Goal: Task Accomplishment & Management: Complete application form

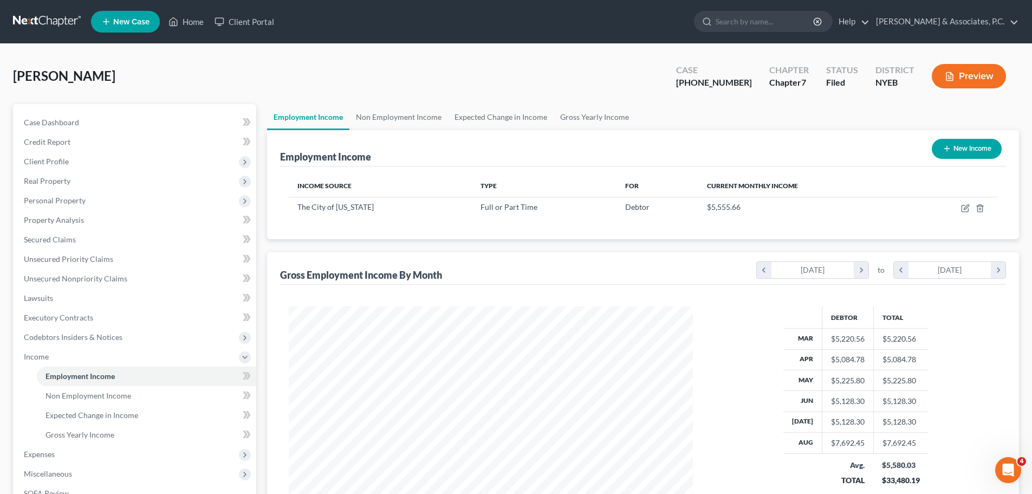
scroll to position [202, 426]
click at [30, 18] on link at bounding box center [47, 22] width 69 height 20
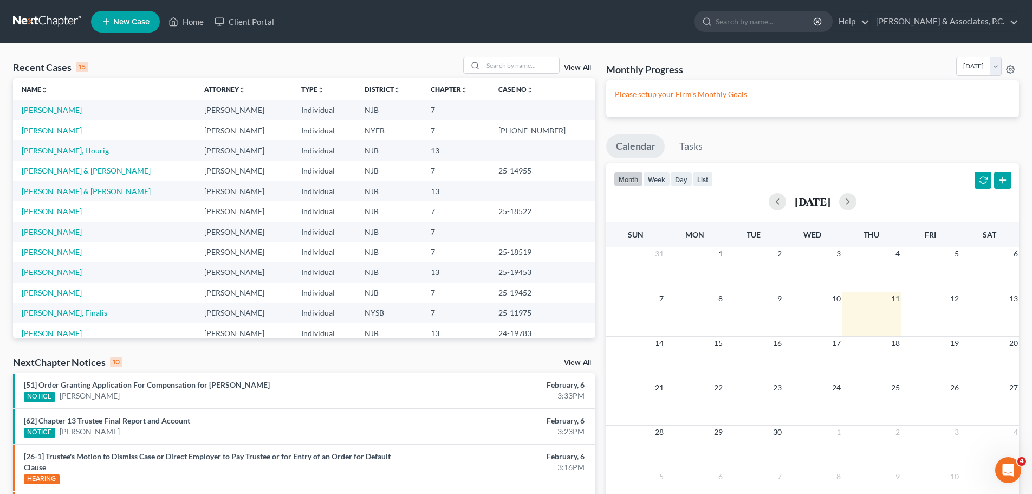
click at [116, 18] on span "New Case" at bounding box center [131, 22] width 36 height 8
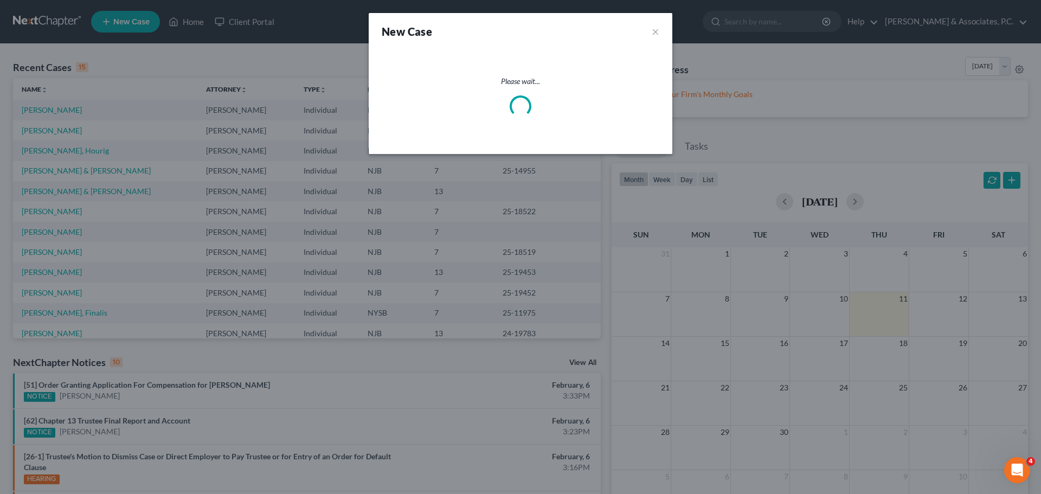
select select "51"
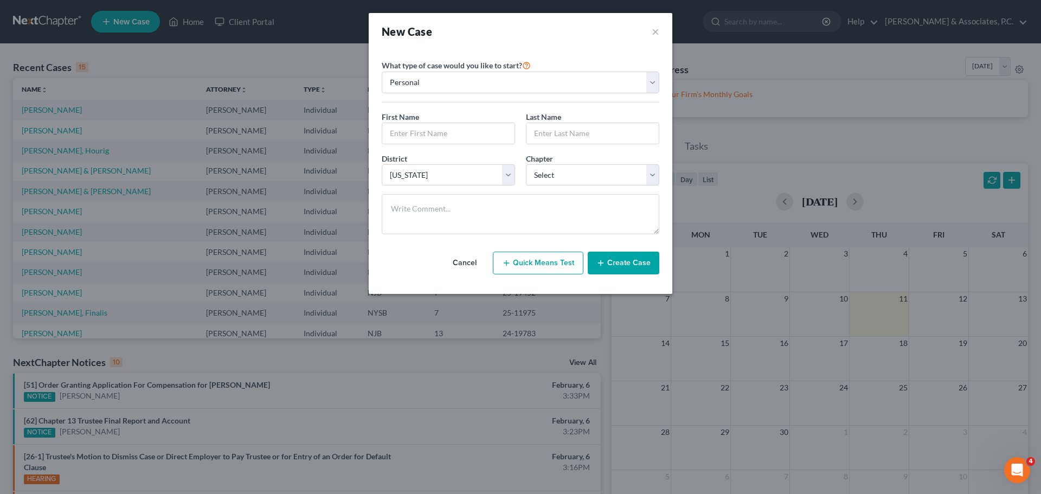
drag, startPoint x: 467, startPoint y: 264, endPoint x: 435, endPoint y: 240, distance: 40.2
click at [464, 265] on button "Cancel" at bounding box center [465, 263] width 48 height 22
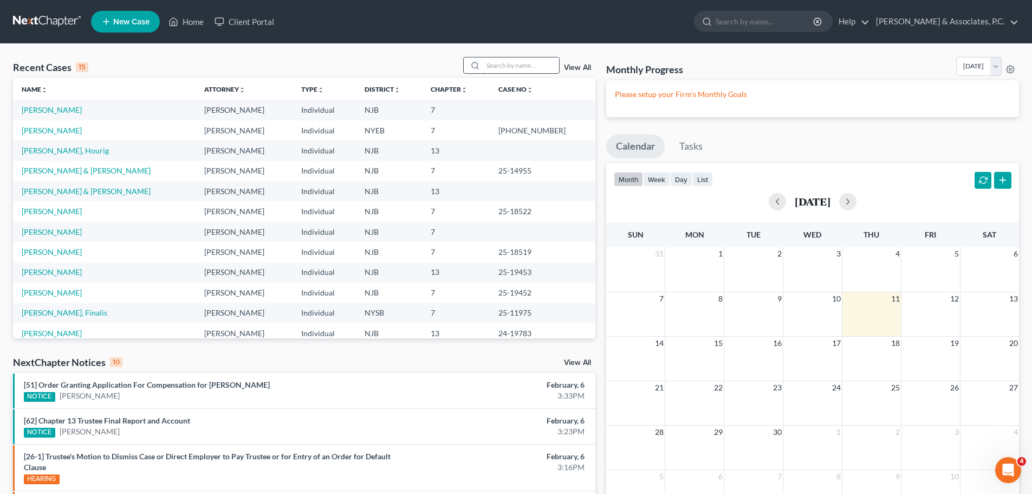
click at [511, 57] on input "search" at bounding box center [521, 65] width 76 height 16
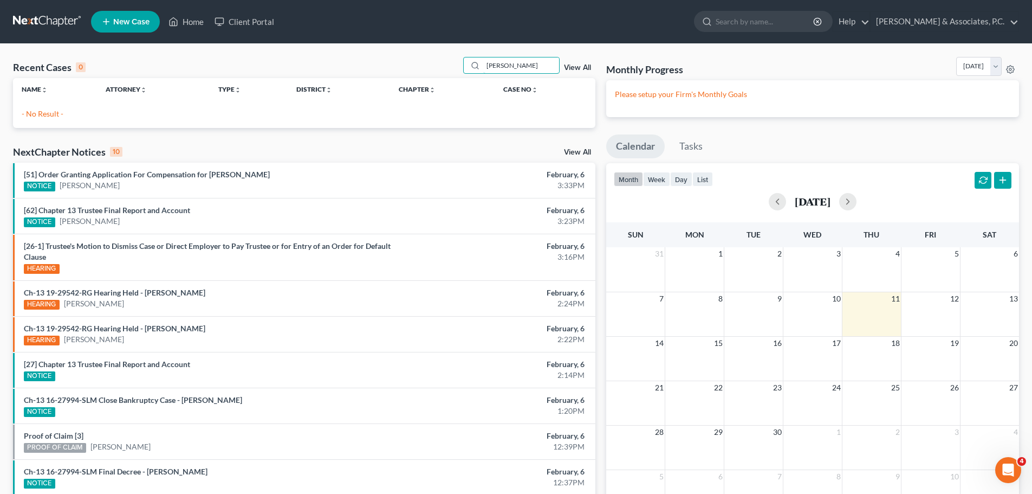
type input "[PERSON_NAME]"
click at [128, 18] on span "New Case" at bounding box center [131, 22] width 36 height 8
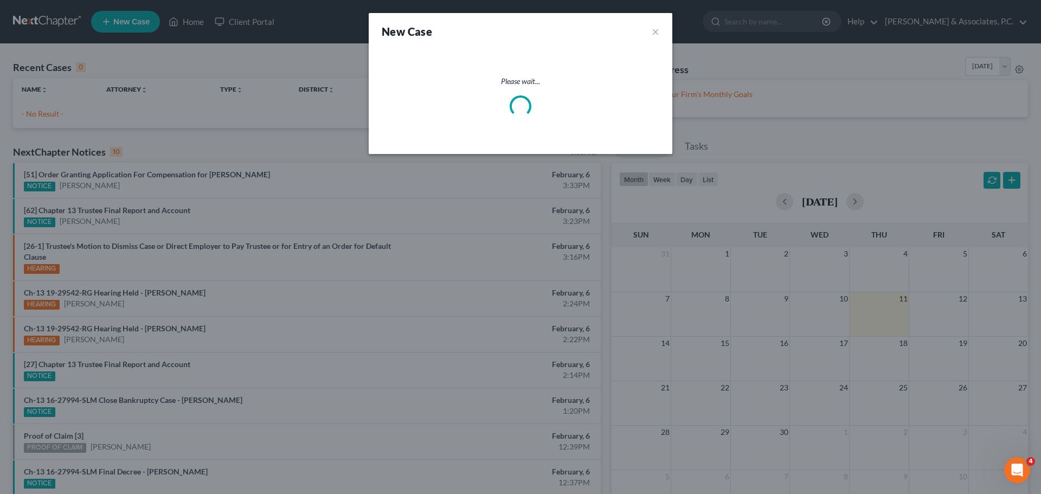
select select "51"
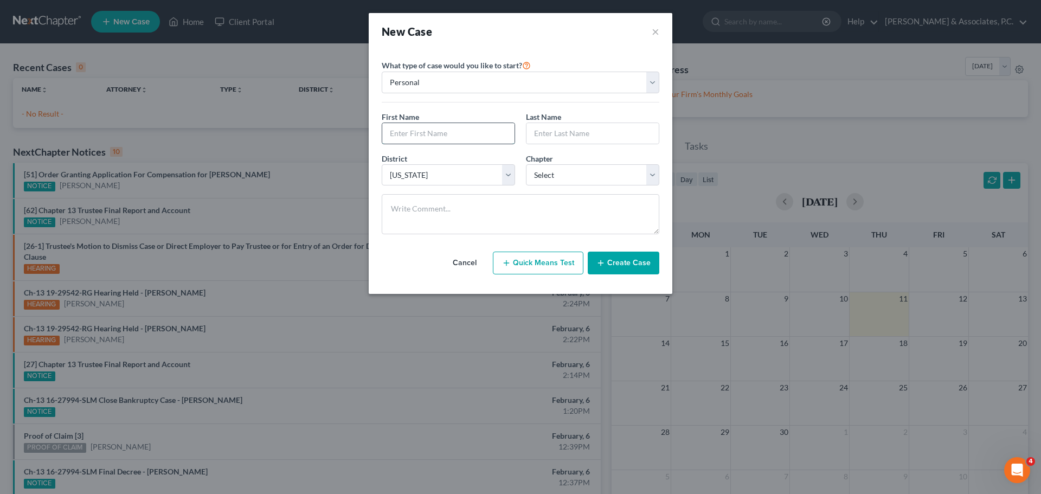
click at [433, 137] on input "text" at bounding box center [448, 133] width 132 height 21
type input "[PERSON_NAME]"
click at [604, 180] on select "Select 7 11 12 13" at bounding box center [592, 175] width 133 height 22
select select "0"
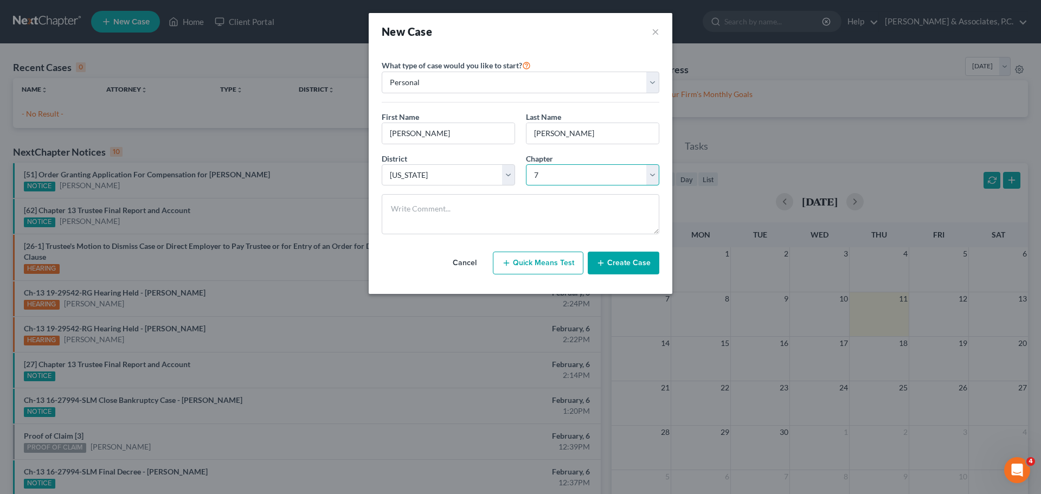
click at [526, 164] on select "Select 7 11 12 13" at bounding box center [592, 175] width 133 height 22
click at [625, 264] on button "Create Case" at bounding box center [623, 262] width 72 height 23
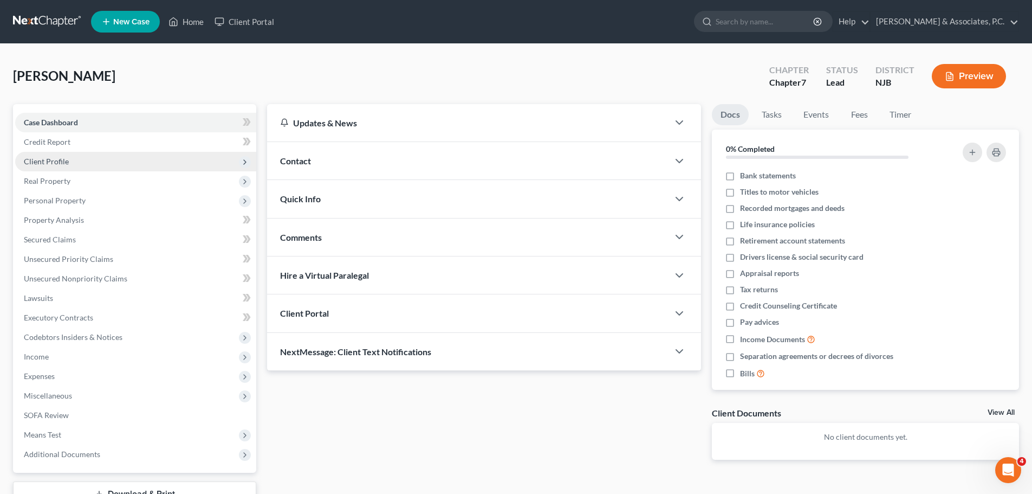
click at [63, 161] on span "Client Profile" at bounding box center [46, 161] width 45 height 9
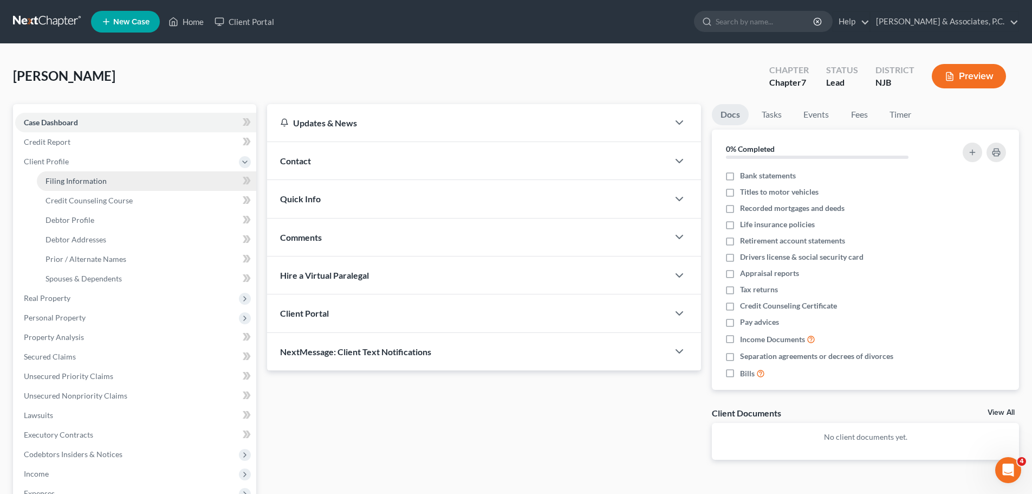
click at [119, 178] on link "Filing Information" at bounding box center [146, 181] width 219 height 20
select select "1"
select select "0"
select select "51"
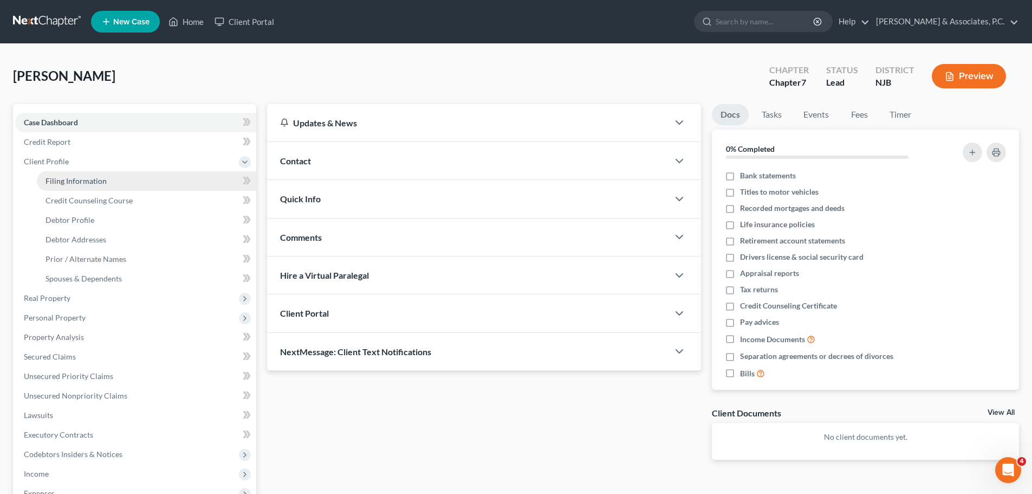
select select "33"
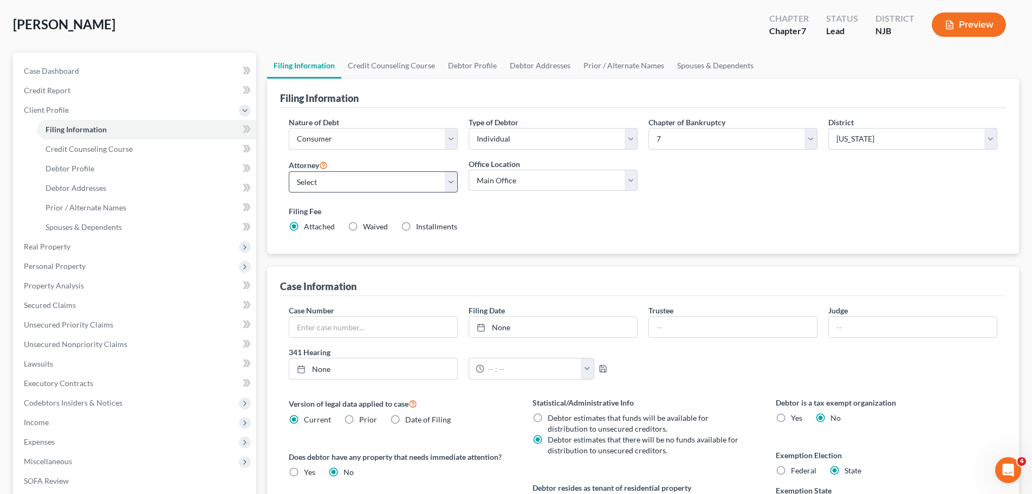
scroll to position [54, 0]
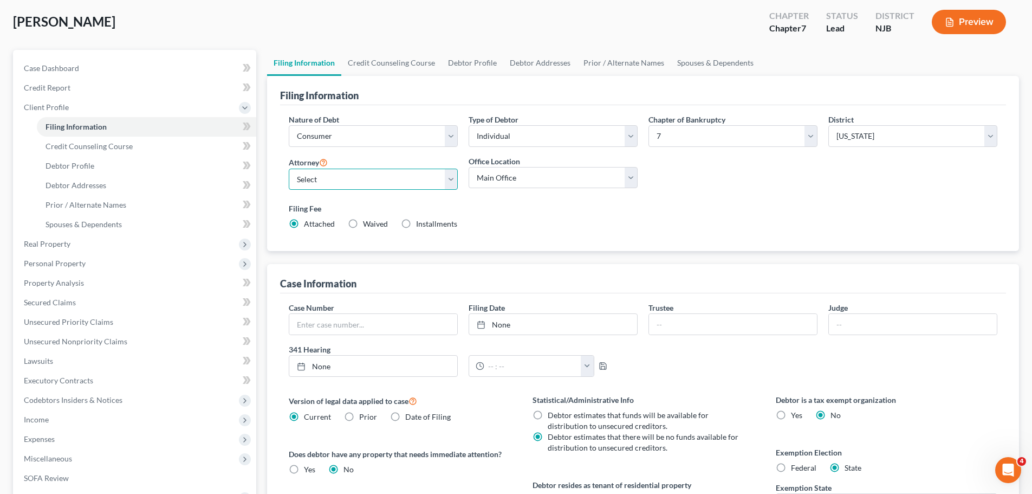
click at [450, 179] on select "Select [PERSON_NAME] - NJB [PERSON_NAME] - NJB [PERSON_NAME] - NYNB [PERSON_NAM…" at bounding box center [373, 180] width 169 height 22
select select "6"
click at [289, 169] on select "Select [PERSON_NAME] - NJB [PERSON_NAME] - NJB [PERSON_NAME] - NYNB [PERSON_NAM…" at bounding box center [373, 180] width 169 height 22
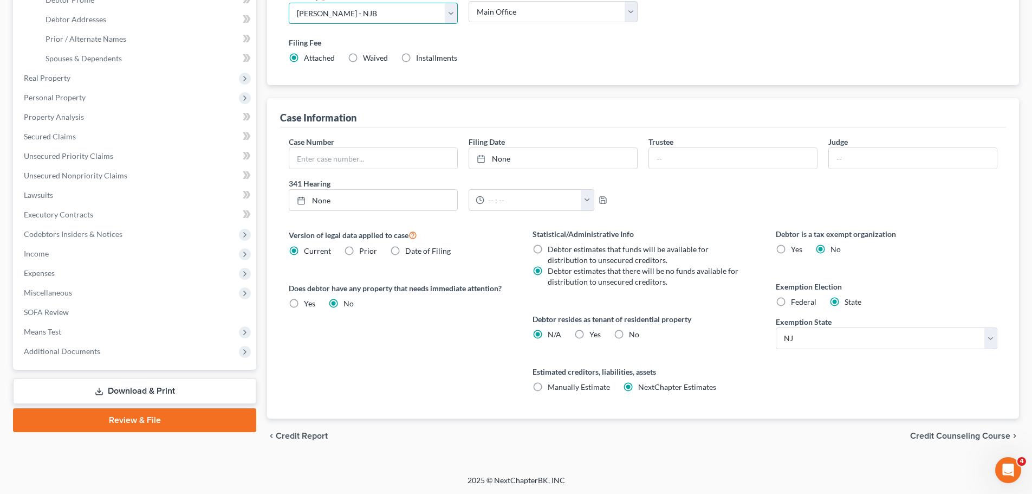
scroll to position [221, 0]
click at [590, 333] on label "Yes Yes" at bounding box center [595, 333] width 11 height 11
click at [594, 333] on input "Yes Yes" at bounding box center [597, 331] width 7 height 7
radio input "true"
radio input "false"
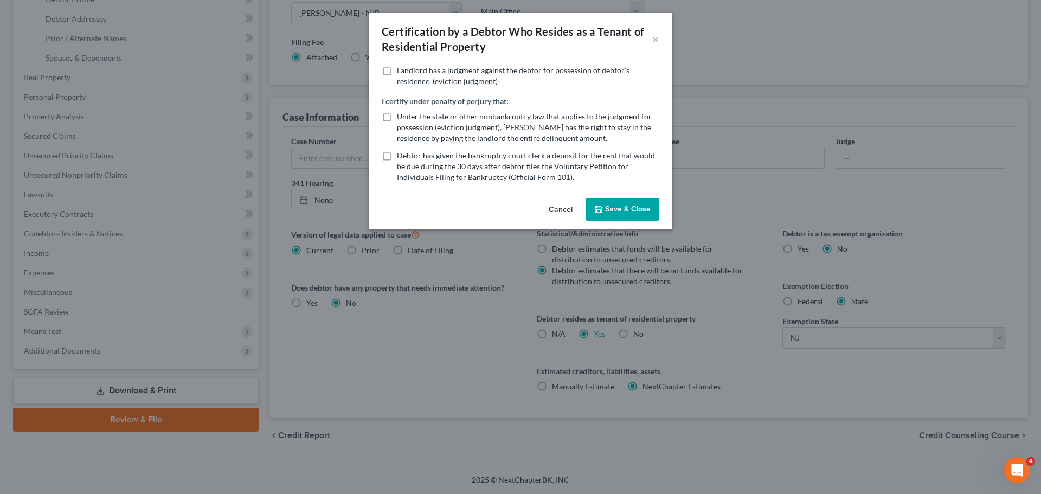
click at [630, 214] on button "Save & Close" at bounding box center [622, 209] width 74 height 23
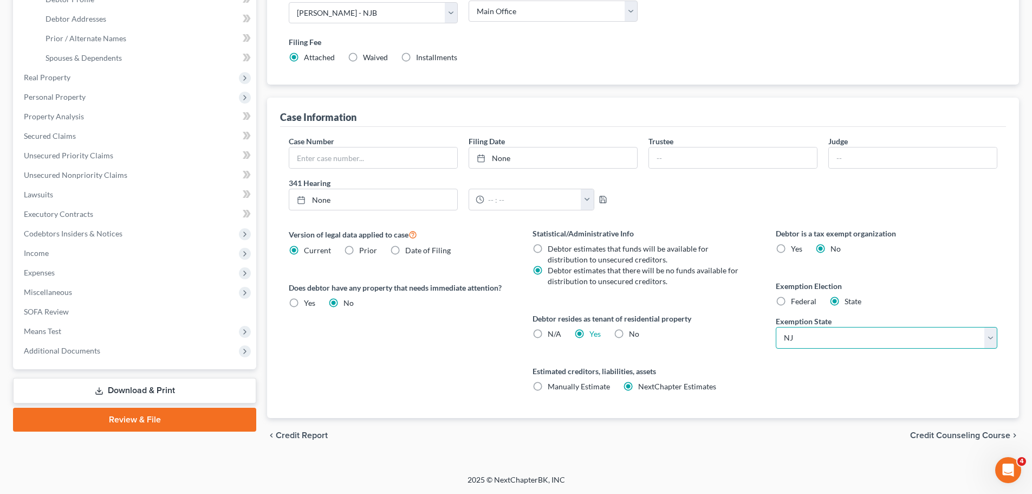
click at [817, 334] on select "State [US_STATE] AK AR AZ CA CO CT DE DC [GEOGRAPHIC_DATA] [GEOGRAPHIC_DATA] GU…" at bounding box center [887, 338] width 222 height 22
click at [730, 282] on label "Debtor estimates that there will be no funds available for distribution to unse…" at bounding box center [644, 276] width 193 height 22
click at [559, 272] on input "Debtor estimates that there will be no funds available for distribution to unse…" at bounding box center [555, 268] width 7 height 7
click at [791, 302] on label "Federal" at bounding box center [803, 301] width 25 height 11
click at [796, 302] on input "Federal" at bounding box center [799, 299] width 7 height 7
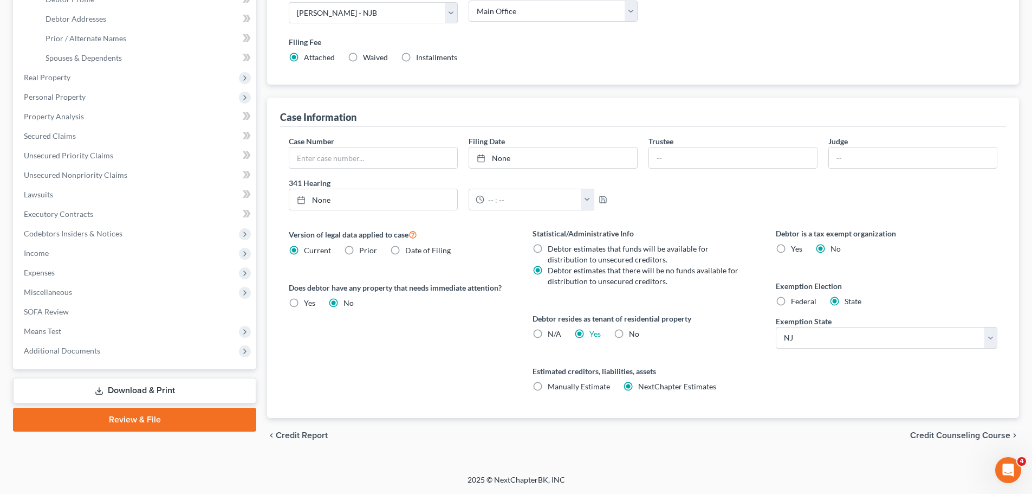
radio input "true"
radio input "false"
click at [960, 434] on span "Credit Counseling Course" at bounding box center [960, 435] width 100 height 9
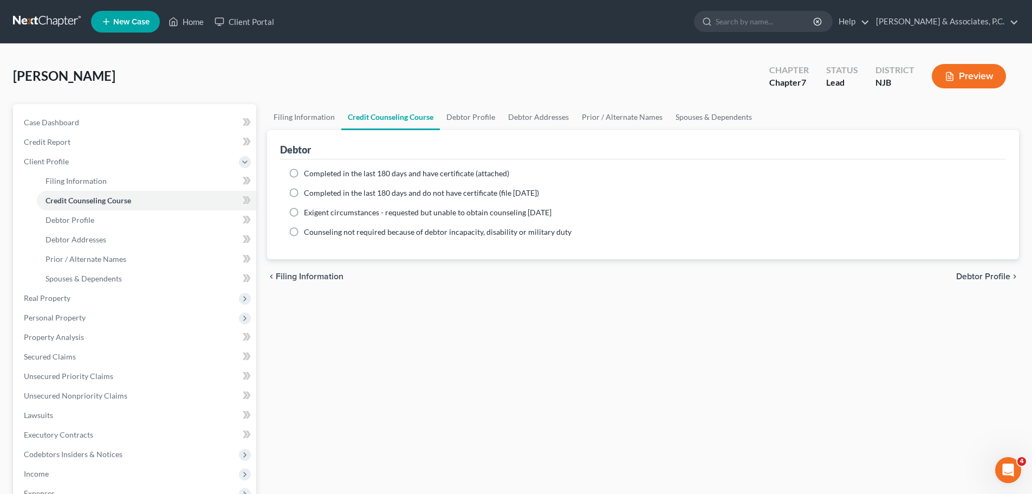
click at [389, 192] on span "Completed in the last 180 days and do not have certificate (file [DATE])" at bounding box center [421, 192] width 235 height 9
click at [315, 192] on input "Completed in the last 180 days and do not have certificate (file [DATE])" at bounding box center [311, 191] width 7 height 7
radio input "true"
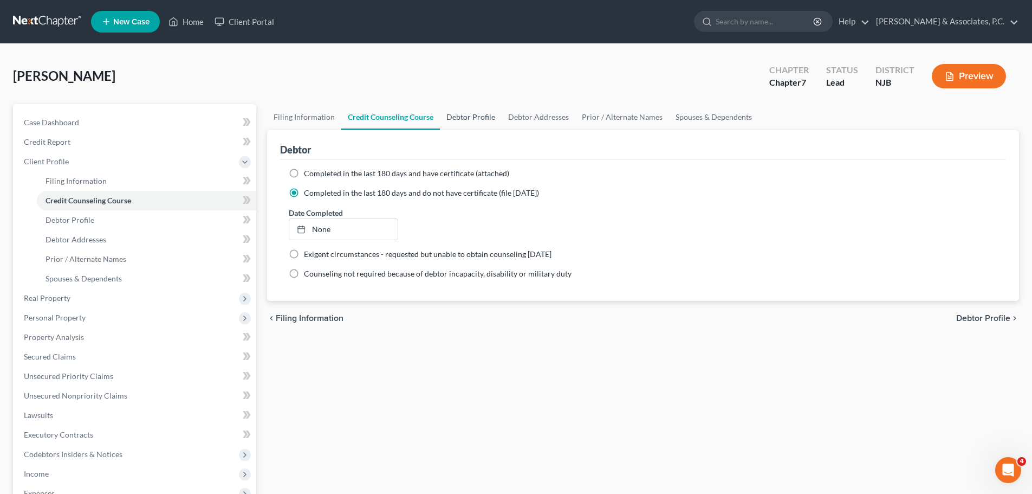
click at [469, 115] on link "Debtor Profile" at bounding box center [471, 117] width 62 height 26
select select "0"
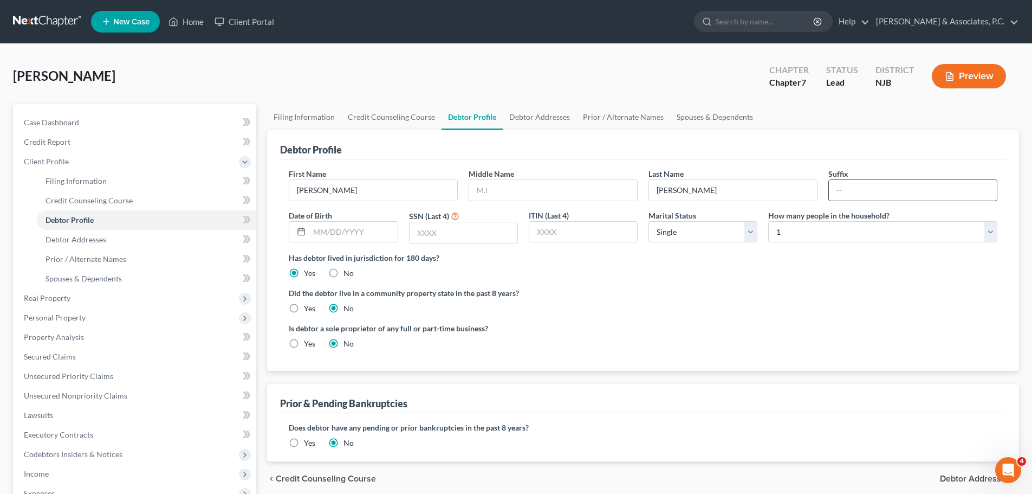
click at [883, 183] on input "text" at bounding box center [913, 190] width 168 height 21
type input "S"
click at [363, 232] on input "text" at bounding box center [353, 232] width 88 height 21
type input "[DATE]"
click at [493, 233] on input "text" at bounding box center [464, 232] width 108 height 21
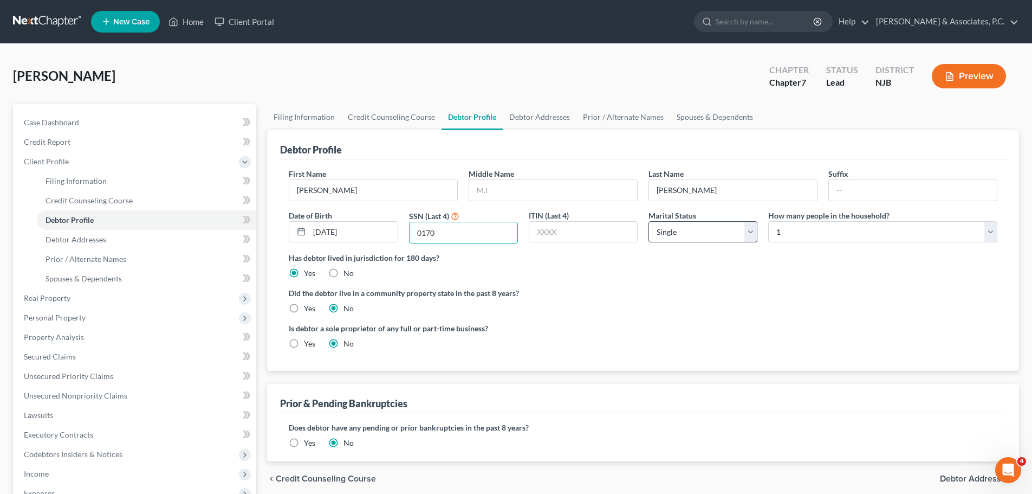
type input "0170"
drag, startPoint x: 750, startPoint y: 233, endPoint x: 733, endPoint y: 237, distance: 17.4
click at [751, 235] on select "Select Single Married Separated Divorced Widowed" at bounding box center [703, 232] width 109 height 22
select select "3"
click at [649, 221] on select "Select Single Married Separated Divorced Widowed" at bounding box center [703, 232] width 109 height 22
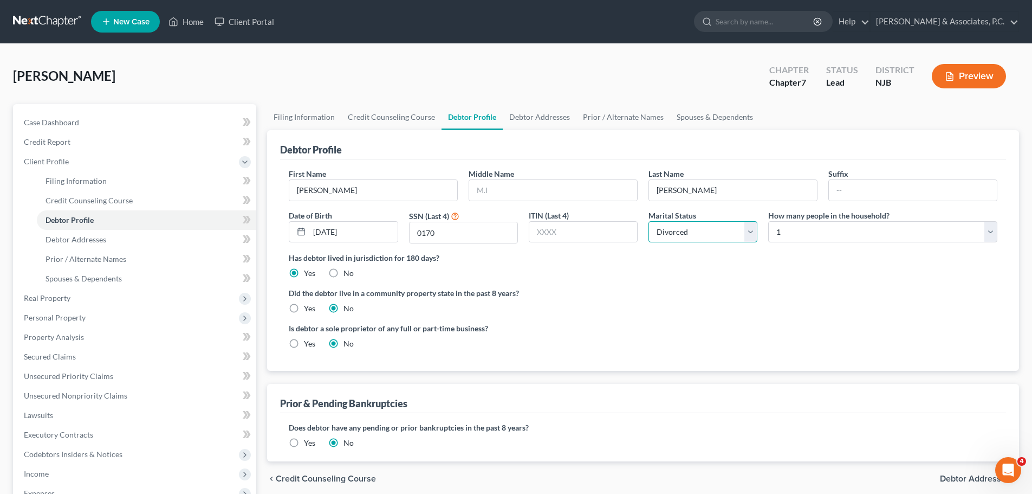
click at [734, 237] on select "Select Single Married Separated Divorced Widowed" at bounding box center [703, 232] width 109 height 22
click at [649, 221] on select "Select Single Married Separated Divorced Widowed" at bounding box center [703, 232] width 109 height 22
click at [791, 289] on label "Did the debtor live in a community property state in the past 8 years?" at bounding box center [643, 292] width 709 height 11
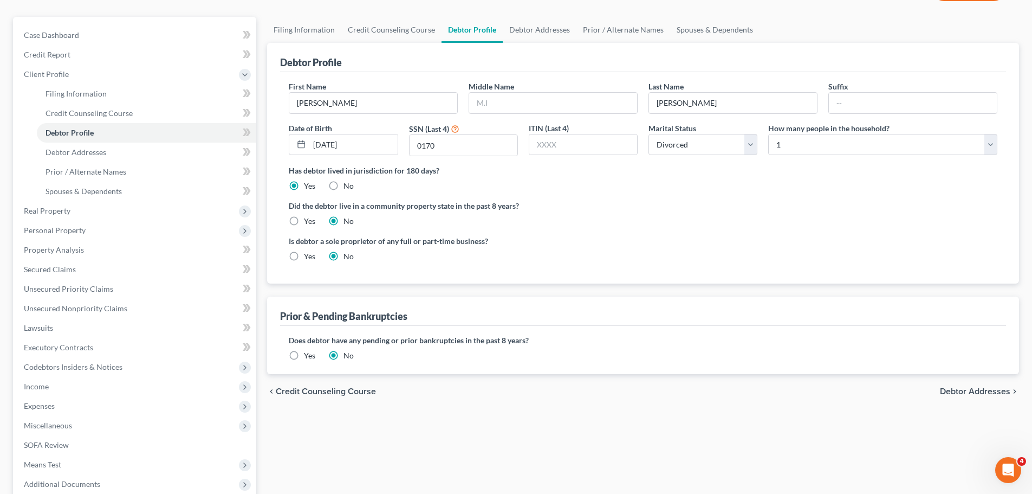
scroll to position [163, 0]
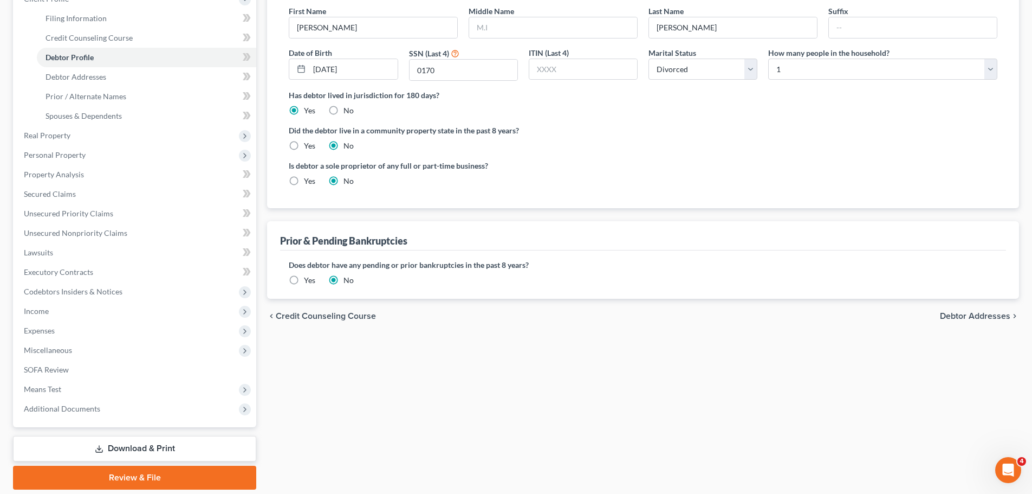
click at [955, 315] on span "Debtor Addresses" at bounding box center [975, 316] width 70 height 9
select select "0"
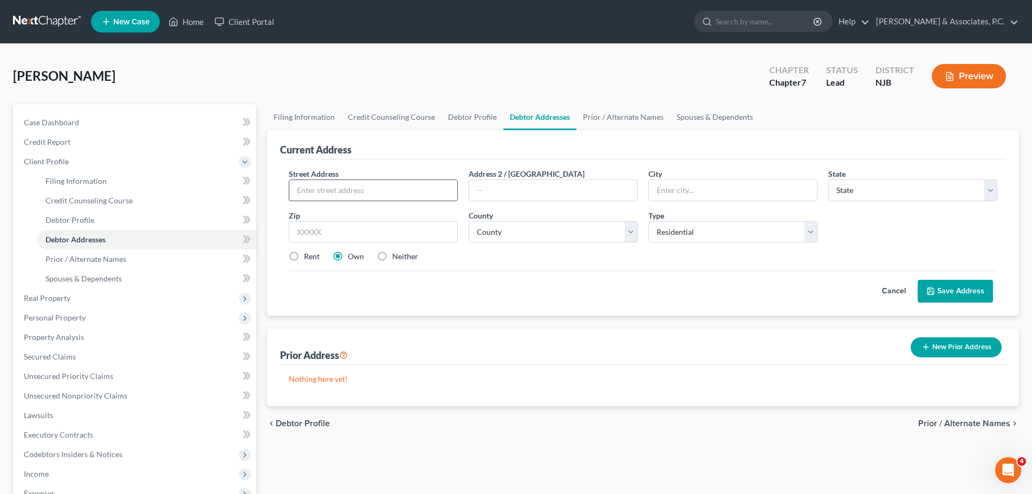
click at [383, 184] on input "text" at bounding box center [373, 190] width 168 height 21
type input "[STREET_ADDRESS]"
type input "07105"
type input "[GEOGRAPHIC_DATA]"
select select "33"
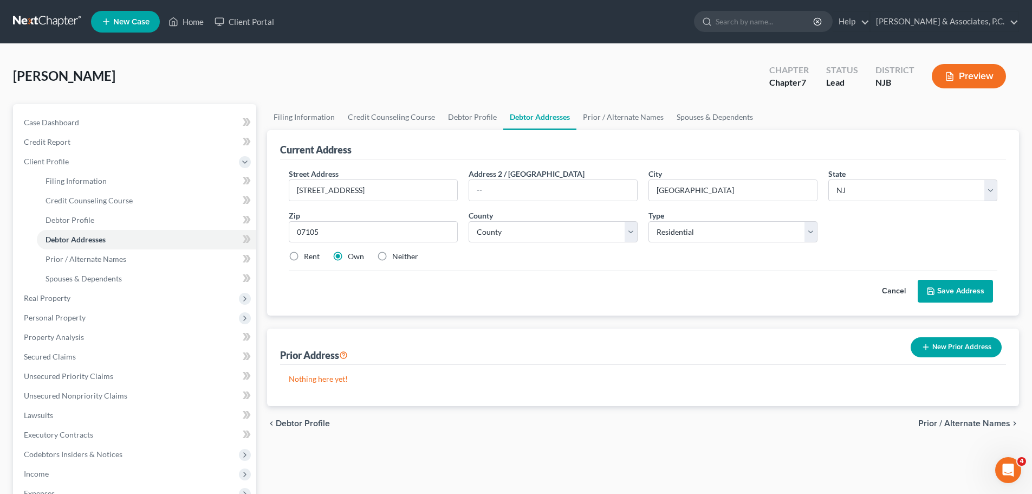
drag, startPoint x: 302, startPoint y: 259, endPoint x: 322, endPoint y: 258, distance: 20.6
click at [304, 259] on label "Rent" at bounding box center [312, 256] width 16 height 11
click at [308, 258] on input "Rent" at bounding box center [311, 254] width 7 height 7
radio input "true"
click at [540, 232] on select "County [GEOGRAPHIC_DATA] [GEOGRAPHIC_DATA] [GEOGRAPHIC_DATA] [GEOGRAPHIC_DATA] …" at bounding box center [553, 232] width 169 height 22
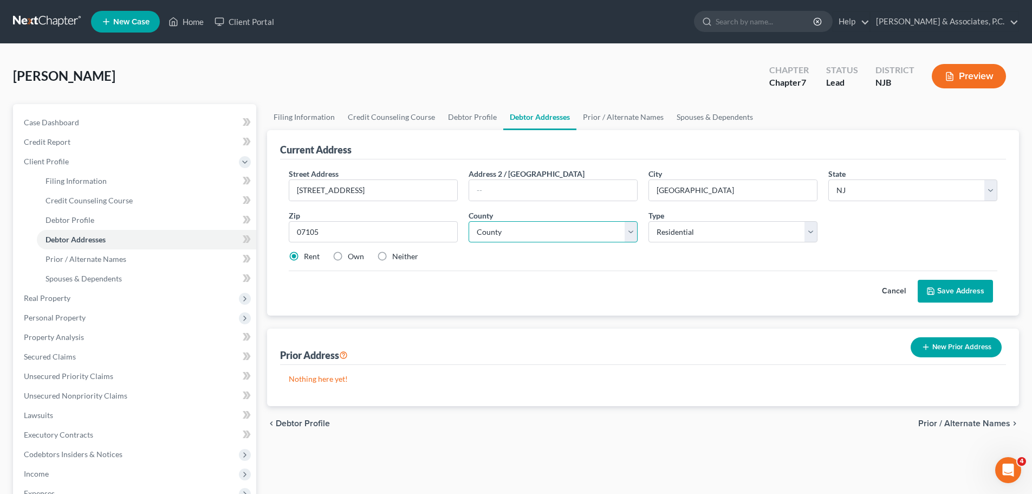
select select "6"
click at [469, 221] on select "County [GEOGRAPHIC_DATA] [GEOGRAPHIC_DATA] [GEOGRAPHIC_DATA] [GEOGRAPHIC_DATA] …" at bounding box center [553, 232] width 169 height 22
click at [946, 286] on button "Save Address" at bounding box center [955, 291] width 75 height 23
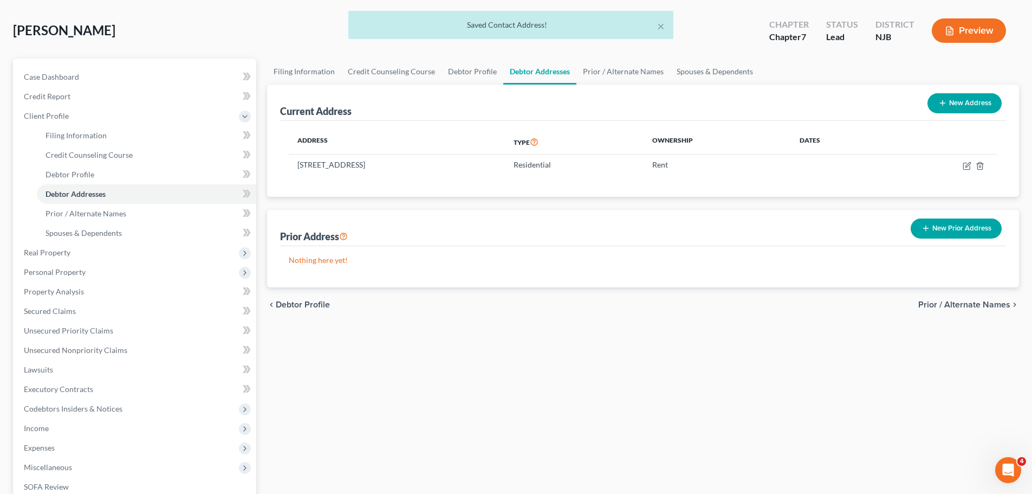
scroll to position [108, 0]
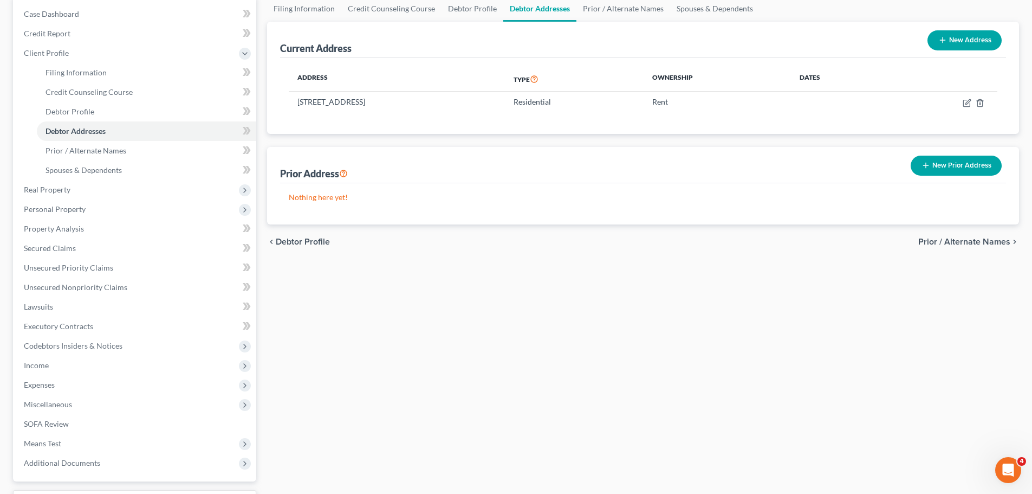
click at [957, 166] on button "New Prior Address" at bounding box center [956, 166] width 91 height 20
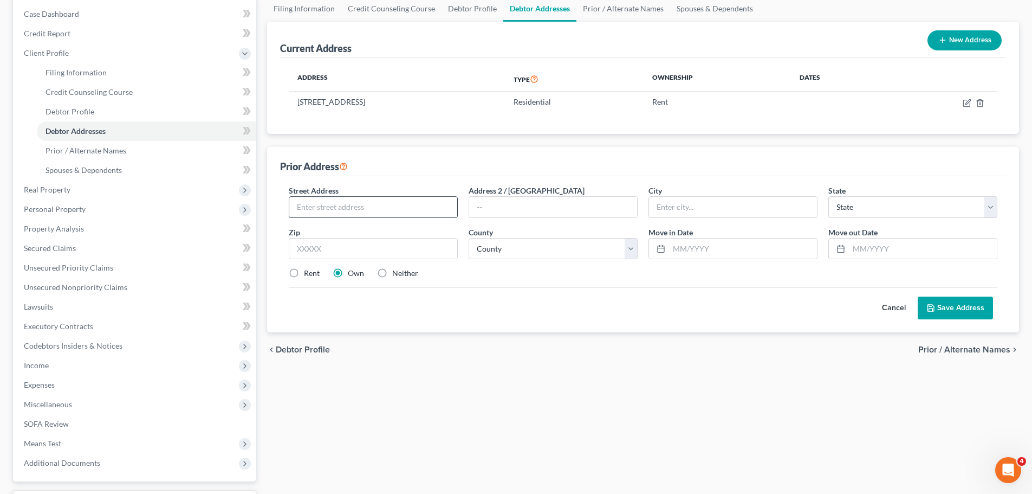
click at [370, 202] on input "text" at bounding box center [373, 207] width 168 height 21
type input "[STREET_ADDRESS]"
type input "07208"
type input "[PERSON_NAME]"
select select "33"
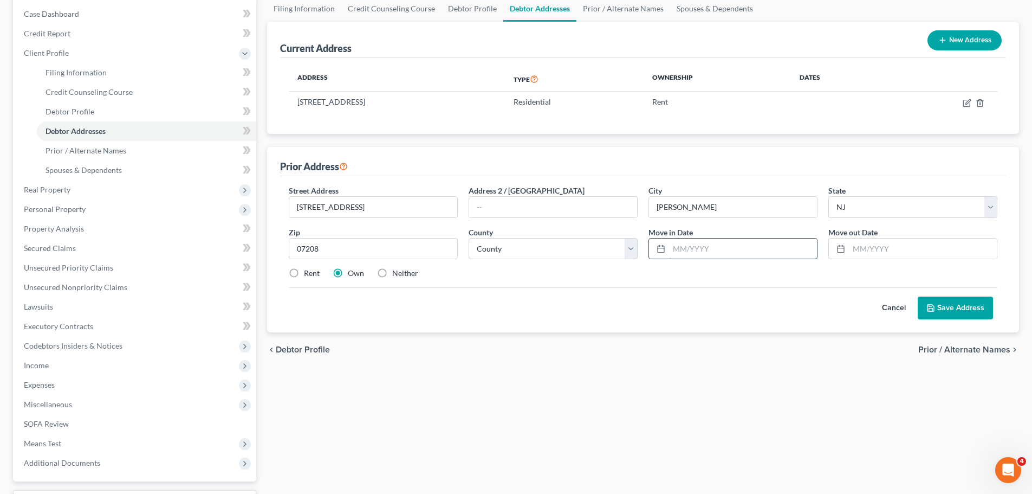
click at [701, 250] on input "text" at bounding box center [743, 248] width 148 height 21
click at [312, 275] on label "Rent" at bounding box center [312, 273] width 16 height 11
click at [312, 275] on input "Rent" at bounding box center [311, 271] width 7 height 7
radio input "true"
click at [720, 248] on input "text" at bounding box center [743, 248] width 148 height 21
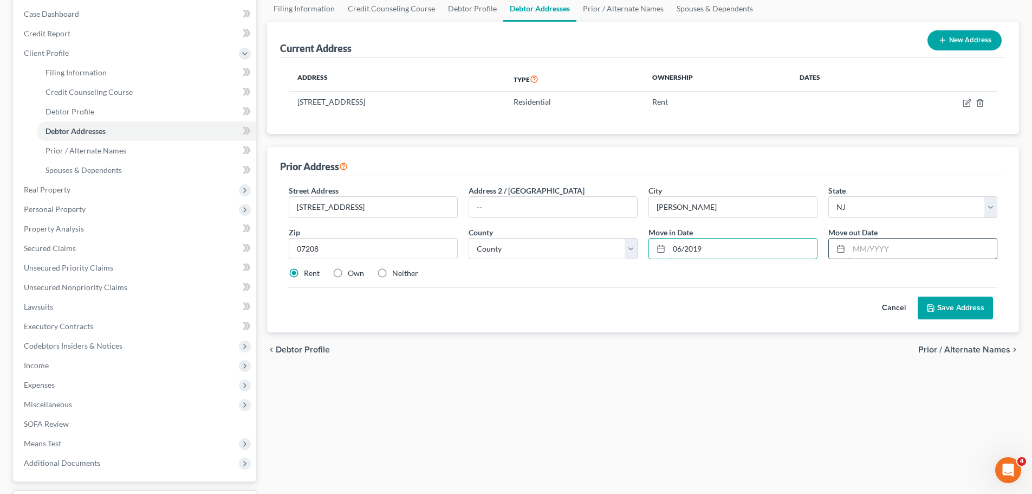
type input "06/2019"
click at [910, 249] on input "text" at bounding box center [923, 248] width 148 height 21
type input "06/2023"
click at [754, 382] on div "Filing Information Credit Counseling Course Debtor Profile Debtor Addresses Pri…" at bounding box center [643, 270] width 763 height 548
click at [958, 311] on button "Save Address" at bounding box center [955, 307] width 75 height 23
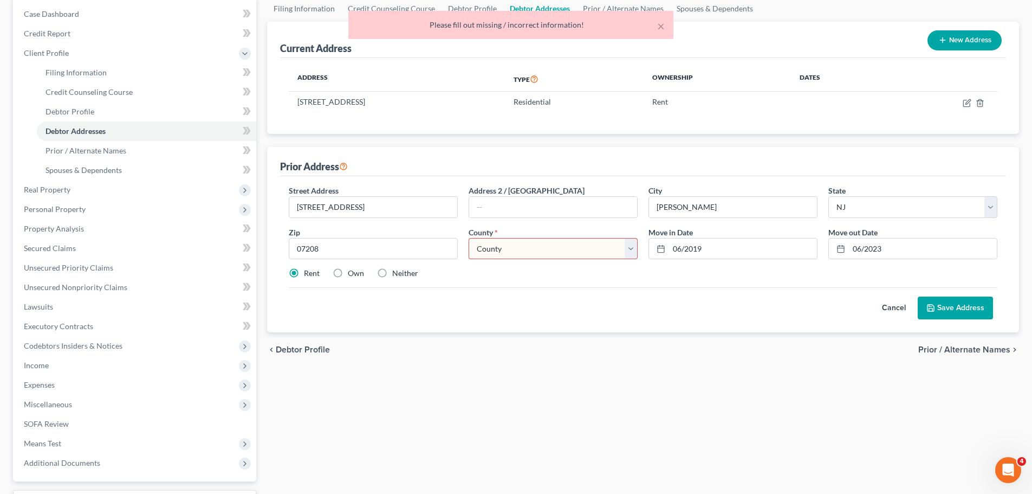
click at [583, 251] on select "County [GEOGRAPHIC_DATA] [GEOGRAPHIC_DATA] [GEOGRAPHIC_DATA] [GEOGRAPHIC_DATA] …" at bounding box center [553, 249] width 169 height 22
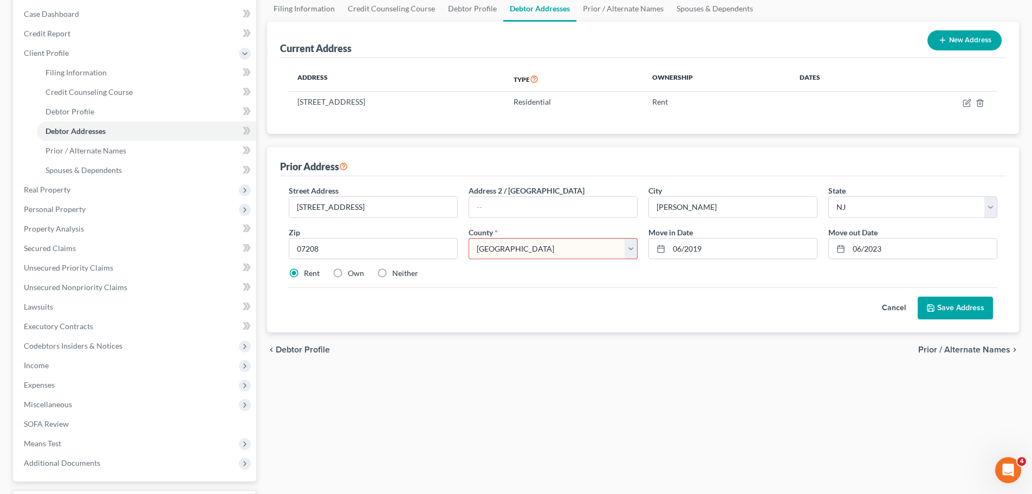
click at [469, 238] on select "County [GEOGRAPHIC_DATA] [GEOGRAPHIC_DATA] [GEOGRAPHIC_DATA] [GEOGRAPHIC_DATA] …" at bounding box center [553, 249] width 169 height 22
click at [578, 356] on div "chevron_left Debtor Profile Prior / Alternate Names chevron_right" at bounding box center [643, 349] width 752 height 35
click at [632, 248] on select "County [GEOGRAPHIC_DATA] [GEOGRAPHIC_DATA] [GEOGRAPHIC_DATA] [GEOGRAPHIC_DATA] …" at bounding box center [553, 249] width 169 height 22
select select "19"
click at [469, 238] on select "County [GEOGRAPHIC_DATA] [GEOGRAPHIC_DATA] [GEOGRAPHIC_DATA] [GEOGRAPHIC_DATA] …" at bounding box center [553, 249] width 169 height 22
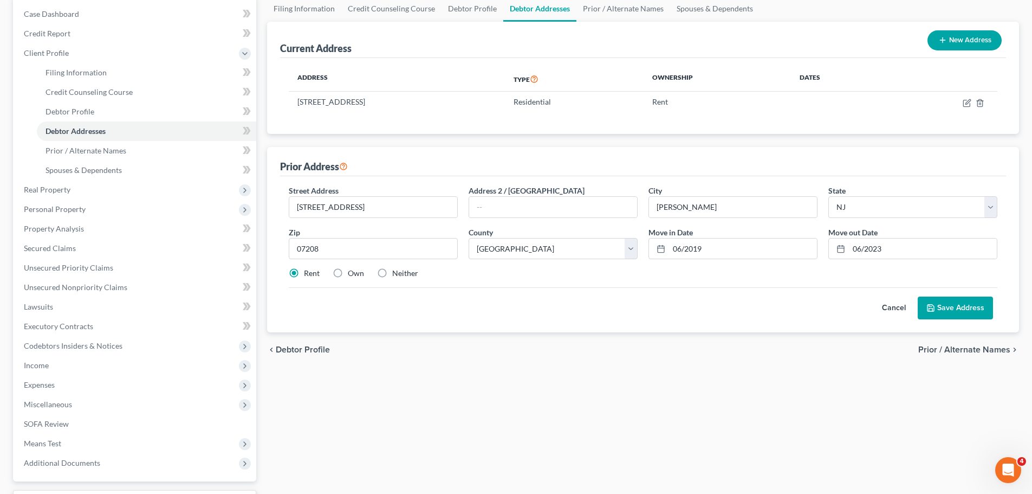
click at [709, 298] on div "Cancel Save Address" at bounding box center [643, 303] width 709 height 32
click at [966, 314] on button "Save Address" at bounding box center [955, 307] width 75 height 23
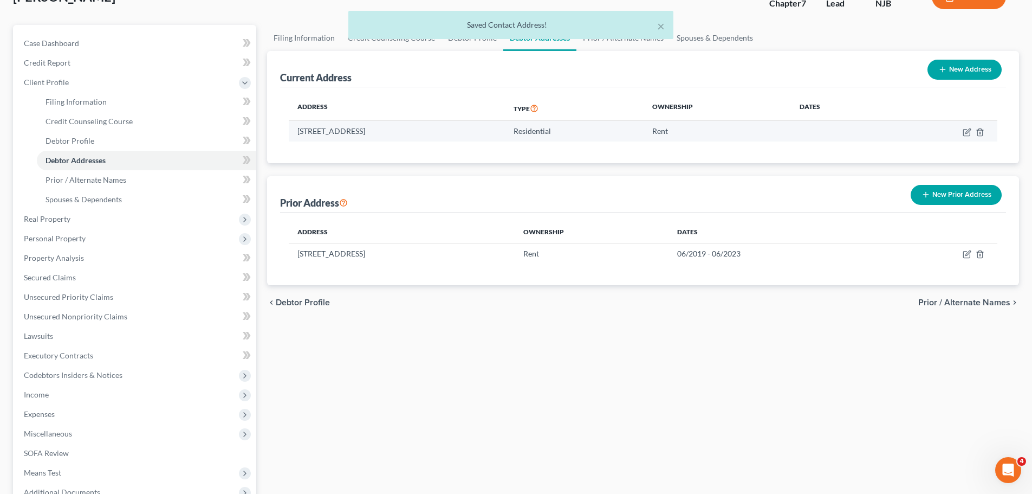
scroll to position [0, 0]
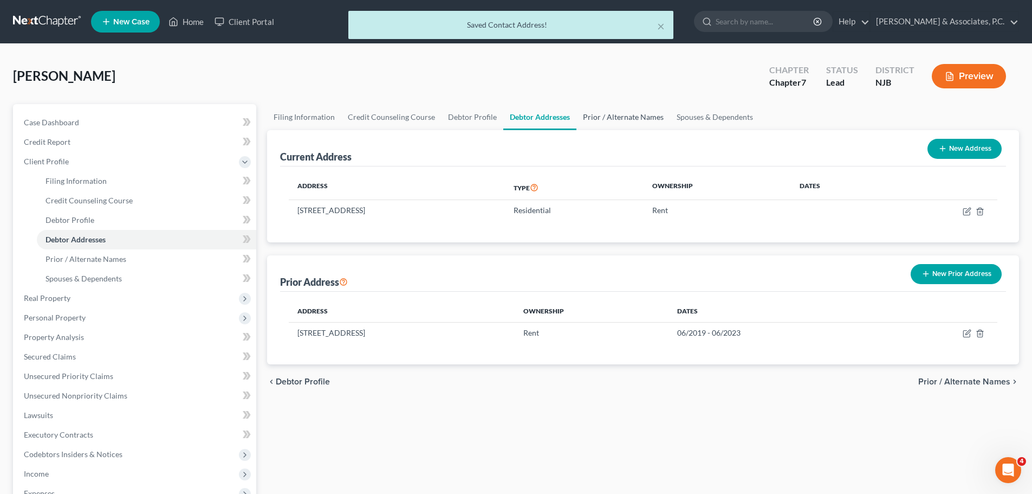
click at [623, 111] on link "Prior / Alternate Names" at bounding box center [624, 117] width 94 height 26
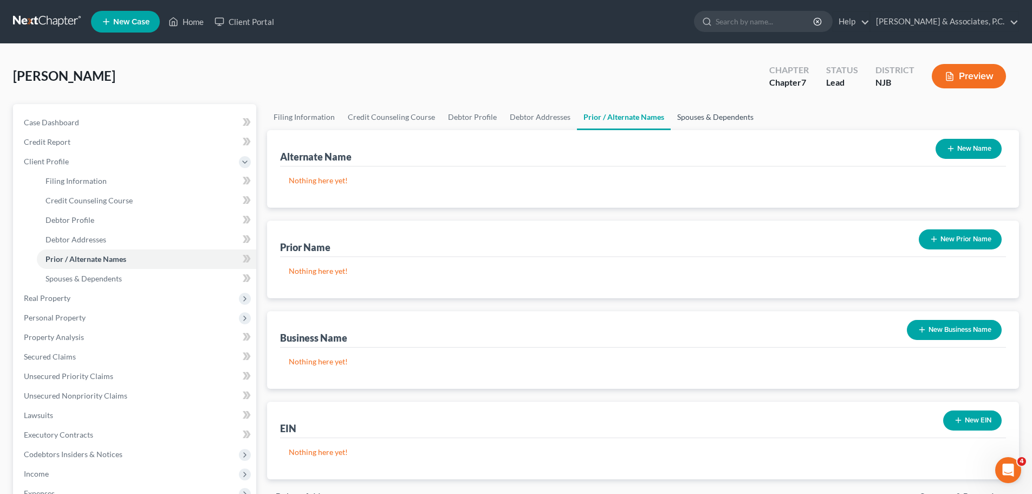
click at [696, 117] on link "Spouses & Dependents" at bounding box center [715, 117] width 89 height 26
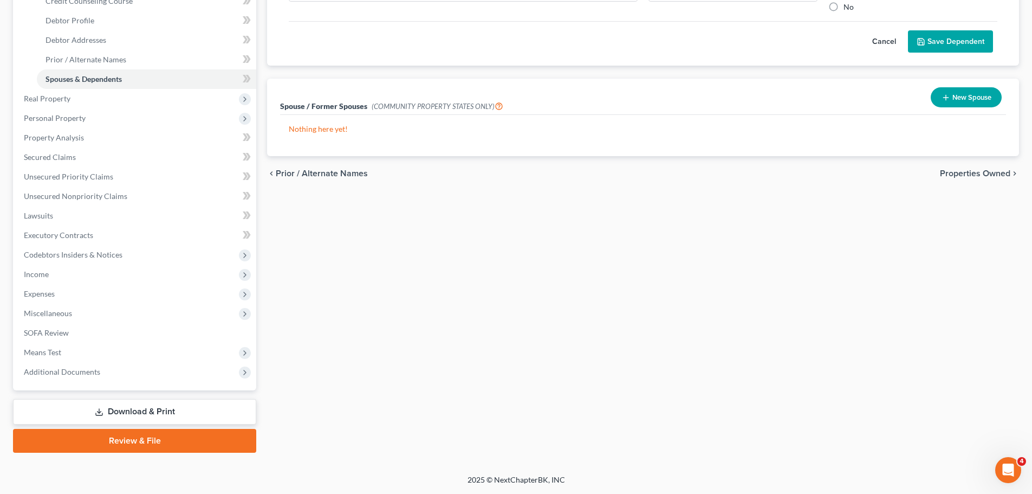
click at [946, 175] on span "Properties Owned" at bounding box center [975, 173] width 70 height 9
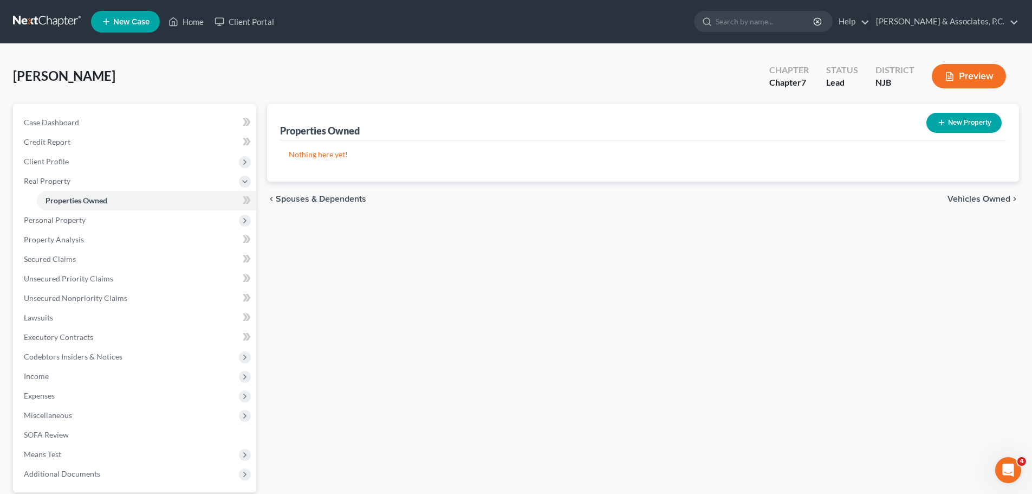
click at [960, 193] on div "chevron_left Spouses & Dependents Vehicles Owned chevron_right" at bounding box center [643, 199] width 752 height 35
click at [52, 164] on span "Client Profile" at bounding box center [46, 161] width 45 height 9
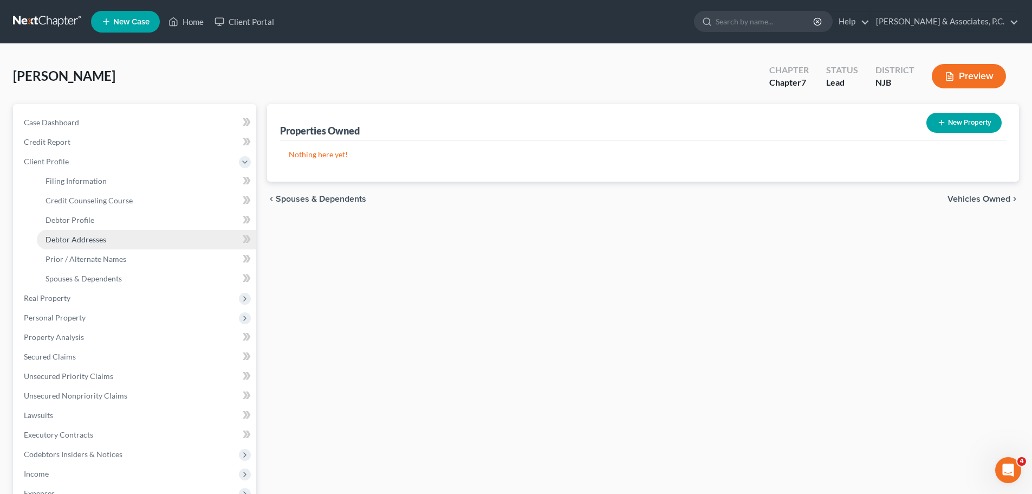
click at [98, 242] on span "Debtor Addresses" at bounding box center [76, 239] width 61 height 9
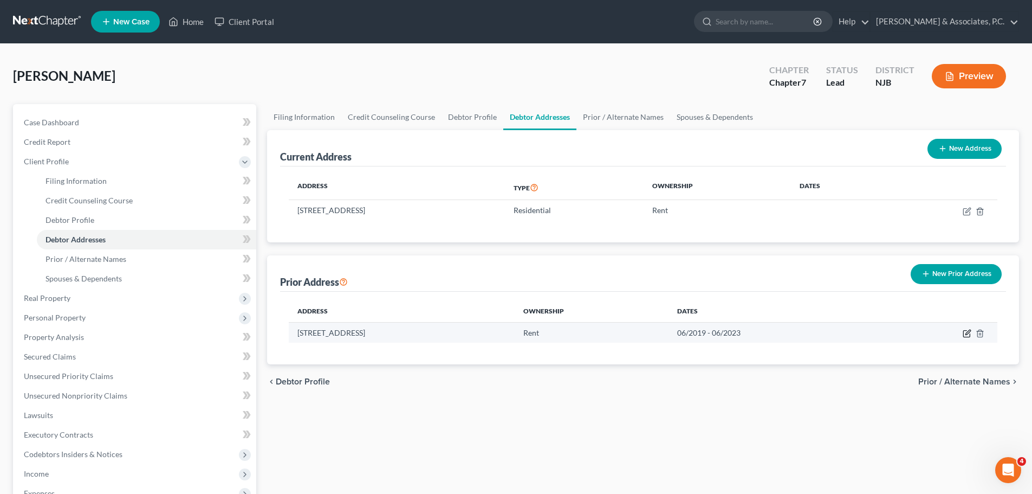
click at [965, 335] on icon "button" at bounding box center [967, 333] width 9 height 9
select select "33"
select select "19"
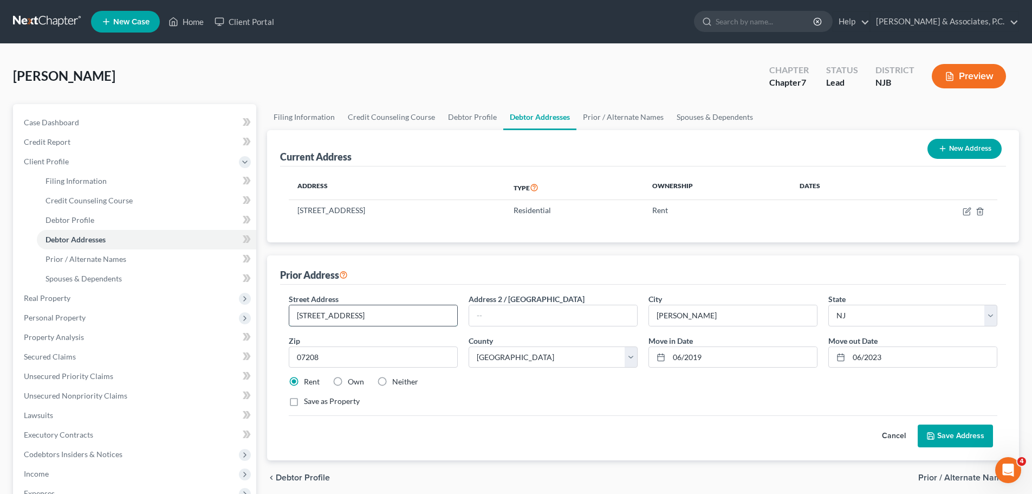
click at [335, 314] on input "[STREET_ADDRESS]" at bounding box center [373, 315] width 168 height 21
click at [413, 322] on input "[STREET_ADDRESS]" at bounding box center [373, 315] width 168 height 21
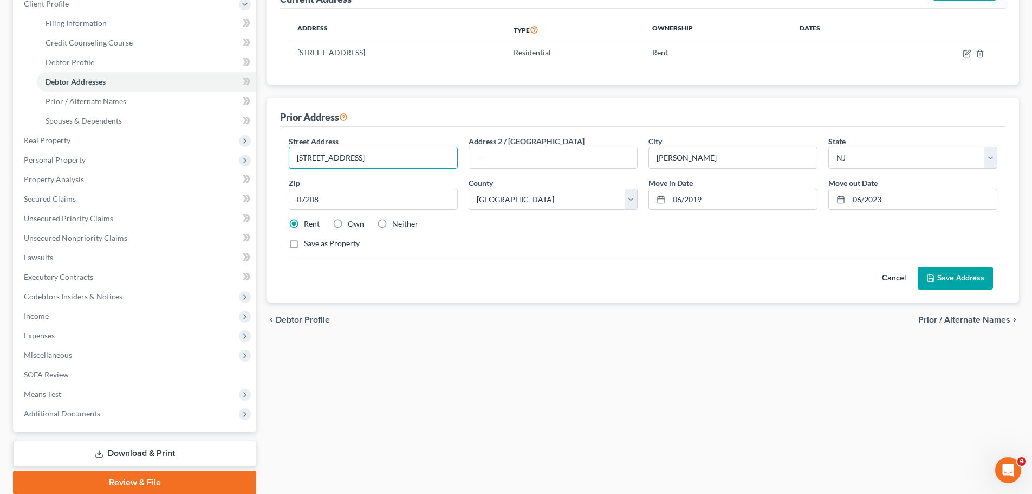
scroll to position [163, 0]
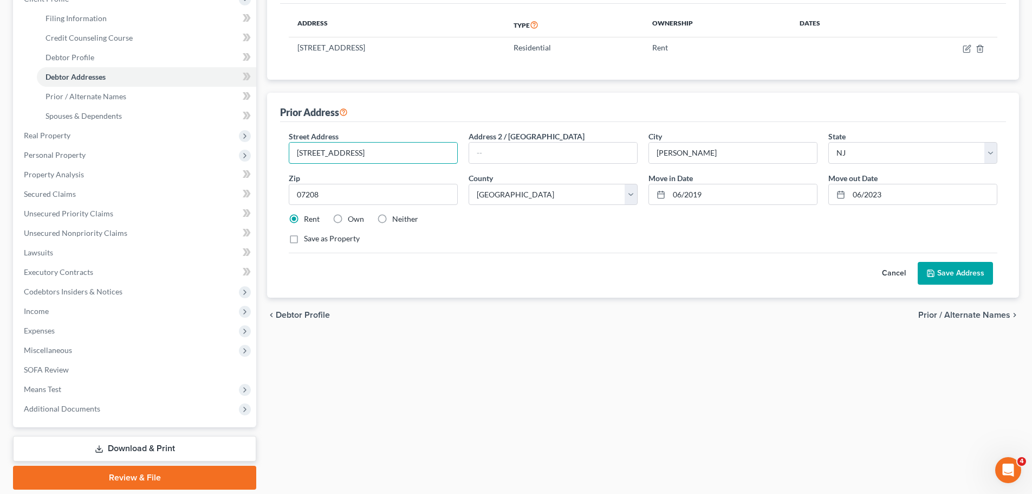
type input "[STREET_ADDRESS]"
click at [952, 277] on button "Save Address" at bounding box center [955, 273] width 75 height 23
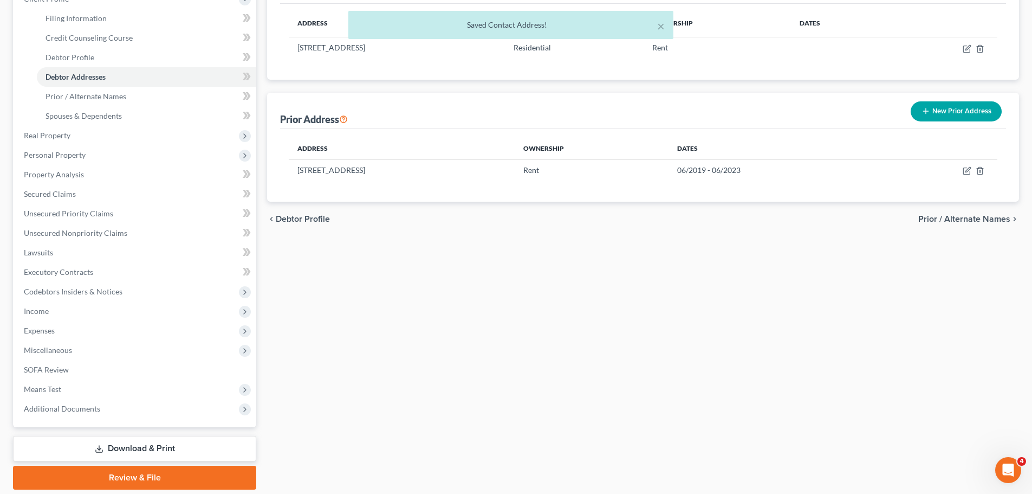
click at [964, 224] on div "chevron_left Debtor Profile Prior / Alternate Names chevron_right" at bounding box center [643, 219] width 752 height 35
click at [967, 219] on span "Prior / Alternate Names" at bounding box center [965, 219] width 92 height 9
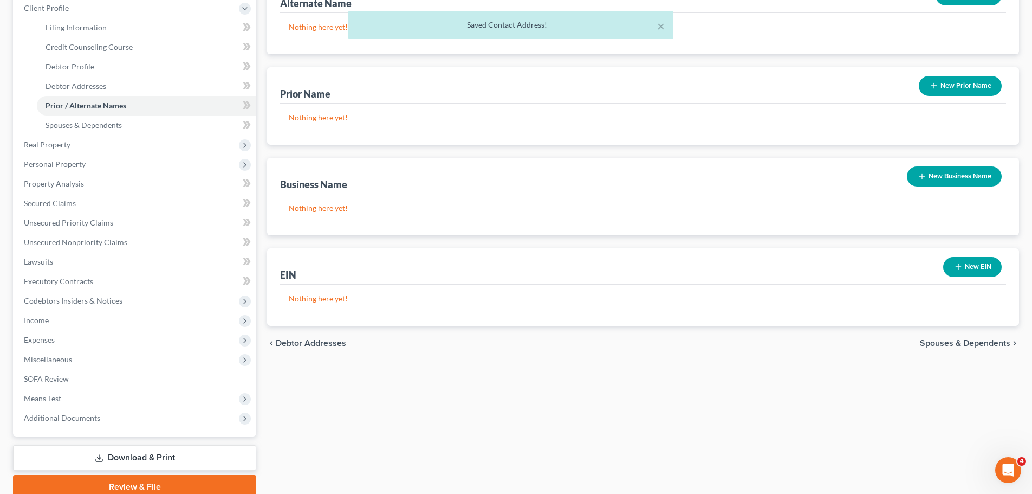
scroll to position [199, 0]
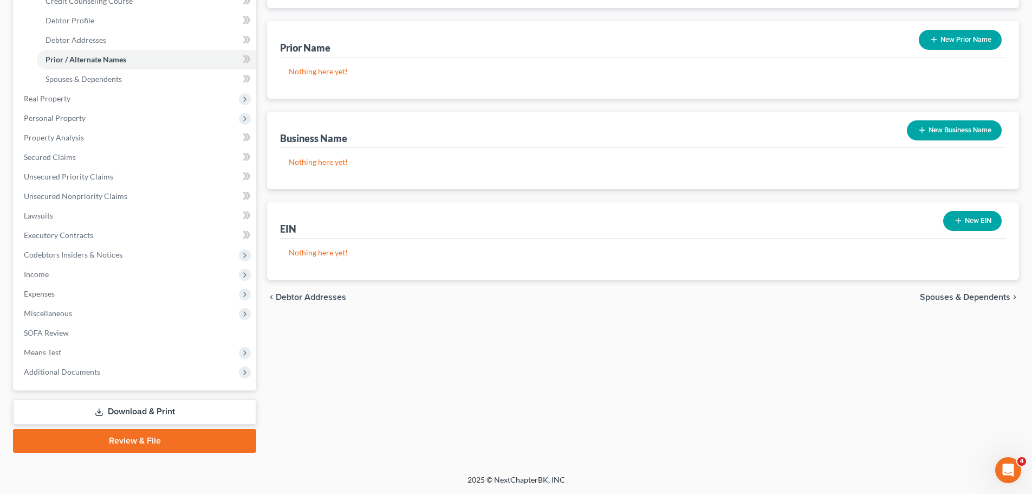
click at [964, 297] on span "Spouses & Dependents" at bounding box center [965, 297] width 91 height 9
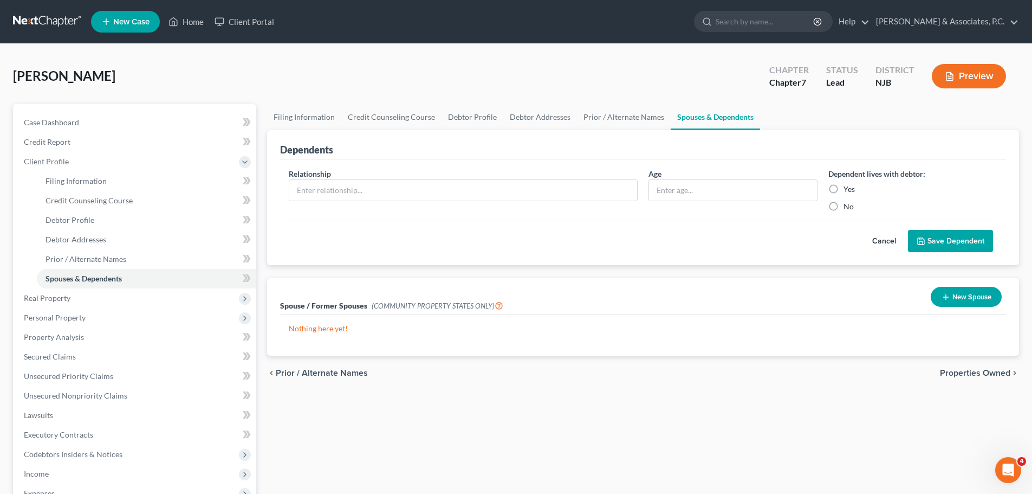
click at [984, 376] on span "Properties Owned" at bounding box center [975, 373] width 70 height 9
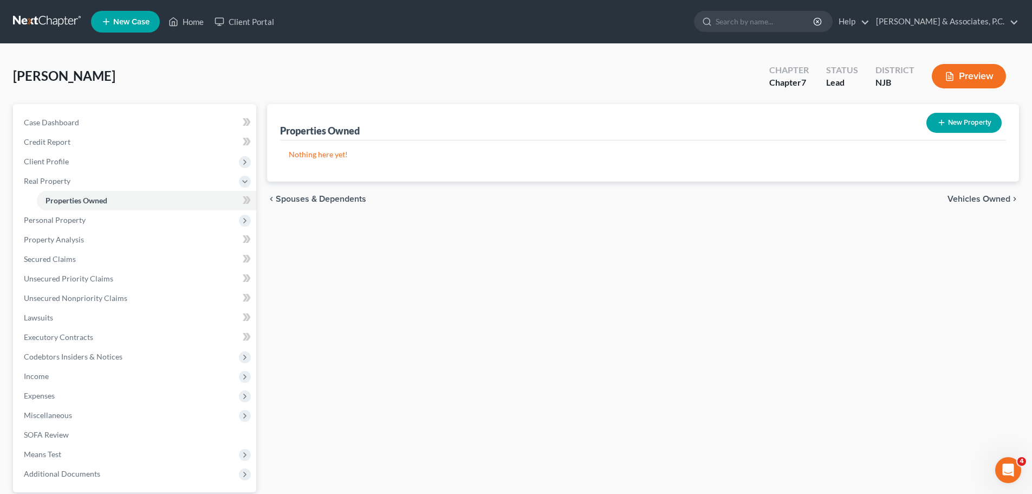
click at [961, 198] on span "Vehicles Owned" at bounding box center [979, 199] width 63 height 9
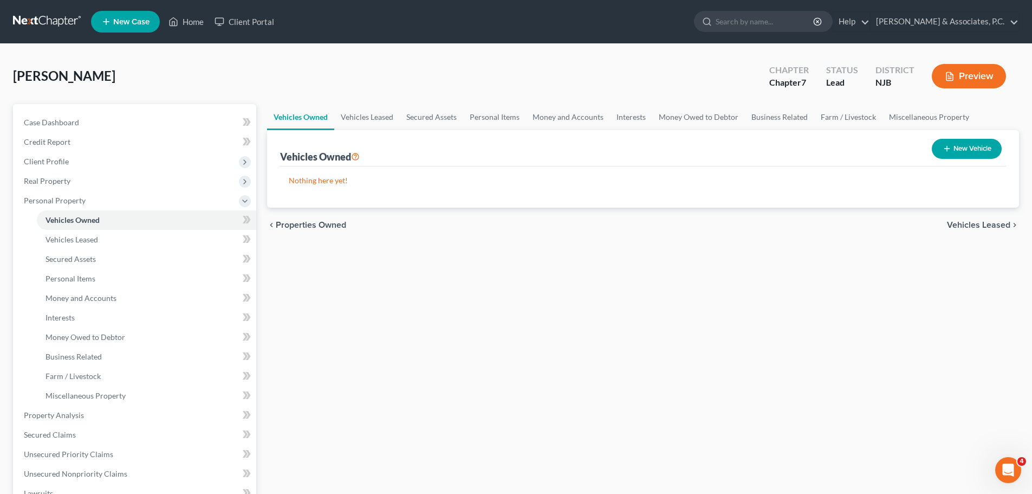
click at [974, 147] on button "New Vehicle" at bounding box center [967, 149] width 70 height 20
select select "0"
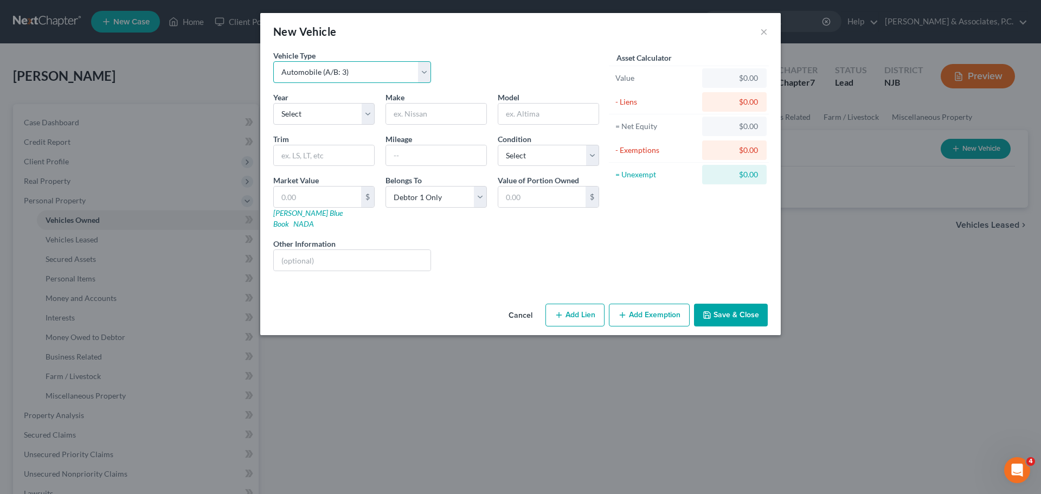
click at [423, 74] on select "Select Automobile (A/B: 3) Truck (A/B: 3) Trailer (A/B: 4) Watercraft (A/B: 4) …" at bounding box center [352, 72] width 158 height 22
click at [273, 61] on select "Select Automobile (A/B: 3) Truck (A/B: 3) Trailer (A/B: 4) Watercraft (A/B: 4) …" at bounding box center [352, 72] width 158 height 22
click at [369, 117] on select "Select 2026 2025 2024 2023 2022 2021 2020 2019 2018 2017 2016 2015 2014 2013 20…" at bounding box center [323, 114] width 101 height 22
select select "13"
click at [273, 103] on select "Select 2026 2025 2024 2023 2022 2021 2020 2019 2018 2017 2016 2015 2014 2013 20…" at bounding box center [323, 114] width 101 height 22
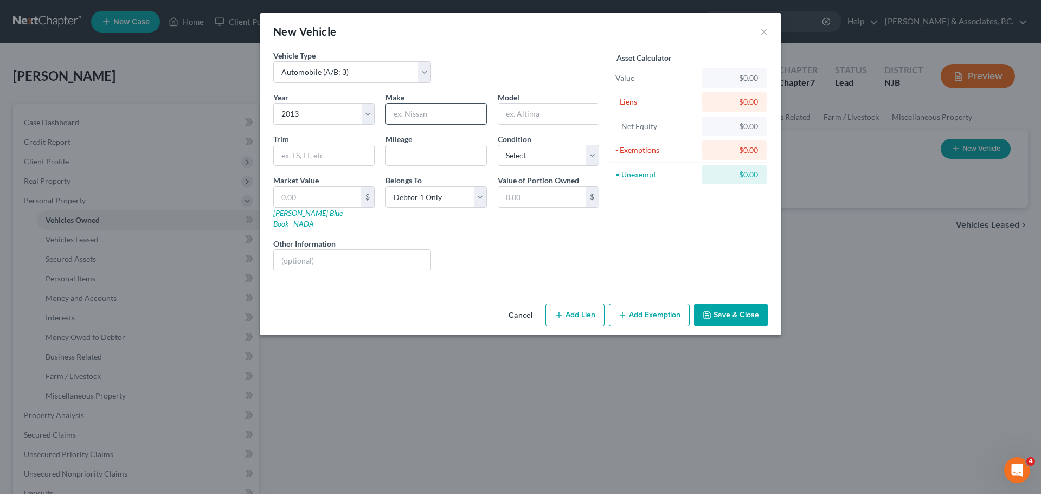
click at [423, 117] on input "text" at bounding box center [436, 114] width 100 height 21
type input "Toyota"
type input "Rav4"
click at [458, 152] on input "text" at bounding box center [436, 155] width 100 height 21
type input "63,000"
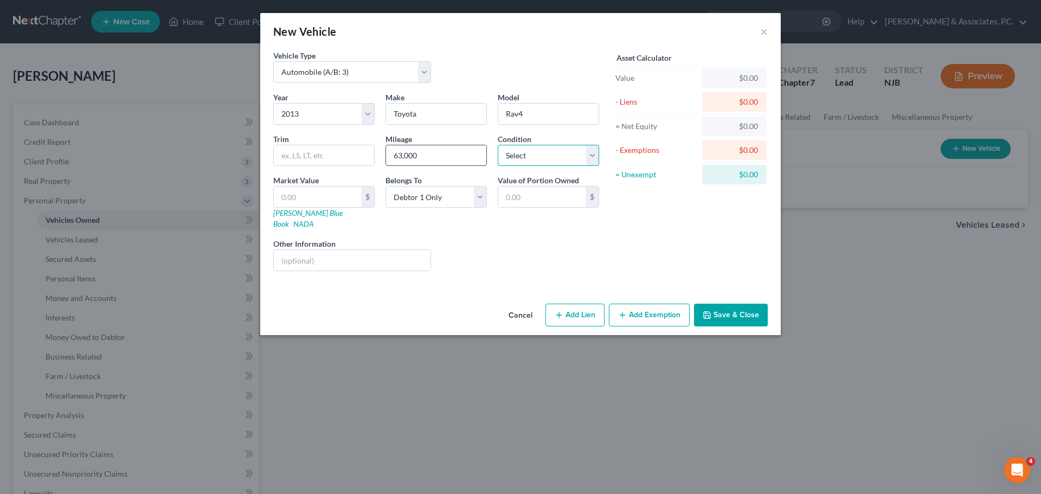
select select "3"
click at [341, 195] on input "text" at bounding box center [317, 196] width 87 height 21
click at [330, 150] on input "text" at bounding box center [324, 155] width 100 height 21
type input "E"
type input "XLE Sport"
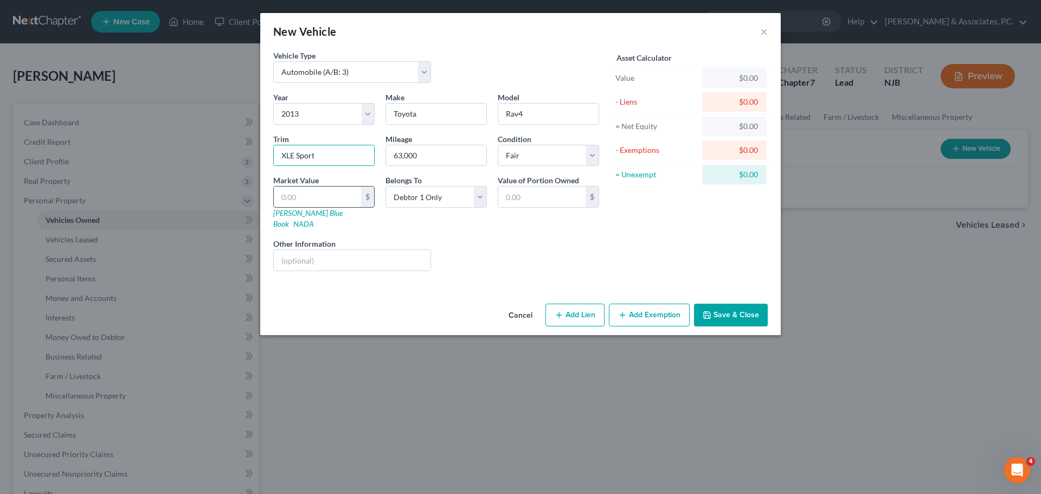
click at [309, 194] on input "text" at bounding box center [317, 196] width 87 height 21
type input "1"
type input "1.00"
type input "11"
type input "11.00"
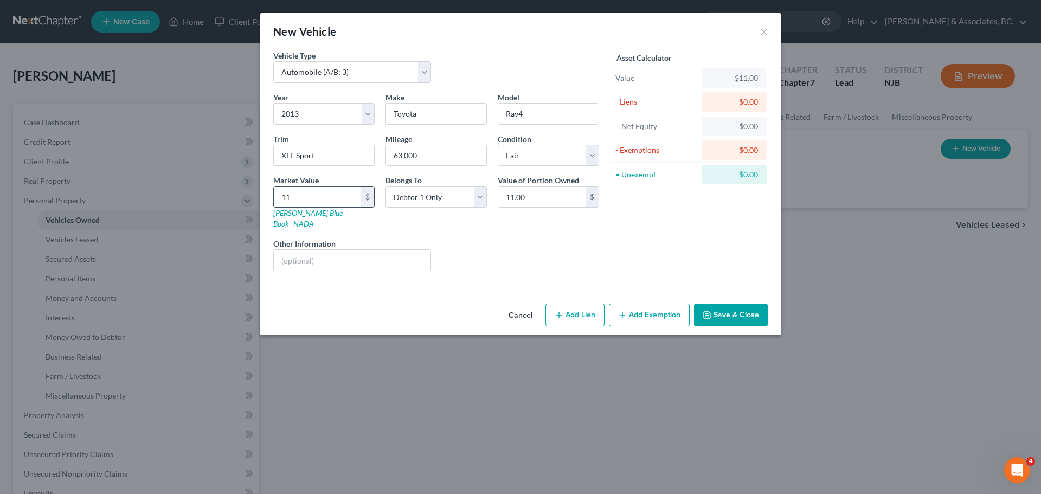
type input "113"
type input "113.00"
type input "1131"
type input "1,131.00"
type input "1,1315"
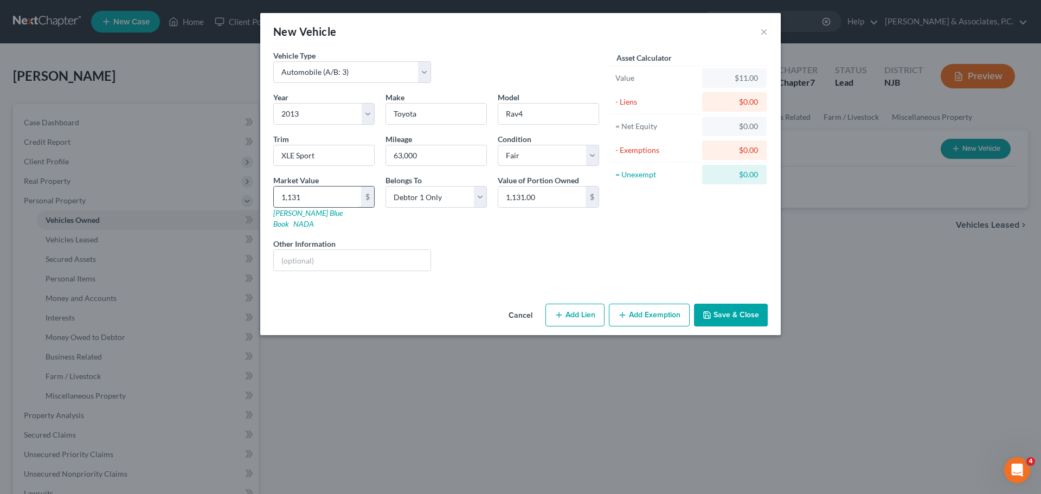
type input "11,315.00"
click at [639, 307] on button "Add Exemption" at bounding box center [649, 314] width 81 height 23
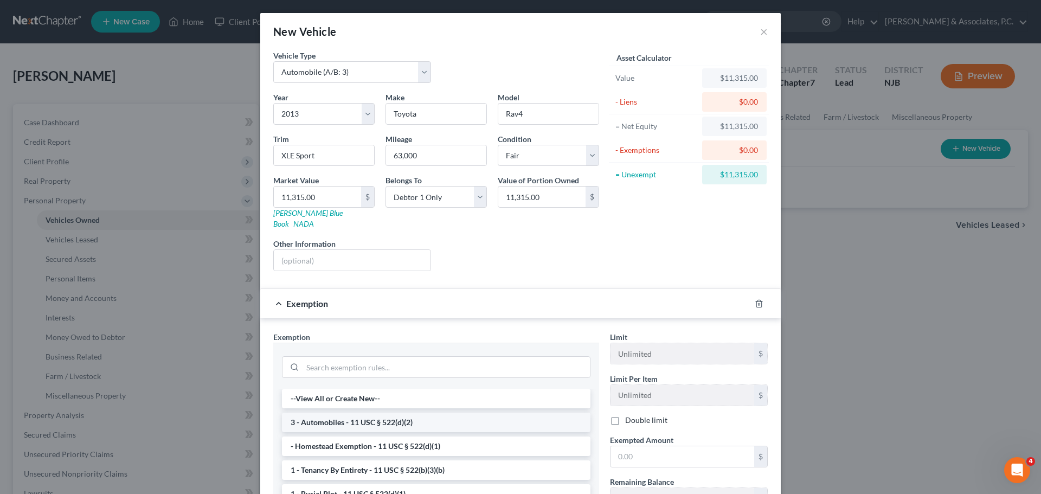
click at [405, 412] on li "3 - Automobiles - 11 USC § 522(d)(2)" at bounding box center [436, 422] width 308 height 20
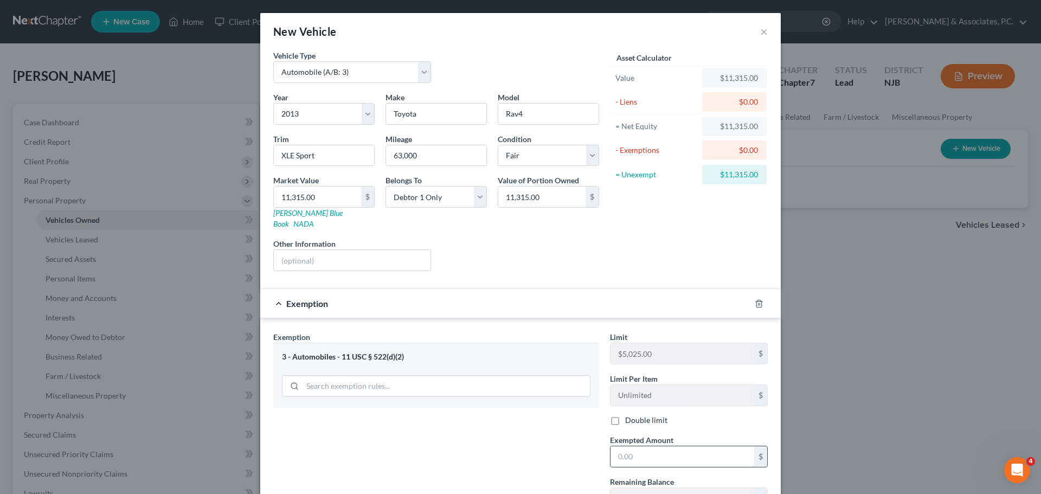
click at [660, 446] on input "text" at bounding box center [682, 456] width 144 height 21
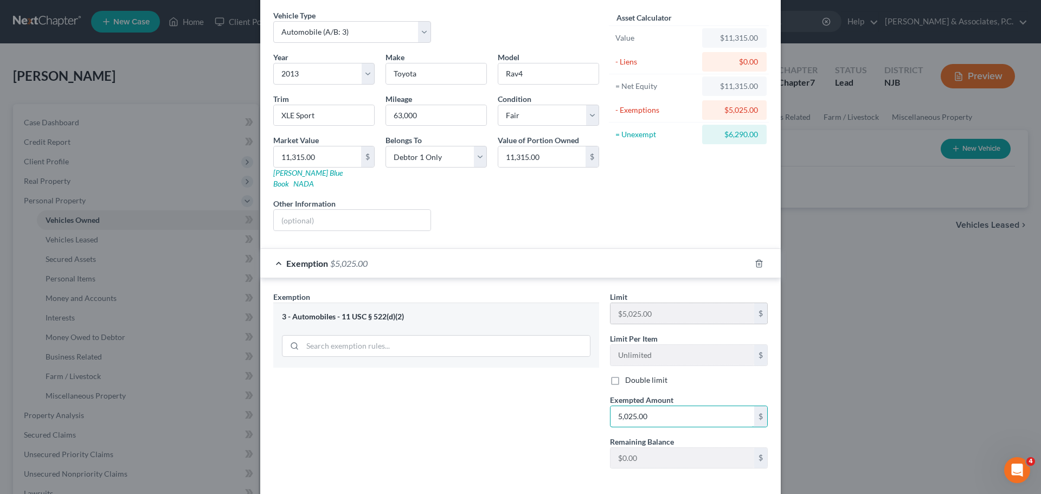
scroll to position [81, 0]
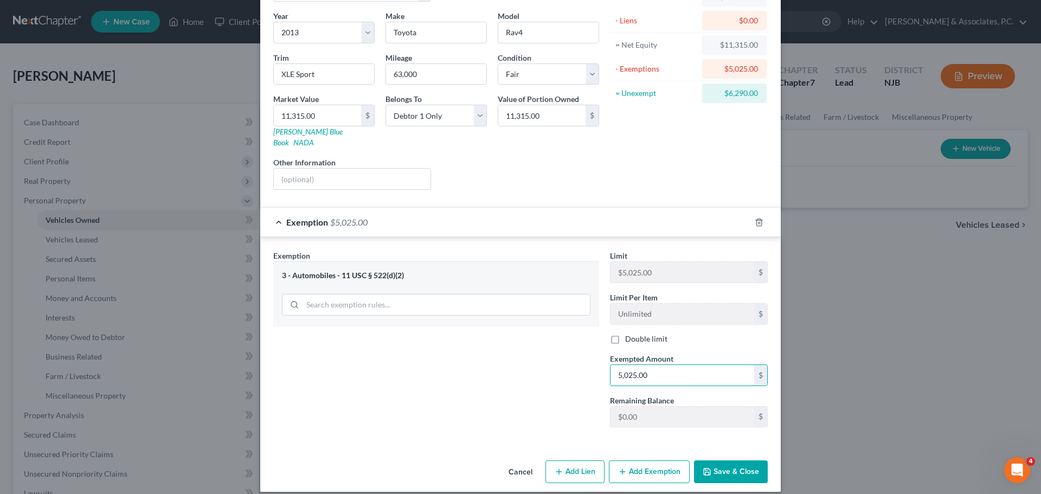
type input "5,025.00"
click at [723, 460] on button "Save & Close" at bounding box center [731, 471] width 74 height 23
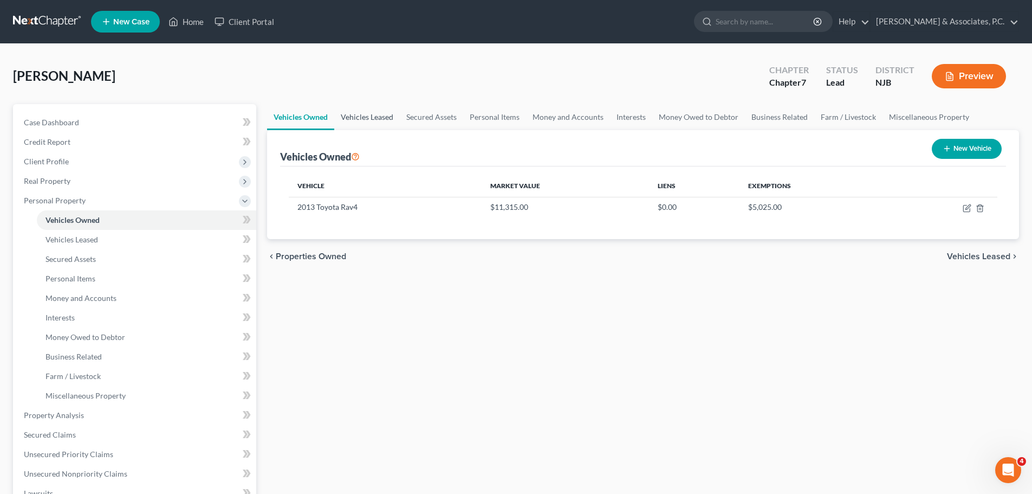
click at [389, 117] on link "Vehicles Leased" at bounding box center [367, 117] width 66 height 26
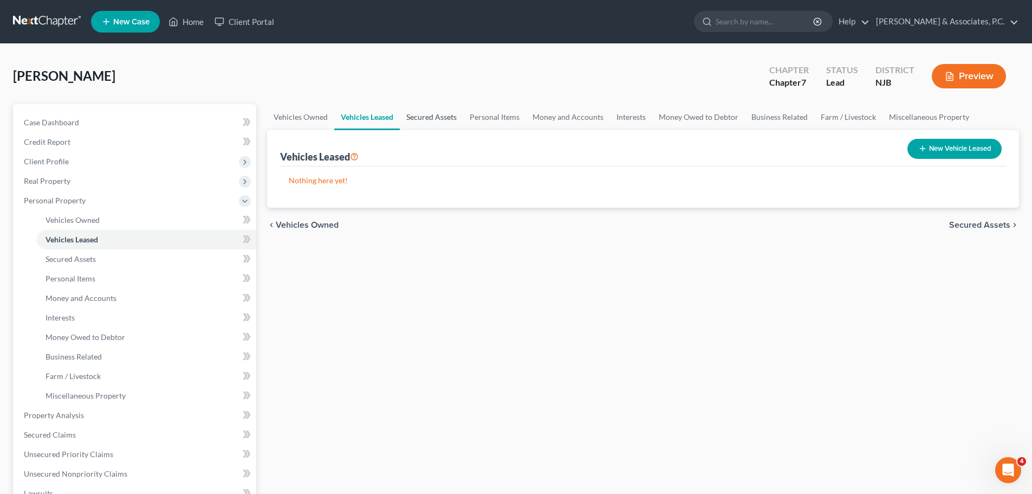
click at [436, 115] on link "Secured Assets" at bounding box center [431, 117] width 63 height 26
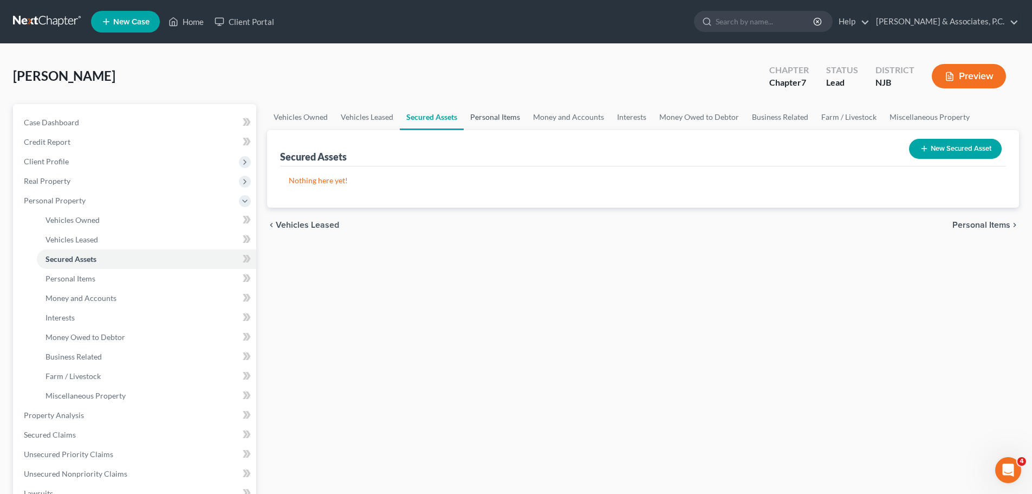
click at [498, 120] on link "Personal Items" at bounding box center [495, 117] width 63 height 26
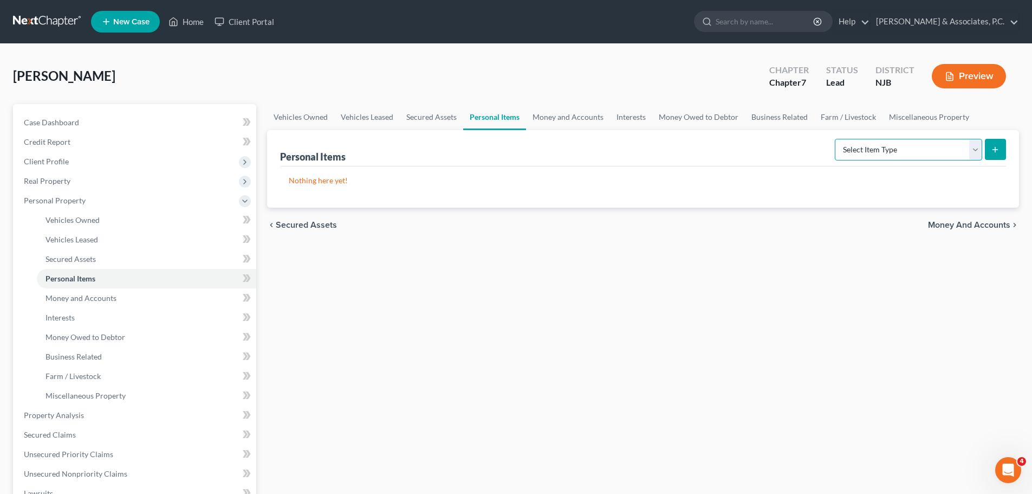
click at [943, 152] on select "Select Item Type Clothing (A/B: 11) Collectibles Of Value (A/B: 8) Electronics …" at bounding box center [908, 150] width 147 height 22
select select "clothing"
click at [837, 139] on select "Select Item Type Clothing (A/B: 11) Collectibles Of Value (A/B: 8) Electronics …" at bounding box center [908, 150] width 147 height 22
click at [994, 152] on icon "submit" at bounding box center [995, 149] width 9 height 9
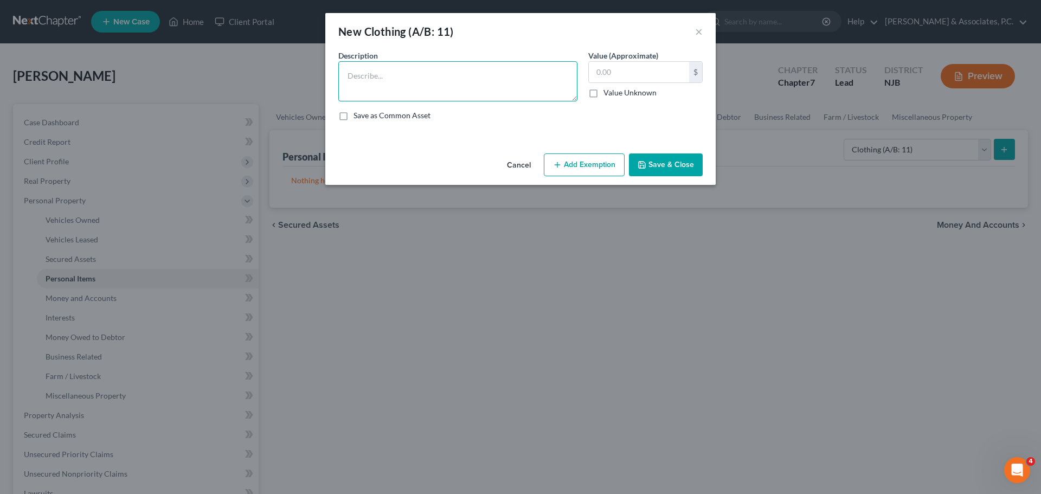
click at [419, 81] on textarea at bounding box center [457, 81] width 239 height 40
type textarea "Used clothing"
type input "300.00"
click at [582, 156] on button "Add Exemption" at bounding box center [584, 164] width 81 height 23
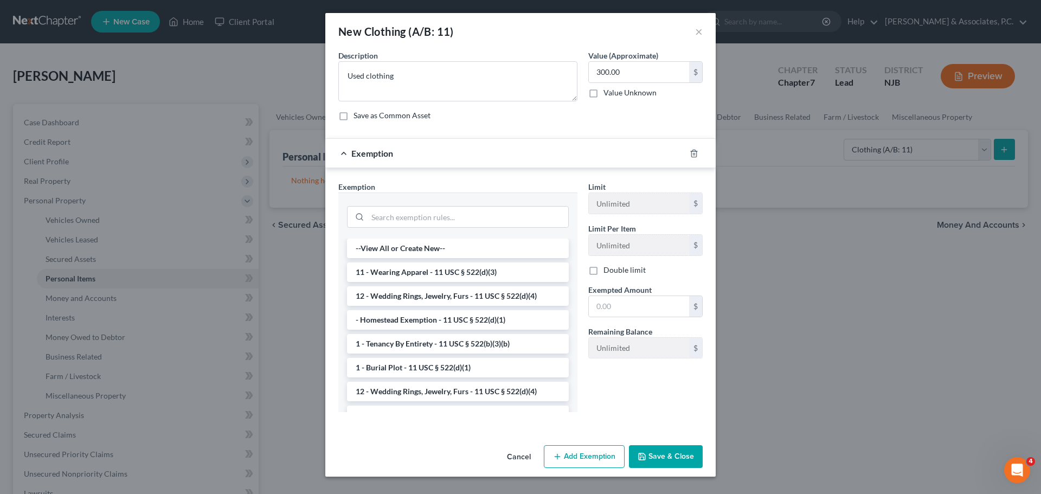
click at [422, 265] on li "11 - Wearing Apparel - 11 USC § 522(d)(3)" at bounding box center [458, 272] width 222 height 20
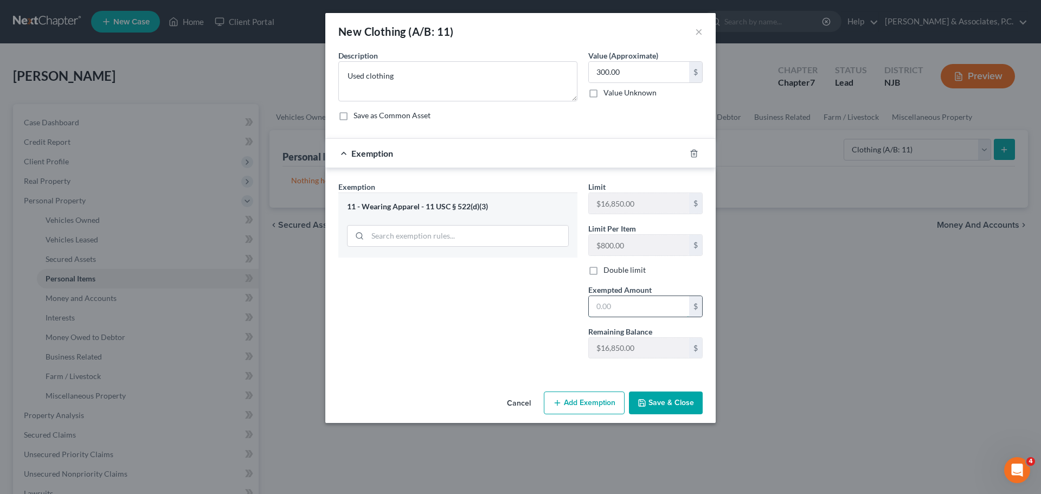
drag, startPoint x: 648, startPoint y: 306, endPoint x: 639, endPoint y: 307, distance: 8.1
click at [647, 307] on input "text" at bounding box center [639, 306] width 100 height 21
type input "300.00"
click at [673, 402] on button "Save & Close" at bounding box center [666, 402] width 74 height 23
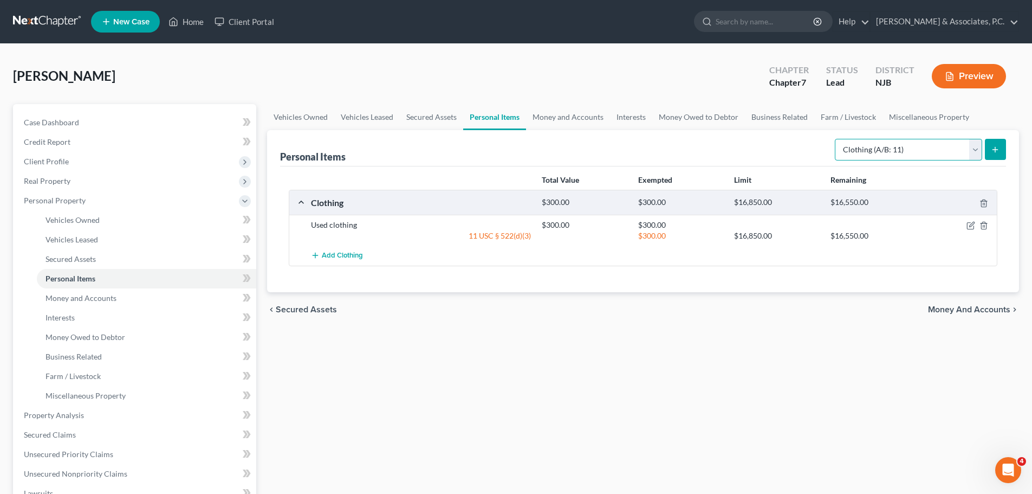
click at [912, 146] on select "Select Item Type Clothing (A/B: 11) Collectibles Of Value (A/B: 8) Electronics …" at bounding box center [908, 150] width 147 height 22
select select "electronics"
click at [837, 139] on select "Select Item Type Clothing (A/B: 11) Collectibles Of Value (A/B: 8) Electronics …" at bounding box center [908, 150] width 147 height 22
click at [997, 146] on icon "submit" at bounding box center [995, 149] width 9 height 9
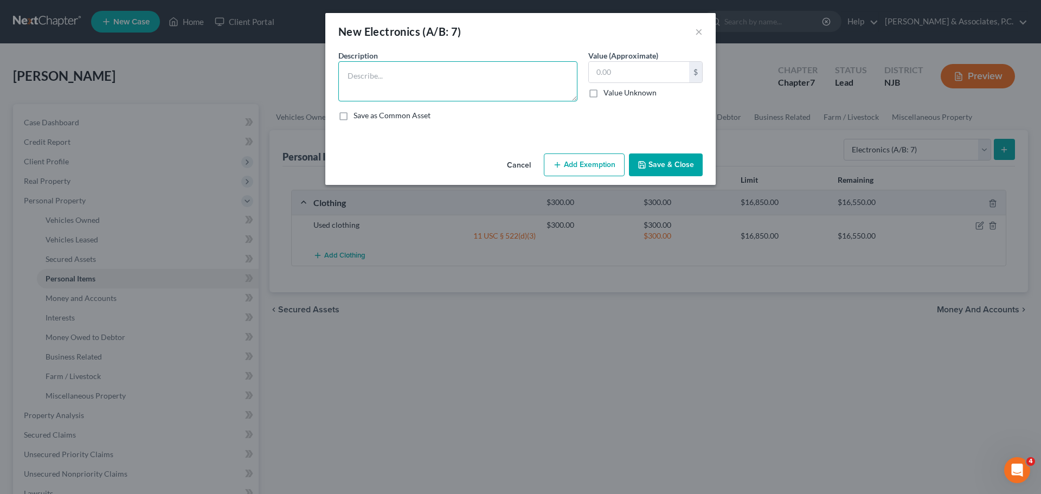
click at [415, 82] on textarea at bounding box center [457, 81] width 239 height 40
type textarea "1-Television, 1-laptop, 1-cell phone"
click at [420, 78] on textarea "1-Television, 1-laptop, 1-cell phone" at bounding box center [457, 81] width 239 height 40
click at [480, 82] on textarea "1-Television, 1-laptop, 1-cell phone" at bounding box center [457, 81] width 239 height 40
drag, startPoint x: 418, startPoint y: 79, endPoint x: 476, endPoint y: 83, distance: 57.7
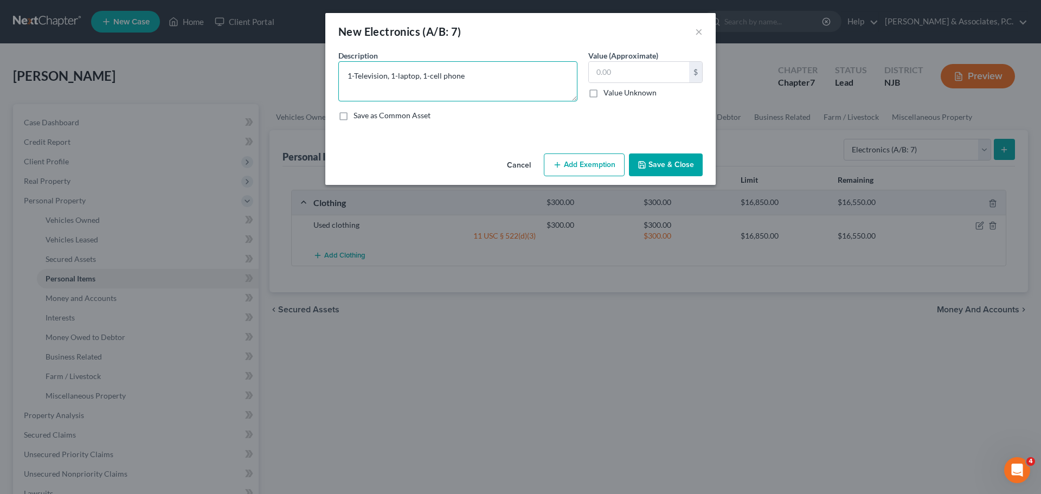
click at [419, 79] on textarea "1-Television, 1-laptop, 1-cell phone" at bounding box center [457, 81] width 239 height 40
click at [480, 78] on textarea "1-Television, 1-laptop, 1-cell phone" at bounding box center [457, 81] width 239 height 40
click at [468, 73] on textarea "1-Television, 1-laptop, 1-cell phone" at bounding box center [457, 81] width 239 height 40
click at [485, 81] on textarea "1-Television, 1-laptop, 1-cell phone" at bounding box center [457, 81] width 239 height 40
drag, startPoint x: 623, startPoint y: 70, endPoint x: 612, endPoint y: 104, distance: 35.7
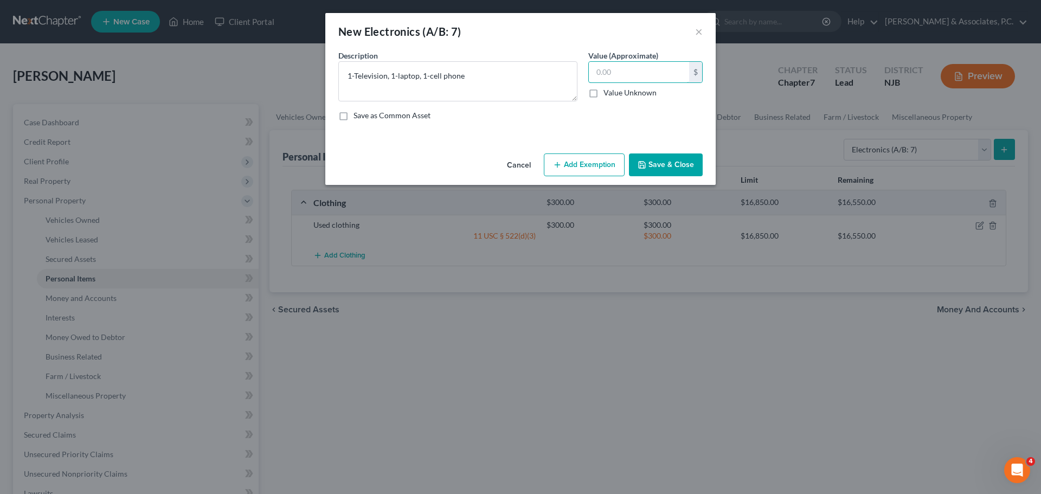
click at [619, 72] on input "text" at bounding box center [639, 72] width 100 height 21
type input "2"
type input "250.00"
click at [559, 163] on icon "button" at bounding box center [557, 164] width 9 height 9
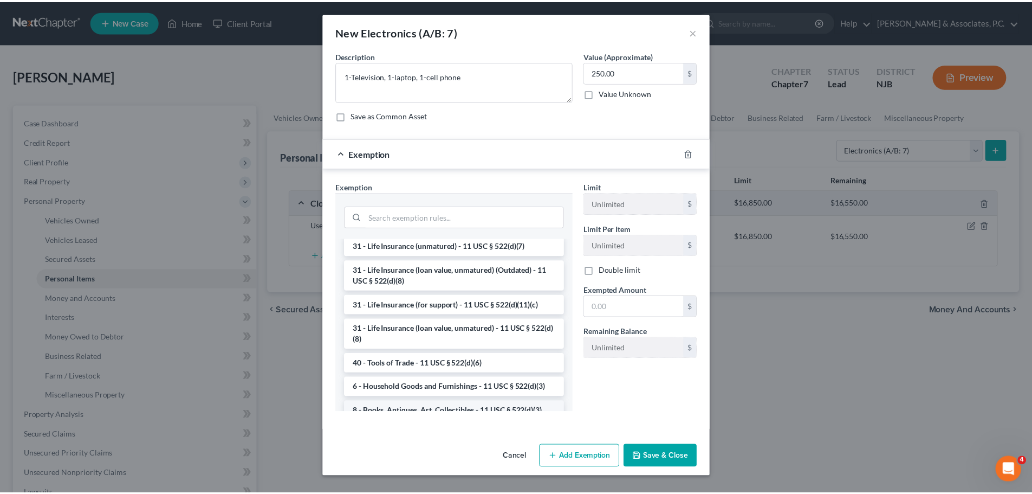
scroll to position [906, 0]
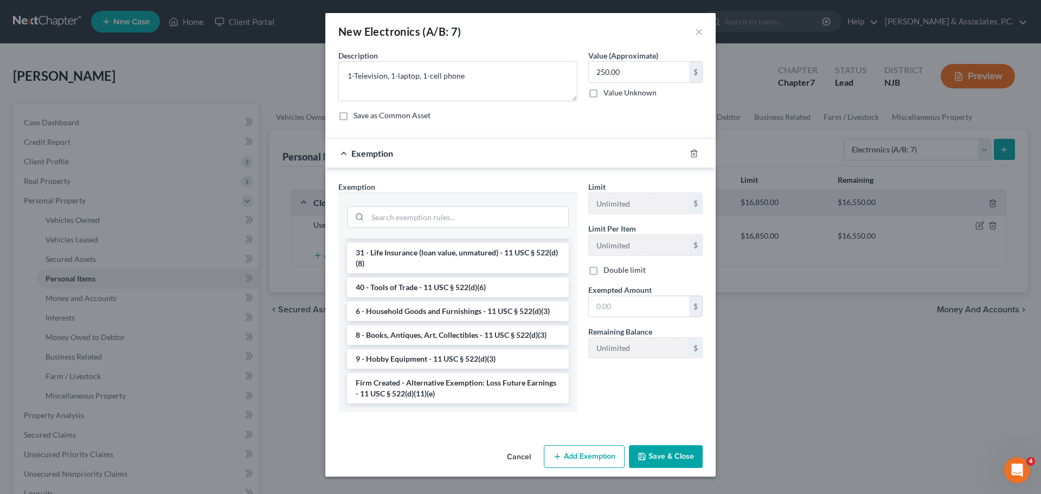
click at [422, 310] on li "6 - Household Goods and Furnishings - 11 USC § 522(d)(3)" at bounding box center [458, 311] width 222 height 20
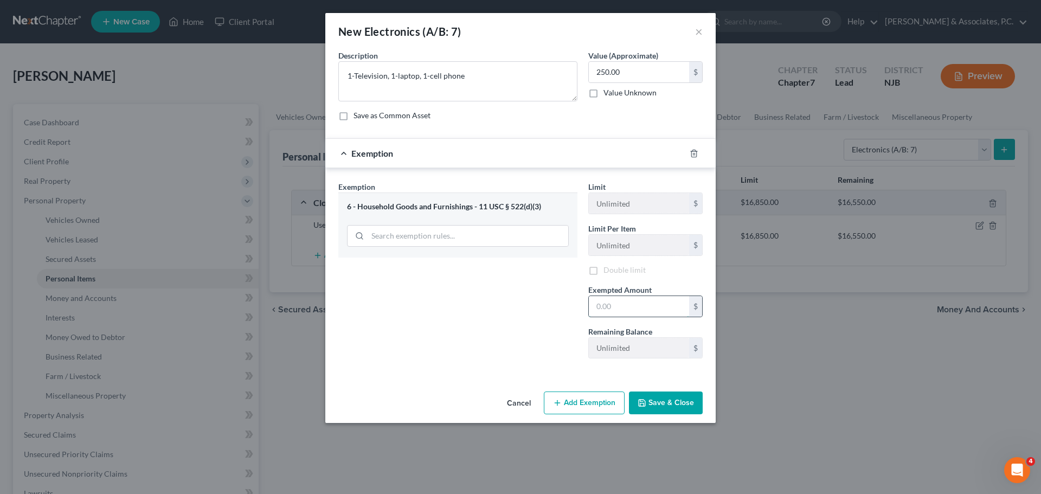
drag, startPoint x: 628, startPoint y: 304, endPoint x: 590, endPoint y: 311, distance: 38.5
click at [628, 305] on input "text" at bounding box center [639, 306] width 100 height 21
type input "250.00"
click at [658, 403] on button "Save & Close" at bounding box center [666, 402] width 74 height 23
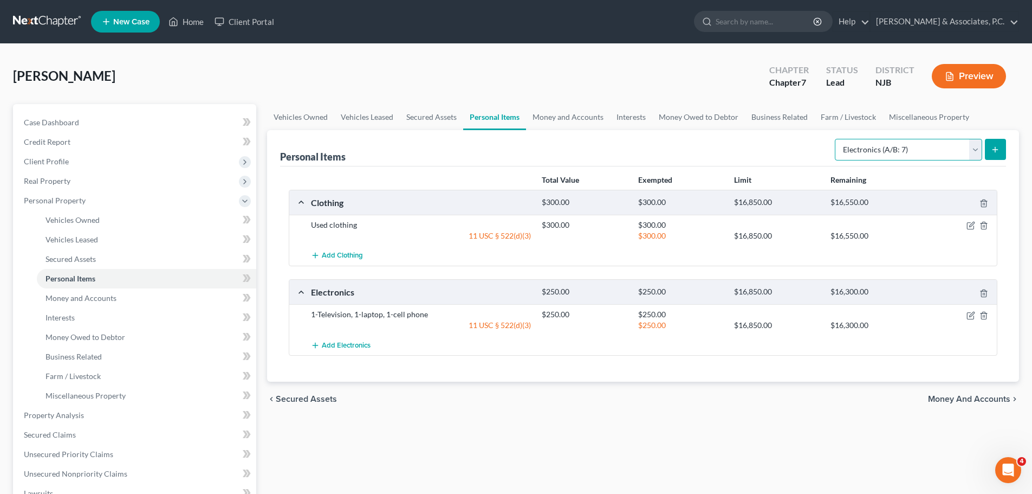
click at [886, 148] on select "Select Item Type Clothing (A/B: 11) Collectibles Of Value (A/B: 8) Electronics …" at bounding box center [908, 150] width 147 height 22
select select "household_goods"
click at [837, 139] on select "Select Item Type Clothing (A/B: 11) Collectibles Of Value (A/B: 8) Electronics …" at bounding box center [908, 150] width 147 height 22
click at [997, 151] on icon "submit" at bounding box center [995, 149] width 9 height 9
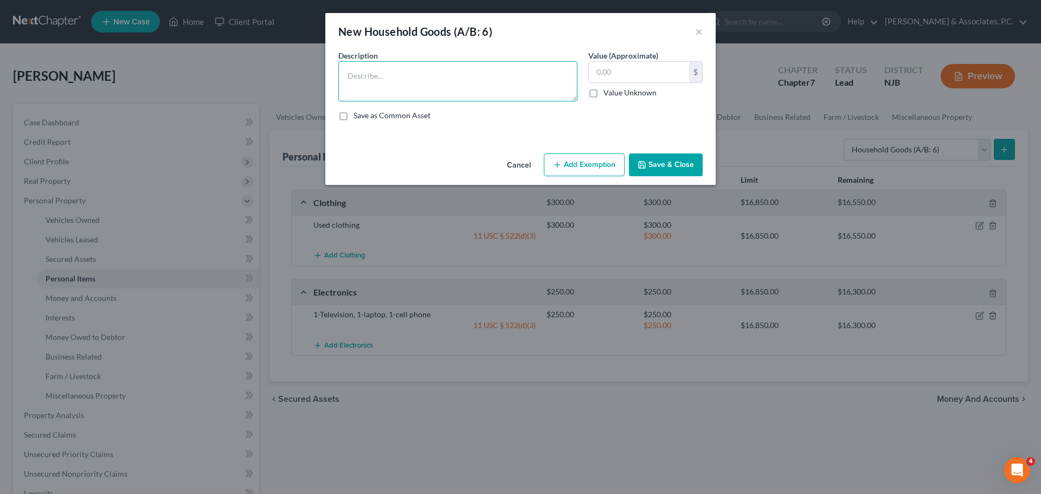
click at [387, 77] on textarea at bounding box center [457, 81] width 239 height 40
type textarea "1-Bed, 1-chair"
type input "50.00"
click at [585, 162] on button "Add Exemption" at bounding box center [584, 164] width 81 height 23
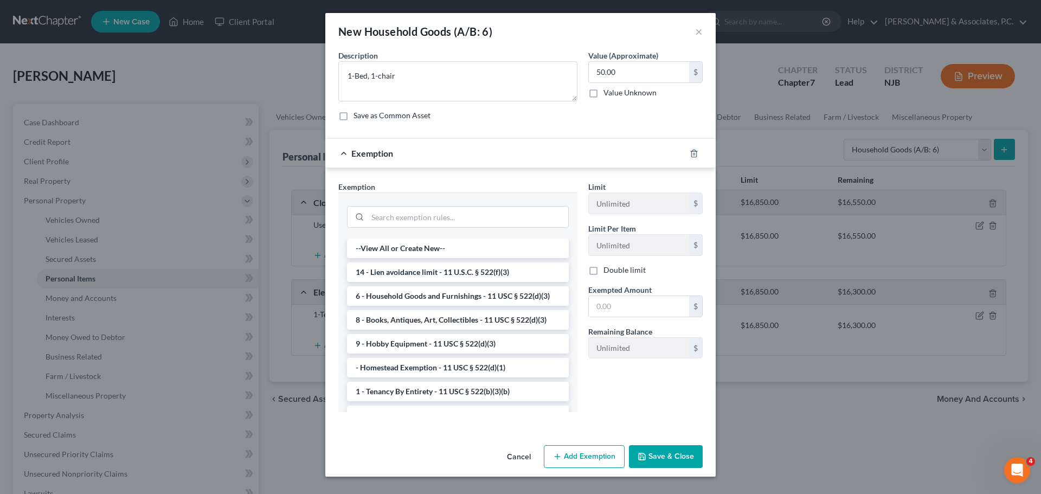
drag, startPoint x: 434, startPoint y: 299, endPoint x: 525, endPoint y: 293, distance: 91.2
click at [436, 299] on li "6 - Household Goods and Furnishings - 11 USC § 522(d)(3)" at bounding box center [458, 296] width 222 height 20
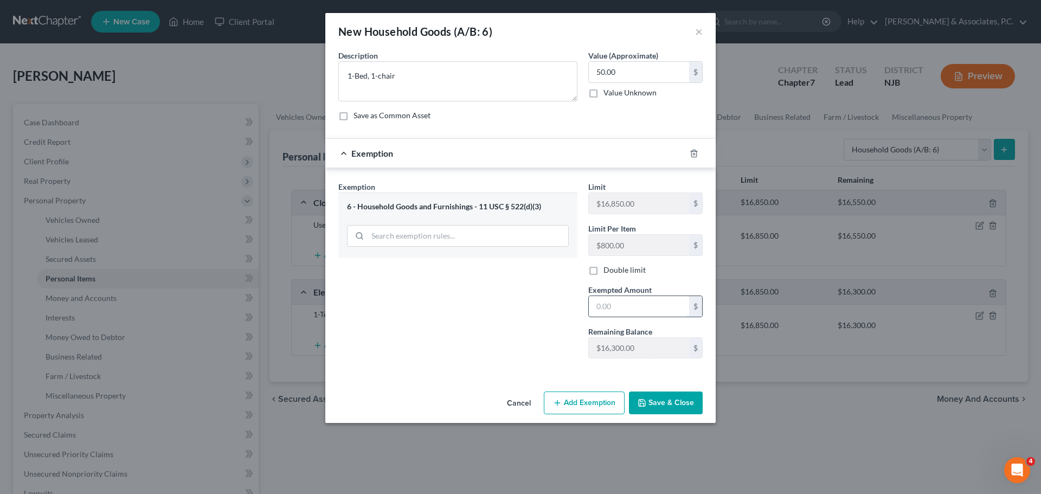
click at [628, 307] on input "text" at bounding box center [639, 306] width 100 height 21
click at [448, 74] on textarea "1-Bed, 1-chair" at bounding box center [457, 81] width 239 height 40
type textarea "1-Bed, 1-chair, dishes"
drag, startPoint x: 630, startPoint y: 311, endPoint x: 635, endPoint y: 304, distance: 8.3
click at [635, 304] on input "text" at bounding box center [639, 306] width 100 height 21
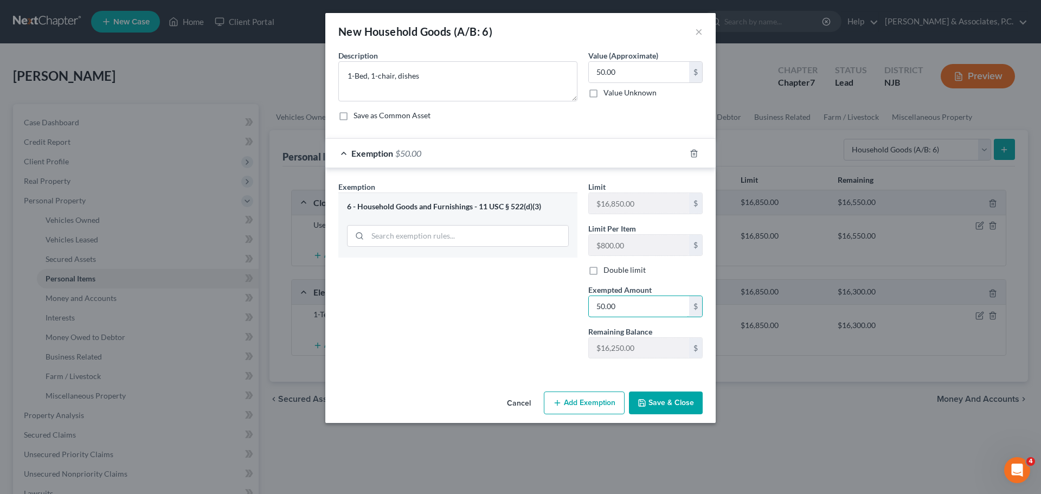
type input "50.00"
drag, startPoint x: 662, startPoint y: 405, endPoint x: 752, endPoint y: 337, distance: 112.6
click at [663, 405] on button "Save & Close" at bounding box center [666, 402] width 74 height 23
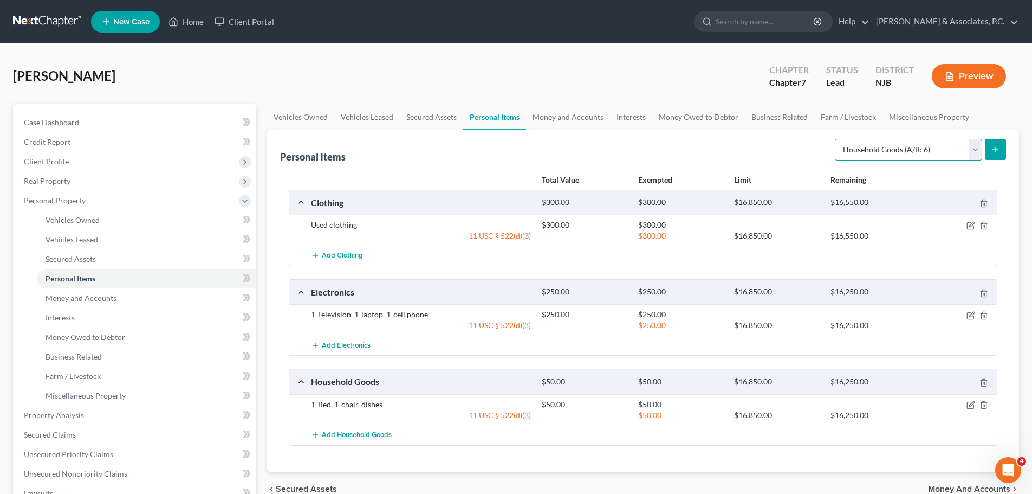
click at [899, 148] on select "Select Item Type Clothing (A/B: 11) Collectibles Of Value (A/B: 8) Electronics …" at bounding box center [908, 150] width 147 height 22
select select "jewelry"
click at [837, 139] on select "Select Item Type Clothing (A/B: 11) Collectibles Of Value (A/B: 8) Electronics …" at bounding box center [908, 150] width 147 height 22
click at [998, 153] on icon "submit" at bounding box center [995, 149] width 9 height 9
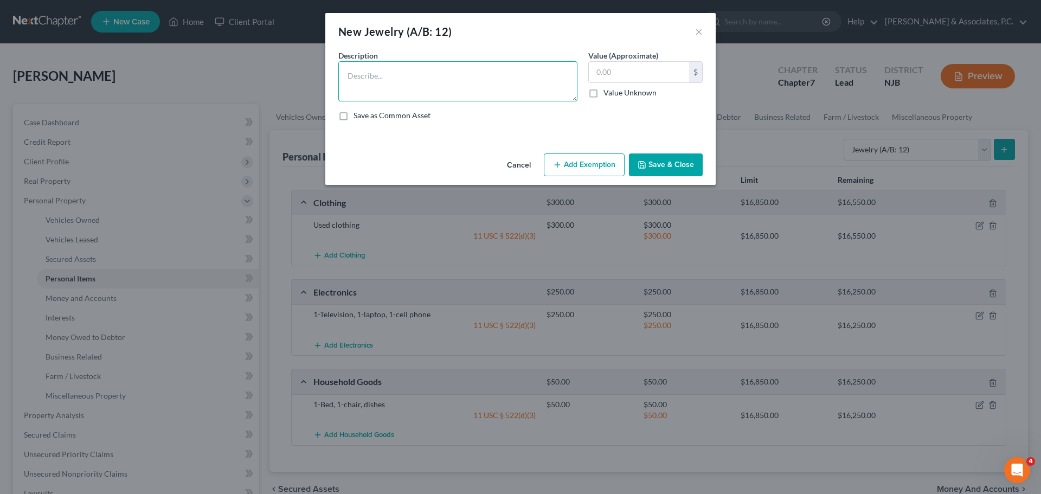
click at [373, 81] on textarea at bounding box center [457, 81] width 239 height 40
type textarea "1-Watch"
type input "35.00"
drag, startPoint x: 593, startPoint y: 166, endPoint x: 623, endPoint y: 169, distance: 29.9
click at [593, 166] on button "Add Exemption" at bounding box center [584, 164] width 81 height 23
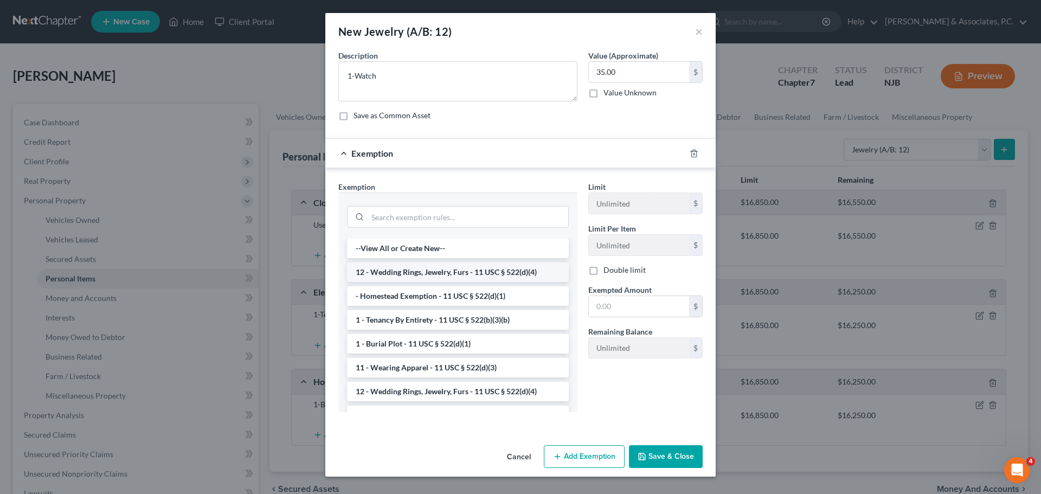
click at [450, 271] on li "12 - Wedding Rings, Jewelry, Furs - 11 USC § 522(d)(4)" at bounding box center [458, 272] width 222 height 20
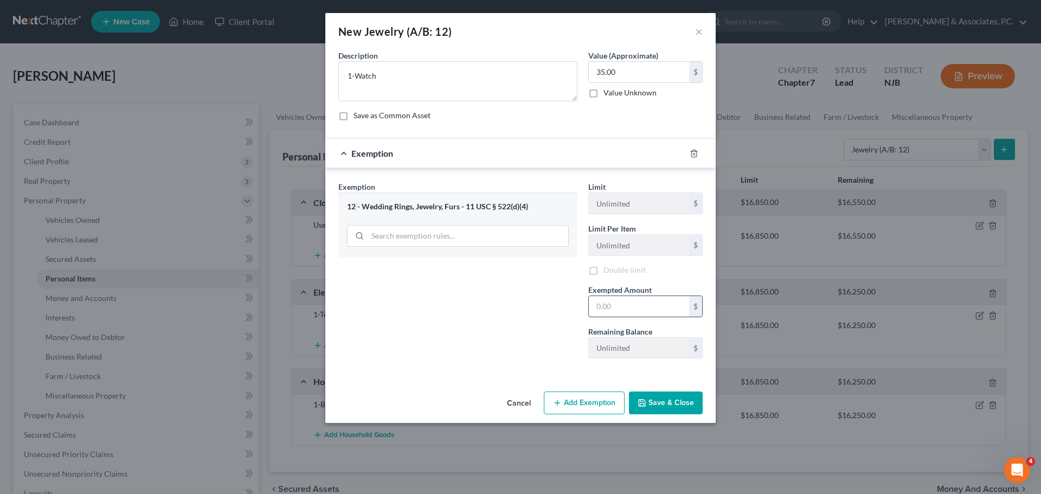
click at [610, 311] on input "text" at bounding box center [639, 306] width 100 height 21
type input "35.00"
drag, startPoint x: 676, startPoint y: 402, endPoint x: 798, endPoint y: 327, distance: 143.0
click at [678, 403] on button "Save & Close" at bounding box center [666, 402] width 74 height 23
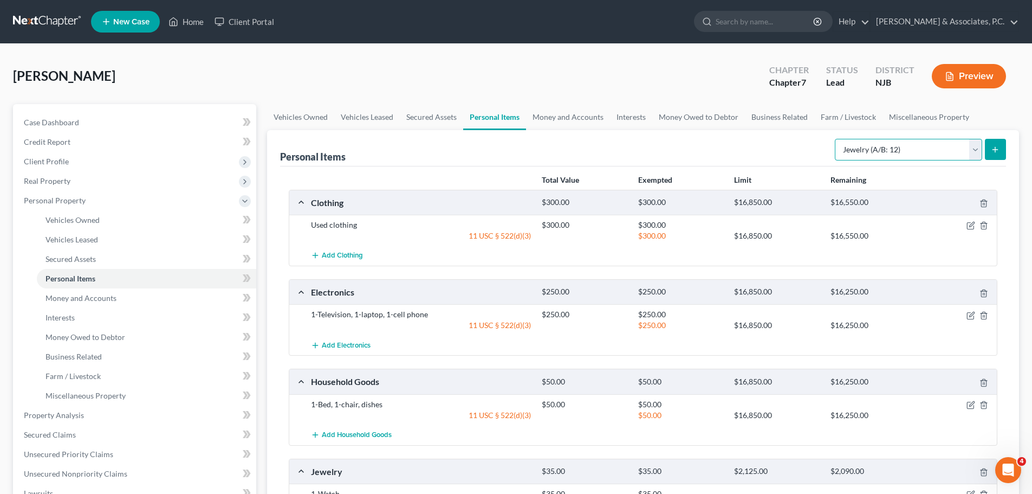
click at [921, 148] on select "Select Item Type Clothing (A/B: 11) Collectibles Of Value (A/B: 8) Electronics …" at bounding box center [908, 150] width 147 height 22
click at [631, 62] on div "[PERSON_NAME] Upgraded Chapter Chapter 7 Status [GEOGRAPHIC_DATA] [GEOGRAPHIC_D…" at bounding box center [516, 80] width 1006 height 47
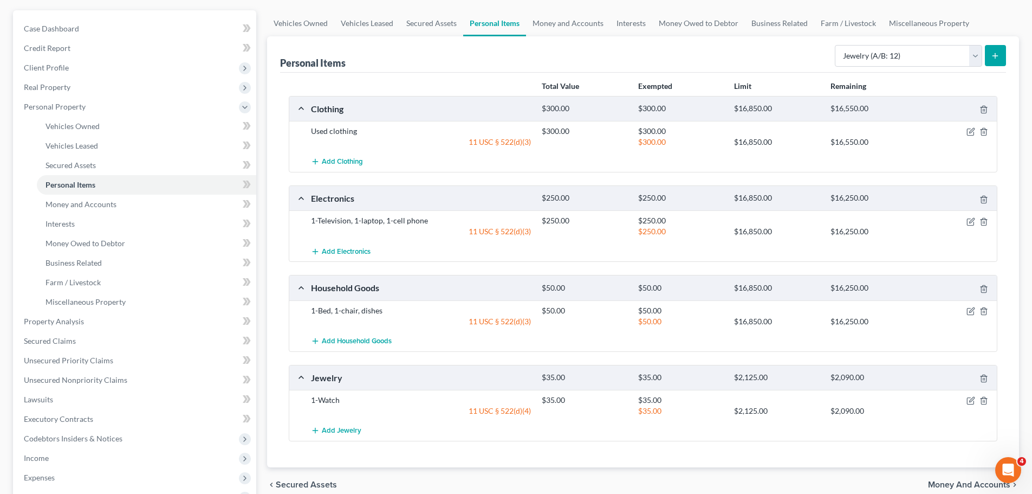
scroll to position [217, 0]
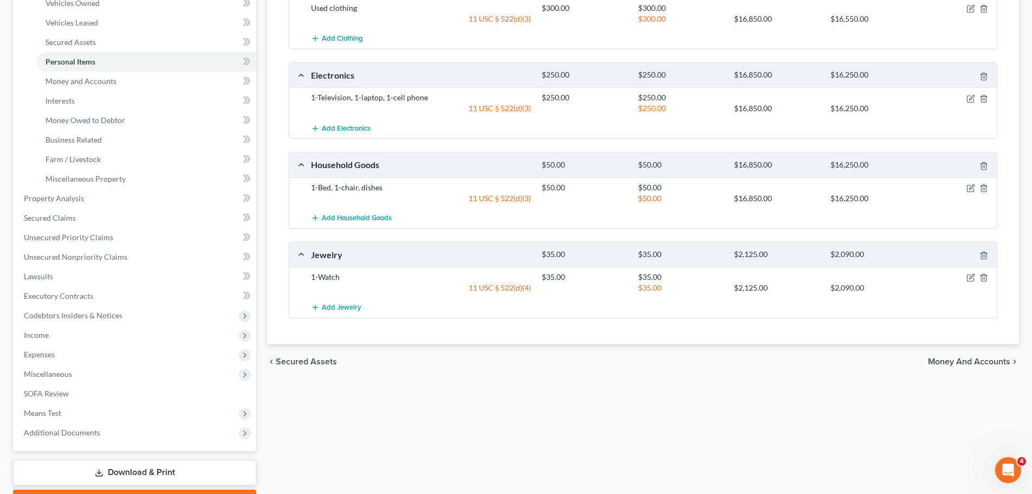
click at [943, 356] on div "chevron_left Secured Assets Money and Accounts chevron_right" at bounding box center [643, 361] width 752 height 35
click at [941, 358] on span "Money and Accounts" at bounding box center [969, 361] width 82 height 9
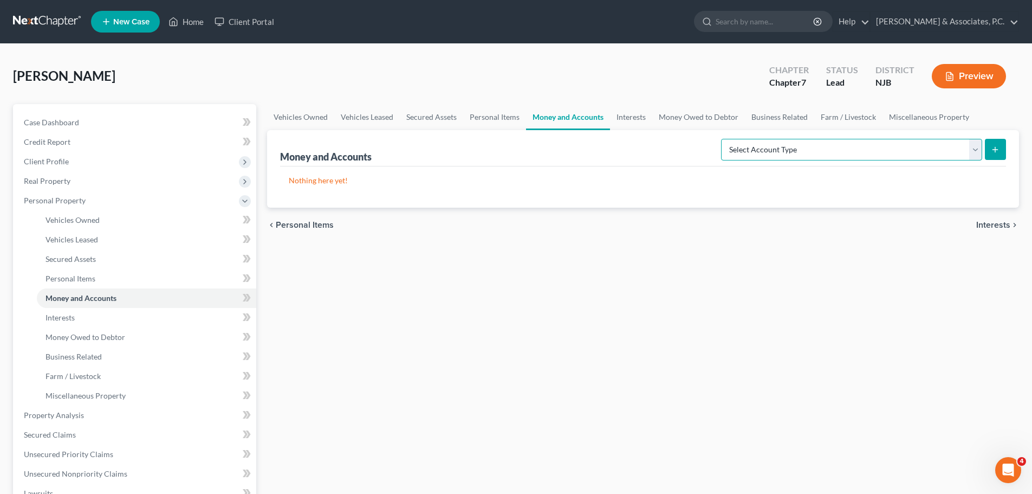
click at [855, 144] on select "Select Account Type Brokerage (A/B: 18, SOFA: 20) Cash on Hand (A/B: 16) Certif…" at bounding box center [851, 150] width 261 height 22
select select "cash_on_hand"
click at [724, 139] on select "Select Account Type Brokerage (A/B: 18, SOFA: 20) Cash on Hand (A/B: 16) Certif…" at bounding box center [851, 150] width 261 height 22
click at [998, 155] on button "submit" at bounding box center [995, 149] width 21 height 21
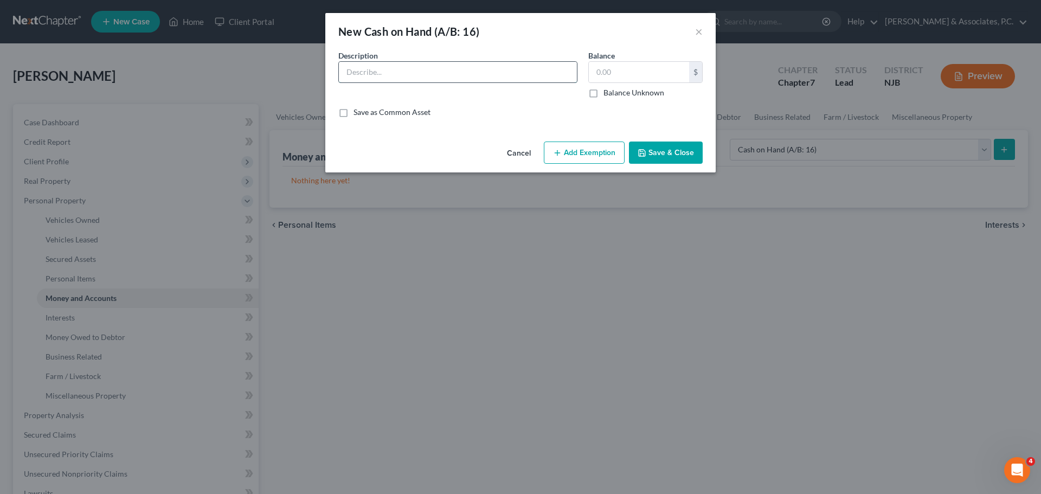
click at [436, 67] on input "text" at bounding box center [458, 72] width 238 height 21
type input "Cash in wallet & pockets"
click at [623, 71] on input "text" at bounding box center [639, 72] width 100 height 21
type input "125.00"
click at [599, 154] on button "Add Exemption" at bounding box center [584, 152] width 81 height 23
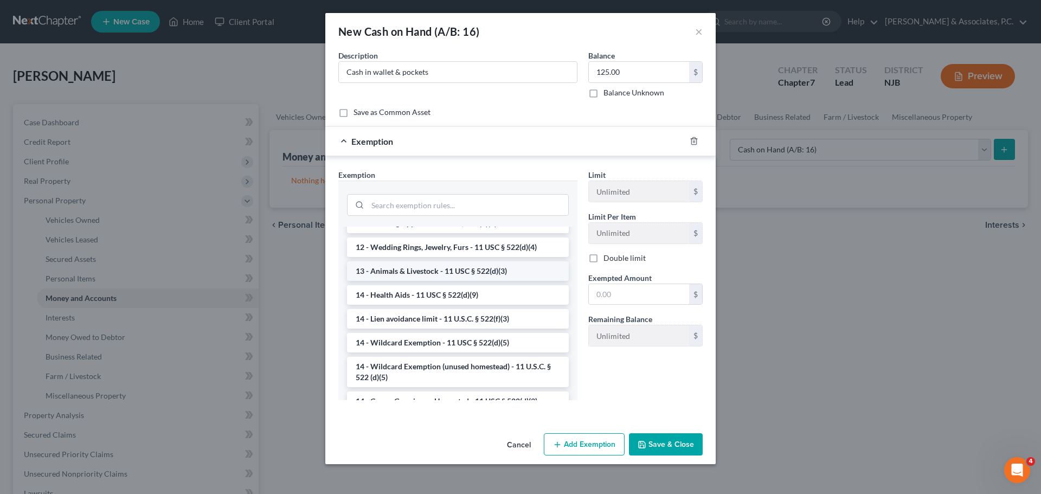
scroll to position [163, 0]
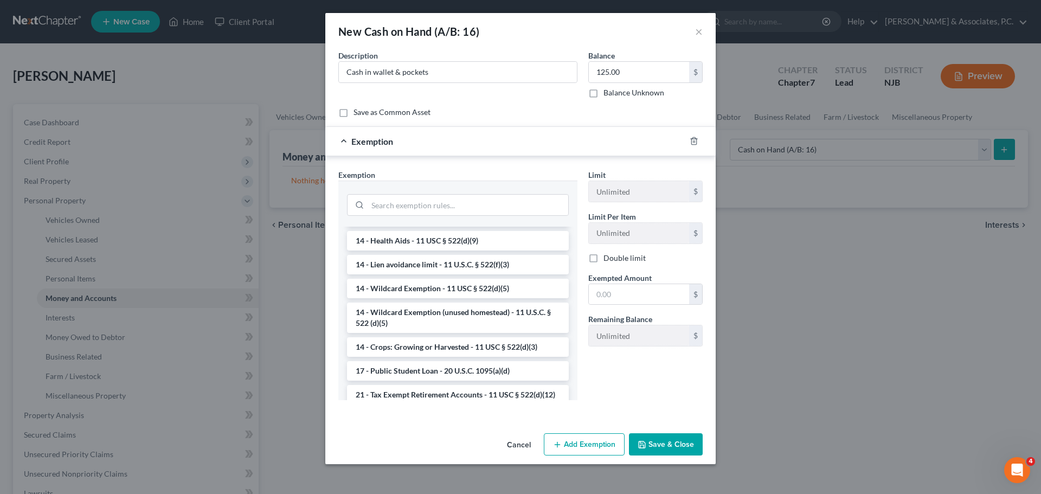
click at [429, 289] on li "14 - Wildcard Exemption - 11 USC § 522(d)(5)" at bounding box center [458, 289] width 222 height 20
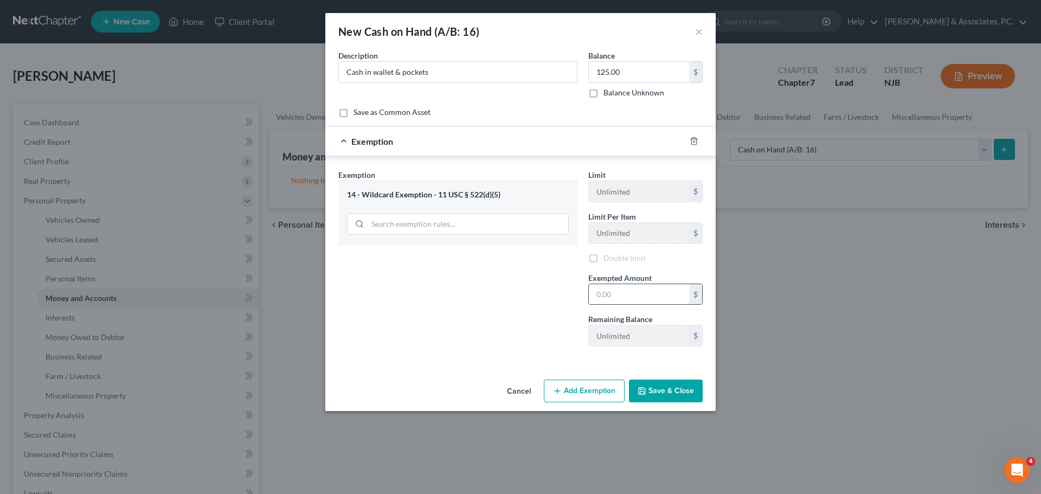
click at [635, 289] on input "text" at bounding box center [639, 294] width 100 height 21
type input "125.00"
click at [668, 395] on button "Save & Close" at bounding box center [666, 390] width 74 height 23
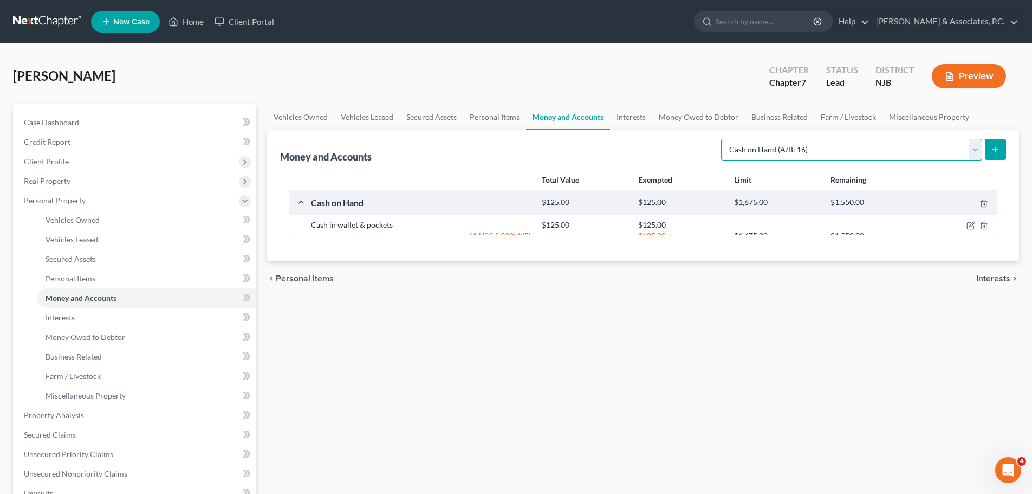
click at [842, 144] on select "Select Account Type Brokerage (A/B: 18, SOFA: 20) Cash on Hand (A/B: 16) Certif…" at bounding box center [851, 150] width 261 height 22
select select "checking"
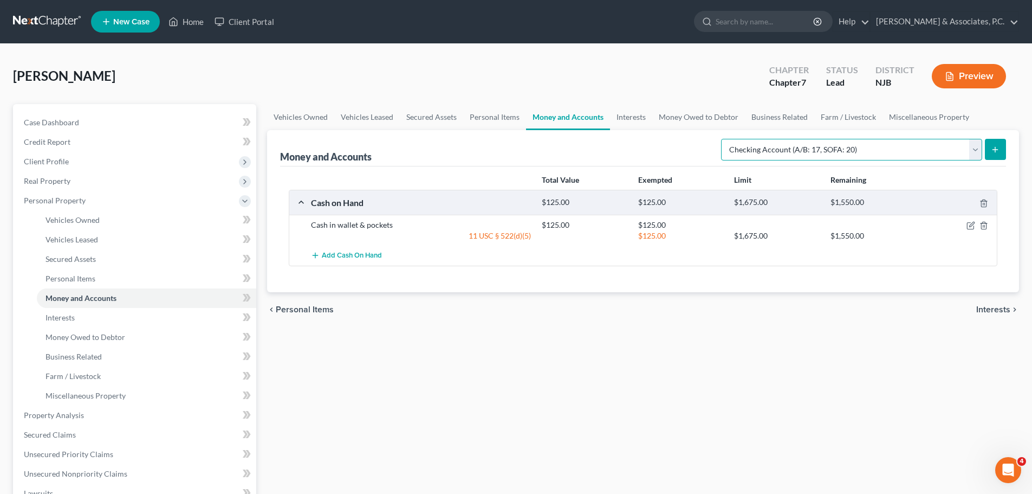
click at [724, 139] on select "Select Account Type Brokerage (A/B: 18, SOFA: 20) Cash on Hand (A/B: 16) Certif…" at bounding box center [851, 150] width 261 height 22
click at [1001, 151] on button "submit" at bounding box center [995, 149] width 21 height 21
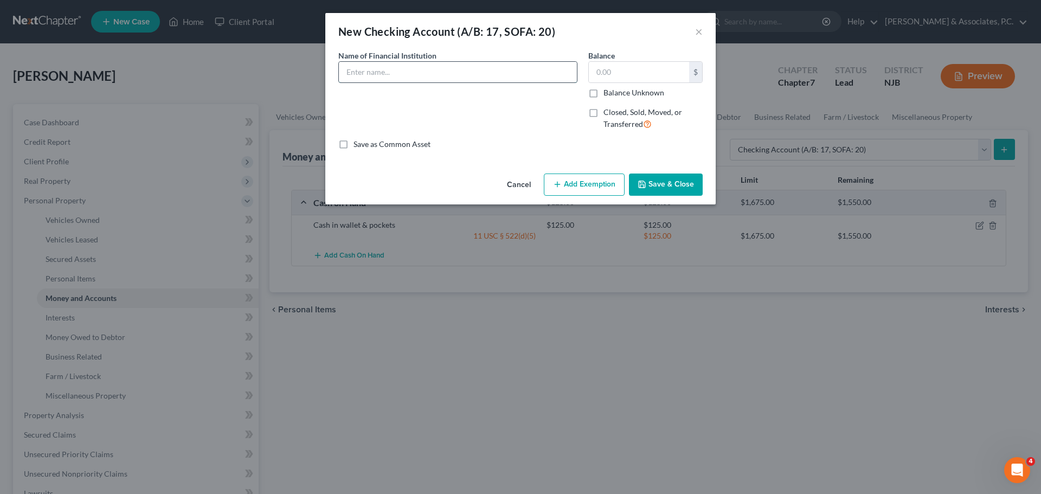
click at [439, 74] on input "text" at bounding box center [458, 72] width 238 height 21
type input "Wells Fargo Bank"
type input "25.00"
click at [598, 180] on button "Add Exemption" at bounding box center [584, 184] width 81 height 23
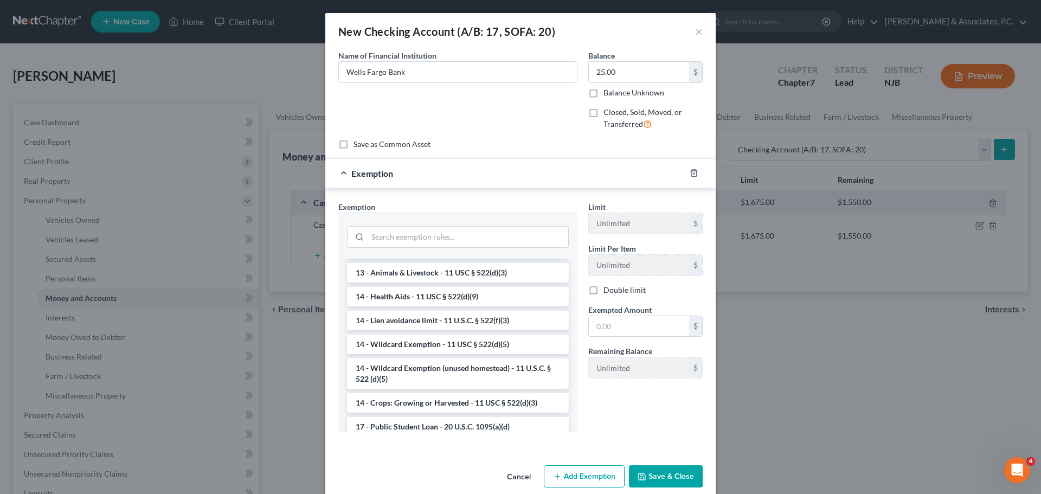
drag, startPoint x: 407, startPoint y: 336, endPoint x: 485, endPoint y: 337, distance: 78.0
click at [408, 337] on li "14 - Wildcard Exemption - 11 USC § 522(d)(5)" at bounding box center [458, 344] width 222 height 20
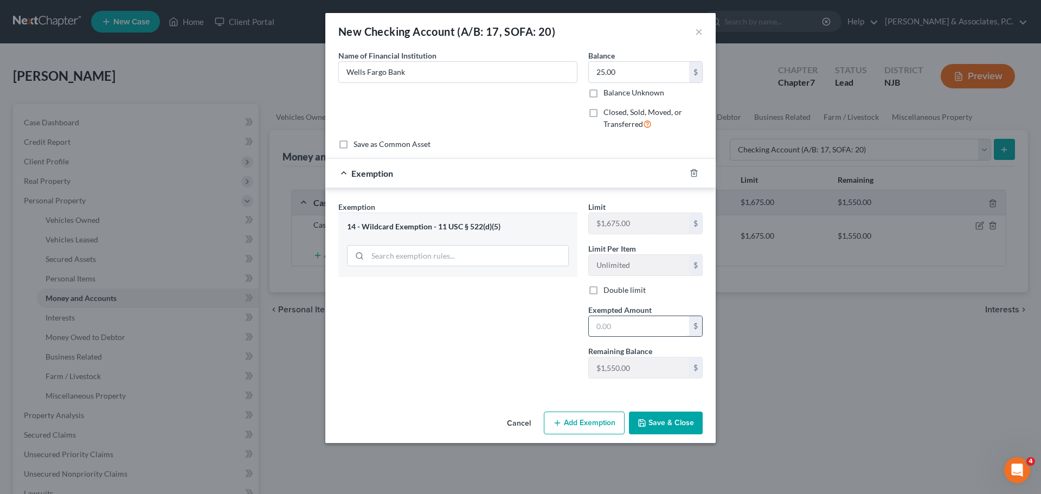
click at [611, 319] on input "text" at bounding box center [639, 326] width 100 height 21
type input "25.00"
drag, startPoint x: 522, startPoint y: 425, endPoint x: 531, endPoint y: 380, distance: 45.8
click at [522, 425] on button "Cancel" at bounding box center [518, 423] width 41 height 22
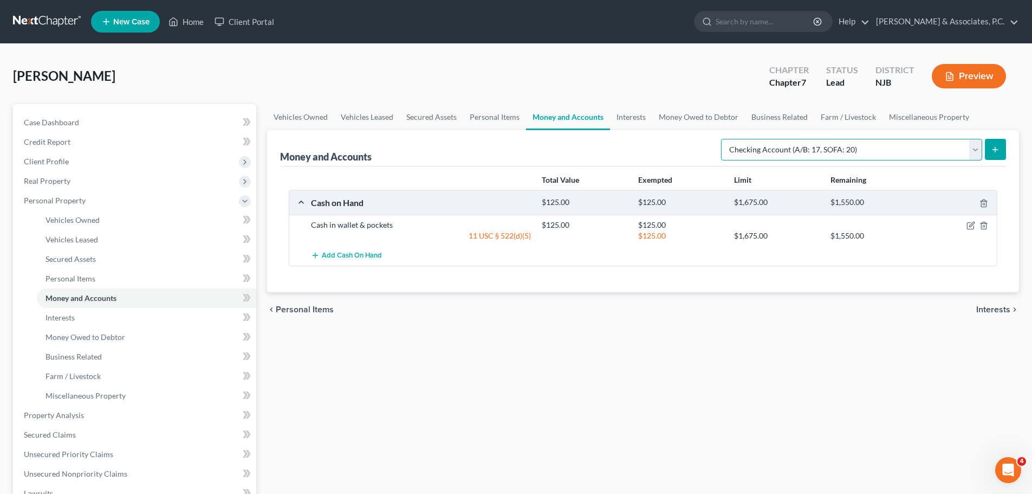
click at [923, 149] on select "Select Account Type Brokerage (A/B: 18, SOFA: 20) Cash on Hand (A/B: 16) Certif…" at bounding box center [851, 150] width 261 height 22
click at [865, 335] on div "Vehicles Owned Vehicles Leased Secured Assets Personal Items Money and Accounts…" at bounding box center [643, 417] width 763 height 626
click at [984, 310] on span "Interests" at bounding box center [994, 309] width 34 height 9
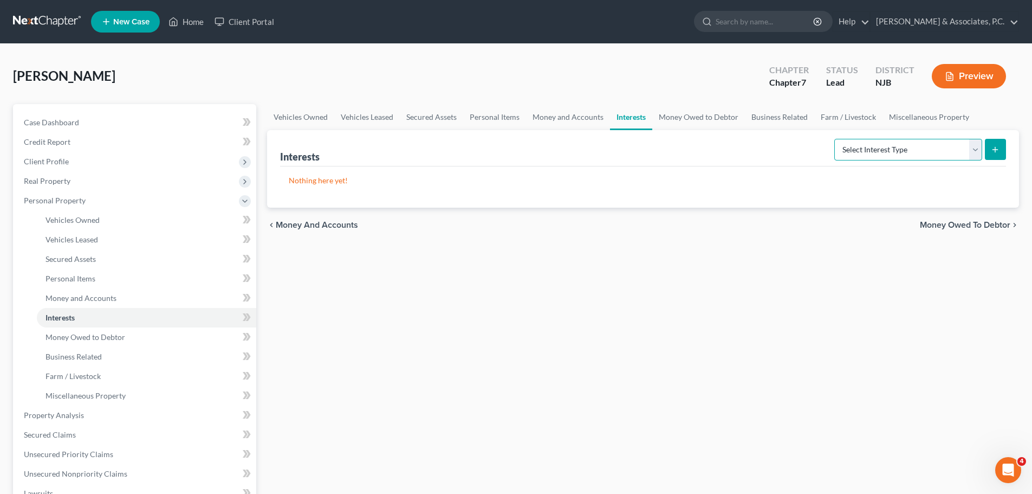
click at [898, 148] on select "Select Interest Type 401K (A/B: 21) Annuity (A/B: 23) Bond (A/B: 18) Education …" at bounding box center [909, 150] width 148 height 22
click at [773, 294] on div "Vehicles Owned Vehicles Leased Secured Assets Personal Items Money and Accounts…" at bounding box center [643, 417] width 763 height 626
click at [969, 223] on span "Money Owed to Debtor" at bounding box center [965, 225] width 91 height 9
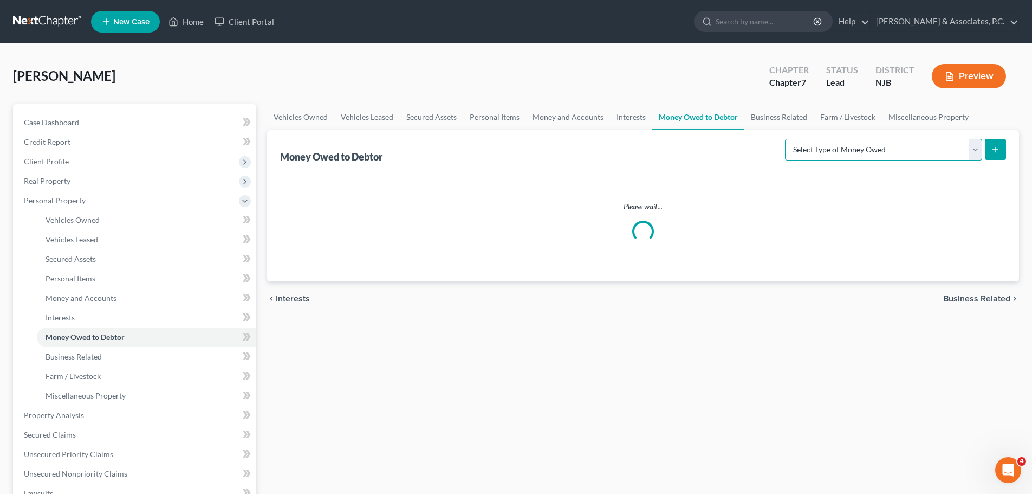
click at [928, 145] on select "Select Type of Money Owed Accounts Receivable (A/B: 38) Alimony (A/B: 29) Child…" at bounding box center [883, 150] width 197 height 22
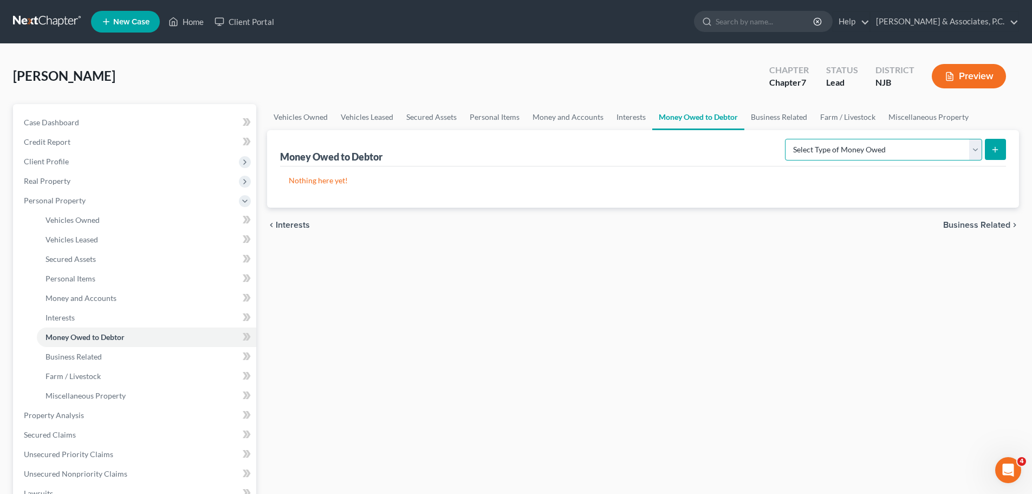
click at [979, 152] on select "Select Type of Money Owed Accounts Receivable (A/B: 38) Alimony (A/B: 29) Child…" at bounding box center [883, 150] width 197 height 22
click at [692, 243] on div "Vehicles Owned Vehicles Leased Secured Assets Personal Items Money and Accounts…" at bounding box center [643, 417] width 763 height 626
click at [975, 224] on span "Business Related" at bounding box center [977, 225] width 67 height 9
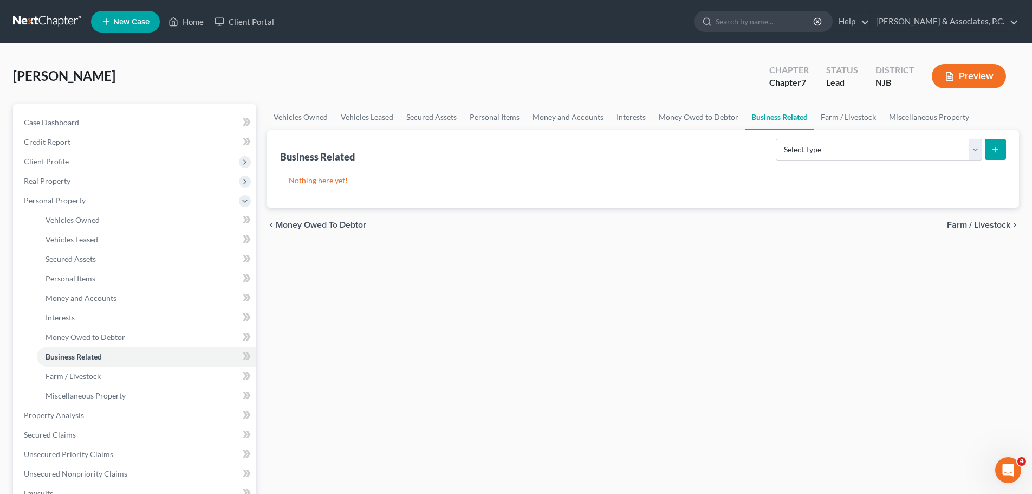
click at [966, 227] on span "Farm / Livestock" at bounding box center [978, 225] width 63 height 9
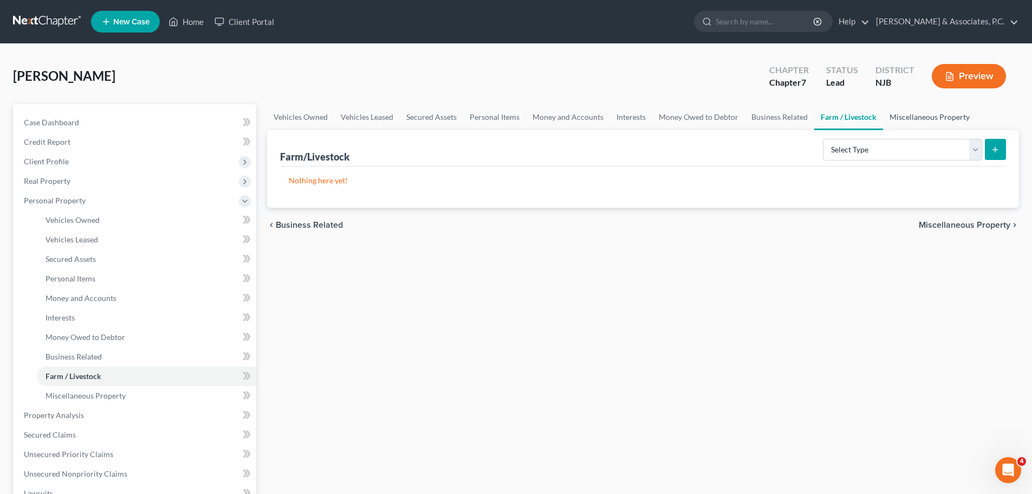
click at [942, 115] on link "Miscellaneous Property" at bounding box center [929, 117] width 93 height 26
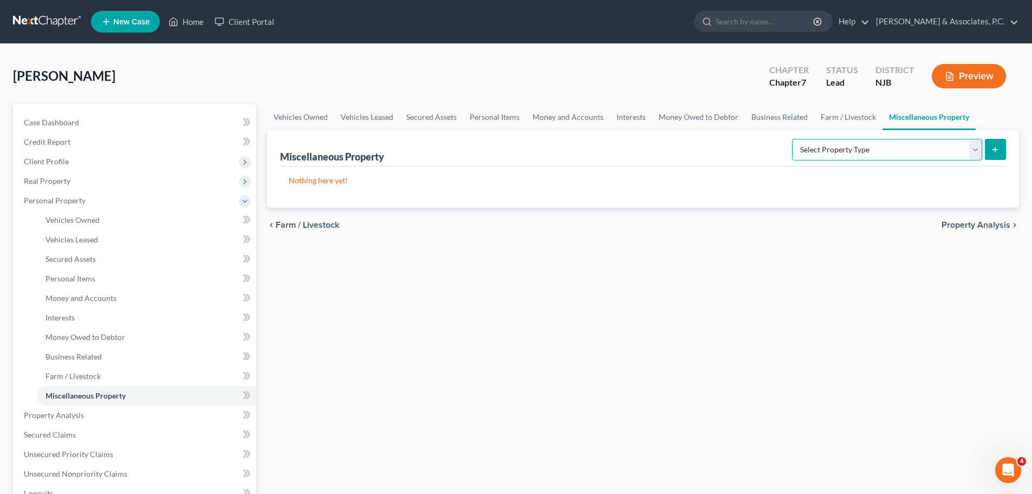
click at [911, 149] on select "Select Property Type Assigned for Creditor Benefit [DATE] (SOFA: 12) Holding fo…" at bounding box center [887, 150] width 190 height 22
select select "stored_within_1_year"
click at [792, 139] on select "Select Property Type Assigned for Creditor Benefit [DATE] (SOFA: 12) Holding fo…" at bounding box center [887, 150] width 190 height 22
click at [998, 153] on icon "submit" at bounding box center [995, 149] width 9 height 9
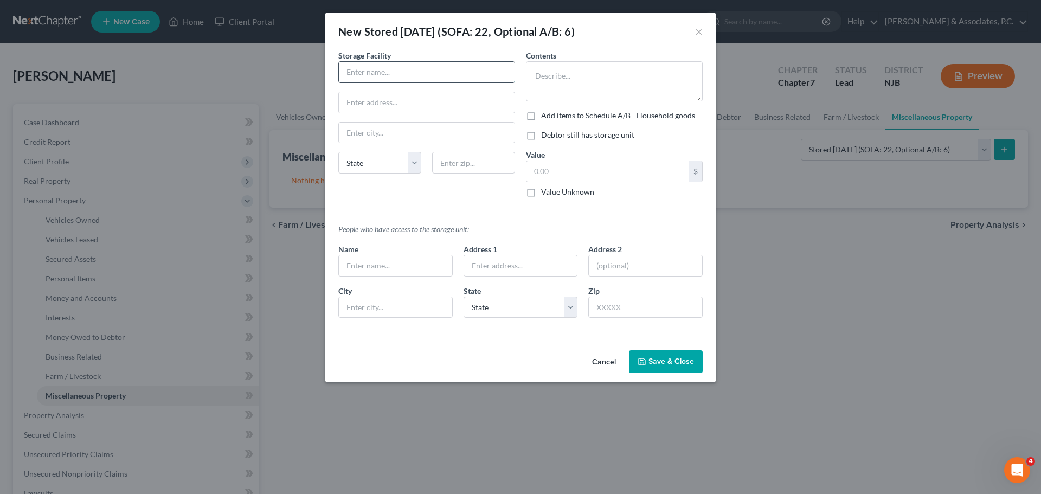
click at [412, 73] on input "text" at bounding box center [427, 72] width 176 height 21
click at [435, 68] on input "text" at bounding box center [427, 72] width 176 height 21
type input "Smart Stop"
click at [434, 109] on input "text" at bounding box center [427, 102] width 176 height 21
type input "[STREET_ADDRESS]"
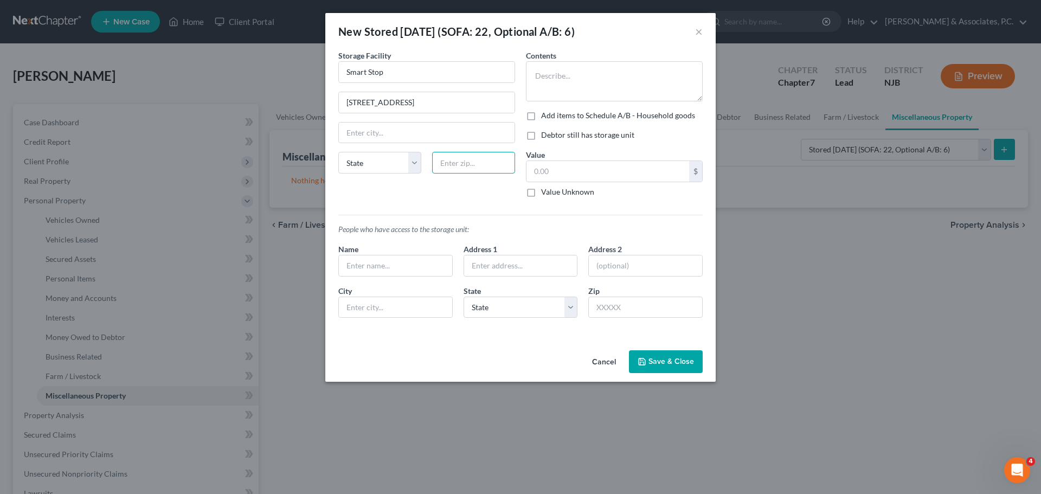
click at [478, 158] on input "text" at bounding box center [473, 163] width 83 height 22
type input "07114"
type input "[GEOGRAPHIC_DATA]"
select select "33"
click at [562, 70] on textarea at bounding box center [614, 81] width 177 height 40
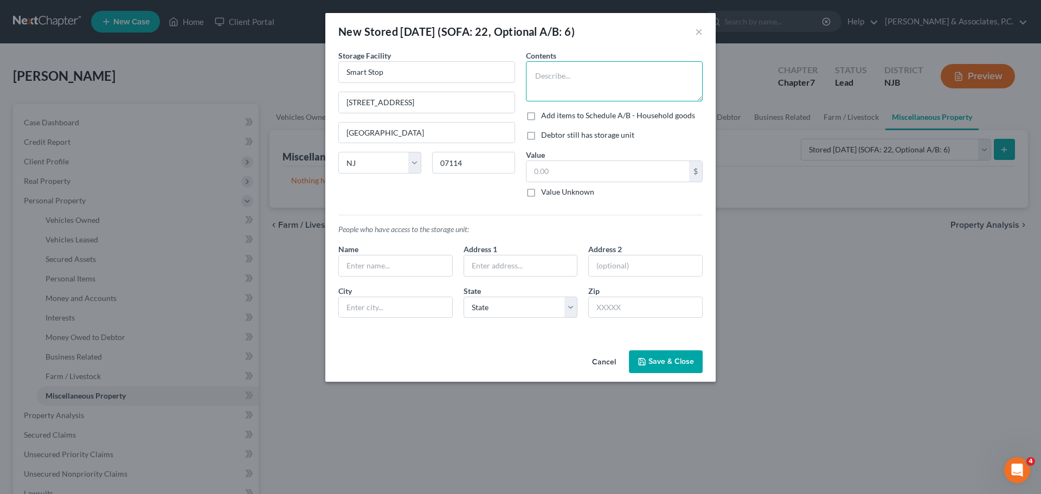
click at [587, 79] on textarea at bounding box center [614, 81] width 177 height 40
click at [590, 77] on textarea at bounding box center [614, 81] width 177 height 40
click at [578, 73] on textarea "Small refridgerator, bed, pictures" at bounding box center [614, 81] width 177 height 40
drag, startPoint x: 564, startPoint y: 79, endPoint x: 617, endPoint y: 79, distance: 53.1
click at [565, 79] on textarea "Small refridegerator, bed, pictures" at bounding box center [614, 81] width 177 height 40
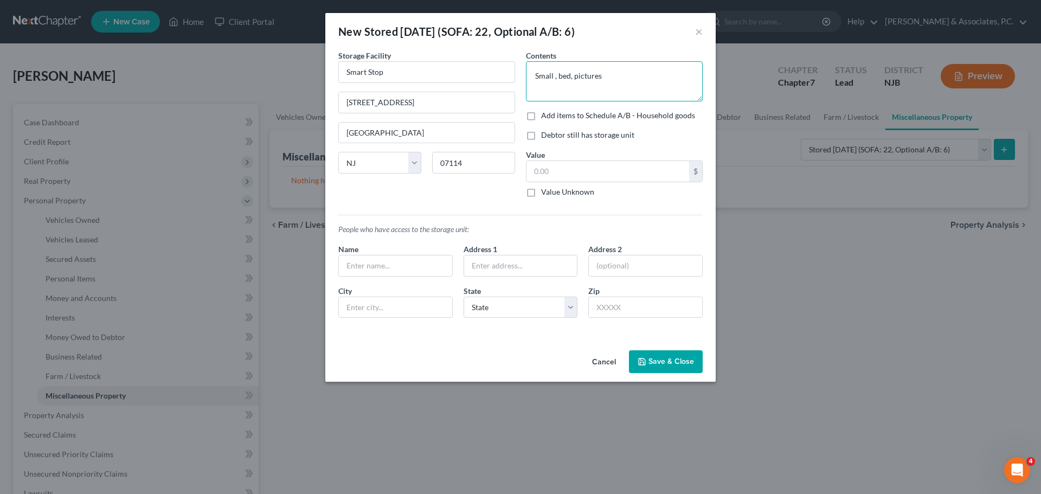
paste textarea "refrigerator"
click at [661, 69] on textarea "Small refrigerator, bed, pictures" at bounding box center [614, 81] width 177 height 40
type textarea "Small refrigerator, bed, family pictures"
click at [583, 169] on input "text" at bounding box center [607, 171] width 163 height 21
click at [541, 197] on label "Value Unknown" at bounding box center [567, 191] width 53 height 11
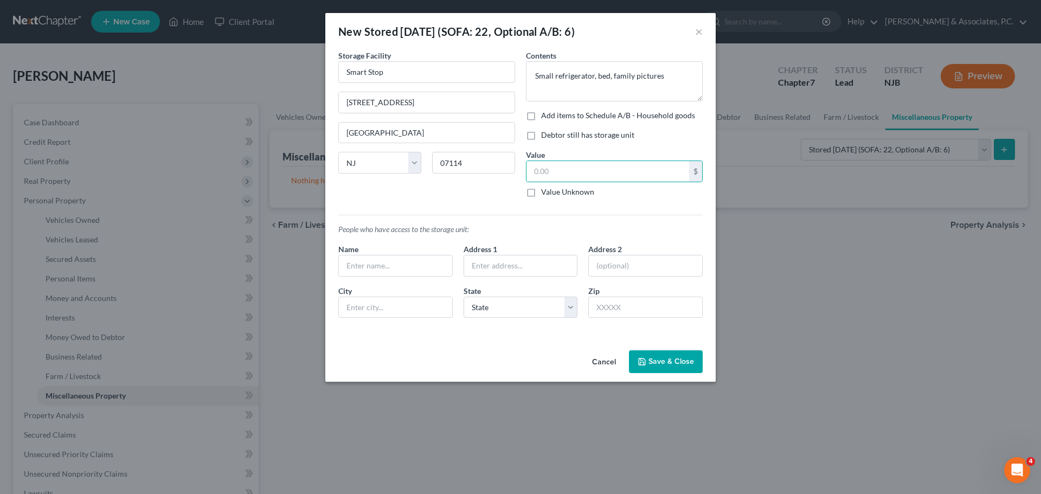
click at [545, 193] on input "Value Unknown" at bounding box center [548, 189] width 7 height 7
checkbox input "true"
type input "0.00"
click at [680, 76] on textarea "Small refrigerator, bed, family pictures" at bounding box center [614, 81] width 177 height 40
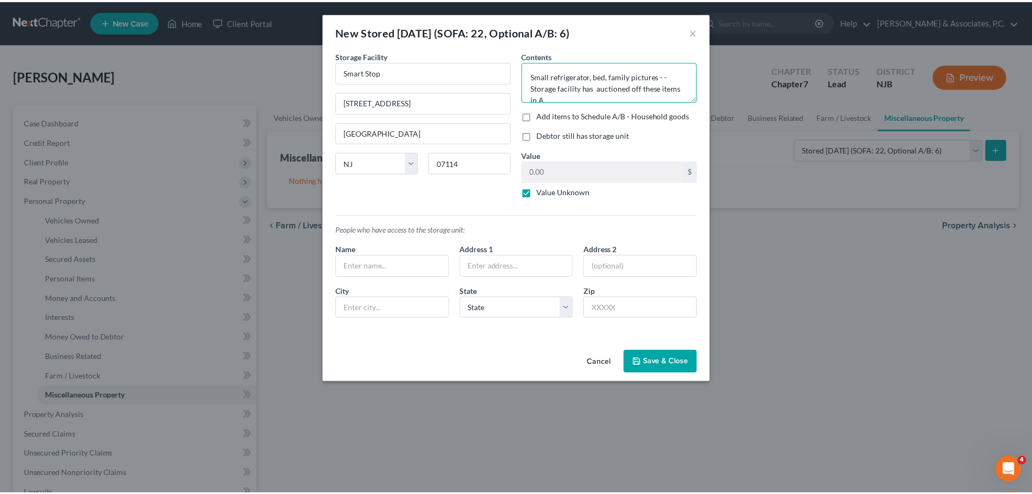
scroll to position [2, 0]
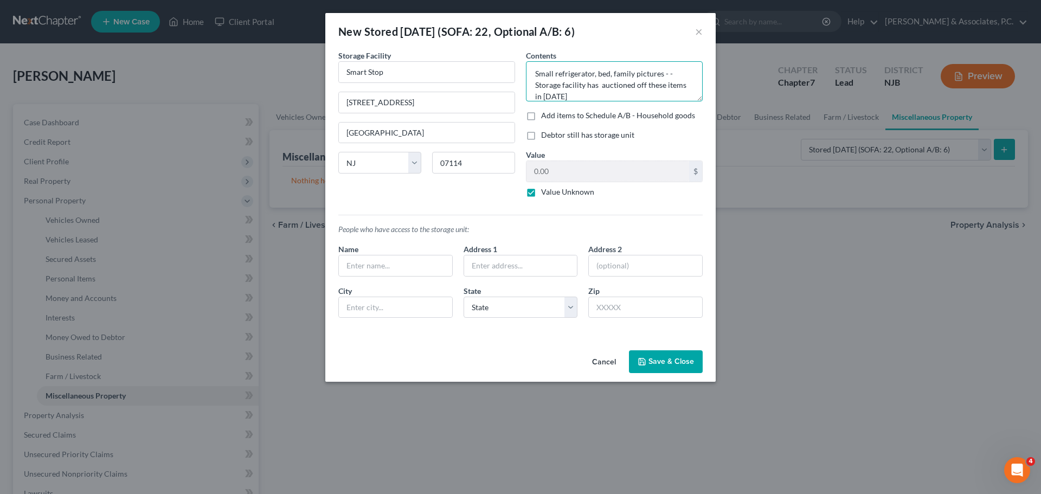
click at [604, 80] on textarea "Small refrigerator, bed, family pictures - - Storage facility has auctioned off…" at bounding box center [614, 81] width 177 height 40
click at [667, 77] on textarea "Small refrigerator, bed, family pictures - - Storage facility has auctioned off…" at bounding box center [614, 81] width 177 height 40
drag, startPoint x: 579, startPoint y: 96, endPoint x: 595, endPoint y: 93, distance: 16.2
click at [581, 96] on textarea "Small refrigerator, bed, family pictures - - Storage facility has auctioned off…" at bounding box center [614, 81] width 177 height 40
type textarea "Small refrigerator, bed, family pictures - - Storage facility has auctioned off…"
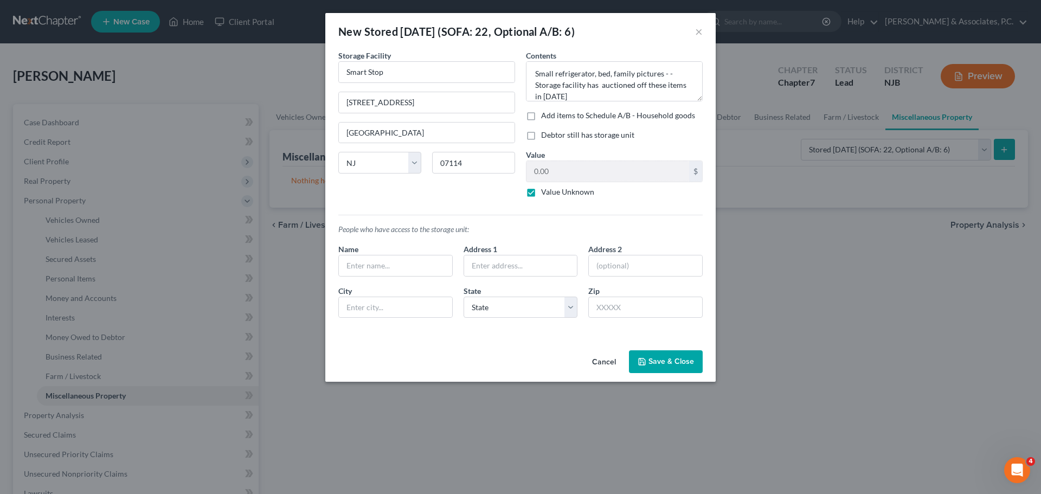
click at [671, 358] on button "Save & Close" at bounding box center [666, 361] width 74 height 23
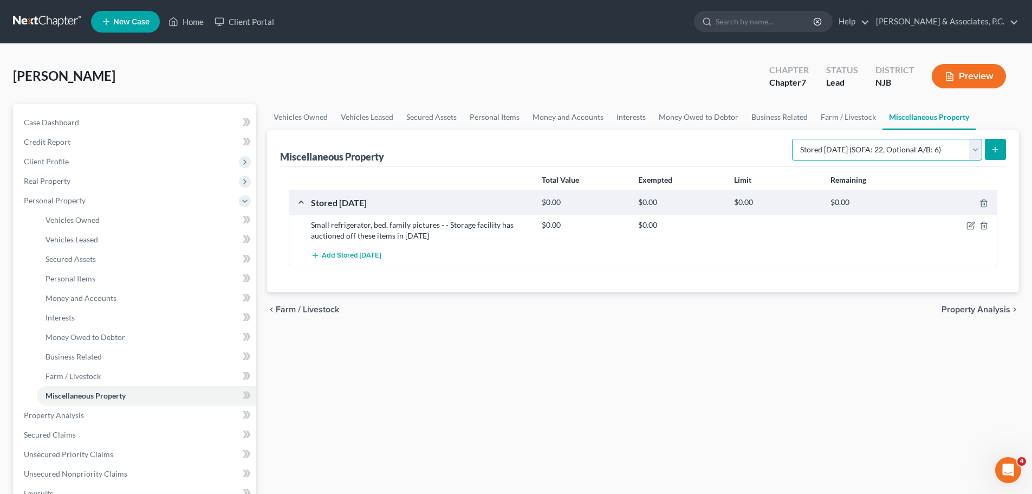
click at [923, 148] on select "Select Property Type Assigned for Creditor Benefit [DATE] (SOFA: 12) Holding fo…" at bounding box center [887, 150] width 190 height 22
select select "transferred"
click at [792, 139] on select "Select Property Type Assigned for Creditor Benefit [DATE] (SOFA: 12) Holding fo…" at bounding box center [887, 150] width 190 height 22
click at [884, 141] on select "Select Property Type Assigned for Creditor Benefit [DATE] (SOFA: 12) Holding fo…" at bounding box center [887, 150] width 190 height 22
click at [956, 307] on span "Property Analysis" at bounding box center [976, 309] width 69 height 9
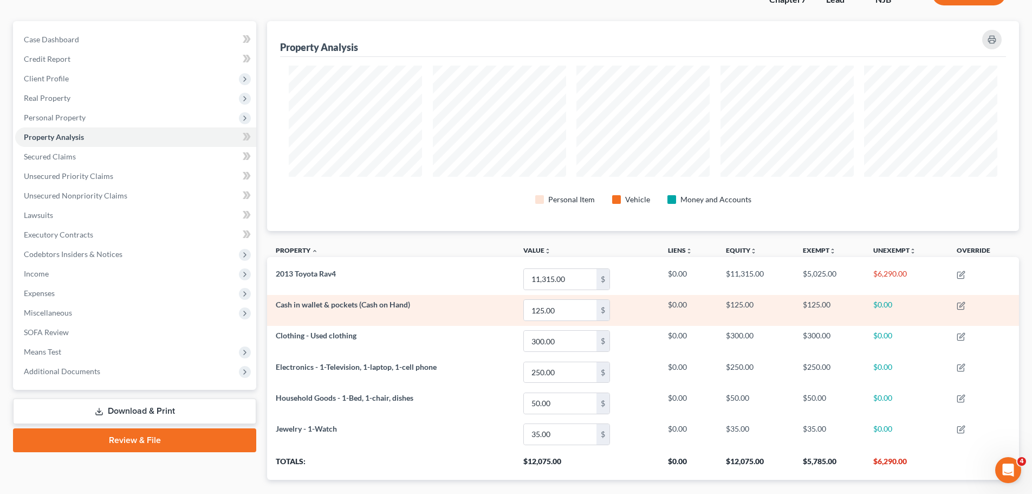
scroll to position [145, 0]
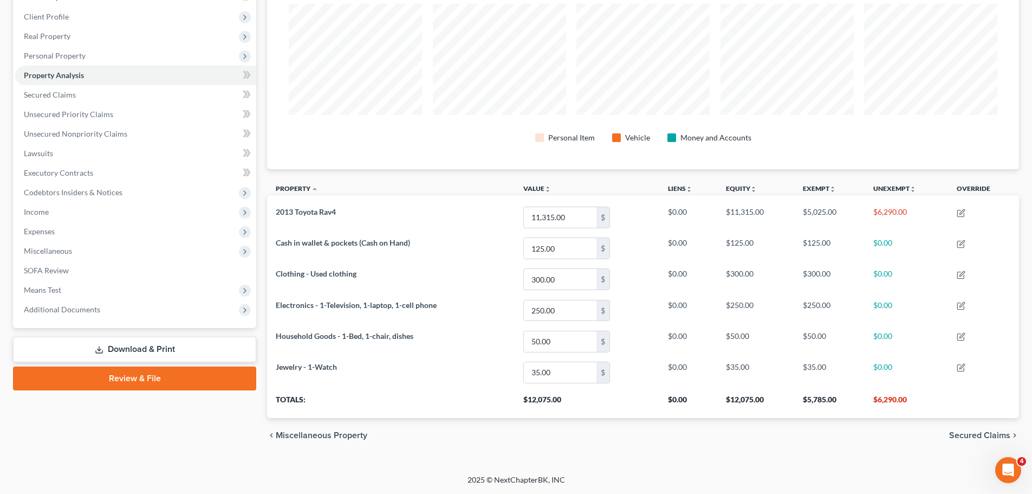
click at [989, 434] on span "Secured Claims" at bounding box center [979, 435] width 61 height 9
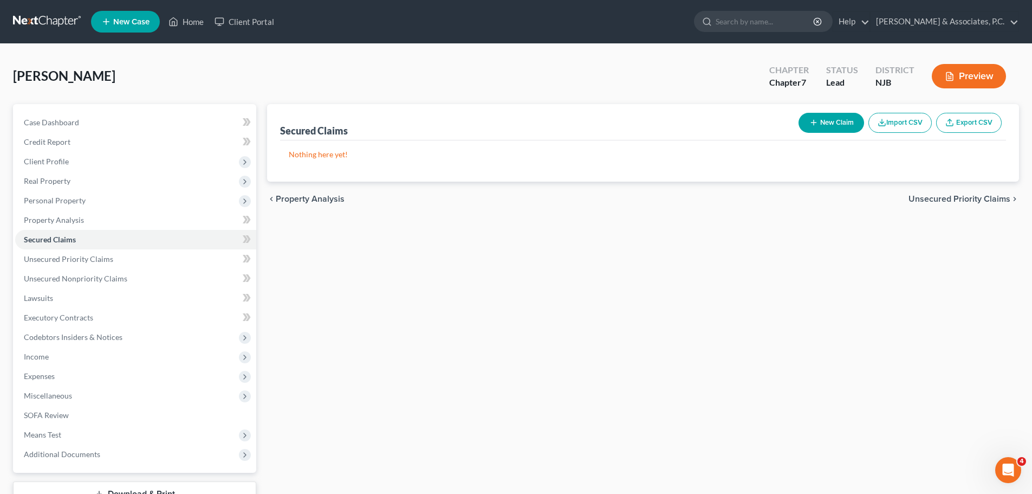
click at [923, 199] on span "Unsecured Priority Claims" at bounding box center [960, 199] width 102 height 9
click at [950, 201] on span "Unsecured Nonpriority Claims" at bounding box center [952, 199] width 118 height 9
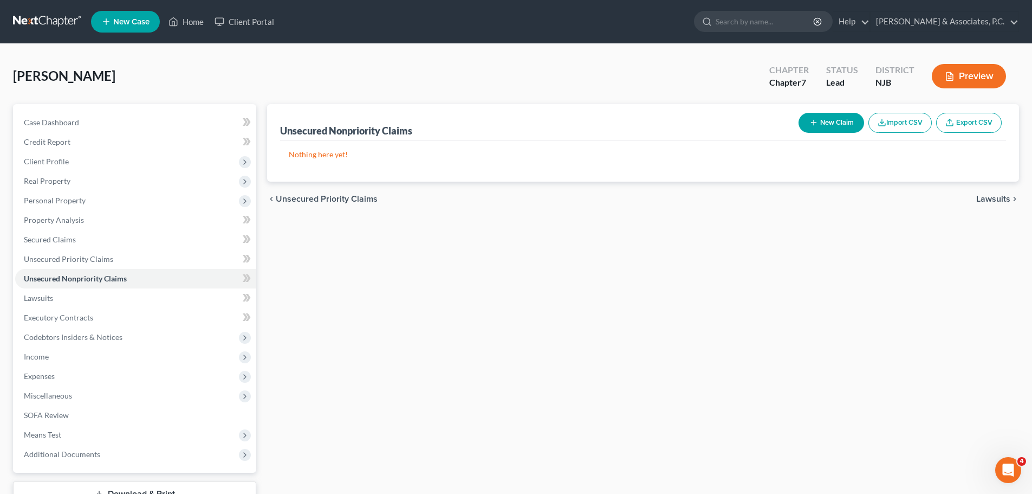
click at [996, 198] on span "Lawsuits" at bounding box center [994, 199] width 34 height 9
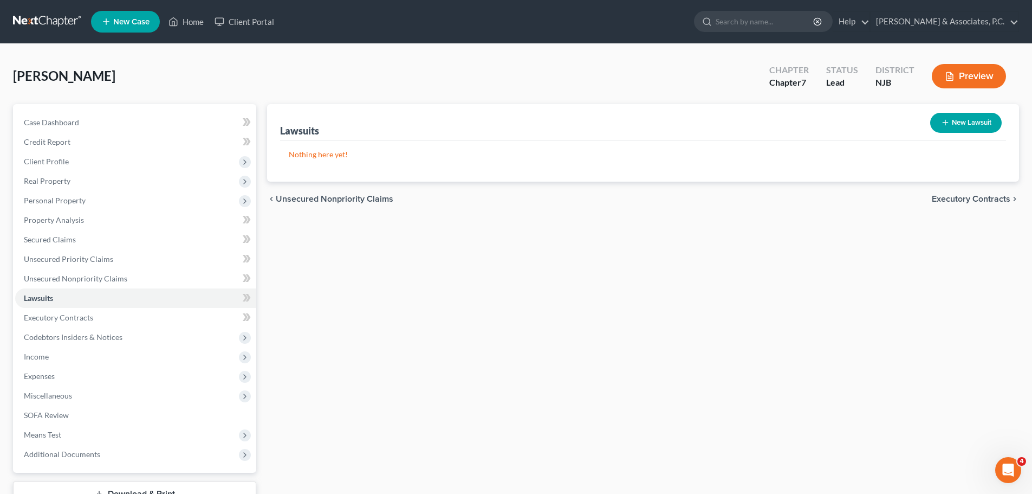
click at [968, 201] on span "Executory Contracts" at bounding box center [971, 199] width 79 height 9
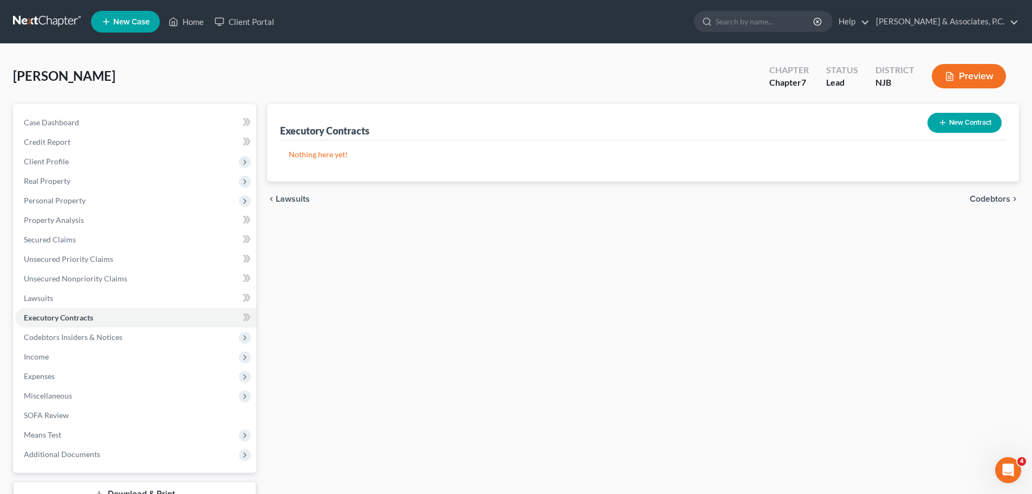
click at [993, 197] on span "Codebtors" at bounding box center [990, 199] width 41 height 9
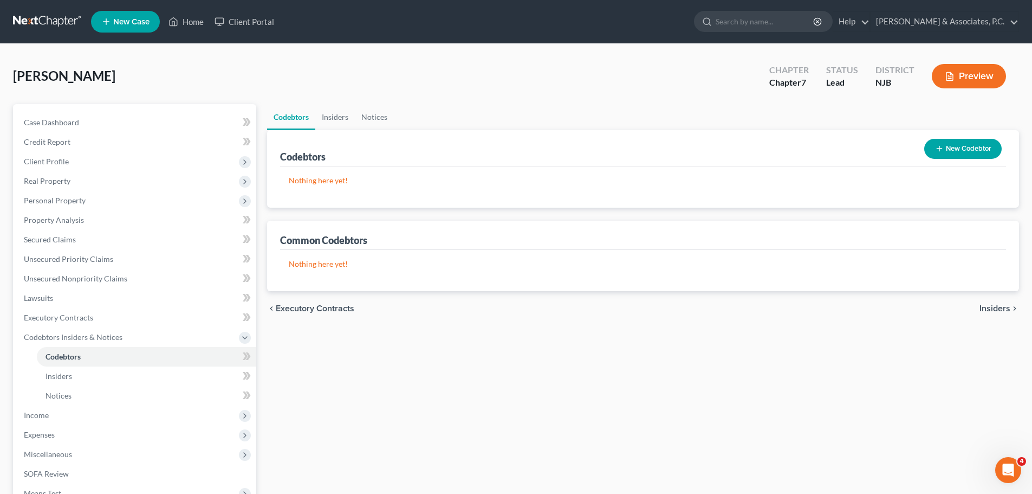
click at [995, 306] on span "Insiders" at bounding box center [995, 308] width 31 height 9
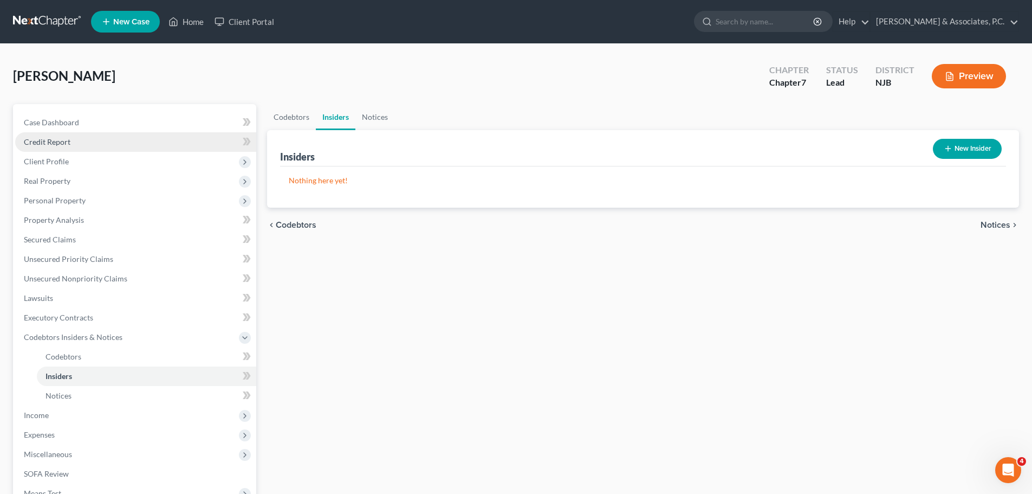
click at [45, 146] on link "Credit Report" at bounding box center [135, 142] width 241 height 20
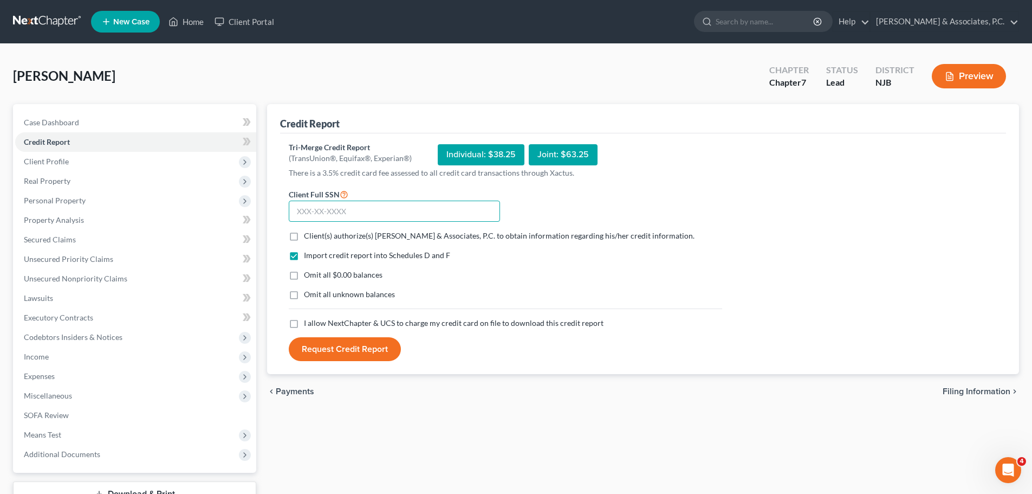
click at [385, 209] on input "text" at bounding box center [394, 212] width 211 height 22
type input "109-86-0170"
click at [304, 234] on label "Client(s) authorize(s) [PERSON_NAME] & Associates, P.C. to obtain information r…" at bounding box center [499, 235] width 391 height 11
click at [308, 234] on input "Client(s) authorize(s) [PERSON_NAME] & Associates, P.C. to obtain information r…" at bounding box center [311, 233] width 7 height 7
checkbox input "true"
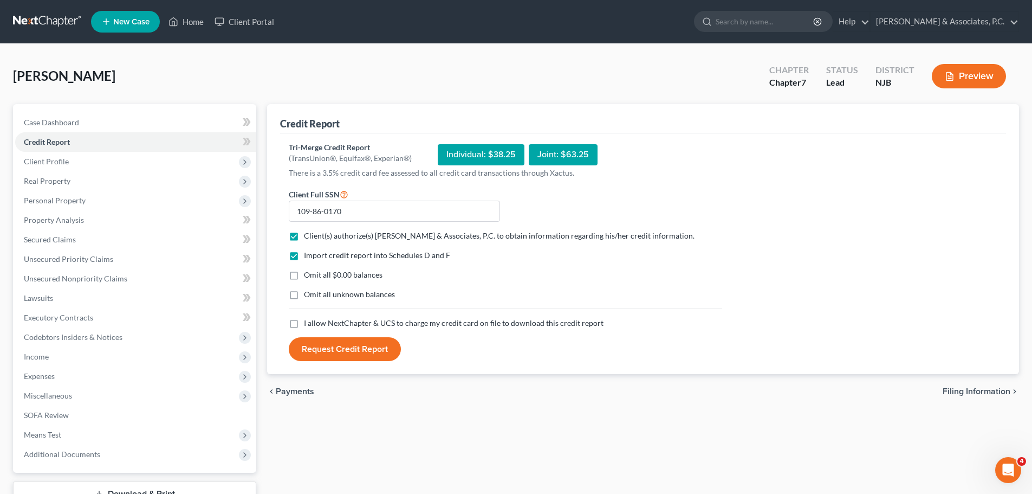
click at [304, 291] on label "Omit all unknown balances" at bounding box center [349, 294] width 91 height 11
click at [308, 291] on input "Omit all unknown balances" at bounding box center [311, 292] width 7 height 7
click at [304, 296] on label "Omit all unknown balances" at bounding box center [349, 294] width 91 height 11
click at [308, 296] on input "Omit all unknown balances" at bounding box center [311, 292] width 7 height 7
checkbox input "false"
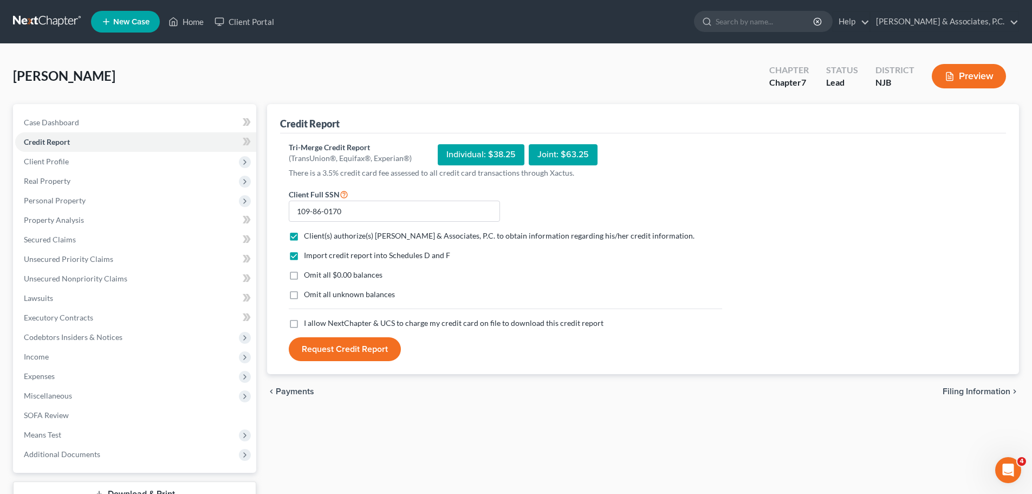
drag, startPoint x: 295, startPoint y: 275, endPoint x: 315, endPoint y: 286, distance: 22.5
click at [304, 275] on label "Omit all $0.00 balances" at bounding box center [343, 274] width 79 height 11
click at [308, 275] on input "Omit all $0.00 balances" at bounding box center [311, 272] width 7 height 7
checkbox input "true"
drag, startPoint x: 294, startPoint y: 324, endPoint x: 351, endPoint y: 327, distance: 57.0
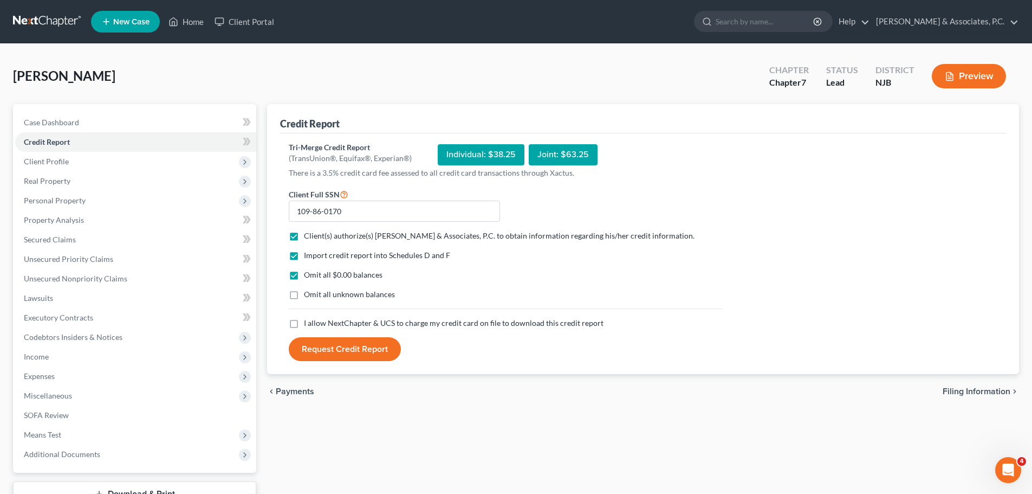
click at [304, 324] on label "I allow NextChapter & UCS to charge my credit card on file to download this cre…" at bounding box center [454, 323] width 300 height 11
click at [308, 324] on input "I allow NextChapter & UCS to charge my credit card on file to download this cre…" at bounding box center [311, 321] width 7 height 7
checkbox input "true"
click at [354, 347] on button "Request Credit Report" at bounding box center [345, 349] width 112 height 24
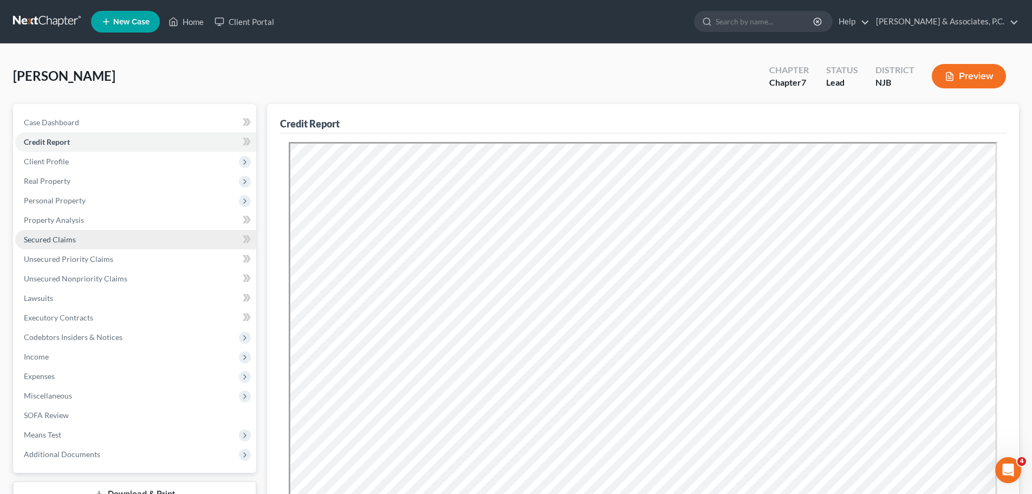
click at [71, 238] on span "Secured Claims" at bounding box center [50, 239] width 52 height 9
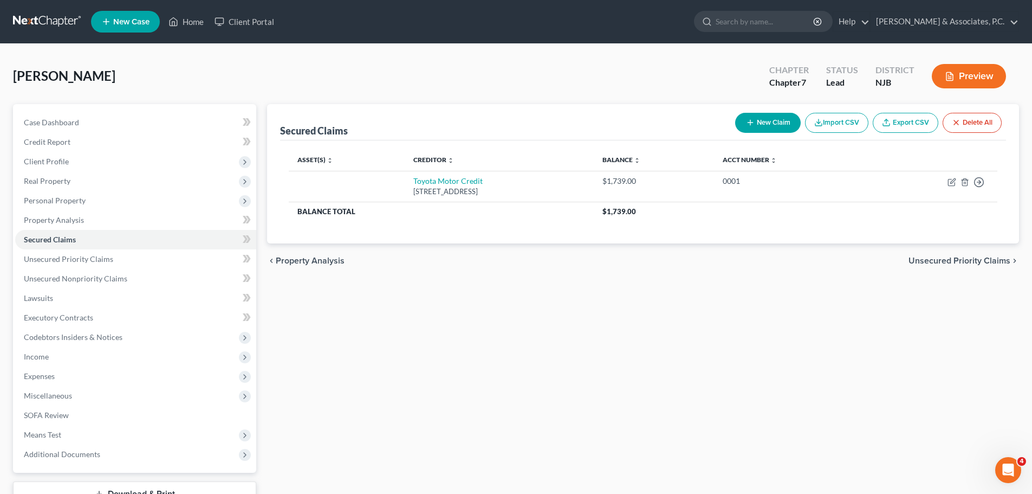
drag, startPoint x: 960, startPoint y: 261, endPoint x: 944, endPoint y: 267, distance: 17.5
click at [959, 261] on span "Unsecured Priority Claims" at bounding box center [960, 260] width 102 height 9
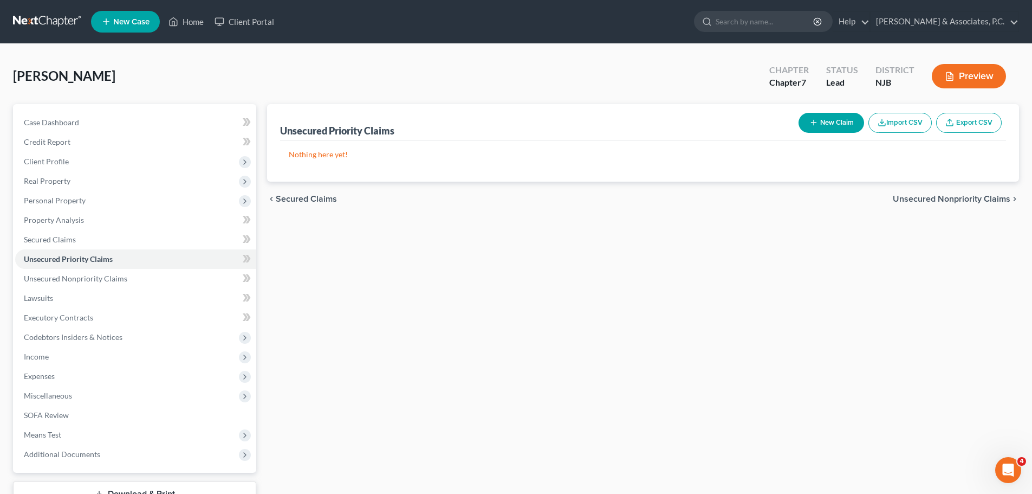
click at [969, 195] on span "Unsecured Nonpriority Claims" at bounding box center [952, 199] width 118 height 9
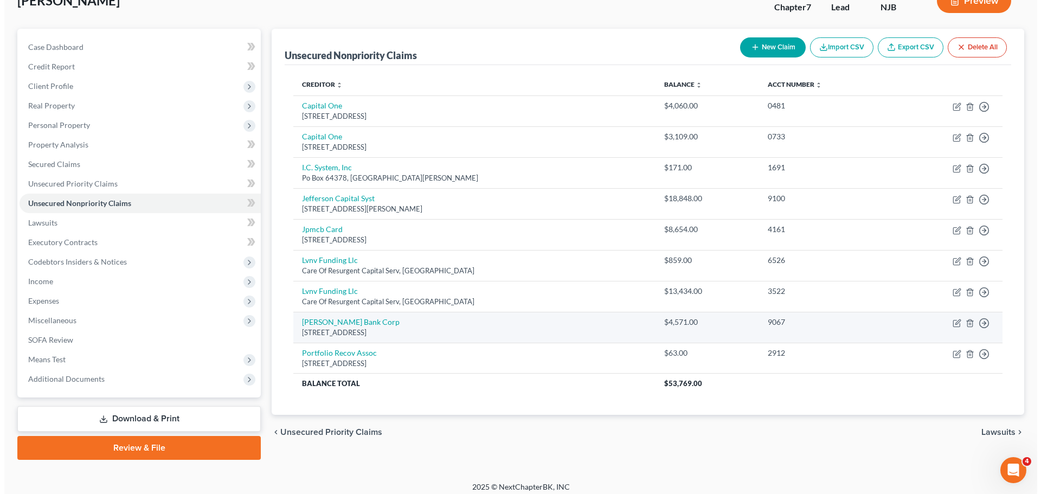
scroll to position [82, 0]
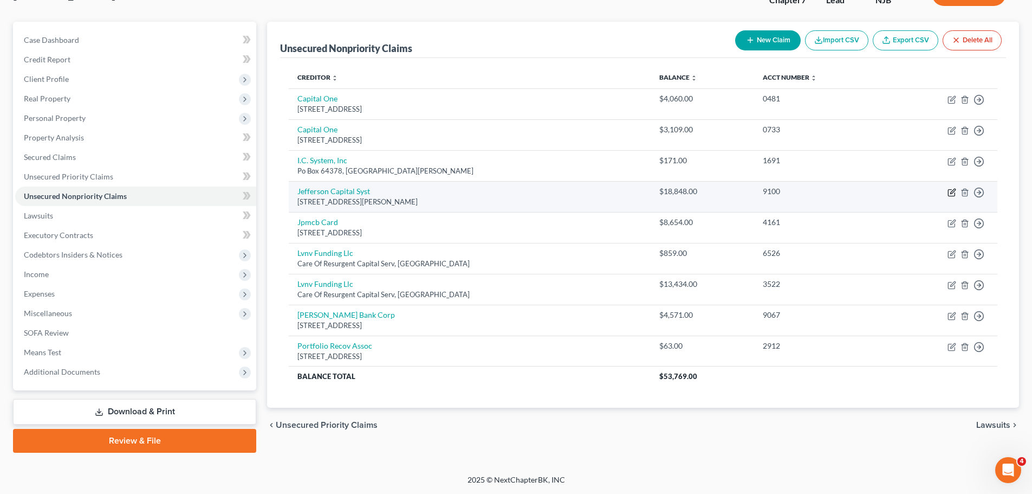
click at [952, 189] on icon "button" at bounding box center [952, 192] width 9 height 9
select select "24"
select select "0"
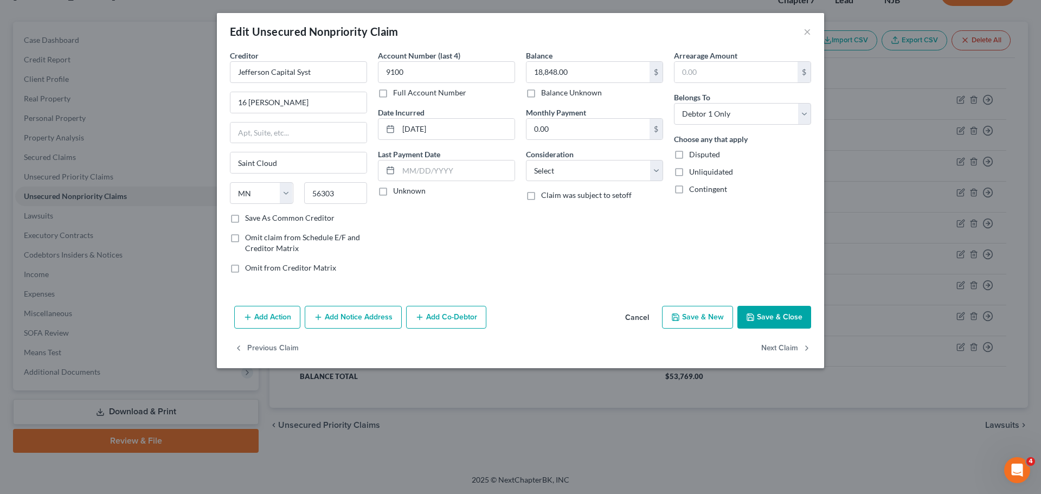
click at [245, 219] on label "Save As Common Creditor" at bounding box center [289, 217] width 89 height 11
click at [249, 219] on input "Save As Common Creditor" at bounding box center [252, 215] width 7 height 7
checkbox input "true"
click at [583, 171] on select "Select Cable / Satellite Services Collection Agency Credit Card Debt Debt Couns…" at bounding box center [594, 171] width 137 height 22
click at [586, 172] on select "Select Cable / Satellite Services Collection Agency Credit Card Debt Debt Couns…" at bounding box center [594, 171] width 137 height 22
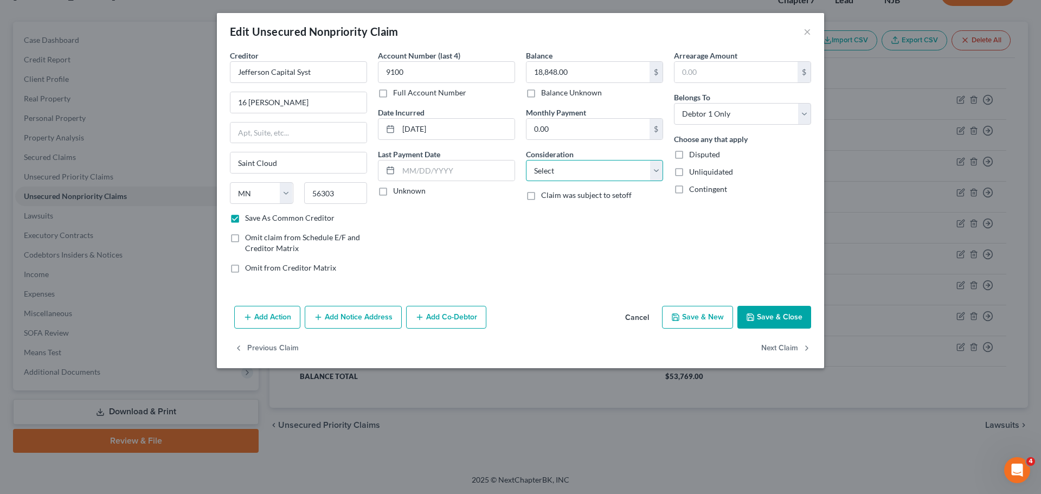
click at [598, 169] on select "Select Cable / Satellite Services Collection Agency Credit Card Debt Debt Couns…" at bounding box center [594, 171] width 137 height 22
select select "1"
click at [526, 160] on select "Select Cable / Satellite Services Collection Agency Credit Card Debt Debt Couns…" at bounding box center [594, 171] width 137 height 22
click at [366, 318] on button "Add Notice Address" at bounding box center [353, 317] width 97 height 23
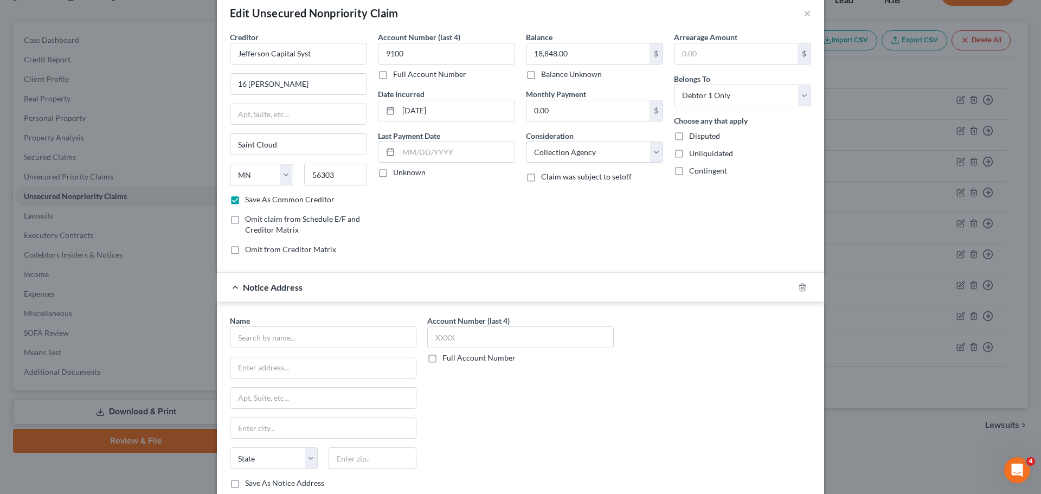
scroll to position [0, 0]
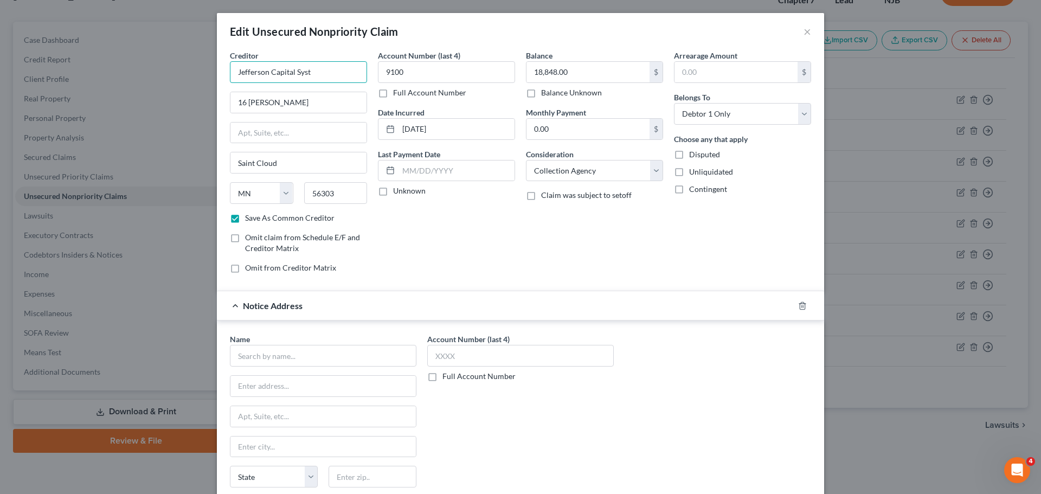
drag, startPoint x: 255, startPoint y: 74, endPoint x: 209, endPoint y: 75, distance: 46.1
click at [209, 75] on div "Edit Unsecured Nonpriority Claim × Creditor * Jefferson Capital Syst 16 [PERSON…" at bounding box center [520, 247] width 1041 height 494
paste input "Jefferson Capital Syst"
type input "Jefferson Capital Syst"
drag, startPoint x: 289, startPoint y: 99, endPoint x: 198, endPoint y: 98, distance: 91.0
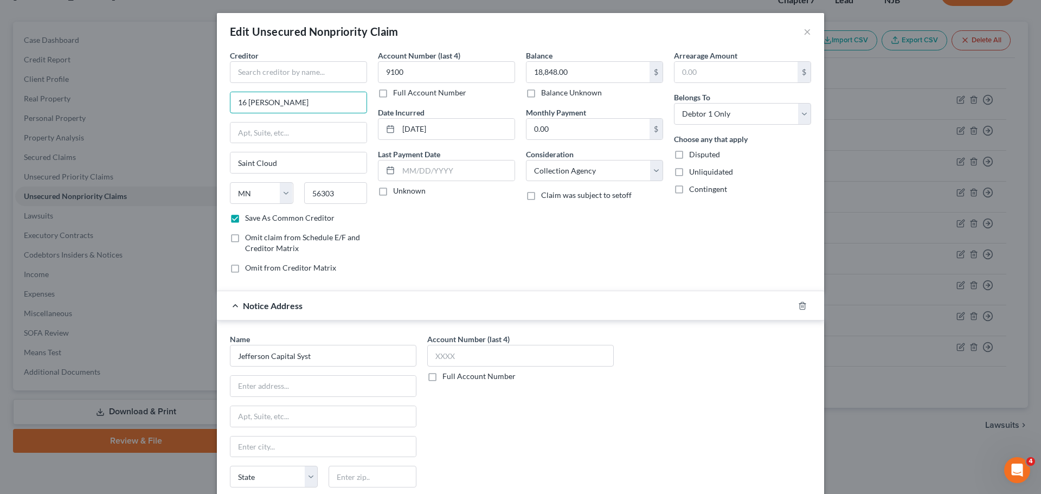
click at [198, 98] on div "Edit Unsecured Nonpriority Claim × Creditor * [GEOGRAPHIC_DATA][PERSON_NAME] [U…" at bounding box center [520, 247] width 1041 height 494
paste input "16 [PERSON_NAME]"
type input "16 [PERSON_NAME]"
click at [299, 195] on div "56303" at bounding box center [336, 193] width 74 height 22
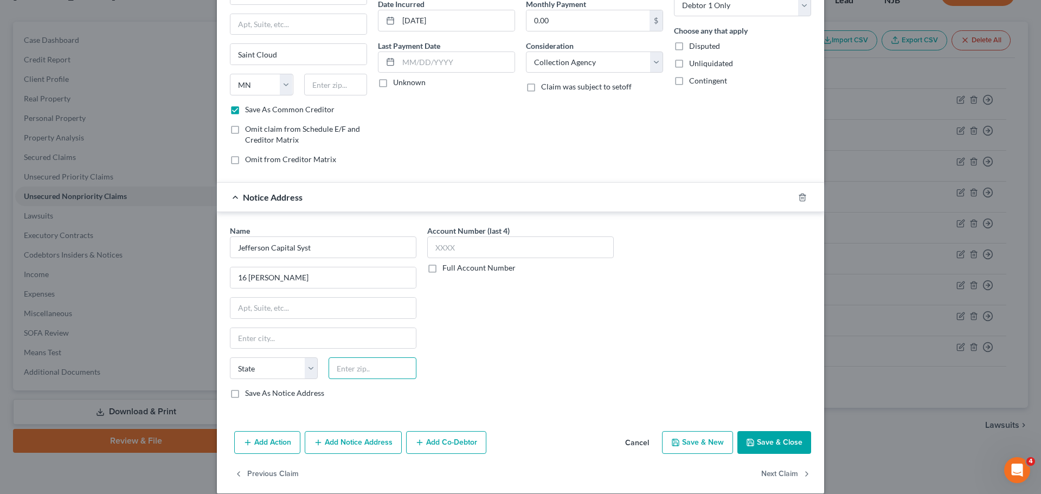
paste input "56303"
type input "56303"
click at [572, 328] on div "Account Number (last 4) Full Account Number" at bounding box center [520, 316] width 197 height 182
type input "Saint Cloud"
select select "24"
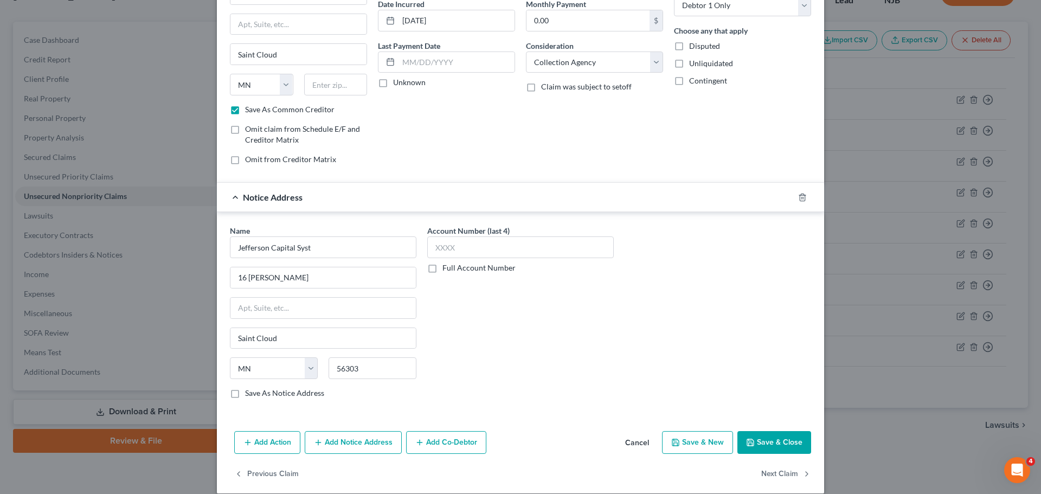
click at [245, 393] on label "Save As Notice Address" at bounding box center [284, 392] width 79 height 11
click at [249, 393] on input "Save As Notice Address" at bounding box center [252, 390] width 7 height 7
checkbox input "true"
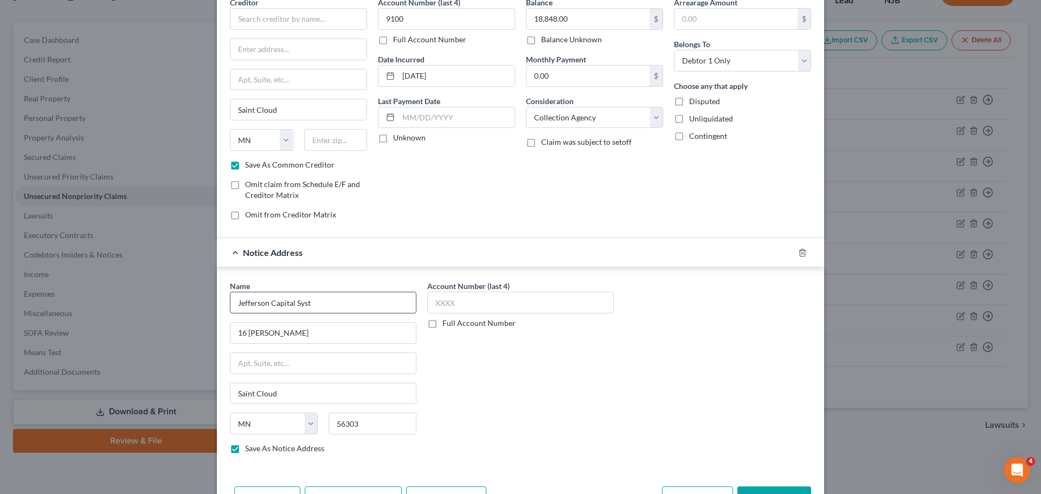
scroll to position [0, 0]
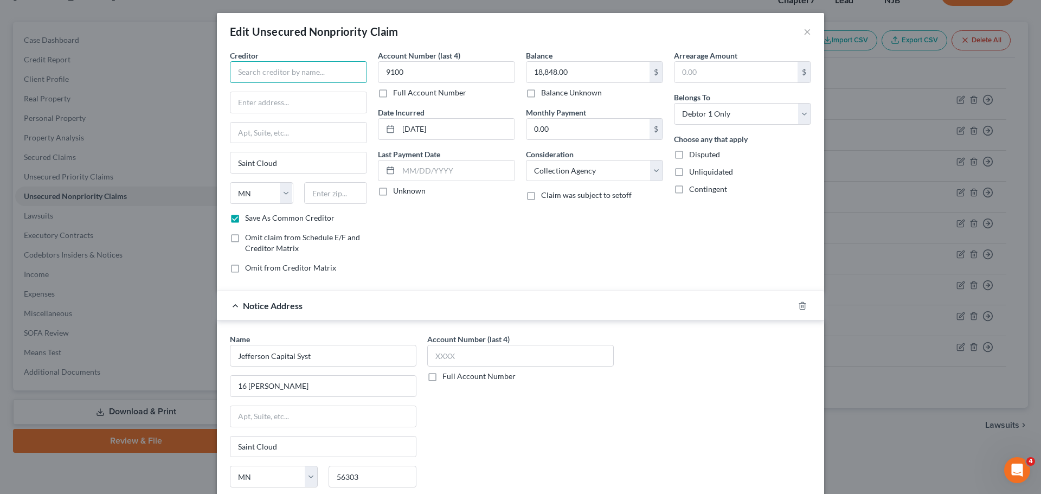
click at [276, 70] on input "text" at bounding box center [298, 72] width 137 height 22
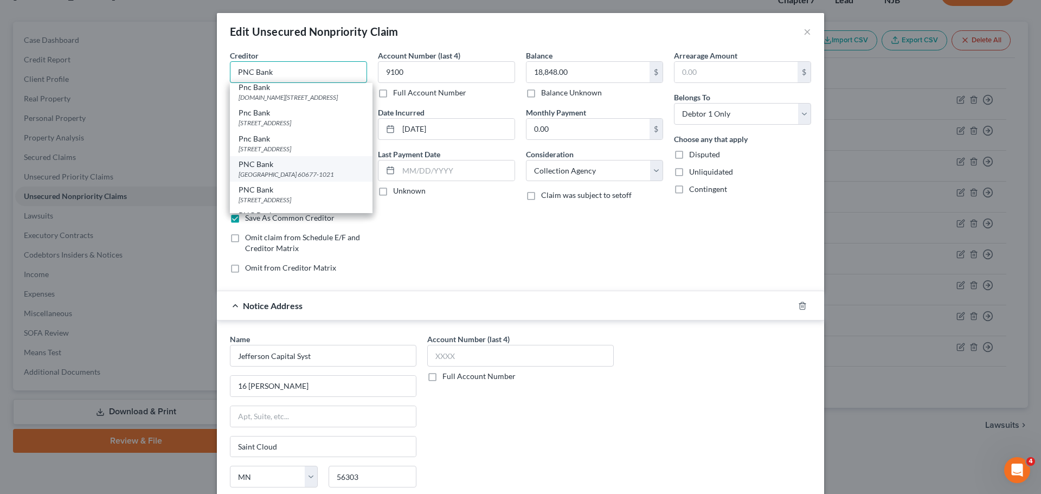
scroll to position [108, 0]
type input "PNC Bank"
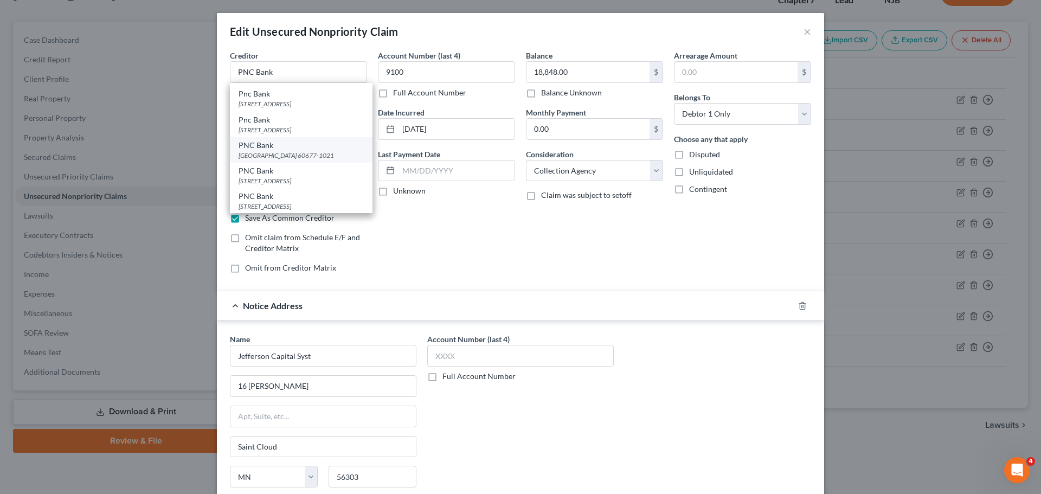
click at [305, 151] on div "[GEOGRAPHIC_DATA] 60677-1021" at bounding box center [300, 155] width 125 height 9
type input "PO Box 771021"
type input "[GEOGRAPHIC_DATA]"
select select "14"
type input "60677-1021"
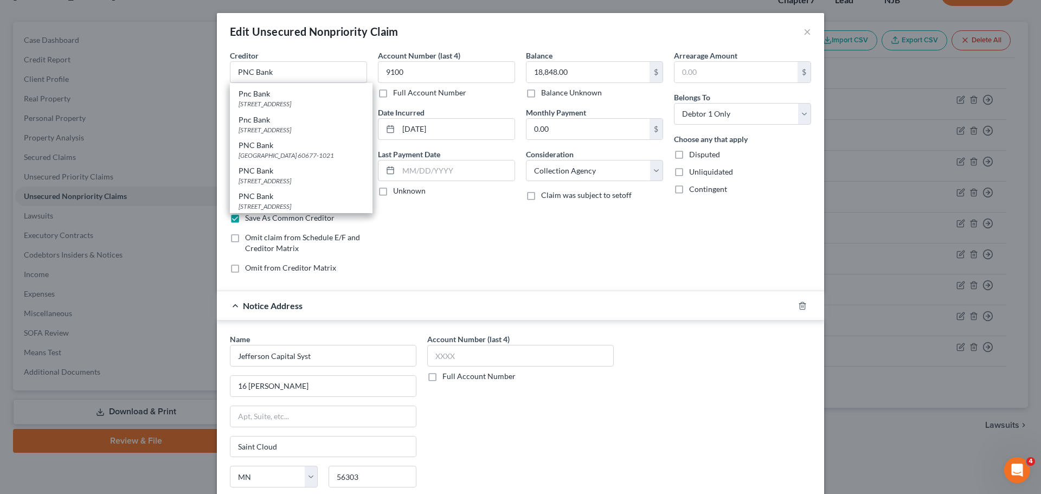
scroll to position [0, 0]
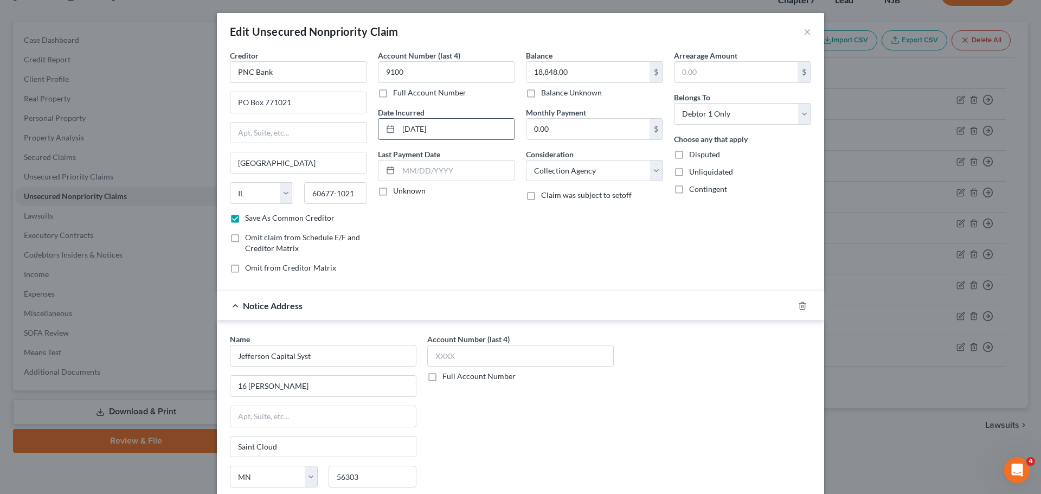
click at [462, 132] on input "[DATE]" at bounding box center [456, 129] width 116 height 21
drag, startPoint x: 458, startPoint y: 128, endPoint x: 495, endPoint y: 133, distance: 37.2
click at [458, 130] on input "[DATE]" at bounding box center [456, 129] width 116 height 21
type input "0"
click at [627, 175] on select "Select Cable / Satellite Services Collection Agency Credit Card Debt Debt Couns…" at bounding box center [594, 171] width 137 height 22
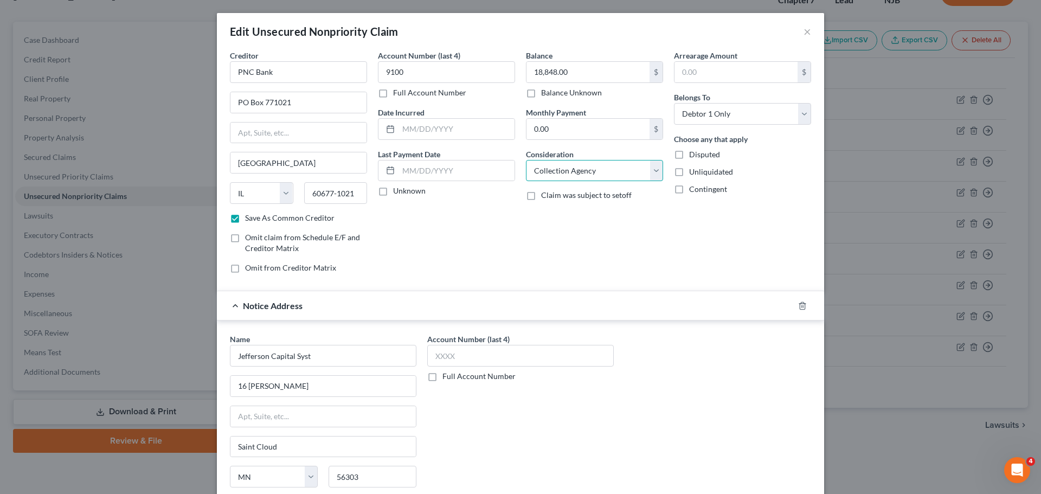
select select "10"
click at [526, 160] on select "Select Cable / Satellite Services Collection Agency Credit Card Debt Debt Couns…" at bounding box center [594, 171] width 137 height 22
click at [598, 247] on div "Balance 18,848.00 $ Balance Unknown Balance Undetermined 18,848.00 $ Balance Un…" at bounding box center [594, 166] width 148 height 232
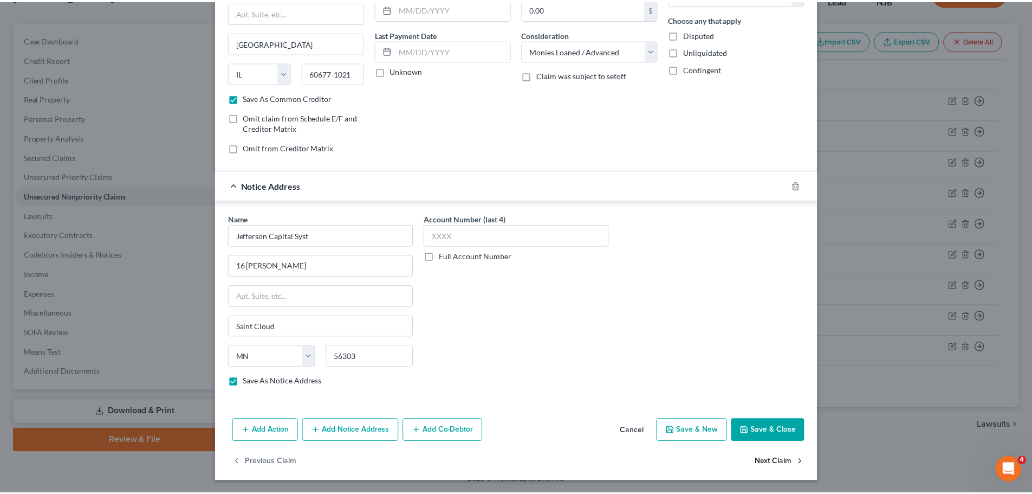
scroll to position [121, 0]
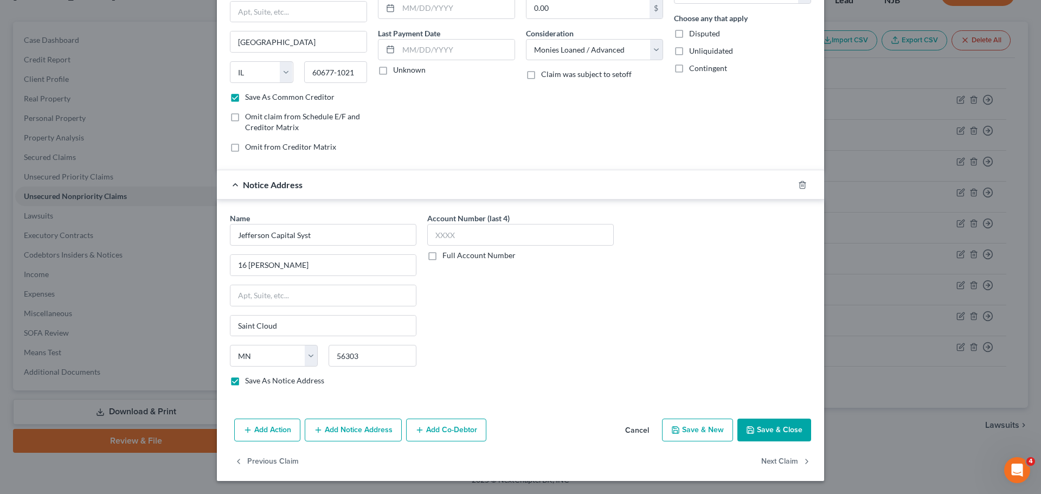
click at [776, 428] on button "Save & Close" at bounding box center [774, 429] width 74 height 23
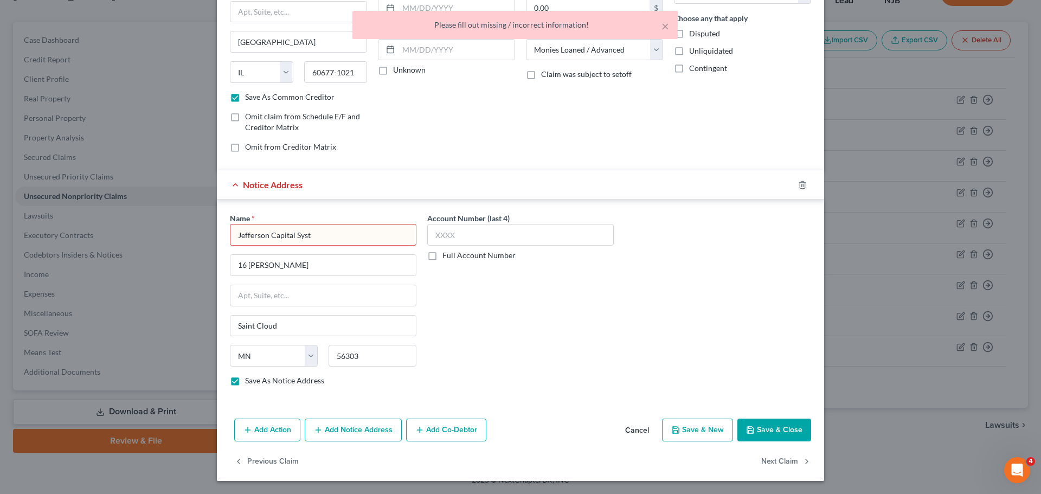
click at [350, 231] on input "Jefferson Capital Syst" at bounding box center [323, 235] width 186 height 22
type input "Jefferson Capital Syst"
drag, startPoint x: 589, startPoint y: 345, endPoint x: 390, endPoint y: 305, distance: 202.9
click at [586, 345] on div "Account Number (last 4) Full Account Number" at bounding box center [520, 303] width 197 height 182
click at [245, 379] on label "Save As Notice Address" at bounding box center [284, 380] width 79 height 11
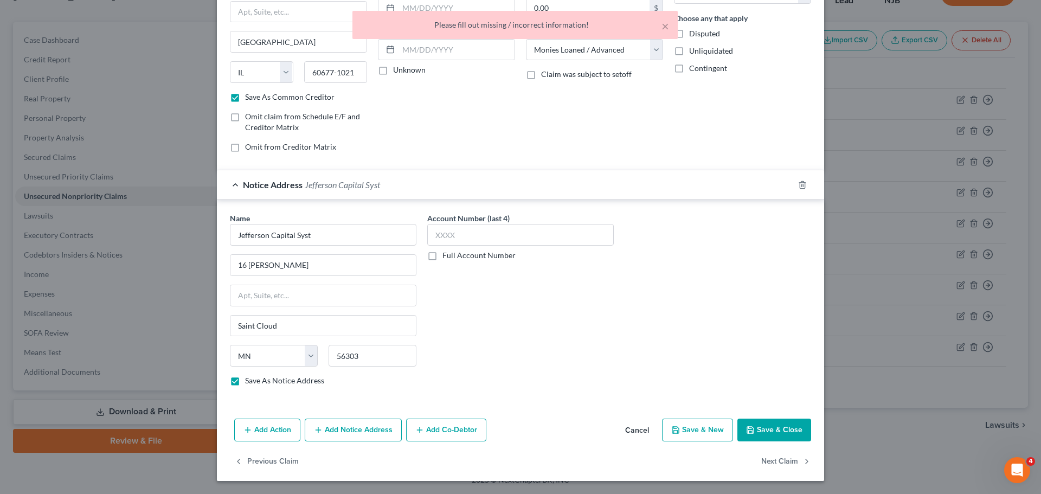
click at [249, 379] on input "Save As Notice Address" at bounding box center [252, 378] width 7 height 7
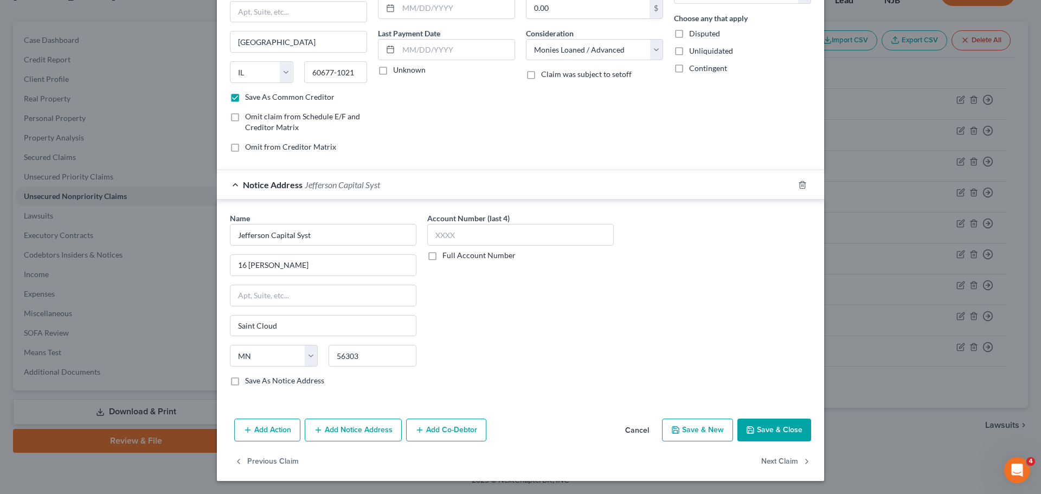
click at [245, 379] on label "Save As Notice Address" at bounding box center [284, 380] width 79 height 11
click at [249, 379] on input "Save As Notice Address" at bounding box center [252, 378] width 7 height 7
checkbox input "true"
click at [794, 429] on button "Save & Close" at bounding box center [774, 429] width 74 height 23
checkbox input "false"
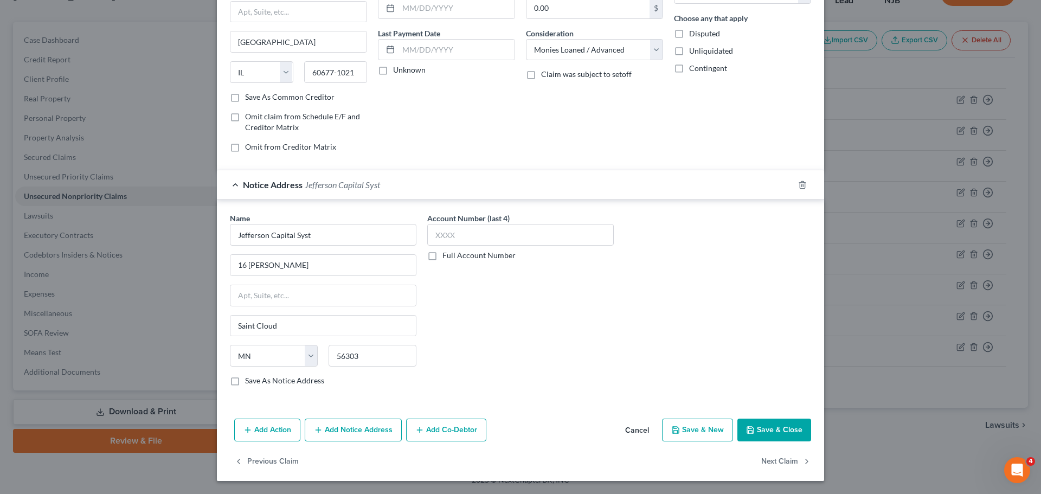
checkbox input "false"
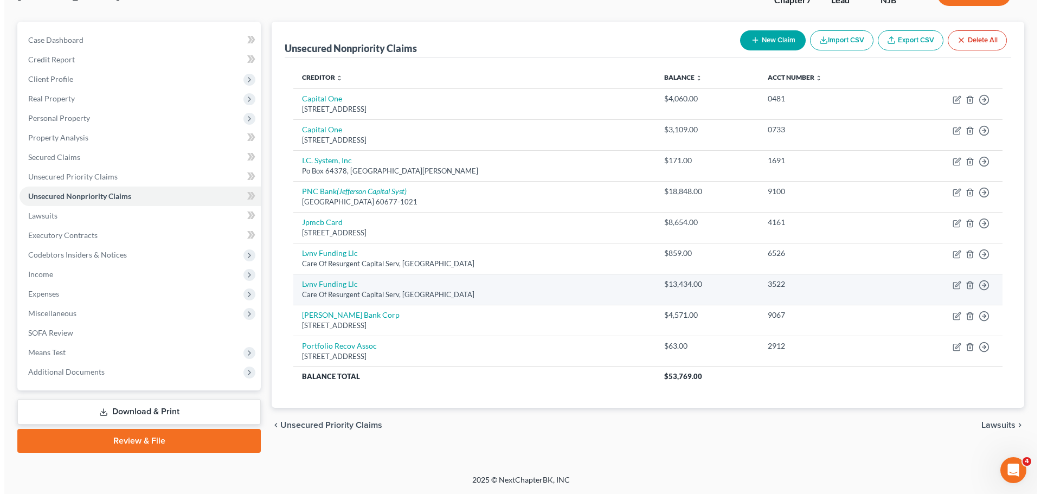
scroll to position [28, 0]
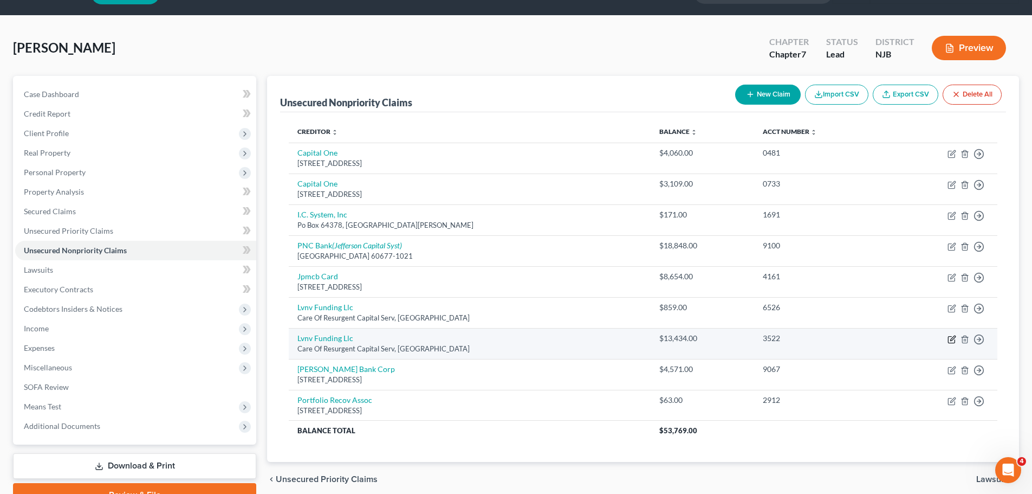
click at [954, 337] on icon "button" at bounding box center [952, 339] width 9 height 9
select select "42"
select select "1"
select select "0"
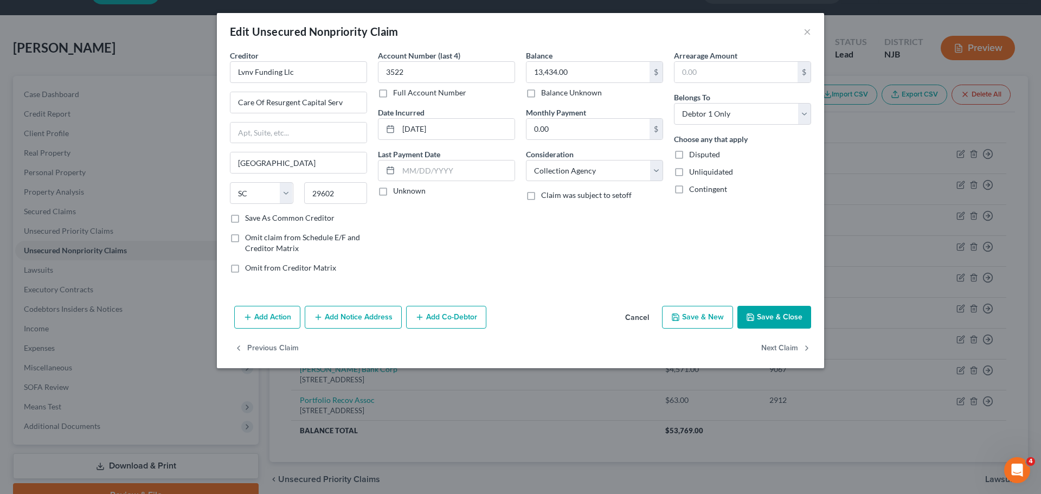
click at [356, 316] on button "Add Notice Address" at bounding box center [353, 317] width 97 height 23
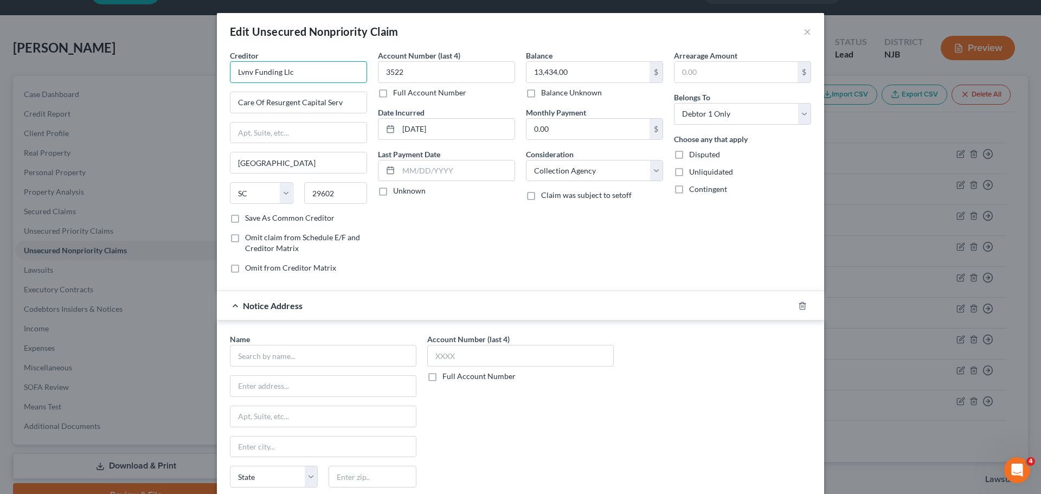
click at [307, 68] on input "Lvnv Funding Llc" at bounding box center [298, 72] width 137 height 22
click at [720, 396] on div "Name * State [US_STATE] AK AR AZ CA CO CT DE DC [GEOGRAPHIC_DATA] [GEOGRAPHIC_D…" at bounding box center [520, 424] width 592 height 182
type input "Lvnv Funding Llc/Resurgent"
click at [321, 353] on input "text" at bounding box center [323, 356] width 186 height 22
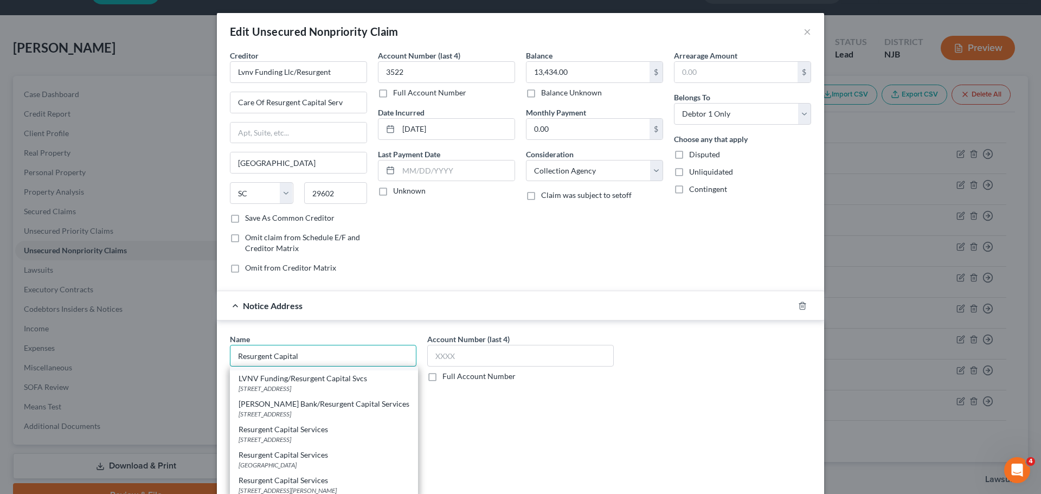
scroll to position [108, 0]
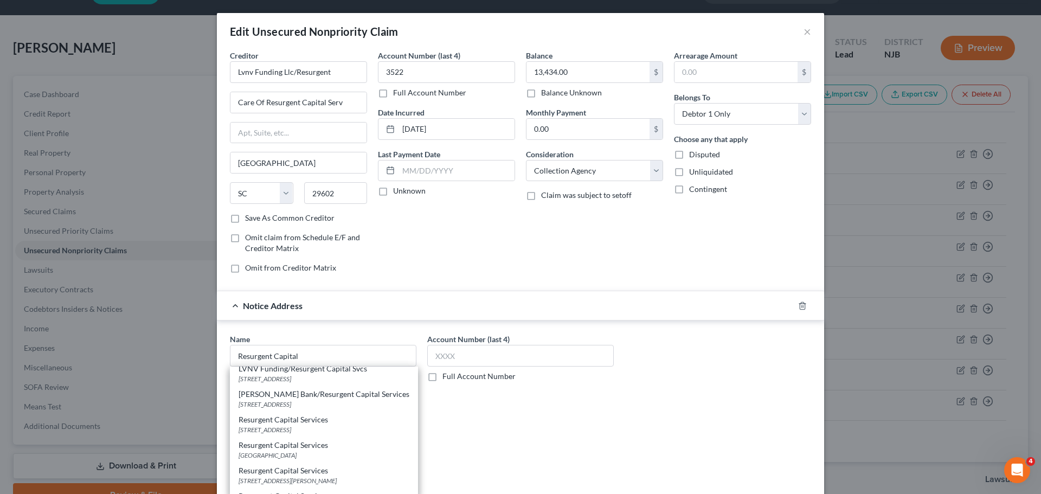
click at [313, 429] on div "[STREET_ADDRESS]" at bounding box center [323, 429] width 171 height 9
type input "Resurgent Capital Services"
type input "PO Box 10497"
type input "[GEOGRAPHIC_DATA]"
select select "42"
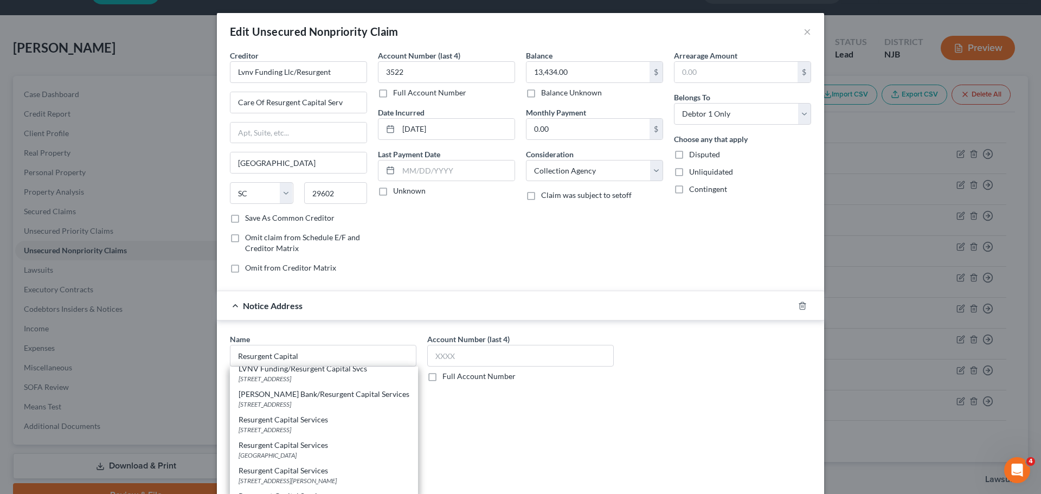
type input "29603"
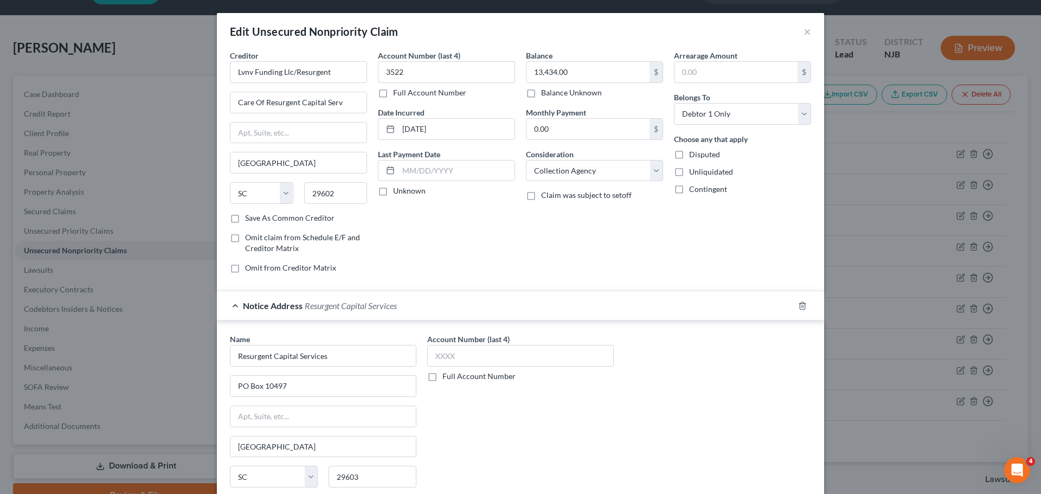
scroll to position [0, 0]
click at [477, 134] on input "[DATE]" at bounding box center [456, 129] width 116 height 21
type input "0"
type input "z"
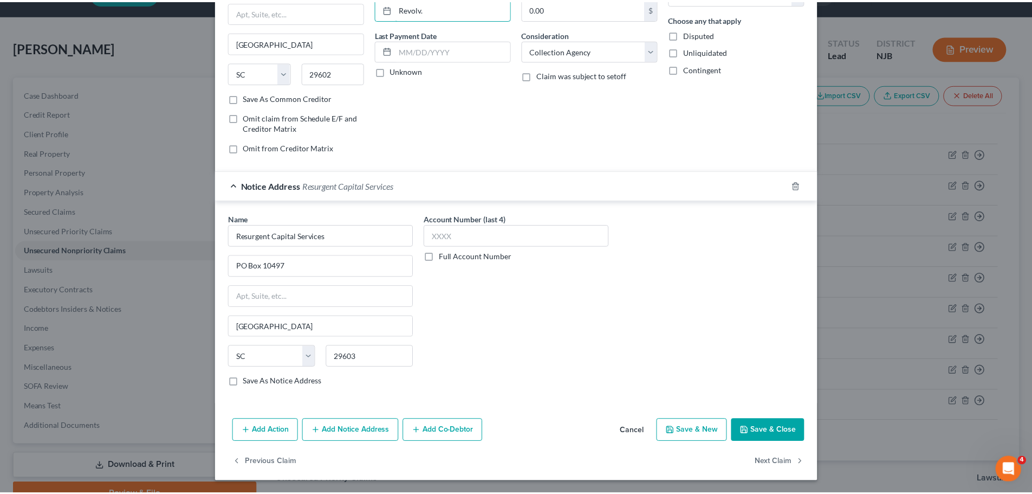
scroll to position [121, 0]
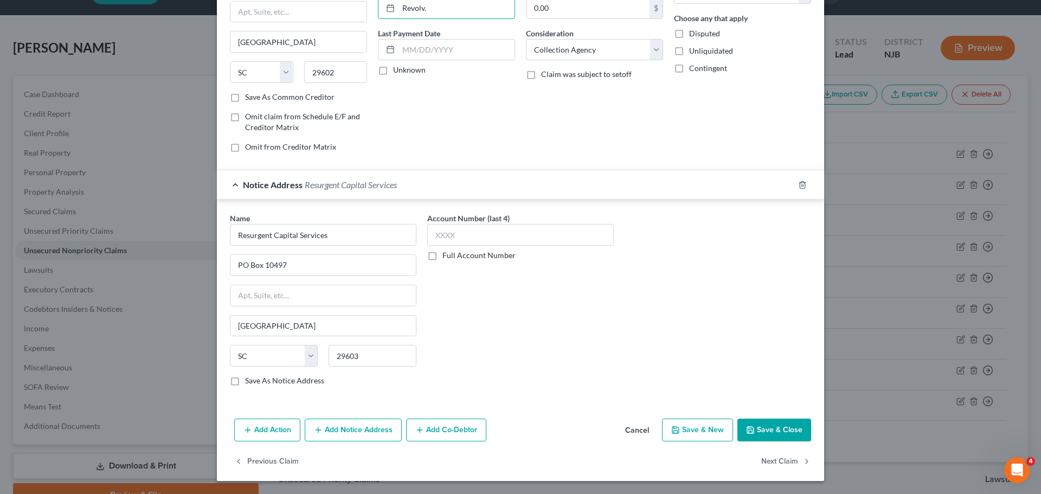
type input "Revolv."
drag, startPoint x: 774, startPoint y: 427, endPoint x: 784, endPoint y: 423, distance: 11.0
click at [774, 427] on button "Save & Close" at bounding box center [774, 429] width 74 height 23
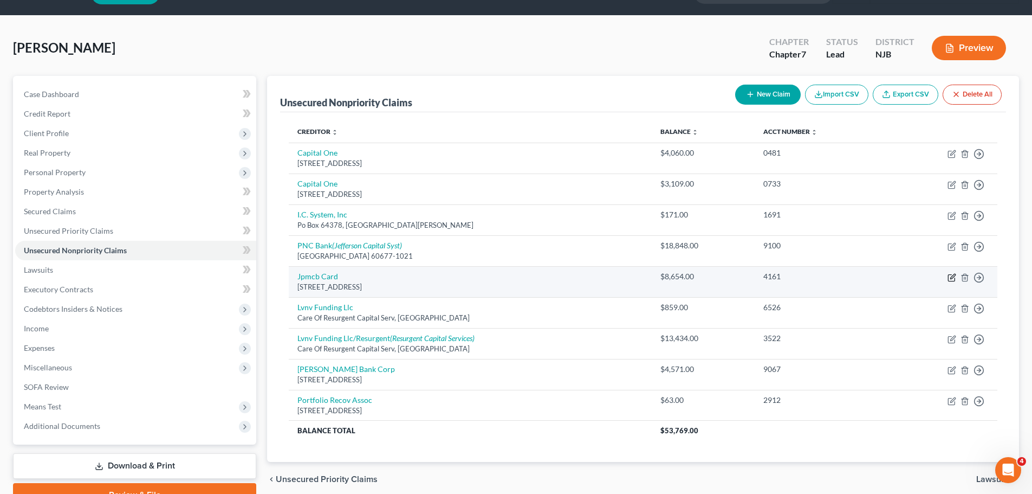
click at [951, 277] on icon "button" at bounding box center [953, 276] width 5 height 5
select select "7"
select select "0"
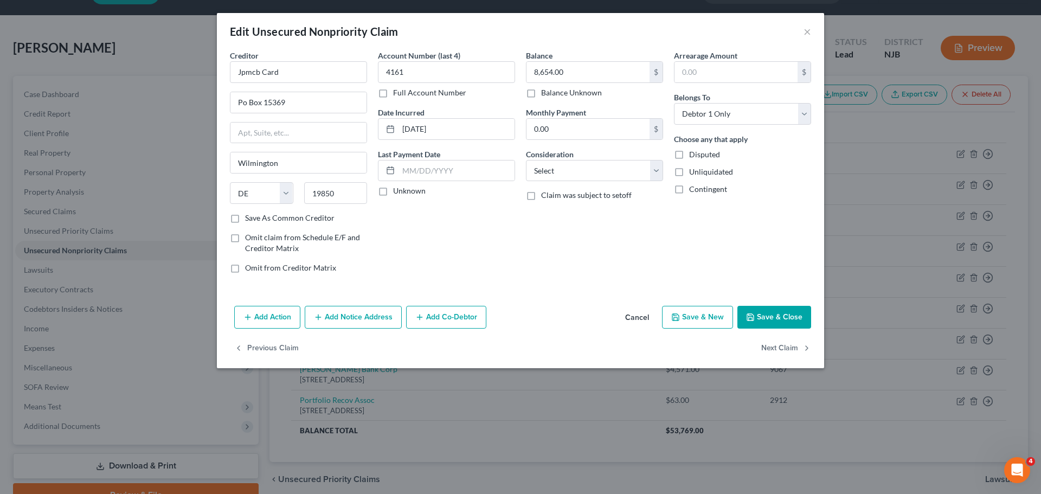
click at [245, 218] on label "Save As Common Creditor" at bounding box center [289, 217] width 89 height 11
click at [249, 218] on input "Save As Common Creditor" at bounding box center [252, 215] width 7 height 7
checkbox input "true"
drag, startPoint x: 623, startPoint y: 171, endPoint x: 617, endPoint y: 179, distance: 10.1
click at [624, 171] on select "Select Cable / Satellite Services Collection Agency Credit Card Debt Debt Couns…" at bounding box center [594, 171] width 137 height 22
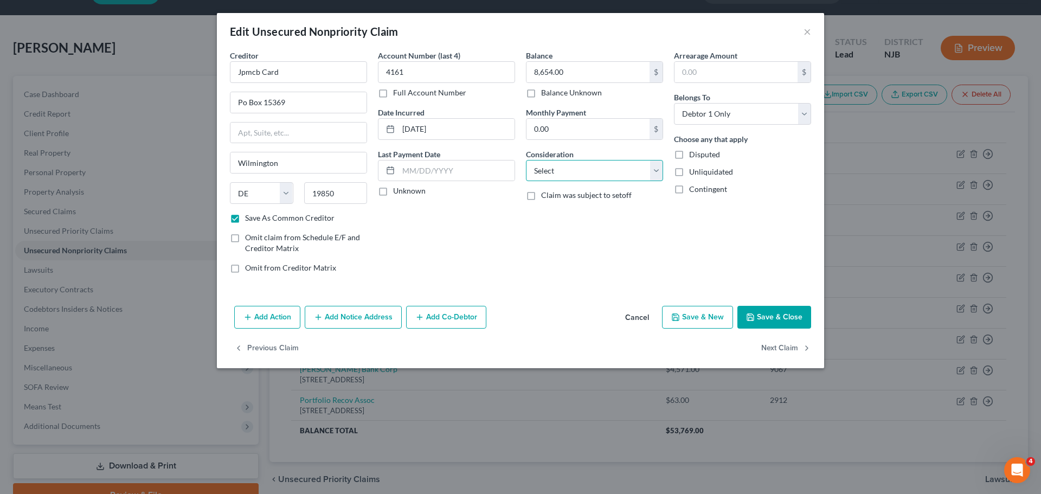
select select "2"
click at [526, 160] on select "Select Cable / Satellite Services Collection Agency Credit Card Debt Debt Couns…" at bounding box center [594, 171] width 137 height 22
click at [781, 316] on button "Save & Close" at bounding box center [774, 317] width 74 height 23
checkbox input "false"
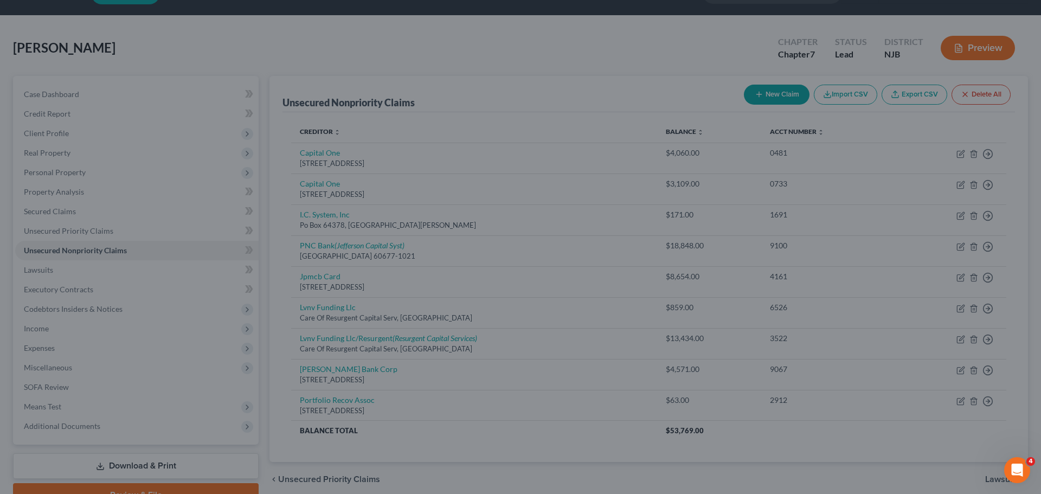
type input "0"
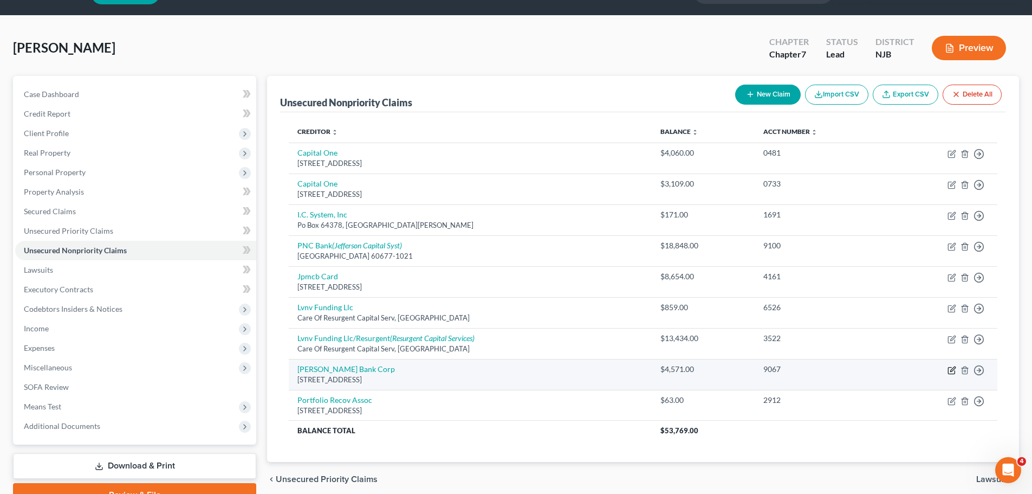
click at [955, 369] on icon "button" at bounding box center [952, 370] width 9 height 9
select select "35"
select select "2"
select select "0"
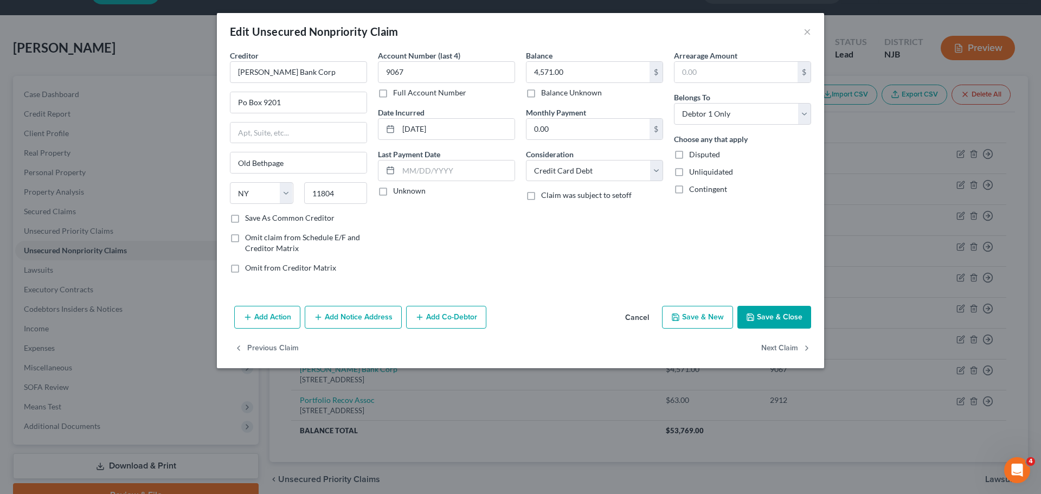
click at [245, 215] on label "Save As Common Creditor" at bounding box center [289, 217] width 89 height 11
click at [249, 215] on input "Save As Common Creditor" at bounding box center [252, 215] width 7 height 7
click at [771, 314] on button "Save & Close" at bounding box center [774, 317] width 74 height 23
checkbox input "false"
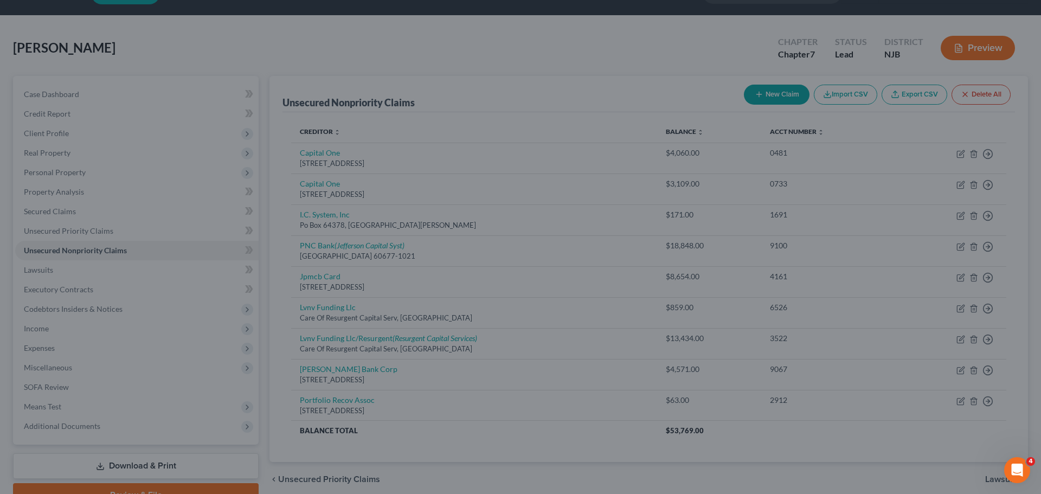
type input "0"
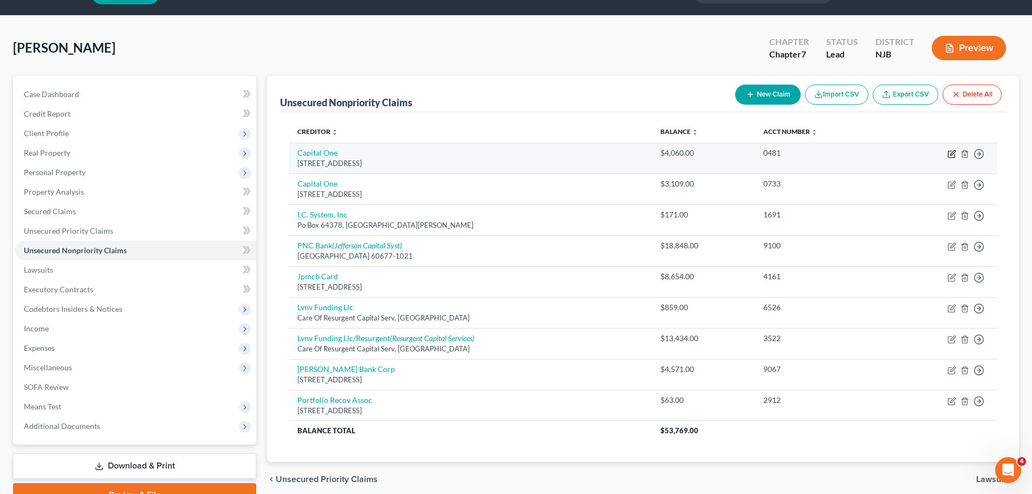
click at [952, 154] on icon "button" at bounding box center [952, 154] width 9 height 9
select select "46"
select select "2"
select select "0"
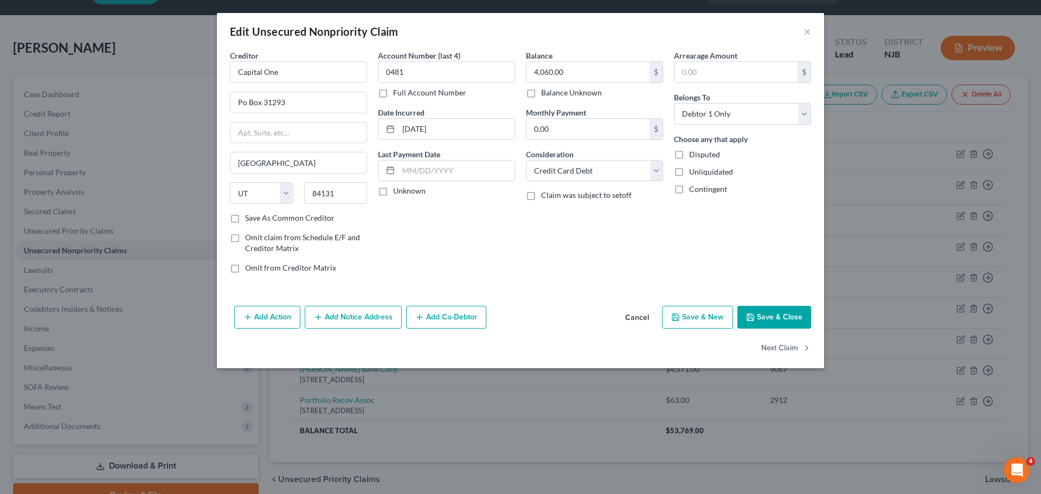
click at [245, 219] on label "Save As Common Creditor" at bounding box center [289, 217] width 89 height 11
click at [249, 219] on input "Save As Common Creditor" at bounding box center [252, 215] width 7 height 7
click at [772, 321] on button "Save & Close" at bounding box center [774, 317] width 74 height 23
checkbox input "false"
type input "0"
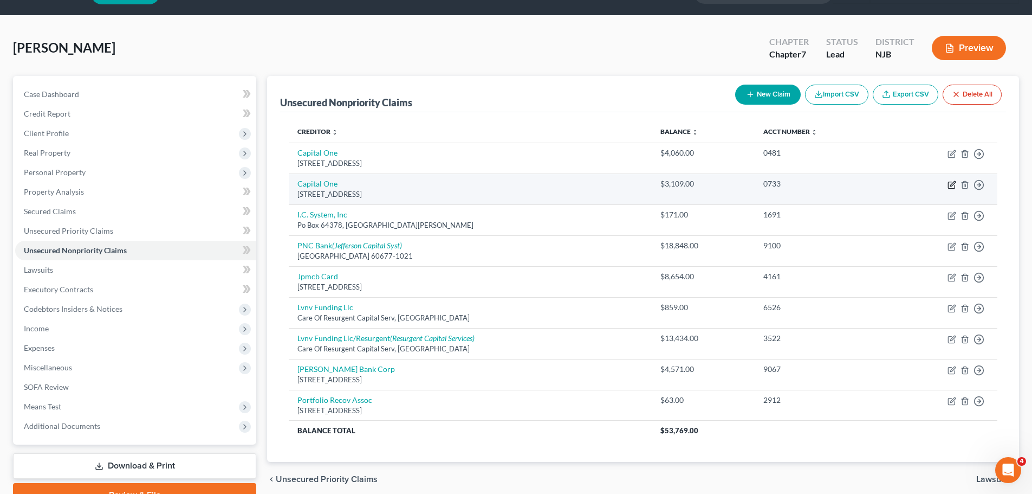
click at [954, 184] on icon "button" at bounding box center [953, 183] width 5 height 5
select select "46"
select select "2"
select select "0"
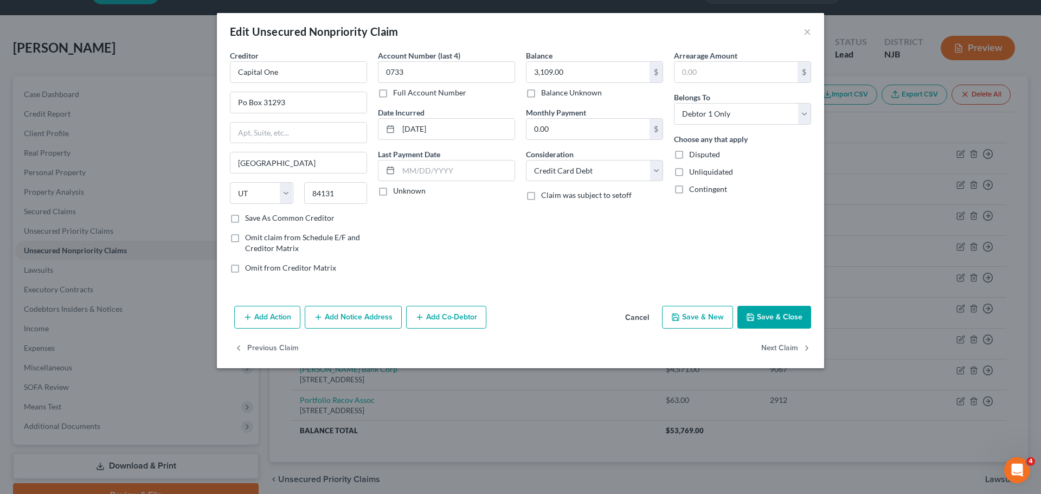
click at [245, 219] on label "Save As Common Creditor" at bounding box center [289, 217] width 89 height 11
click at [249, 219] on input "Save As Common Creditor" at bounding box center [252, 215] width 7 height 7
click at [773, 324] on button "Save & Close" at bounding box center [774, 317] width 74 height 23
checkbox input "false"
type input "0"
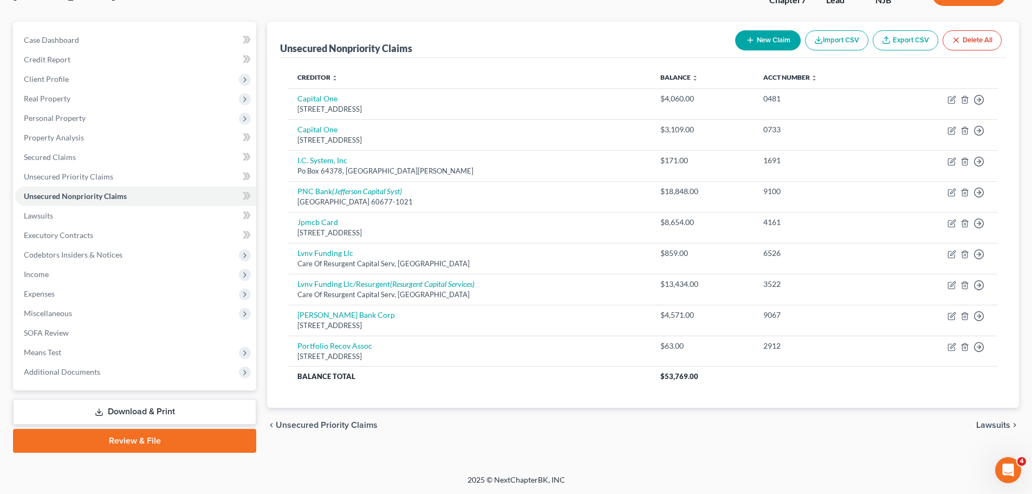
drag, startPoint x: 333, startPoint y: 424, endPoint x: 402, endPoint y: 413, distance: 69.8
click at [333, 424] on span "Unsecured Priority Claims" at bounding box center [327, 425] width 102 height 9
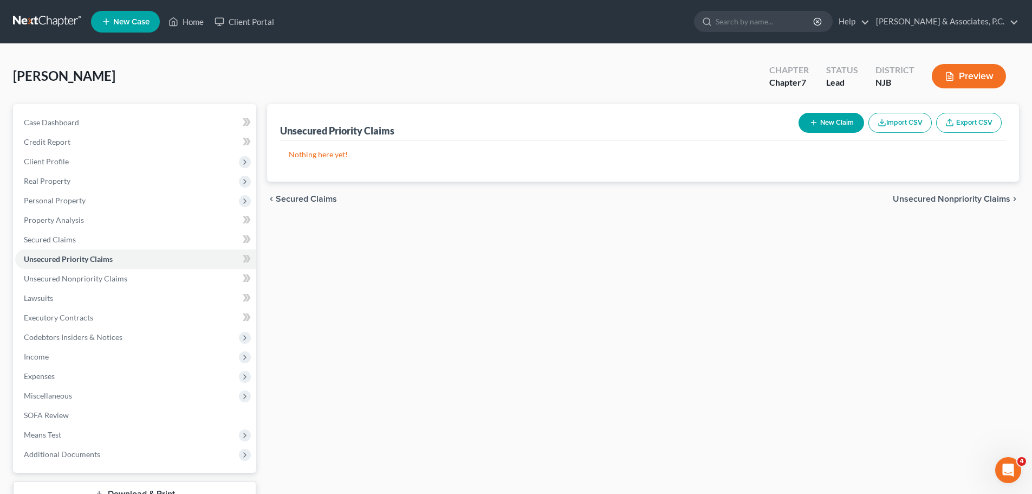
click at [302, 199] on span "Secured Claims" at bounding box center [306, 199] width 61 height 9
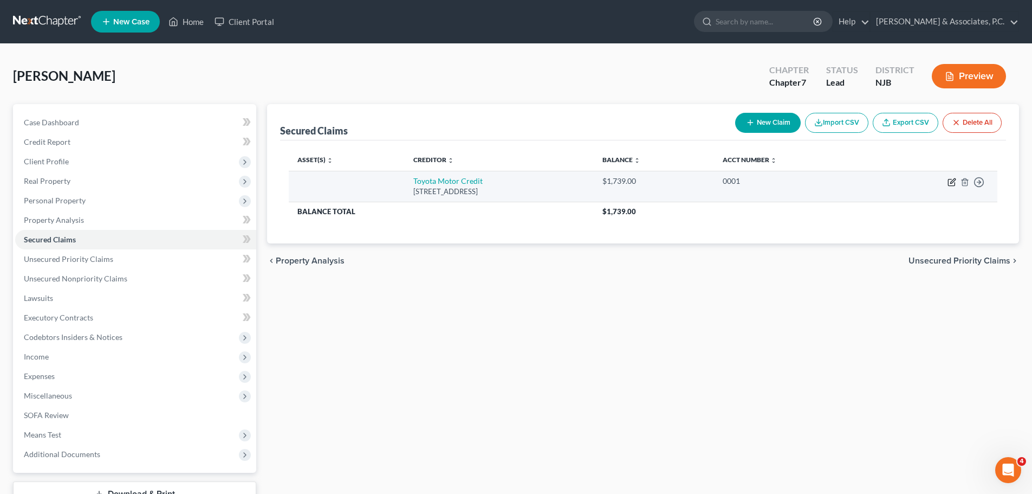
click at [951, 180] on icon "button" at bounding box center [952, 182] width 9 height 9
select select "16"
select select "0"
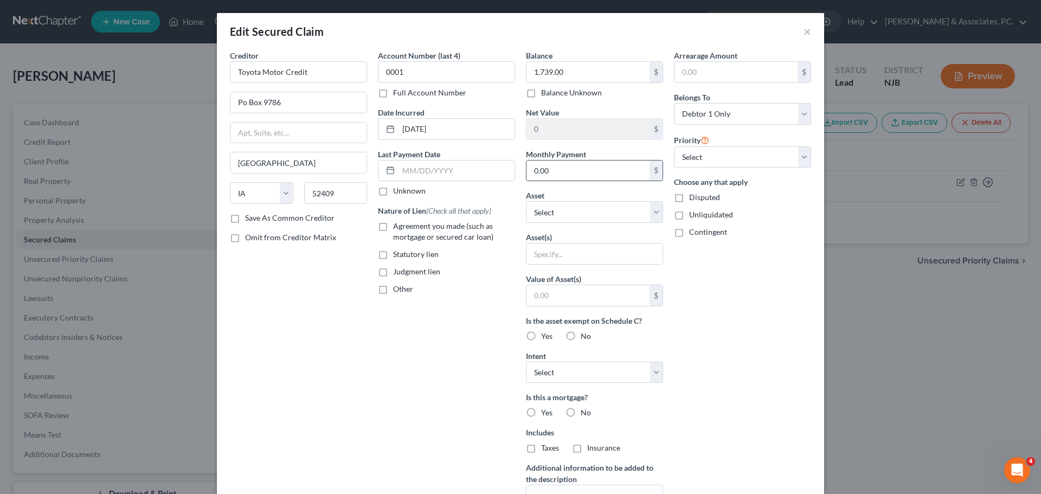
click at [576, 168] on input "0.00" at bounding box center [587, 170] width 123 height 21
click at [582, 171] on input "0.00" at bounding box center [587, 170] width 123 height 21
click at [579, 166] on input "0.00" at bounding box center [587, 170] width 123 height 21
click at [587, 68] on input "1,739.00" at bounding box center [587, 72] width 123 height 21
click at [586, 170] on input "0.00" at bounding box center [587, 170] width 123 height 21
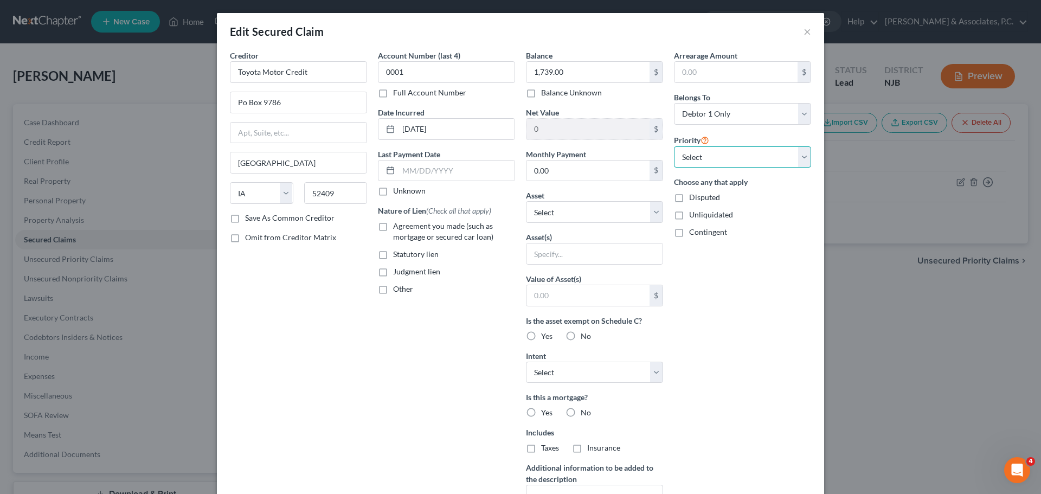
click at [774, 156] on select "Select 1st 2nd 3rd 4th 5th 6th 7th 8th 9th 10th 11th 12th 13th 14th 15th 16th 1…" at bounding box center [742, 157] width 137 height 22
select select "0"
click at [674, 146] on select "Select 1st 2nd 3rd 4th 5th 6th 7th 8th 9th 10th 11th 12th 13th 14th 15th 16th 1…" at bounding box center [742, 157] width 137 height 22
click at [586, 170] on input "0.00" at bounding box center [587, 170] width 123 height 21
type input "0"
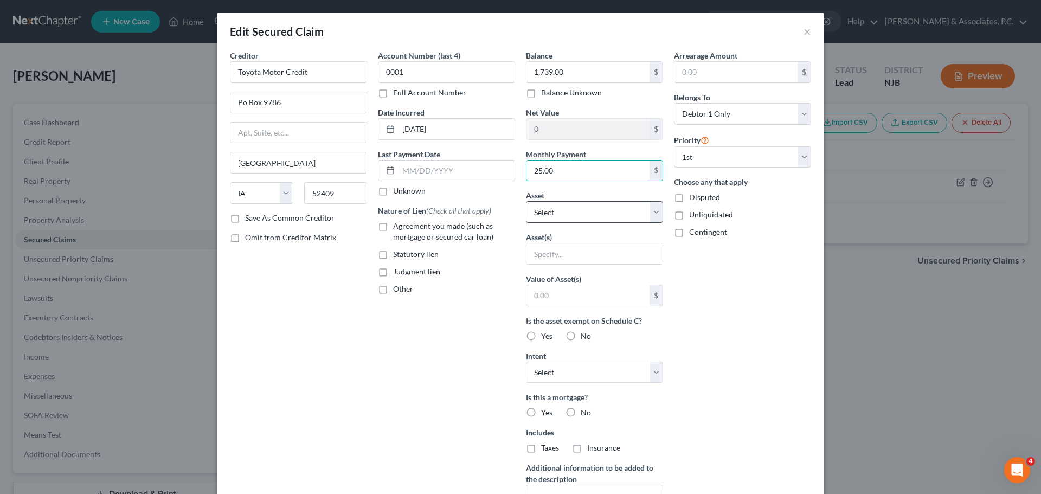
type input "25.00"
click at [585, 212] on select "Select Other Multiple Assets Jewelry - 1-Watch - $35.0 2013 Toyota Rav4 - $1131…" at bounding box center [594, 212] width 137 height 22
select select "3"
click at [526, 201] on select "Select Other Multiple Assets Jewelry - 1-Watch - $35.0 2013 Toyota Rav4 - $1131…" at bounding box center [594, 212] width 137 height 22
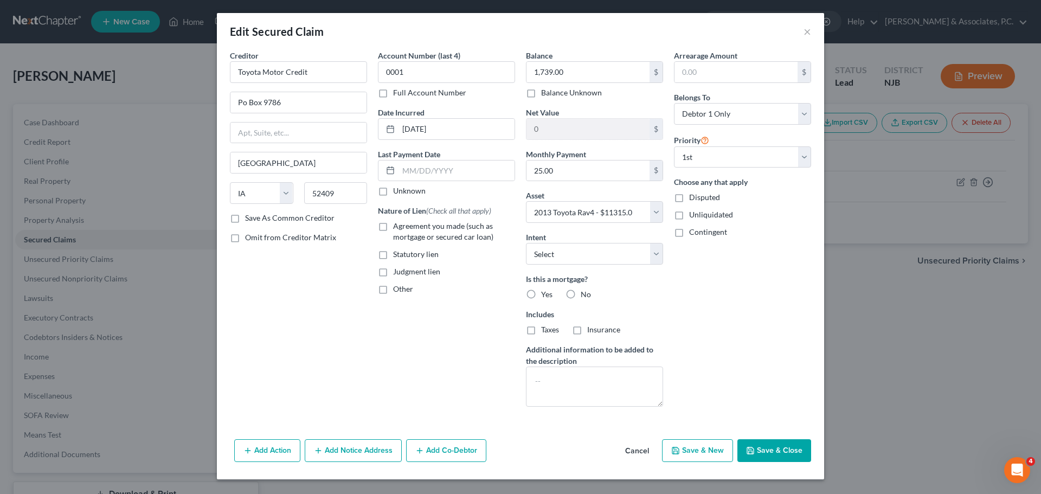
drag, startPoint x: 384, startPoint y: 229, endPoint x: 490, endPoint y: 250, distance: 108.3
click at [393, 229] on label "Agreement you made (such as mortgage or secured car loan)" at bounding box center [454, 232] width 122 height 22
click at [397, 228] on input "Agreement you made (such as mortgage or secured car loan)" at bounding box center [400, 224] width 7 height 7
checkbox input "true"
click at [580, 294] on label "No" at bounding box center [585, 294] width 10 height 11
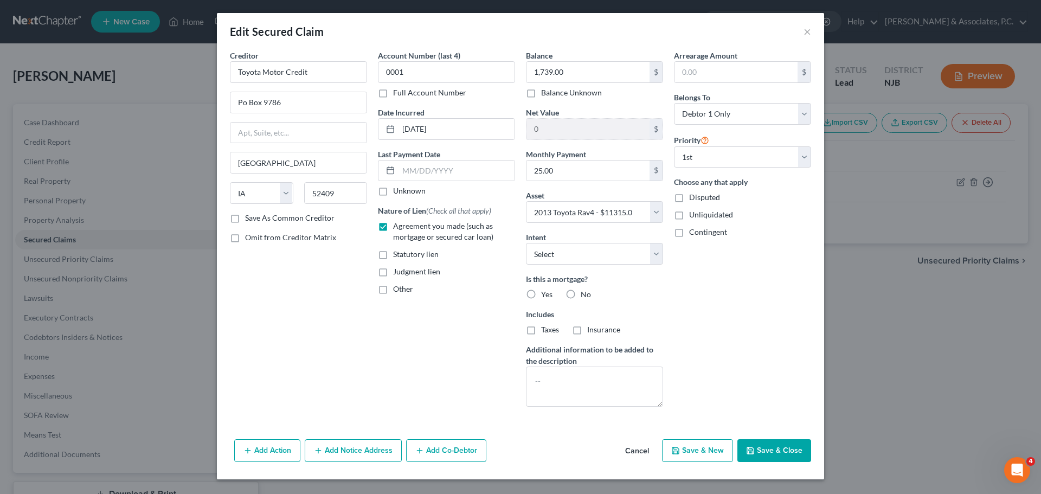
click at [585, 294] on input "No" at bounding box center [588, 292] width 7 height 7
radio input "true"
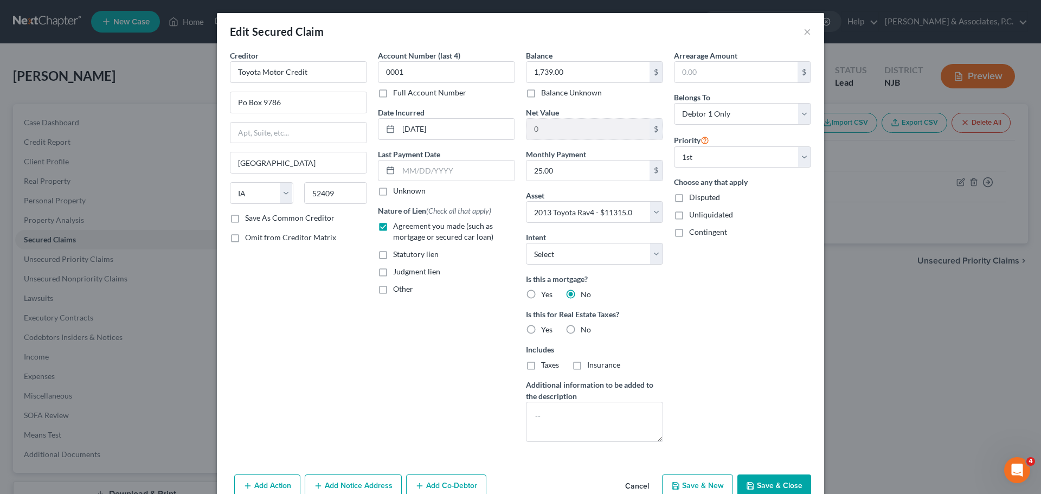
click at [580, 328] on label "No" at bounding box center [585, 329] width 10 height 11
click at [585, 328] on input "No" at bounding box center [588, 327] width 7 height 7
radio input "true"
click at [569, 172] on input "25.00" at bounding box center [587, 170] width 123 height 21
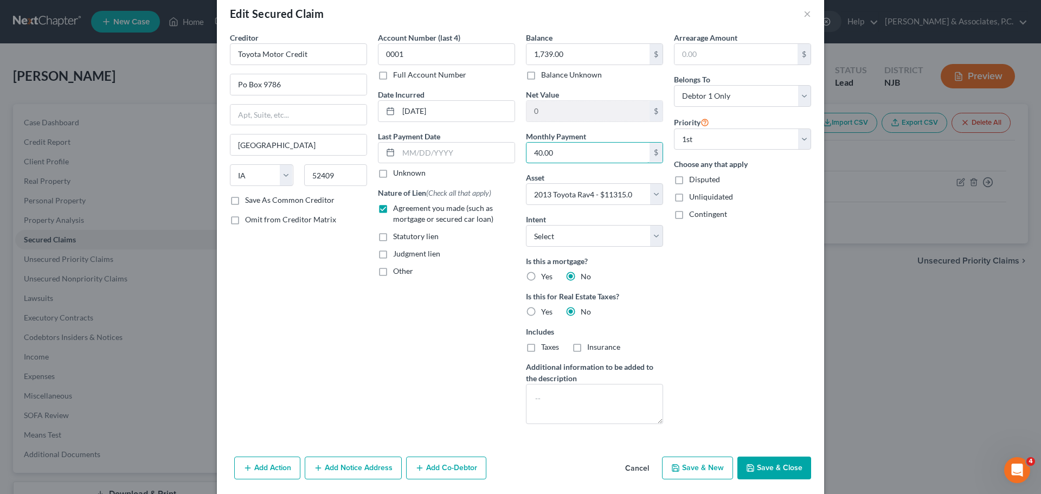
scroll to position [34, 0]
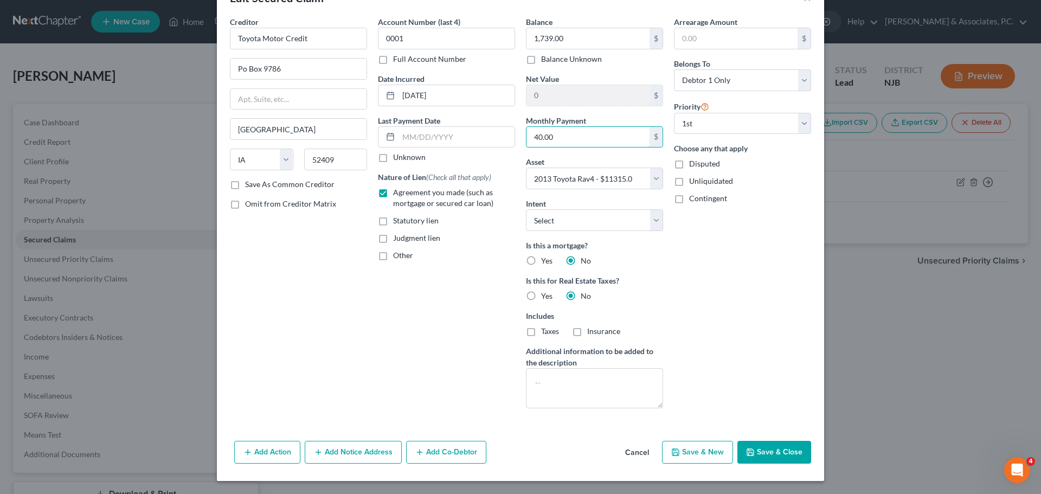
type input "40.00"
click at [778, 453] on button "Save & Close" at bounding box center [774, 452] width 74 height 23
select select
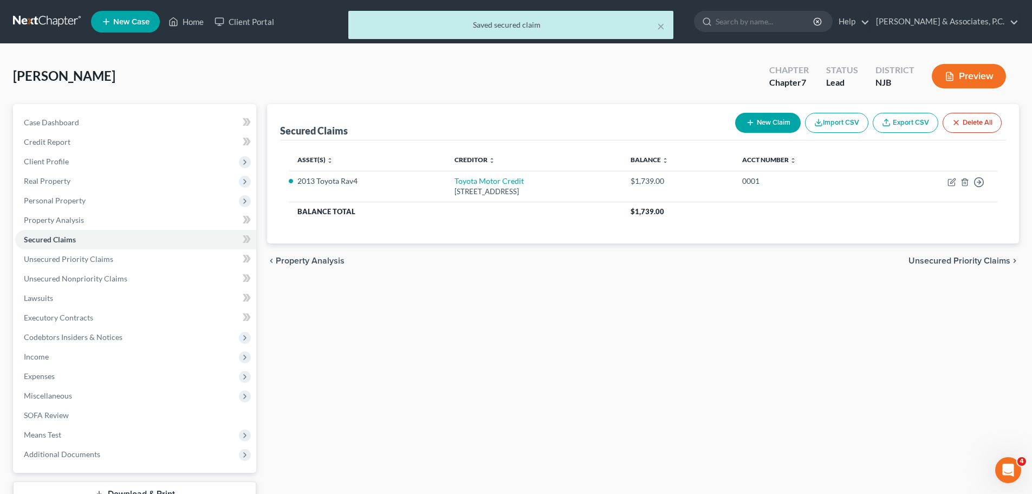
click at [936, 259] on span "Unsecured Priority Claims" at bounding box center [960, 260] width 102 height 9
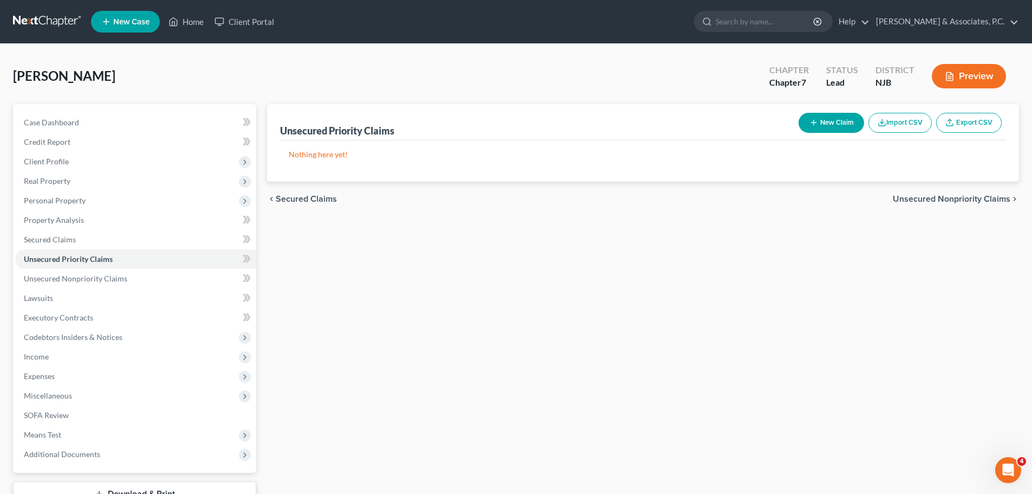
click at [919, 201] on span "Unsecured Nonpriority Claims" at bounding box center [952, 199] width 118 height 9
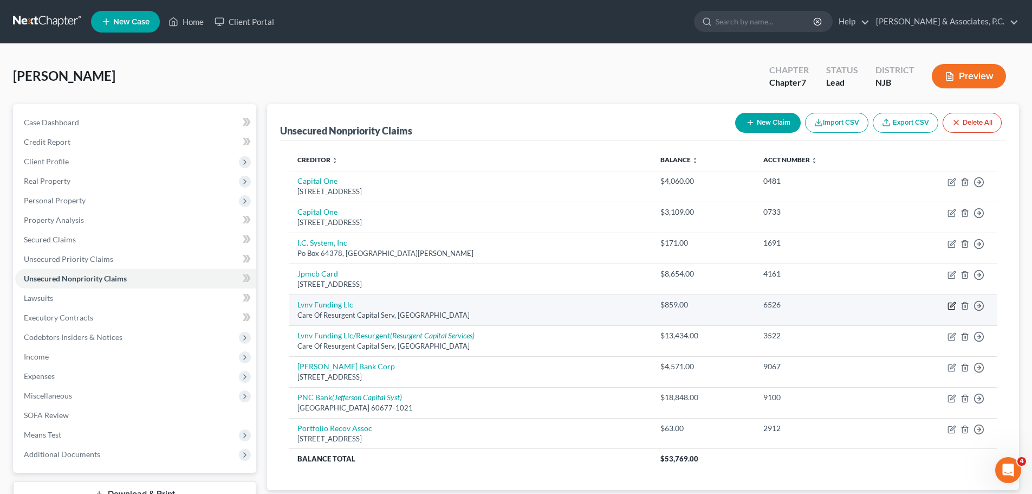
click at [954, 303] on icon "button" at bounding box center [952, 305] width 9 height 9
select select "42"
select select "1"
select select "0"
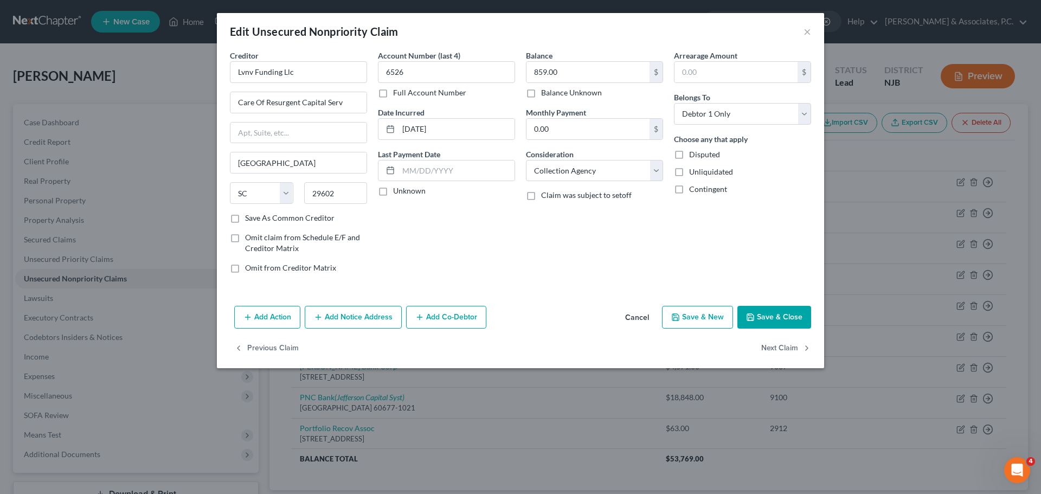
click at [689, 158] on label "Disputed" at bounding box center [704, 154] width 31 height 11
click at [693, 156] on input "Disputed" at bounding box center [696, 152] width 7 height 7
checkbox input "true"
click at [319, 65] on input "Lvnv Funding Llc" at bounding box center [298, 72] width 137 height 22
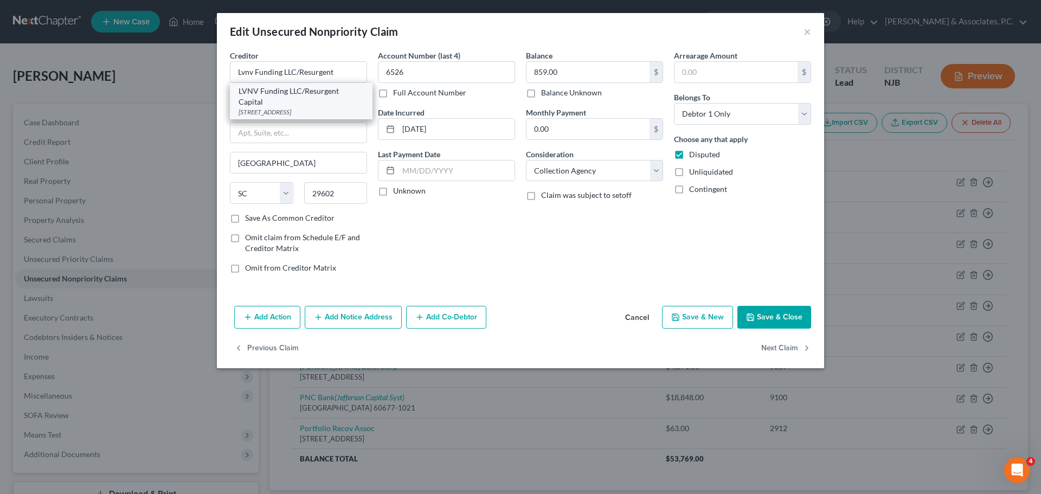
click at [288, 108] on div "[STREET_ADDRESS]" at bounding box center [300, 111] width 125 height 9
type input "LVNV Funding LLC/Resurgent Capital"
type input "PO Box 10587"
type input "29603"
click at [245, 219] on label "Save As Common Creditor" at bounding box center [289, 217] width 89 height 11
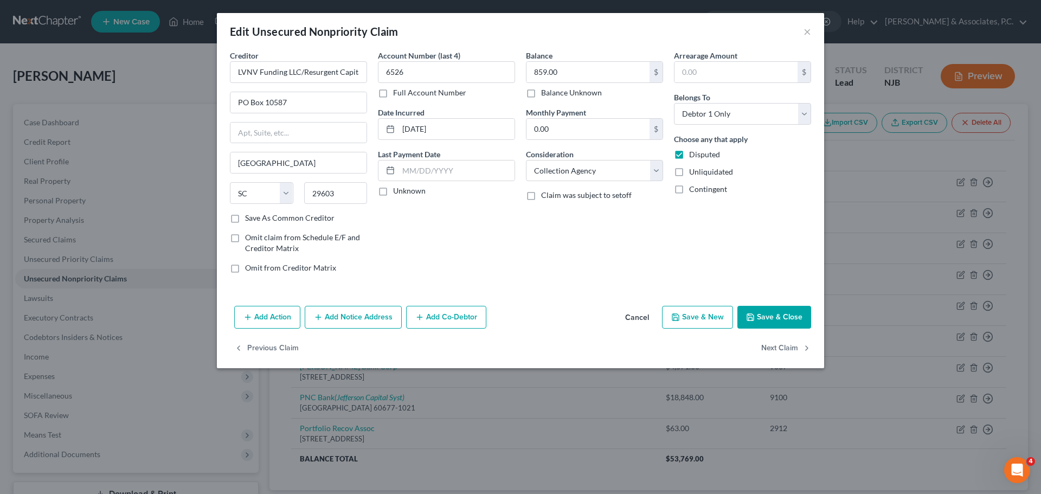
click at [249, 219] on input "Save As Common Creditor" at bounding box center [252, 215] width 7 height 7
click at [781, 318] on button "Save & Close" at bounding box center [774, 317] width 74 height 23
checkbox input "false"
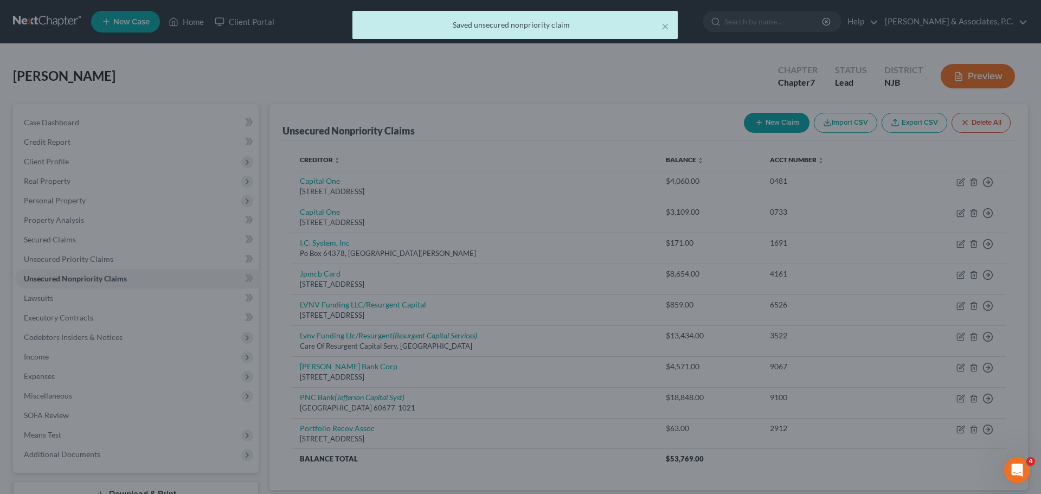
type input "0"
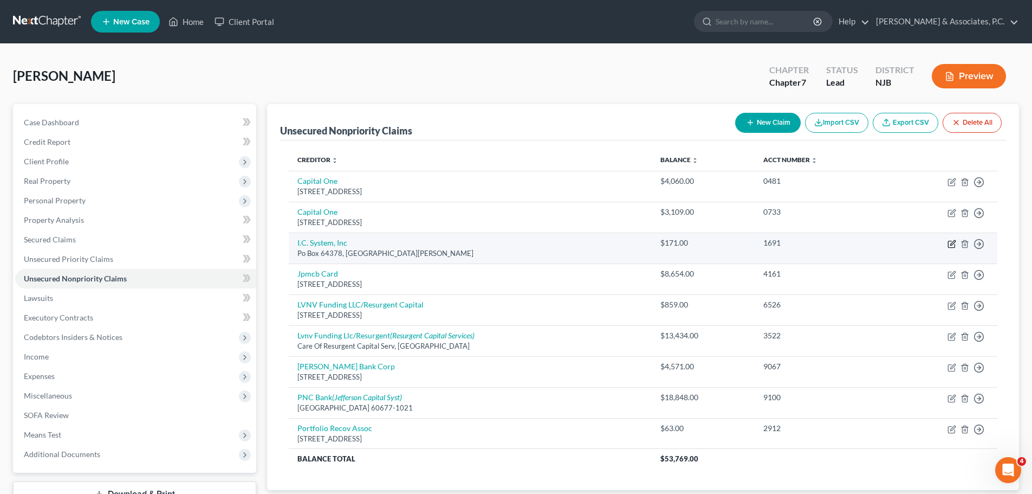
click at [956, 244] on icon "button" at bounding box center [952, 244] width 9 height 9
select select "24"
select select "1"
select select "0"
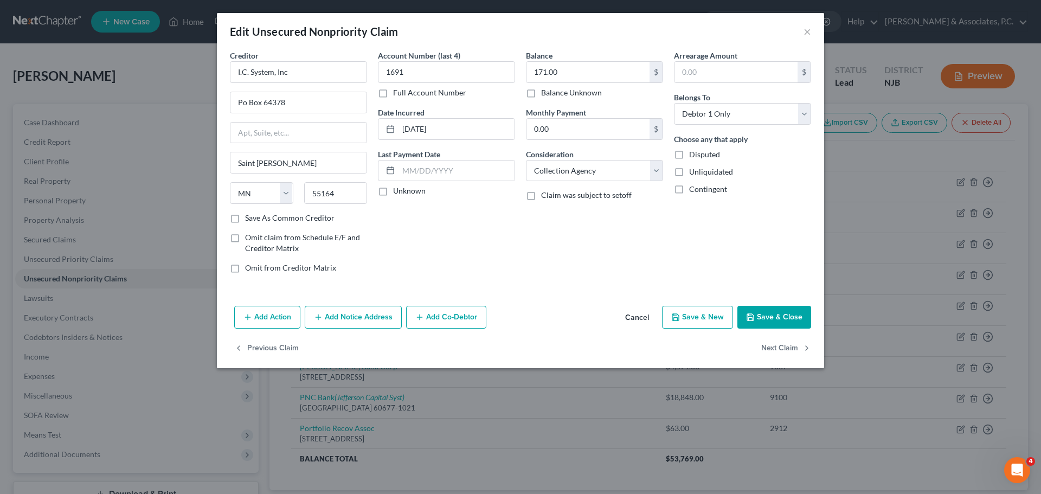
click at [376, 318] on button "Add Notice Address" at bounding box center [353, 317] width 97 height 23
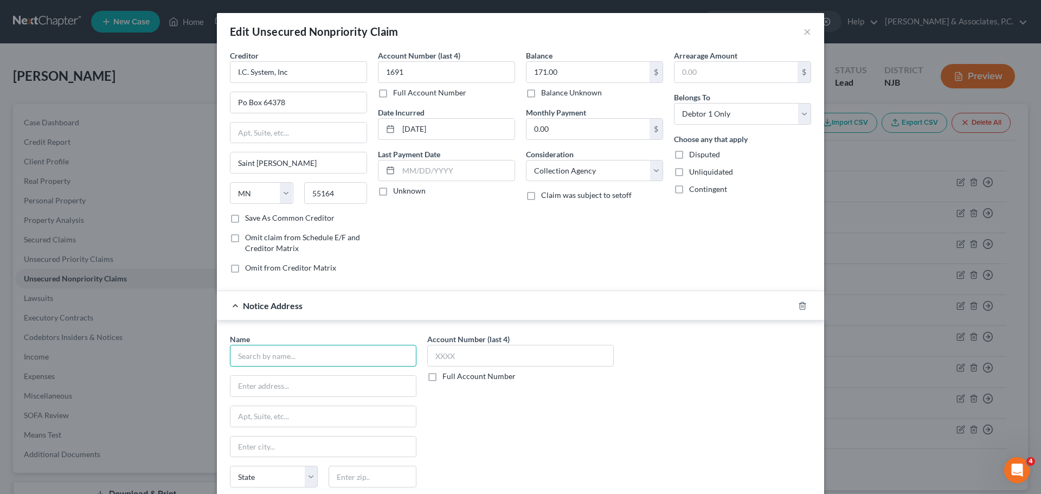
click at [320, 353] on input "text" at bounding box center [323, 356] width 186 height 22
type input "IC System Inc."
drag, startPoint x: 282, startPoint y: 69, endPoint x: 258, endPoint y: 67, distance: 23.9
click at [224, 69] on div "Creditor * I.C. System, Inc Po Box 64378 [GEOGRAPHIC_DATA][PERSON_NAME] [US_STA…" at bounding box center [298, 166] width 148 height 232
click at [293, 352] on input "IC System Inc." at bounding box center [323, 356] width 186 height 22
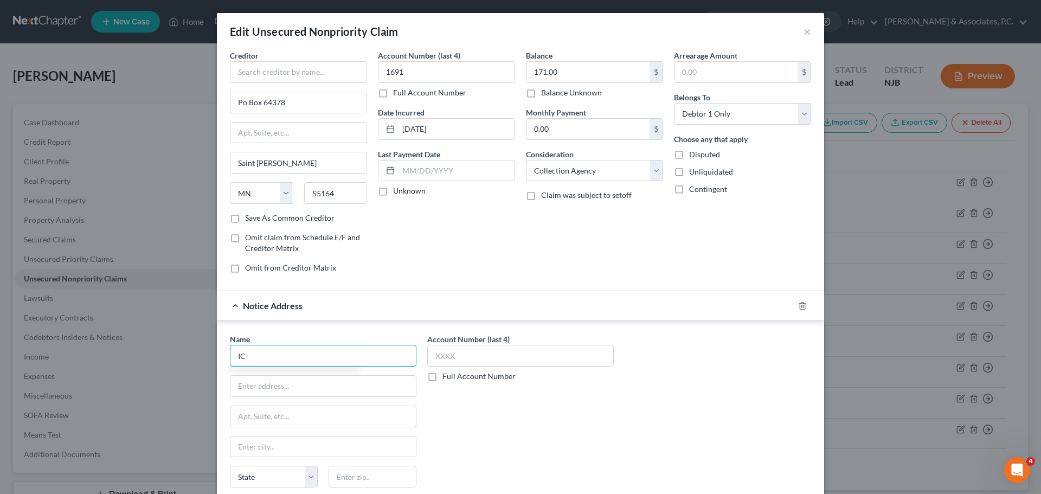
type input "I"
paste input "I.C. System, Inc"
type input "I.C. System, Inc"
drag, startPoint x: 285, startPoint y: 108, endPoint x: 257, endPoint y: 108, distance: 27.1
click at [224, 108] on div "Creditor * Po Box [GEOGRAPHIC_DATA][PERSON_NAME] [US_STATE] AK AR AZ CA CO [GEO…" at bounding box center [298, 166] width 148 height 232
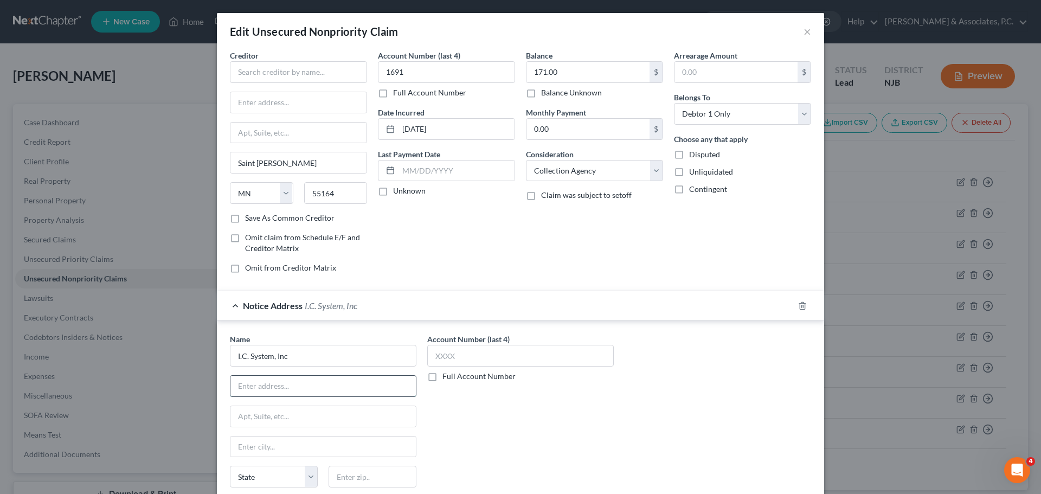
paste input "Po Box 64378"
type input "Po Box 64378"
drag, startPoint x: 340, startPoint y: 192, endPoint x: 319, endPoint y: 189, distance: 21.3
click at [282, 193] on div "State [US_STATE] AK AR AZ CA CO CT DE DC [GEOGRAPHIC_DATA] [GEOGRAPHIC_DATA] GU…" at bounding box center [298, 197] width 148 height 30
paste input "55164"
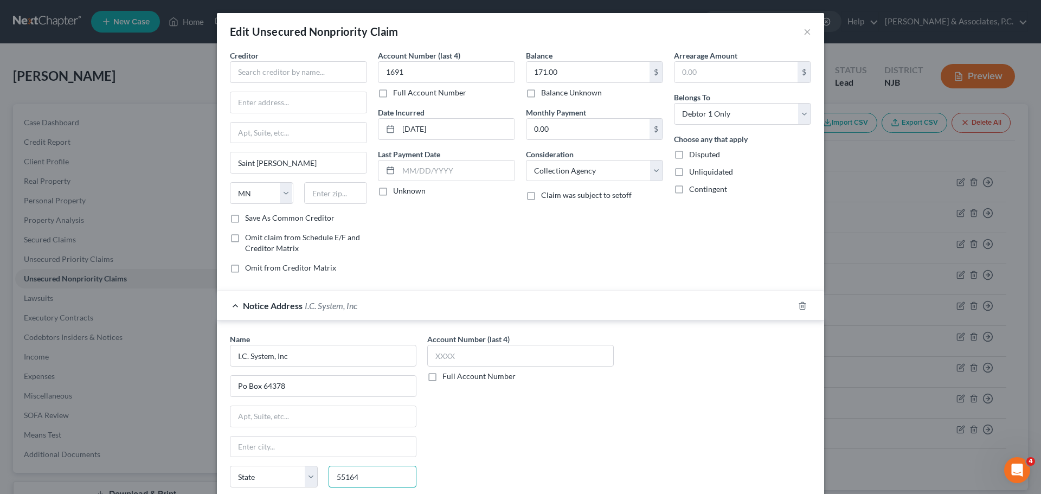
type input "55164"
drag, startPoint x: 555, startPoint y: 444, endPoint x: 541, endPoint y: 436, distance: 17.0
click at [555, 444] on div "Account Number (last 4) Full Account Number" at bounding box center [520, 424] width 197 height 182
type input "Saint [PERSON_NAME]"
select select "24"
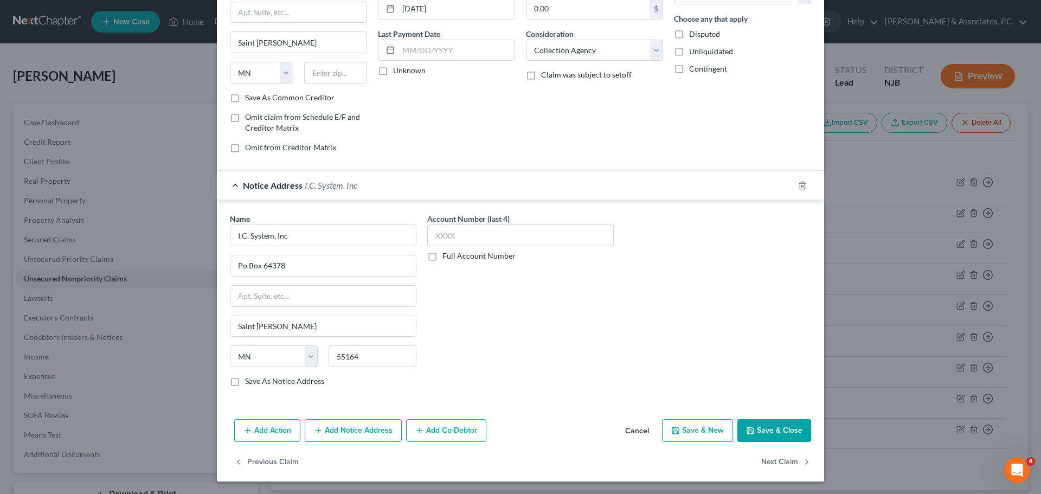
scroll to position [121, 0]
click at [245, 379] on label "Save As Notice Address" at bounding box center [284, 380] width 79 height 11
click at [249, 379] on input "Save As Notice Address" at bounding box center [252, 378] width 7 height 7
checkbox input "true"
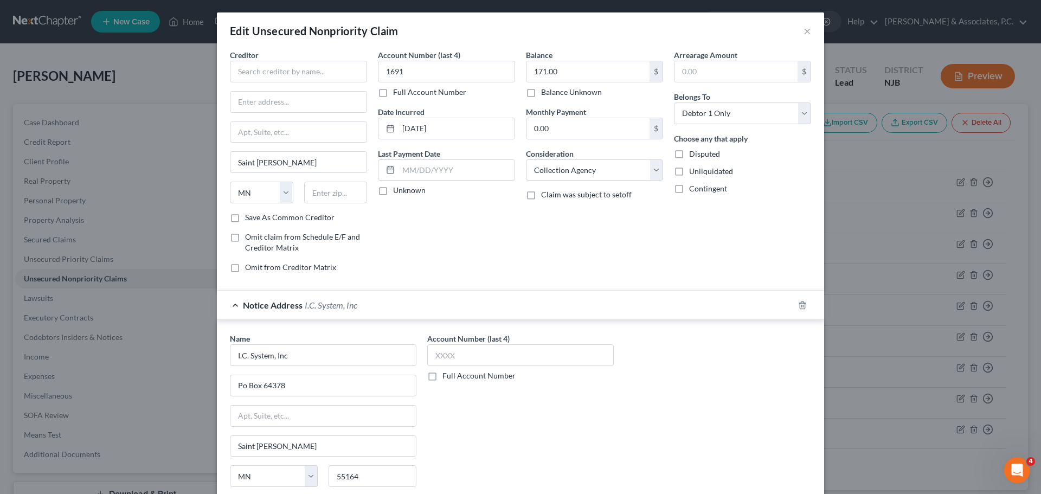
scroll to position [0, 0]
click at [270, 78] on input "text" at bounding box center [298, 72] width 137 height 22
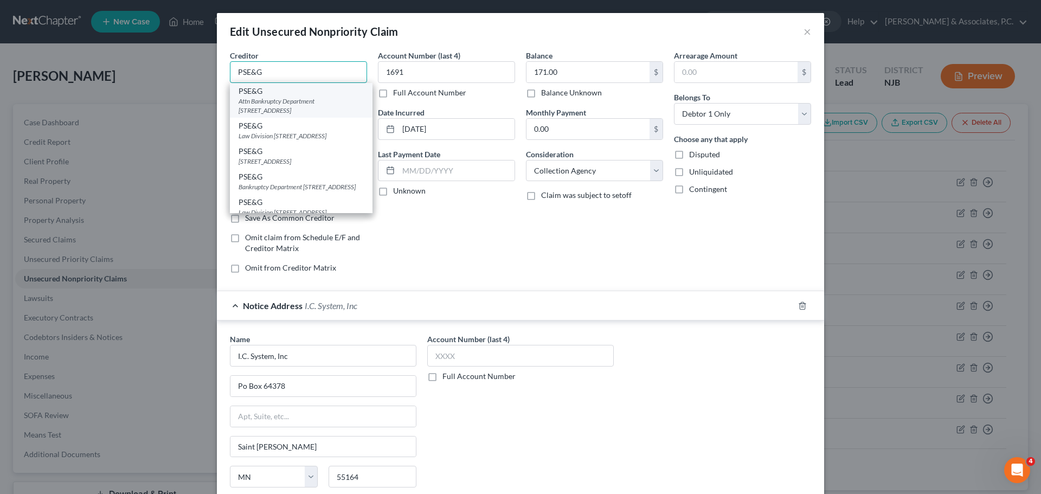
type input "PSE&G"
click at [295, 104] on div "Attn Bankruptcy Department [STREET_ADDRESS]" at bounding box center [300, 105] width 125 height 18
type input "Attn Bankruptcy Department"
type input "PO Box 709"
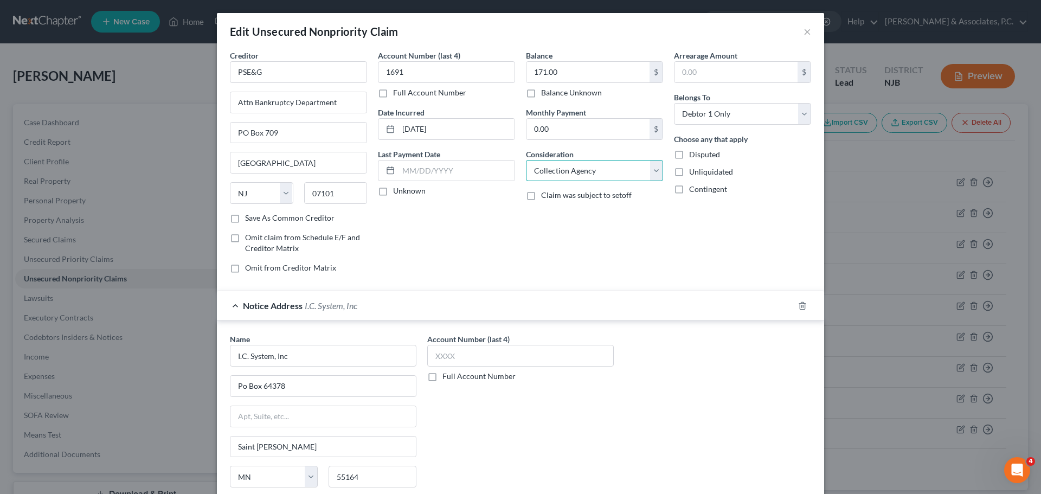
click at [584, 172] on select "Select Cable / Satellite Services Collection Agency Credit Card Debt Debt Couns…" at bounding box center [594, 171] width 137 height 22
click at [526, 160] on select "Select Cable / Satellite Services Collection Agency Credit Card Debt Debt Couns…" at bounding box center [594, 171] width 137 height 22
click at [591, 406] on div "Account Number (last 4) Full Account Number" at bounding box center [520, 424] width 197 height 182
drag, startPoint x: 679, startPoint y: 153, endPoint x: 712, endPoint y: 163, distance: 34.5
click at [689, 153] on label "Disputed" at bounding box center [704, 154] width 31 height 11
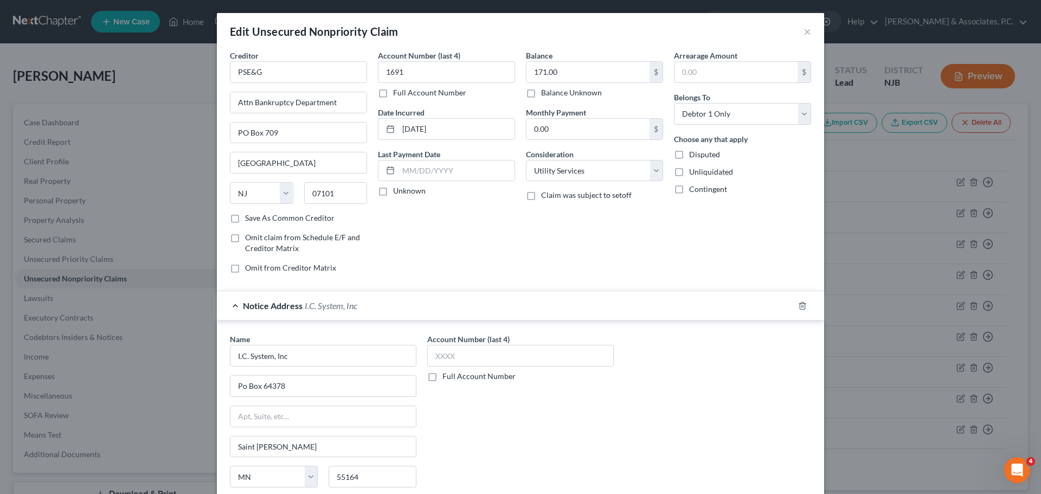
click at [693, 153] on input "Disputed" at bounding box center [696, 152] width 7 height 7
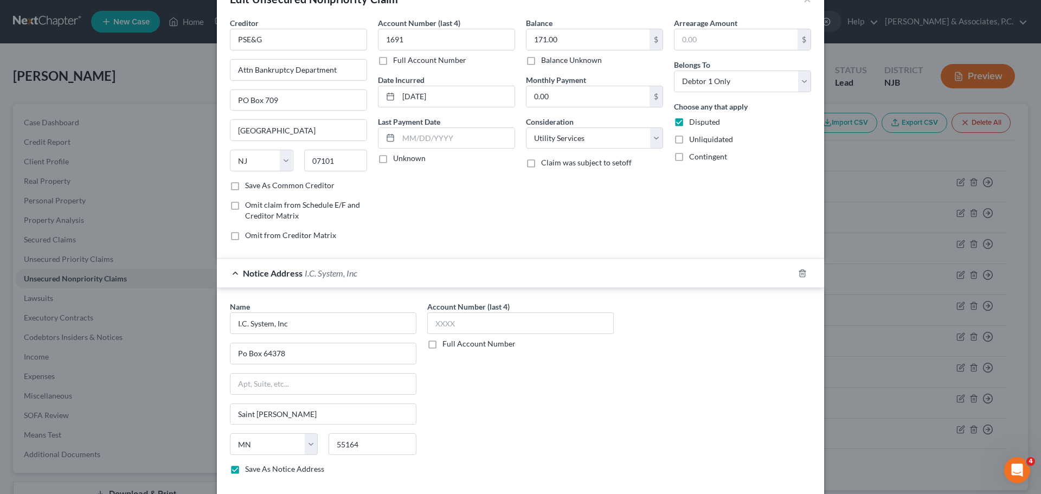
scroll to position [121, 0]
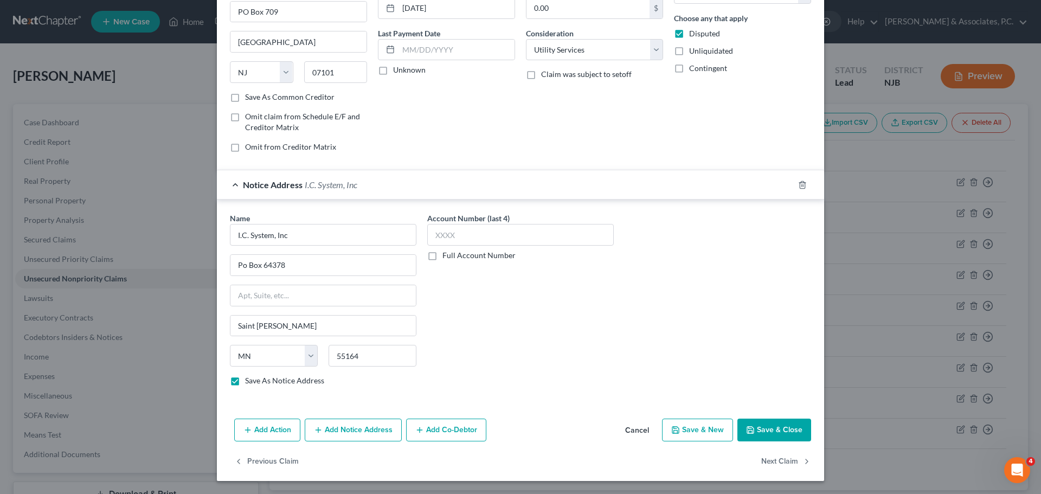
click at [362, 436] on button "Add Notice Address" at bounding box center [353, 429] width 97 height 23
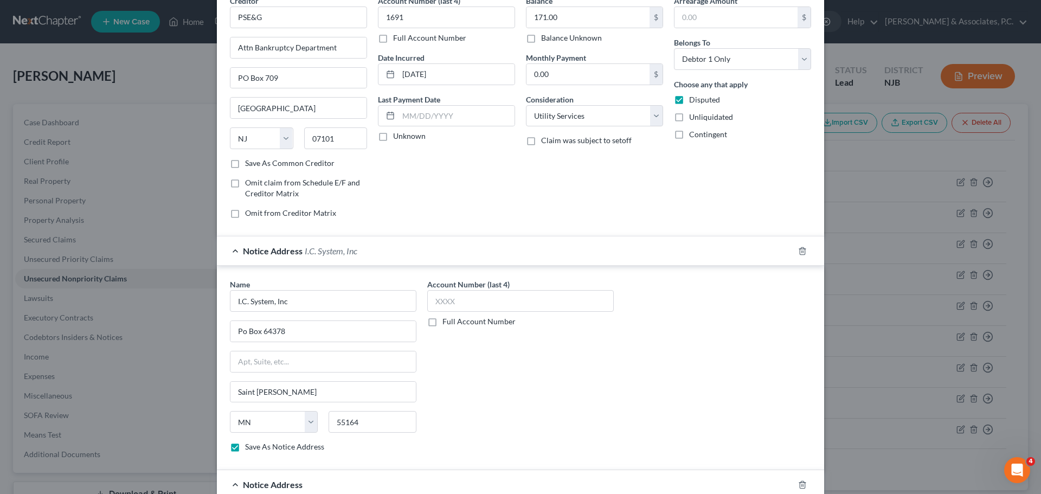
scroll to position [217, 0]
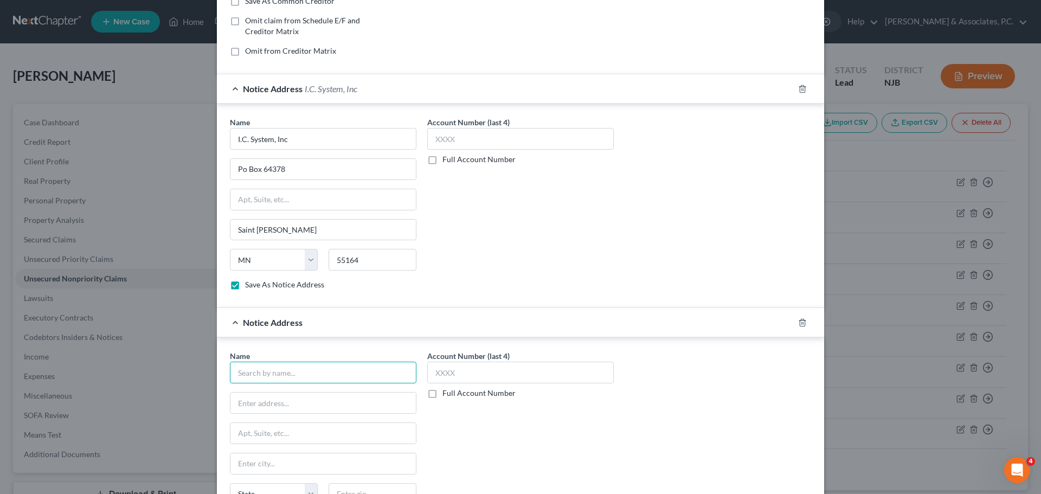
click at [320, 373] on input "text" at bounding box center [323, 372] width 186 height 22
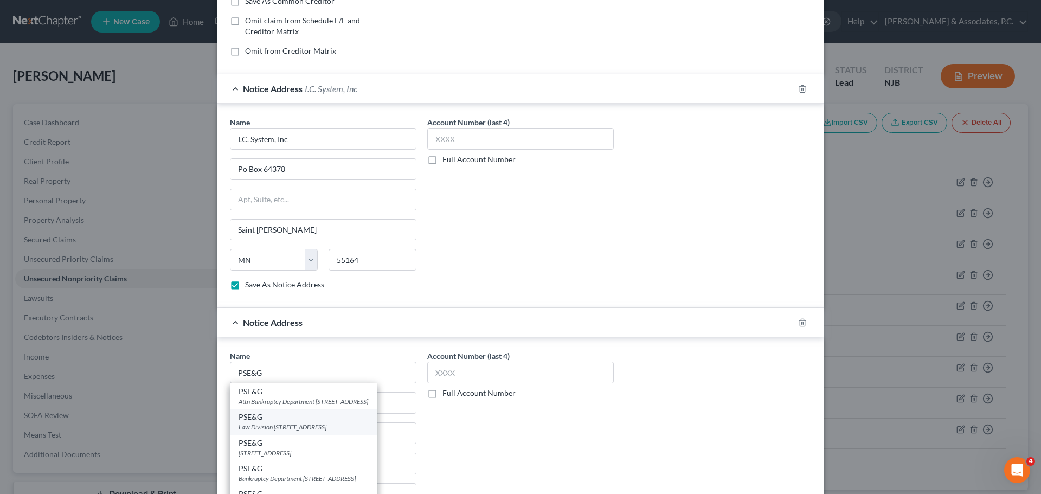
click at [364, 425] on div "Law Division [STREET_ADDRESS]" at bounding box center [303, 426] width 130 height 9
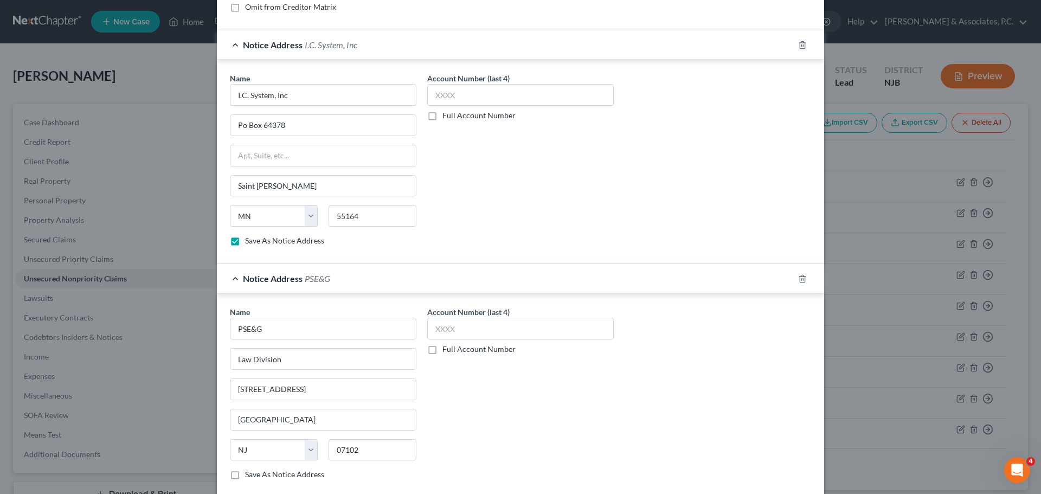
scroll to position [355, 0]
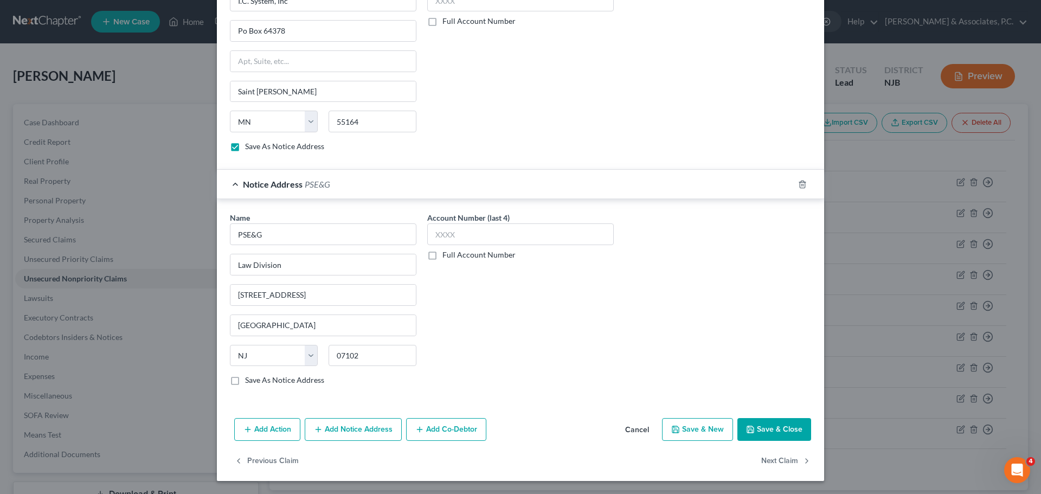
click at [771, 429] on button "Save & Close" at bounding box center [774, 429] width 74 height 23
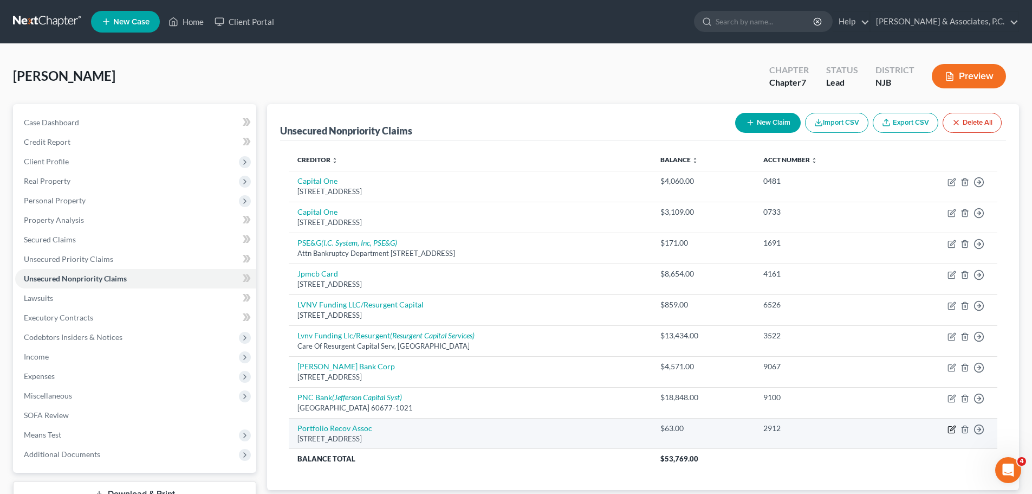
click at [955, 432] on icon "button" at bounding box center [951, 429] width 7 height 7
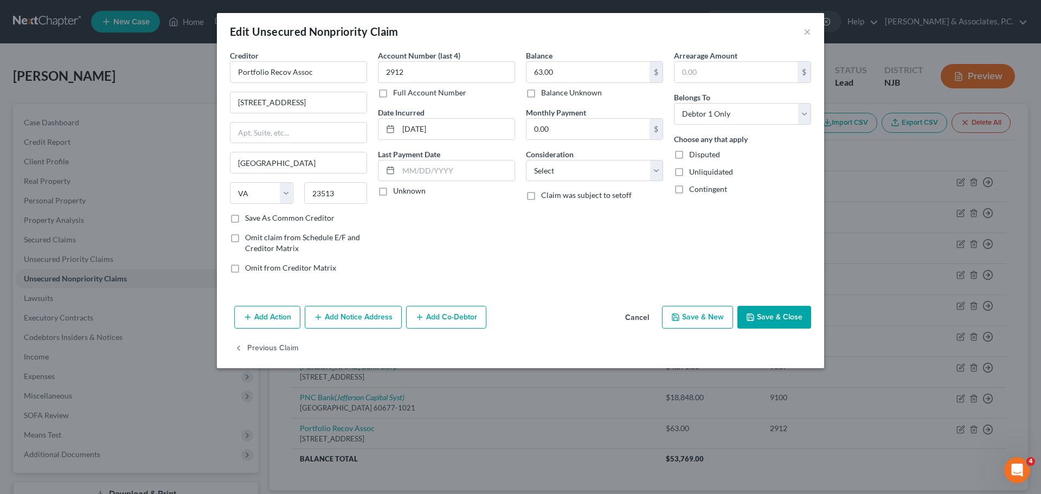
click at [366, 319] on button "Add Notice Address" at bounding box center [353, 317] width 97 height 23
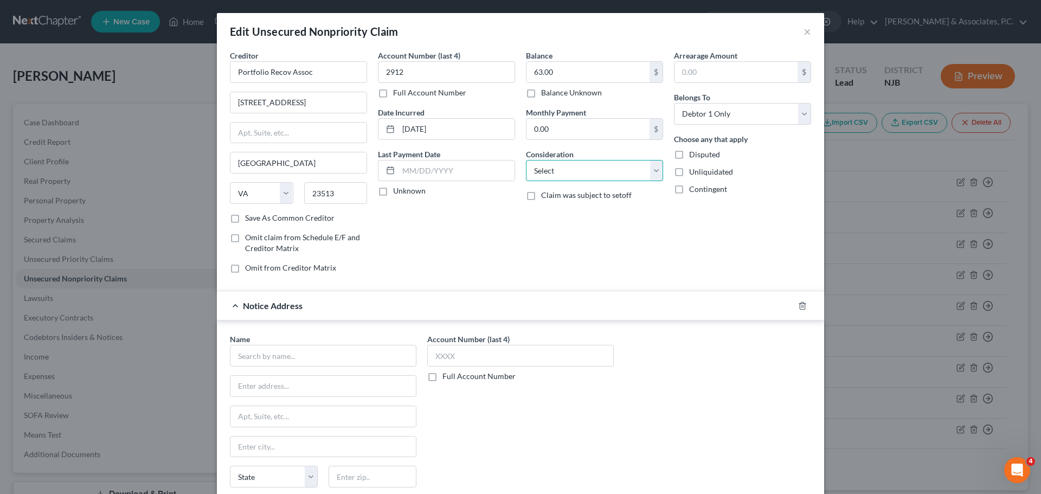
click at [579, 176] on select "Select Cable / Satellite Services Collection Agency Credit Card Debt Debt Couns…" at bounding box center [594, 171] width 137 height 22
click at [526, 160] on select "Select Cable / Satellite Services Collection Agency Credit Card Debt Debt Couns…" at bounding box center [594, 171] width 137 height 22
drag, startPoint x: 315, startPoint y: 72, endPoint x: 226, endPoint y: 70, distance: 88.9
click at [230, 71] on input "Portfolio Recov Assoc" at bounding box center [298, 72] width 137 height 22
paste input "Portfolio Recov Assoc"
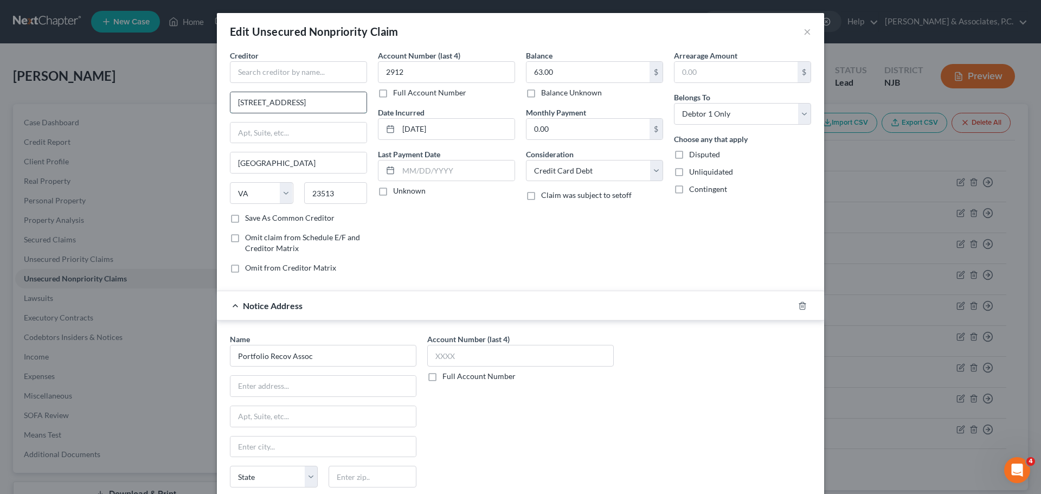
drag, startPoint x: 303, startPoint y: 104, endPoint x: 233, endPoint y: 101, distance: 70.5
click at [234, 101] on input "[STREET_ADDRESS]" at bounding box center [298, 102] width 136 height 21
paste input "[STREET_ADDRESS]"
drag, startPoint x: 343, startPoint y: 195, endPoint x: 316, endPoint y: 188, distance: 28.1
click at [271, 191] on div "State [US_STATE] AK AR AZ CA CO CT DE DC [GEOGRAPHIC_DATA] [GEOGRAPHIC_DATA] GU…" at bounding box center [298, 197] width 148 height 30
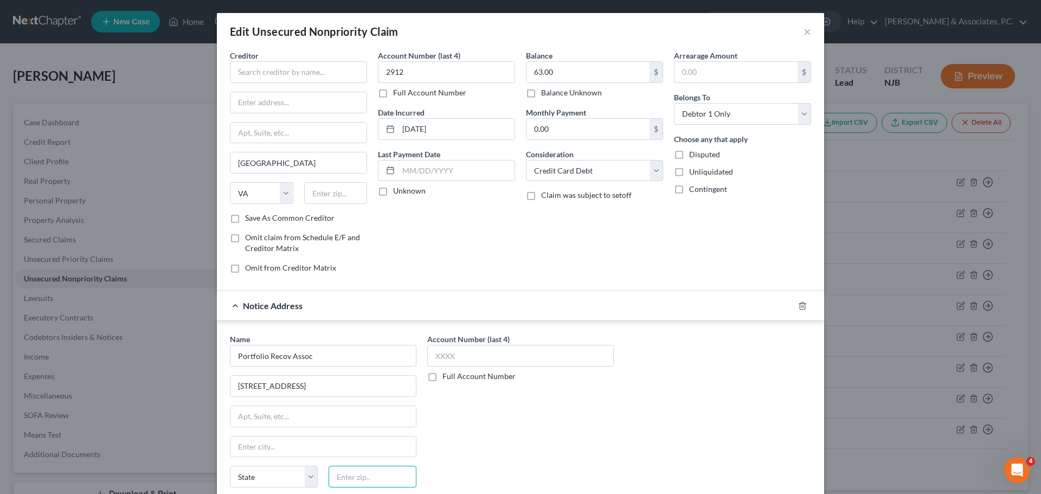
paste input "23513"
drag, startPoint x: 705, startPoint y: 370, endPoint x: 586, endPoint y: 318, distance: 129.6
click at [701, 371] on div "Name * Portfolio Recov Assoc [GEOGRAPHIC_DATA][US_STATE] CO CT DE DC [GEOGRAPHI…" at bounding box center [520, 424] width 592 height 182
click at [282, 67] on input "text" at bounding box center [298, 72] width 137 height 22
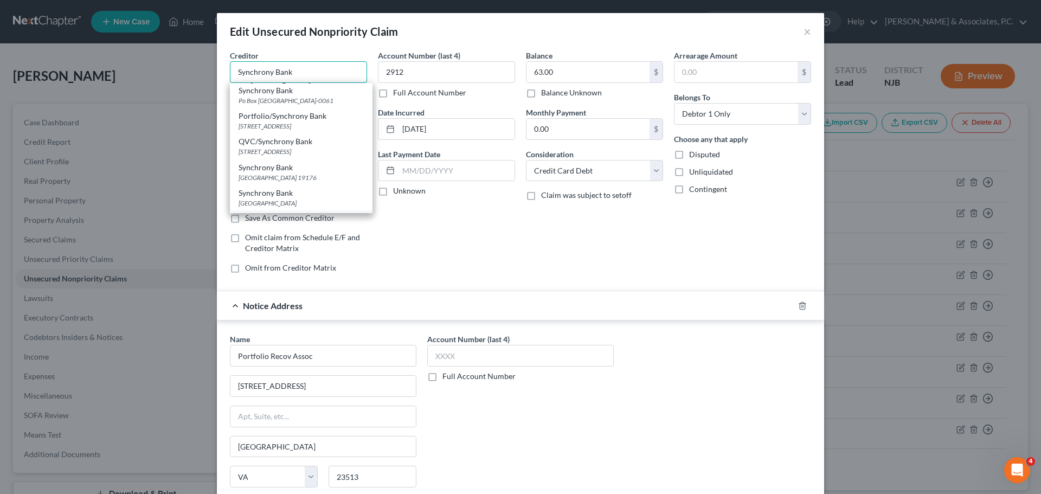
scroll to position [542, 0]
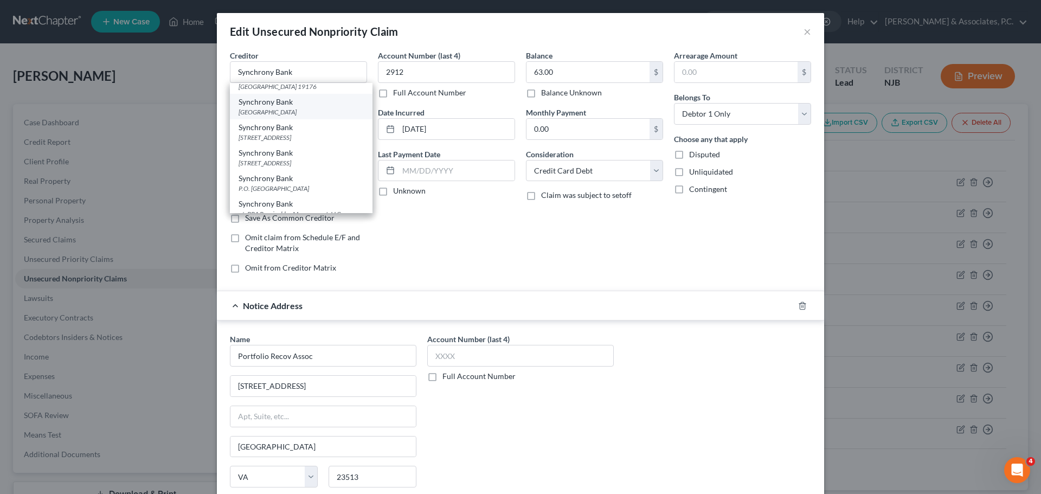
click at [305, 107] on div "Synchrony Bank" at bounding box center [300, 101] width 125 height 11
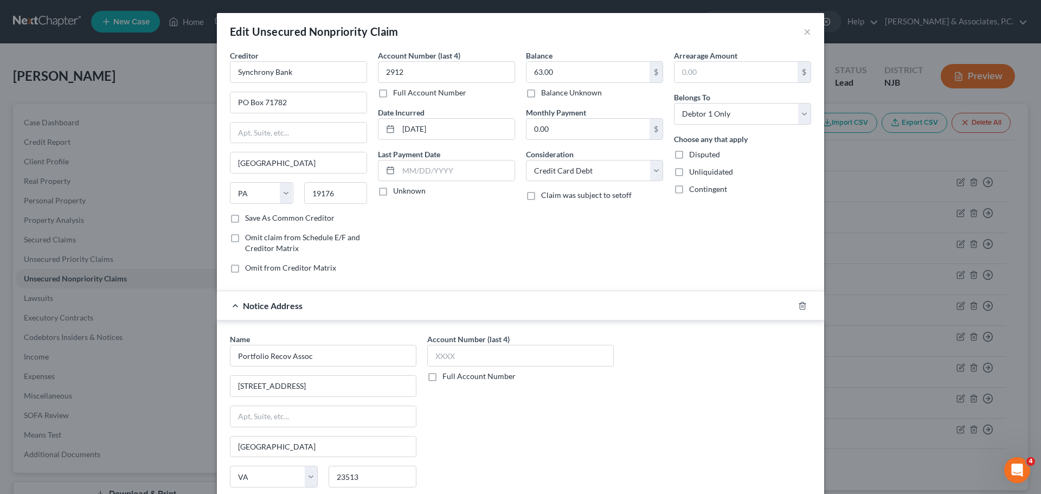
scroll to position [121, 0]
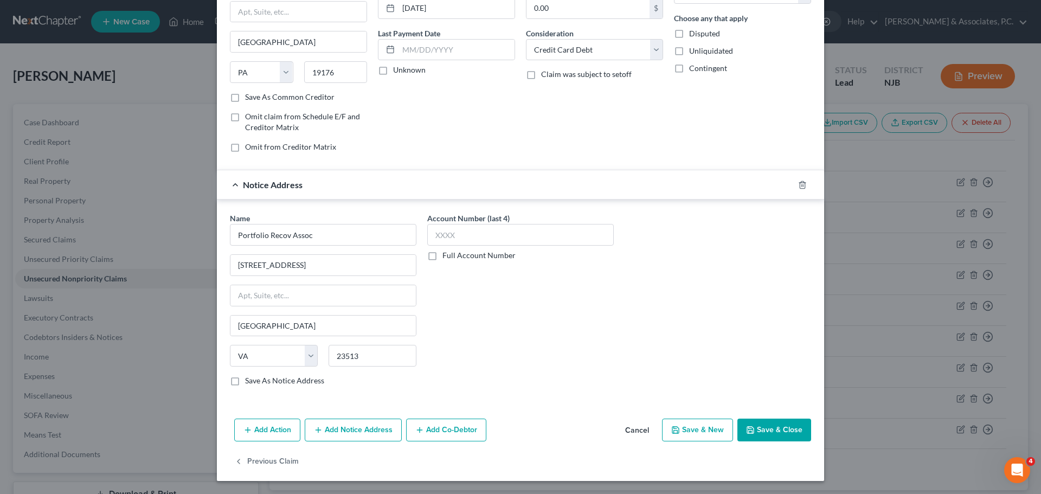
click at [339, 436] on button "Add Notice Address" at bounding box center [353, 429] width 97 height 23
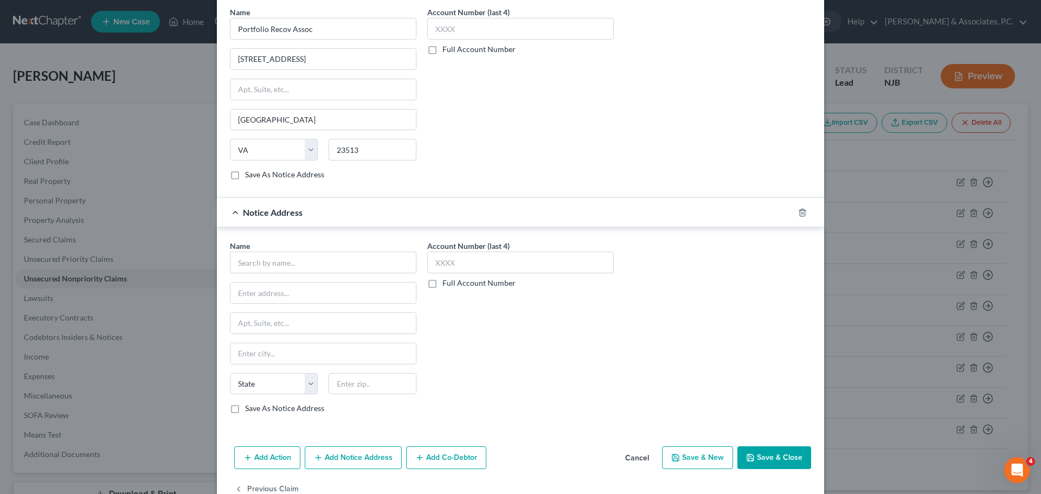
scroll to position [328, 0]
click at [304, 260] on input "text" at bounding box center [323, 261] width 186 height 22
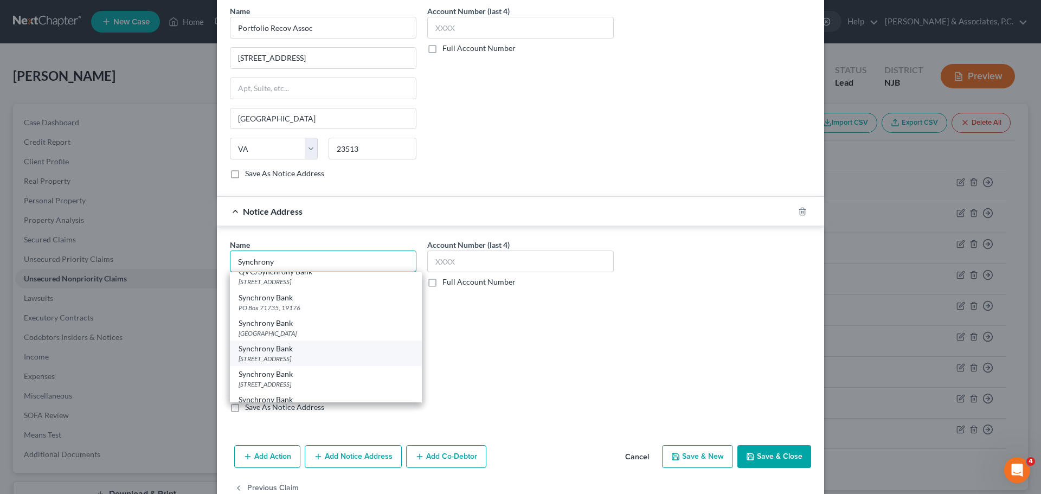
scroll to position [813, 0]
click at [334, 360] on div "P.O. [GEOGRAPHIC_DATA]" at bounding box center [325, 355] width 175 height 9
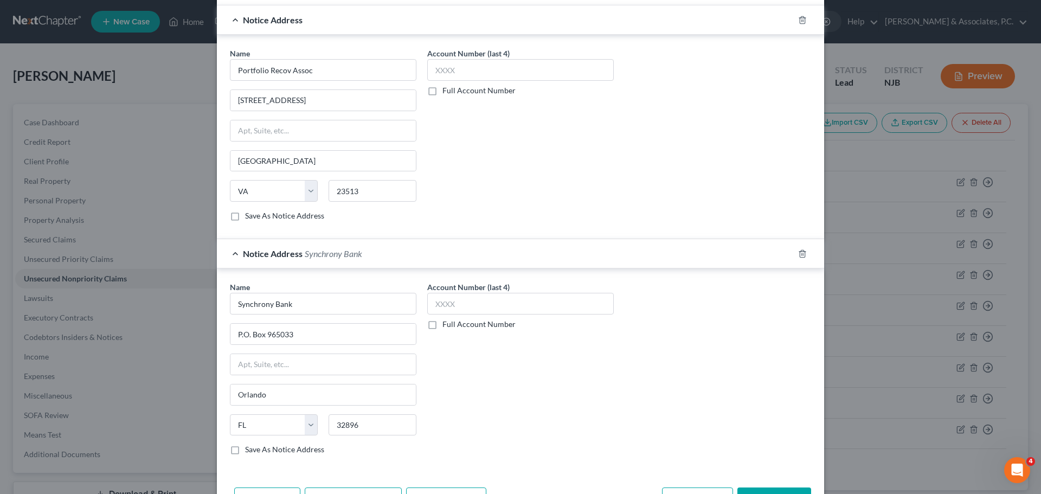
scroll to position [355, 0]
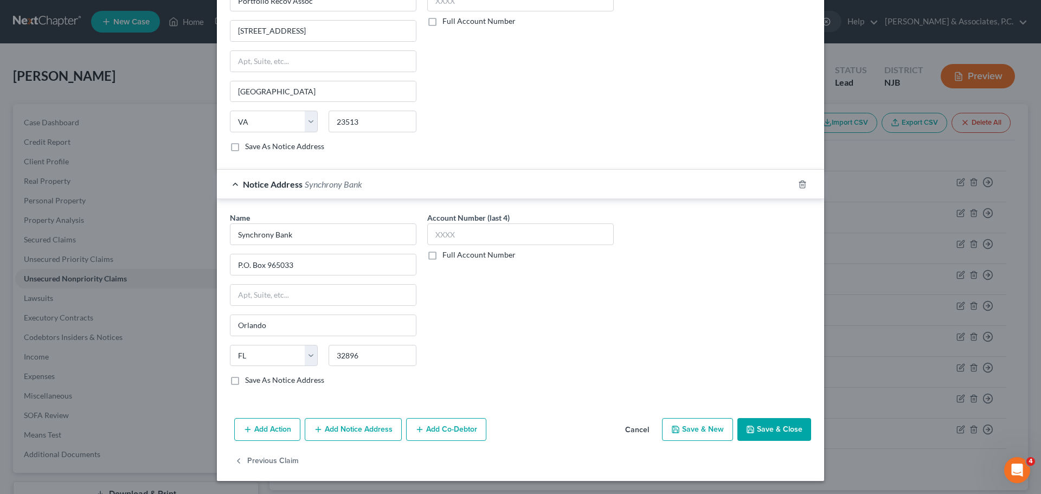
click at [774, 434] on button "Save & Close" at bounding box center [774, 429] width 74 height 23
click at [768, 432] on button "Save & Close" at bounding box center [774, 429] width 74 height 23
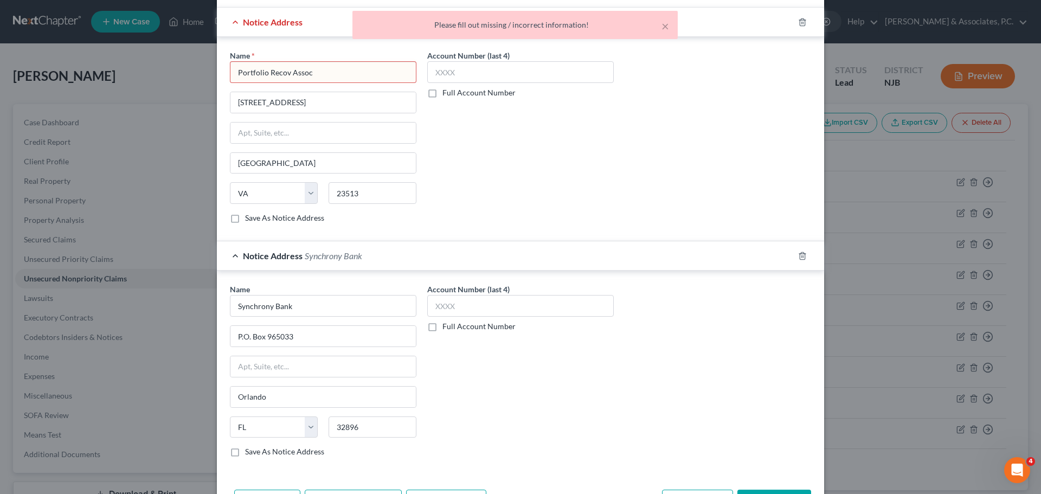
scroll to position [192, 0]
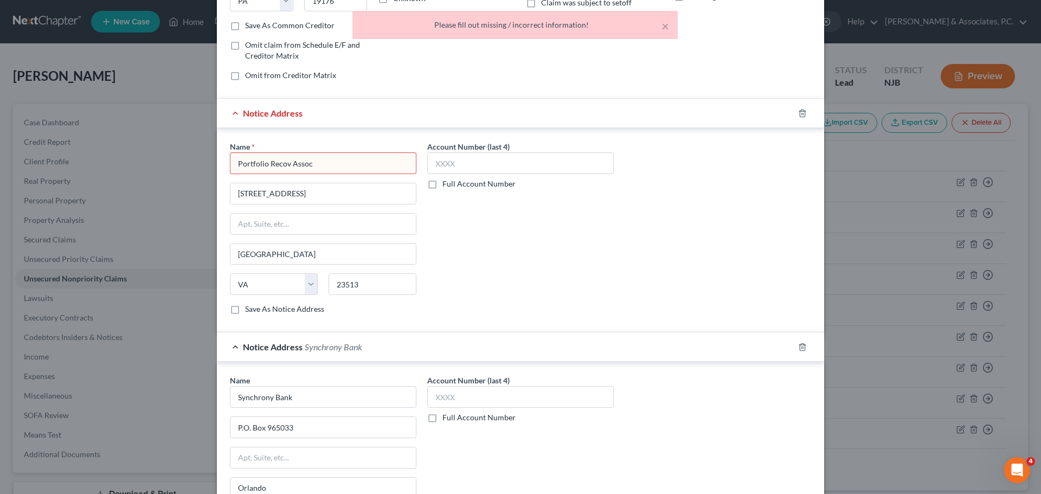
click at [324, 163] on input "Portfolio Recov Assoc" at bounding box center [323, 163] width 186 height 22
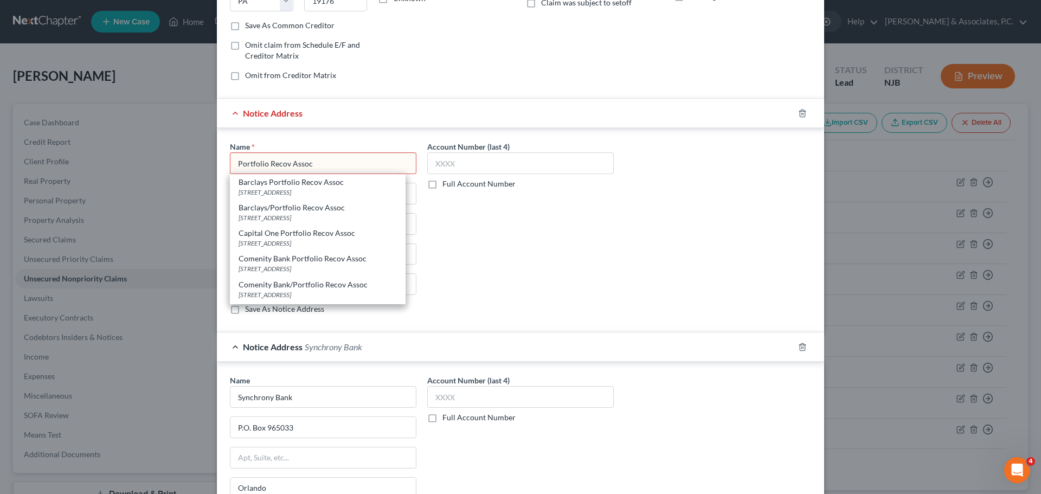
click at [696, 289] on div "Name * Portfolio Recov Assoc Barclays Portfolio Recov Assoc [STREET_ADDRESS] Ba…" at bounding box center [520, 232] width 592 height 182
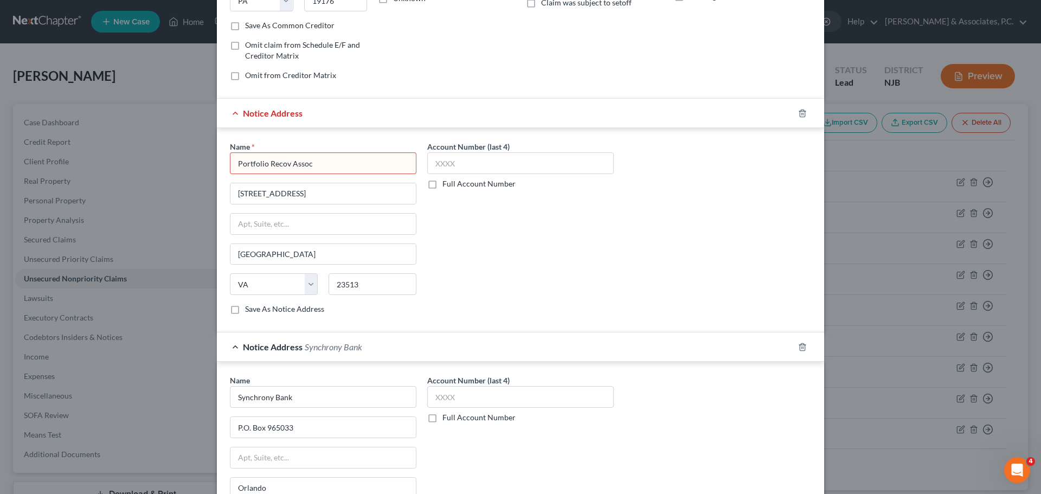
click at [360, 165] on input "Portfolio Recov Assoc" at bounding box center [323, 163] width 186 height 22
drag, startPoint x: 535, startPoint y: 253, endPoint x: 362, endPoint y: 208, distance: 179.2
click at [535, 253] on div "Account Number (last 4) Full Account Number" at bounding box center [520, 232] width 197 height 182
drag, startPoint x: 354, startPoint y: 195, endPoint x: 348, endPoint y: 173, distance: 22.5
click at [354, 193] on input "[STREET_ADDRESS]" at bounding box center [322, 193] width 185 height 21
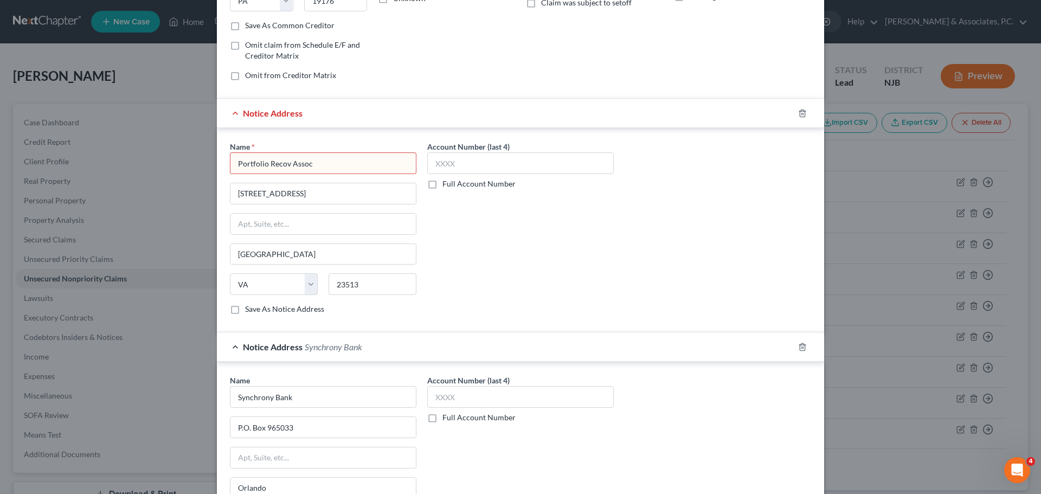
click at [346, 165] on input "Portfolio Recov Assoc" at bounding box center [323, 163] width 186 height 22
drag, startPoint x: 577, startPoint y: 286, endPoint x: 567, endPoint y: 274, distance: 14.6
click at [577, 285] on div "Account Number (last 4) Full Account Number" at bounding box center [520, 232] width 197 height 182
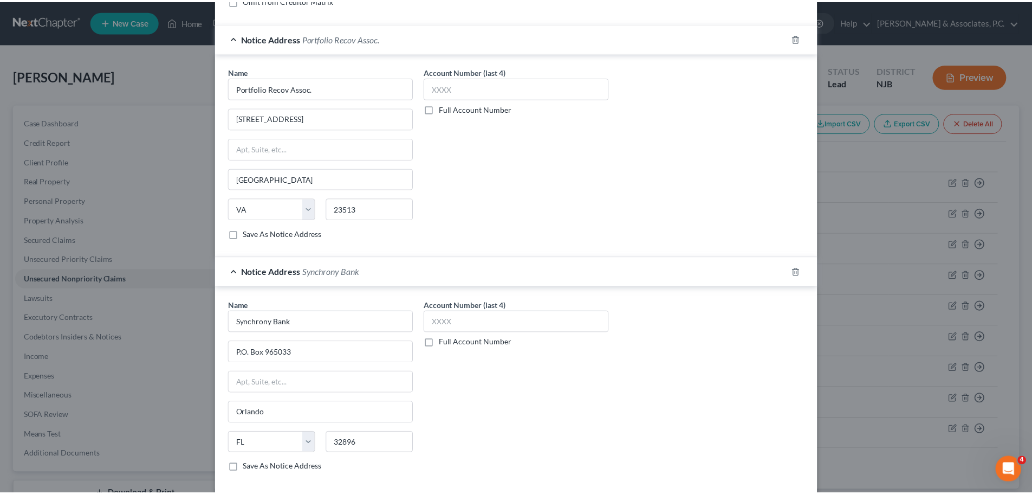
scroll to position [355, 0]
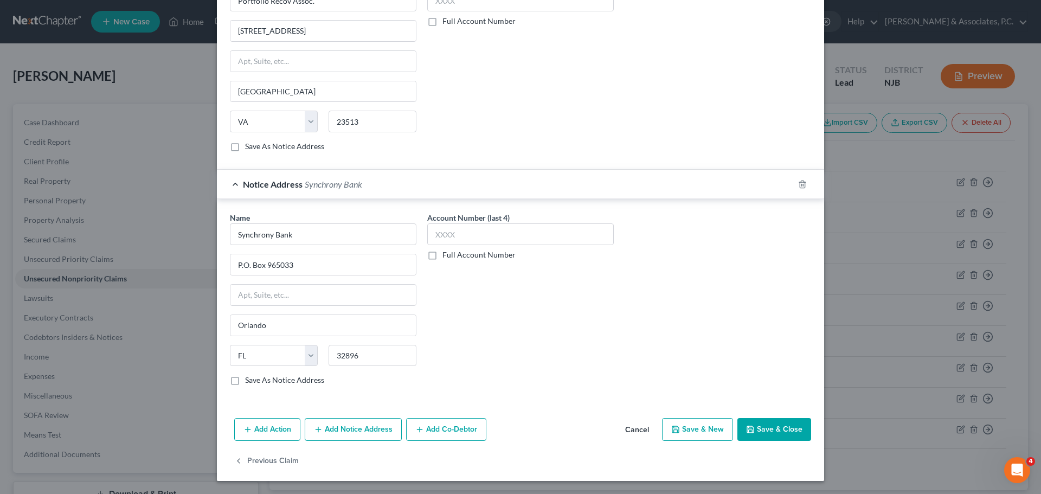
click at [777, 422] on button "Save & Close" at bounding box center [774, 429] width 74 height 23
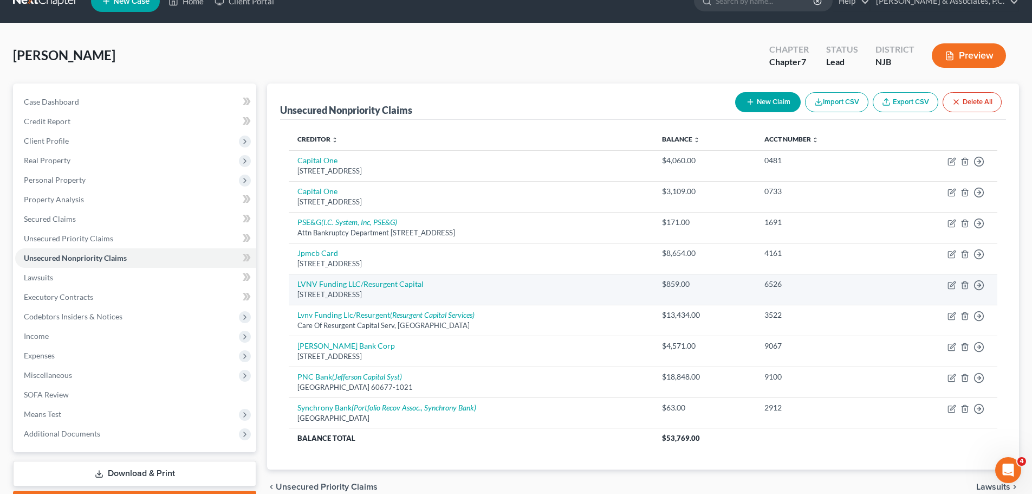
scroll to position [54, 0]
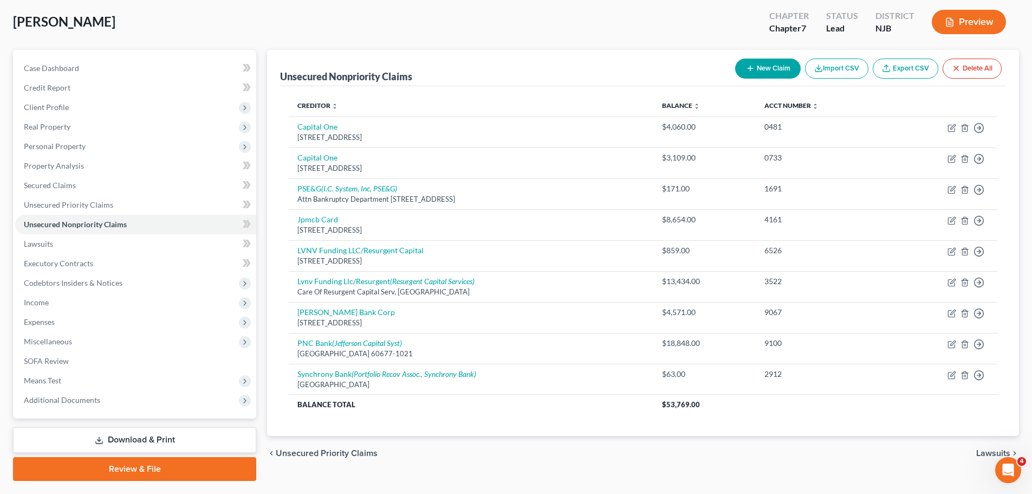
click at [758, 67] on button "New Claim" at bounding box center [768, 69] width 66 height 20
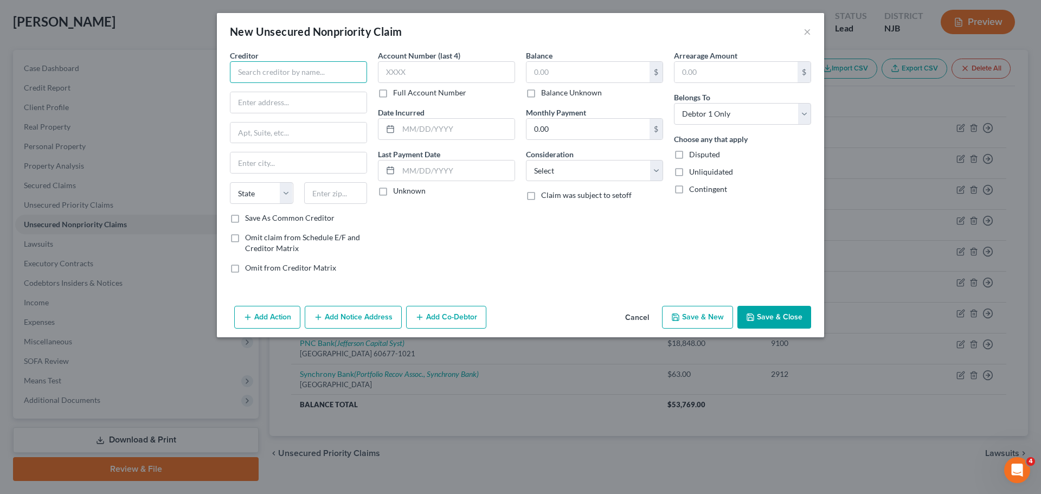
click at [324, 69] on input "text" at bounding box center [298, 72] width 137 height 22
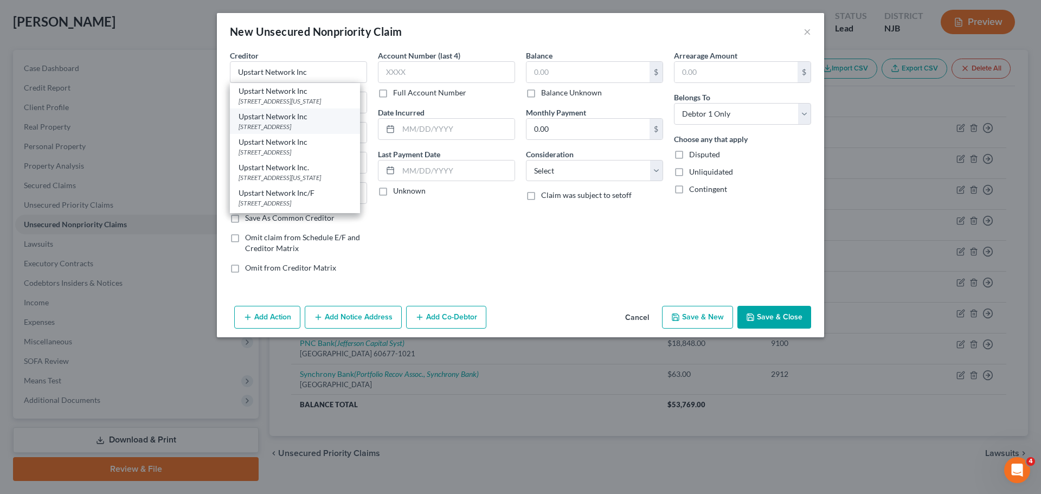
click at [324, 131] on div "[STREET_ADDRESS]" at bounding box center [294, 126] width 113 height 9
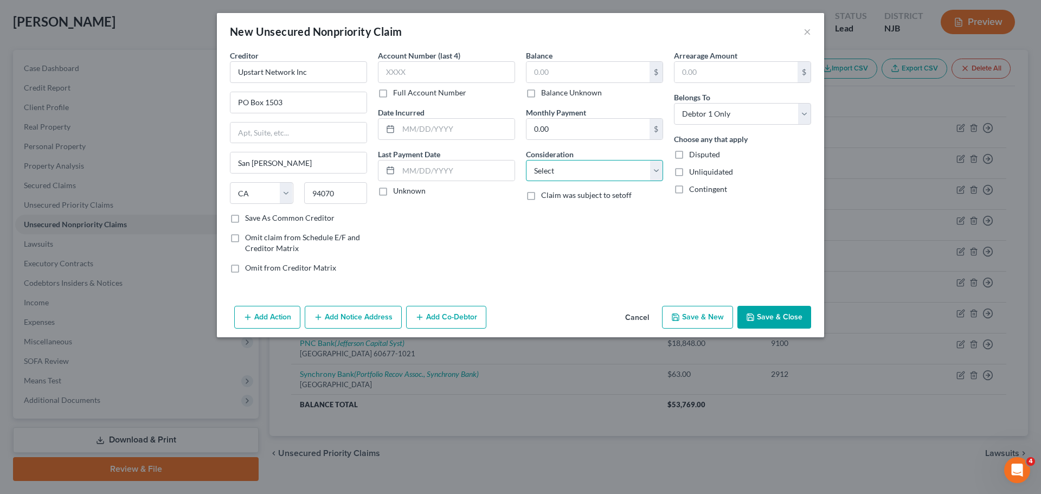
drag, startPoint x: 616, startPoint y: 173, endPoint x: 605, endPoint y: 178, distance: 12.4
click at [616, 173] on select "Select Cable / Satellite Services Collection Agency Credit Card Debt Debt Couns…" at bounding box center [594, 171] width 137 height 22
click at [526, 160] on select "Select Cable / Satellite Services Collection Agency Credit Card Debt Debt Couns…" at bounding box center [594, 171] width 137 height 22
click at [597, 177] on select "Select Cable / Satellite Services Collection Agency Credit Card Debt Debt Couns…" at bounding box center [594, 171] width 137 height 22
click at [526, 160] on select "Select Cable / Satellite Services Collection Agency Credit Card Debt Debt Couns…" at bounding box center [594, 171] width 137 height 22
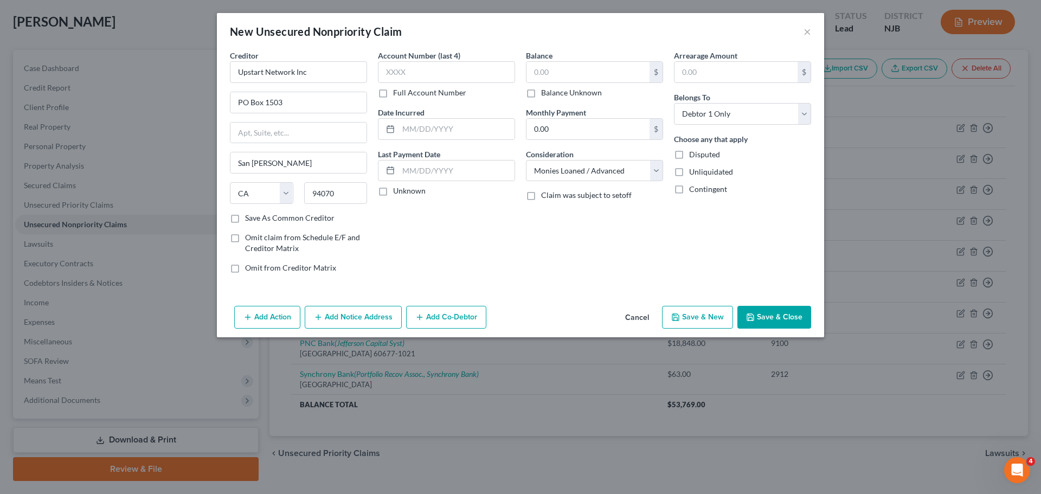
click at [589, 260] on div "Balance $ Balance Unknown Balance Undetermined $ Balance Unknown Monthly Paymen…" at bounding box center [594, 166] width 148 height 232
click at [567, 66] on input "text" at bounding box center [587, 72] width 123 height 21
click at [571, 249] on div "Balance 27,095.00 $ Balance Unknown Balance Undetermined 27,095.00 $ Balance Un…" at bounding box center [594, 166] width 148 height 232
click at [786, 316] on button "Save & Close" at bounding box center [774, 317] width 74 height 23
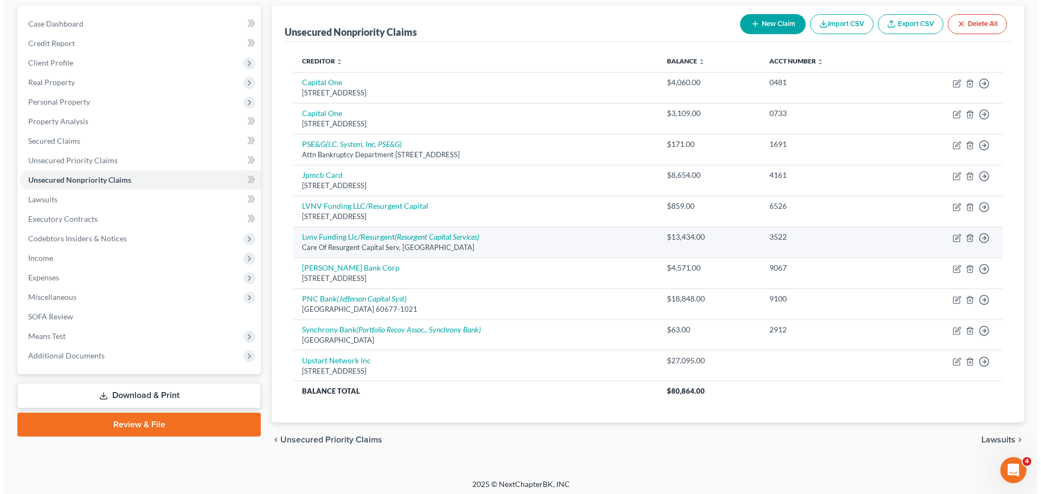
scroll to position [103, 0]
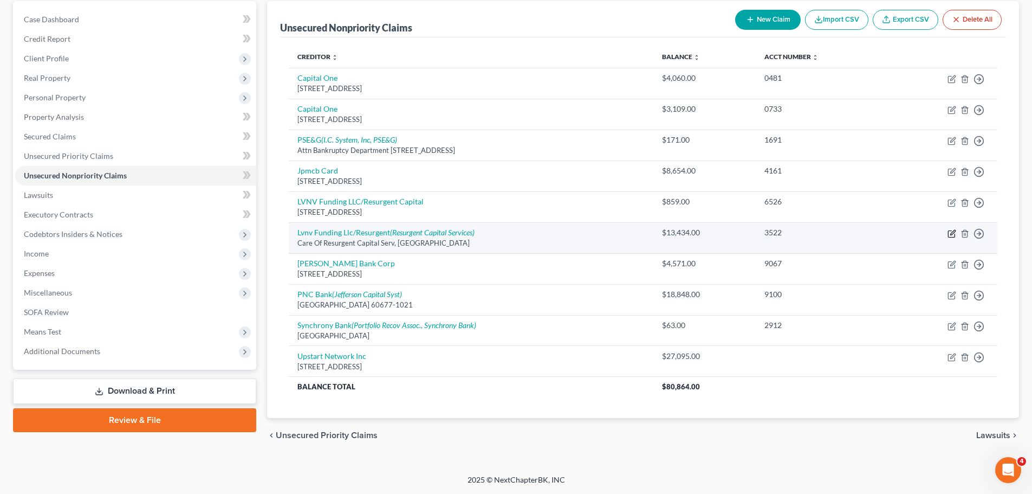
click at [953, 235] on icon "button" at bounding box center [952, 233] width 9 height 9
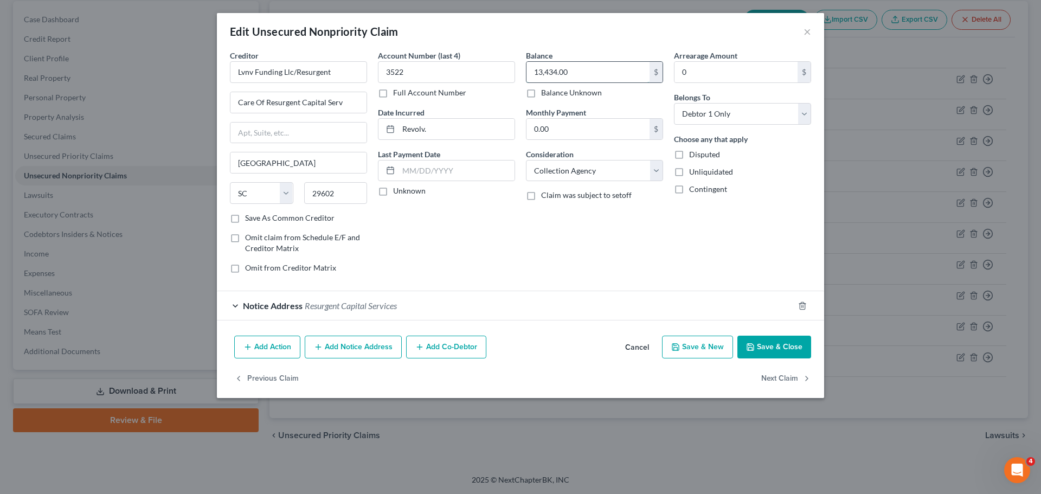
click at [600, 68] on input "13,434.00" at bounding box center [587, 72] width 123 height 21
click at [624, 244] on div "Balance 14,775.45 $ Balance Unknown Balance Undetermined 14,775.45 $ Balance Un…" at bounding box center [594, 166] width 148 height 232
click at [373, 350] on button "Add Notice Address" at bounding box center [353, 346] width 97 height 23
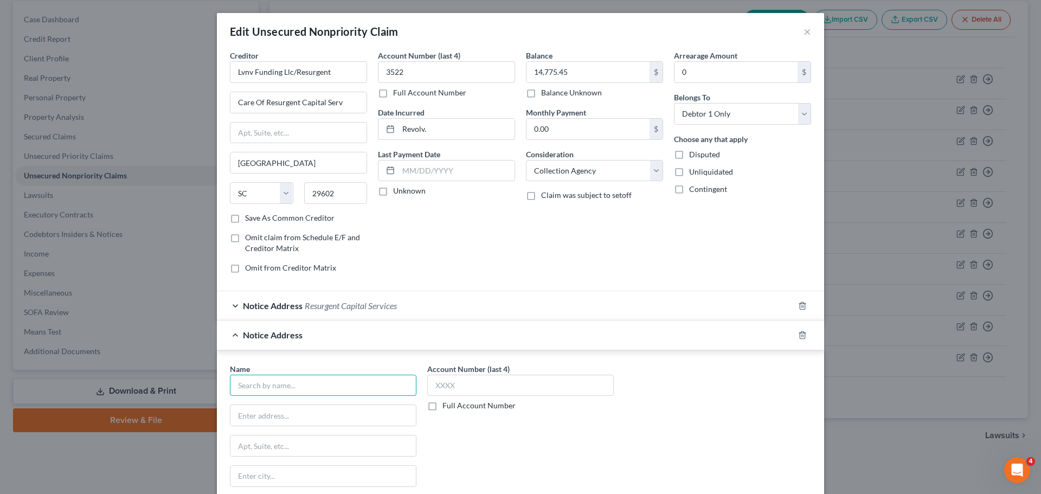
click at [334, 384] on input "text" at bounding box center [323, 385] width 186 height 22
click at [353, 73] on input "Lvnv Funding Llc/Resurgent" at bounding box center [298, 72] width 137 height 22
drag, startPoint x: 571, startPoint y: 243, endPoint x: 580, endPoint y: 252, distance: 13.4
click at [571, 244] on div "Balance 14,775.45 $ Balance Unknown Balance Undetermined 14,775.45 $ Balance Un…" at bounding box center [594, 166] width 148 height 232
click at [348, 74] on input "Lvnv Funding Llc/Resurgent Cap" at bounding box center [298, 72] width 137 height 22
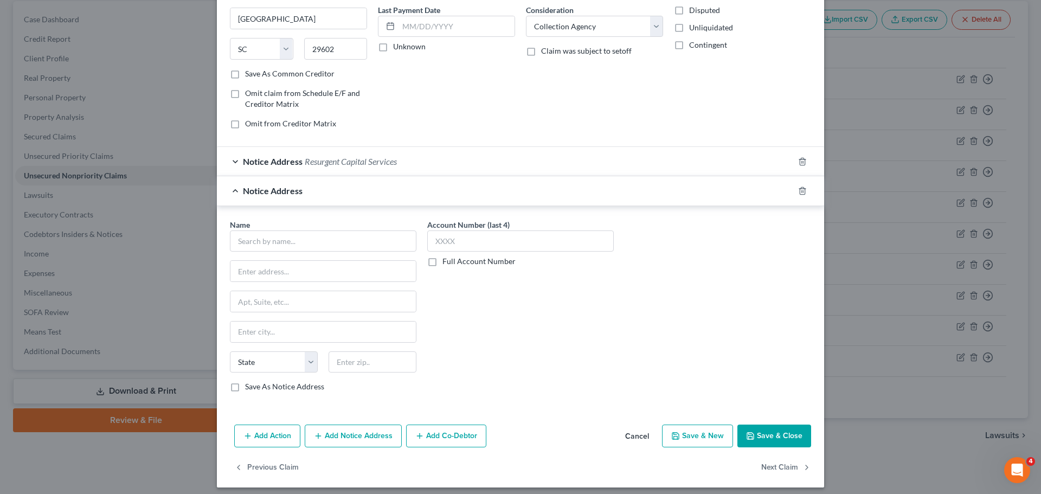
scroll to position [151, 0]
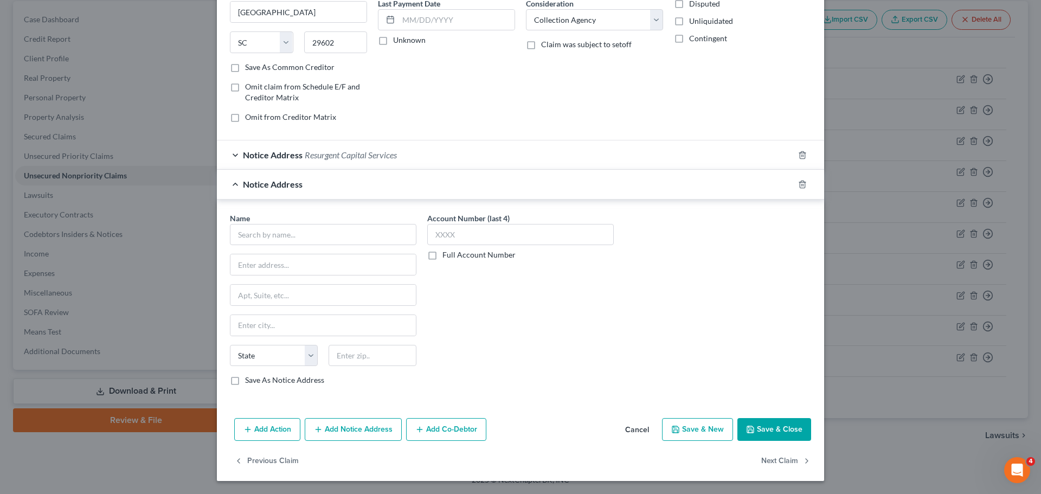
click at [630, 434] on button "Cancel" at bounding box center [636, 430] width 41 height 22
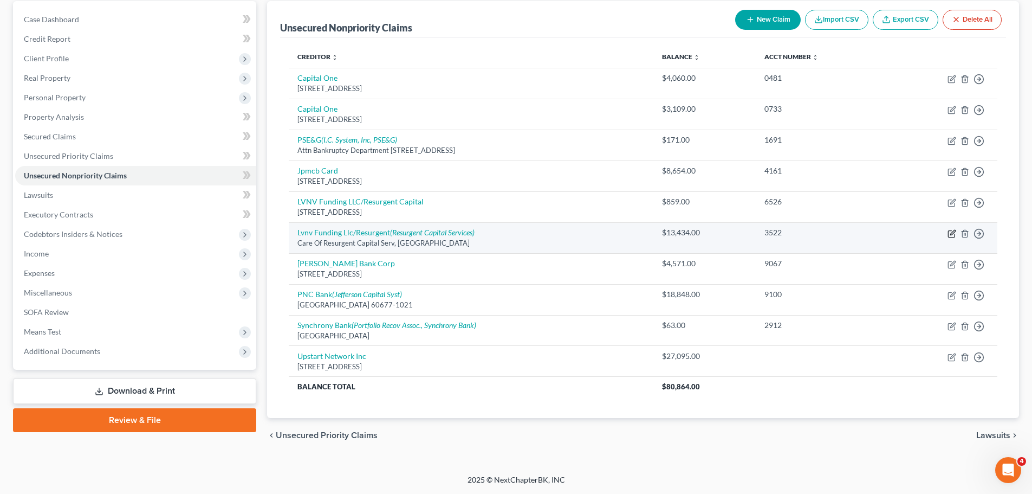
click at [952, 230] on icon "button" at bounding box center [951, 233] width 7 height 7
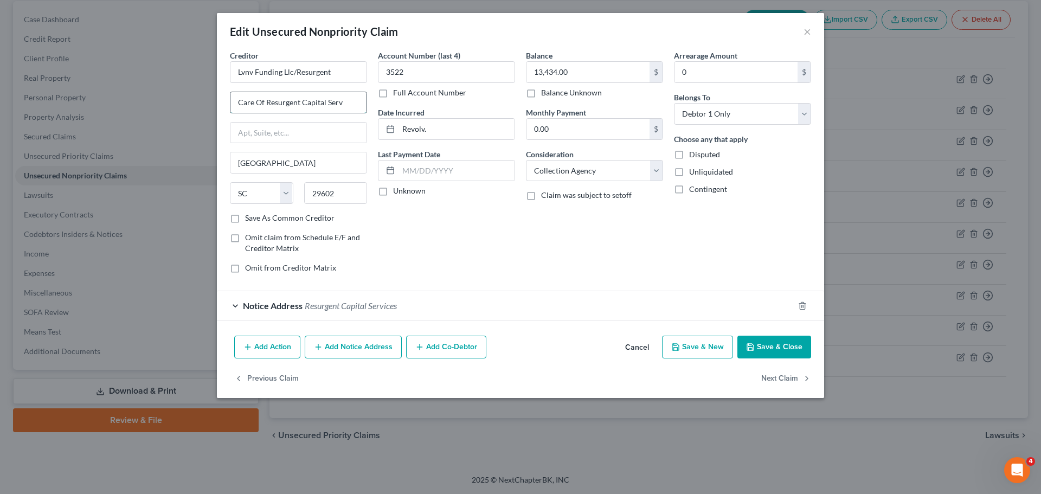
click at [357, 103] on input "Care Of Resurgent Capital Serv" at bounding box center [298, 102] width 136 height 21
click at [348, 72] on input "Lvnv Funding Llc/Resurgent" at bounding box center [298, 72] width 137 height 22
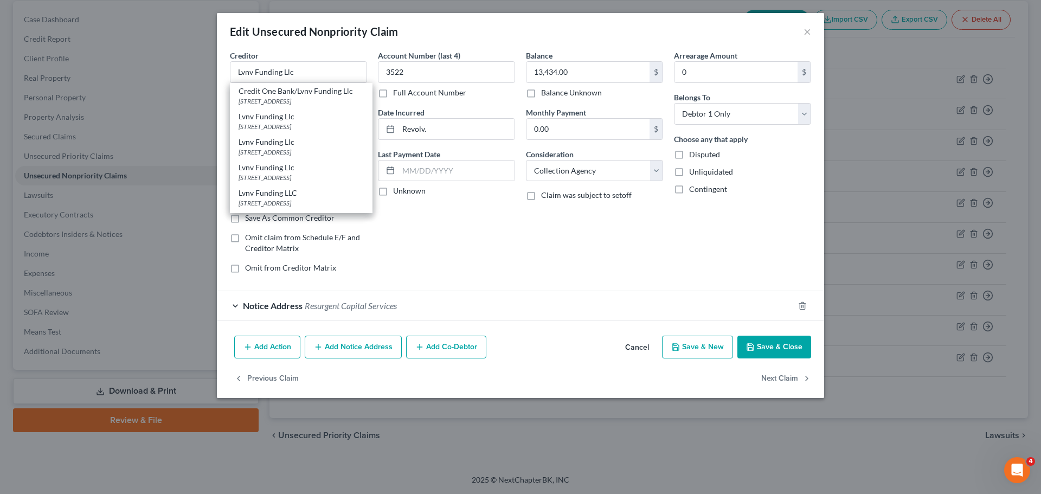
click at [324, 150] on div "[STREET_ADDRESS]" at bounding box center [300, 151] width 125 height 9
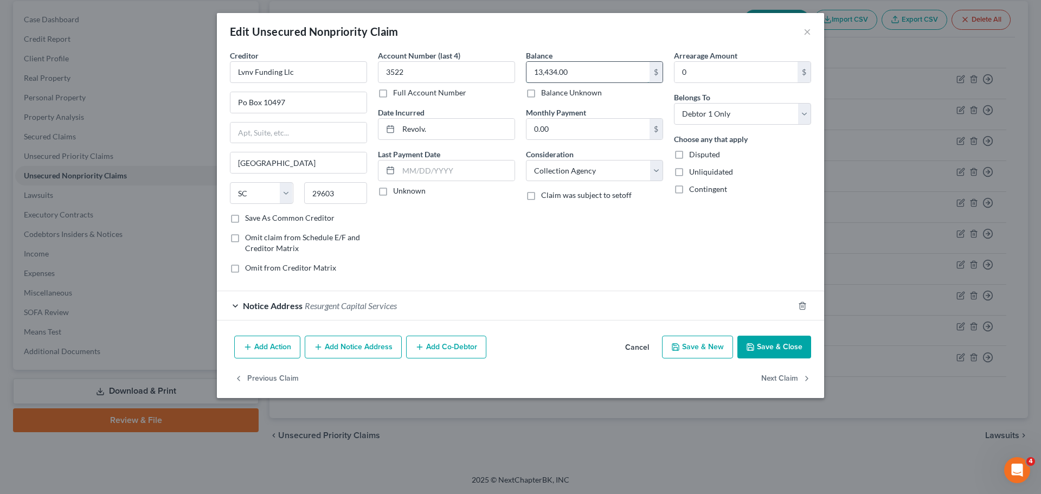
click at [595, 68] on input "13,434.00" at bounding box center [587, 72] width 123 height 21
click at [342, 347] on button "Add Notice Address" at bounding box center [353, 346] width 97 height 23
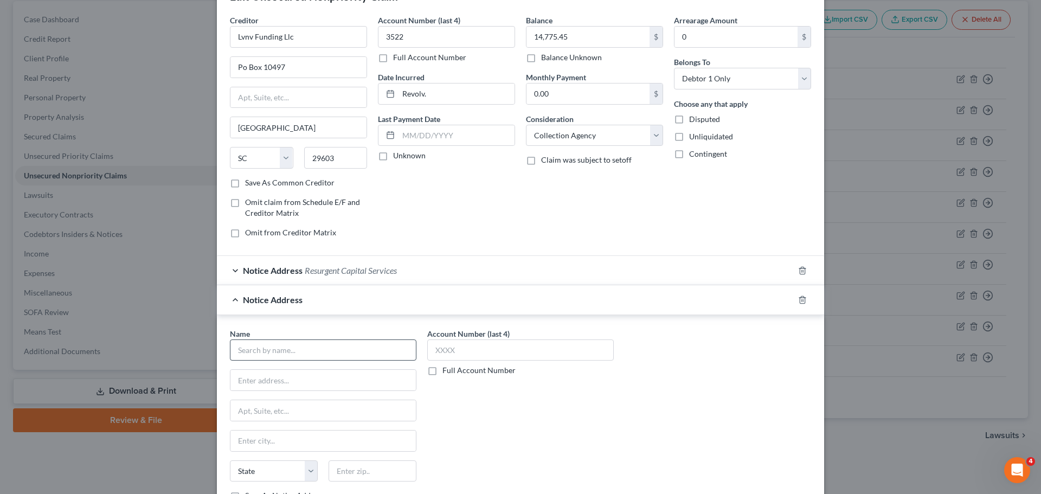
scroll to position [54, 0]
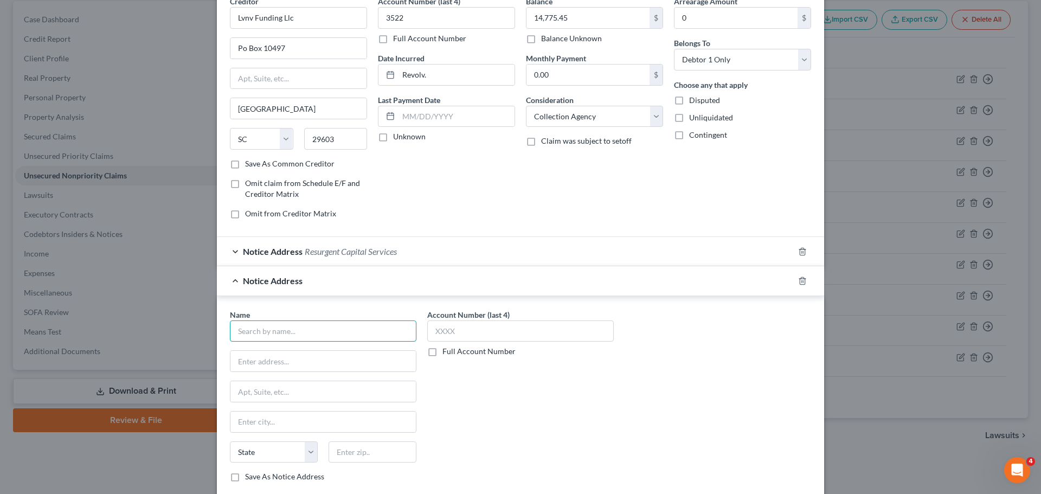
click at [341, 330] on input "text" at bounding box center [323, 331] width 186 height 22
click at [290, 325] on input "text" at bounding box center [323, 331] width 186 height 22
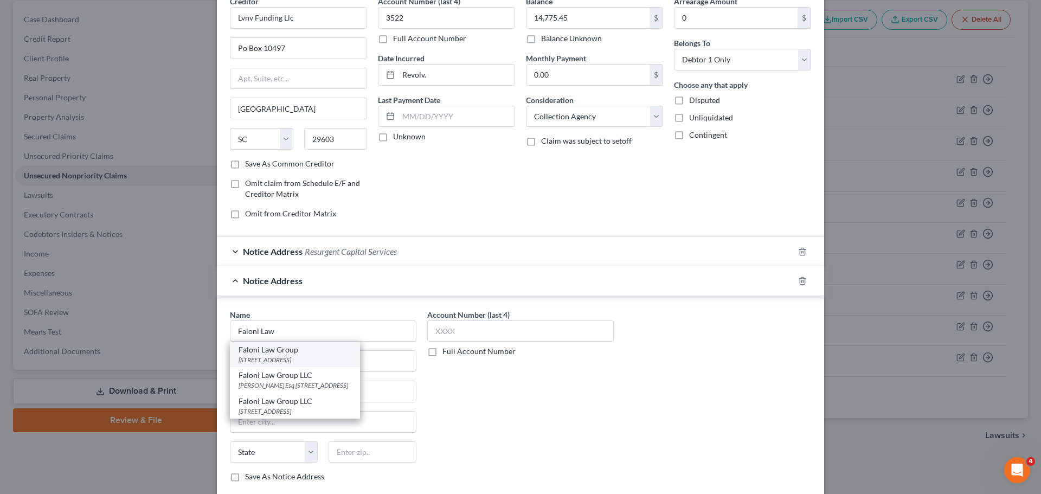
drag, startPoint x: 315, startPoint y: 358, endPoint x: 325, endPoint y: 353, distance: 10.7
click at [315, 357] on div "[STREET_ADDRESS]" at bounding box center [294, 359] width 113 height 9
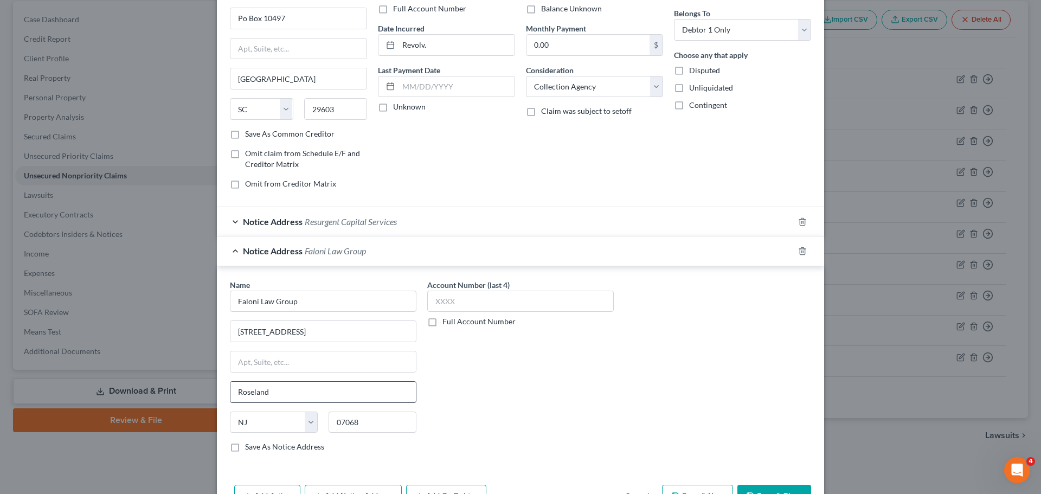
scroll to position [108, 0]
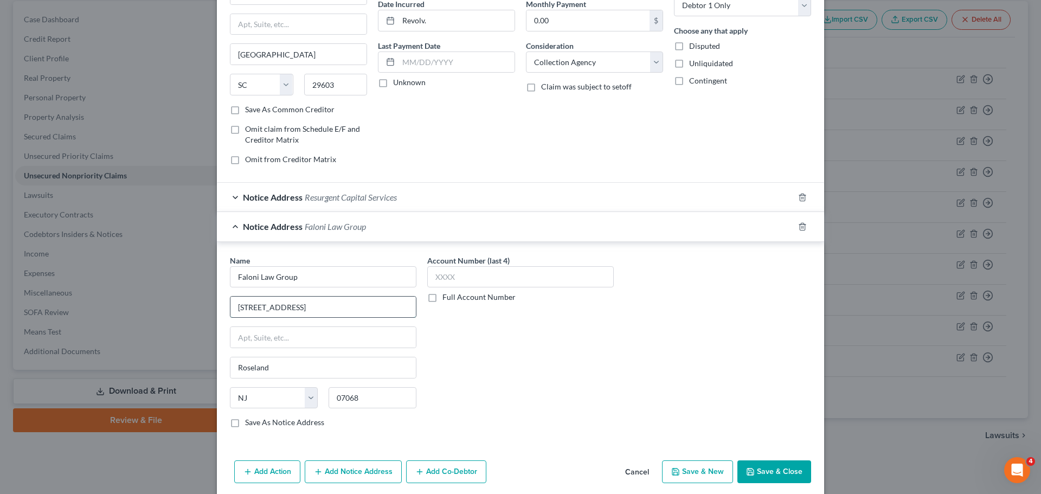
click at [342, 308] on input "[STREET_ADDRESS]" at bounding box center [322, 306] width 185 height 21
drag, startPoint x: 328, startPoint y: 309, endPoint x: 233, endPoint y: 311, distance: 95.4
click at [238, 311] on input "[STREET_ADDRESS]" at bounding box center [322, 306] width 185 height 21
click at [361, 272] on input "Faloni Law Group" at bounding box center [323, 277] width 186 height 22
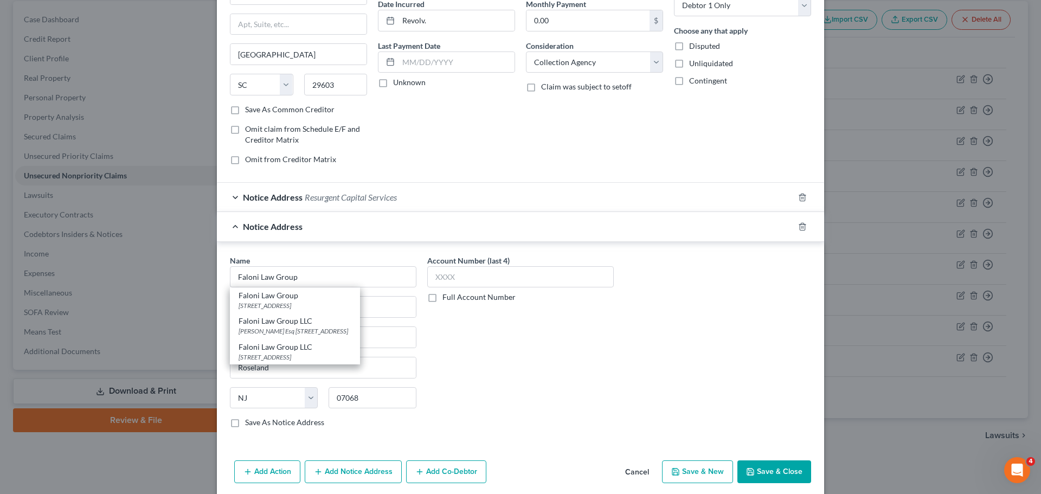
click at [245, 423] on label "Save As Notice Address" at bounding box center [284, 422] width 79 height 11
click at [249, 423] on input "Save As Notice Address" at bounding box center [252, 420] width 7 height 7
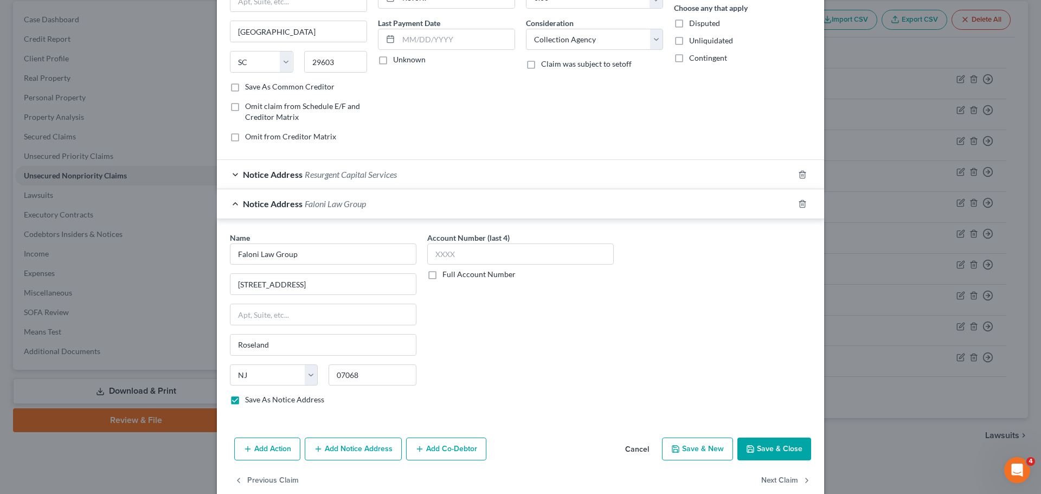
scroll to position [151, 0]
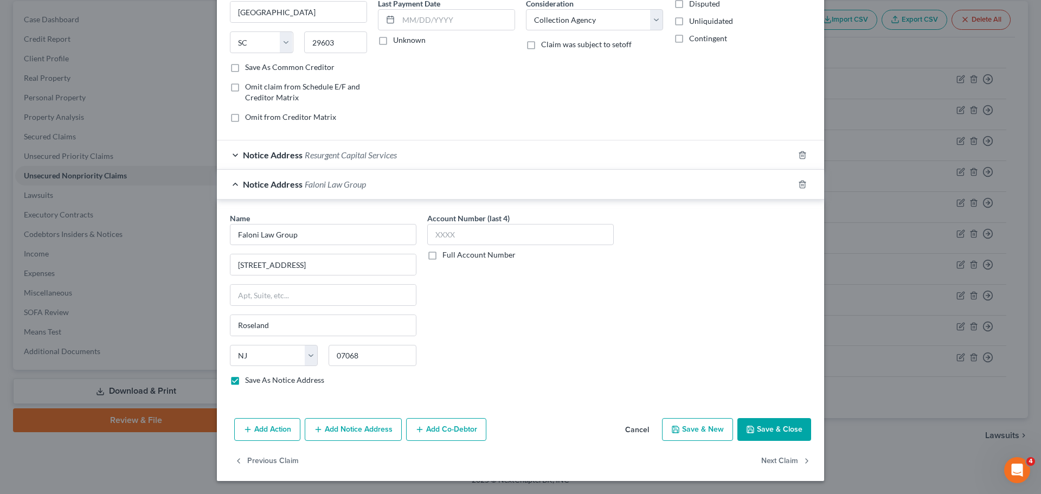
click at [364, 430] on button "Add Notice Address" at bounding box center [353, 429] width 97 height 23
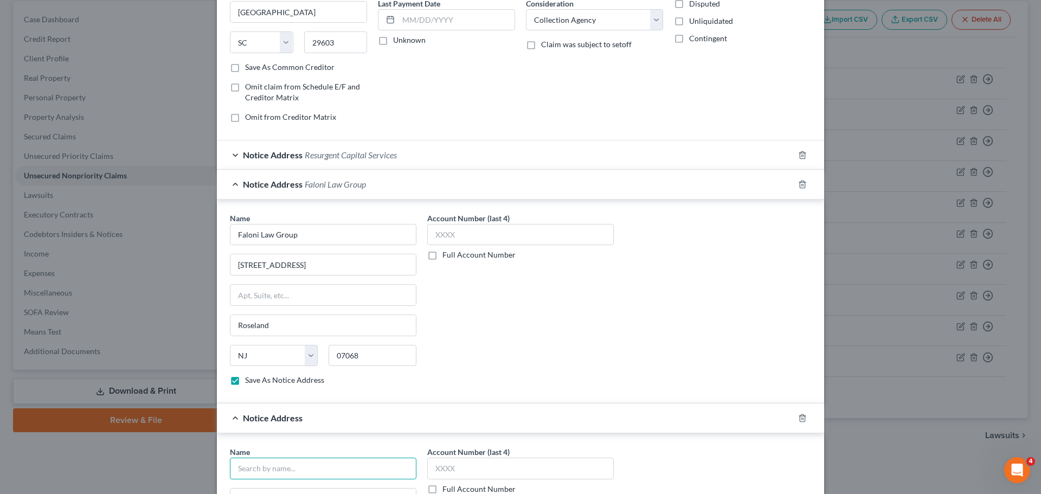
click at [294, 464] on input "text" at bounding box center [323, 468] width 186 height 22
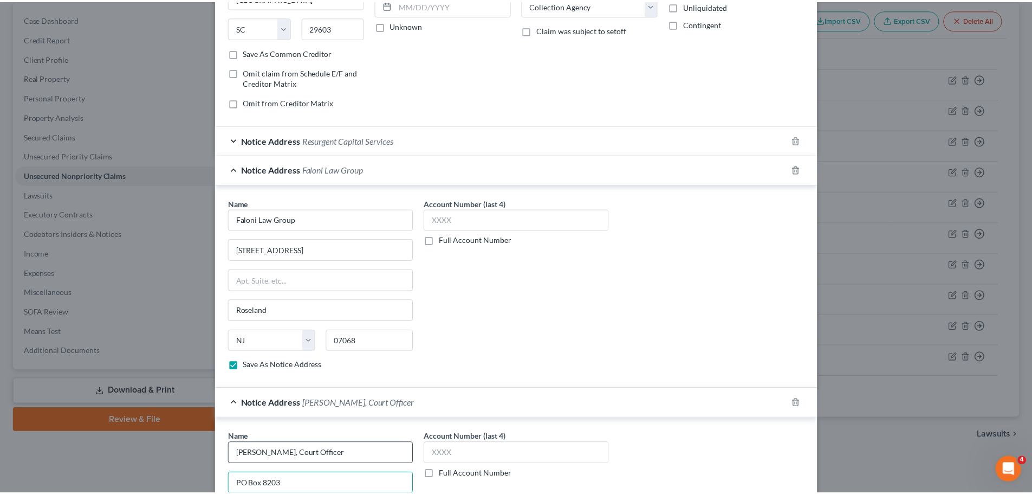
scroll to position [384, 0]
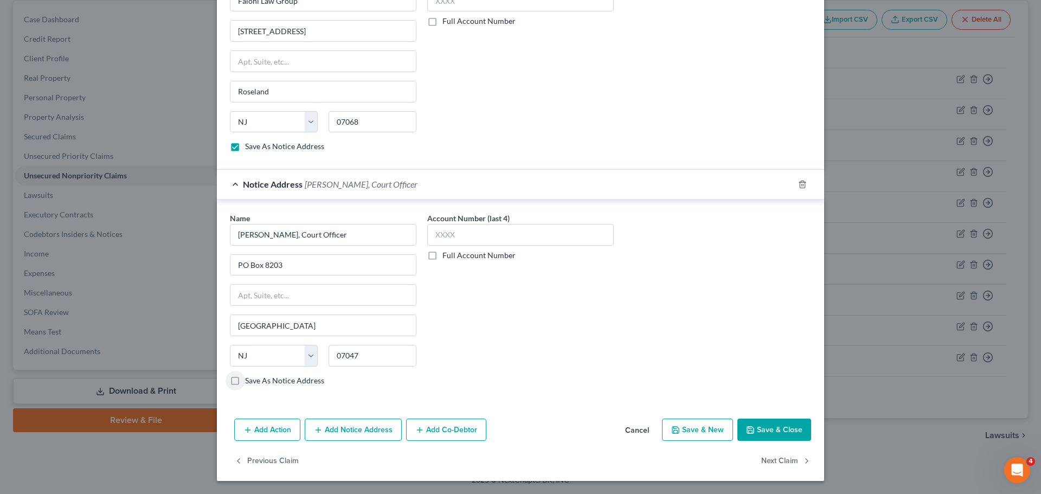
drag, startPoint x: 232, startPoint y: 378, endPoint x: 269, endPoint y: 389, distance: 38.9
click at [245, 378] on label "Save As Notice Address" at bounding box center [284, 380] width 79 height 11
click at [249, 378] on input "Save As Notice Address" at bounding box center [252, 378] width 7 height 7
click at [768, 428] on button "Save & Close" at bounding box center [774, 429] width 74 height 23
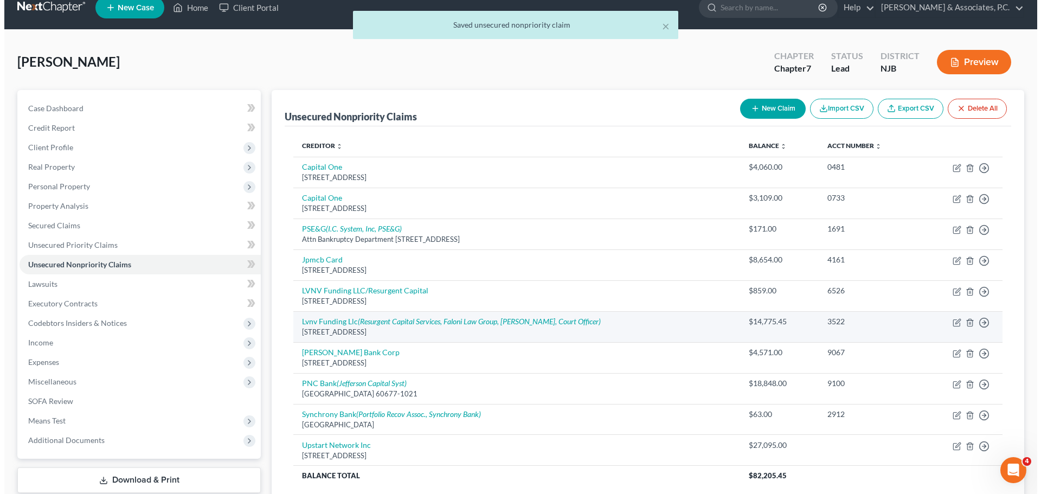
scroll to position [54, 0]
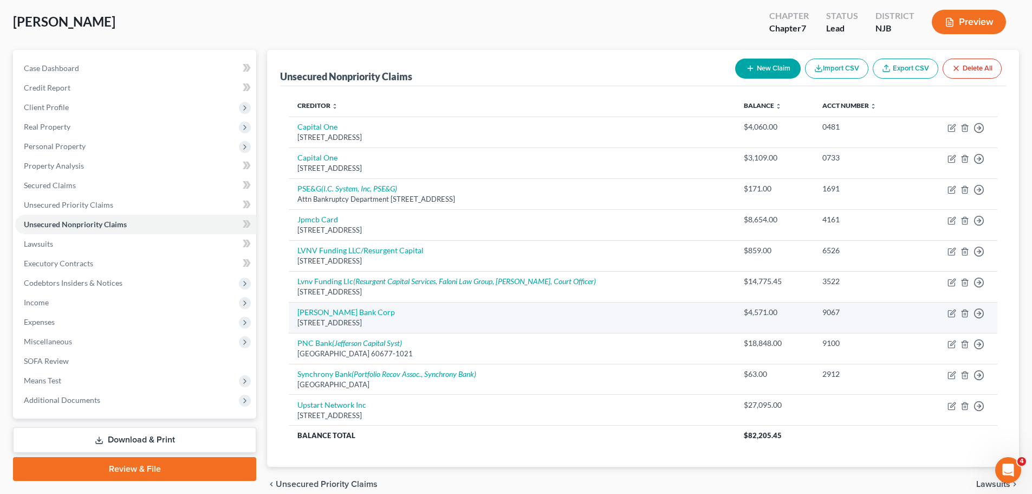
click at [954, 307] on td "Move to D Move to E Move to G Move to Notice Only" at bounding box center [956, 317] width 83 height 31
click at [954, 312] on icon "button" at bounding box center [953, 311] width 5 height 5
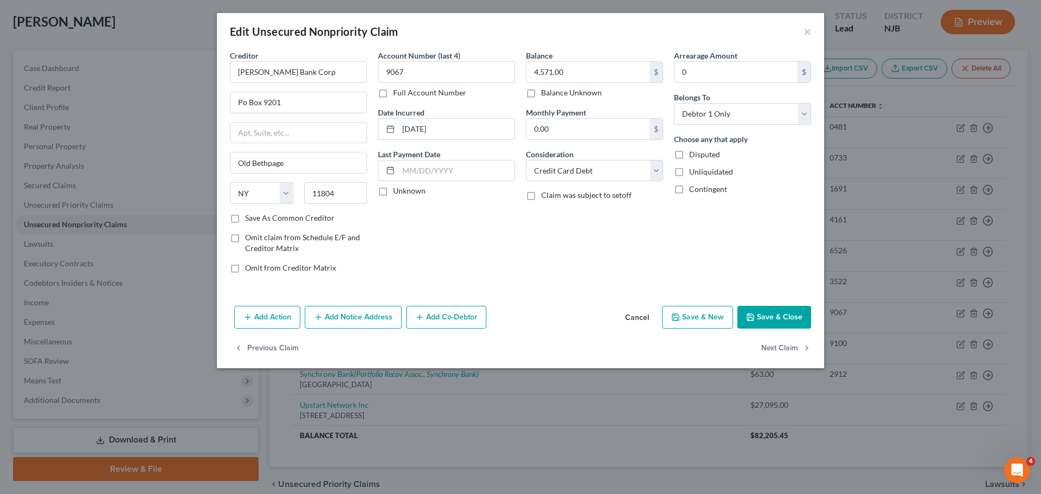
drag, startPoint x: 358, startPoint y: 314, endPoint x: 398, endPoint y: 280, distance: 51.9
click at [358, 313] on button "Add Notice Address" at bounding box center [353, 317] width 97 height 23
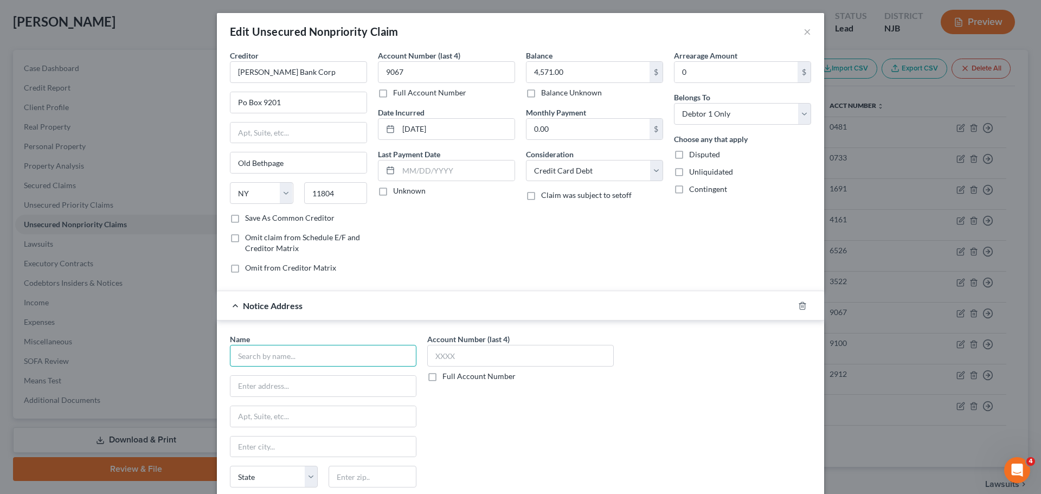
click at [343, 350] on input "text" at bounding box center [323, 356] width 186 height 22
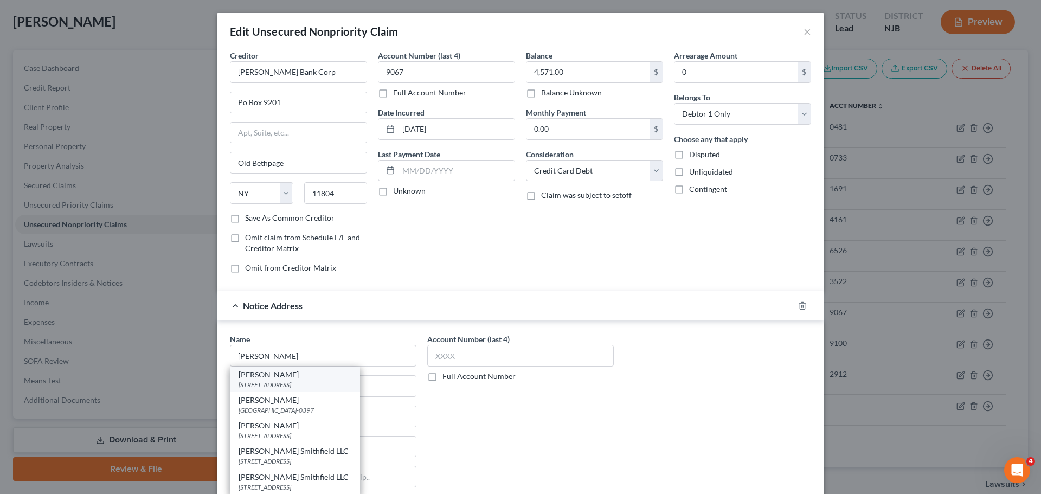
click at [314, 379] on div "[PERSON_NAME]" at bounding box center [294, 374] width 113 height 11
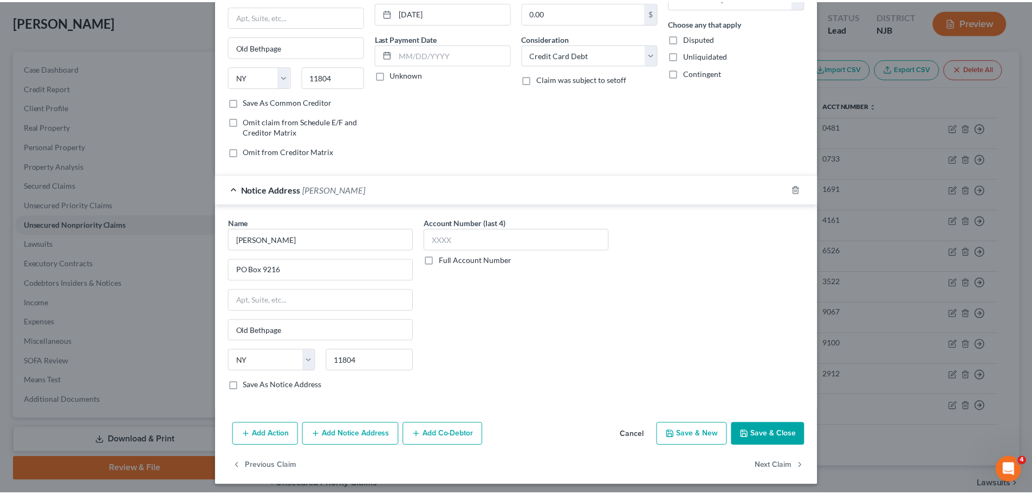
scroll to position [121, 0]
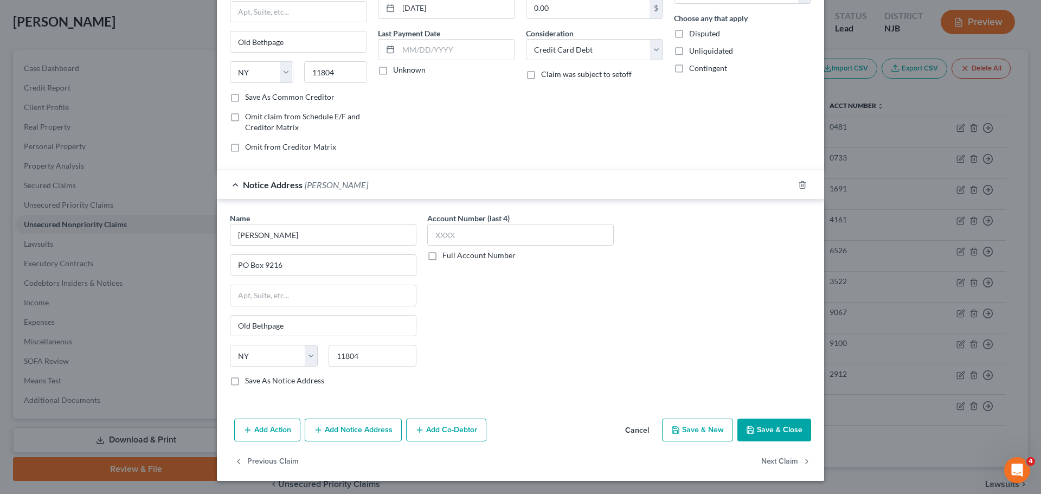
drag, startPoint x: 781, startPoint y: 435, endPoint x: 778, endPoint y: 427, distance: 8.1
click at [780, 435] on button "Save & Close" at bounding box center [774, 429] width 74 height 23
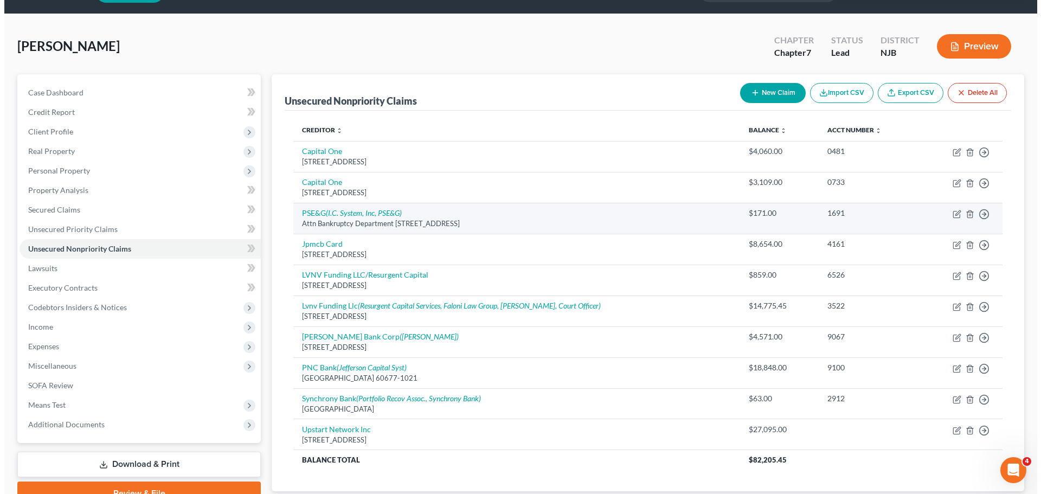
scroll to position [54, 0]
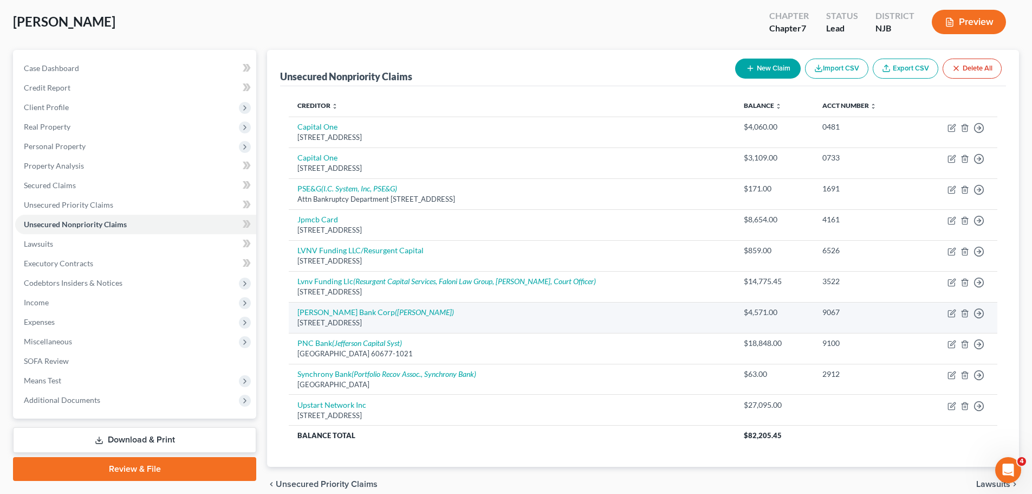
click at [453, 313] on td "[PERSON_NAME] Bank Corp ([PERSON_NAME]) [STREET_ADDRESS]" at bounding box center [512, 317] width 447 height 31
click at [955, 310] on icon "button" at bounding box center [953, 311] width 5 height 5
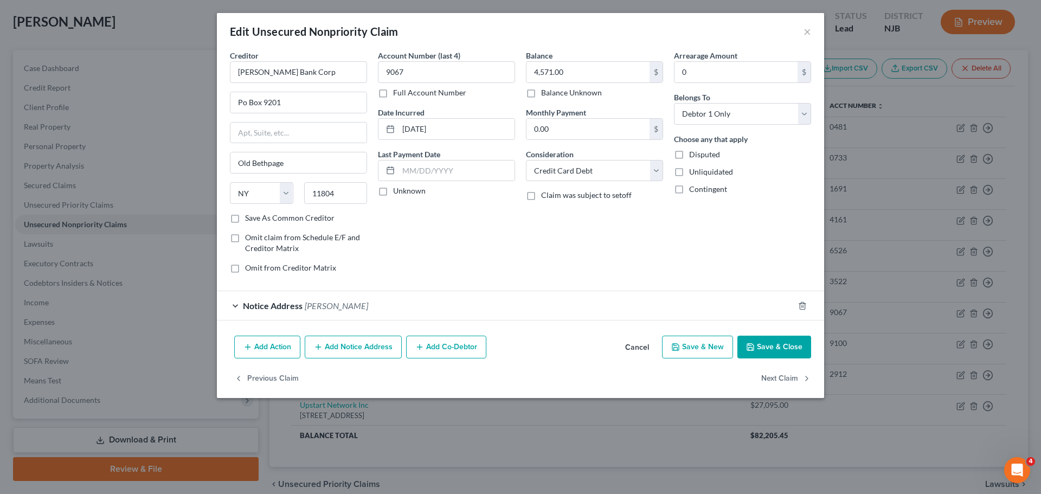
click at [373, 347] on button "Add Notice Address" at bounding box center [353, 346] width 97 height 23
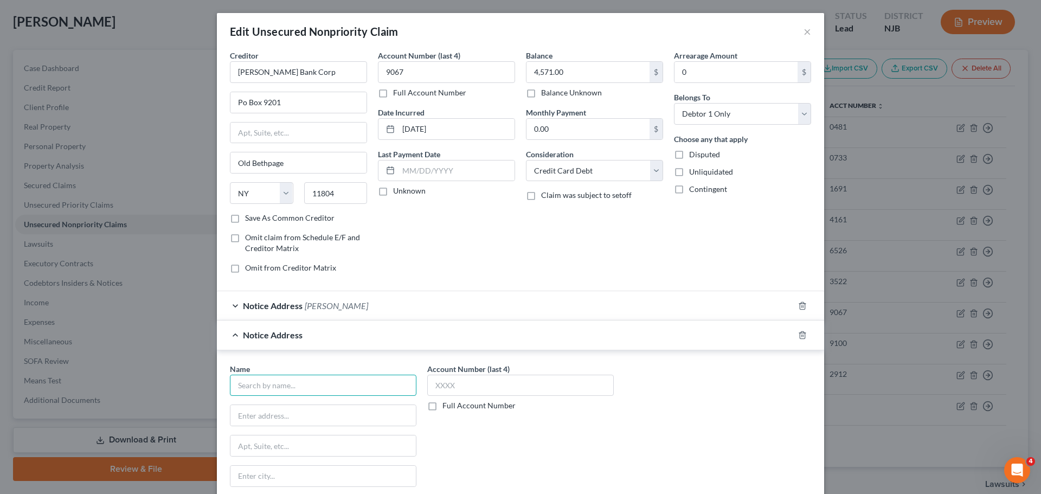
click at [361, 377] on input "text" at bounding box center [323, 385] width 186 height 22
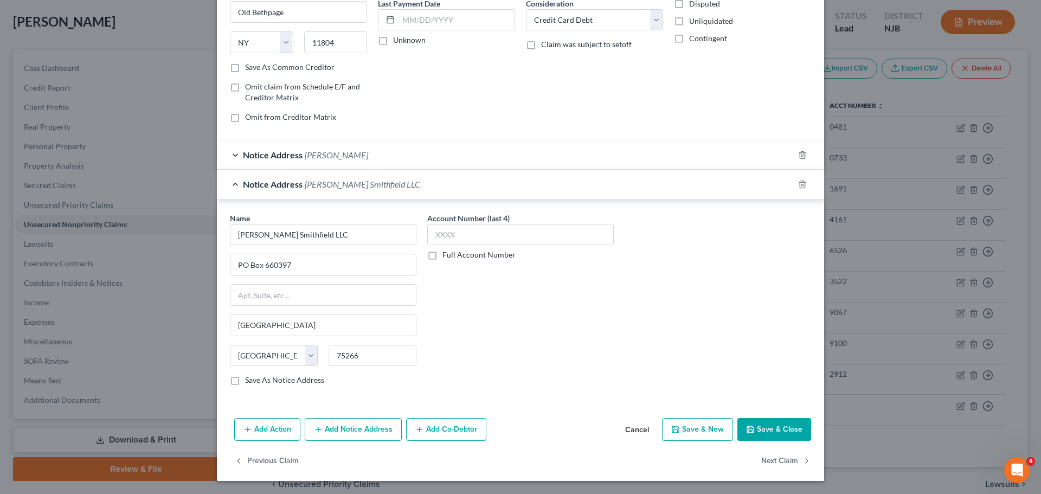
click at [245, 382] on label "Save As Notice Address" at bounding box center [284, 379] width 79 height 11
click at [249, 382] on input "Save As Notice Address" at bounding box center [252, 377] width 7 height 7
click at [777, 433] on button "Save & Close" at bounding box center [774, 429] width 74 height 23
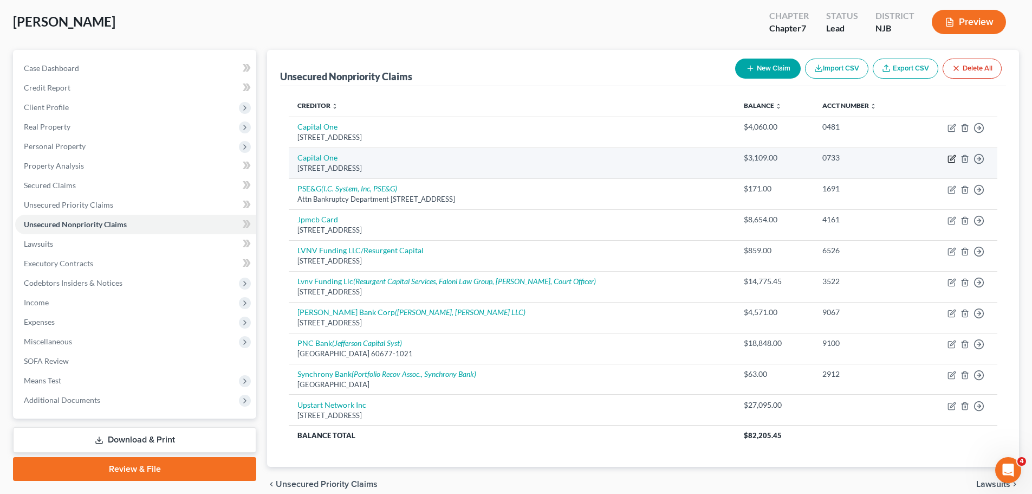
click at [953, 158] on icon "button" at bounding box center [952, 158] width 9 height 9
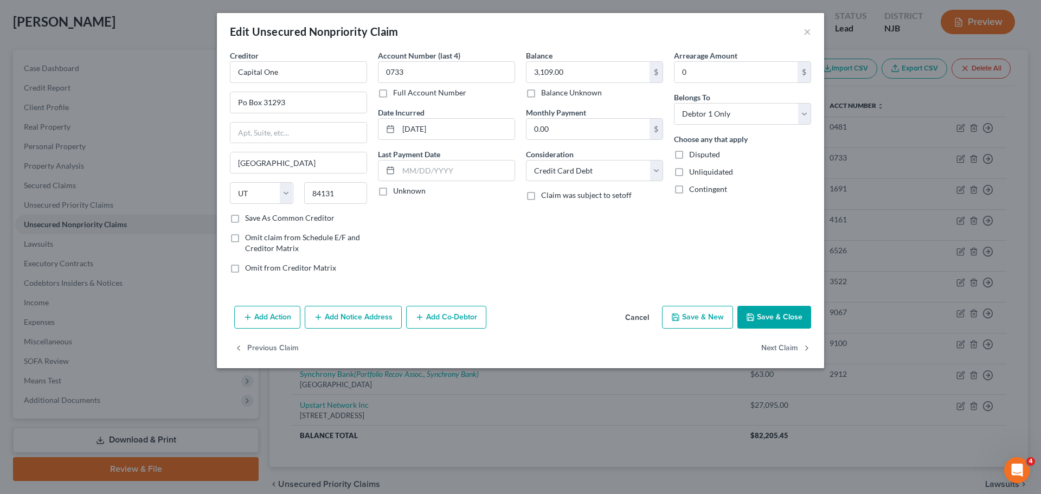
click at [356, 311] on button "Add Notice Address" at bounding box center [353, 317] width 97 height 23
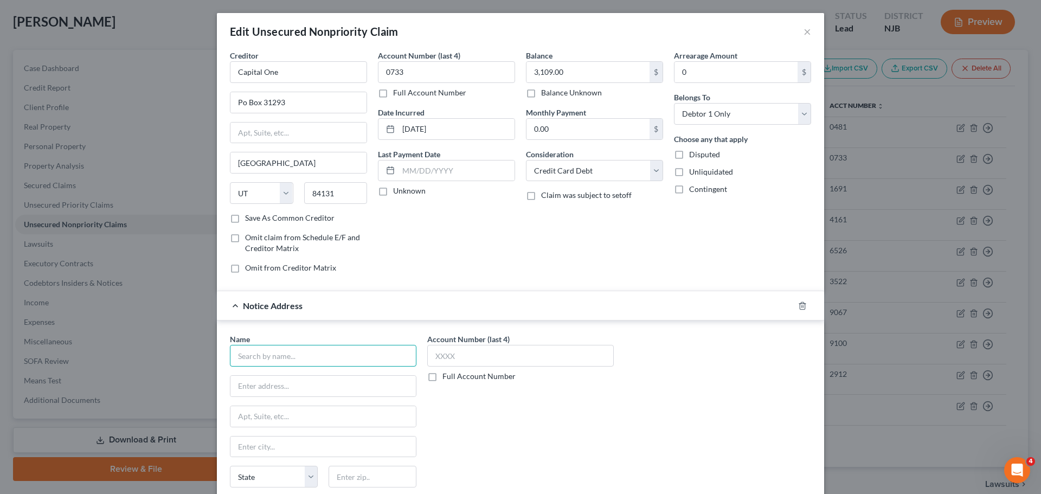
click at [365, 353] on input "text" at bounding box center [323, 356] width 186 height 22
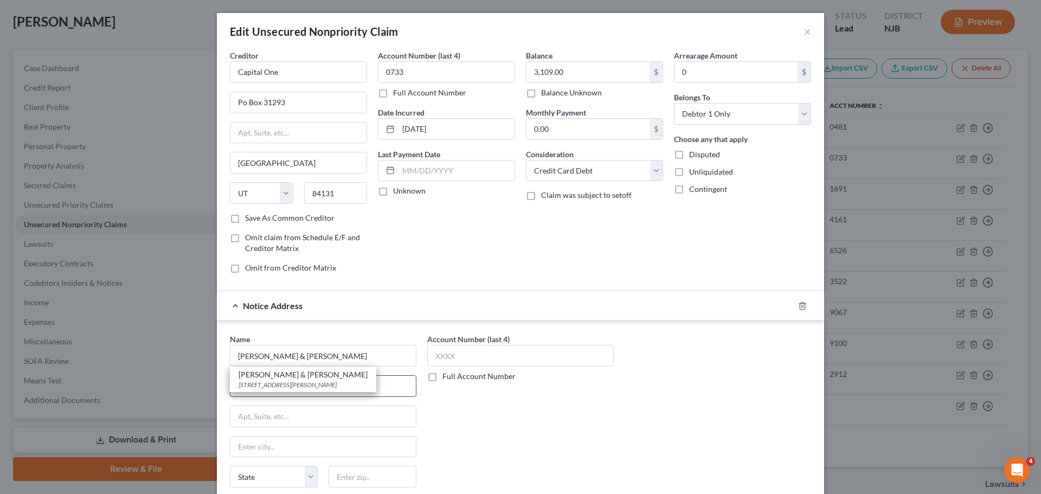
click at [335, 379] on div "[PERSON_NAME] & [PERSON_NAME]" at bounding box center [302, 374] width 129 height 11
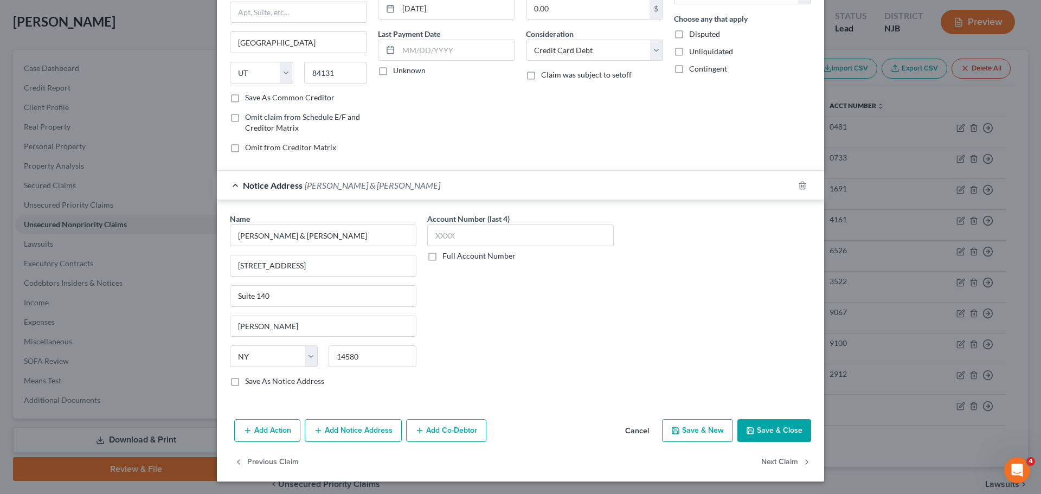
scroll to position [121, 0]
click at [789, 427] on button "Save & Close" at bounding box center [774, 429] width 74 height 23
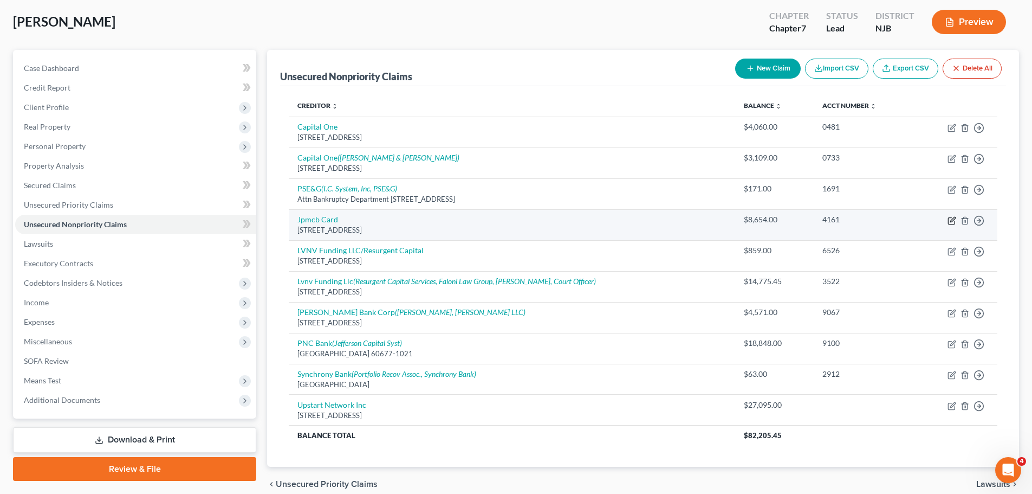
click at [954, 218] on icon "button" at bounding box center [952, 220] width 9 height 9
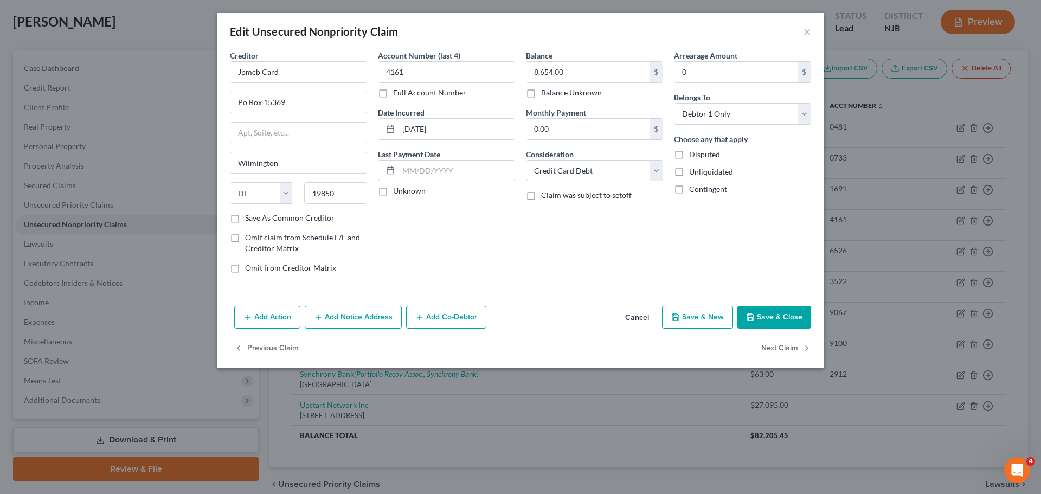
click at [361, 320] on button "Add Notice Address" at bounding box center [353, 317] width 97 height 23
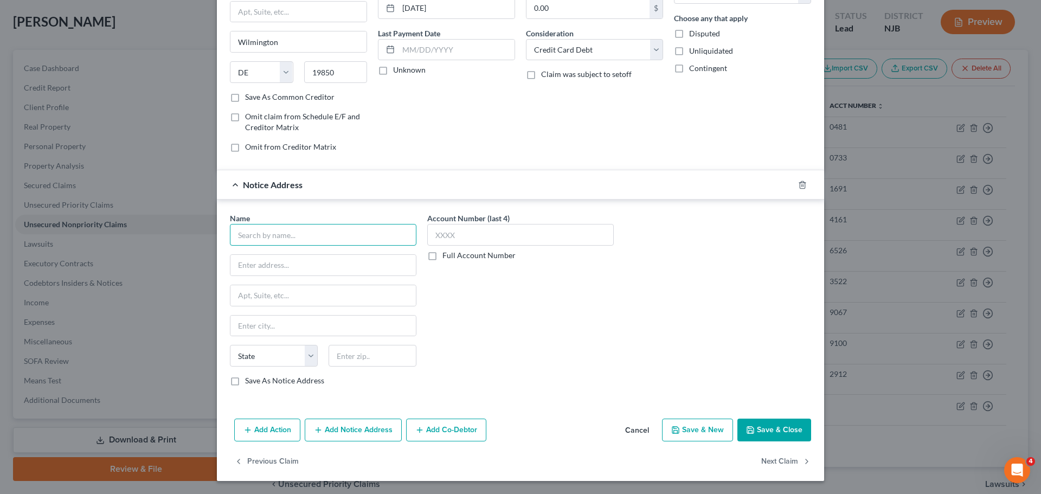
click at [321, 232] on input "text" at bounding box center [323, 235] width 186 height 22
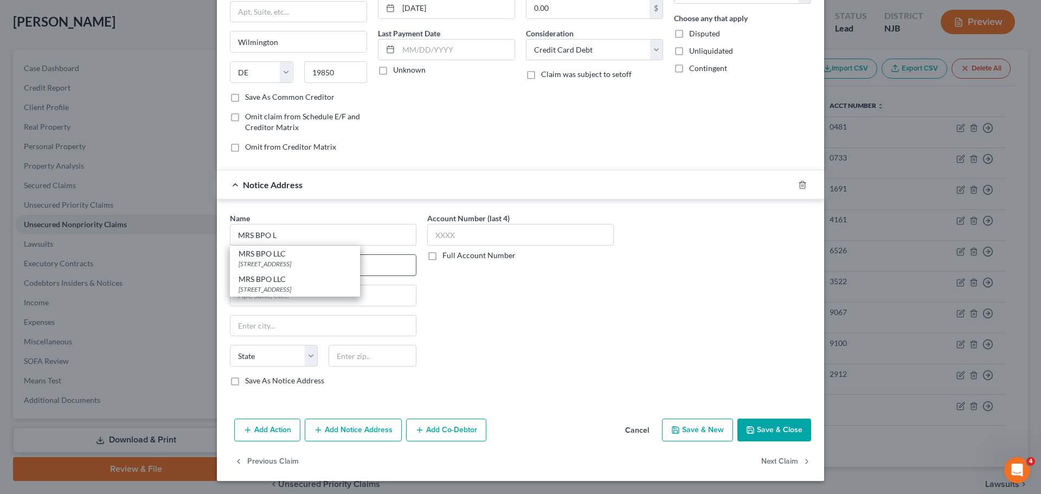
click at [315, 258] on div "MRS BPO LLC" at bounding box center [294, 253] width 113 height 11
click at [774, 430] on button "Save & Close" at bounding box center [774, 429] width 74 height 23
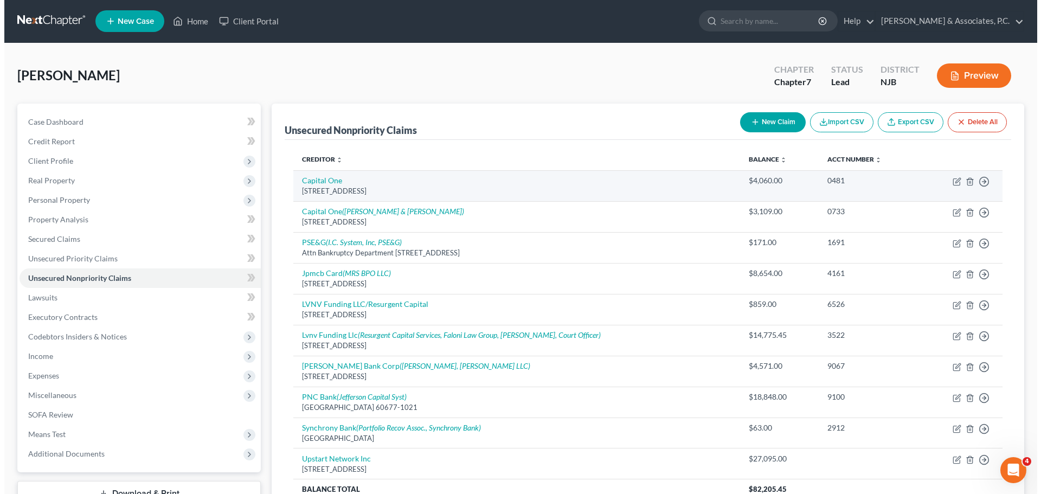
scroll to position [0, 0]
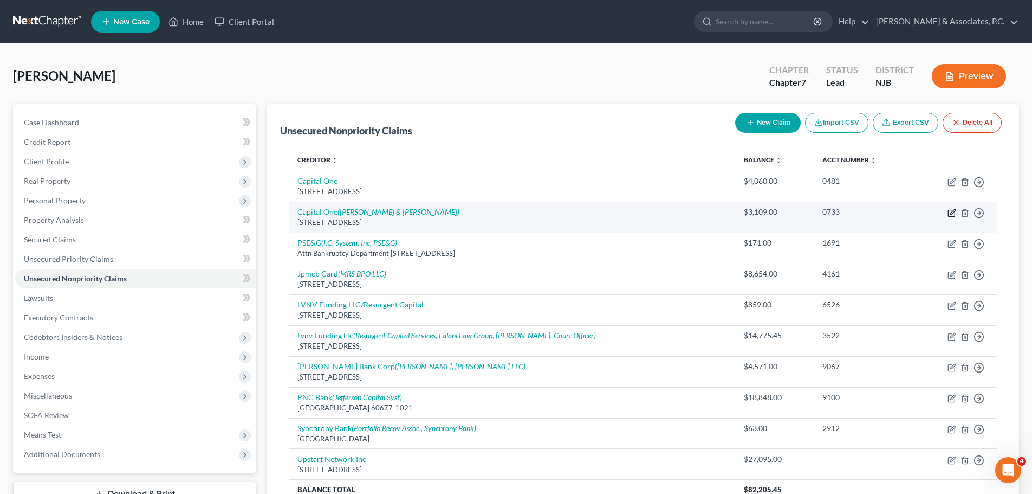
click at [952, 216] on icon "button" at bounding box center [952, 213] width 9 height 9
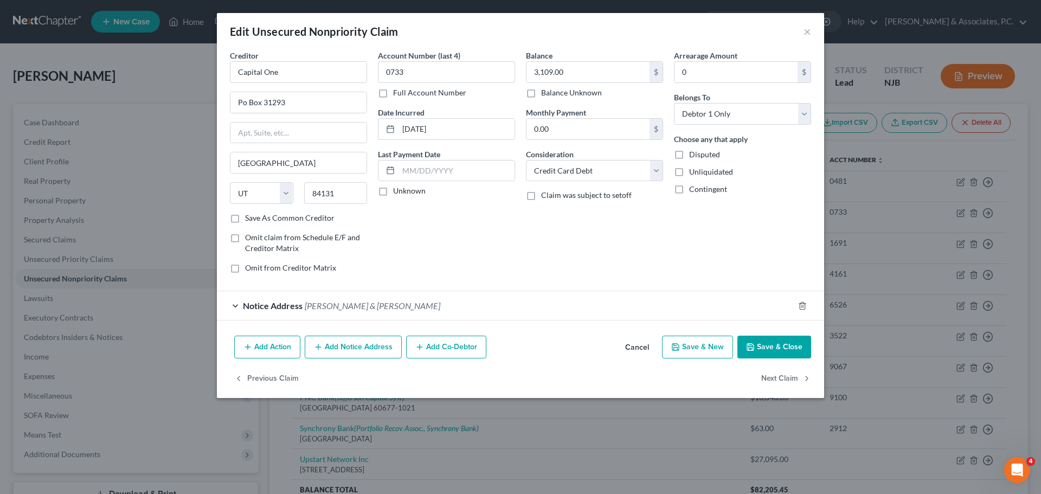
click at [384, 344] on button "Add Notice Address" at bounding box center [353, 346] width 97 height 23
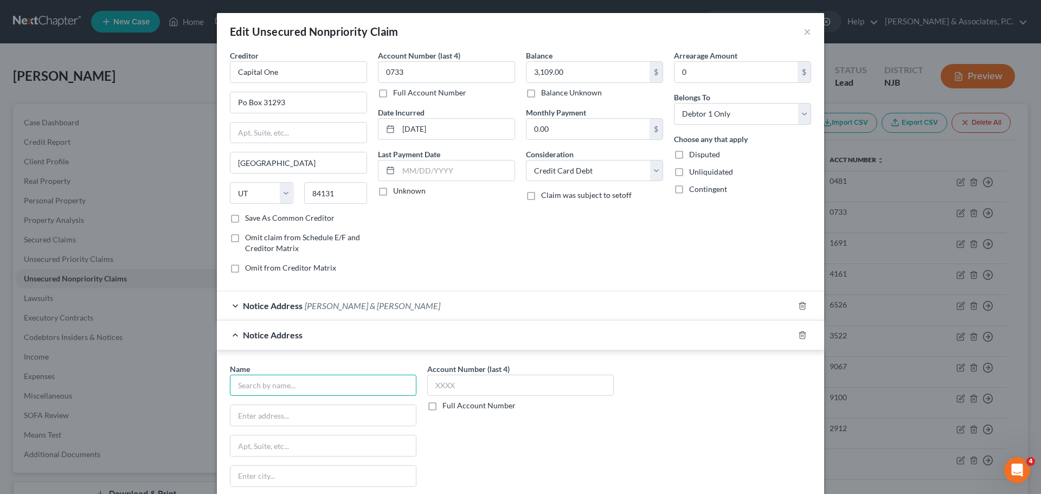
click at [350, 381] on input "text" at bounding box center [323, 385] width 186 height 22
click at [337, 379] on input "text" at bounding box center [323, 385] width 186 height 22
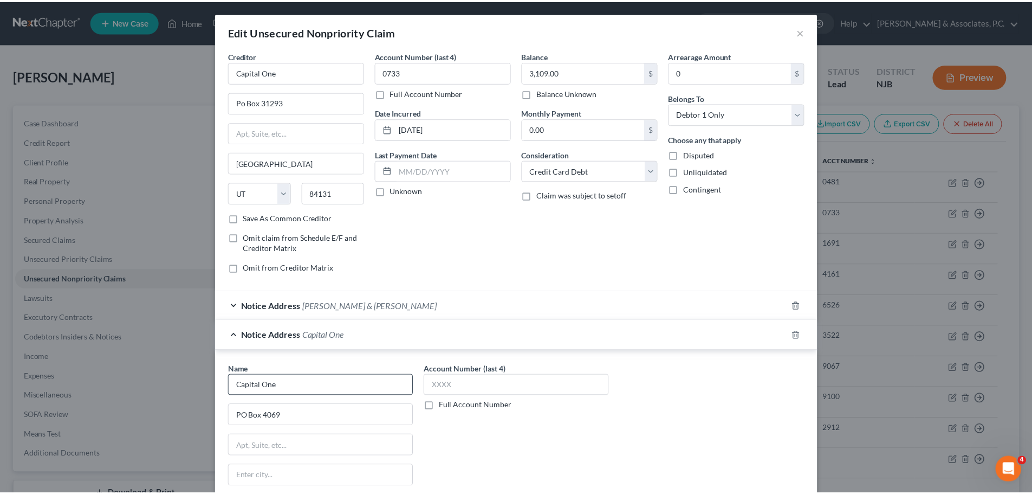
scroll to position [151, 0]
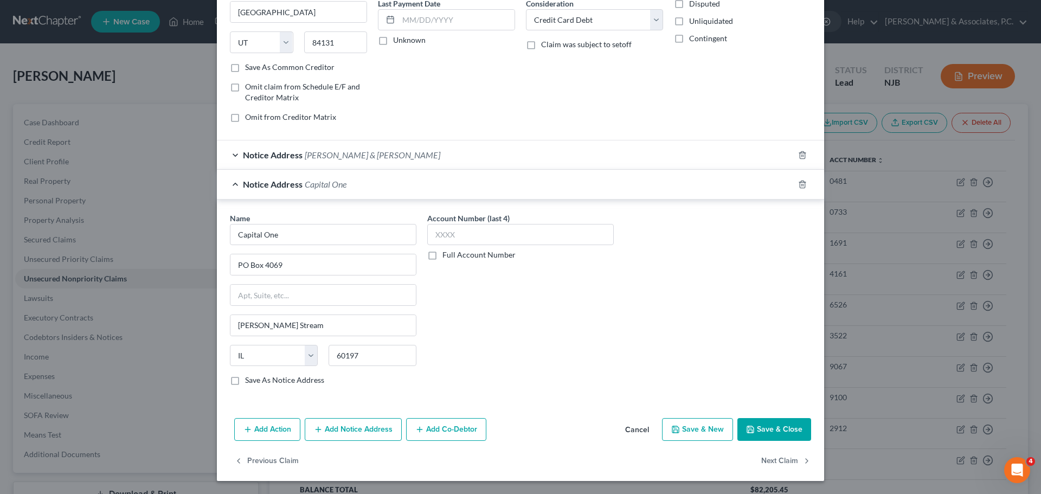
click at [776, 434] on button "Save & Close" at bounding box center [774, 429] width 74 height 23
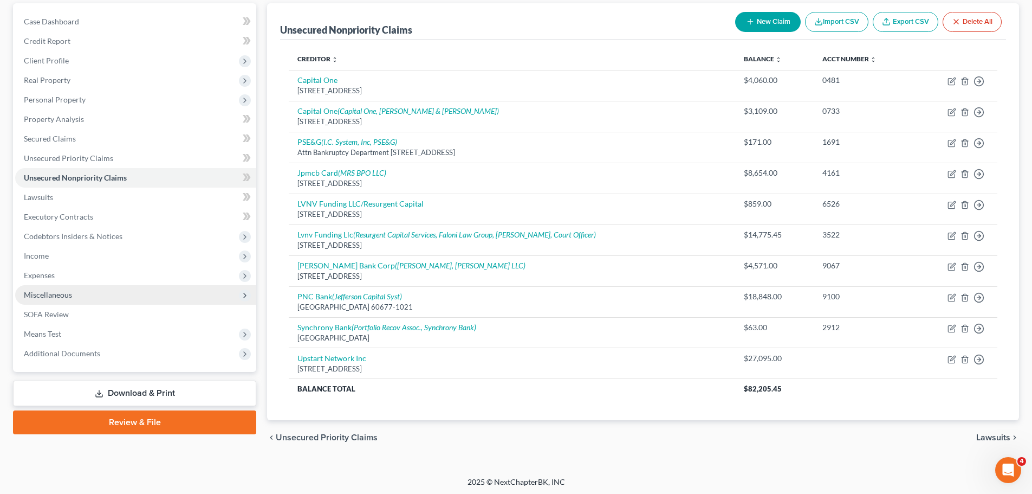
scroll to position [103, 0]
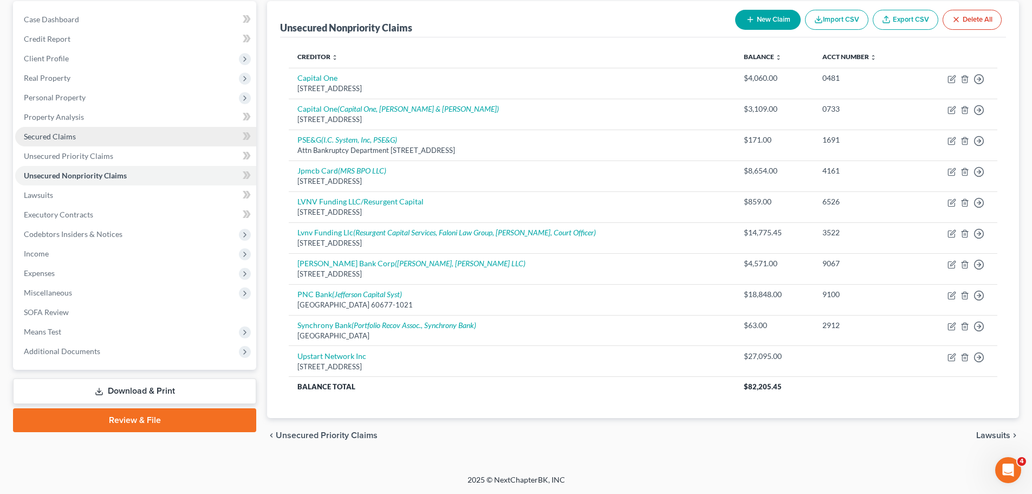
click at [53, 138] on span "Secured Claims" at bounding box center [50, 136] width 52 height 9
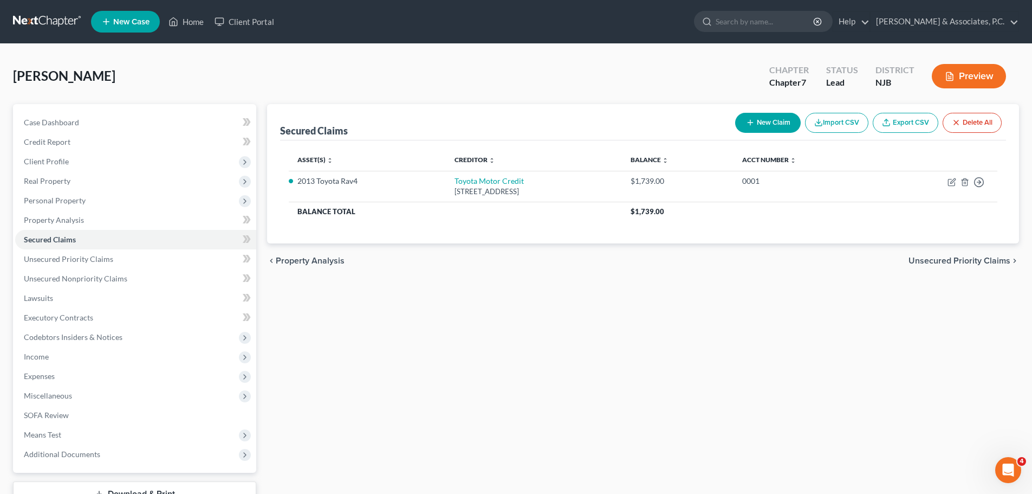
click at [954, 256] on span "Unsecured Priority Claims" at bounding box center [960, 260] width 102 height 9
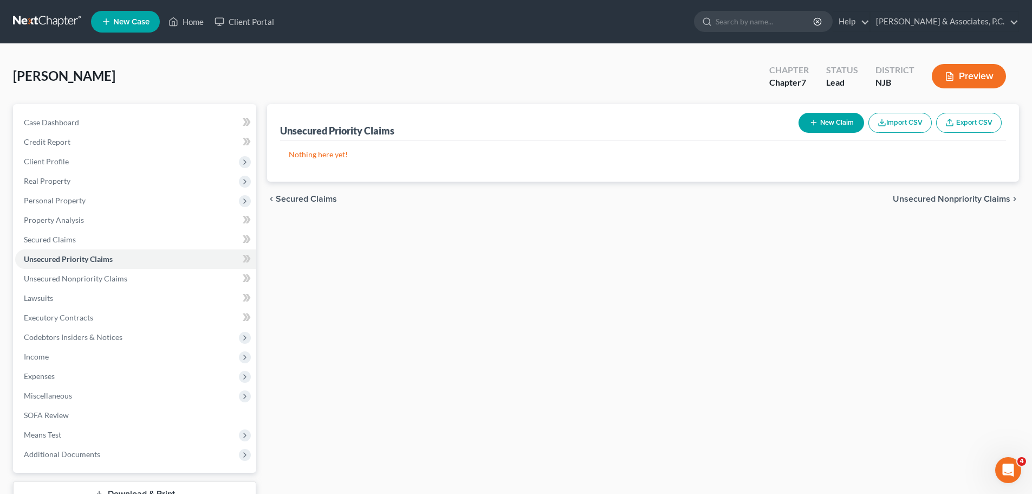
click at [913, 197] on span "Unsecured Nonpriority Claims" at bounding box center [952, 199] width 118 height 9
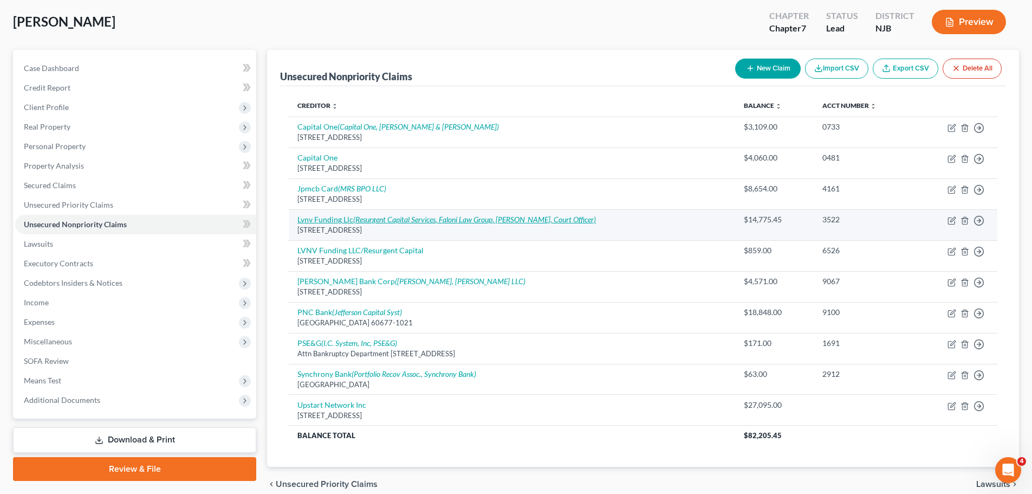
scroll to position [103, 0]
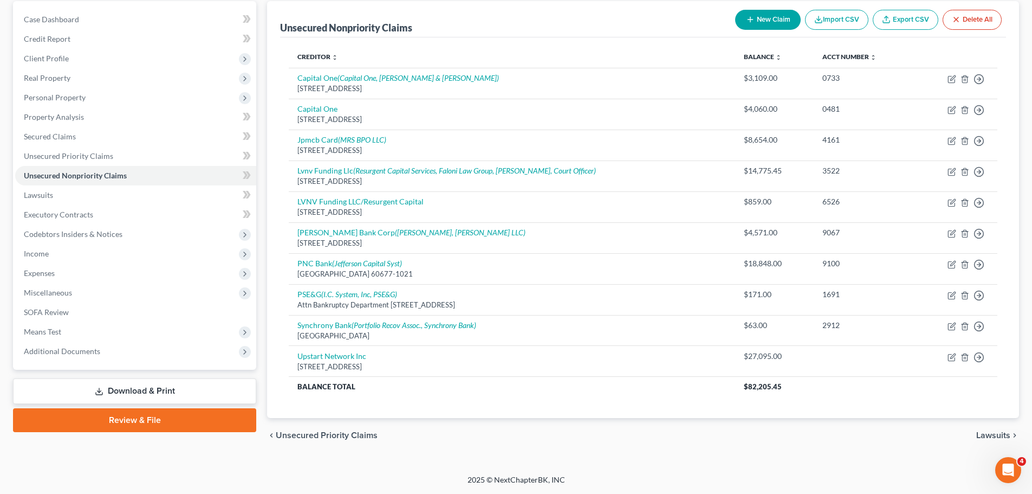
click at [1000, 431] on span "Lawsuits" at bounding box center [994, 435] width 34 height 9
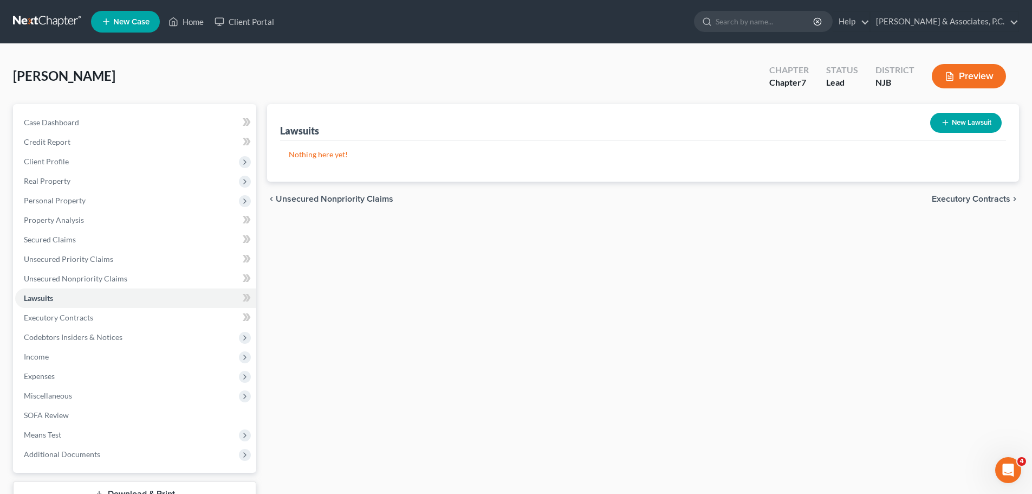
click at [968, 123] on button "New Lawsuit" at bounding box center [967, 123] width 72 height 20
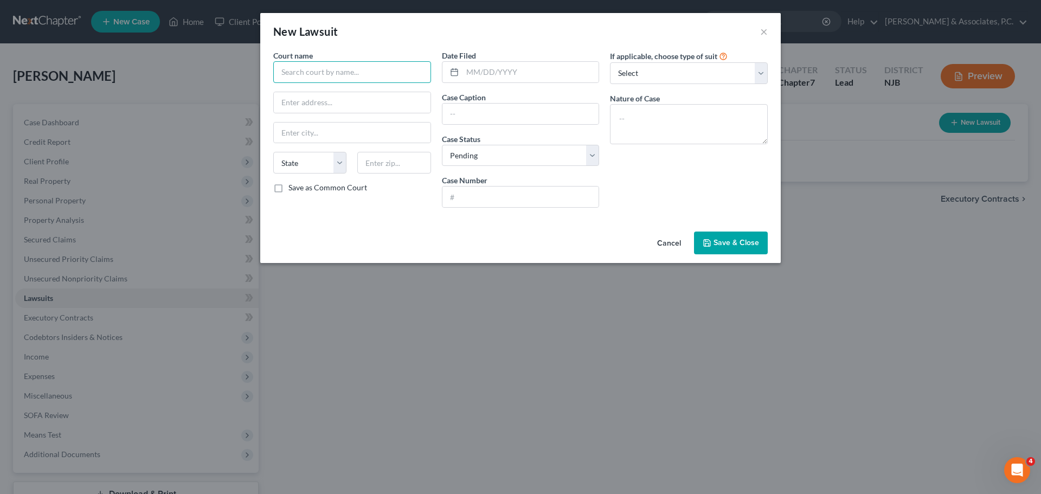
click at [344, 75] on input "text" at bounding box center [352, 72] width 158 height 22
click at [405, 165] on input "text" at bounding box center [393, 163] width 73 height 22
click at [382, 95] on input "text" at bounding box center [352, 102] width 157 height 21
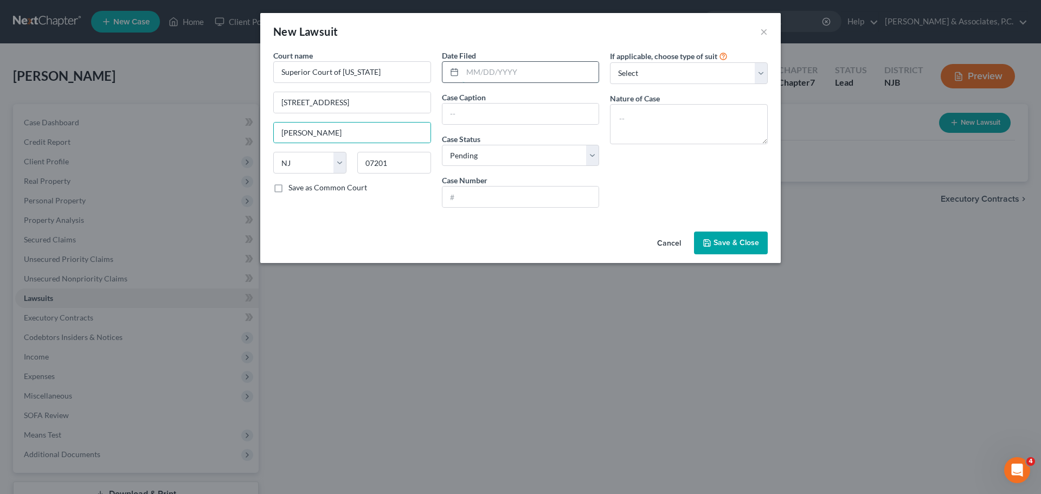
click at [554, 73] on input "text" at bounding box center [530, 72] width 137 height 21
drag, startPoint x: 579, startPoint y: 153, endPoint x: 572, endPoint y: 158, distance: 8.6
click at [579, 153] on select "Select Pending On Appeal Concluded" at bounding box center [521, 156] width 158 height 22
click at [442, 145] on select "Select Pending On Appeal Concluded" at bounding box center [521, 156] width 158 height 22
click at [526, 193] on input "text" at bounding box center [520, 196] width 157 height 21
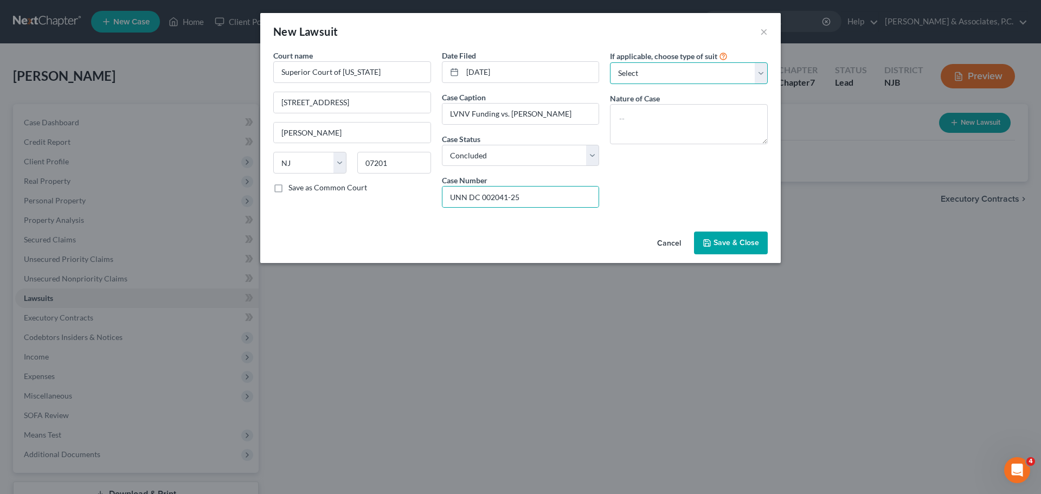
drag, startPoint x: 689, startPoint y: 72, endPoint x: 661, endPoint y: 81, distance: 29.0
click at [686, 73] on select "Select Repossession Garnishment Foreclosure Attached, Seized, Or Levied Other" at bounding box center [689, 73] width 158 height 22
click at [610, 62] on select "Select Repossession Garnishment Foreclosure Attached, Seized, Or Levied Other" at bounding box center [689, 73] width 158 height 22
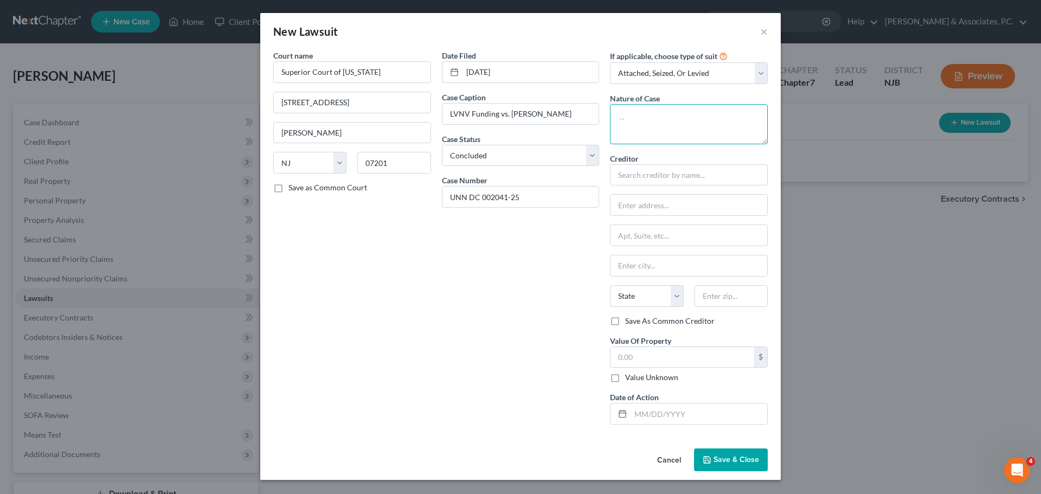
click at [687, 121] on textarea at bounding box center [689, 124] width 158 height 40
click at [691, 121] on textarea at bounding box center [689, 124] width 158 height 40
click at [684, 122] on textarea at bounding box center [689, 124] width 158 height 40
click at [701, 122] on textarea at bounding box center [689, 124] width 158 height 40
click at [692, 117] on textarea at bounding box center [689, 124] width 158 height 40
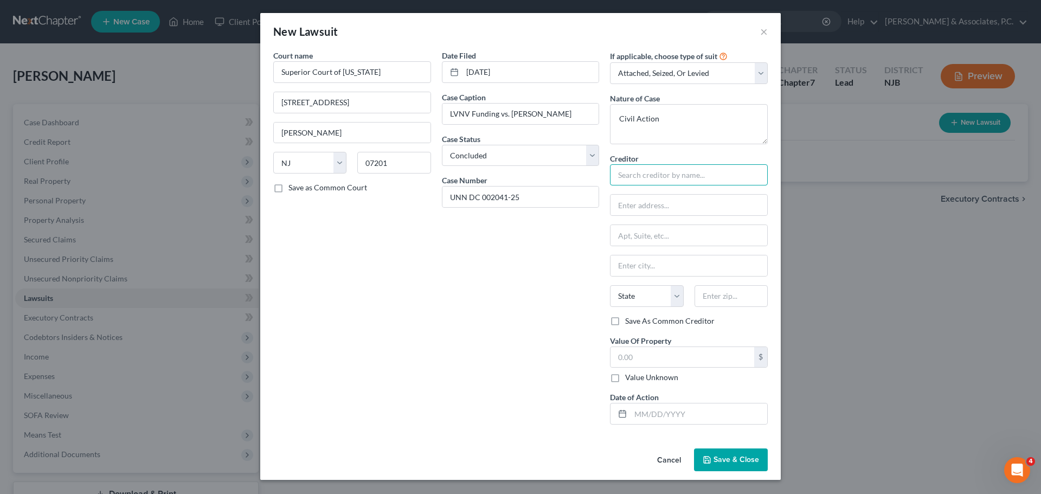
click at [670, 173] on input "text" at bounding box center [689, 175] width 158 height 22
click at [646, 178] on input "text" at bounding box center [689, 175] width 158 height 22
click at [684, 205] on input "text" at bounding box center [688, 205] width 157 height 21
click at [668, 238] on input "text" at bounding box center [688, 235] width 157 height 21
click at [675, 419] on input "text" at bounding box center [698, 413] width 137 height 21
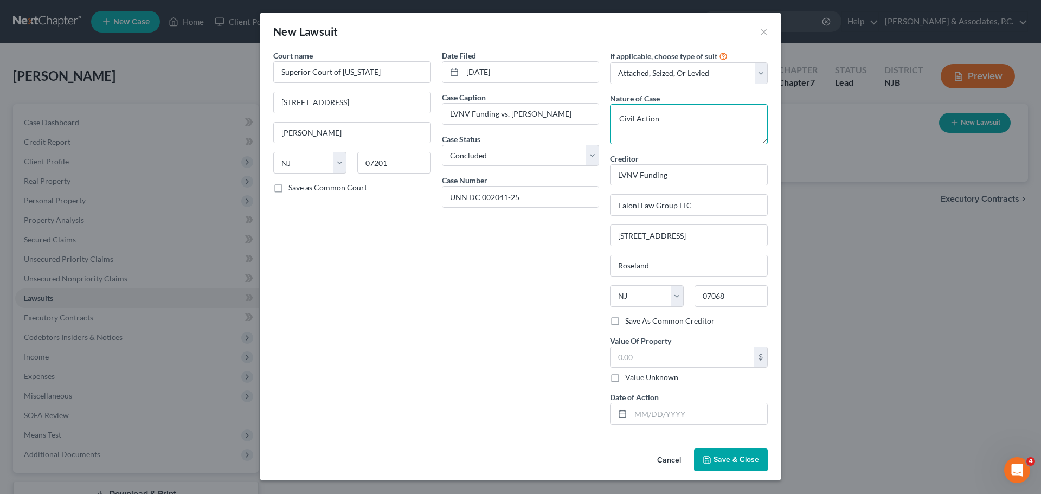
click at [700, 122] on textarea "Civil Action" at bounding box center [689, 124] width 158 height 40
drag, startPoint x: 674, startPoint y: 412, endPoint x: 705, endPoint y: 414, distance: 31.5
click at [674, 412] on input "text" at bounding box center [698, 413] width 137 height 21
drag, startPoint x: 680, startPoint y: 352, endPoint x: 670, endPoint y: 346, distance: 11.2
click at [679, 352] on input "text" at bounding box center [682, 357] width 144 height 21
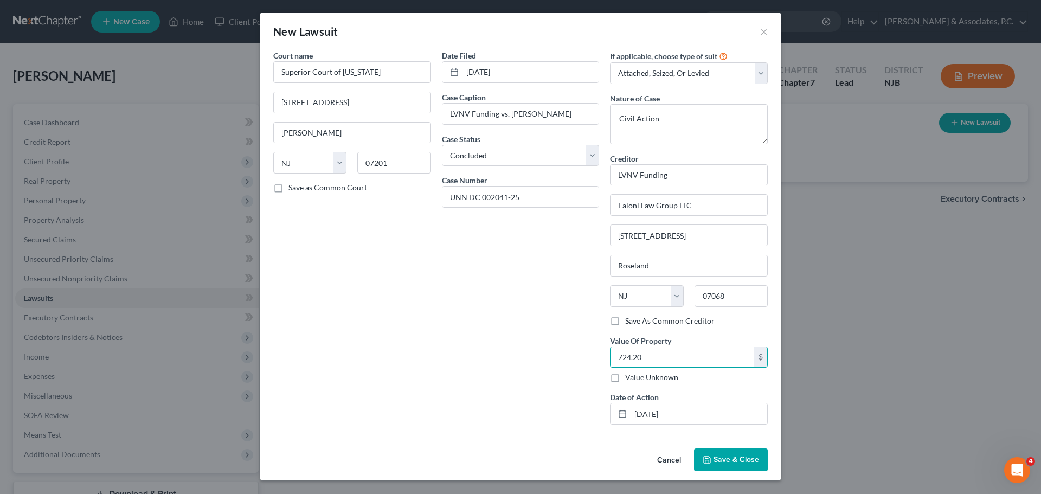
click at [739, 462] on span "Save & Close" at bounding box center [736, 459] width 46 height 9
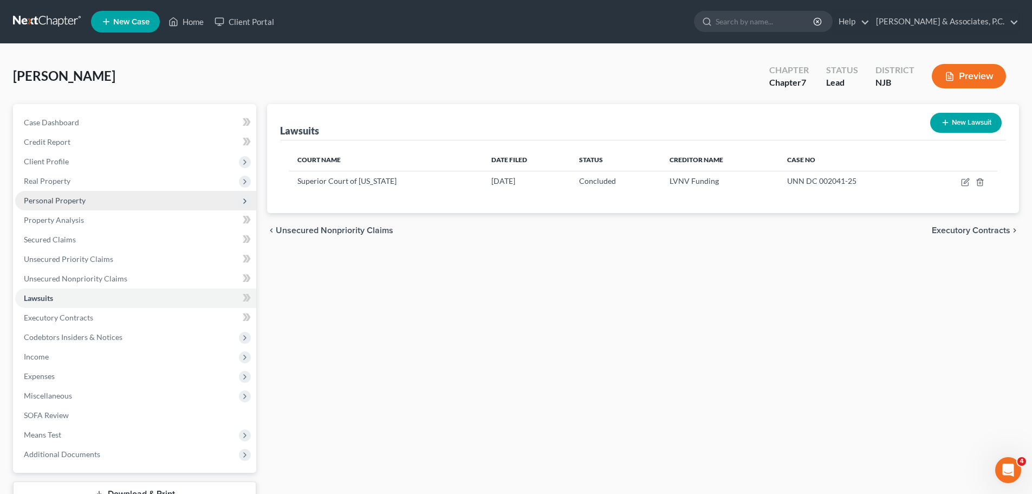
click at [51, 204] on span "Personal Property" at bounding box center [55, 200] width 62 height 9
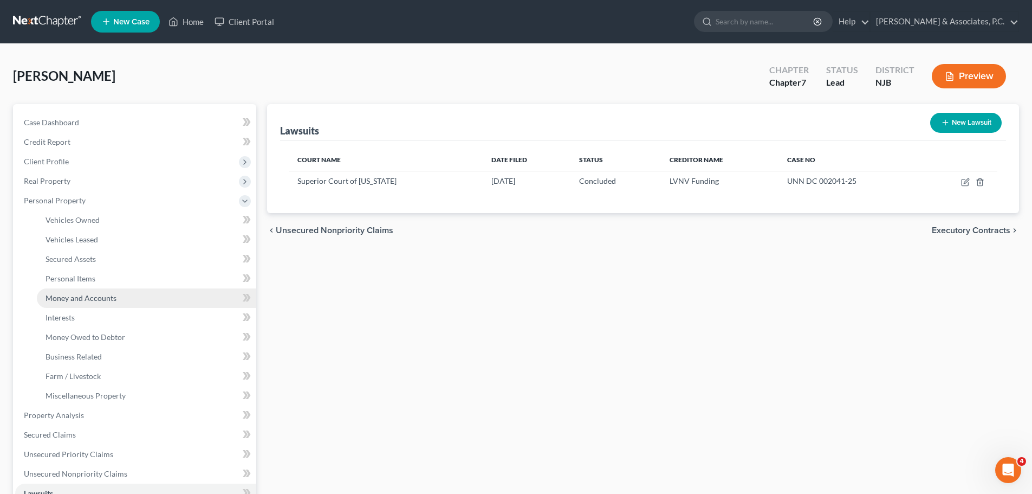
click at [98, 293] on span "Money and Accounts" at bounding box center [81, 297] width 71 height 9
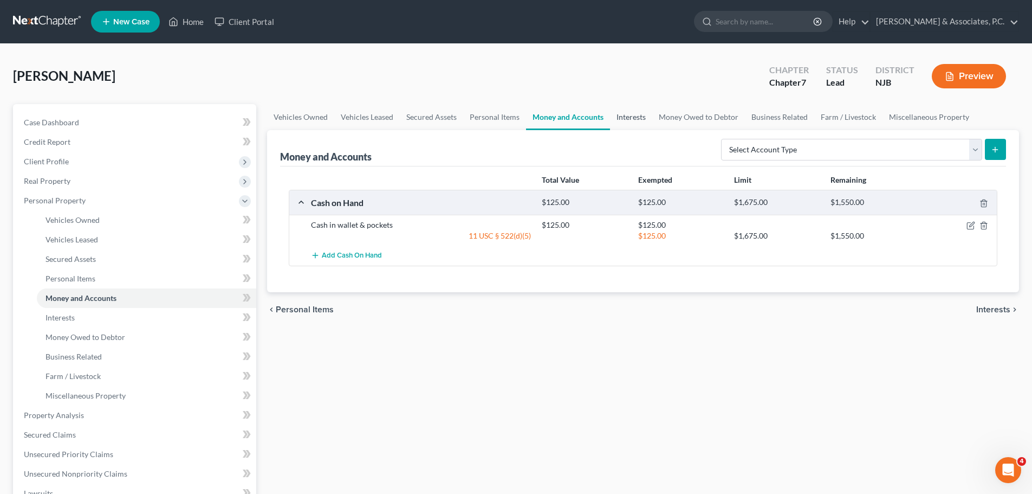
click at [621, 119] on link "Interests" at bounding box center [631, 117] width 42 height 26
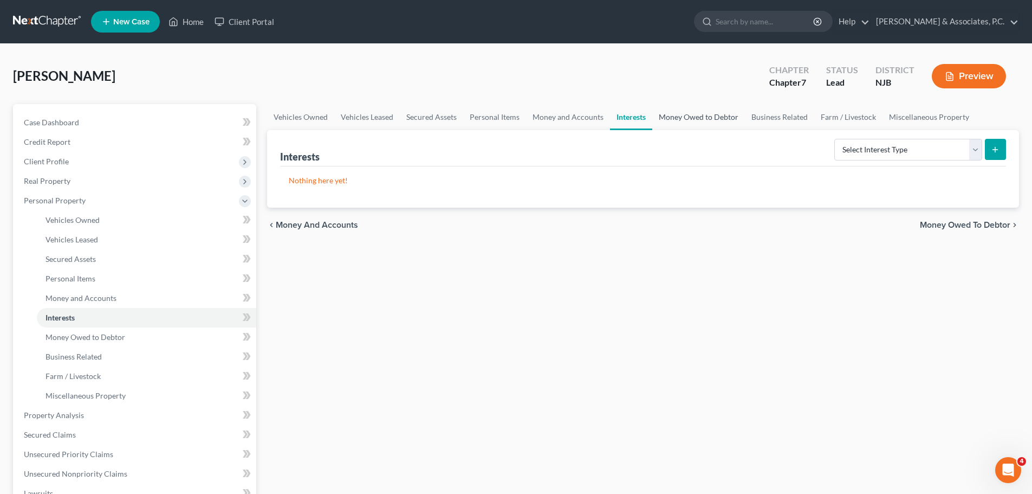
click at [673, 118] on link "Money Owed to Debtor" at bounding box center [698, 117] width 93 height 26
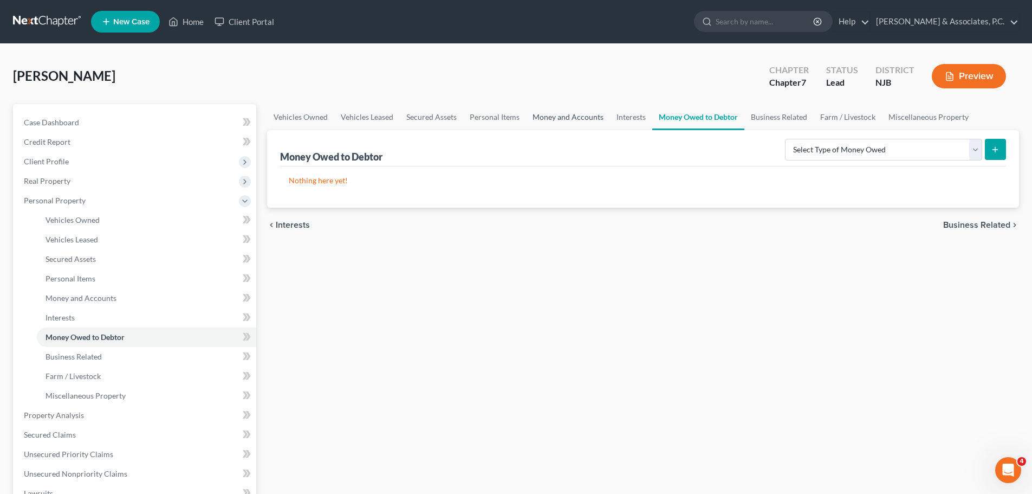
click at [567, 113] on link "Money and Accounts" at bounding box center [568, 117] width 84 height 26
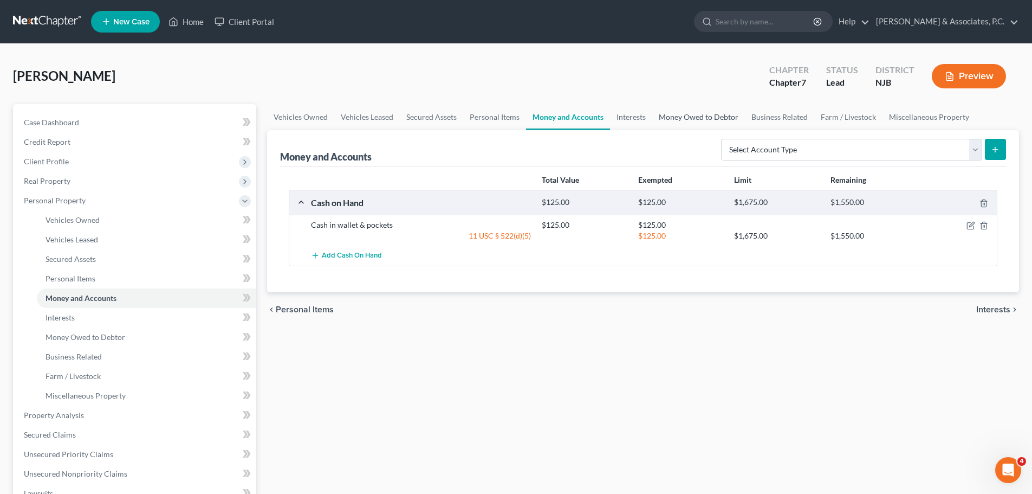
click at [701, 113] on link "Money Owed to Debtor" at bounding box center [698, 117] width 93 height 26
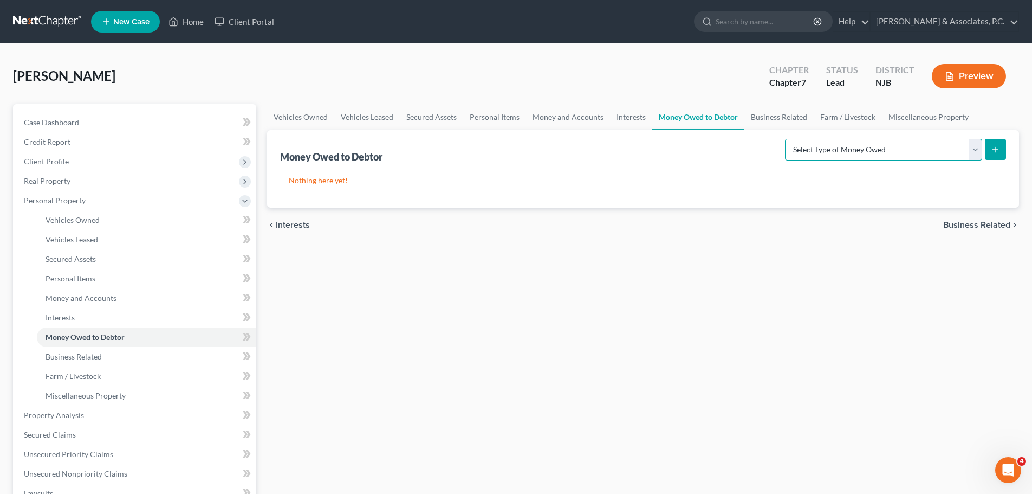
click at [872, 143] on select "Select Type of Money Owed Accounts Receivable (A/B: 38) Alimony (A/B: 29) Child…" at bounding box center [883, 150] width 197 height 22
click at [568, 121] on link "Money and Accounts" at bounding box center [568, 117] width 84 height 26
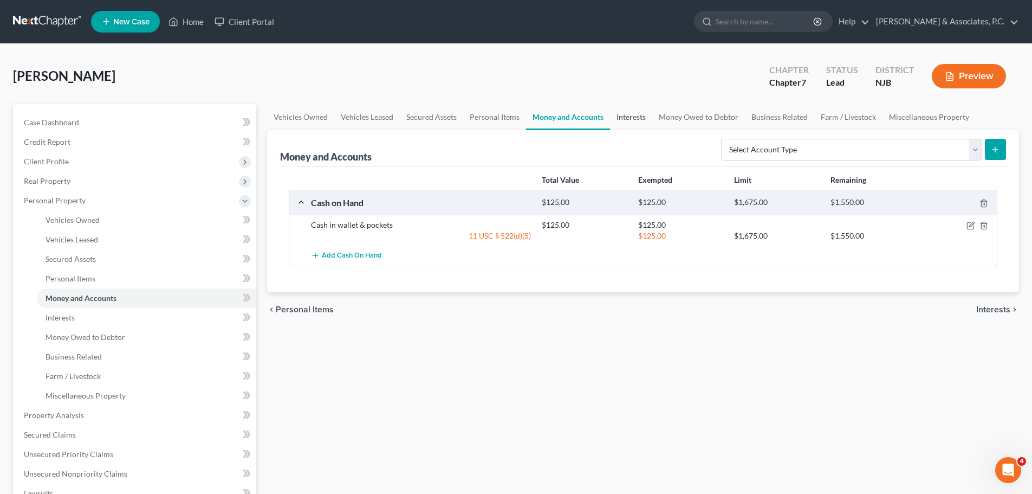
click at [617, 117] on link "Interests" at bounding box center [631, 117] width 42 height 26
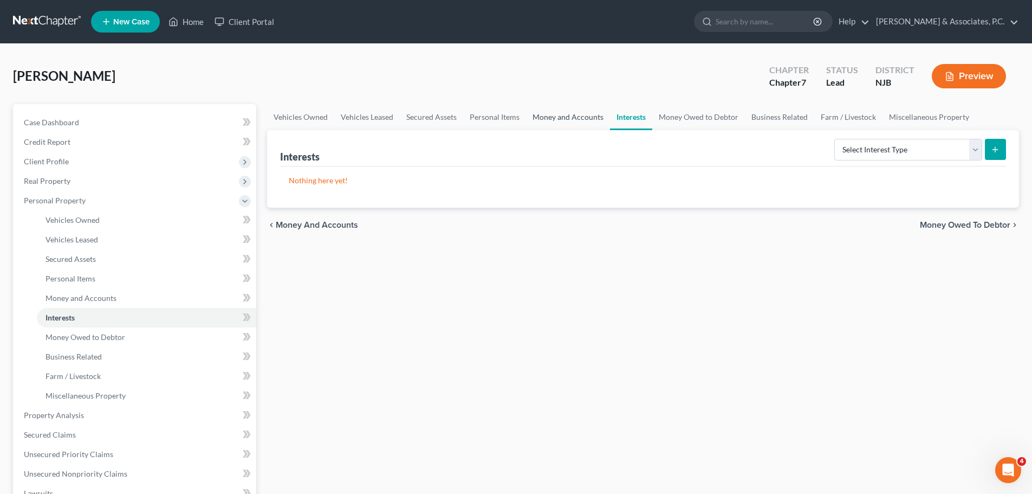
click at [570, 114] on link "Money and Accounts" at bounding box center [568, 117] width 84 height 26
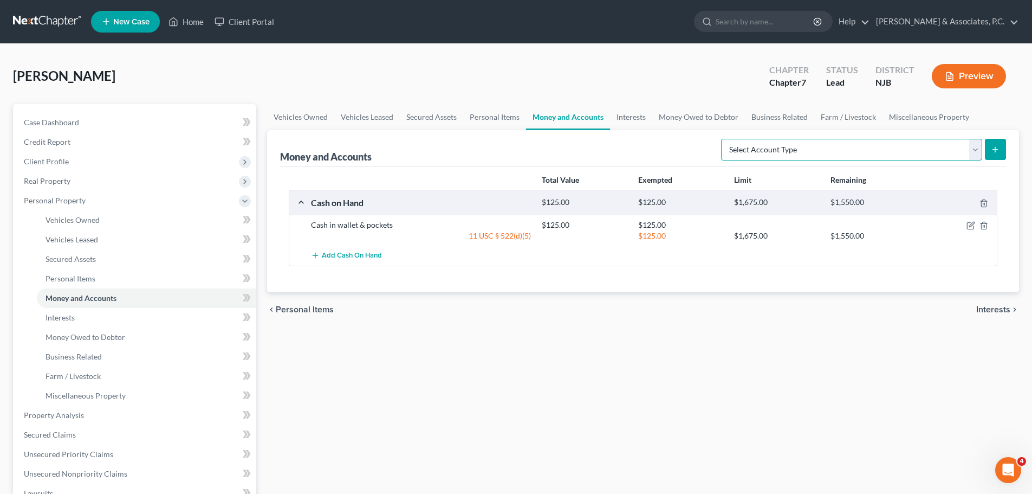
click at [978, 149] on select "Select Account Type Brokerage (A/B: 18, SOFA: 20) Cash on Hand (A/B: 16) Certif…" at bounding box center [851, 150] width 261 height 22
click at [724, 139] on select "Select Account Type Brokerage (A/B: 18, SOFA: 20) Cash on Hand (A/B: 16) Certif…" at bounding box center [851, 150] width 261 height 22
click at [1005, 150] on button "submit" at bounding box center [995, 149] width 21 height 21
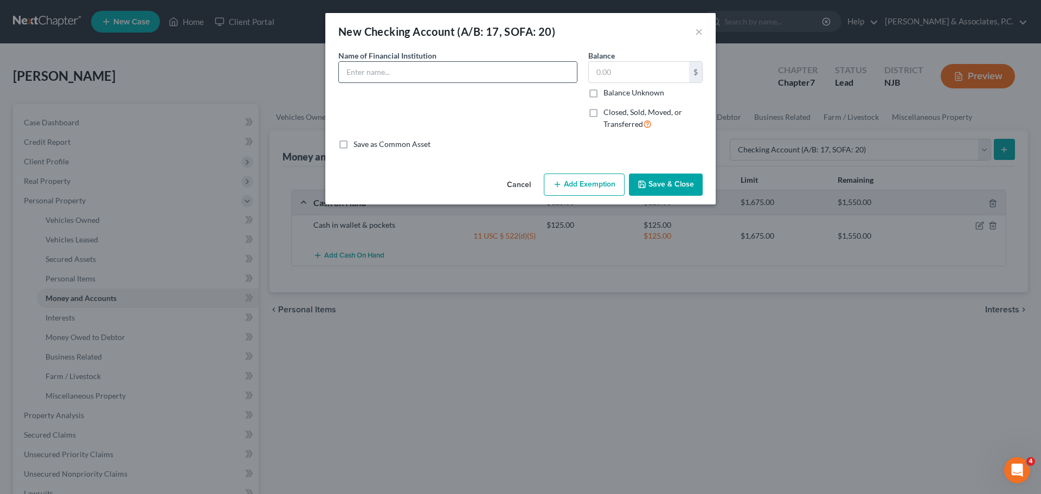
click at [441, 67] on input "text" at bounding box center [458, 72] width 238 height 21
click at [652, 69] on input "text" at bounding box center [639, 72] width 100 height 21
click at [466, 66] on input "Wells Fargo Bank" at bounding box center [458, 72] width 238 height 21
click at [465, 66] on input "[PERSON_NAME] Fargo Bank - -" at bounding box center [458, 72] width 238 height 21
click at [603, 112] on label "Closed, Sold, Moved, or Transferred" at bounding box center [652, 118] width 99 height 23
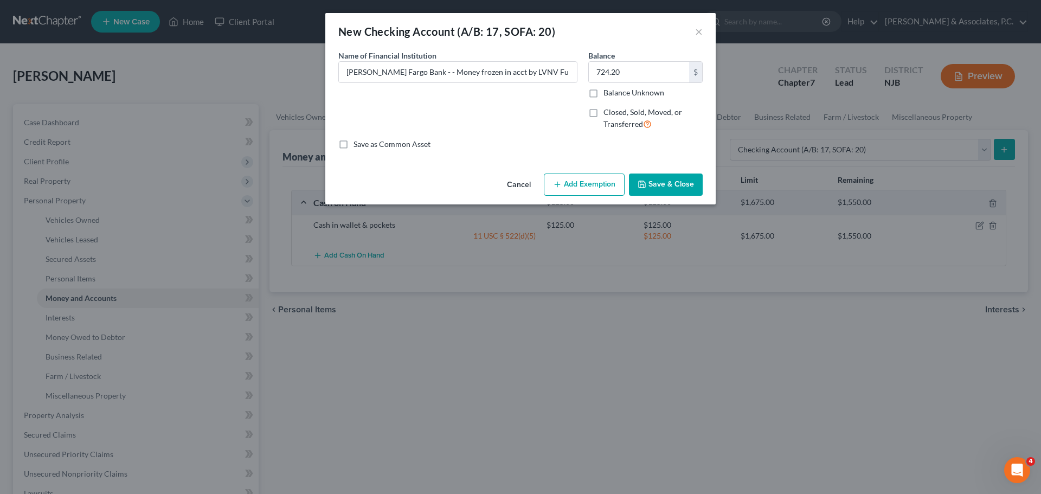
click at [608, 112] on input "Closed, Sold, Moved, or Transferred" at bounding box center [611, 110] width 7 height 7
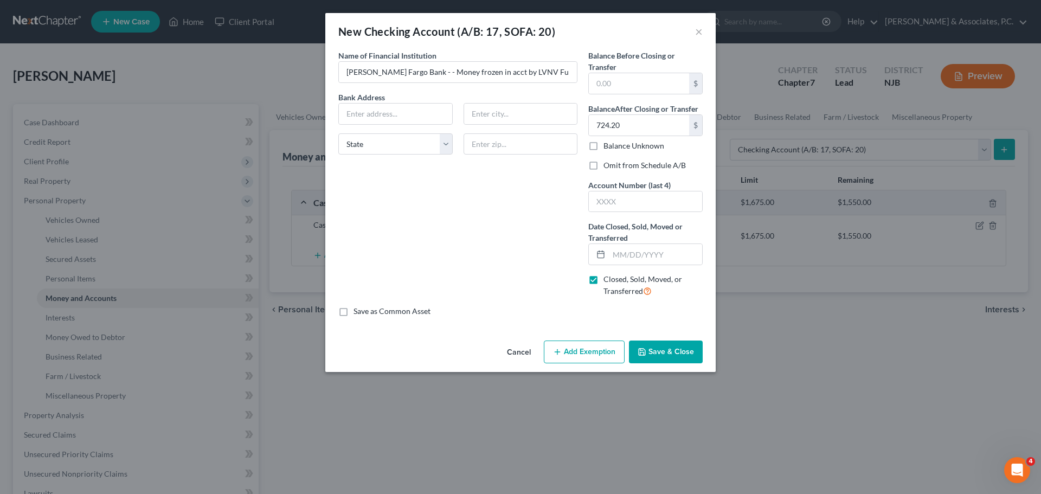
click at [595, 112] on label "Balance After Closing or Transfer" at bounding box center [643, 108] width 110 height 11
click at [603, 276] on label "Closed, Sold, Moved, or Transferred" at bounding box center [652, 285] width 99 height 23
click at [603, 281] on label "Closed, Sold, Moved, or Transferred" at bounding box center [652, 285] width 99 height 23
click at [608, 281] on input "Closed, Sold, Moved, or Transferred" at bounding box center [611, 277] width 7 height 7
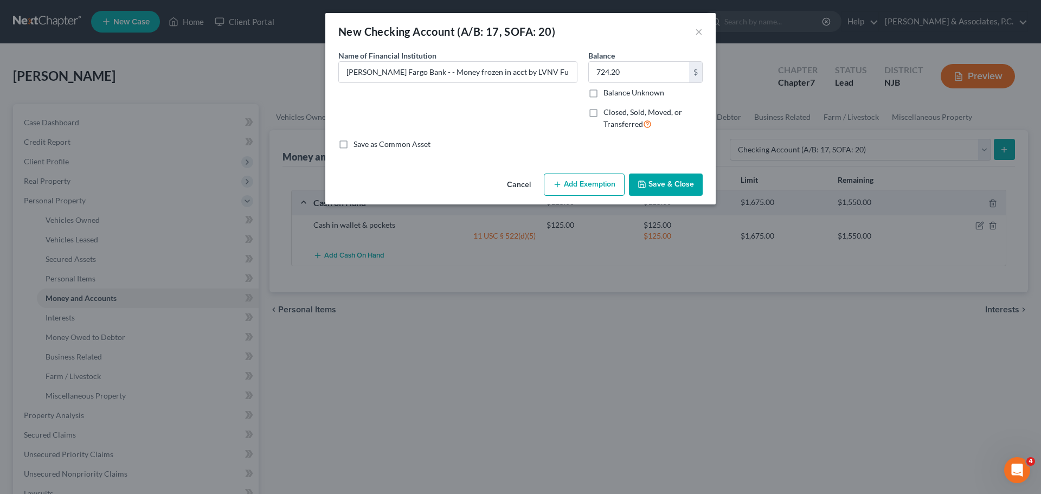
click at [603, 187] on button "Add Exemption" at bounding box center [584, 184] width 81 height 23
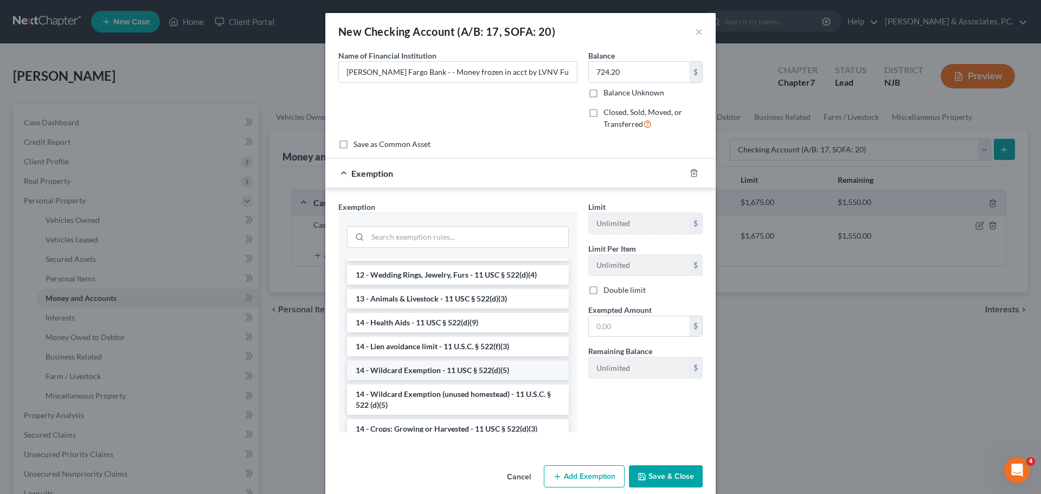
scroll to position [163, 0]
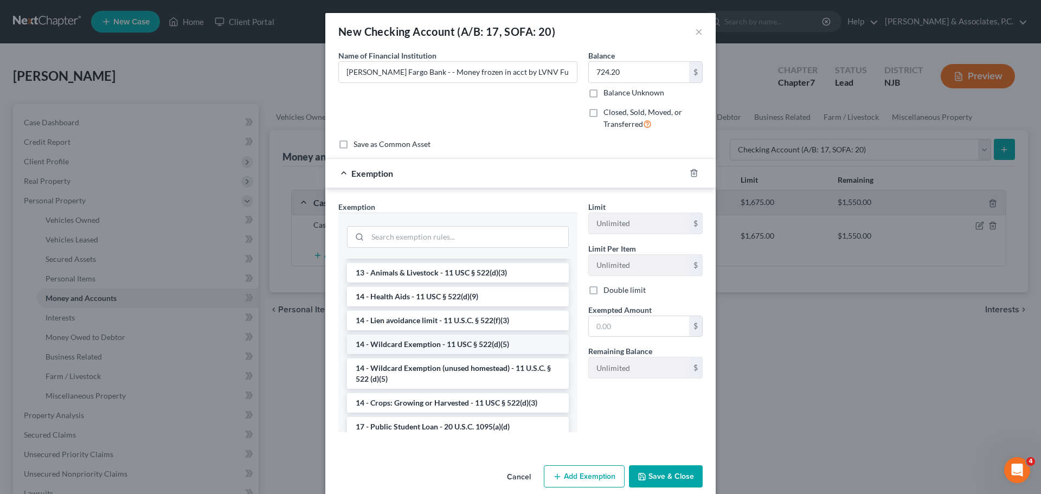
click at [423, 345] on li "14 - Wildcard Exemption - 11 USC § 522(d)(5)" at bounding box center [458, 344] width 222 height 20
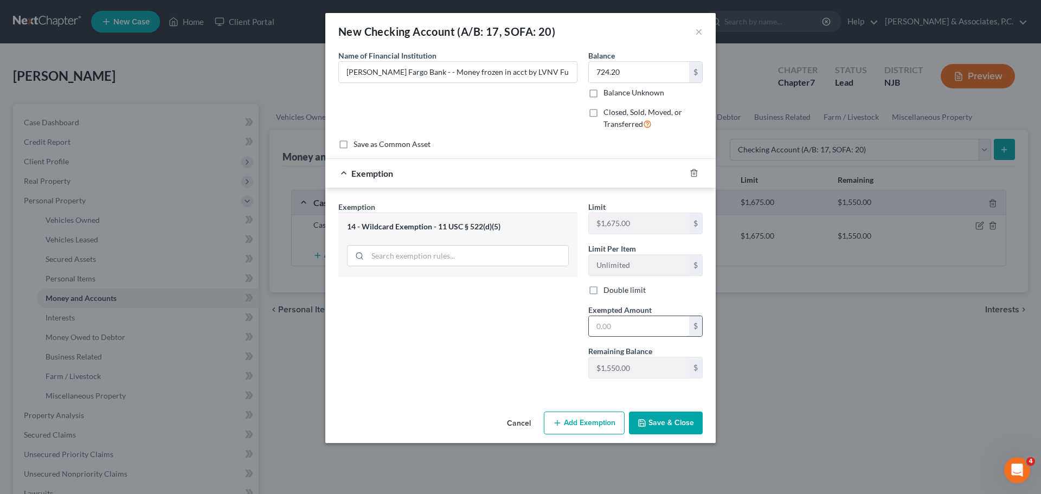
drag, startPoint x: 628, startPoint y: 322, endPoint x: 630, endPoint y: 335, distance: 12.7
click at [628, 322] on input "text" at bounding box center [639, 326] width 100 height 21
drag, startPoint x: 652, startPoint y: 424, endPoint x: 650, endPoint y: 430, distance: 6.7
click at [650, 427] on button "Save & Close" at bounding box center [666, 422] width 74 height 23
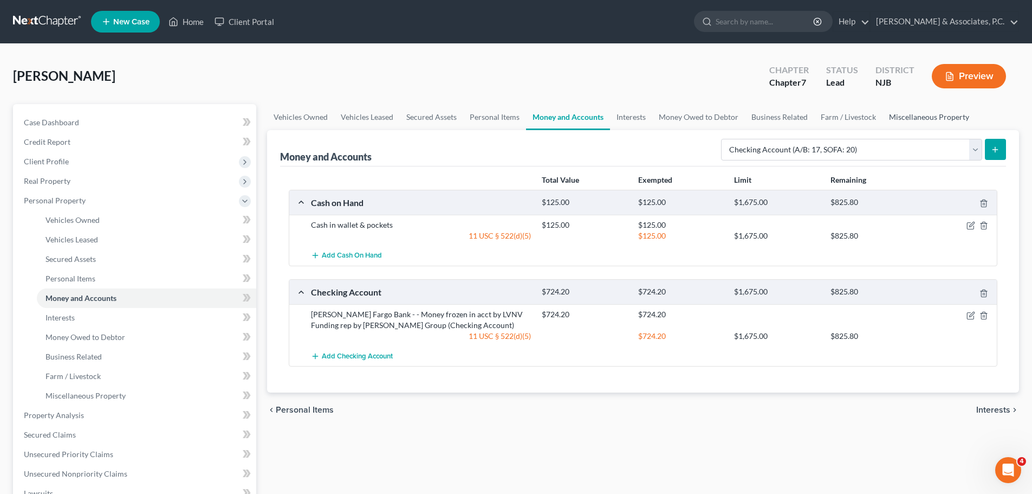
click at [920, 108] on link "Miscellaneous Property" at bounding box center [929, 117] width 93 height 26
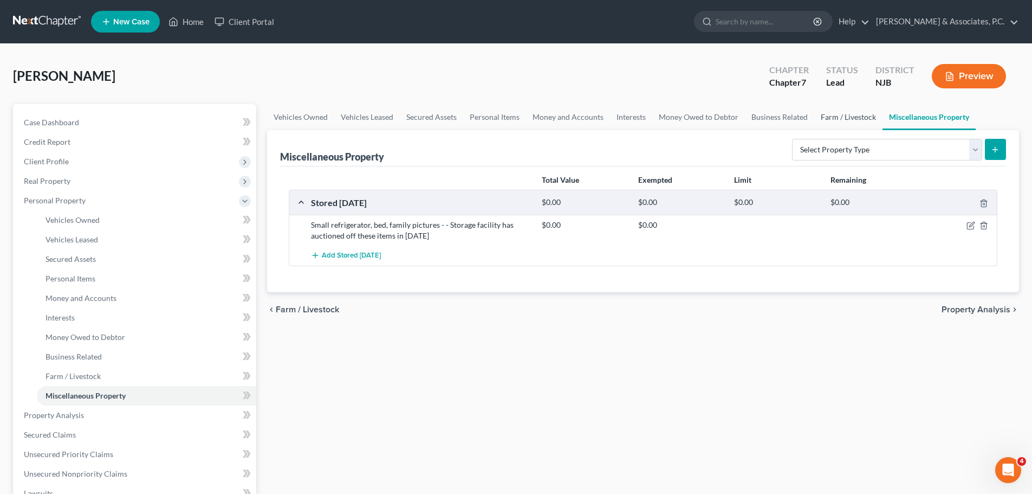
click at [840, 112] on link "Farm / Livestock" at bounding box center [849, 117] width 68 height 26
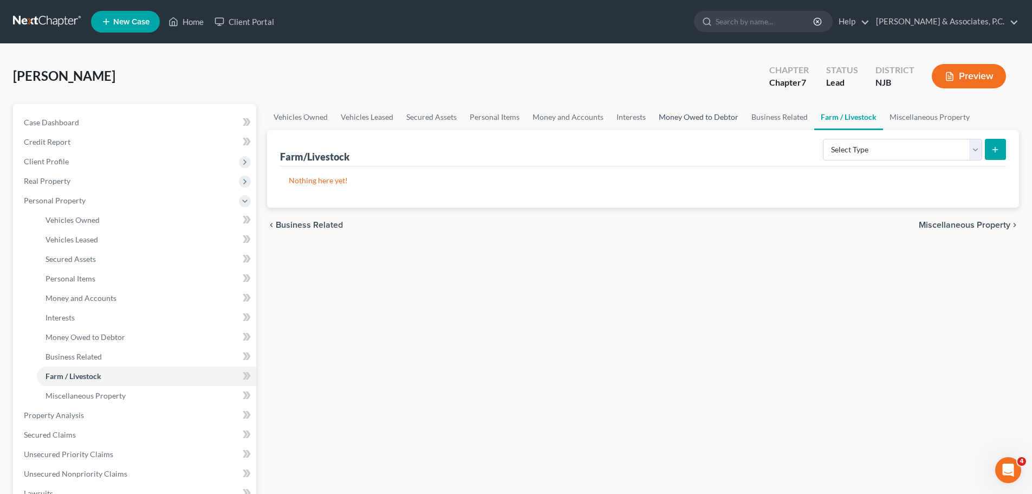
click at [699, 114] on link "Money Owed to Debtor" at bounding box center [698, 117] width 93 height 26
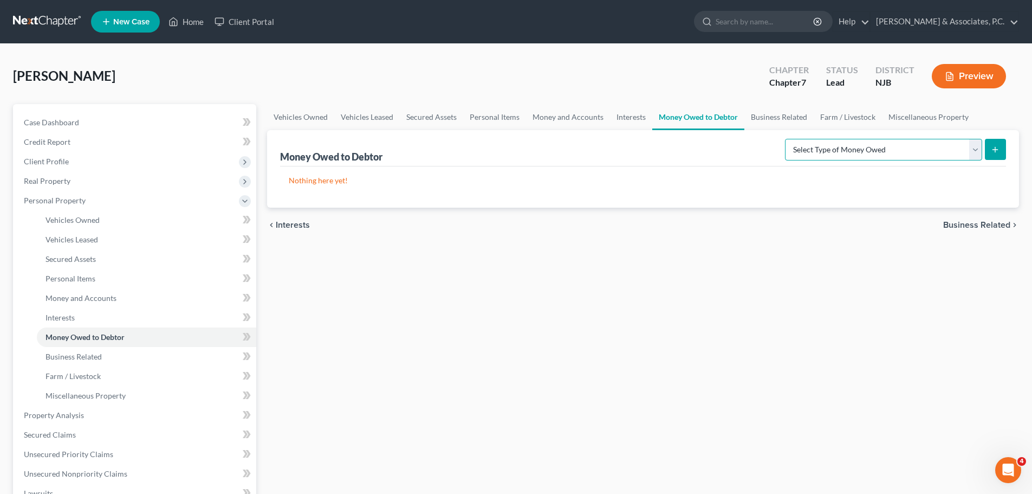
click at [959, 154] on select "Select Type of Money Owed Accounts Receivable (A/B: 38) Alimony (A/B: 29) Child…" at bounding box center [883, 150] width 197 height 22
click at [787, 139] on select "Select Type of Money Owed Accounts Receivable (A/B: 38) Alimony (A/B: 29) Child…" at bounding box center [883, 150] width 197 height 22
click at [993, 152] on icon "submit" at bounding box center [995, 149] width 9 height 9
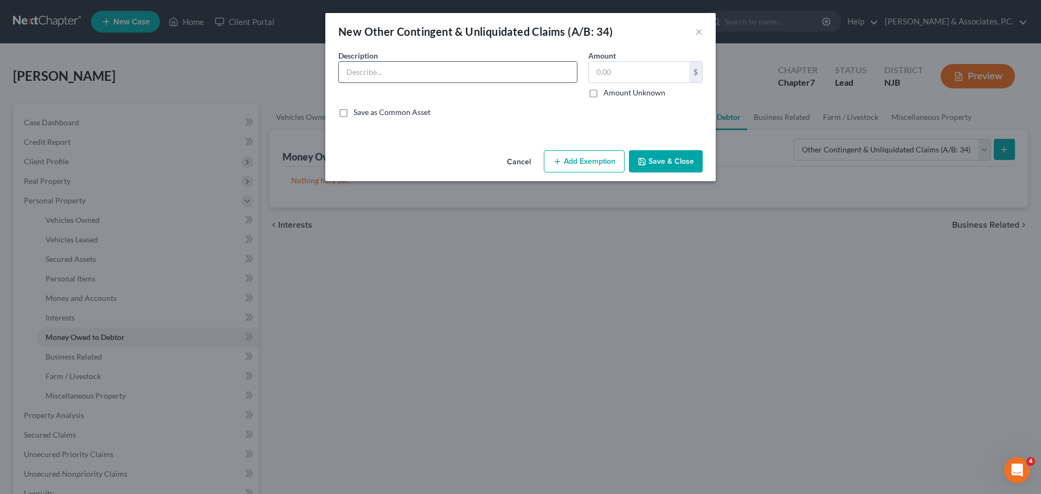
click at [429, 69] on input "text" at bounding box center [458, 72] width 238 height 21
click at [527, 67] on input "text" at bounding box center [458, 72] width 238 height 21
click at [532, 163] on button "Cancel" at bounding box center [518, 162] width 41 height 22
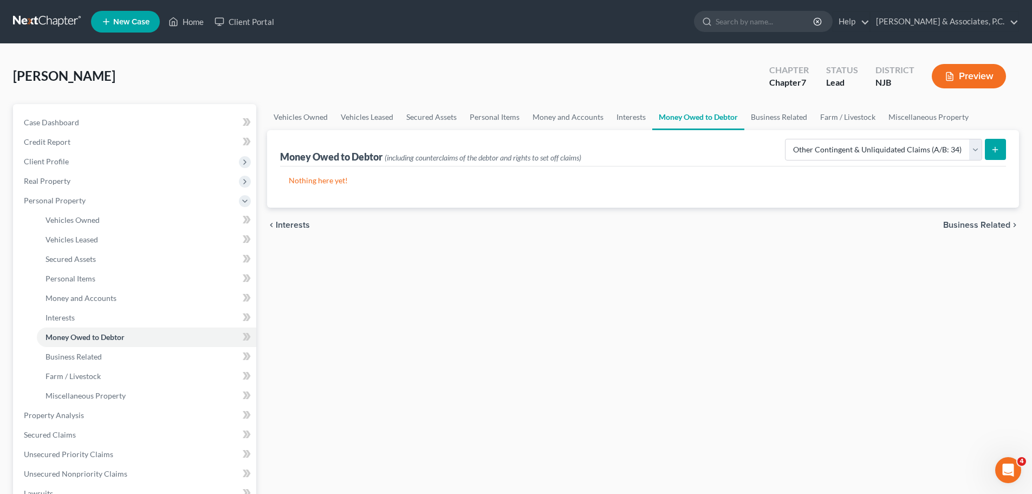
click at [1000, 148] on icon "submit" at bounding box center [995, 149] width 9 height 9
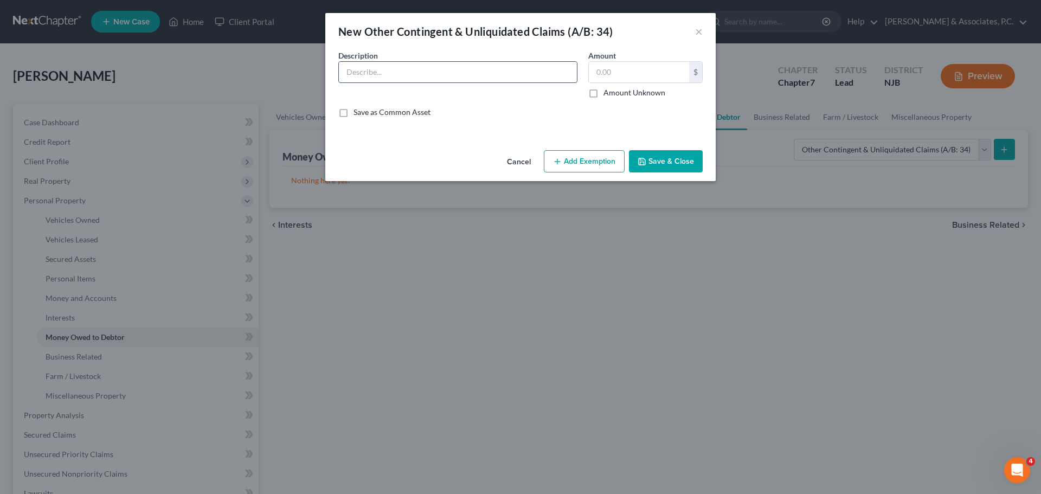
click at [421, 69] on input "text" at bounding box center [458, 72] width 238 height 21
click at [513, 162] on button "Cancel" at bounding box center [518, 162] width 41 height 22
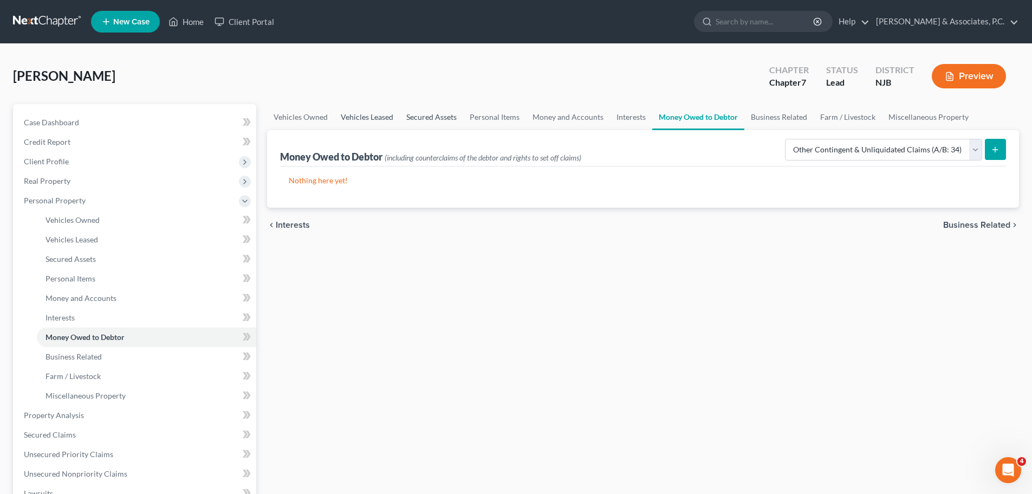
click at [380, 115] on link "Vehicles Leased" at bounding box center [367, 117] width 66 height 26
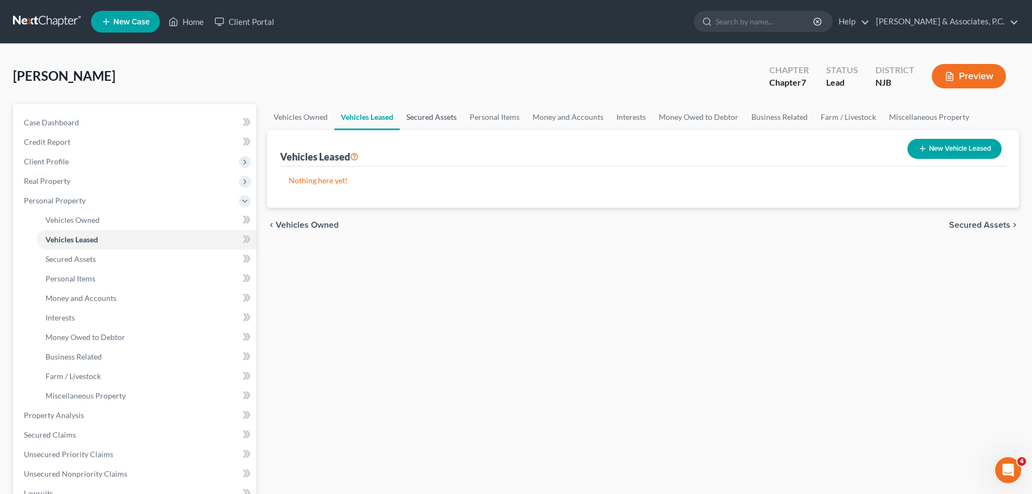
click at [450, 118] on link "Secured Assets" at bounding box center [431, 117] width 63 height 26
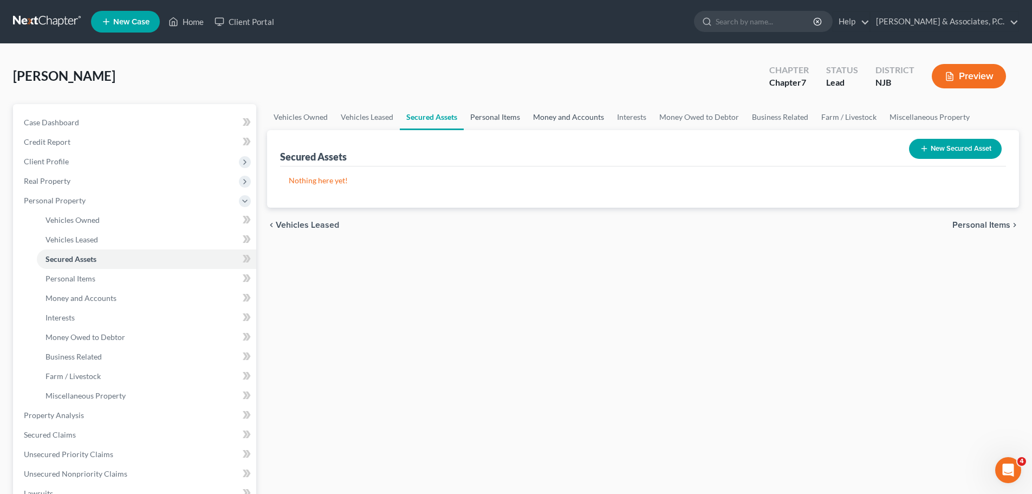
drag, startPoint x: 503, startPoint y: 116, endPoint x: 527, endPoint y: 120, distance: 24.2
click at [503, 115] on link "Personal Items" at bounding box center [495, 117] width 63 height 26
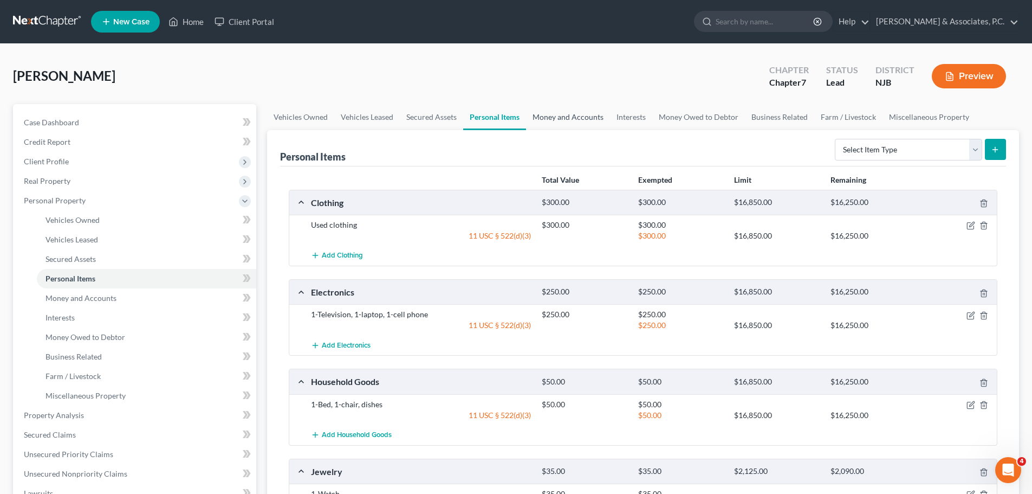
click at [563, 120] on link "Money and Accounts" at bounding box center [568, 117] width 84 height 26
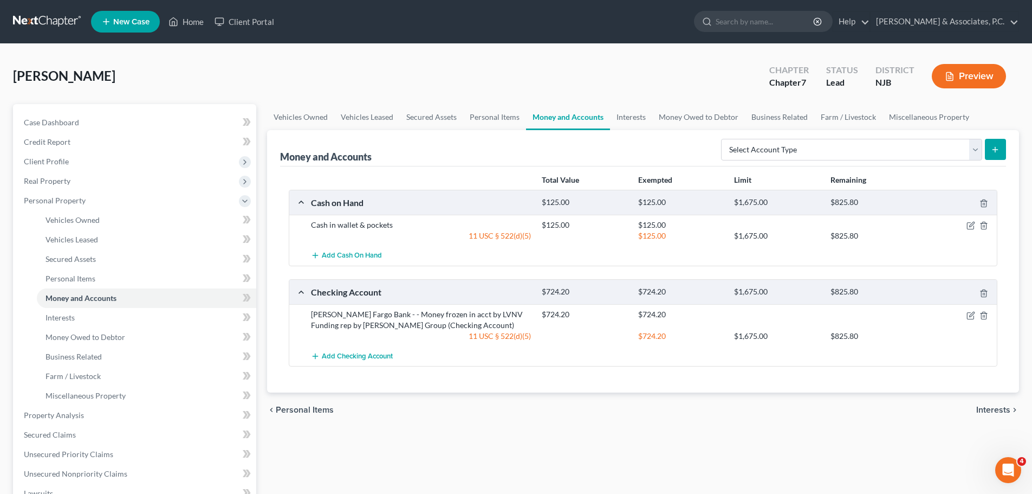
click at [996, 413] on span "Interests" at bounding box center [994, 409] width 34 height 9
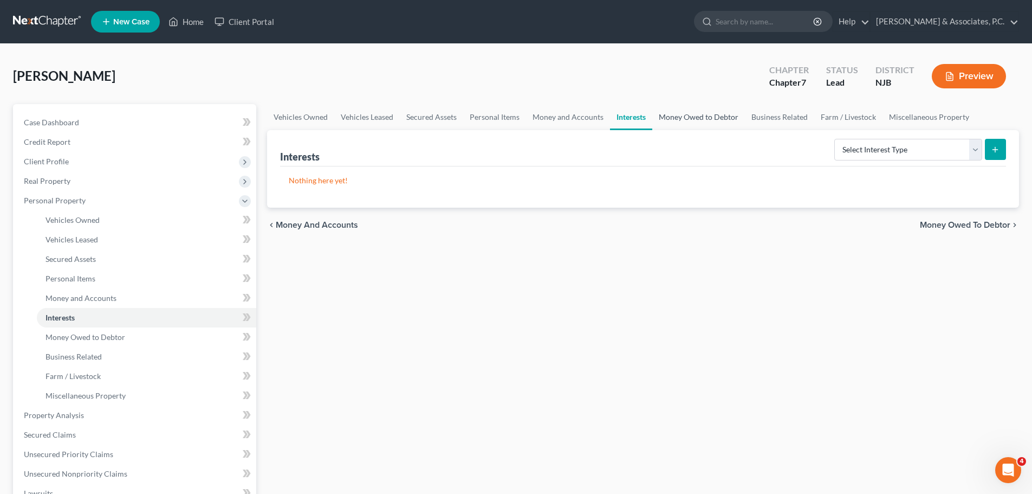
drag, startPoint x: 699, startPoint y: 113, endPoint x: 713, endPoint y: 119, distance: 15.3
click at [699, 113] on link "Money Owed to Debtor" at bounding box center [698, 117] width 93 height 26
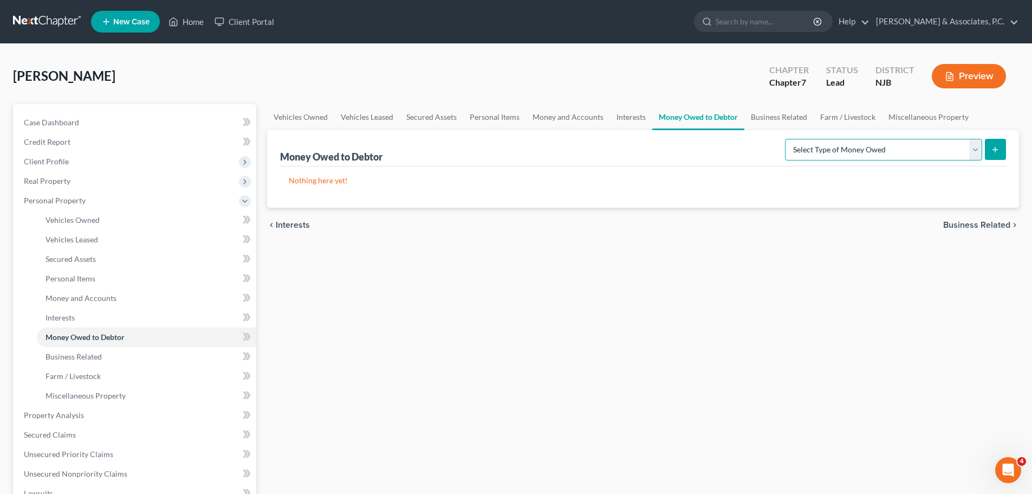
click at [891, 147] on select "Select Type of Money Owed Accounts Receivable (A/B: 38) Alimony (A/B: 29) Child…" at bounding box center [883, 150] width 197 height 22
click at [776, 115] on link "Business Related" at bounding box center [779, 117] width 69 height 26
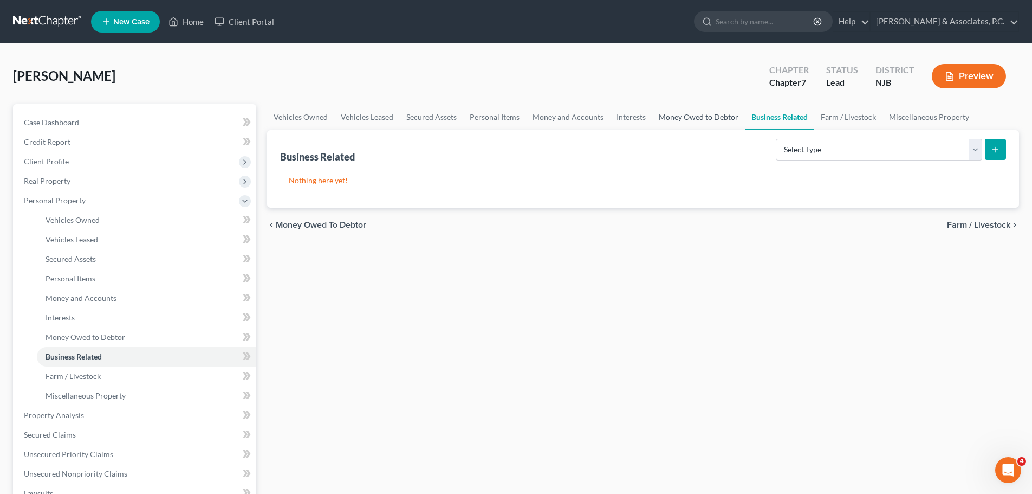
click at [707, 114] on link "Money Owed to Debtor" at bounding box center [698, 117] width 93 height 26
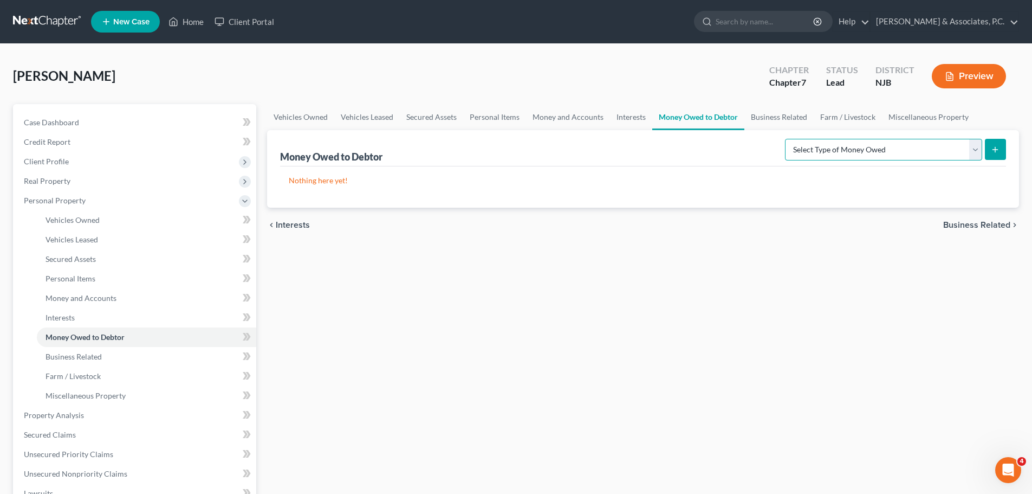
click at [979, 149] on select "Select Type of Money Owed Accounts Receivable (A/B: 38) Alimony (A/B: 29) Child…" at bounding box center [883, 150] width 197 height 22
click at [787, 139] on select "Select Type of Money Owed Accounts Receivable (A/B: 38) Alimony (A/B: 29) Child…" at bounding box center [883, 150] width 197 height 22
click at [998, 146] on icon "submit" at bounding box center [995, 149] width 9 height 9
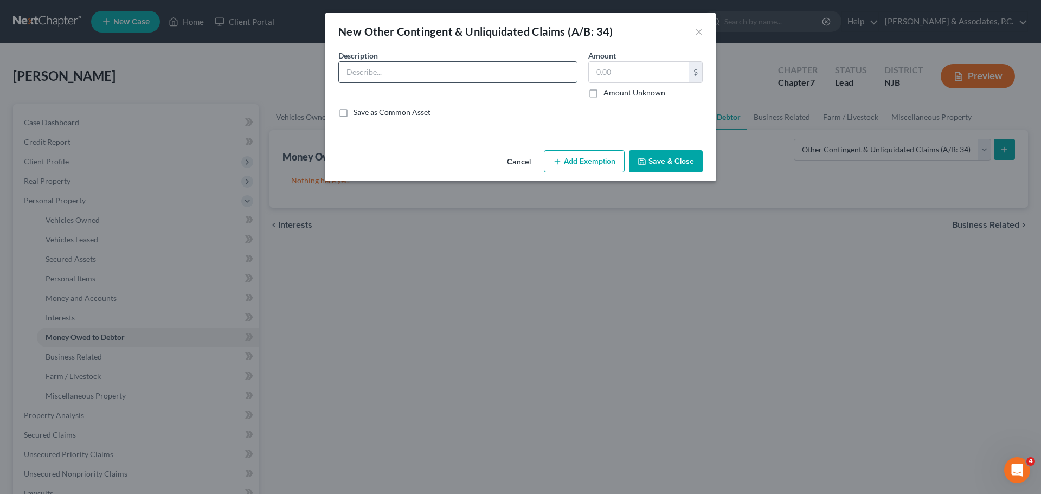
click at [437, 73] on input "text" at bounding box center [458, 72] width 238 height 21
click at [524, 80] on input "Money levied in debtor's [PERSON_NAME] Fargo Bank Account by LVNV Funding" at bounding box center [458, 72] width 238 height 21
click at [582, 159] on button "Add Exemption" at bounding box center [584, 161] width 81 height 23
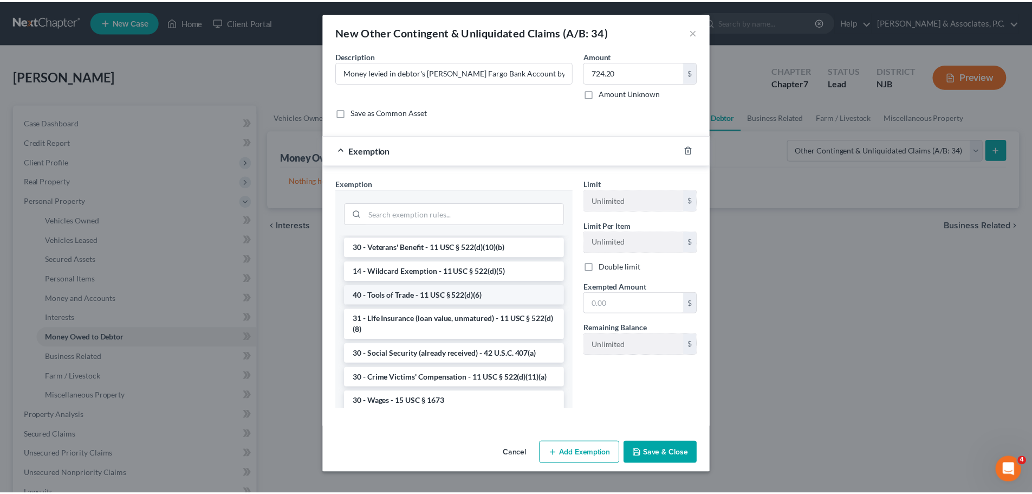
scroll to position [379, 0]
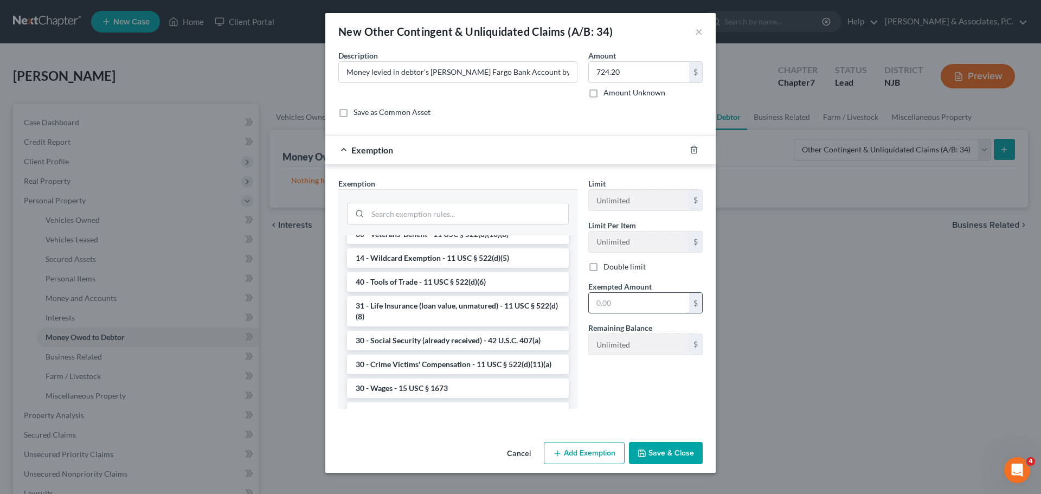
drag, startPoint x: 440, startPoint y: 279, endPoint x: 595, endPoint y: 298, distance: 156.7
click at [440, 268] on li "14 - Wildcard Exemption - 11 USC § 522(d)(5)" at bounding box center [458, 258] width 222 height 20
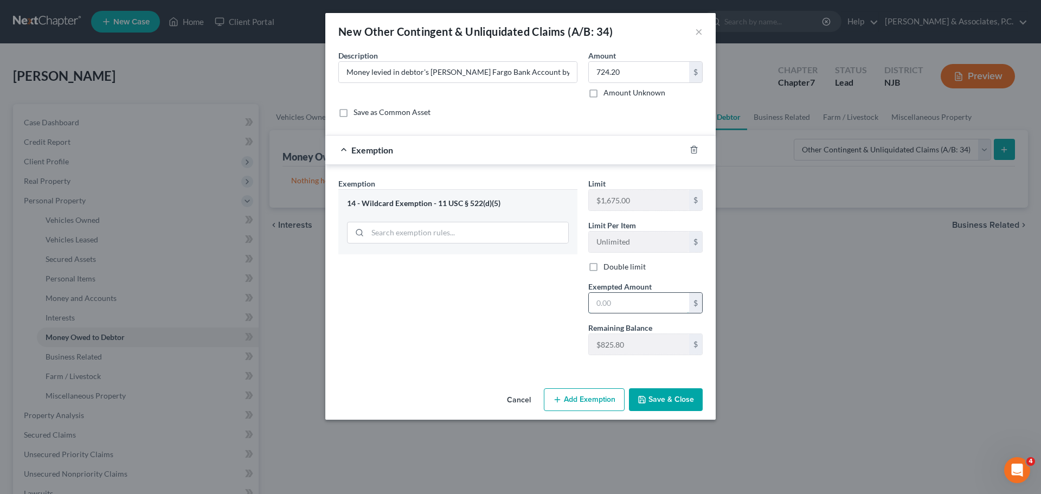
click at [617, 305] on input "text" at bounding box center [639, 303] width 100 height 21
click at [671, 398] on button "Save & Close" at bounding box center [666, 399] width 74 height 23
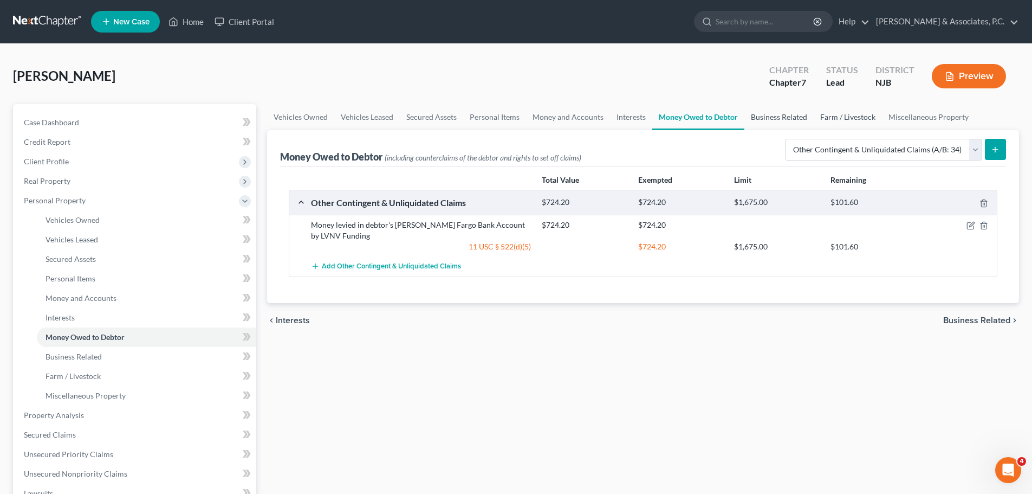
drag, startPoint x: 764, startPoint y: 115, endPoint x: 851, endPoint y: 116, distance: 87.3
click at [764, 115] on link "Business Related" at bounding box center [779, 117] width 69 height 26
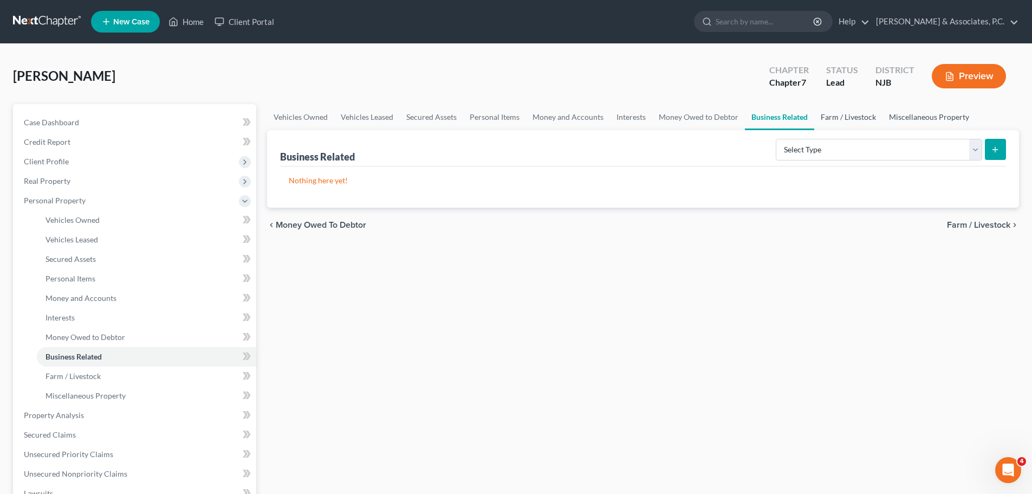
drag, startPoint x: 866, startPoint y: 118, endPoint x: 882, endPoint y: 123, distance: 17.1
click at [865, 118] on link "Farm / Livestock" at bounding box center [849, 117] width 68 height 26
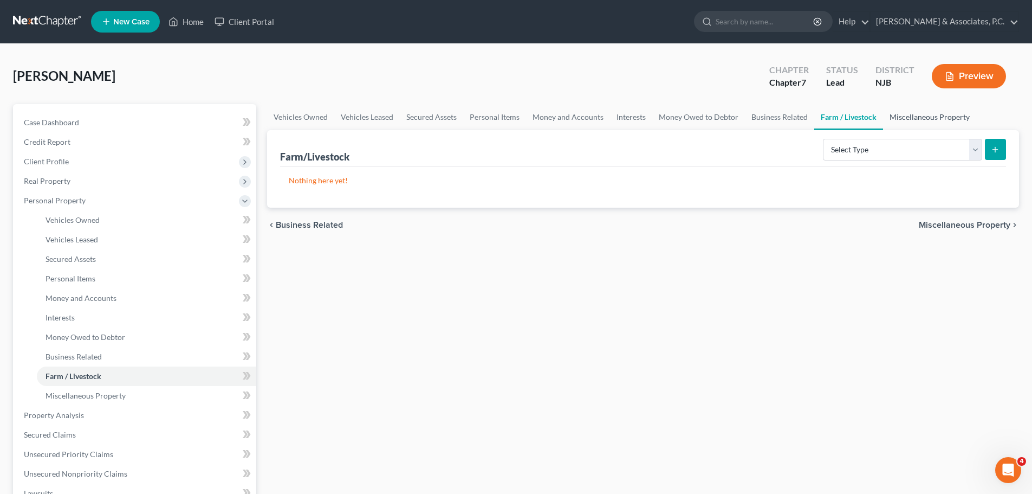
drag, startPoint x: 956, startPoint y: 119, endPoint x: 961, endPoint y: 128, distance: 10.7
click at [957, 119] on link "Miscellaneous Property" at bounding box center [929, 117] width 93 height 26
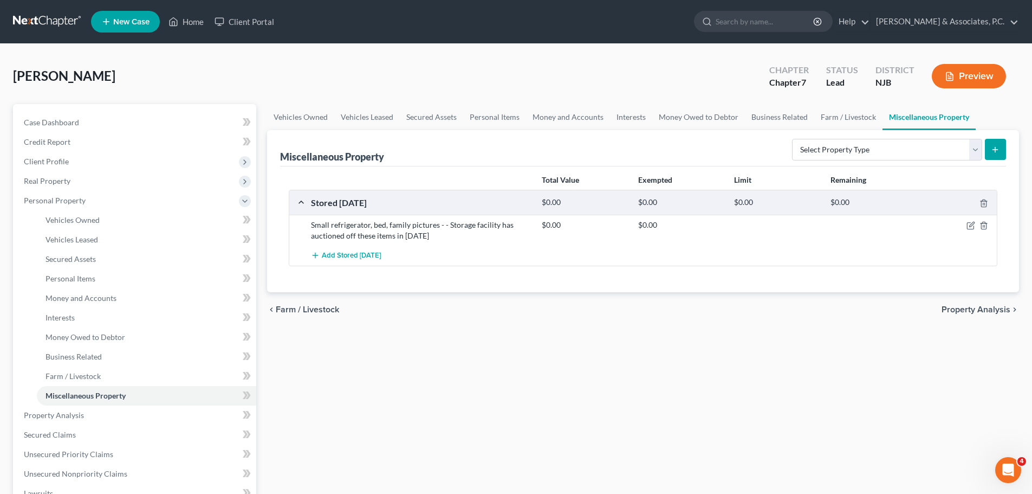
click at [994, 308] on span "Property Analysis" at bounding box center [976, 309] width 69 height 9
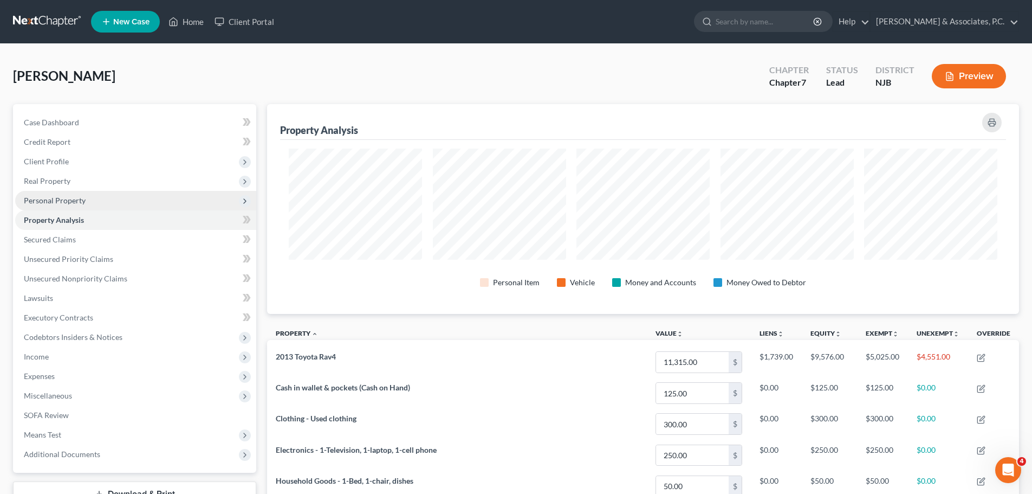
click at [54, 199] on span "Personal Property" at bounding box center [55, 200] width 62 height 9
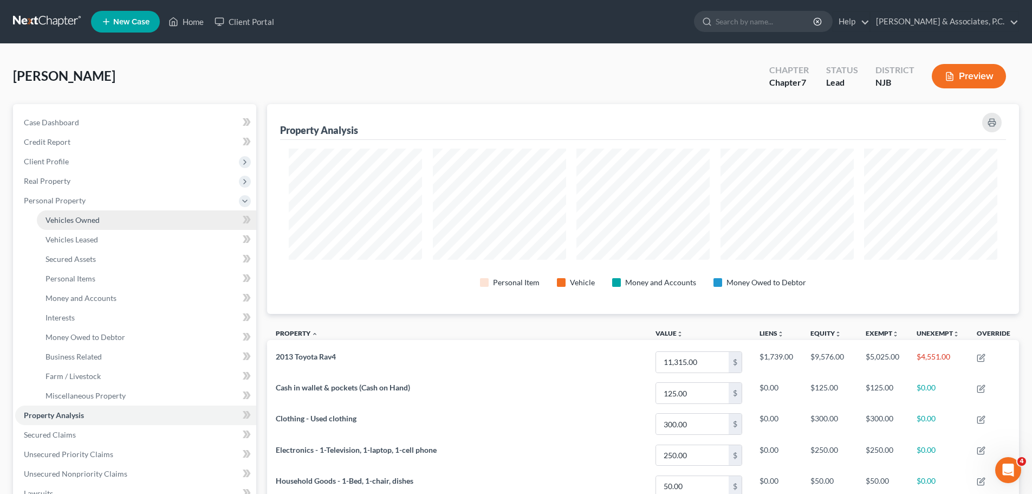
click at [74, 218] on span "Vehicles Owned" at bounding box center [73, 219] width 54 height 9
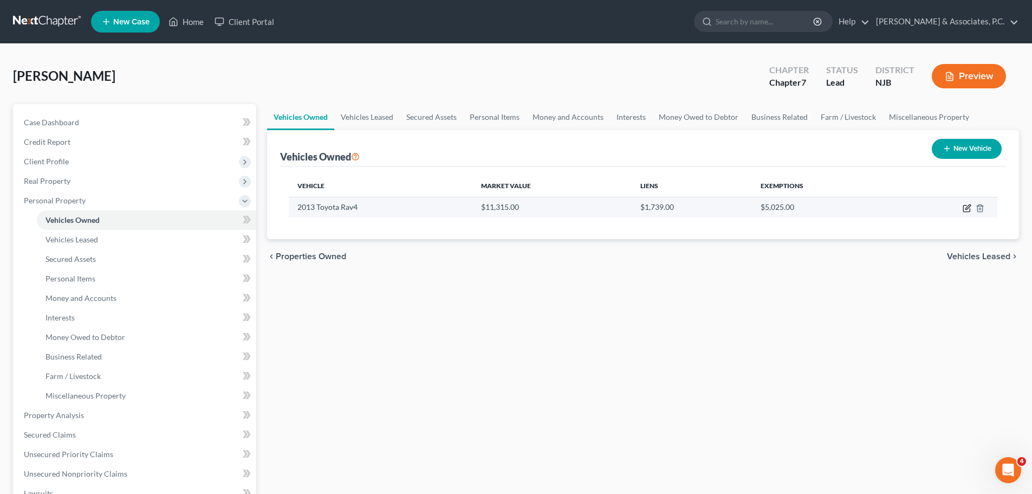
click at [968, 208] on icon "button" at bounding box center [968, 206] width 5 height 5
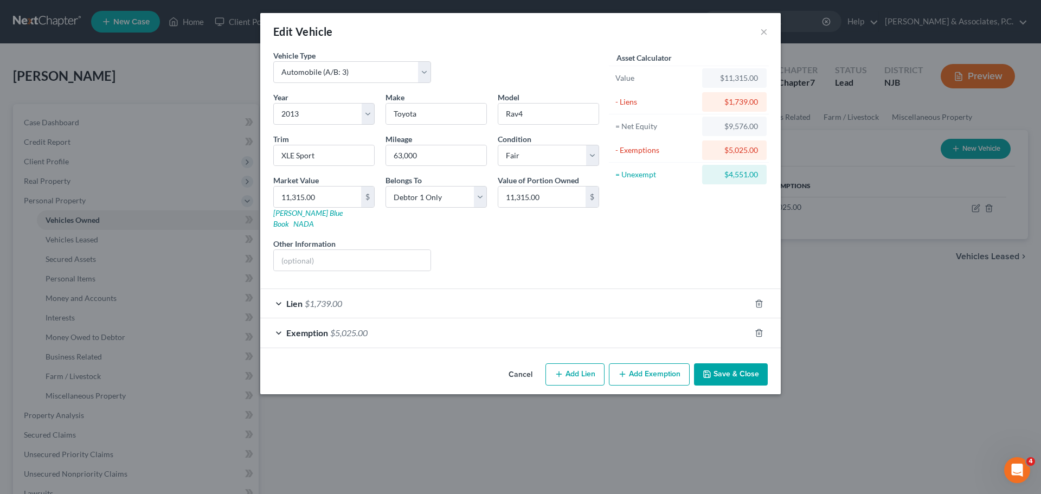
click at [642, 366] on button "Add Exemption" at bounding box center [649, 374] width 81 height 23
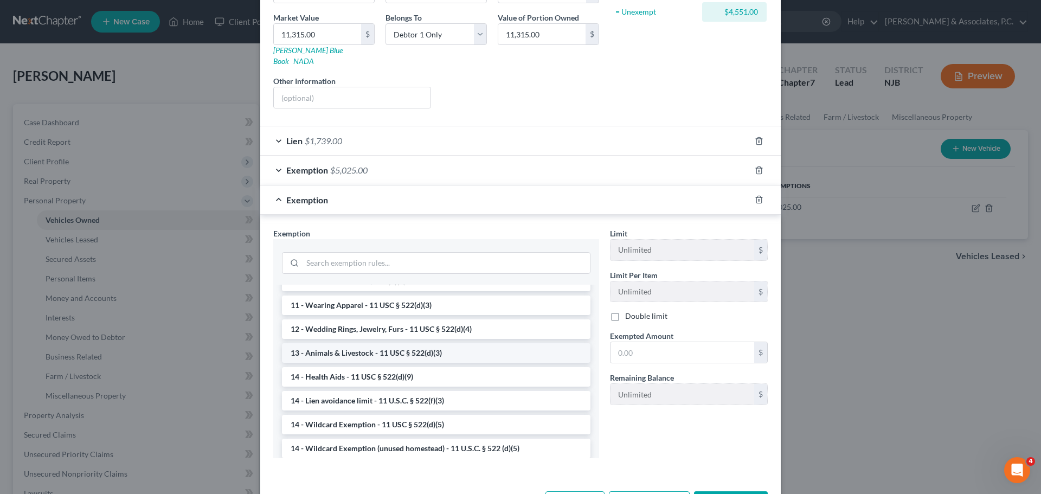
scroll to position [163, 0]
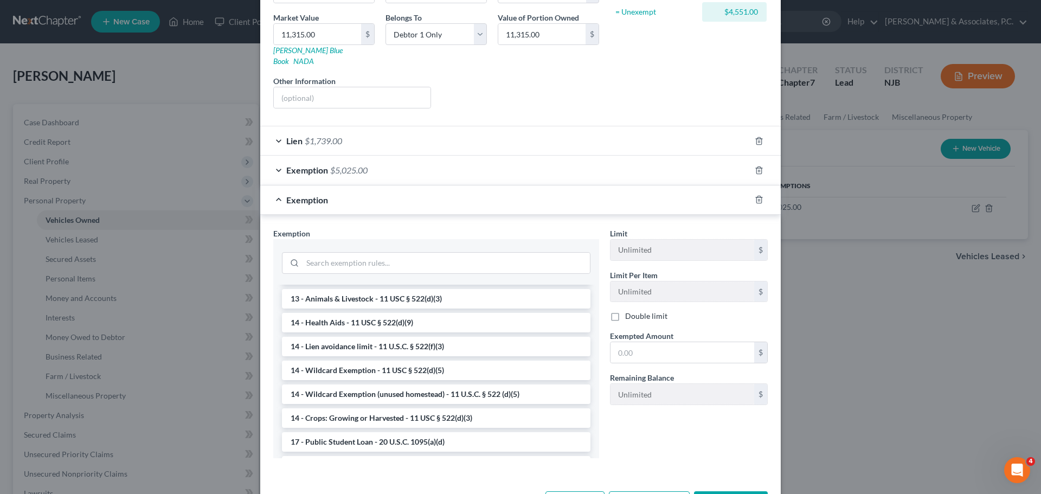
click at [389, 360] on li "14 - Wildcard Exemption - 11 USC § 522(d)(5)" at bounding box center [436, 370] width 308 height 20
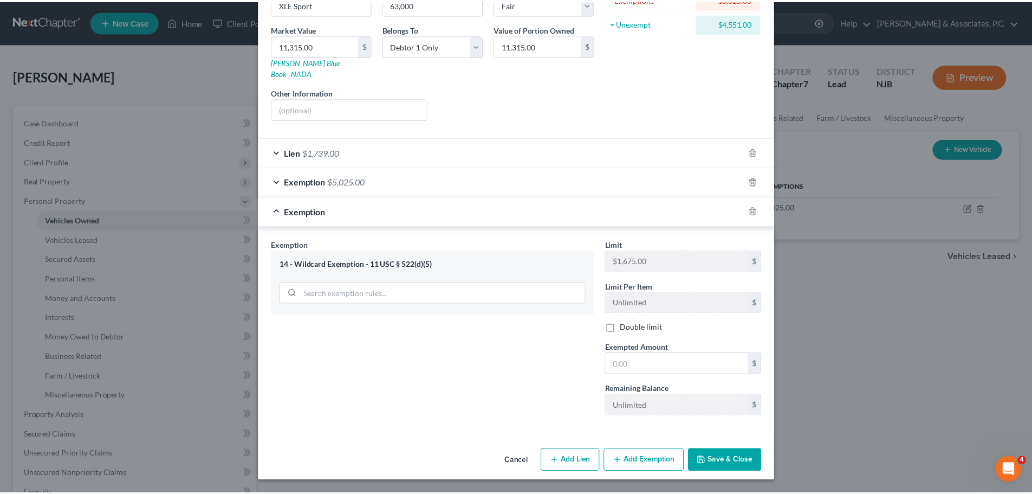
scroll to position [140, 0]
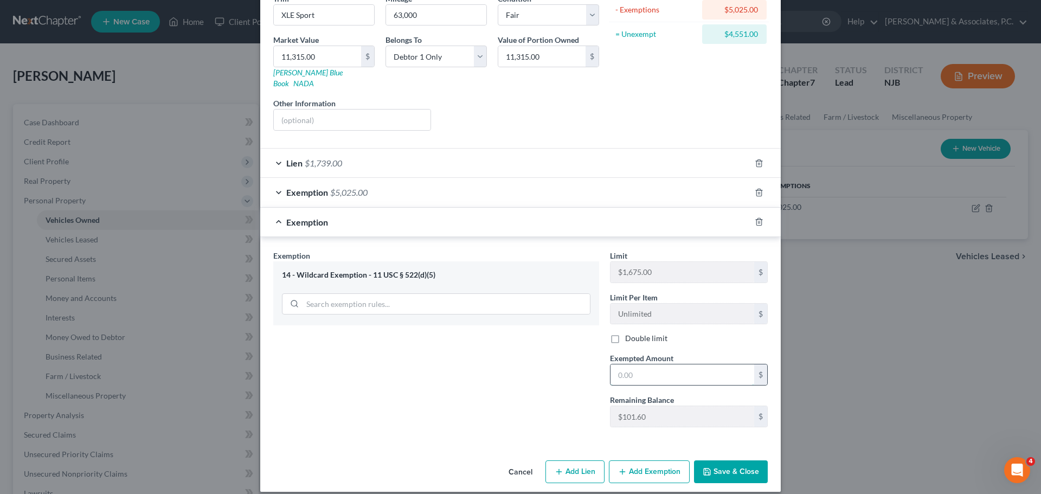
click at [652, 364] on input "text" at bounding box center [682, 374] width 144 height 21
click at [750, 462] on button "Save & Close" at bounding box center [731, 471] width 74 height 23
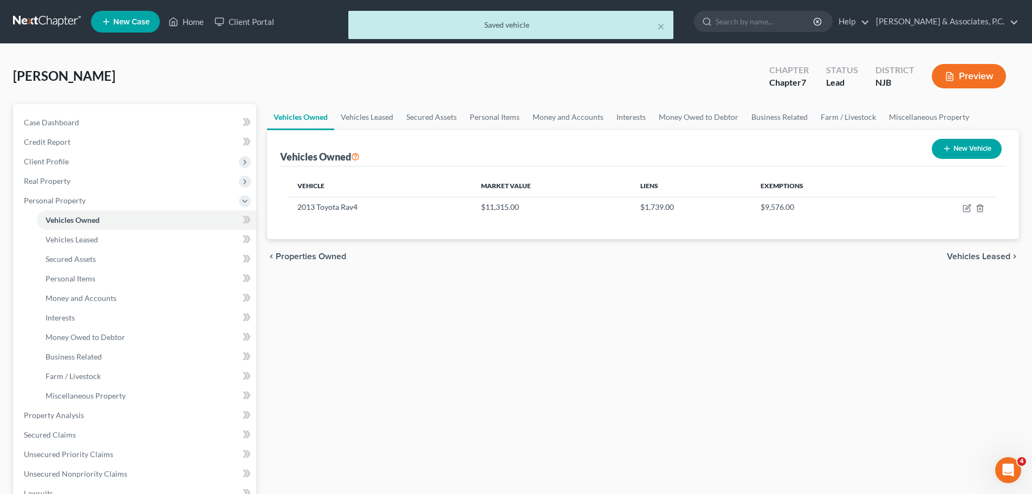
click at [962, 256] on span "Vehicles Leased" at bounding box center [978, 256] width 63 height 9
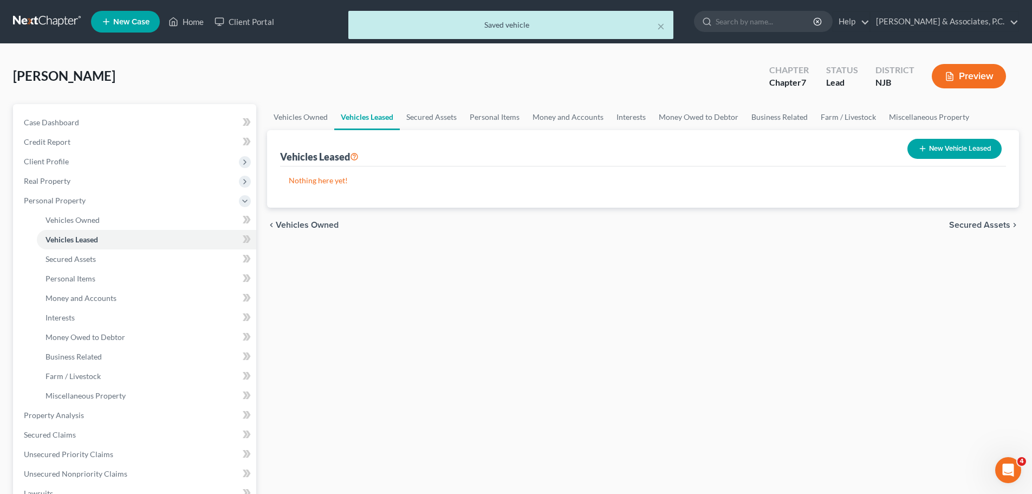
click at [989, 229] on span "Secured Assets" at bounding box center [979, 225] width 61 height 9
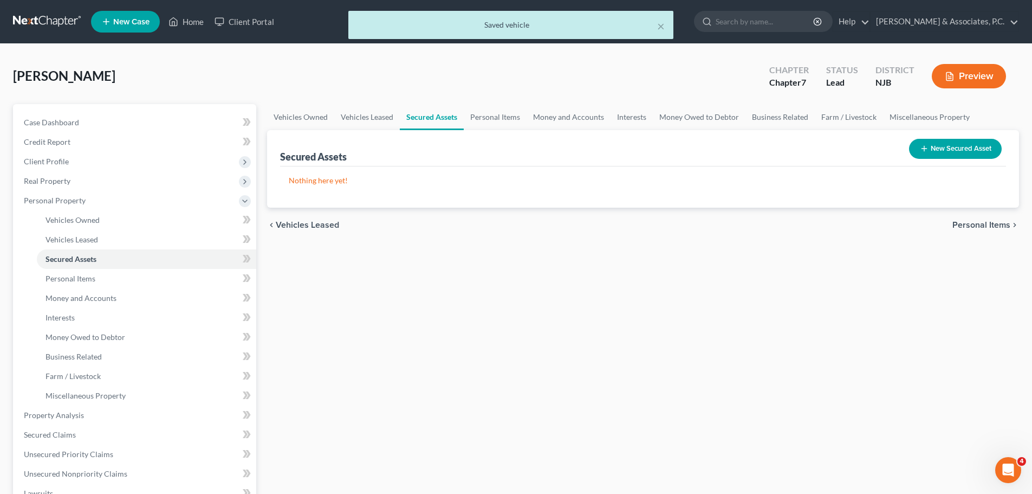
click at [980, 221] on span "Personal Items" at bounding box center [982, 225] width 58 height 9
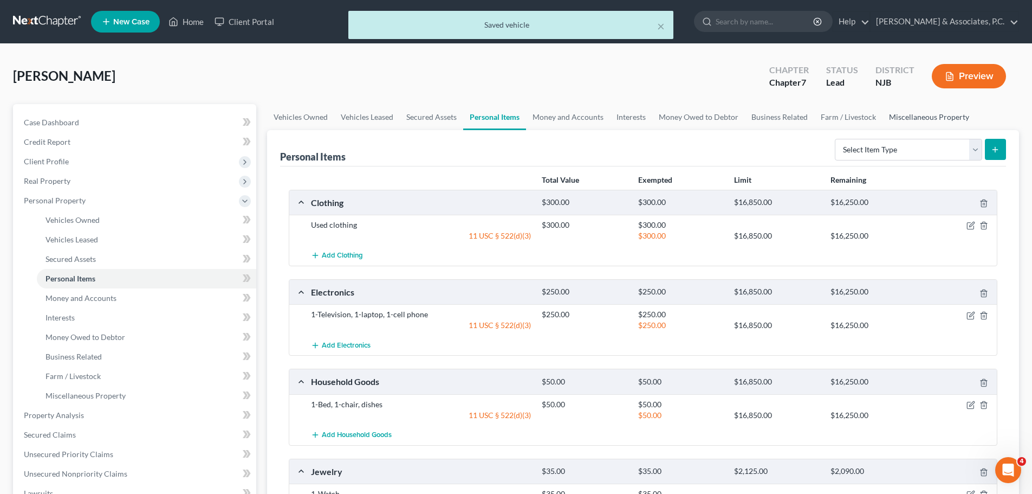
click at [931, 119] on link "Miscellaneous Property" at bounding box center [929, 117] width 93 height 26
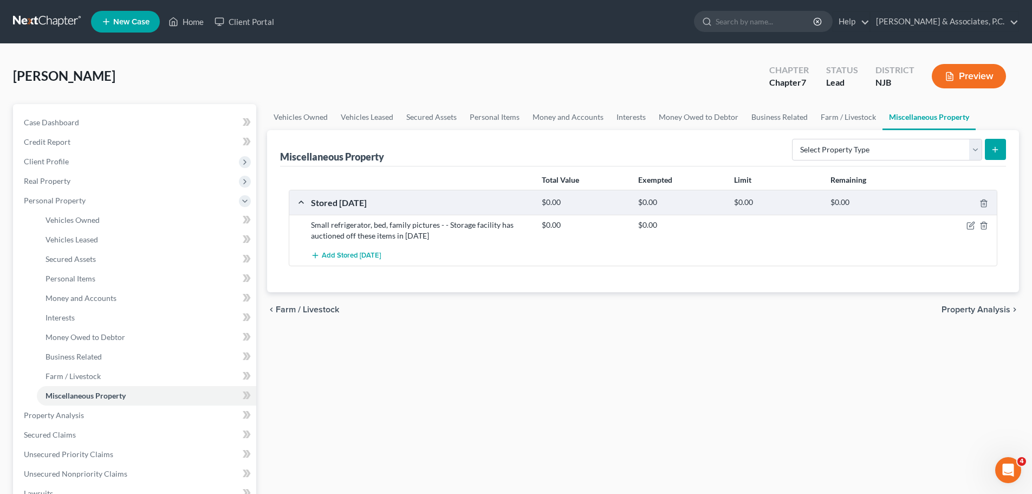
click at [972, 311] on span "Property Analysis" at bounding box center [976, 309] width 69 height 9
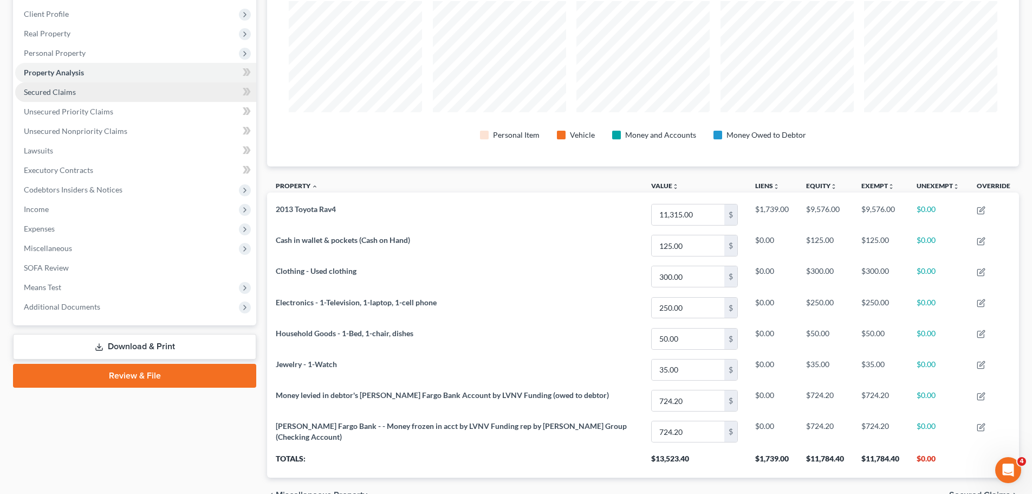
scroll to position [44, 0]
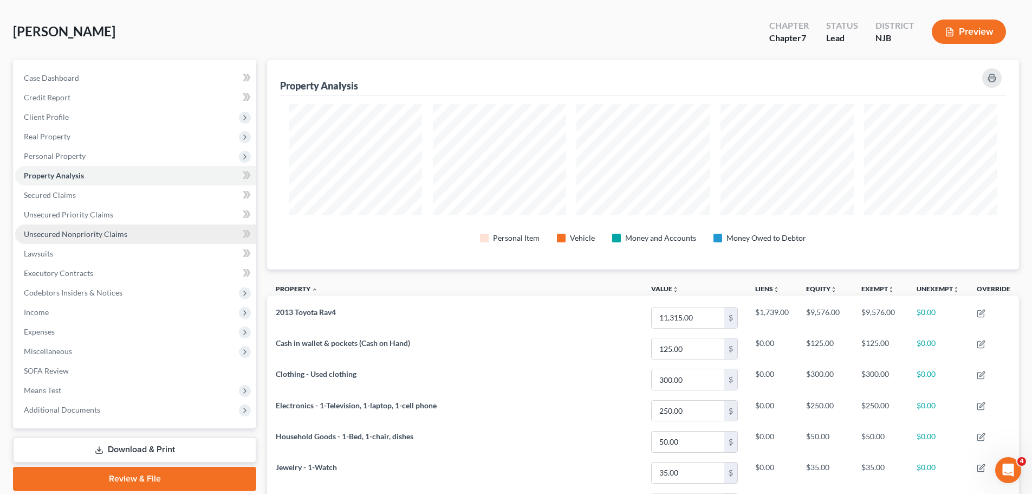
click at [49, 232] on span "Unsecured Nonpriority Claims" at bounding box center [76, 233] width 104 height 9
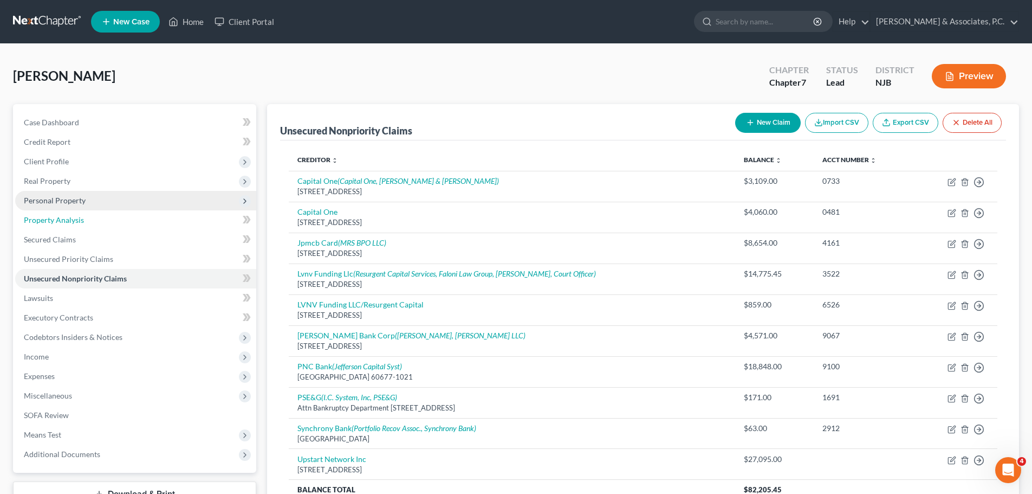
drag, startPoint x: 37, startPoint y: 223, endPoint x: 40, endPoint y: 208, distance: 15.4
click at [37, 222] on span "Property Analysis" at bounding box center [54, 219] width 60 height 9
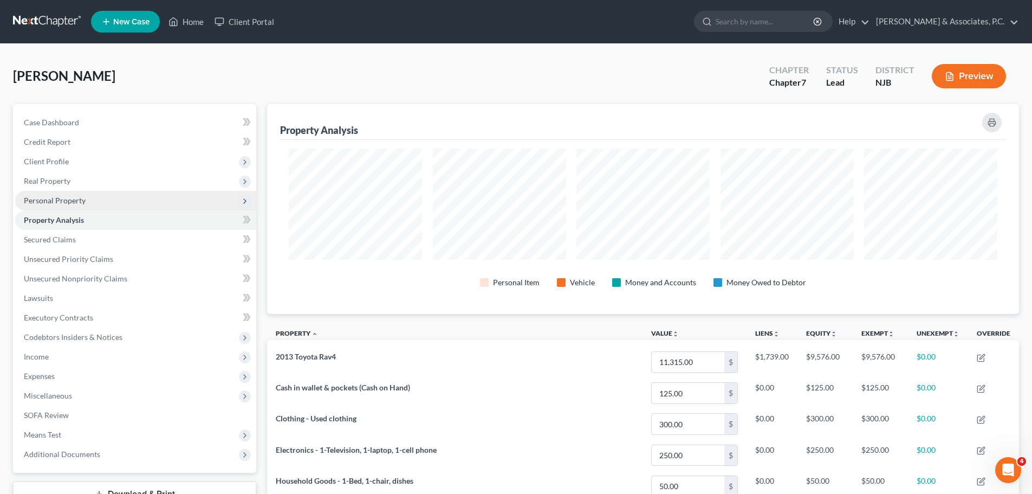
scroll to position [210, 752]
click at [50, 201] on span "Personal Property" at bounding box center [55, 200] width 62 height 9
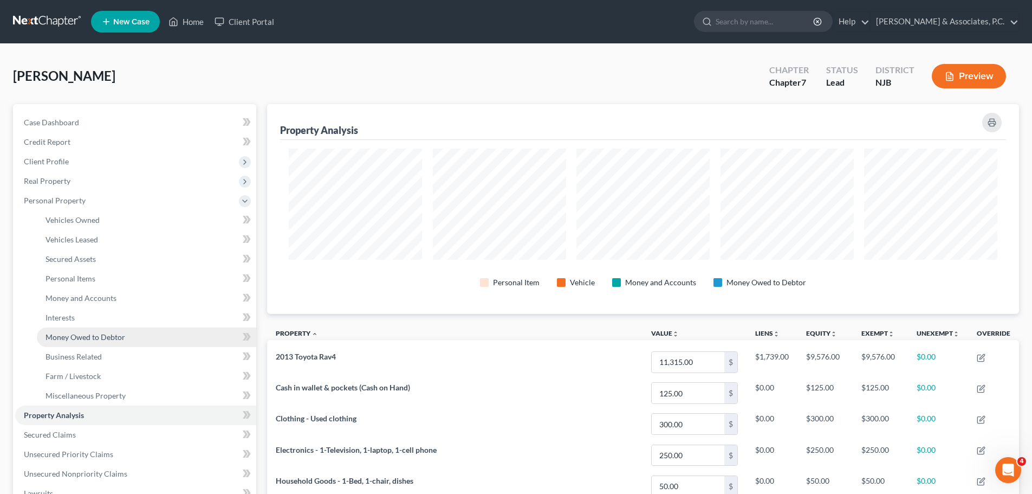
click at [85, 337] on span "Money Owed to Debtor" at bounding box center [86, 336] width 80 height 9
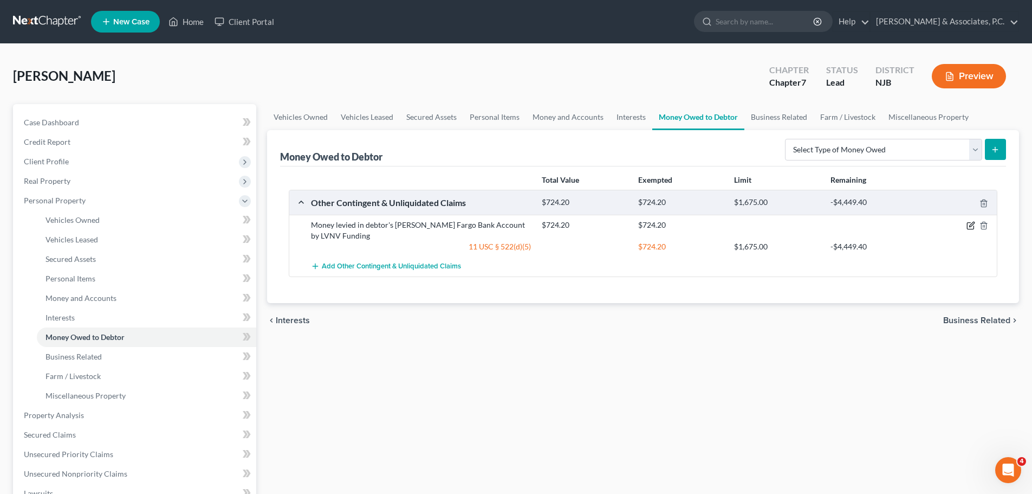
click at [973, 225] on icon "button" at bounding box center [971, 225] width 9 height 9
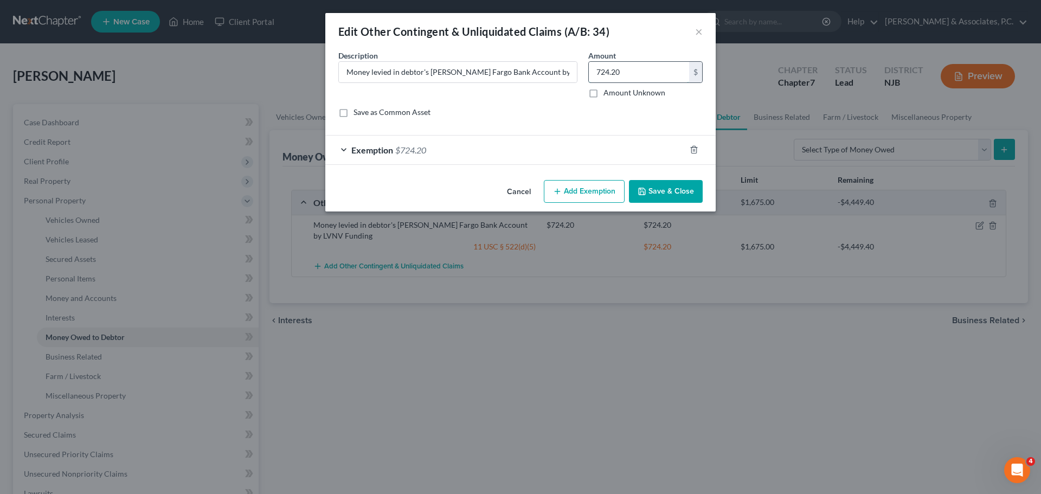
click at [639, 73] on input "724.20" at bounding box center [639, 72] width 100 height 21
click at [663, 192] on button "Save & Close" at bounding box center [666, 191] width 74 height 23
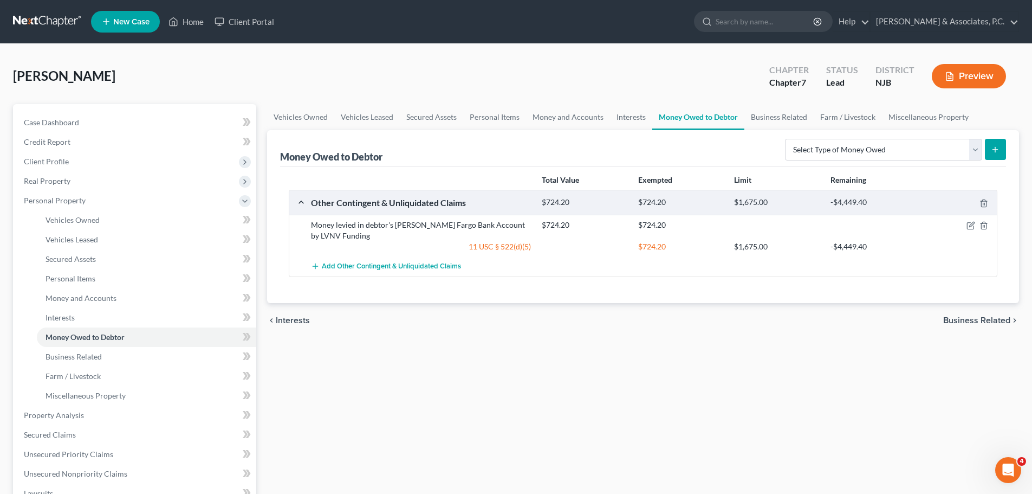
click at [981, 321] on span "Business Related" at bounding box center [977, 320] width 67 height 9
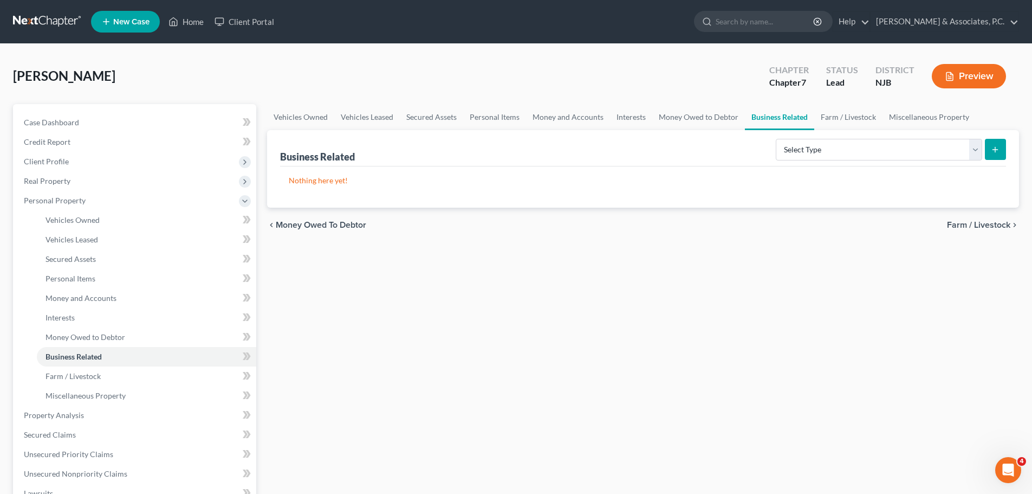
click at [993, 224] on span "Farm / Livestock" at bounding box center [978, 225] width 63 height 9
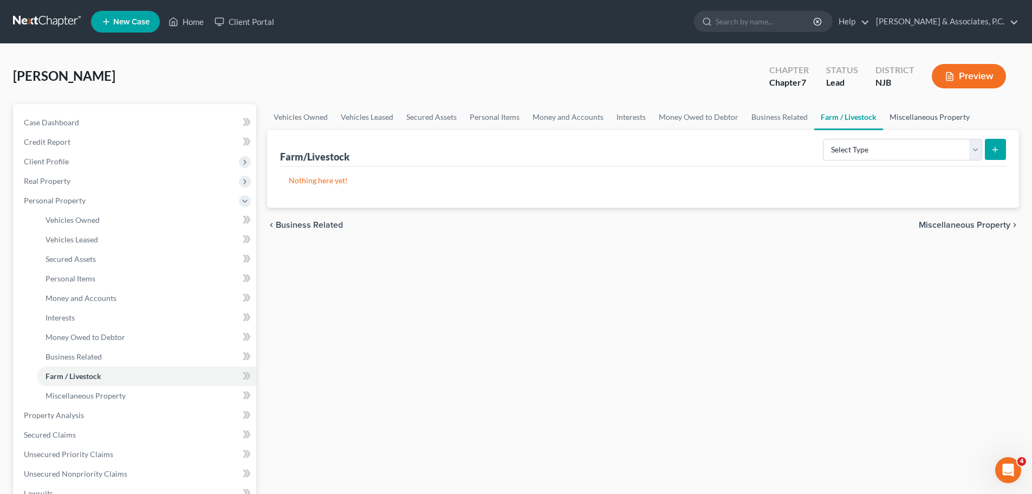
drag, startPoint x: 858, startPoint y: 115, endPoint x: 881, endPoint y: 119, distance: 23.1
click at [859, 117] on link "Farm / Livestock" at bounding box center [849, 117] width 69 height 26
click at [912, 118] on link "Miscellaneous Property" at bounding box center [929, 117] width 93 height 26
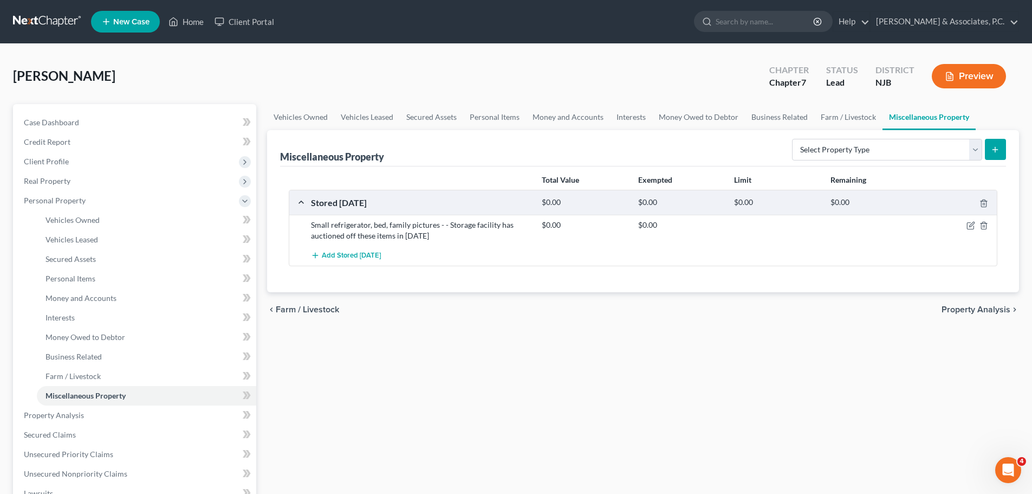
click at [962, 307] on span "Property Analysis" at bounding box center [976, 309] width 69 height 9
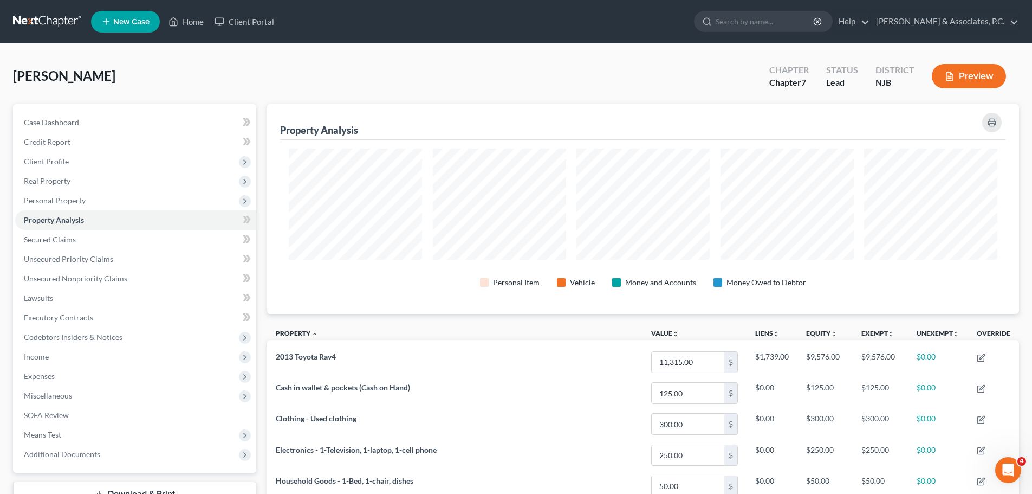
scroll to position [210, 752]
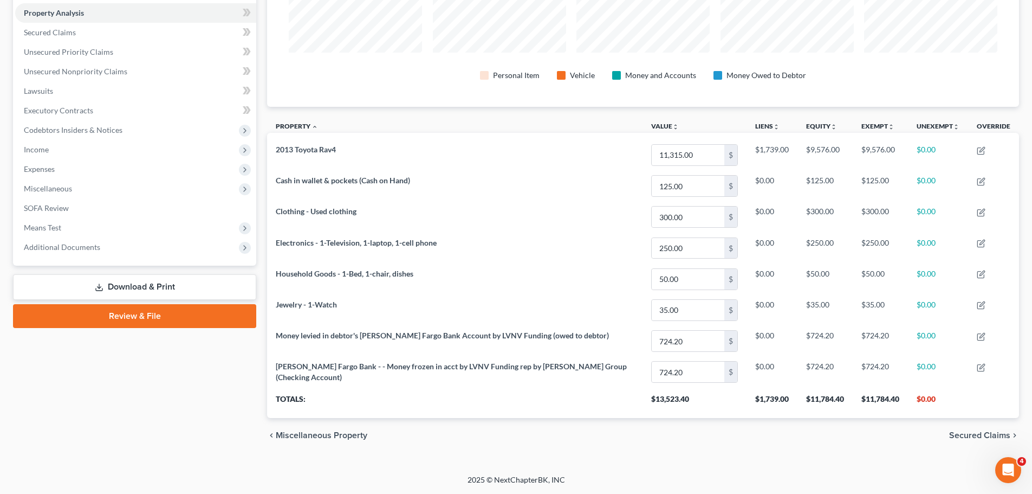
click at [978, 434] on span "Secured Claims" at bounding box center [979, 435] width 61 height 9
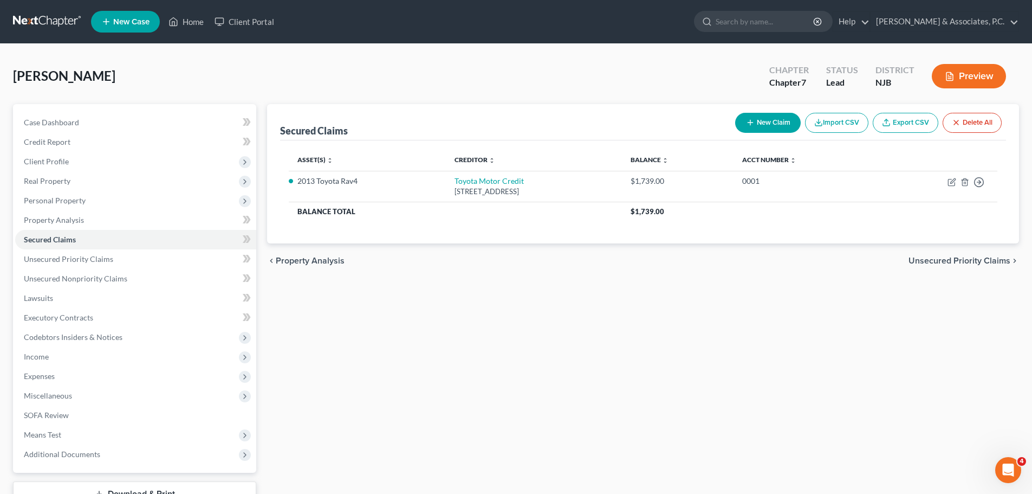
click at [972, 261] on span "Unsecured Priority Claims" at bounding box center [960, 260] width 102 height 9
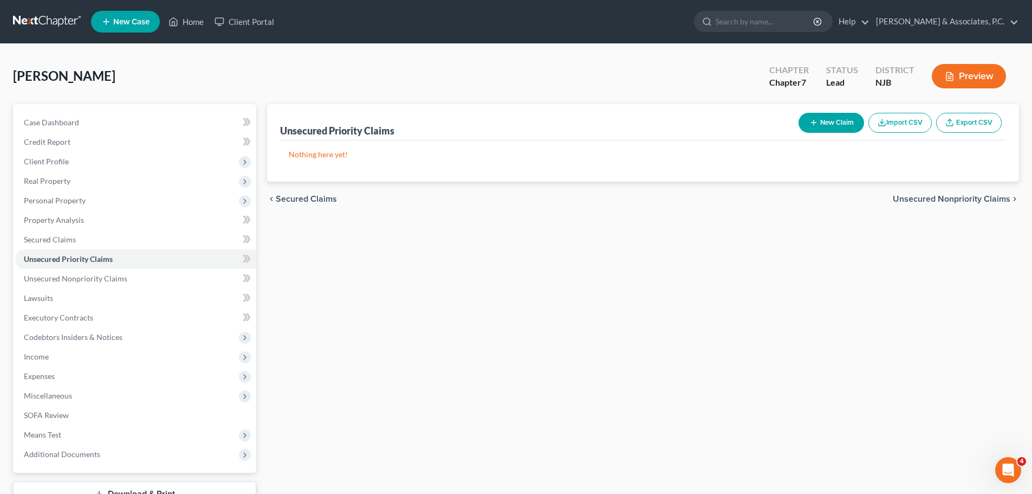
click at [979, 202] on span "Unsecured Nonpriority Claims" at bounding box center [952, 199] width 118 height 9
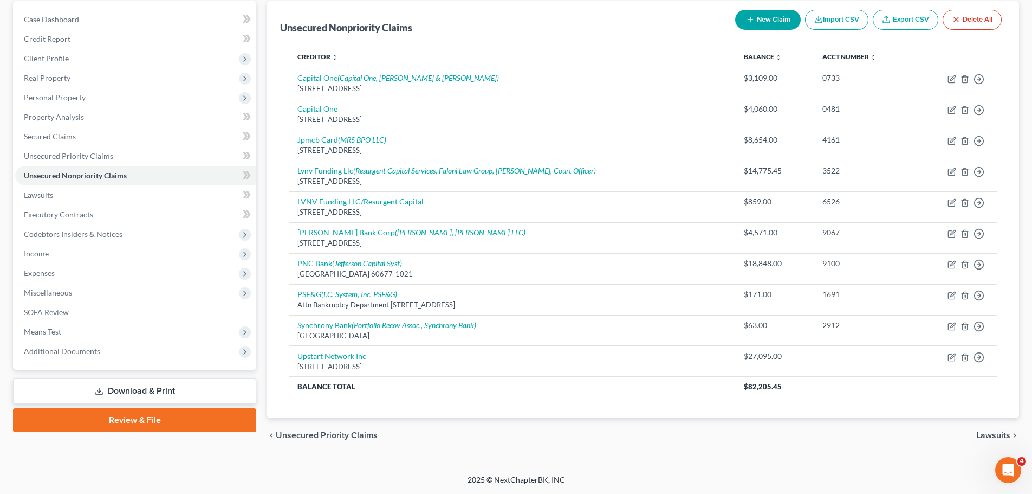
drag, startPoint x: 984, startPoint y: 432, endPoint x: 974, endPoint y: 432, distance: 9.8
click at [985, 433] on span "Lawsuits" at bounding box center [994, 435] width 34 height 9
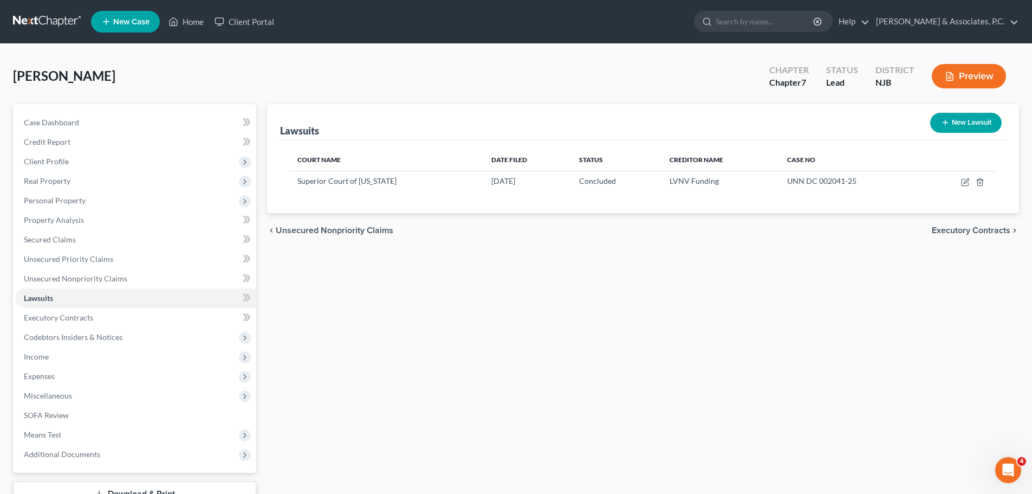
click at [950, 228] on span "Executory Contracts" at bounding box center [971, 230] width 79 height 9
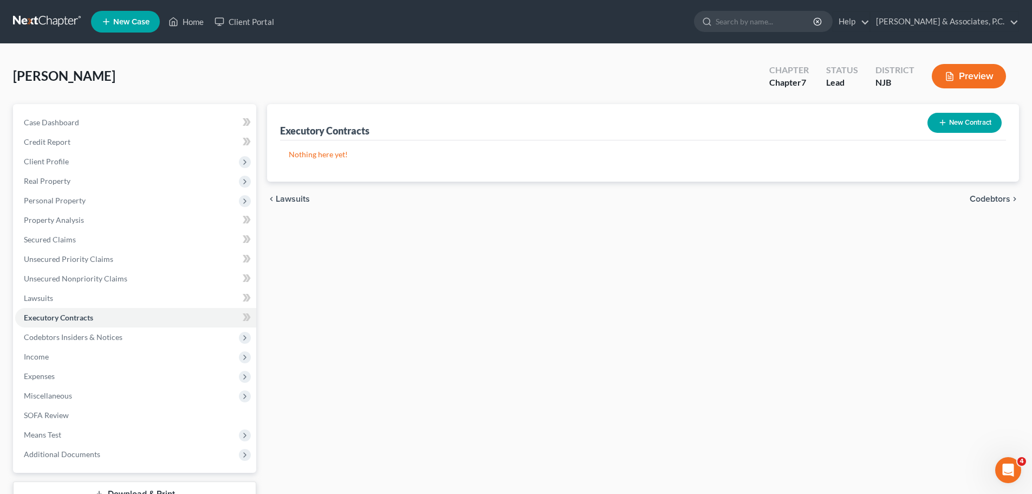
click at [994, 197] on span "Codebtors" at bounding box center [990, 199] width 41 height 9
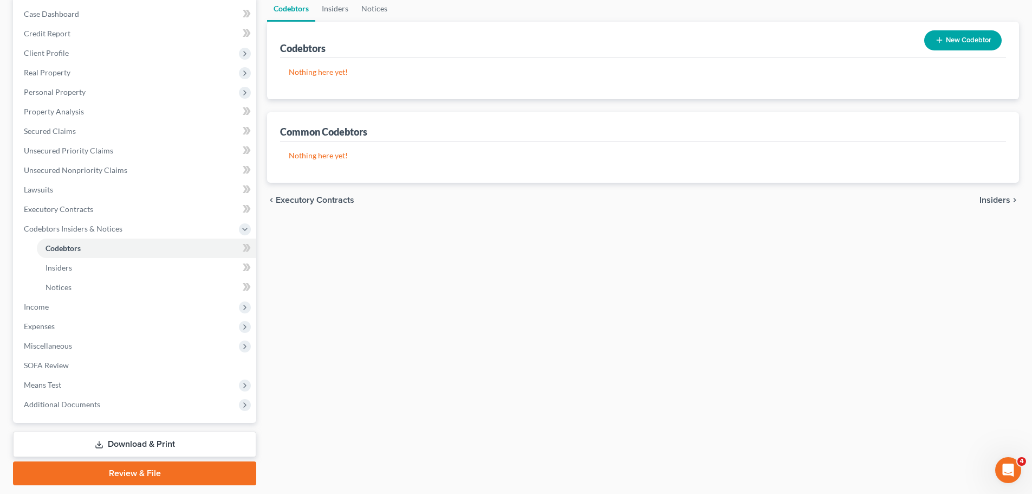
click at [1005, 198] on span "Insiders" at bounding box center [995, 200] width 31 height 9
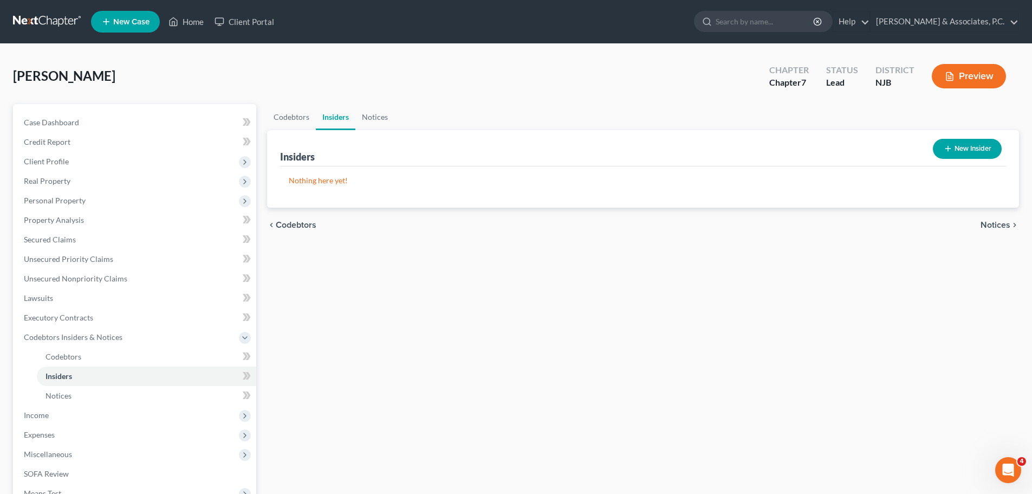
drag, startPoint x: 999, startPoint y: 224, endPoint x: 972, endPoint y: 220, distance: 27.4
click at [998, 224] on span "Notices" at bounding box center [996, 225] width 30 height 9
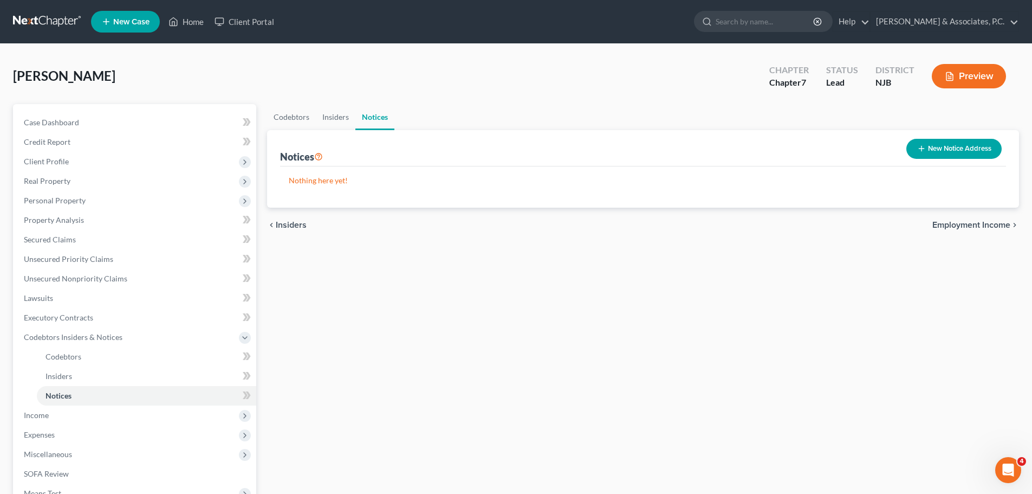
click at [948, 225] on span "Employment Income" at bounding box center [972, 225] width 78 height 9
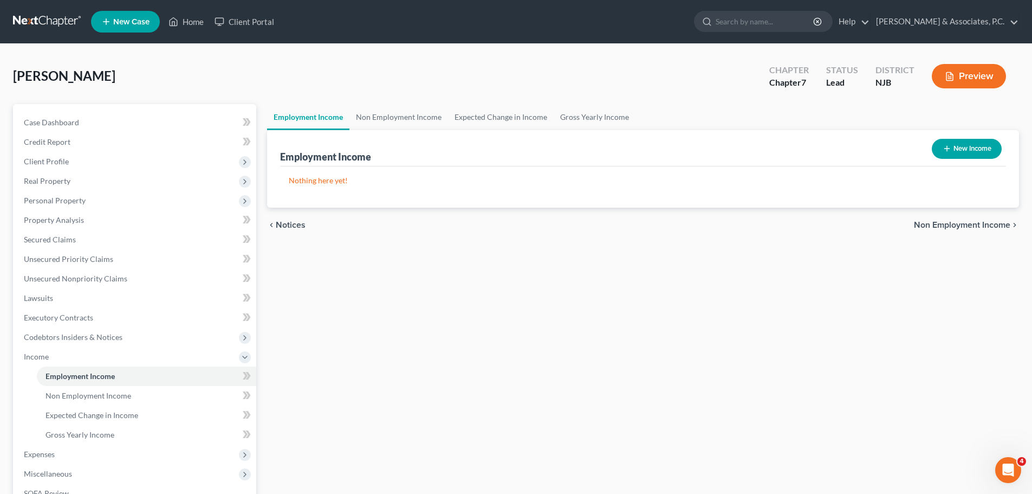
click at [954, 156] on button "New Income" at bounding box center [967, 149] width 70 height 20
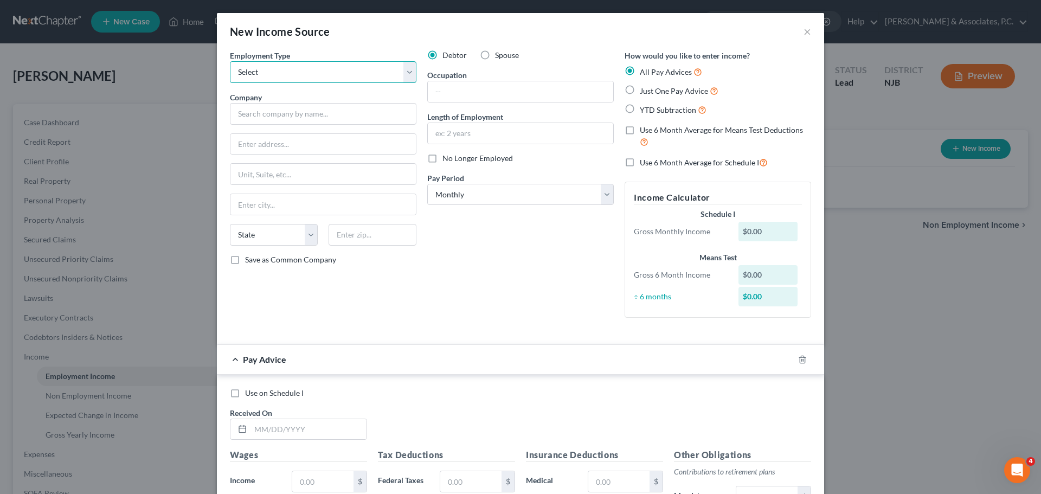
click at [324, 73] on select "Select Full or [DEMOGRAPHIC_DATA] Employment Self Employment" at bounding box center [323, 72] width 186 height 22
click at [230, 61] on select "Select Full or [DEMOGRAPHIC_DATA] Employment Self Employment" at bounding box center [323, 72] width 186 height 22
drag, startPoint x: 321, startPoint y: 117, endPoint x: 343, endPoint y: 158, distance: 46.8
click at [321, 113] on input "text" at bounding box center [323, 114] width 186 height 22
click at [322, 144] on input "text" at bounding box center [322, 144] width 185 height 21
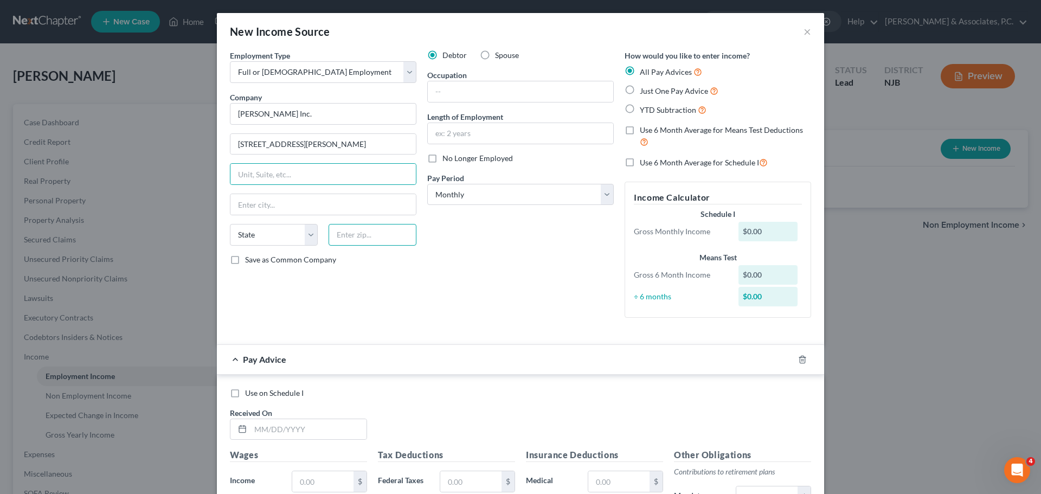
drag, startPoint x: 353, startPoint y: 236, endPoint x: 359, endPoint y: 236, distance: 5.4
click at [352, 234] on input "text" at bounding box center [372, 235] width 88 height 22
click at [526, 82] on input "text" at bounding box center [520, 91] width 185 height 21
drag, startPoint x: 400, startPoint y: 93, endPoint x: 367, endPoint y: 100, distance: 33.9
click at [372, 97] on div "Employment Type * Select Full or [DEMOGRAPHIC_DATA] Employment Self Employment …" at bounding box center [520, 193] width 592 height 286
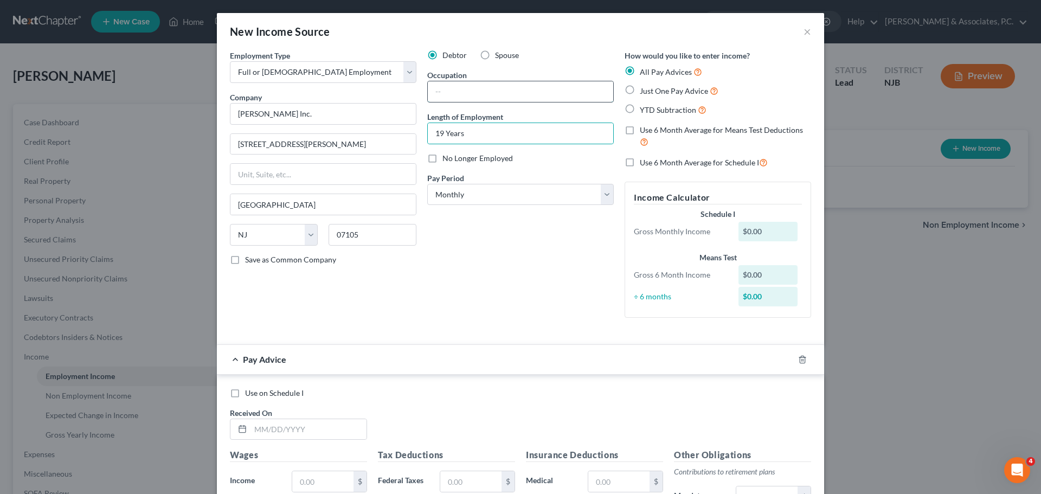
click at [444, 82] on input "text" at bounding box center [520, 91] width 185 height 21
click at [494, 196] on select "Select Monthly Twice Monthly Every Other Week Weekly" at bounding box center [520, 195] width 186 height 22
click at [427, 184] on select "Select Monthly Twice Monthly Every Other Week Weekly" at bounding box center [520, 195] width 186 height 22
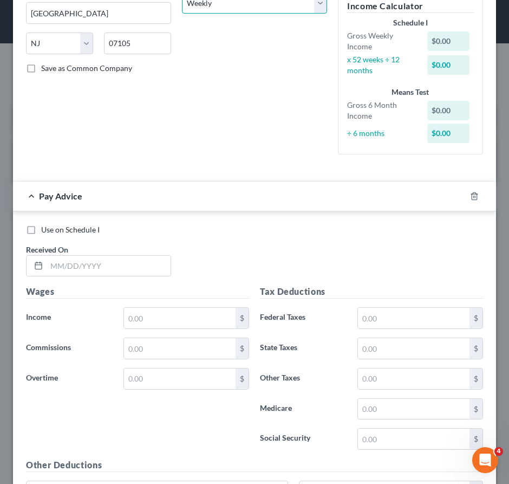
scroll to position [217, 0]
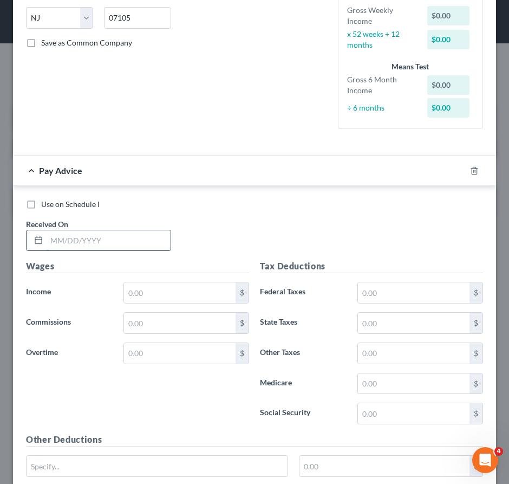
drag, startPoint x: 112, startPoint y: 244, endPoint x: 109, endPoint y: 253, distance: 9.1
click at [112, 244] on input "text" at bounding box center [109, 240] width 124 height 21
click at [182, 303] on input "text" at bounding box center [180, 292] width 112 height 21
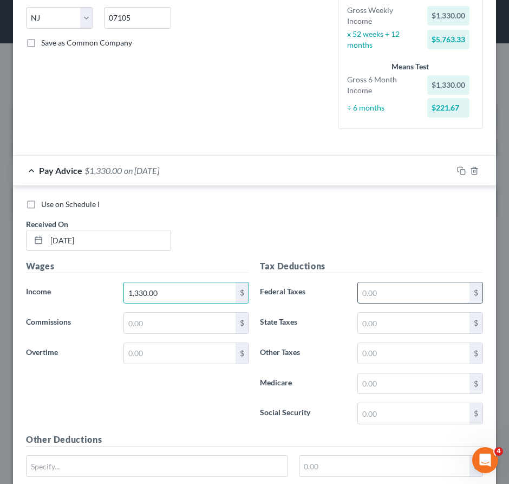
click at [378, 303] on input "text" at bounding box center [414, 292] width 112 height 21
click at [421, 333] on input "text" at bounding box center [414, 323] width 112 height 21
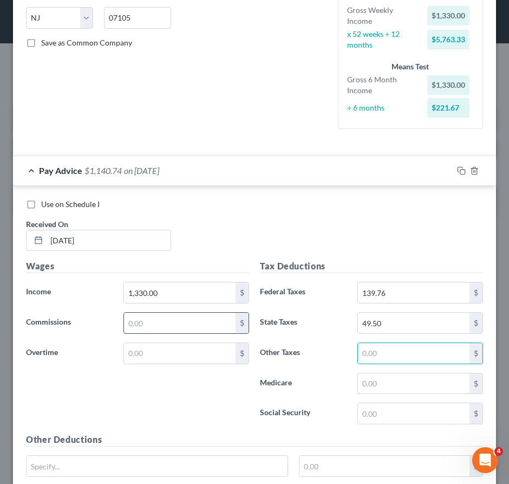
drag, startPoint x: 389, startPoint y: 389, endPoint x: 228, endPoint y: 343, distance: 167.6
click at [388, 389] on input "text" at bounding box center [414, 383] width 112 height 21
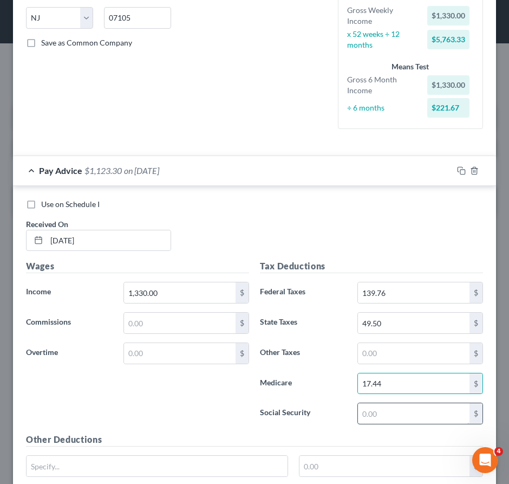
drag, startPoint x: 367, startPoint y: 419, endPoint x: 358, endPoint y: 418, distance: 9.8
click at [367, 420] on input "text" at bounding box center [414, 413] width 112 height 21
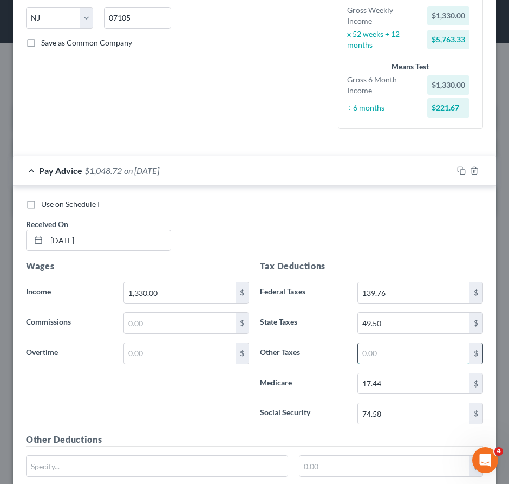
click at [386, 364] on input "text" at bounding box center [414, 353] width 112 height 21
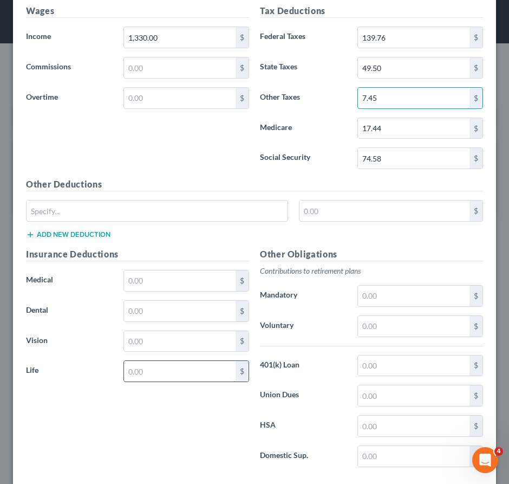
scroll to position [488, 0]
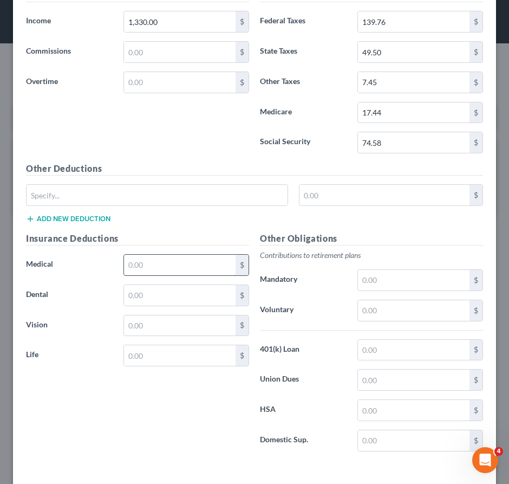
click at [170, 275] on input "text" at bounding box center [180, 265] width 112 height 21
click at [128, 205] on input "text" at bounding box center [157, 195] width 261 height 21
drag, startPoint x: 124, startPoint y: 451, endPoint x: 148, endPoint y: 412, distance: 46.0
click at [124, 451] on div "Insurance Deductions Medical 152.05 $ Dental $ Vision $ Life $" at bounding box center [138, 346] width 234 height 228
click at [118, 203] on input "text" at bounding box center [157, 195] width 261 height 21
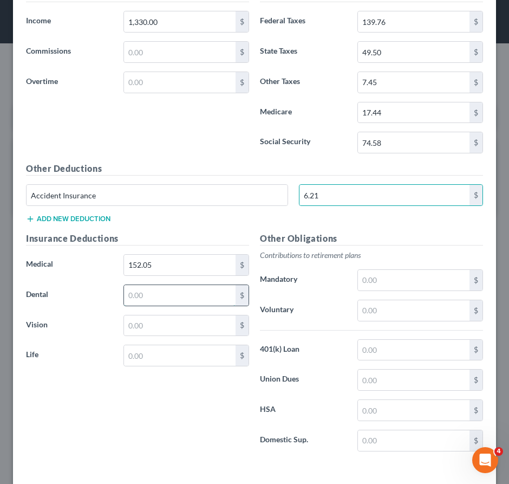
drag, startPoint x: 160, startPoint y: 300, endPoint x: 150, endPoint y: 303, distance: 10.1
click at [160, 300] on input "text" at bounding box center [180, 295] width 112 height 21
click at [199, 336] on input "text" at bounding box center [180, 325] width 112 height 21
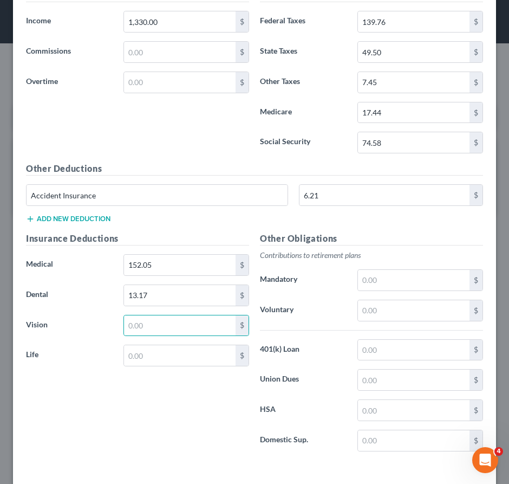
click at [61, 223] on button "Add new deduction" at bounding box center [68, 219] width 85 height 9
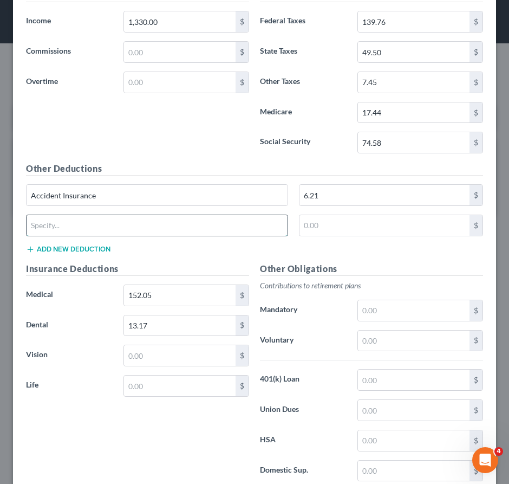
click at [100, 226] on input "text" at bounding box center [157, 225] width 261 height 21
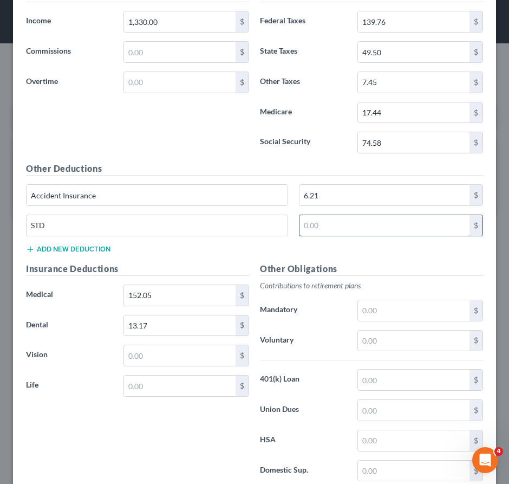
click at [338, 233] on input "text" at bounding box center [385, 225] width 170 height 21
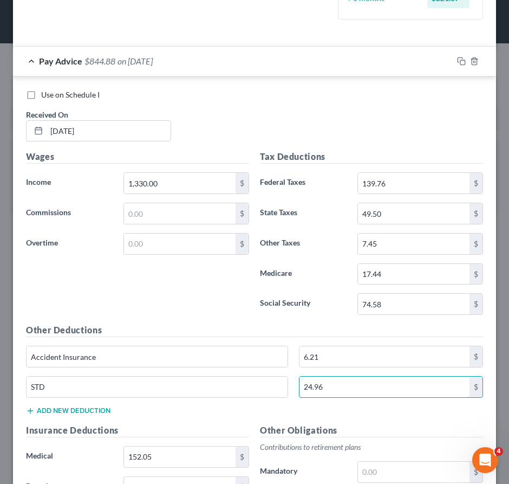
scroll to position [379, 0]
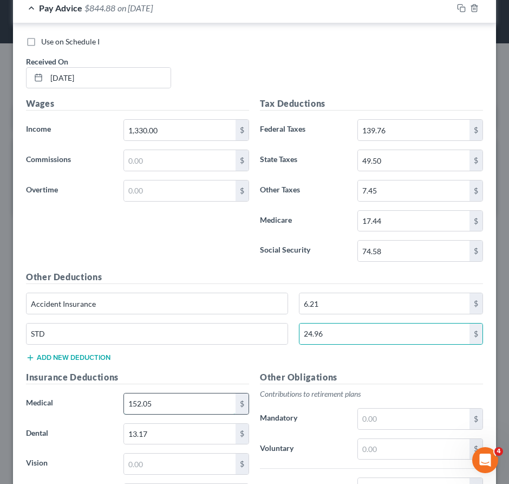
click at [183, 412] on input "152.05" at bounding box center [180, 403] width 112 height 21
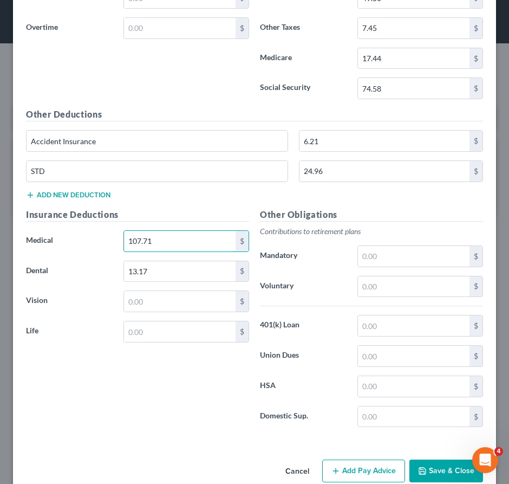
scroll to position [271, 0]
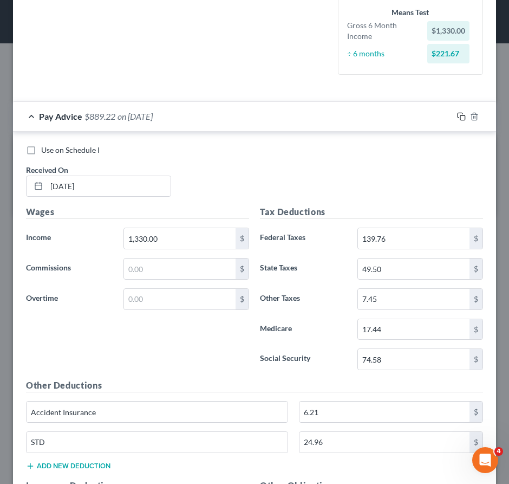
drag, startPoint x: 452, startPoint y: 126, endPoint x: 439, endPoint y: 131, distance: 14.1
click at [457, 121] on icon "button" at bounding box center [461, 116] width 9 height 9
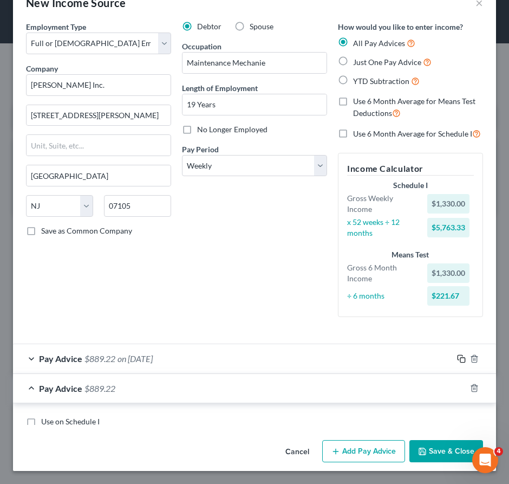
scroll to position [379, 0]
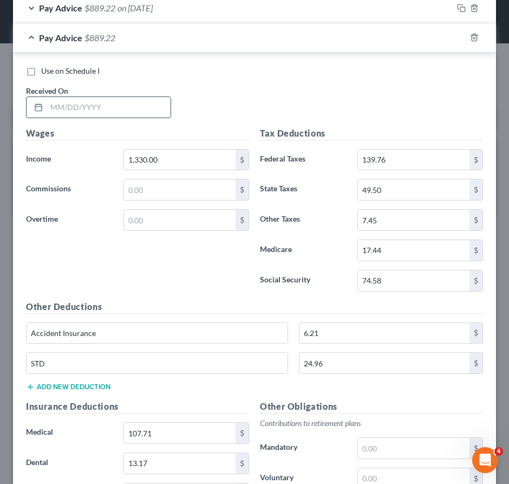
drag, startPoint x: 120, startPoint y: 117, endPoint x: 111, endPoint y: 118, distance: 9.4
click at [120, 117] on input "text" at bounding box center [109, 107] width 124 height 21
click at [177, 170] on input "1,330.00" at bounding box center [180, 160] width 112 height 21
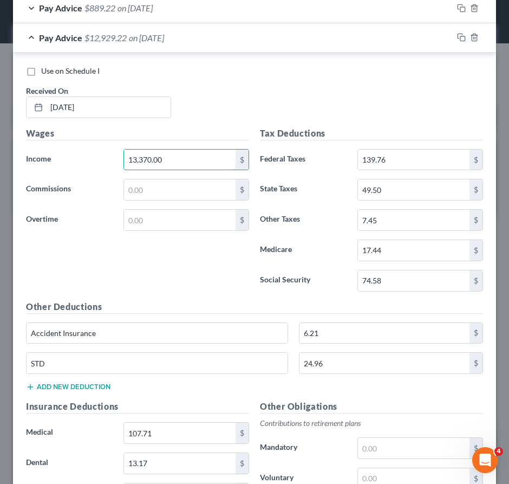
drag, startPoint x: 165, startPoint y: 167, endPoint x: 76, endPoint y: 171, distance: 89.0
click at [79, 170] on div "Income * 13,370.00 $" at bounding box center [138, 160] width 234 height 22
click at [403, 170] on input "139.76" at bounding box center [414, 160] width 112 height 21
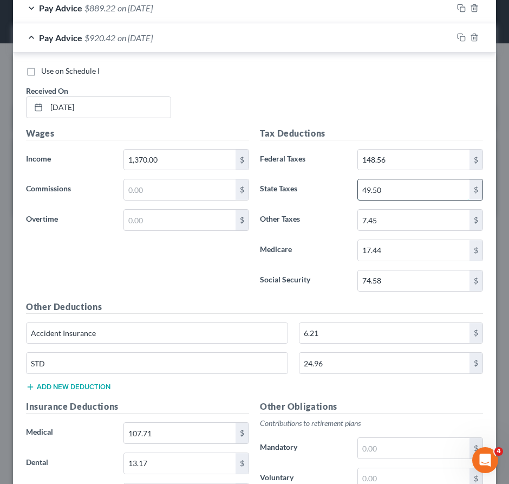
drag, startPoint x: 390, startPoint y: 201, endPoint x: 345, endPoint y: 197, distance: 45.1
click at [390, 200] on input "49.50" at bounding box center [414, 189] width 112 height 21
click at [391, 291] on input "74.58" at bounding box center [414, 280] width 112 height 21
click at [391, 260] on input "17.44" at bounding box center [414, 250] width 112 height 21
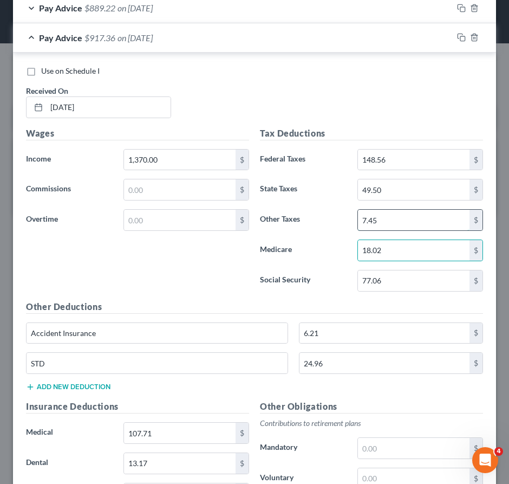
click at [396, 230] on input "7.45" at bounding box center [414, 220] width 112 height 21
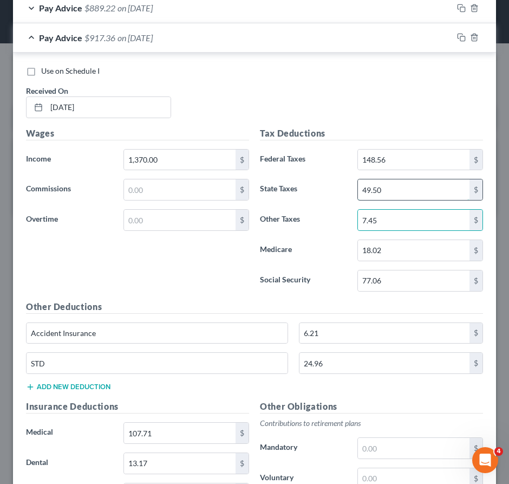
click at [400, 200] on input "49.50" at bounding box center [414, 189] width 112 height 21
click at [390, 224] on input "7.45" at bounding box center [414, 220] width 112 height 21
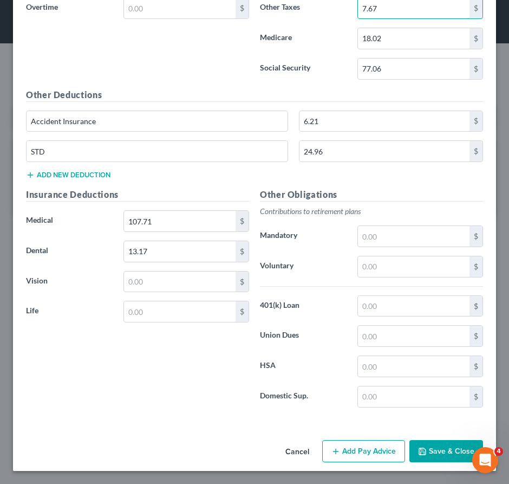
scroll to position [602, 0]
drag, startPoint x: 374, startPoint y: 455, endPoint x: 333, endPoint y: 330, distance: 132.5
click at [373, 454] on button "Add Pay Advice" at bounding box center [363, 451] width 83 height 23
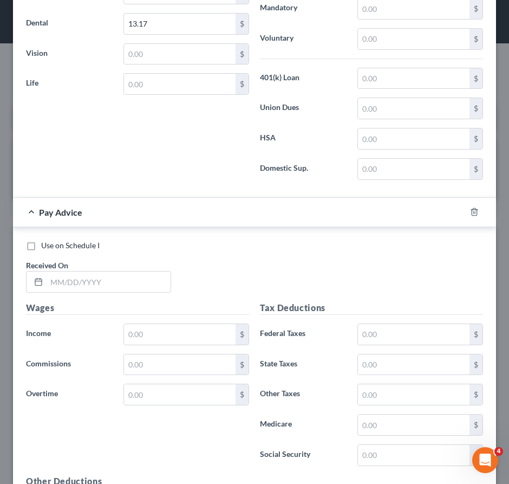
scroll to position [849, 0]
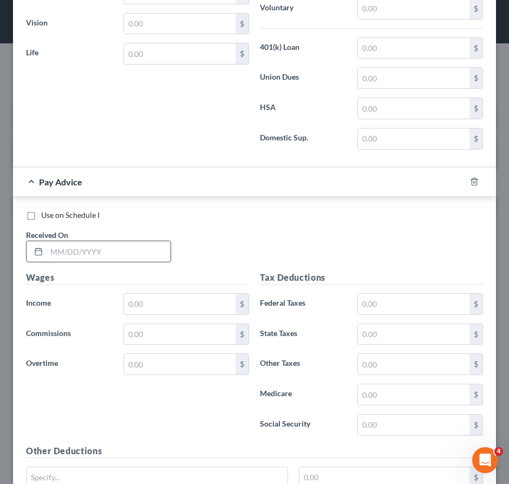
drag, startPoint x: 114, startPoint y: 257, endPoint x: 108, endPoint y: 265, distance: 9.6
click at [114, 257] on input "text" at bounding box center [109, 251] width 124 height 21
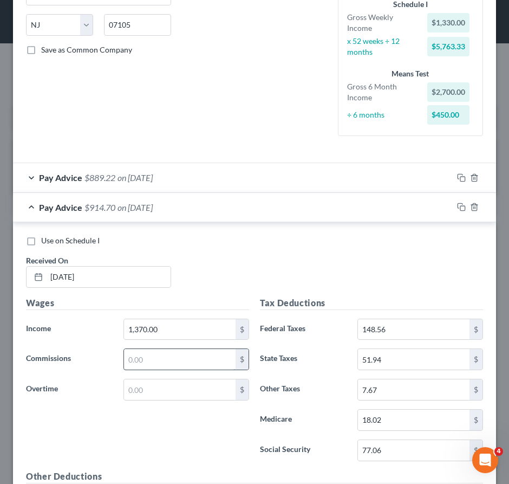
scroll to position [361, 0]
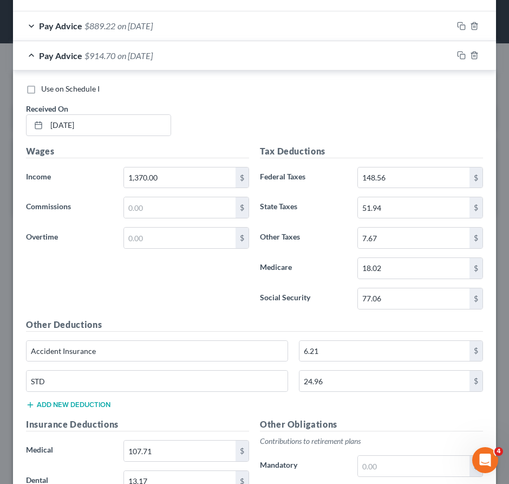
click at [215, 64] on div "Pay Advice $914.70 on [DATE]" at bounding box center [233, 55] width 440 height 29
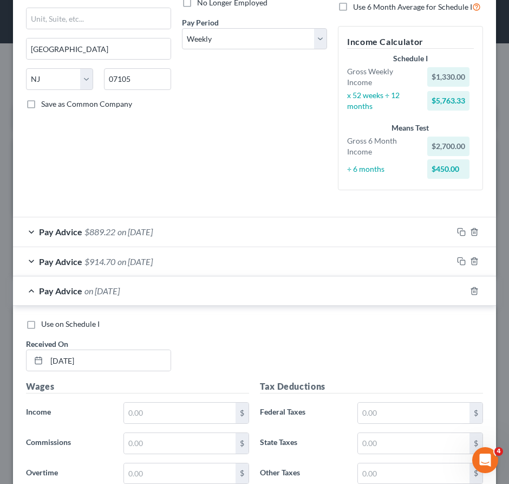
scroll to position [145, 0]
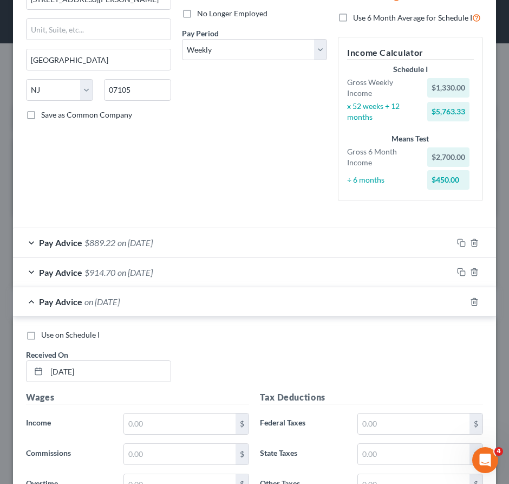
click at [188, 284] on div "Pay Advice $914.70 on [DATE]" at bounding box center [233, 272] width 440 height 29
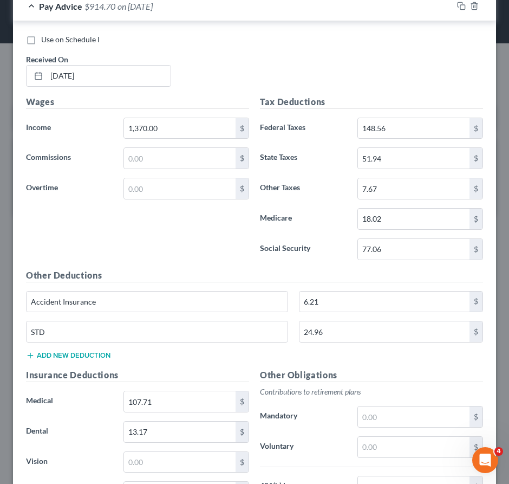
scroll to position [470, 0]
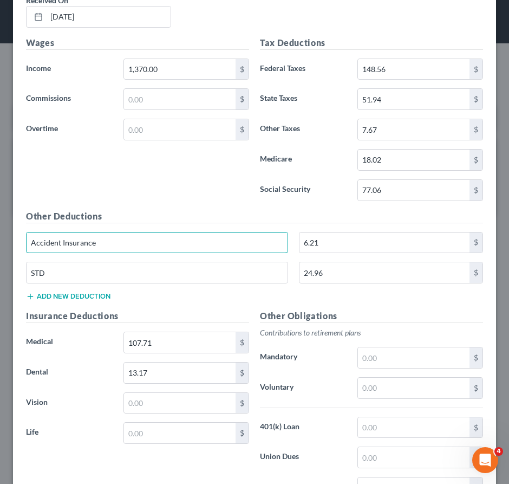
drag, startPoint x: 80, startPoint y: 252, endPoint x: 16, endPoint y: 254, distance: 64.5
click at [16, 254] on div "Use on Schedule I Received On * [DATE] Wages Income * 1,370.00 $ Commissions $ …" at bounding box center [254, 254] width 483 height 585
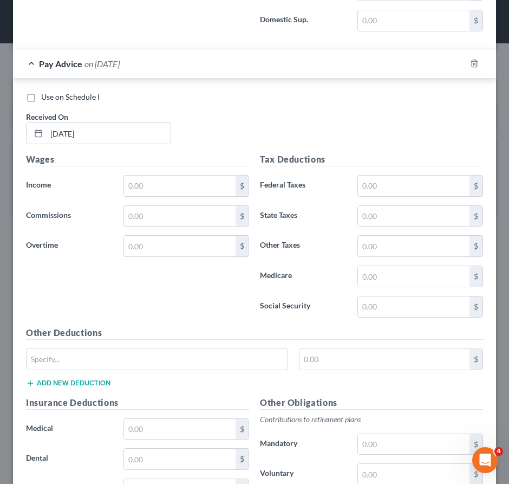
scroll to position [1066, 0]
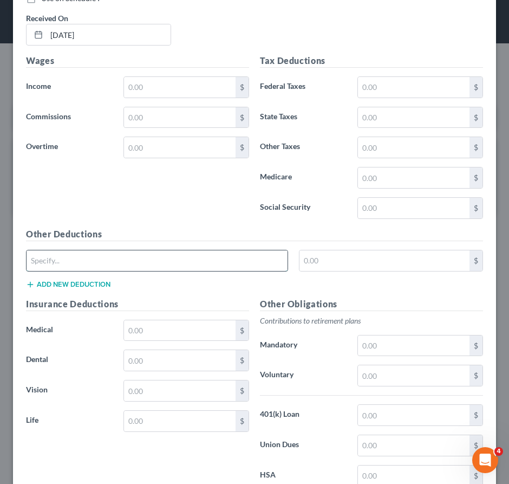
paste input "Accident Insurance"
drag, startPoint x: 98, startPoint y: 296, endPoint x: 100, endPoint y: 285, distance: 11.1
click at [97, 289] on button "Add new deduction" at bounding box center [68, 284] width 85 height 9
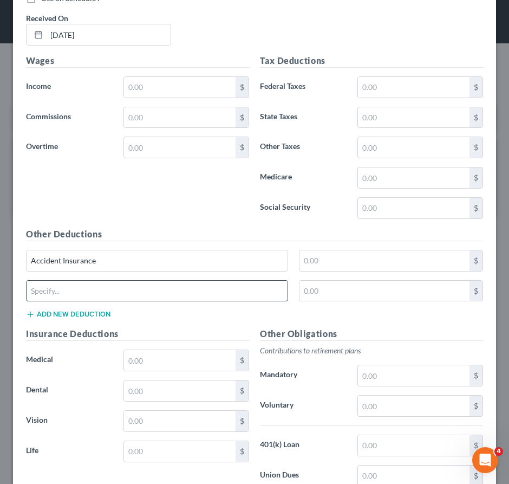
click at [97, 299] on input "text" at bounding box center [157, 291] width 261 height 21
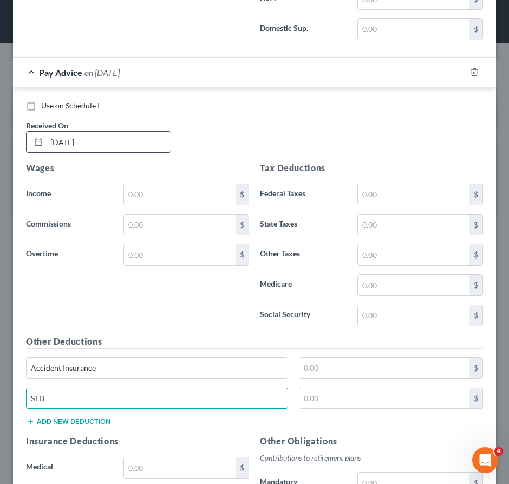
scroll to position [958, 0]
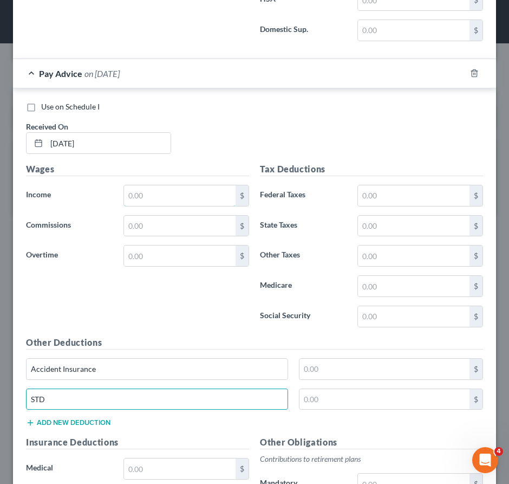
drag, startPoint x: 155, startPoint y: 198, endPoint x: 91, endPoint y: 214, distance: 65.7
click at [155, 200] on input "text" at bounding box center [180, 195] width 112 height 21
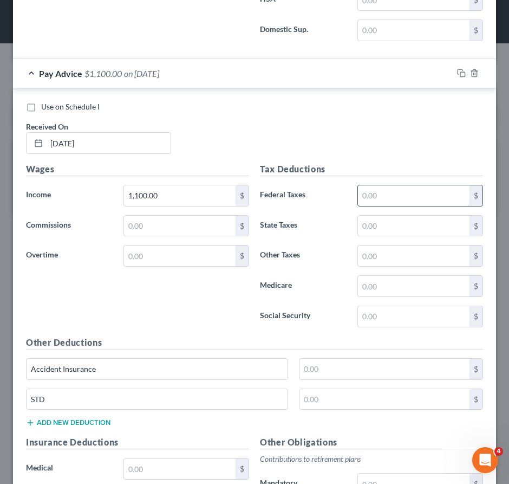
drag, startPoint x: 423, startPoint y: 216, endPoint x: 422, endPoint y: 195, distance: 21.2
click at [419, 196] on input "text" at bounding box center [414, 195] width 112 height 21
click at [402, 233] on input "text" at bounding box center [414, 226] width 112 height 21
click at [386, 296] on input "text" at bounding box center [414, 286] width 112 height 21
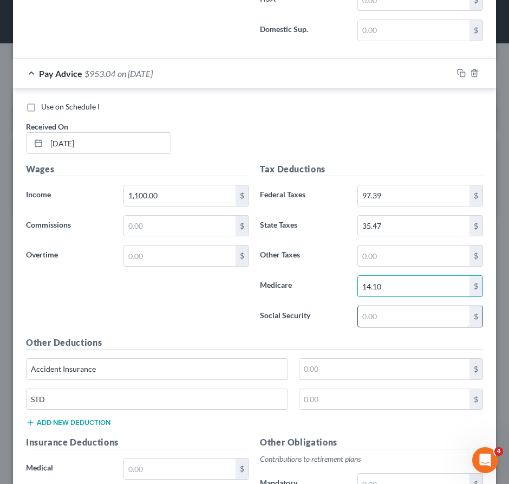
click at [383, 327] on input "text" at bounding box center [414, 316] width 112 height 21
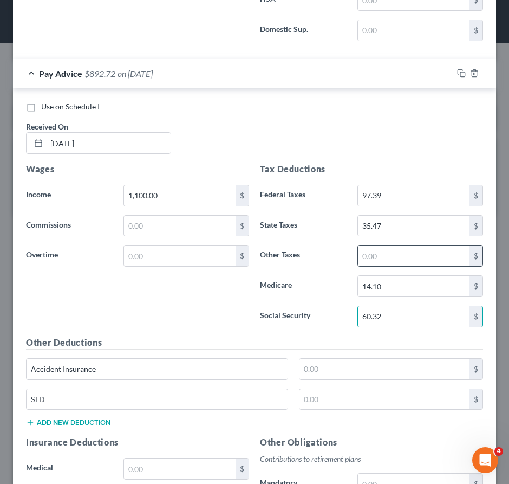
drag, startPoint x: 398, startPoint y: 260, endPoint x: 385, endPoint y: 277, distance: 21.7
click at [398, 260] on input "text" at bounding box center [414, 256] width 112 height 21
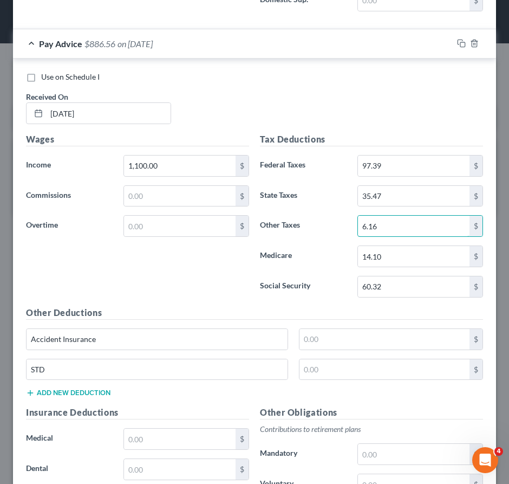
scroll to position [1012, 0]
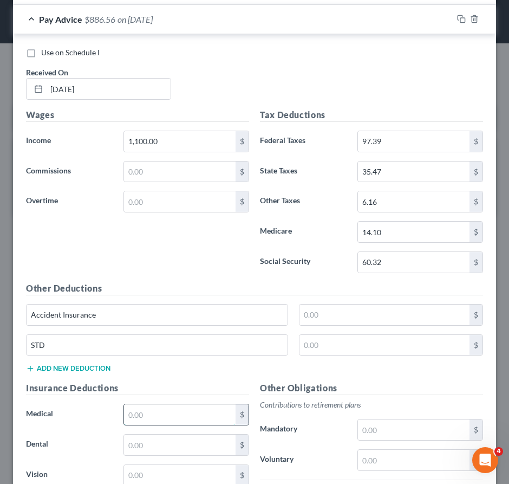
click at [180, 423] on input "text" at bounding box center [180, 414] width 112 height 21
click at [366, 325] on input "text" at bounding box center [385, 315] width 170 height 21
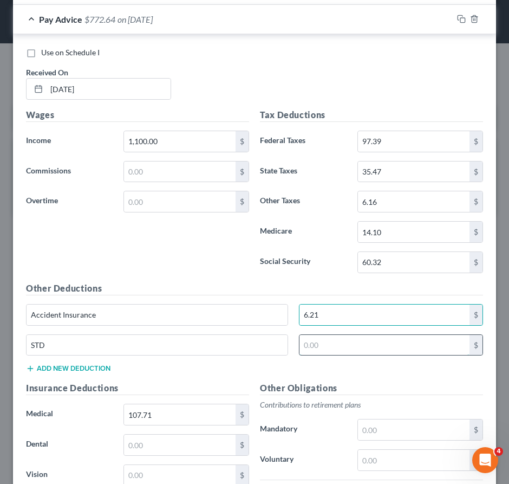
drag, startPoint x: 336, startPoint y: 358, endPoint x: 338, endPoint y: 347, distance: 11.5
click at [336, 356] on input "text" at bounding box center [385, 345] width 170 height 21
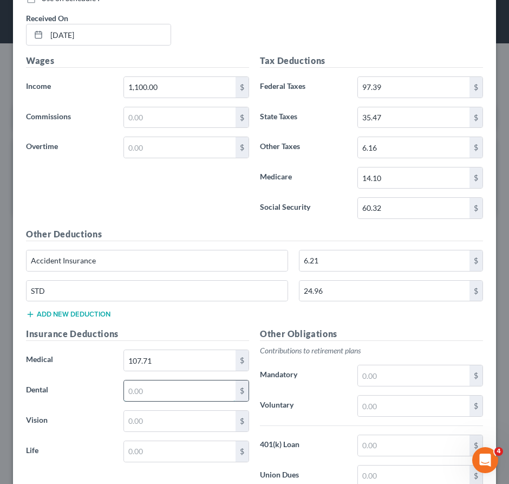
click at [185, 401] on input "text" at bounding box center [180, 390] width 112 height 21
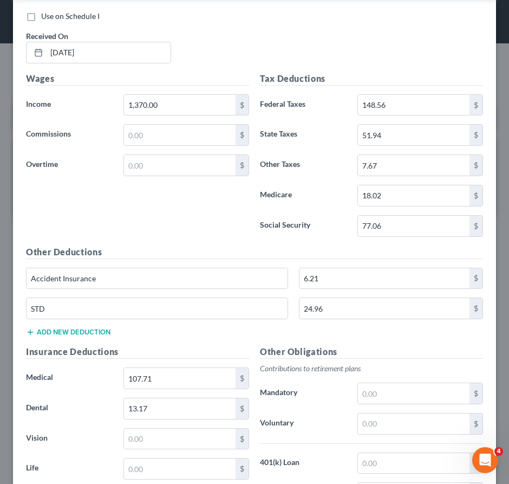
scroll to position [416, 0]
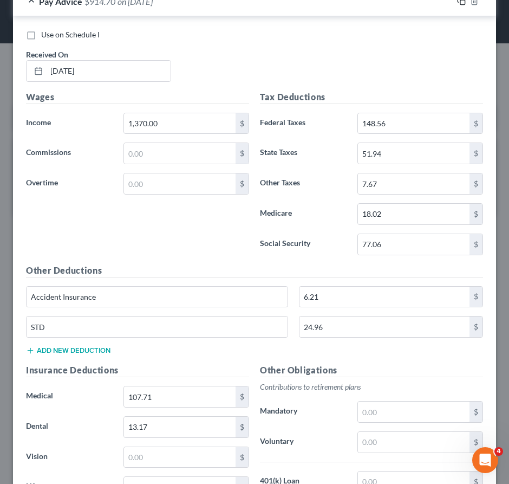
click at [457, 5] on icon "button" at bounding box center [461, 1] width 9 height 9
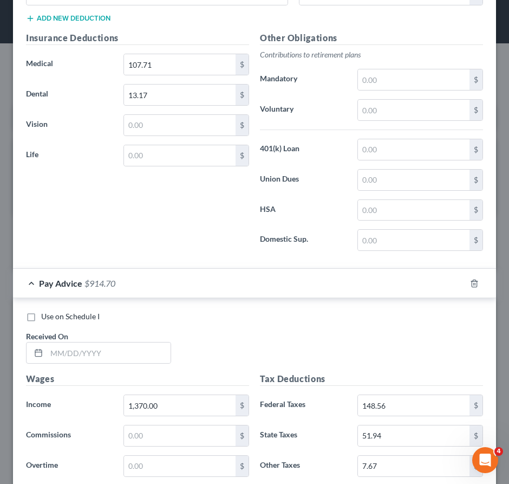
scroll to position [849, 0]
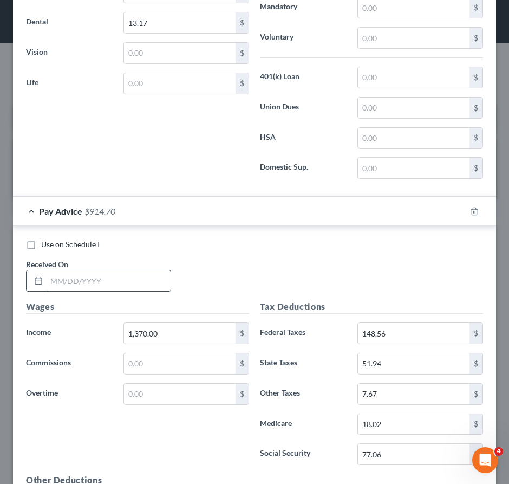
click at [115, 291] on input "text" at bounding box center [109, 280] width 124 height 21
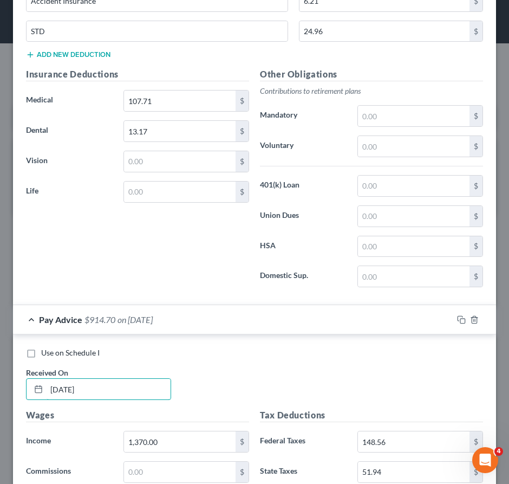
scroll to position [958, 0]
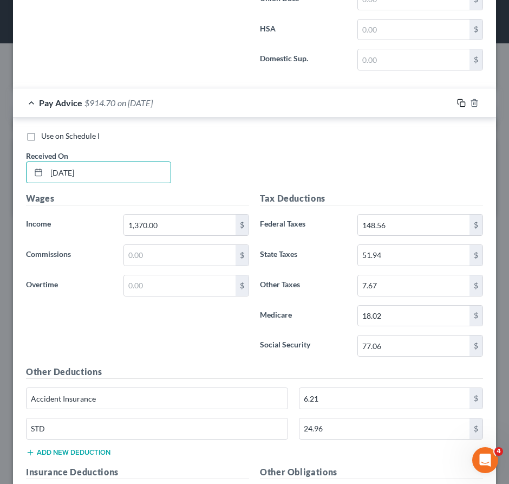
click at [458, 104] on icon "button" at bounding box center [460, 101] width 5 height 5
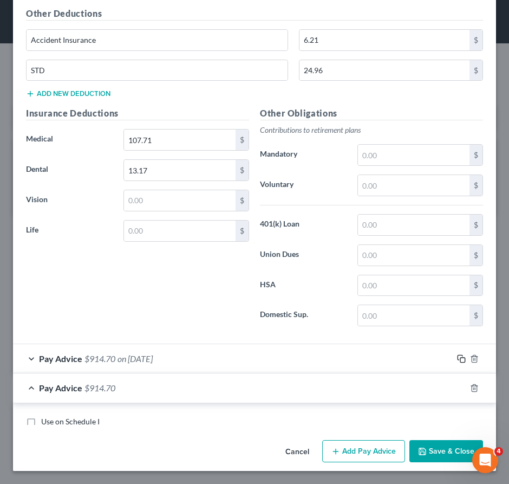
scroll to position [1013, 0]
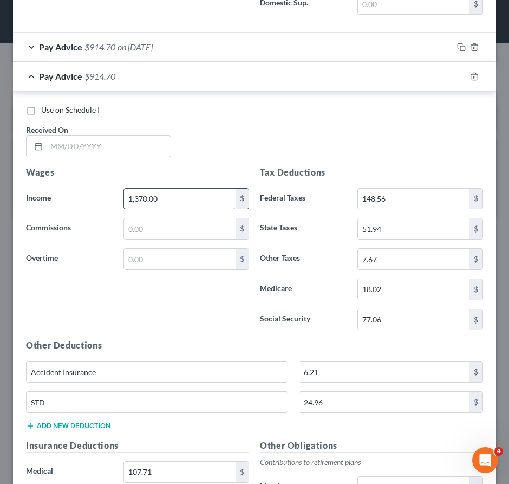
click at [169, 203] on input "1,370.00" at bounding box center [180, 199] width 112 height 21
drag, startPoint x: 138, startPoint y: 152, endPoint x: 168, endPoint y: 166, distance: 33.5
click at [137, 153] on input "text" at bounding box center [109, 146] width 124 height 21
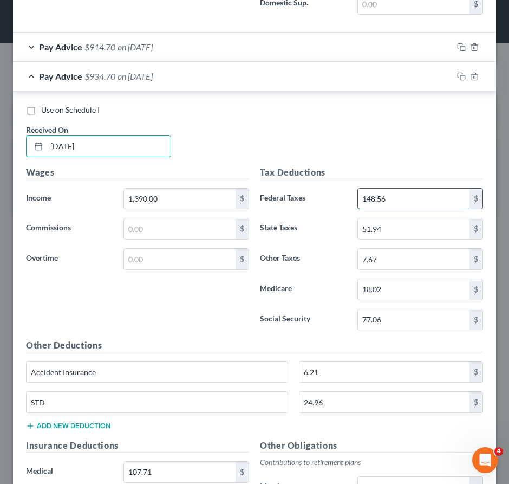
click at [392, 209] on input "148.56" at bounding box center [414, 199] width 112 height 21
click at [399, 321] on input "77.06" at bounding box center [414, 319] width 112 height 21
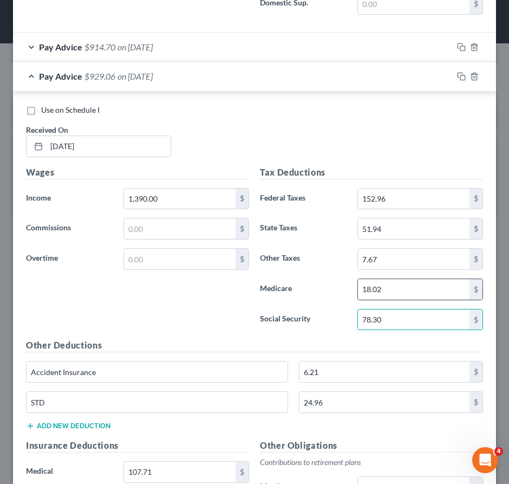
click at [403, 298] on input "18.02" at bounding box center [414, 289] width 112 height 21
click at [405, 239] on input "51.94" at bounding box center [414, 228] width 112 height 21
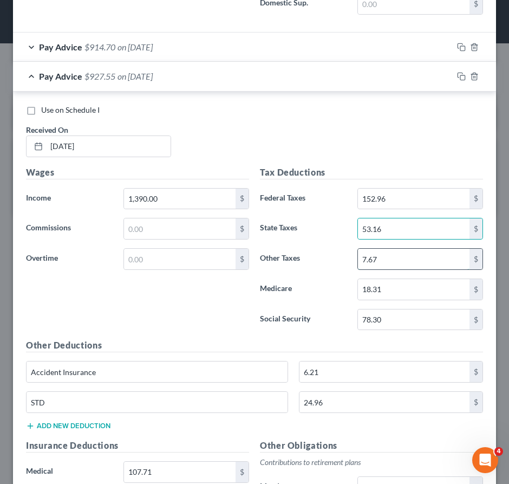
click at [391, 266] on input "7.67" at bounding box center [414, 259] width 112 height 21
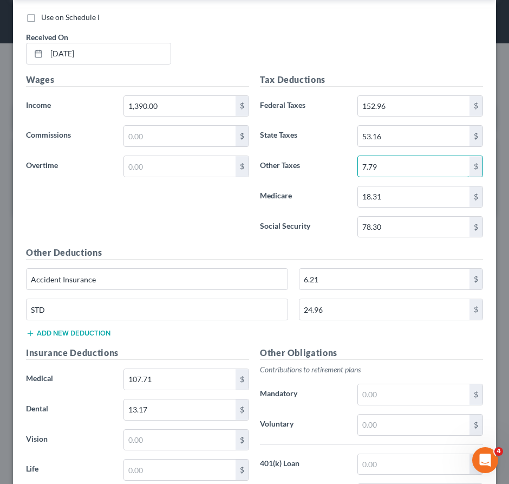
scroll to position [1275, 0]
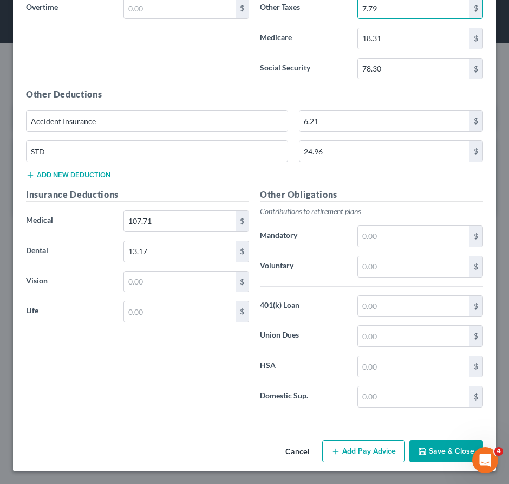
drag, startPoint x: 345, startPoint y: 451, endPoint x: 277, endPoint y: 284, distance: 179.9
click at [345, 450] on button "Add Pay Advice" at bounding box center [363, 451] width 83 height 23
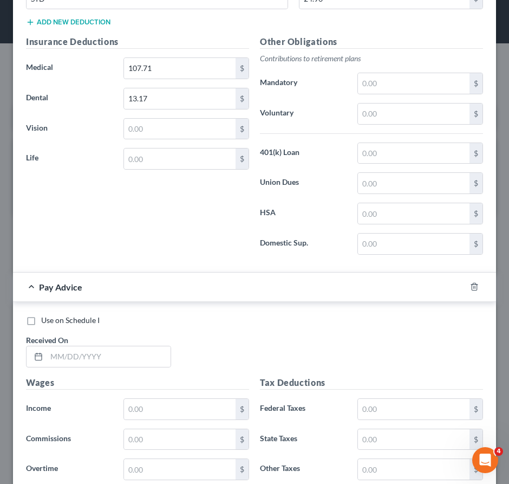
scroll to position [1522, 0]
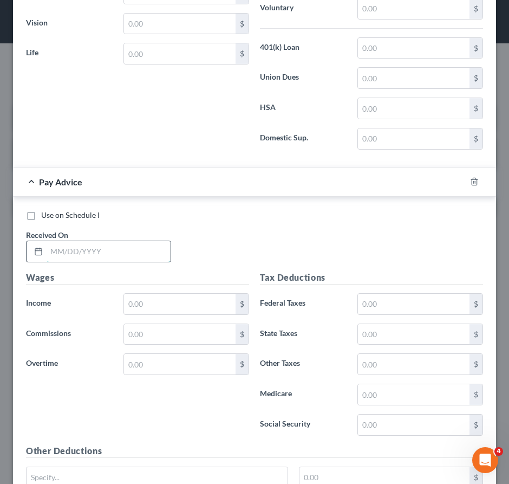
click at [120, 262] on input "text" at bounding box center [109, 251] width 124 height 21
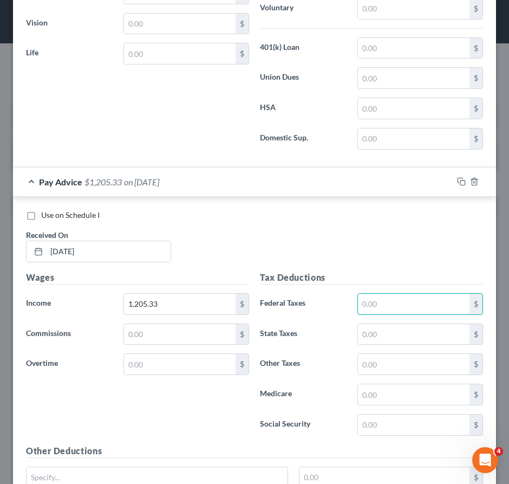
drag, startPoint x: 401, startPoint y: 311, endPoint x: 333, endPoint y: 301, distance: 68.4
click at [401, 311] on input "text" at bounding box center [414, 304] width 112 height 21
drag, startPoint x: 411, startPoint y: 342, endPoint x: 280, endPoint y: 304, distance: 136.0
click at [410, 342] on input "text" at bounding box center [414, 334] width 112 height 21
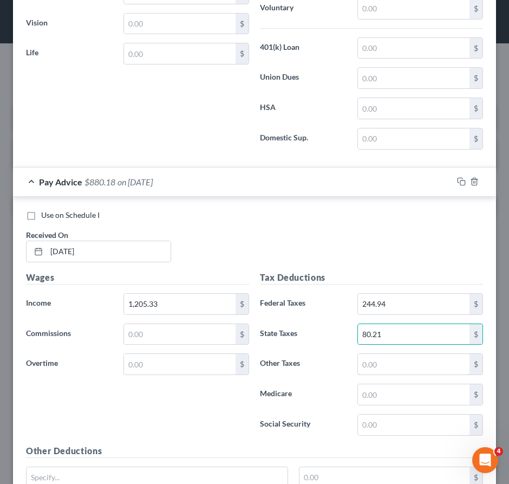
drag, startPoint x: 390, startPoint y: 376, endPoint x: 369, endPoint y: 391, distance: 26.5
click at [390, 374] on input "text" at bounding box center [414, 364] width 112 height 21
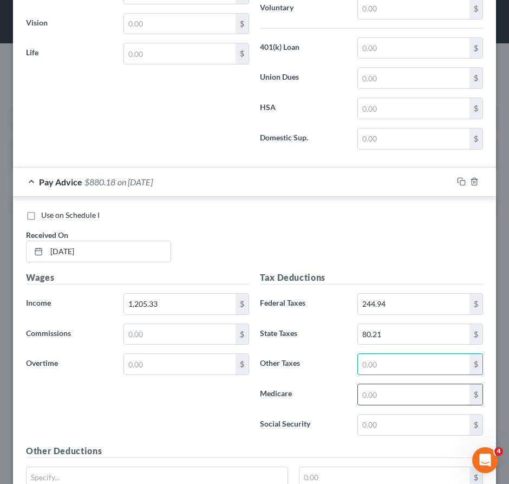
drag, startPoint x: 368, startPoint y: 397, endPoint x: 366, endPoint y: 409, distance: 11.5
click at [369, 398] on input "text" at bounding box center [414, 394] width 112 height 21
drag, startPoint x: 403, startPoint y: 430, endPoint x: 365, endPoint y: 412, distance: 41.7
click at [403, 430] on input "text" at bounding box center [414, 425] width 112 height 21
click at [377, 373] on input "text" at bounding box center [414, 364] width 112 height 21
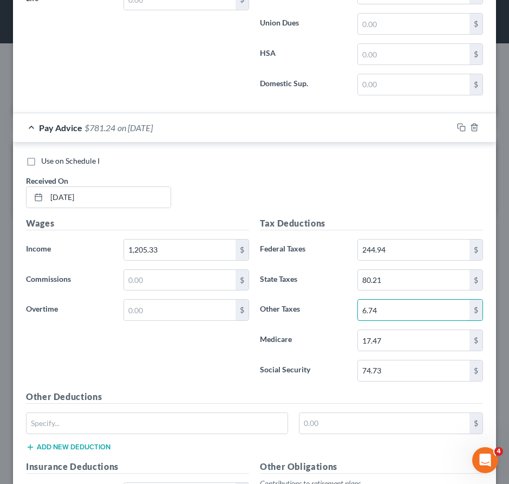
scroll to position [1739, 0]
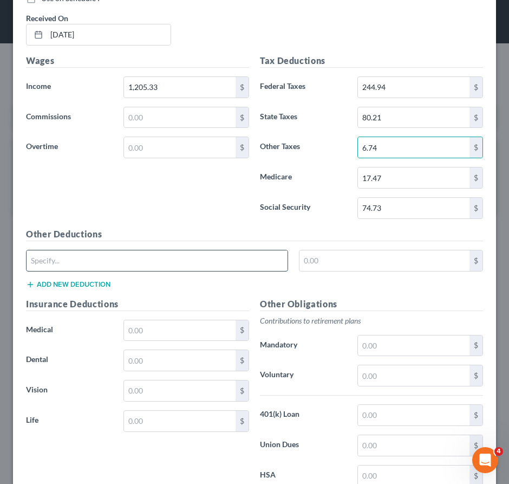
click at [134, 268] on input "text" at bounding box center [157, 260] width 261 height 21
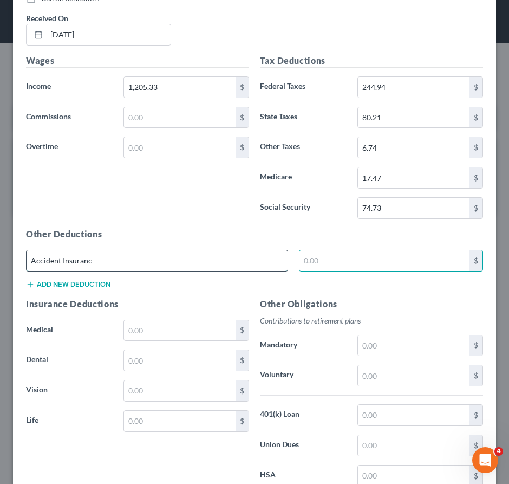
drag, startPoint x: 167, startPoint y: 263, endPoint x: 176, endPoint y: 274, distance: 13.5
click at [166, 263] on input "Accident Insuranc" at bounding box center [157, 260] width 261 height 21
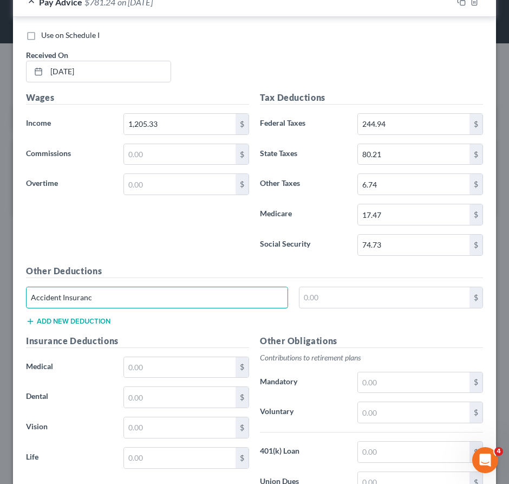
scroll to position [1685, 0]
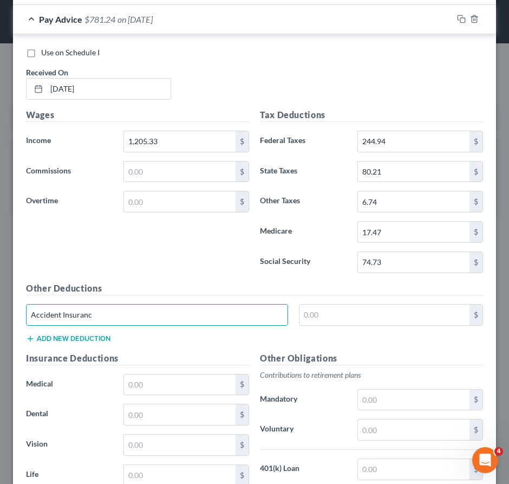
click at [107, 280] on div "Wages Income * 1,205.33 $ Commissions $ Overtime $" at bounding box center [138, 194] width 234 height 173
drag, startPoint x: 108, startPoint y: 325, endPoint x: -9, endPoint y: 330, distance: 117.2
click at [0, 330] on html "Home New Case Client Portal [PERSON_NAME] & Associates, [PERSON_NAME]. [DOMAIN_…" at bounding box center [254, 242] width 509 height 484
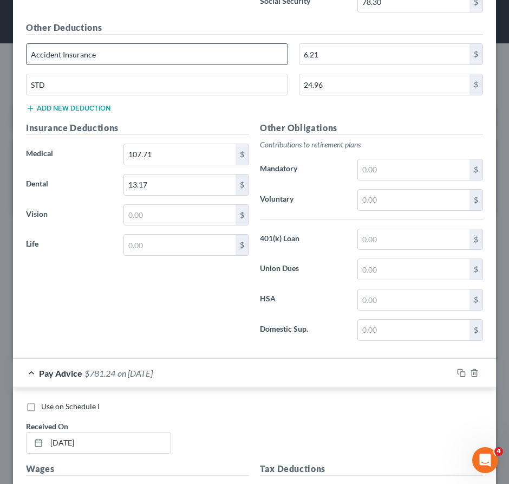
scroll to position [1306, 0]
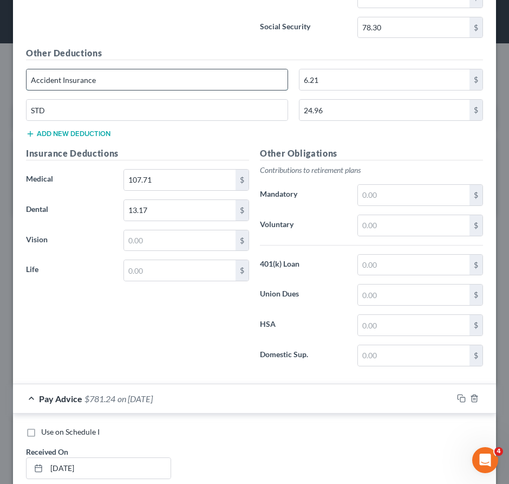
drag, startPoint x: 111, startPoint y: 94, endPoint x: 87, endPoint y: 88, distance: 24.5
click at [16, 82] on div "Use on Schedule I Received On * [DATE] Wages Income * 1,390.00 $ Commissions $ …" at bounding box center [254, 91] width 483 height 585
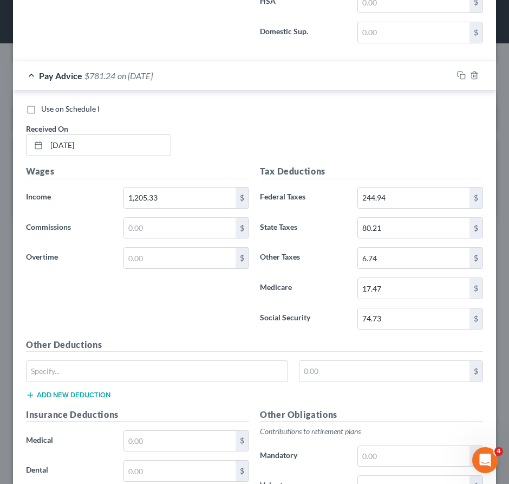
scroll to position [1793, 0]
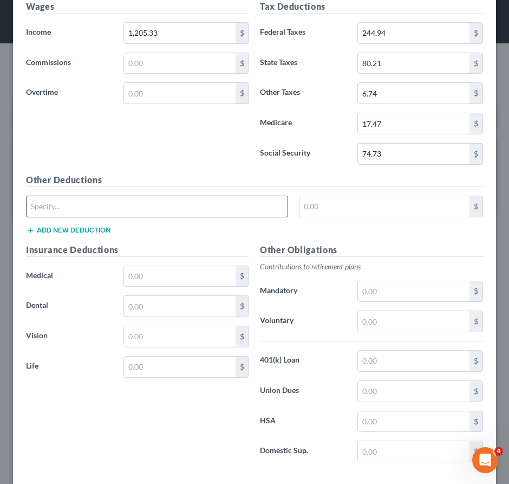
paste input "Accident Insurance"
drag, startPoint x: 327, startPoint y: 215, endPoint x: 318, endPoint y: 212, distance: 9.6
click at [327, 214] on input "text" at bounding box center [385, 206] width 170 height 21
drag, startPoint x: 28, startPoint y: 220, endPoint x: -17, endPoint y: 215, distance: 45.2
click at [0, 215] on html "Home New Case Client Portal [PERSON_NAME] & Associates, [PERSON_NAME]. [DOMAIN_…" at bounding box center [254, 242] width 509 height 484
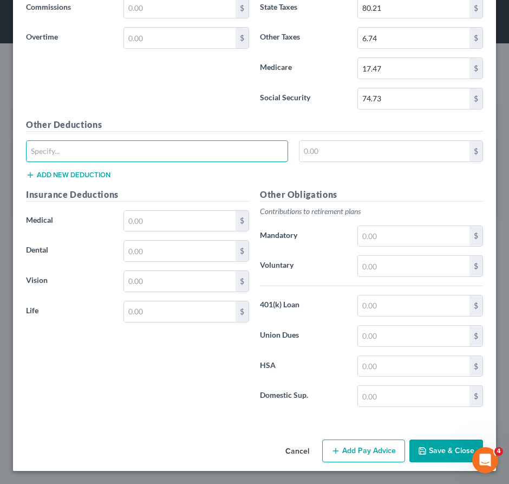
scroll to position [1859, 0]
click at [355, 453] on button "Add Pay Advice" at bounding box center [363, 451] width 83 height 23
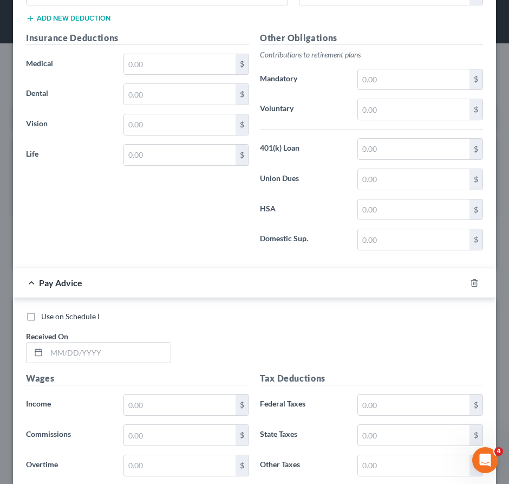
scroll to position [2106, 0]
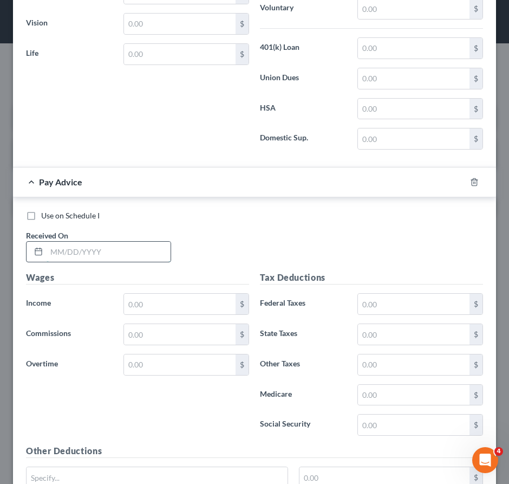
click at [124, 261] on input "text" at bounding box center [109, 252] width 124 height 21
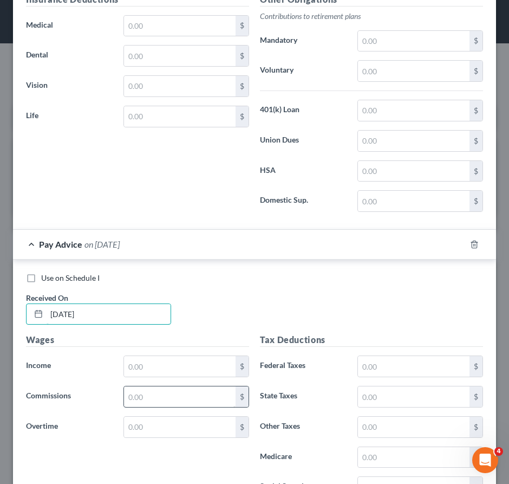
scroll to position [2160, 0]
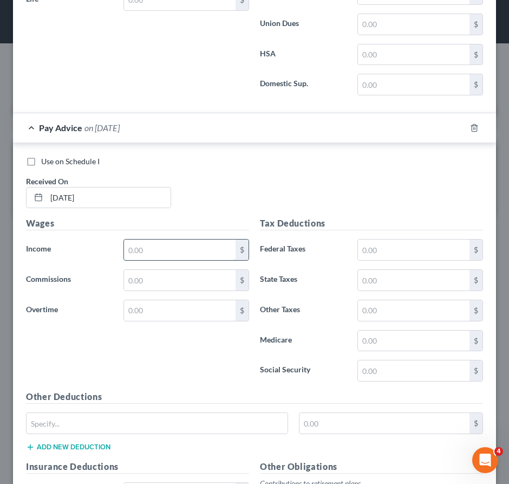
click at [150, 260] on input "text" at bounding box center [180, 250] width 112 height 21
drag, startPoint x: 373, startPoint y: 264, endPoint x: 358, endPoint y: 261, distance: 15.0
click at [373, 260] on input "text" at bounding box center [414, 250] width 112 height 21
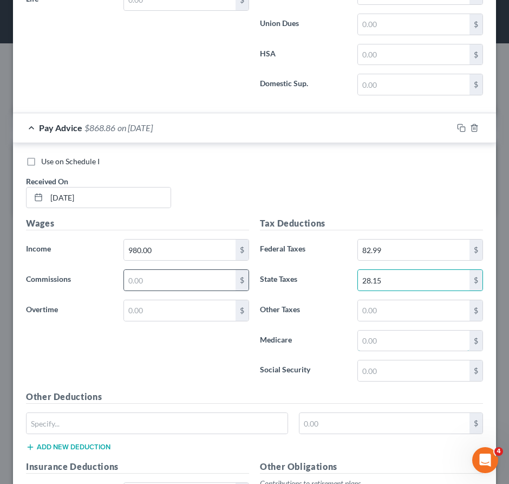
drag, startPoint x: 377, startPoint y: 352, endPoint x: 192, endPoint y: 301, distance: 191.7
click at [376, 351] on input "text" at bounding box center [414, 341] width 112 height 21
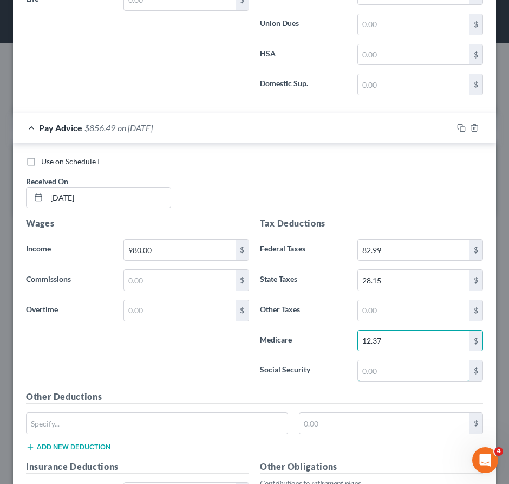
drag, startPoint x: 412, startPoint y: 383, endPoint x: 225, endPoint y: 333, distance: 193.5
click at [410, 381] on input "text" at bounding box center [414, 370] width 112 height 21
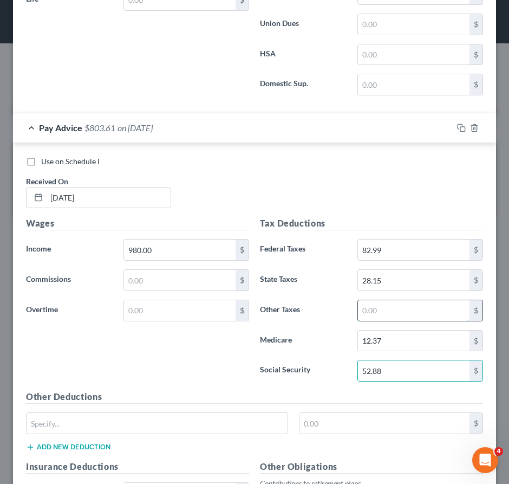
drag, startPoint x: 389, startPoint y: 325, endPoint x: 374, endPoint y: 320, distance: 16.1
click at [387, 321] on input "text" at bounding box center [414, 310] width 112 height 21
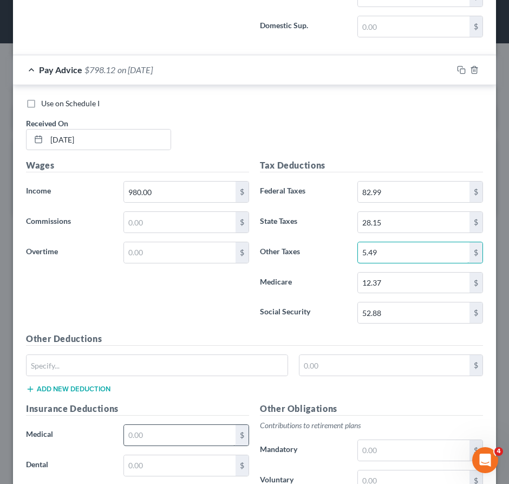
scroll to position [2323, 0]
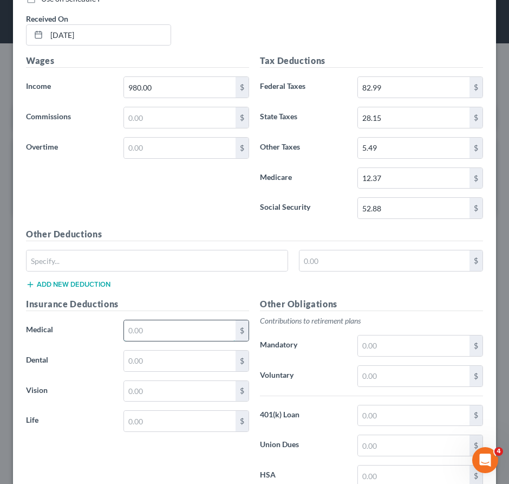
click at [157, 340] on input "text" at bounding box center [180, 330] width 112 height 21
click at [161, 371] on input "text" at bounding box center [180, 361] width 112 height 21
click at [75, 269] on input "text" at bounding box center [157, 260] width 261 height 21
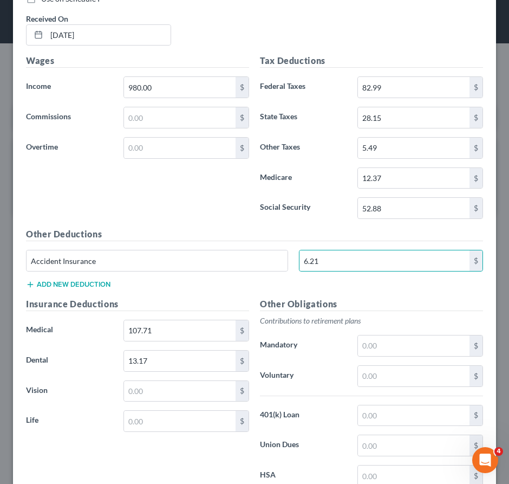
click at [73, 289] on button "Add new deduction" at bounding box center [68, 284] width 85 height 9
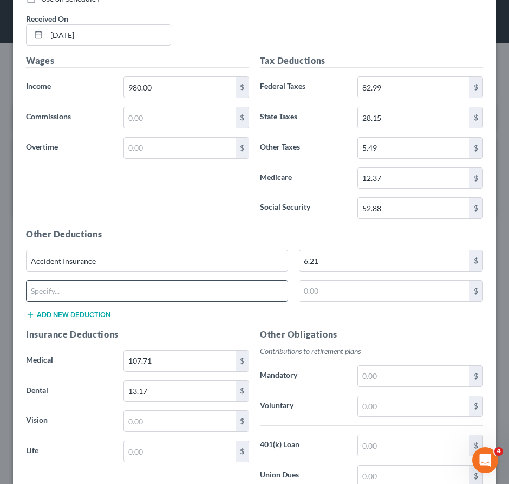
click at [85, 301] on input "text" at bounding box center [157, 291] width 261 height 21
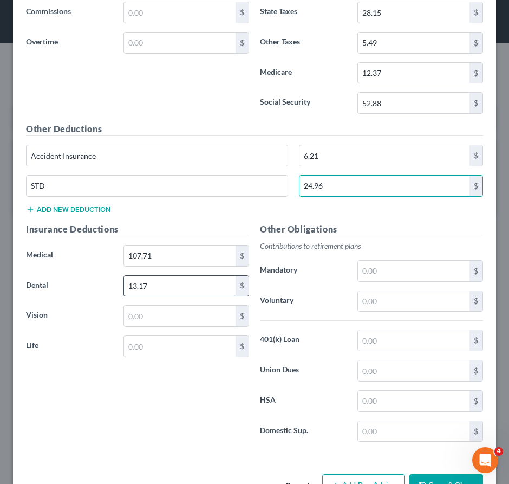
scroll to position [2473, 0]
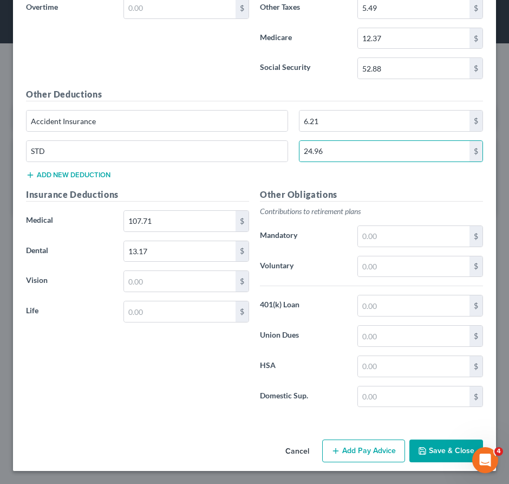
drag, startPoint x: 348, startPoint y: 454, endPoint x: 323, endPoint y: 365, distance: 92.5
click at [348, 452] on button "Add Pay Advice" at bounding box center [363, 451] width 83 height 23
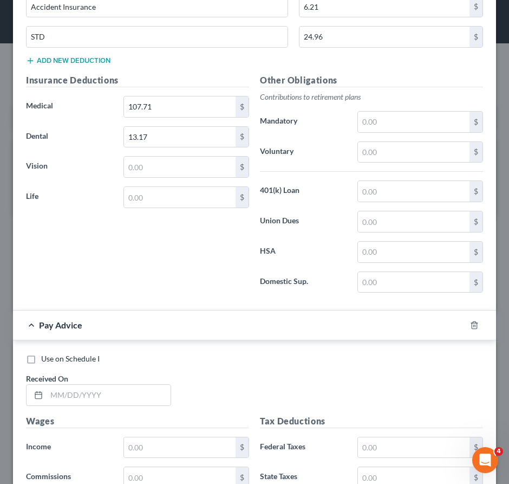
scroll to position [2690, 0]
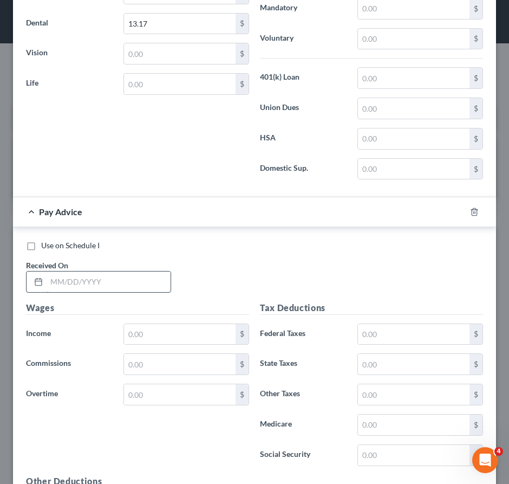
click at [113, 292] on input "text" at bounding box center [109, 282] width 124 height 21
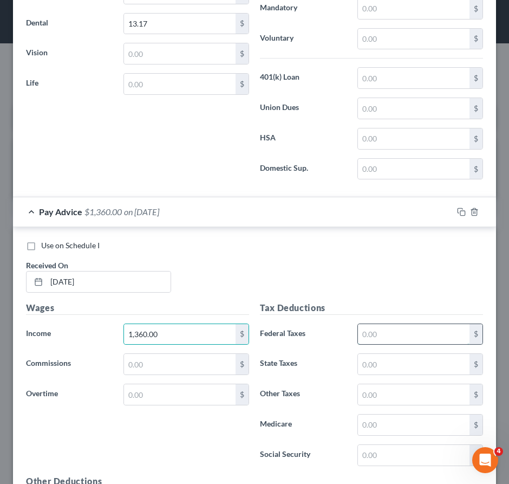
click at [382, 341] on input "text" at bounding box center [414, 334] width 112 height 21
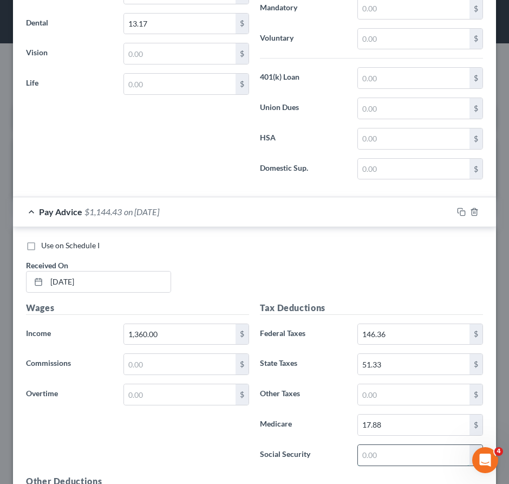
click at [365, 462] on input "text" at bounding box center [414, 455] width 112 height 21
click at [364, 399] on input "text" at bounding box center [414, 394] width 112 height 21
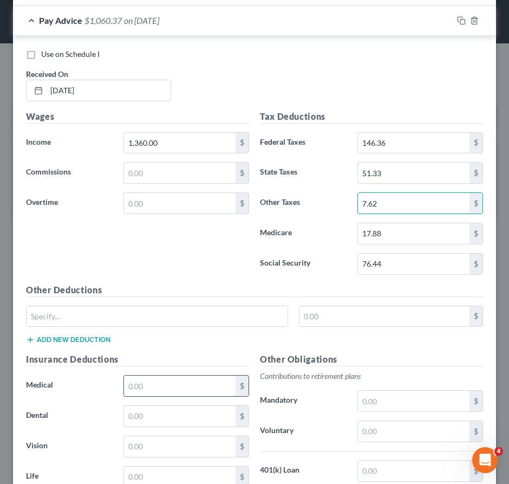
scroll to position [2907, 0]
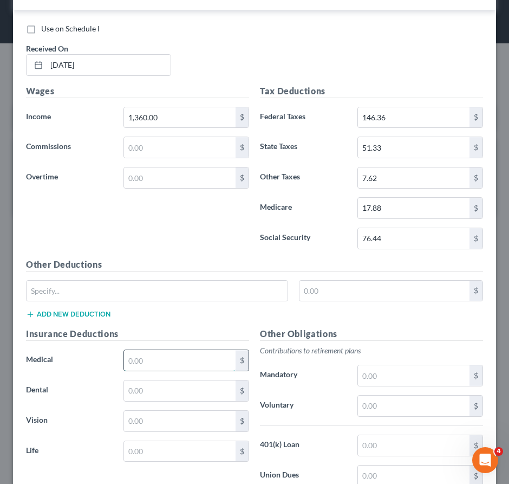
click at [155, 368] on input "text" at bounding box center [180, 360] width 112 height 21
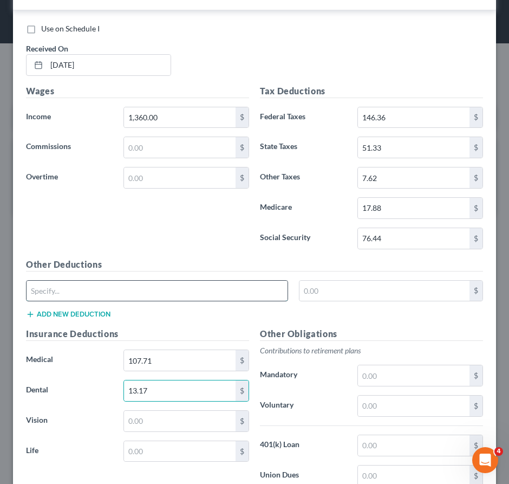
click at [77, 300] on input "text" at bounding box center [157, 291] width 261 height 21
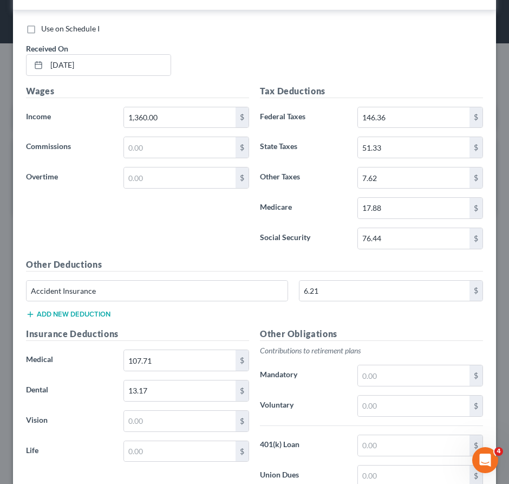
click at [104, 319] on button "Add new deduction" at bounding box center [68, 314] width 85 height 9
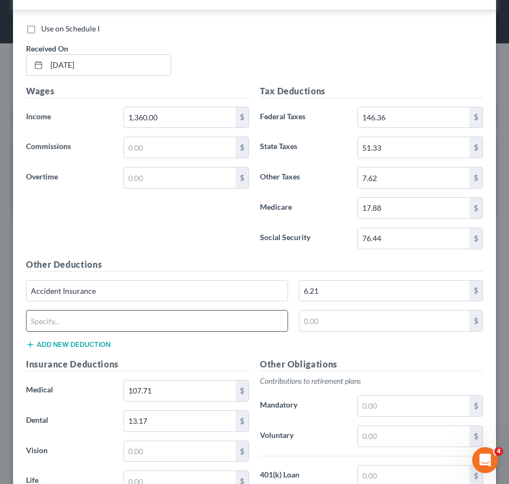
click at [118, 330] on input "text" at bounding box center [157, 321] width 261 height 21
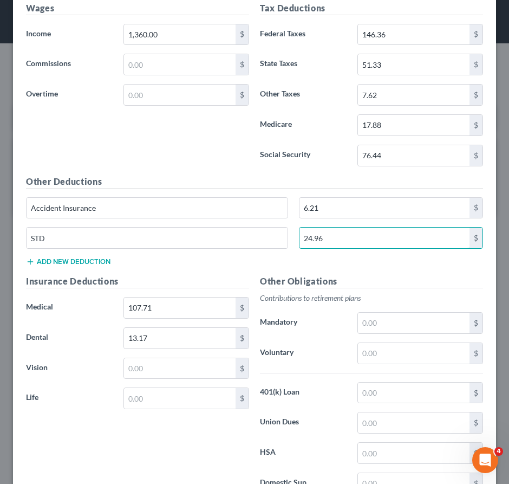
scroll to position [3087, 0]
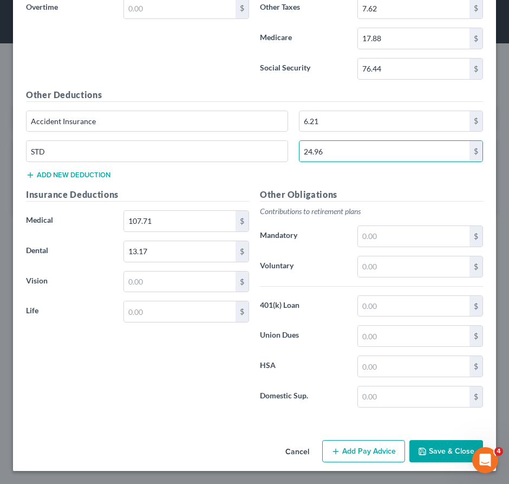
click at [346, 447] on button "Add Pay Advice" at bounding box center [363, 451] width 83 height 23
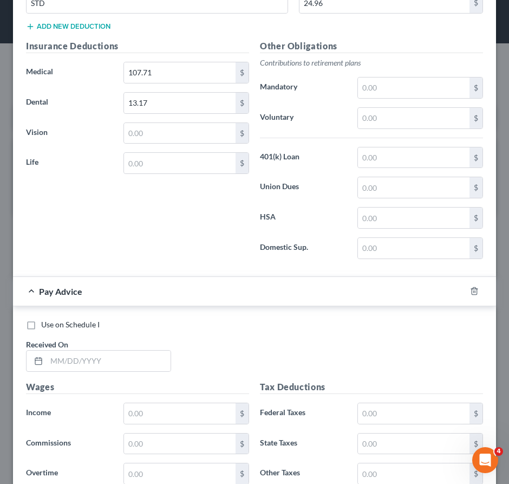
scroll to position [3342, 0]
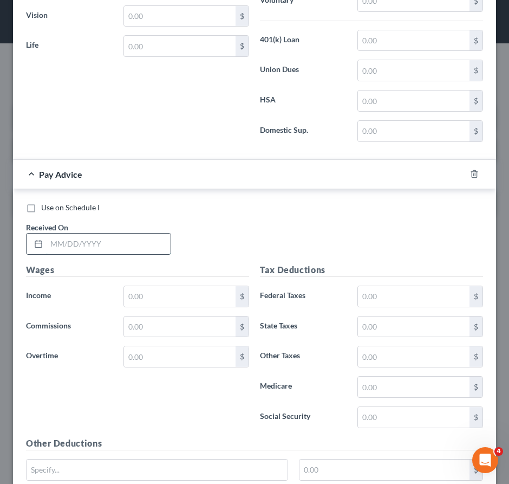
click at [109, 249] on input "text" at bounding box center [109, 244] width 124 height 21
drag, startPoint x: 141, startPoint y: 301, endPoint x: 135, endPoint y: 306, distance: 7.8
click at [141, 302] on input "text" at bounding box center [180, 296] width 112 height 21
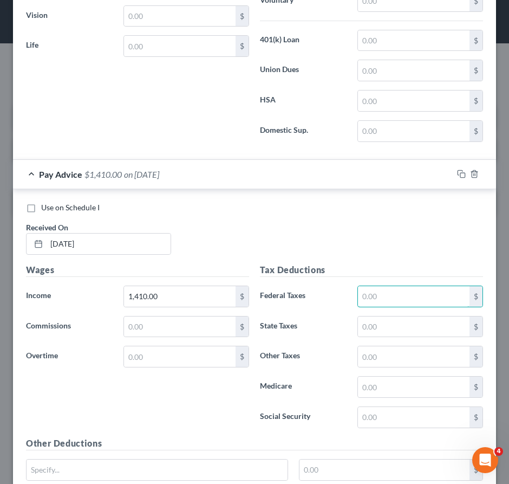
drag, startPoint x: 377, startPoint y: 308, endPoint x: 21, endPoint y: 286, distance: 356.2
click at [377, 307] on input "text" at bounding box center [414, 296] width 112 height 21
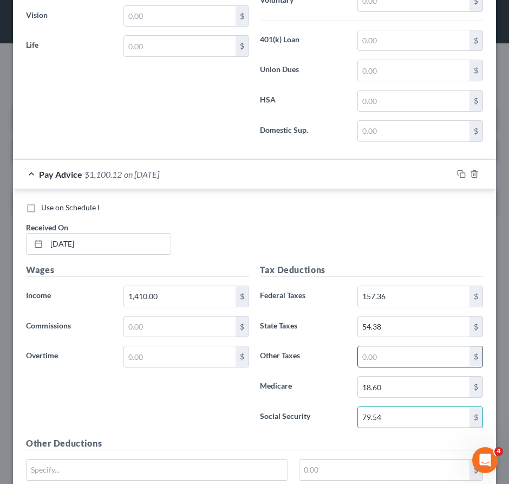
click at [399, 363] on input "text" at bounding box center [414, 356] width 112 height 21
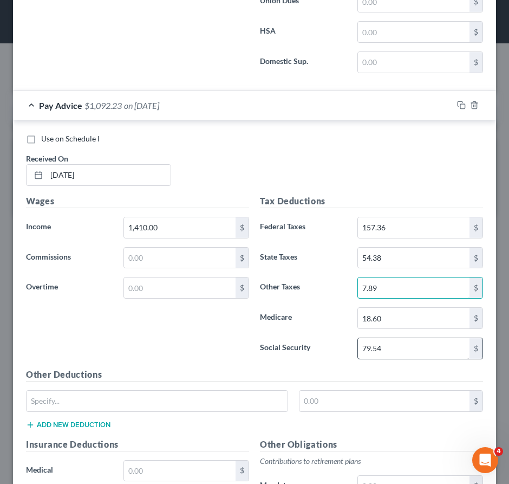
scroll to position [3451, 0]
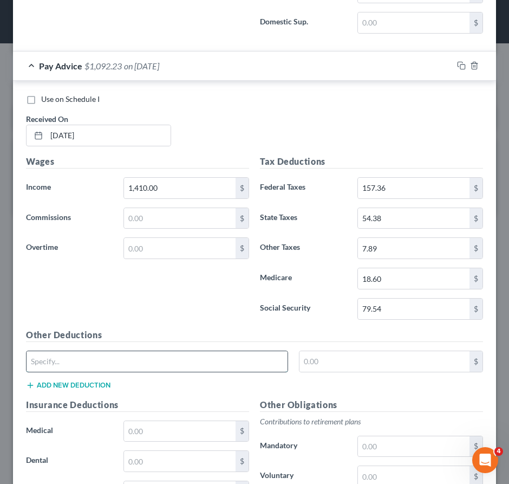
click at [177, 372] on input "text" at bounding box center [157, 361] width 261 height 21
click at [95, 390] on button "Add new deduction" at bounding box center [68, 385] width 85 height 9
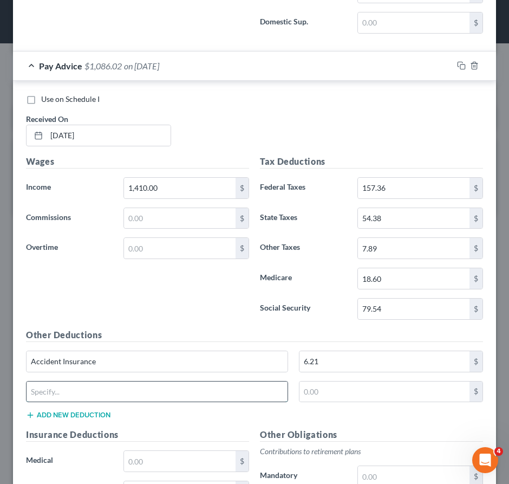
click at [89, 395] on input "text" at bounding box center [157, 392] width 261 height 21
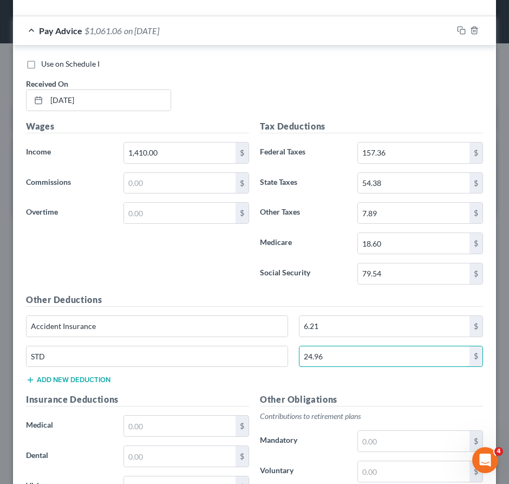
scroll to position [3505, 0]
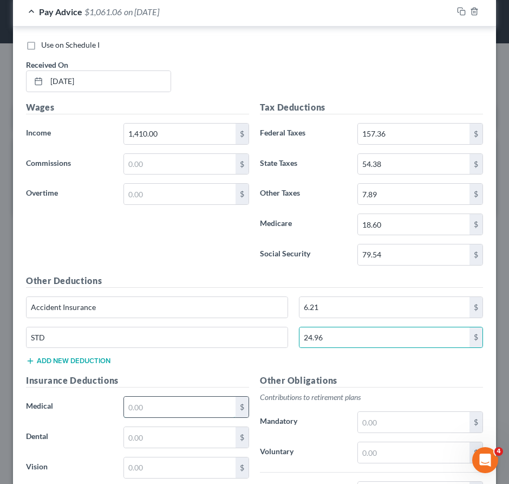
drag, startPoint x: 137, startPoint y: 416, endPoint x: 145, endPoint y: 421, distance: 9.9
click at [137, 416] on input "text" at bounding box center [180, 407] width 112 height 21
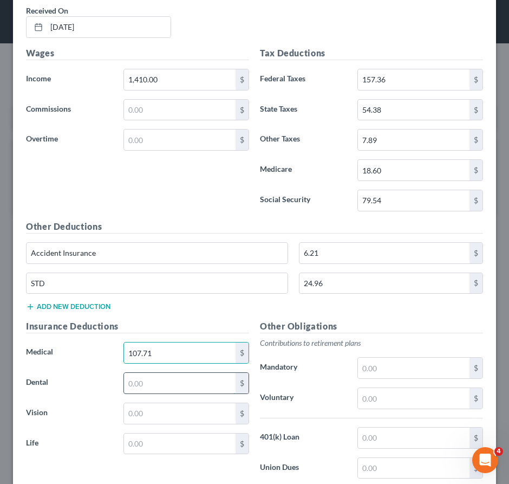
click at [169, 393] on input "text" at bounding box center [180, 383] width 112 height 21
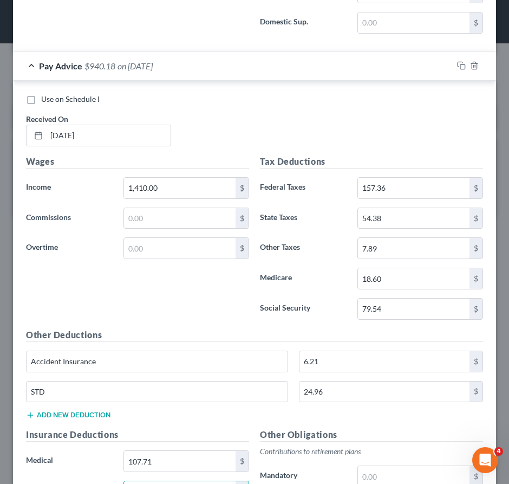
scroll to position [3396, 0]
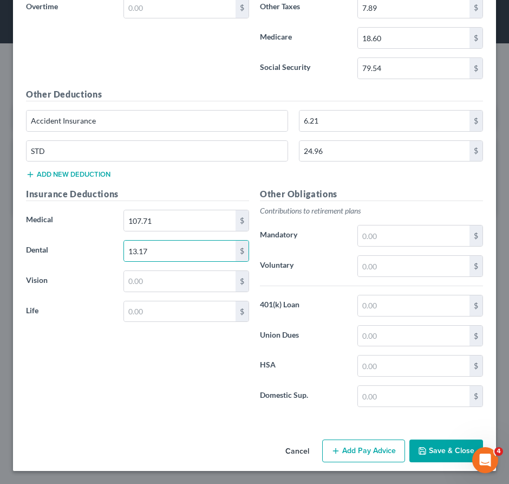
click at [365, 450] on button "Add Pay Advice" at bounding box center [363, 451] width 83 height 23
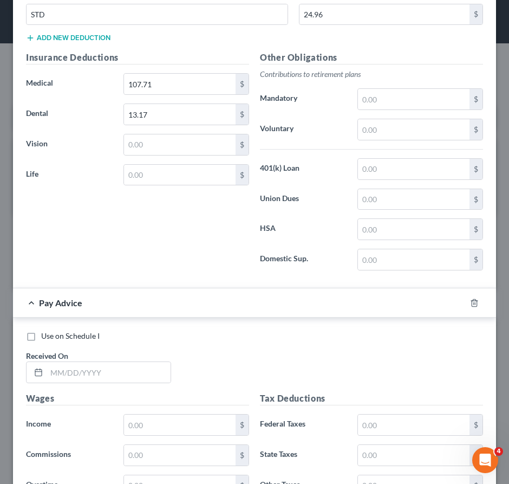
scroll to position [3894, 0]
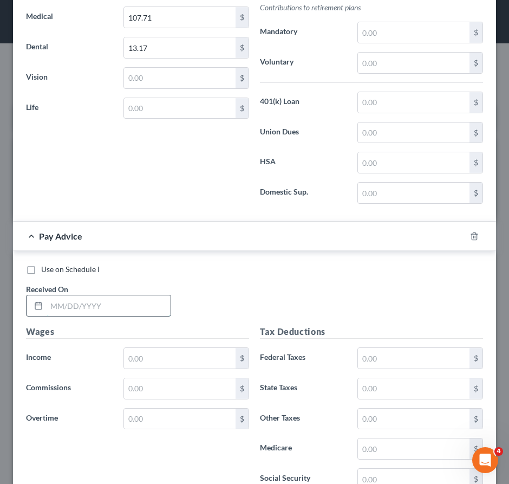
click at [118, 316] on input "text" at bounding box center [109, 305] width 124 height 21
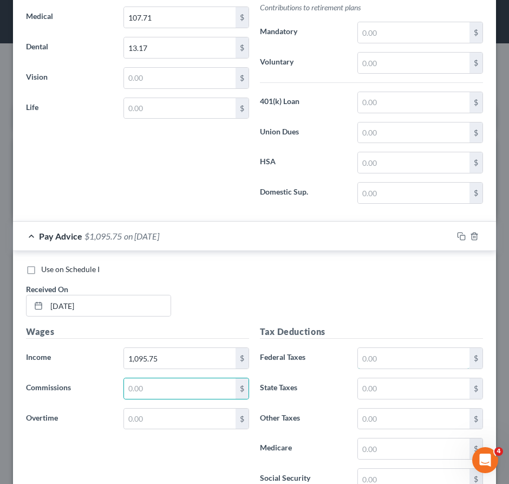
drag, startPoint x: 397, startPoint y: 374, endPoint x: 216, endPoint y: 332, distance: 185.8
click at [396, 369] on input "text" at bounding box center [414, 358] width 112 height 21
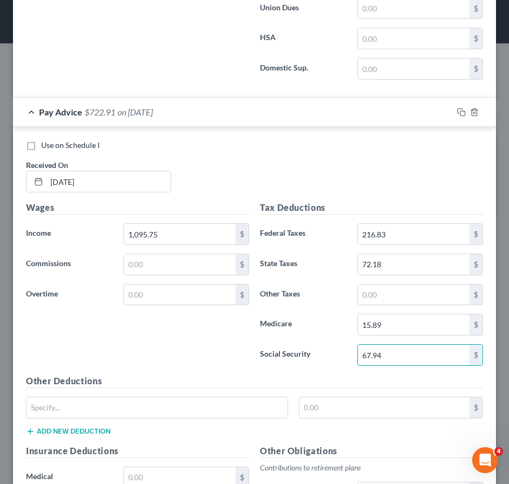
scroll to position [4019, 0]
drag, startPoint x: 376, startPoint y: 307, endPoint x: 242, endPoint y: 292, distance: 134.1
click at [374, 305] on input "text" at bounding box center [414, 294] width 112 height 21
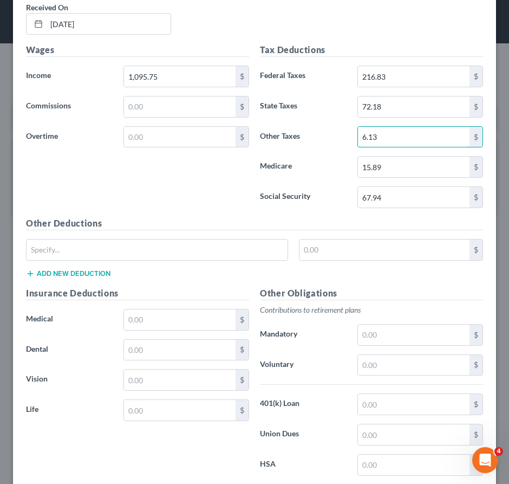
scroll to position [4182, 0]
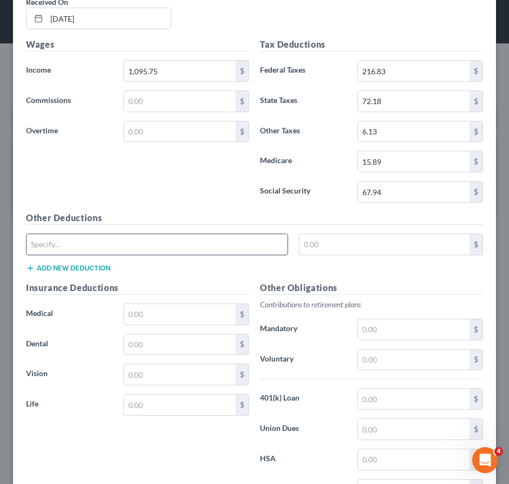
click at [133, 250] on input "text" at bounding box center [157, 244] width 261 height 21
drag, startPoint x: 106, startPoint y: 253, endPoint x: -10, endPoint y: 253, distance: 116.5
click at [0, 253] on html "Home New Case Client Portal [PERSON_NAME] & Associates, [PERSON_NAME]. [DOMAIN_…" at bounding box center [254, 242] width 509 height 484
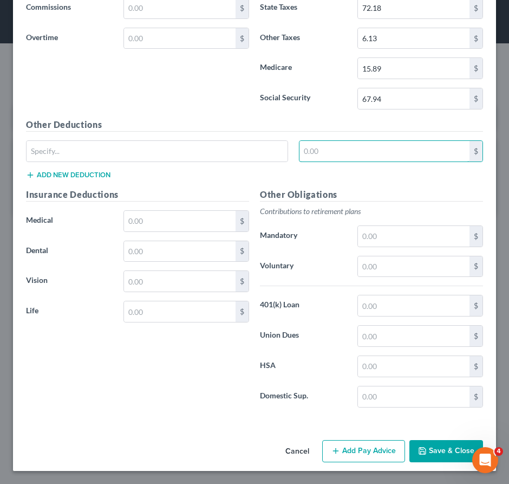
scroll to position [4286, 0]
click at [347, 457] on button "Add Pay Advice" at bounding box center [363, 451] width 83 height 23
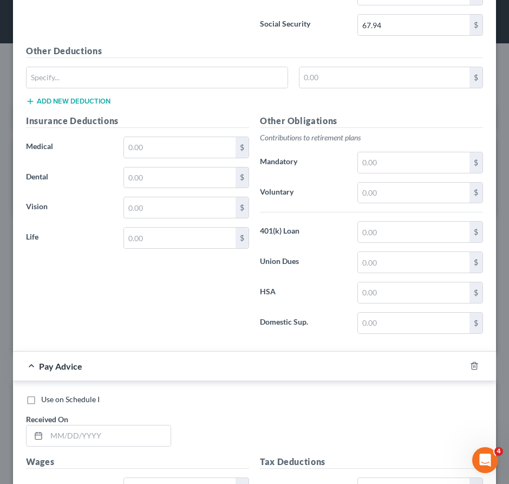
scroll to position [4448, 0]
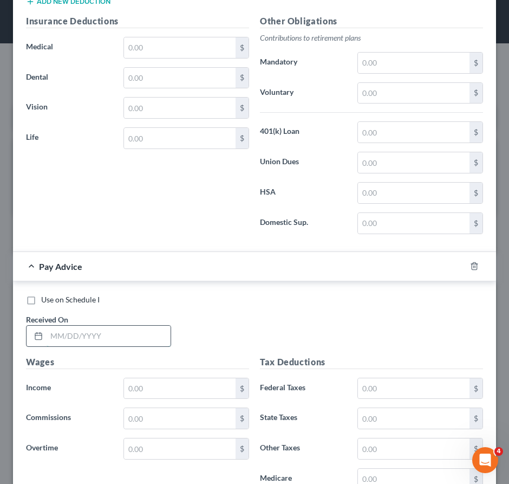
click at [120, 346] on input "text" at bounding box center [109, 336] width 124 height 21
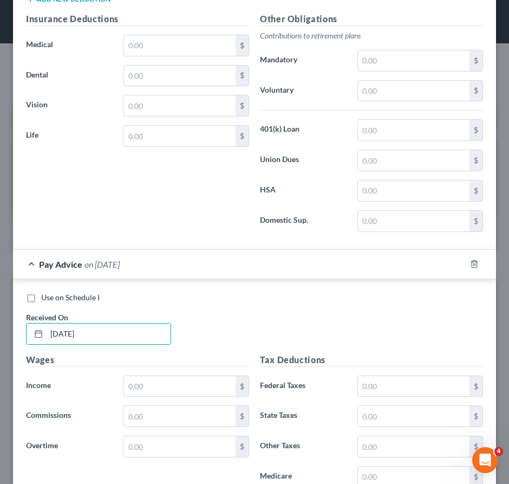
scroll to position [4557, 0]
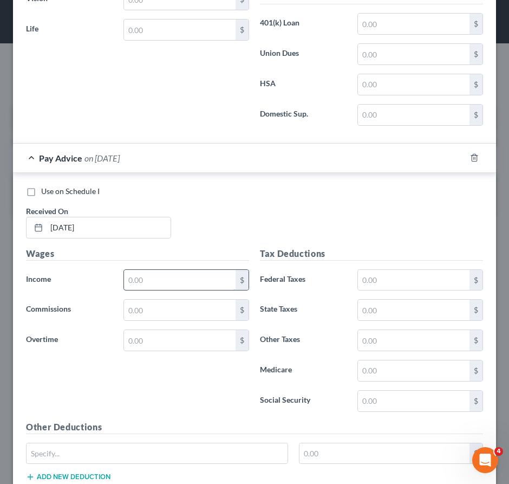
click at [182, 290] on input "text" at bounding box center [180, 280] width 112 height 21
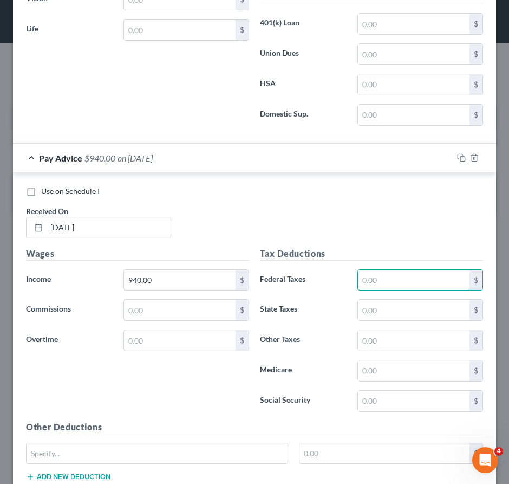
drag, startPoint x: 376, startPoint y: 292, endPoint x: 299, endPoint y: 289, distance: 77.0
click at [376, 290] on input "text" at bounding box center [414, 280] width 112 height 21
drag, startPoint x: 377, startPoint y: 322, endPoint x: 223, endPoint y: 313, distance: 154.2
click at [377, 320] on input "text" at bounding box center [414, 310] width 112 height 21
drag, startPoint x: 386, startPoint y: 379, endPoint x: 145, endPoint y: 332, distance: 246.2
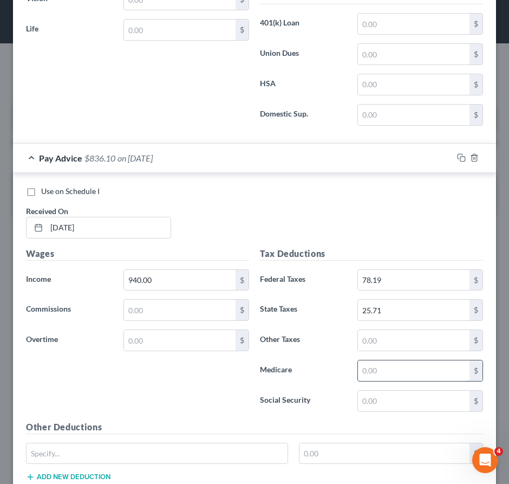
click at [385, 378] on input "text" at bounding box center [414, 370] width 112 height 21
drag, startPoint x: 415, startPoint y: 409, endPoint x: 305, endPoint y: 381, distance: 113.6
click at [414, 410] on input "text" at bounding box center [414, 401] width 112 height 21
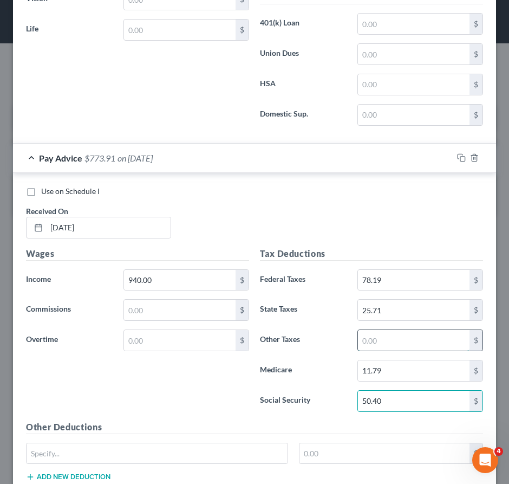
drag, startPoint x: 380, startPoint y: 357, endPoint x: 359, endPoint y: 344, distance: 24.8
click at [379, 351] on input "text" at bounding box center [414, 340] width 112 height 21
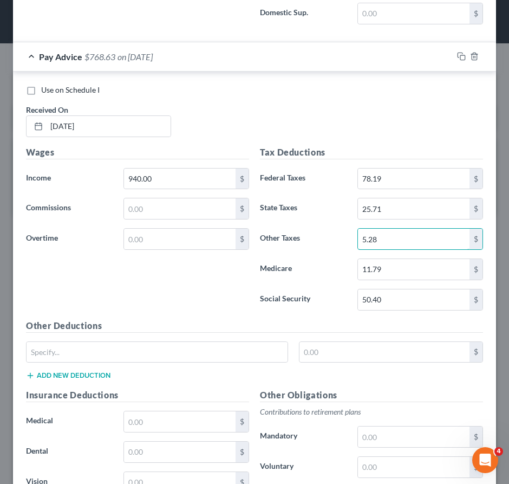
scroll to position [4665, 0]
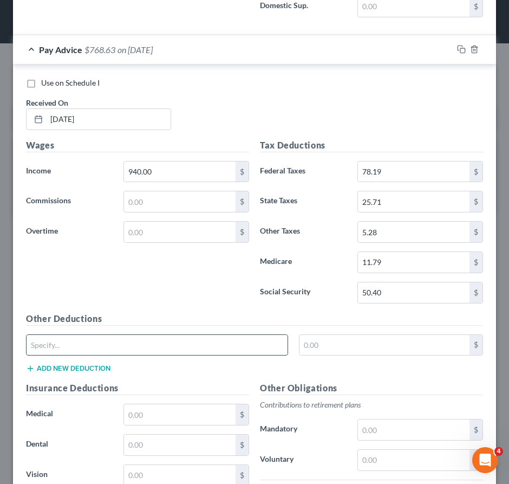
click at [77, 356] on input "text" at bounding box center [157, 345] width 261 height 21
drag, startPoint x: 84, startPoint y: 377, endPoint x: 88, endPoint y: 362, distance: 15.3
click at [83, 373] on button "Add new deduction" at bounding box center [68, 368] width 85 height 9
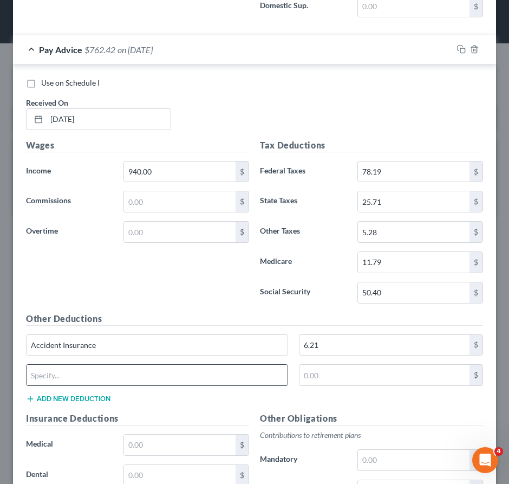
click at [86, 385] on input "text" at bounding box center [157, 375] width 261 height 21
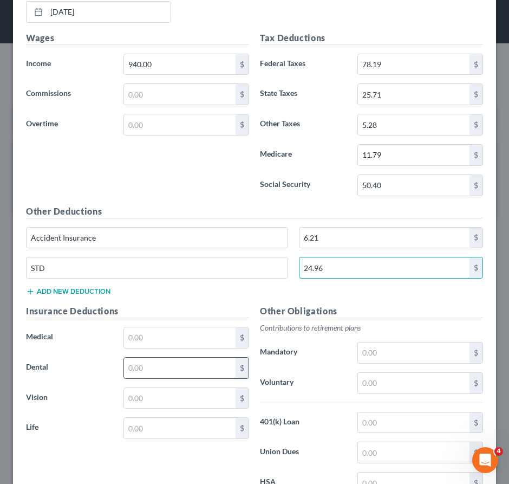
scroll to position [4773, 0]
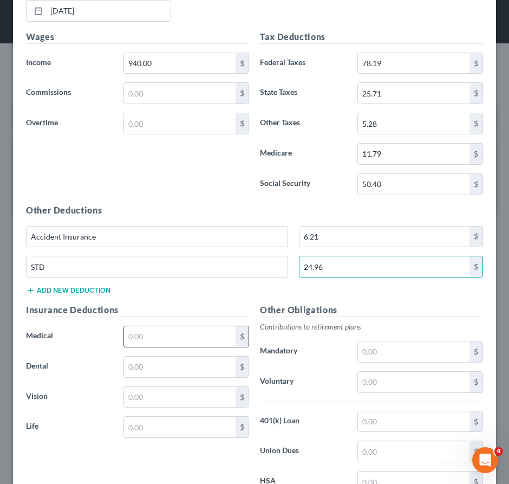
click at [160, 346] on input "text" at bounding box center [180, 336] width 112 height 21
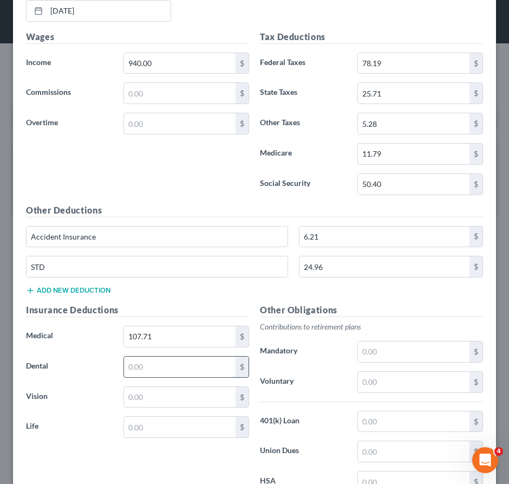
drag, startPoint x: 158, startPoint y: 378, endPoint x: 152, endPoint y: 378, distance: 6.0
click at [158, 377] on input "text" at bounding box center [180, 367] width 112 height 21
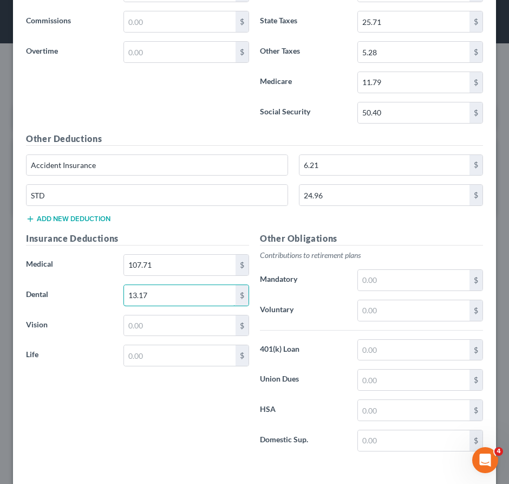
scroll to position [4900, 0]
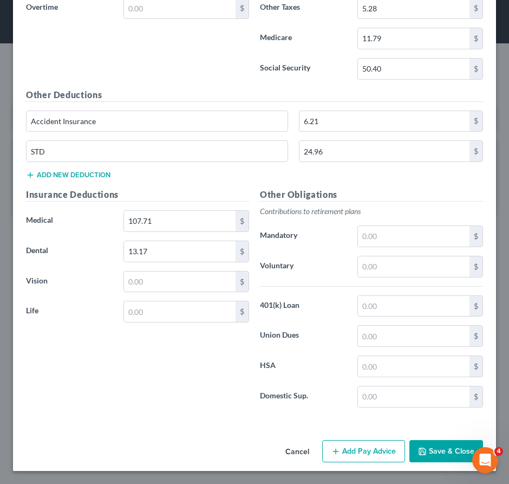
click at [363, 451] on button "Add Pay Advice" at bounding box center [363, 451] width 83 height 23
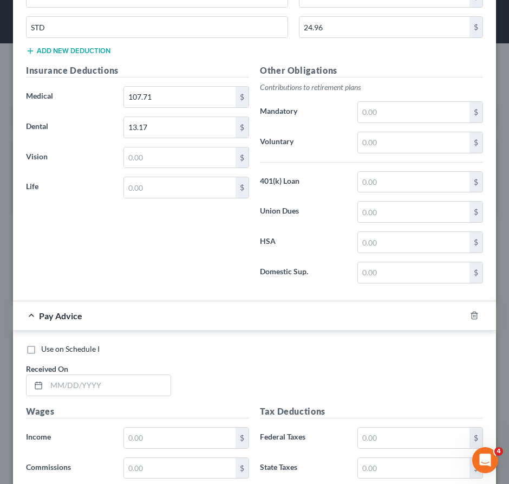
scroll to position [5093, 0]
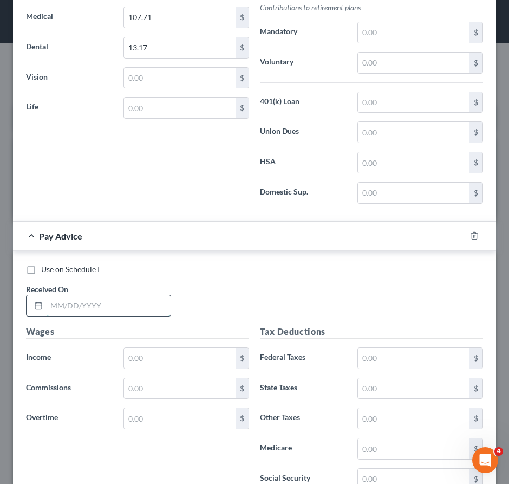
click at [112, 316] on input "text" at bounding box center [109, 305] width 124 height 21
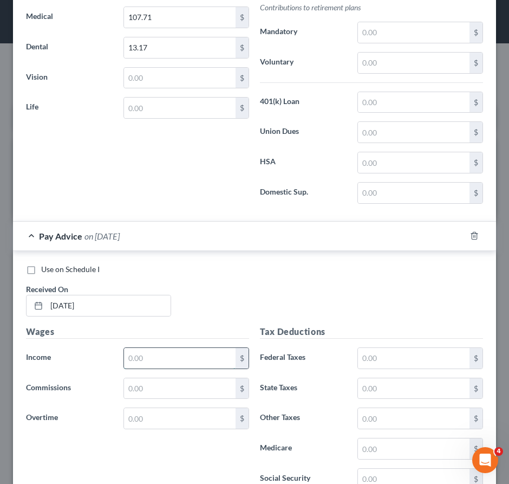
click at [161, 369] on input "text" at bounding box center [180, 358] width 112 height 21
click at [372, 367] on input "text" at bounding box center [414, 358] width 112 height 21
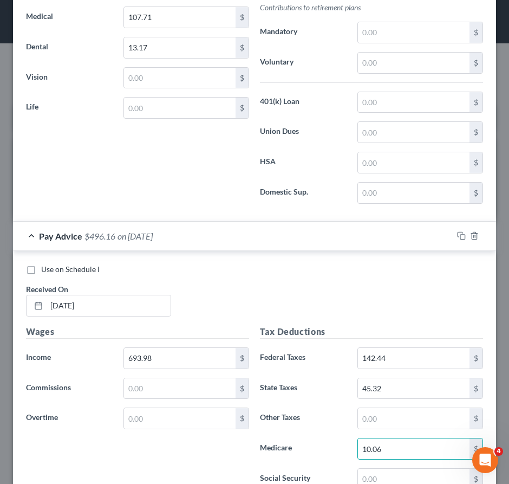
scroll to position [5109, 0]
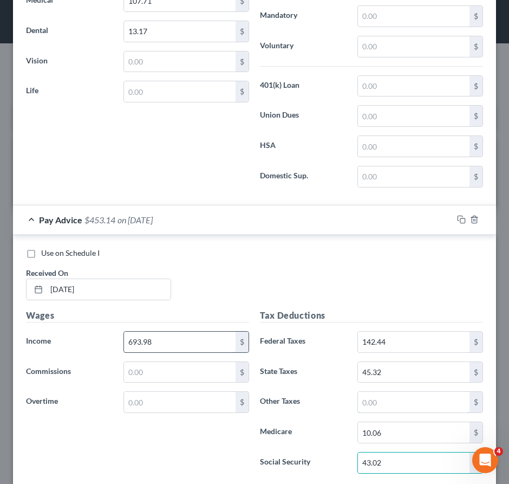
click at [365, 412] on input "text" at bounding box center [414, 402] width 112 height 21
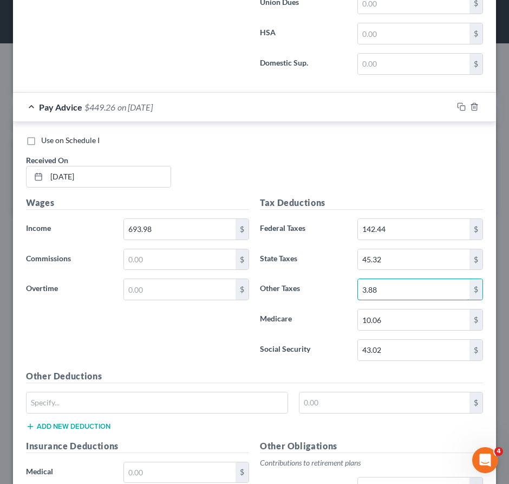
scroll to position [5326, 0]
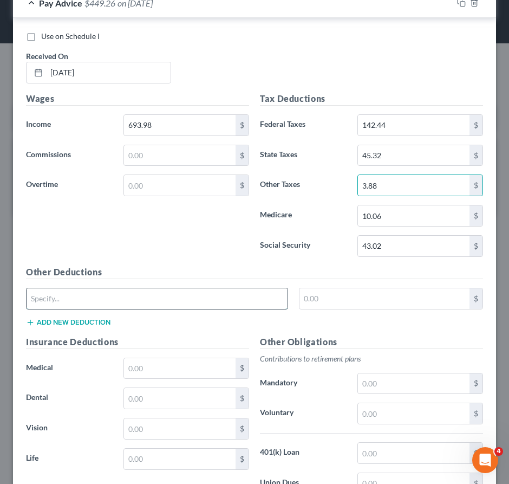
click at [117, 309] on input "text" at bounding box center [157, 298] width 261 height 21
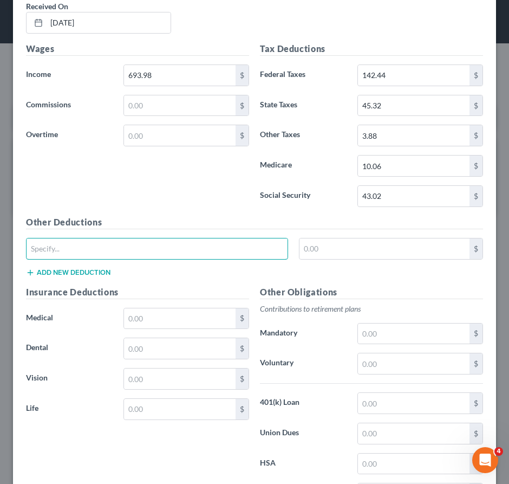
scroll to position [5484, 0]
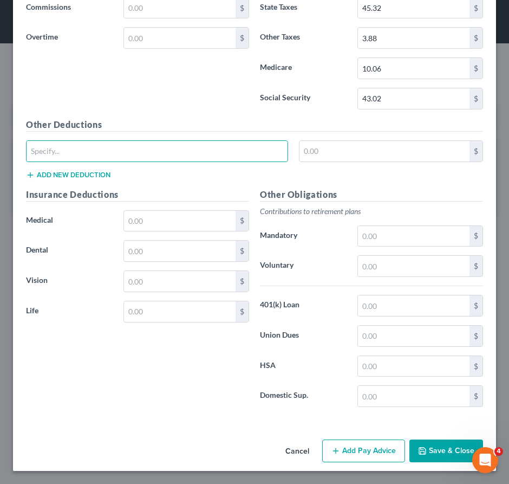
click at [358, 448] on button "Add Pay Advice" at bounding box center [363, 451] width 83 height 23
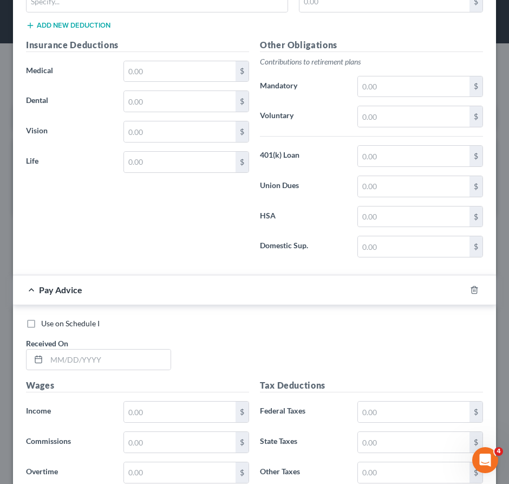
scroll to position [5731, 0]
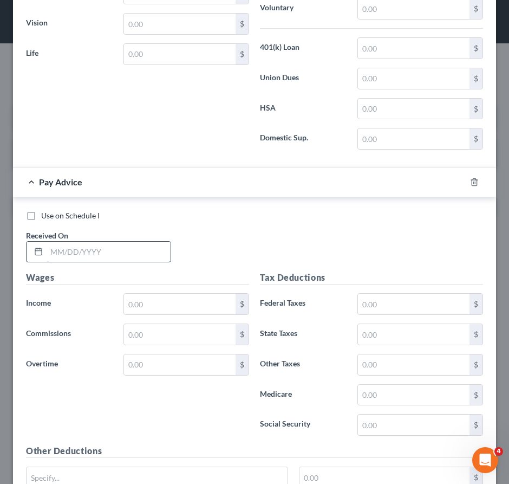
click at [118, 262] on input "text" at bounding box center [109, 252] width 124 height 21
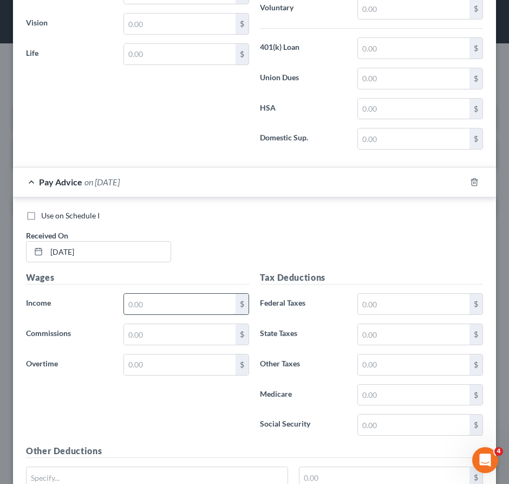
click at [161, 311] on input "text" at bounding box center [180, 304] width 112 height 21
click at [404, 314] on input "text" at bounding box center [414, 304] width 112 height 21
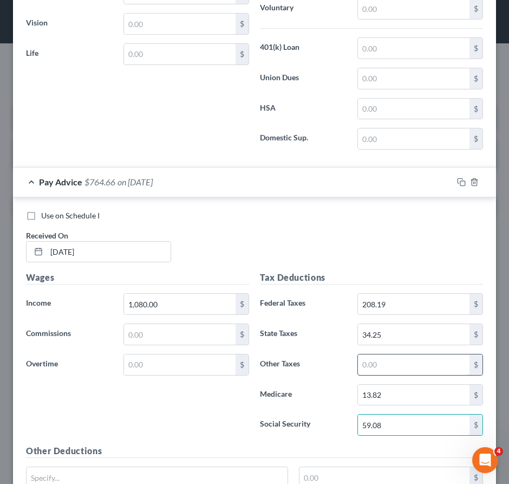
click at [385, 369] on input "text" at bounding box center [414, 364] width 112 height 21
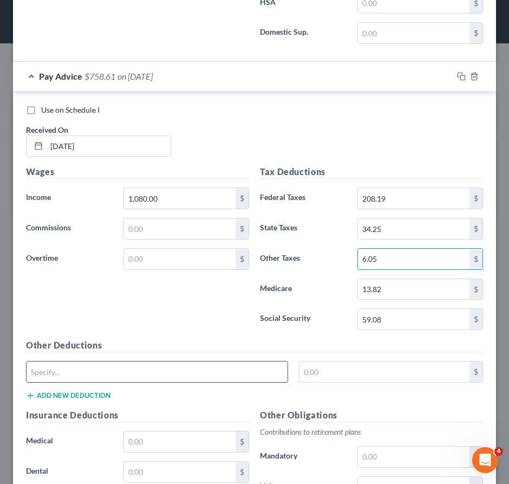
scroll to position [5893, 0]
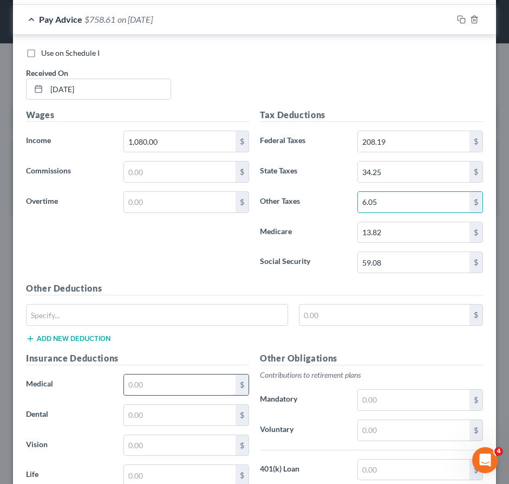
click at [157, 385] on input "text" at bounding box center [180, 384] width 112 height 21
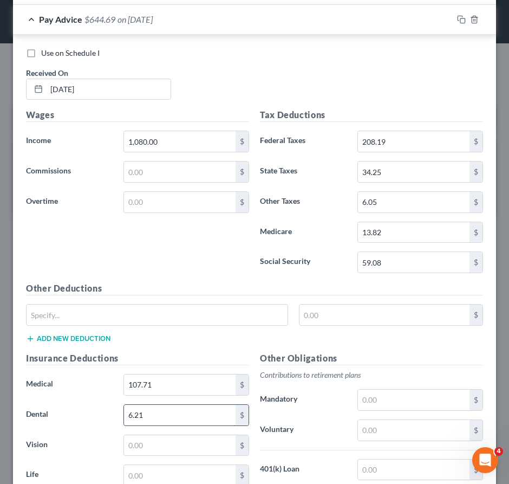
click at [176, 422] on input "6.21" at bounding box center [180, 415] width 112 height 21
click at [62, 324] on input "text" at bounding box center [157, 315] width 261 height 21
click at [71, 343] on button "Add new deduction" at bounding box center [68, 338] width 85 height 9
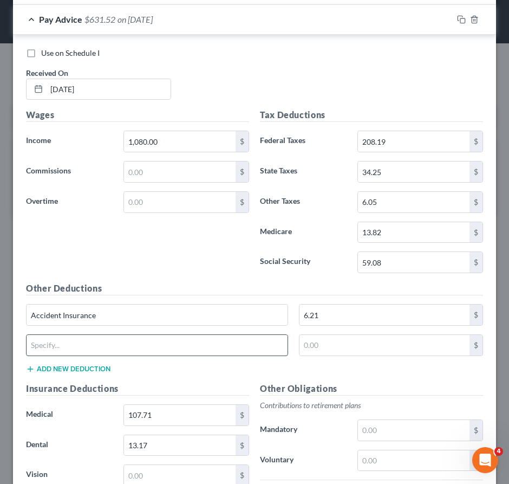
click at [82, 354] on input "text" at bounding box center [157, 345] width 261 height 21
click at [65, 356] on input "text" at bounding box center [157, 345] width 261 height 21
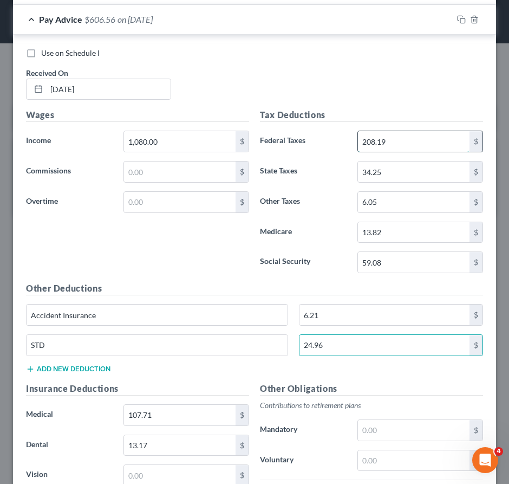
click at [400, 152] on input "208.19" at bounding box center [414, 141] width 112 height 21
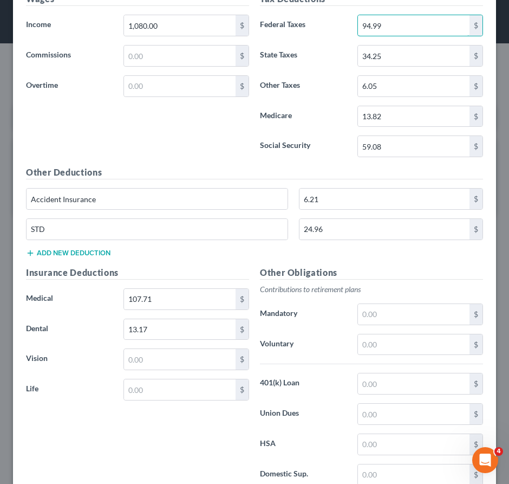
scroll to position [6098, 0]
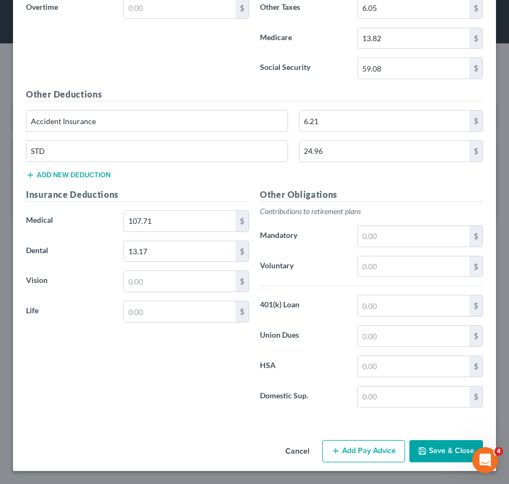
click at [356, 450] on button "Add Pay Advice" at bounding box center [363, 451] width 83 height 23
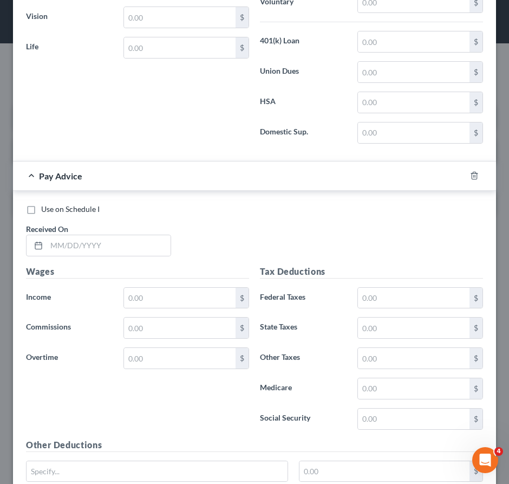
scroll to position [6468, 0]
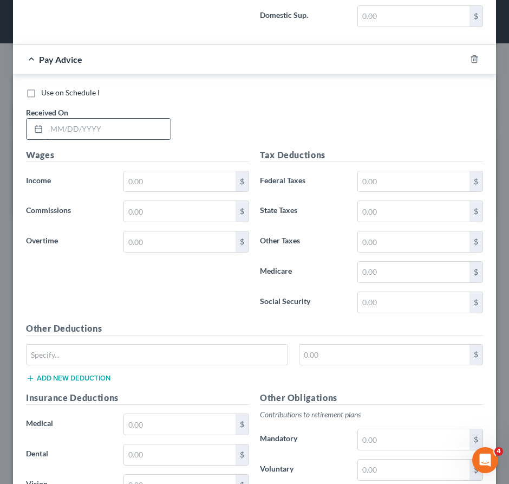
click at [128, 135] on input "text" at bounding box center [109, 129] width 124 height 21
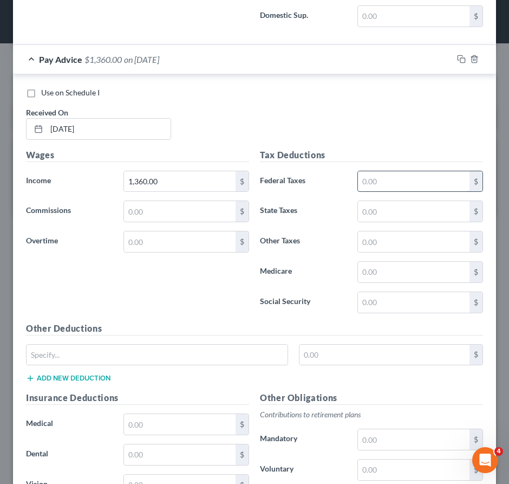
click at [381, 192] on input "text" at bounding box center [414, 181] width 112 height 21
drag, startPoint x: 382, startPoint y: 219, endPoint x: 370, endPoint y: 223, distance: 11.8
click at [382, 219] on input "text" at bounding box center [414, 211] width 112 height 21
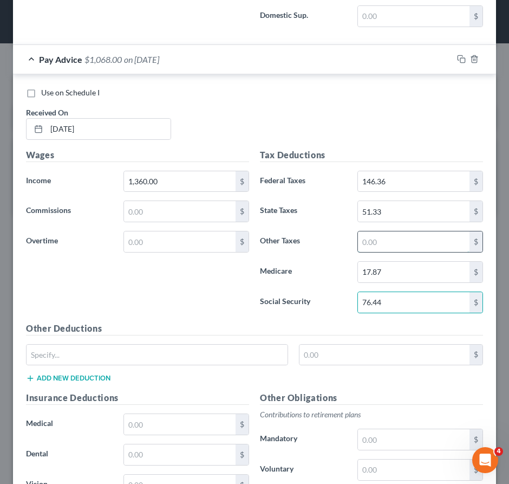
click at [416, 252] on input "text" at bounding box center [414, 241] width 112 height 21
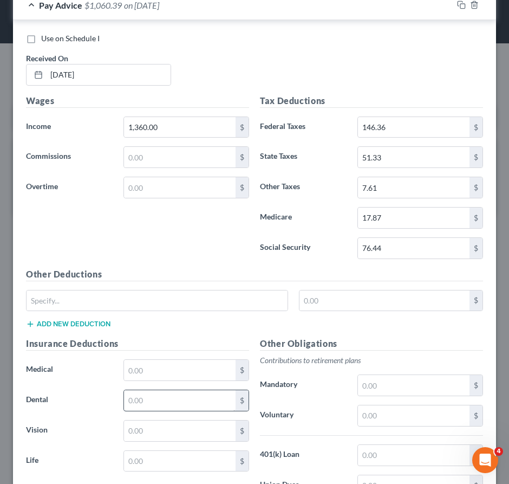
scroll to position [6576, 0]
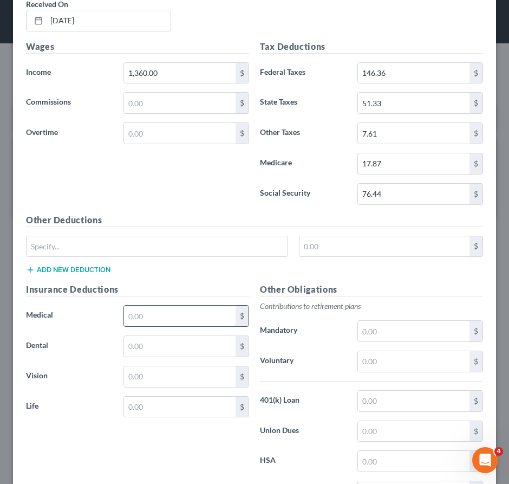
click at [164, 325] on input "text" at bounding box center [180, 316] width 112 height 21
click at [161, 357] on input "text" at bounding box center [180, 346] width 112 height 21
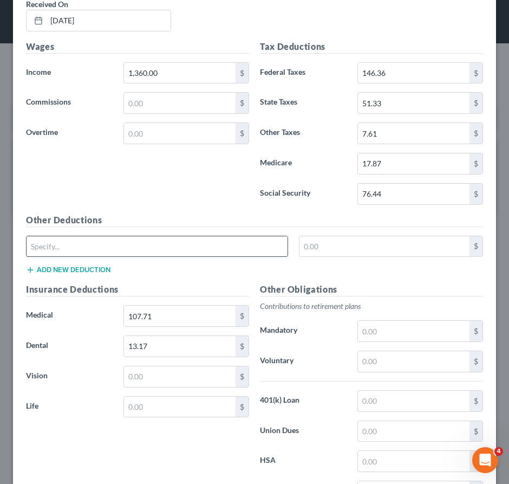
click at [114, 257] on input "text" at bounding box center [157, 246] width 261 height 21
drag, startPoint x: 106, startPoint y: 280, endPoint x: 85, endPoint y: 271, distance: 22.3
click at [105, 274] on button "Add new deduction" at bounding box center [68, 270] width 85 height 9
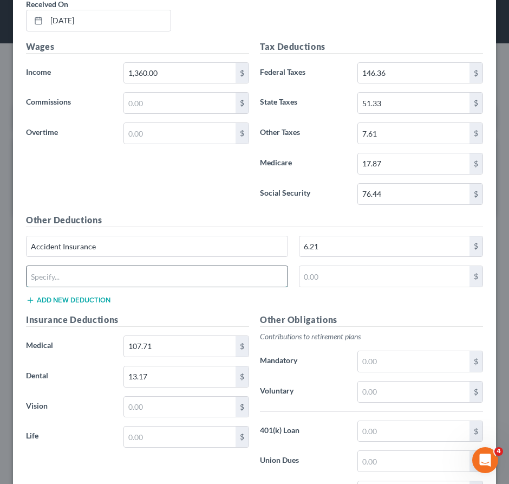
click at [81, 287] on input "text" at bounding box center [157, 276] width 261 height 21
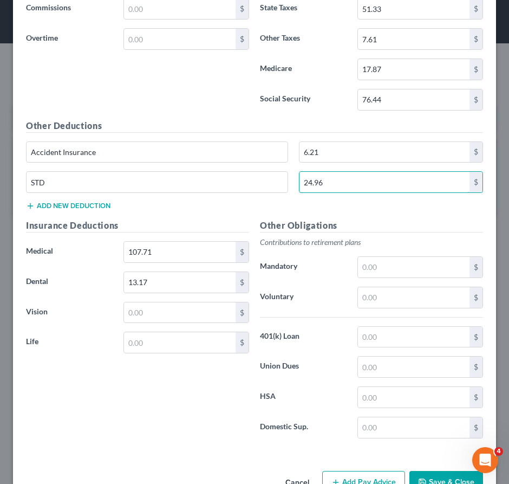
scroll to position [6712, 0]
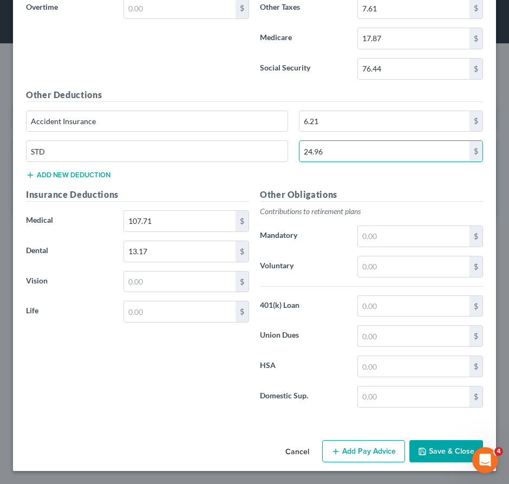
click at [354, 458] on button "Add Pay Advice" at bounding box center [363, 451] width 83 height 23
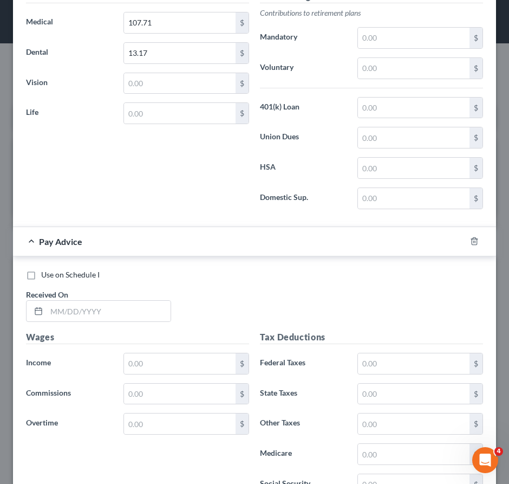
scroll to position [7037, 0]
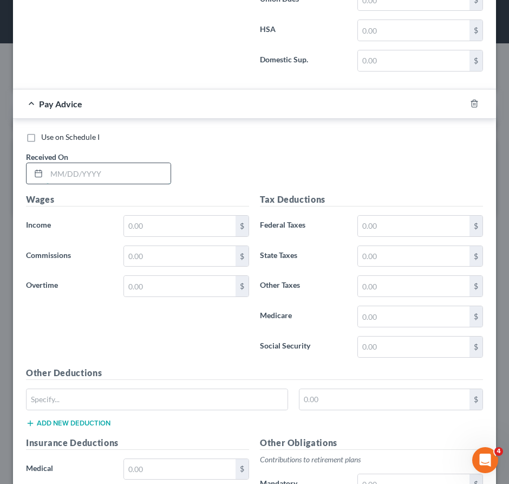
drag, startPoint x: 123, startPoint y: 182, endPoint x: 130, endPoint y: 192, distance: 12.5
click at [123, 183] on input "text" at bounding box center [109, 173] width 124 height 21
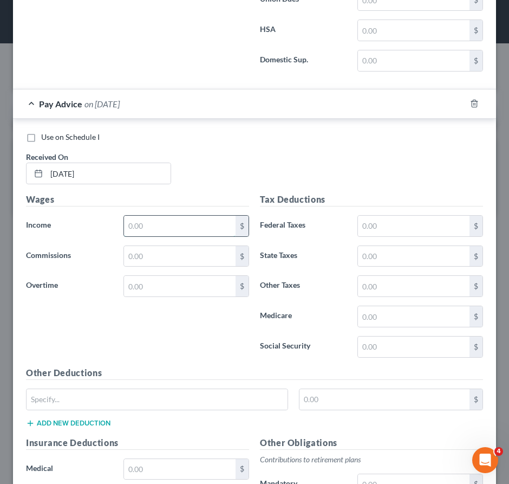
click at [153, 236] on input "text" at bounding box center [180, 226] width 112 height 21
drag, startPoint x: 399, startPoint y: 235, endPoint x: 21, endPoint y: 206, distance: 379.3
click at [397, 235] on input "text" at bounding box center [414, 226] width 112 height 21
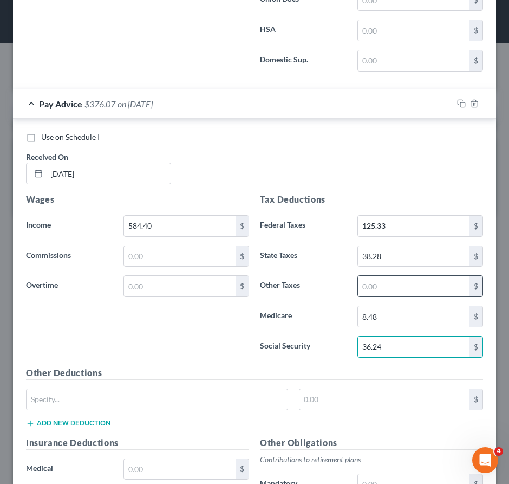
click at [393, 294] on input "text" at bounding box center [414, 286] width 112 height 21
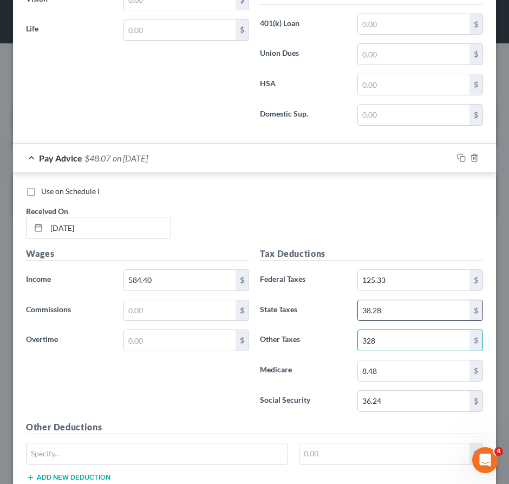
click at [412, 318] on input "38.28" at bounding box center [414, 310] width 112 height 21
click at [411, 346] on input "328" at bounding box center [414, 340] width 112 height 21
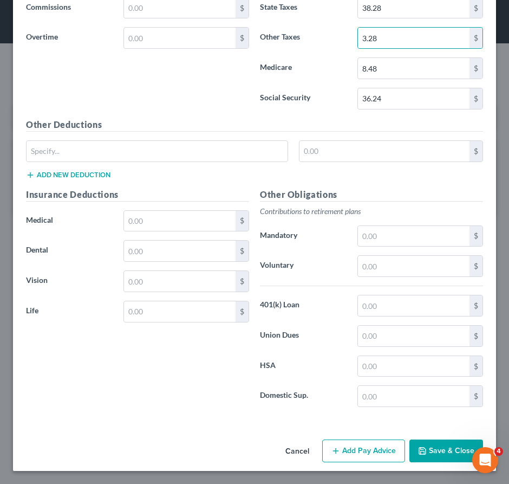
click at [376, 460] on button "Add Pay Advice" at bounding box center [363, 451] width 83 height 23
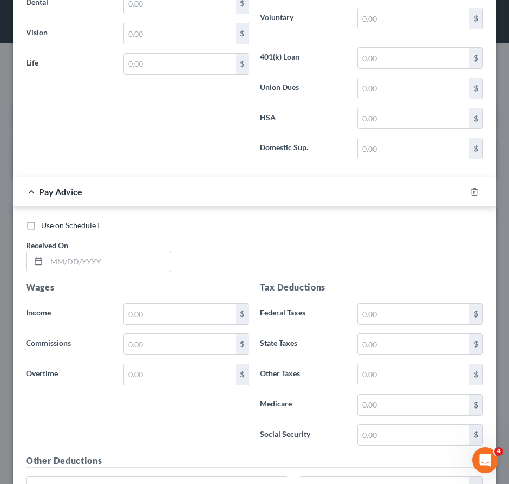
scroll to position [7651, 0]
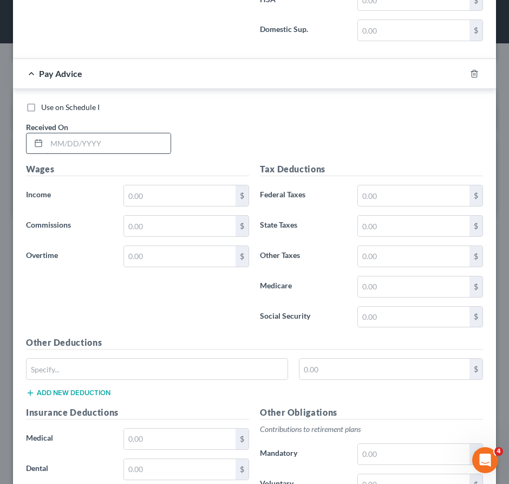
click at [120, 150] on input "text" at bounding box center [109, 143] width 124 height 21
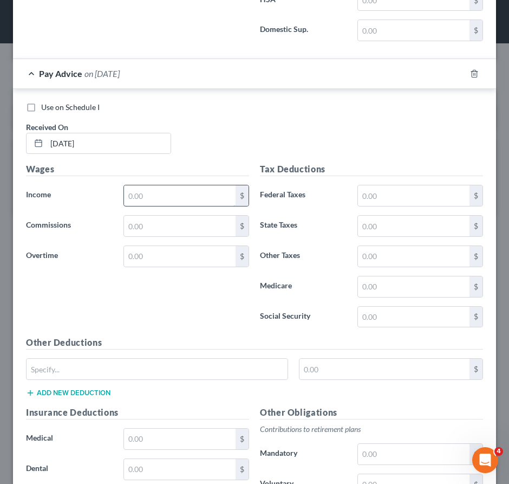
click at [152, 204] on input "text" at bounding box center [180, 195] width 112 height 21
drag, startPoint x: 396, startPoint y: 198, endPoint x: 377, endPoint y: 211, distance: 22.6
click at [396, 199] on input "text" at bounding box center [414, 195] width 112 height 21
drag, startPoint x: 406, startPoint y: 293, endPoint x: 393, endPoint y: 300, distance: 14.8
click at [405, 293] on input "1,483" at bounding box center [414, 286] width 112 height 21
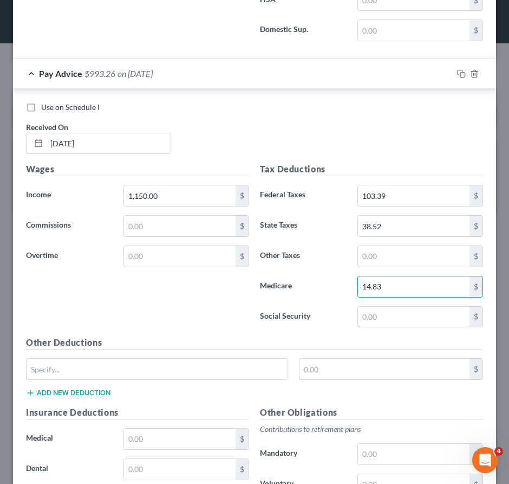
click at [385, 327] on input "text" at bounding box center [414, 317] width 112 height 21
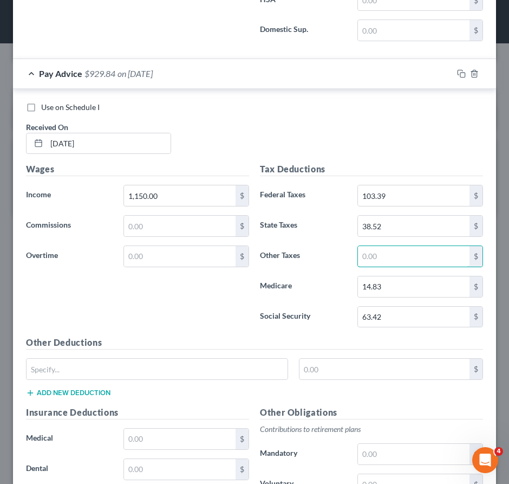
drag, startPoint x: 393, startPoint y: 264, endPoint x: 340, endPoint y: 262, distance: 53.2
click at [392, 264] on input "text" at bounding box center [414, 256] width 112 height 21
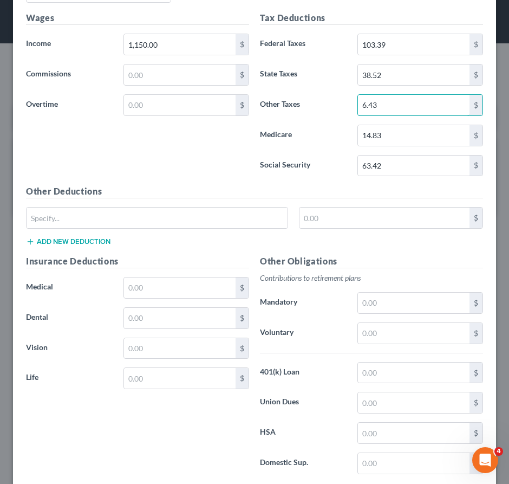
scroll to position [7868, 0]
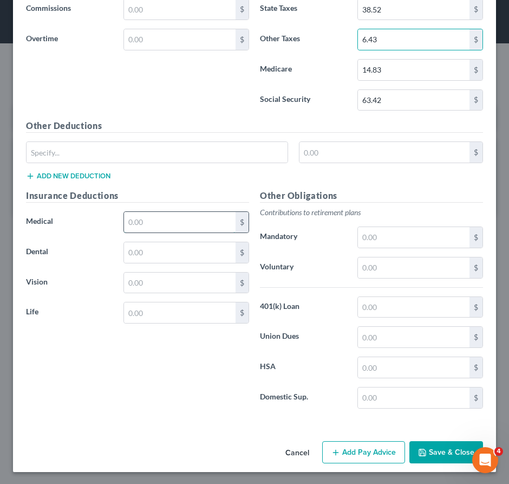
drag, startPoint x: 167, startPoint y: 234, endPoint x: 164, endPoint y: 243, distance: 9.6
click at [165, 232] on input "text" at bounding box center [180, 222] width 112 height 21
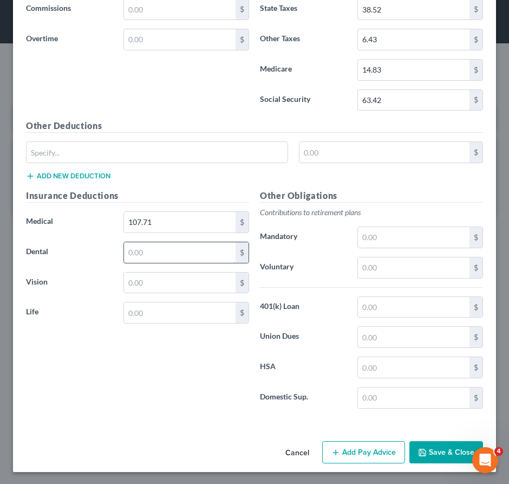
click at [172, 260] on input "text" at bounding box center [180, 252] width 112 height 21
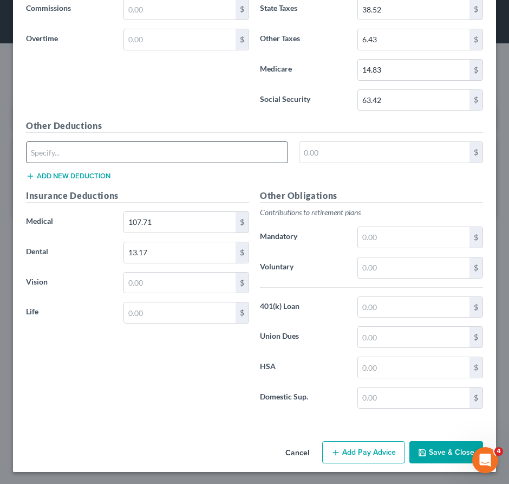
drag, startPoint x: 147, startPoint y: 156, endPoint x: 145, endPoint y: 161, distance: 6.2
click at [147, 158] on input "text" at bounding box center [157, 152] width 261 height 21
click at [80, 180] on button "Add new deduction" at bounding box center [68, 176] width 85 height 9
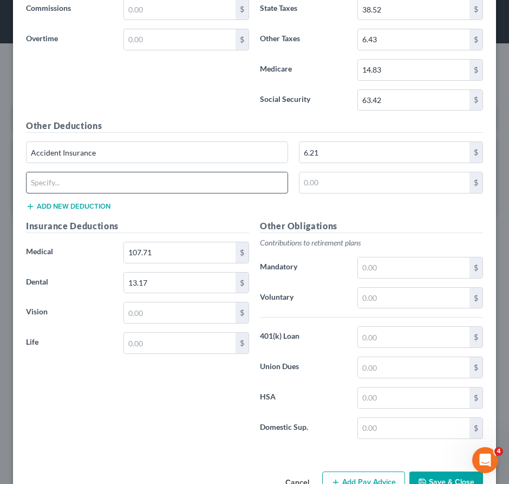
click at [81, 193] on input "text" at bounding box center [157, 182] width 261 height 21
click at [80, 193] on input "text" at bounding box center [157, 182] width 261 height 21
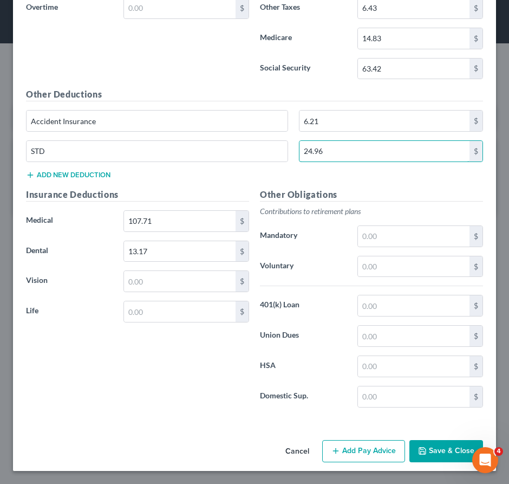
scroll to position [7910, 0]
click at [355, 446] on button "Add Pay Advice" at bounding box center [363, 451] width 83 height 23
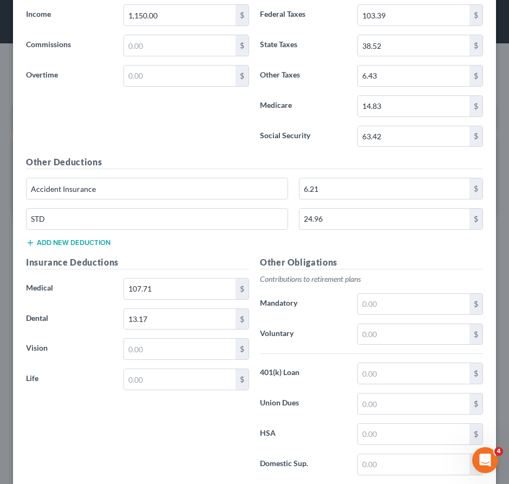
scroll to position [8103, 0]
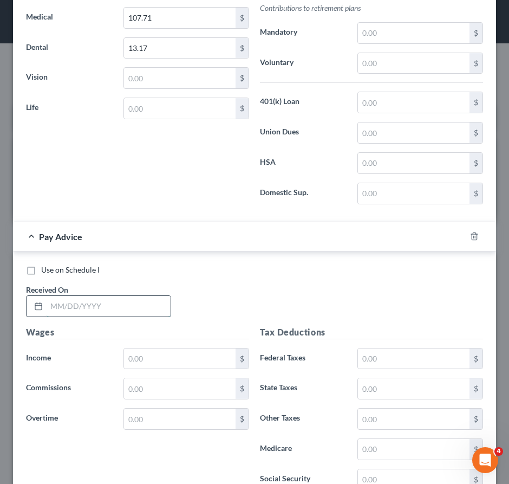
drag, startPoint x: 145, startPoint y: 319, endPoint x: 150, endPoint y: 327, distance: 9.8
click at [145, 316] on input "text" at bounding box center [109, 306] width 124 height 21
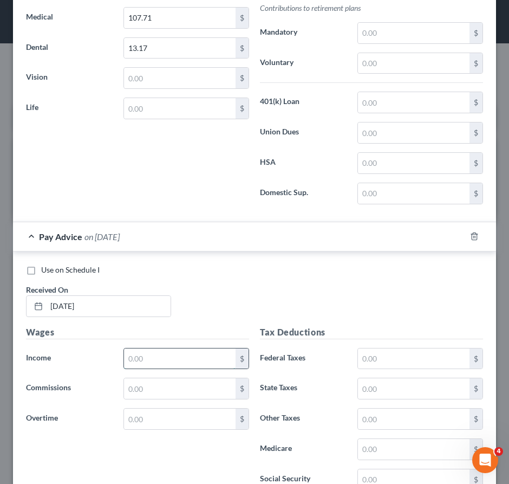
drag, startPoint x: 145, startPoint y: 367, endPoint x: 47, endPoint y: 335, distance: 103.2
click at [144, 367] on input "text" at bounding box center [180, 358] width 112 height 21
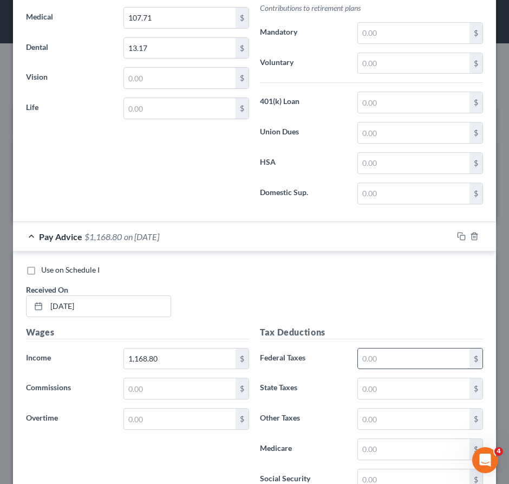
click at [384, 361] on input "text" at bounding box center [414, 358] width 112 height 21
drag, startPoint x: 396, startPoint y: 392, endPoint x: 31, endPoint y: 325, distance: 370.9
click at [390, 392] on input "text" at bounding box center [414, 388] width 112 height 21
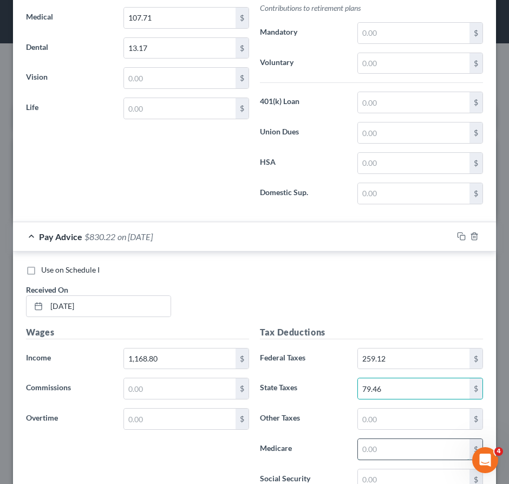
click at [368, 456] on input "text" at bounding box center [414, 449] width 112 height 21
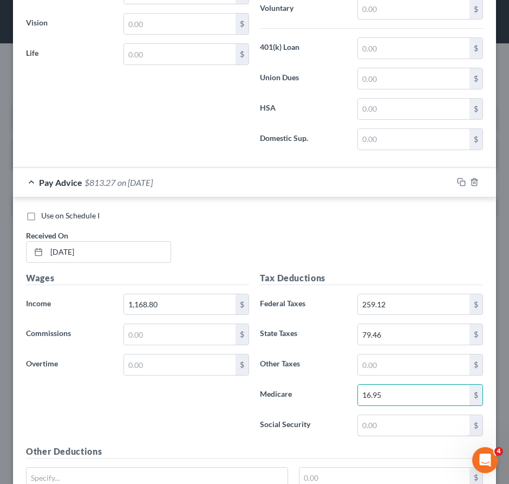
click at [372, 436] on input "text" at bounding box center [414, 425] width 112 height 21
drag, startPoint x: 372, startPoint y: 369, endPoint x: 114, endPoint y: 340, distance: 259.5
click at [373, 373] on input "text" at bounding box center [414, 364] width 112 height 21
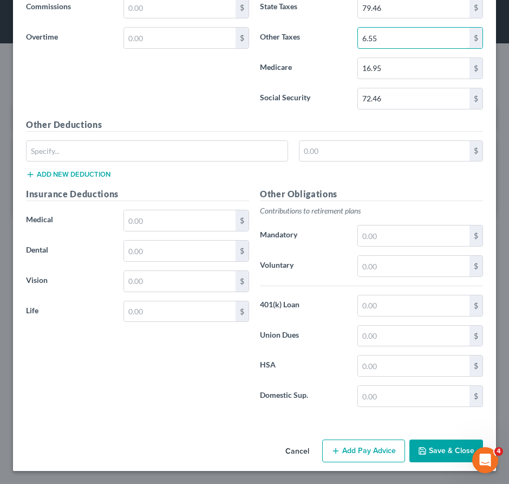
scroll to position [8494, 0]
click at [350, 449] on button "Add Pay Advice" at bounding box center [363, 451] width 83 height 23
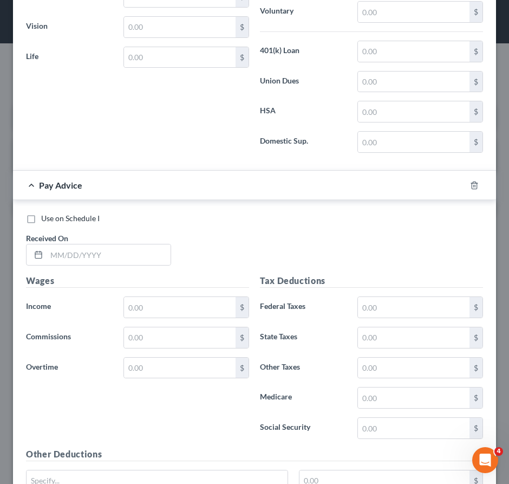
scroll to position [8741, 0]
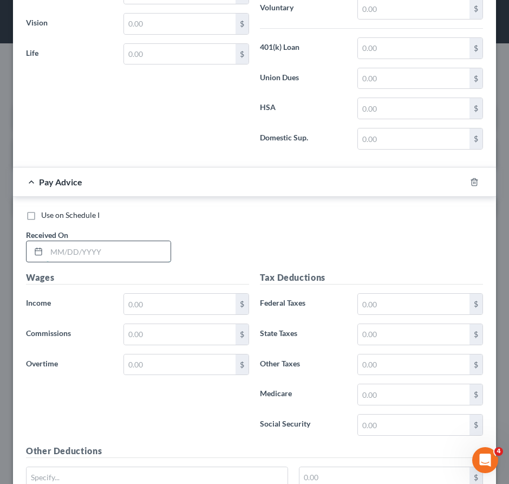
click at [95, 260] on input "text" at bounding box center [109, 251] width 124 height 21
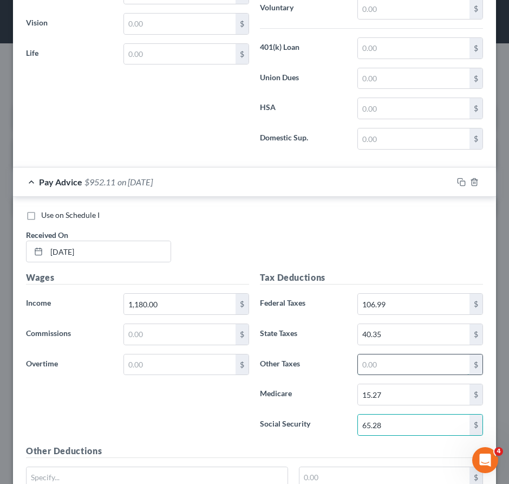
drag, startPoint x: 367, startPoint y: 371, endPoint x: 364, endPoint y: 377, distance: 6.8
click at [369, 373] on input "text" at bounding box center [414, 364] width 112 height 21
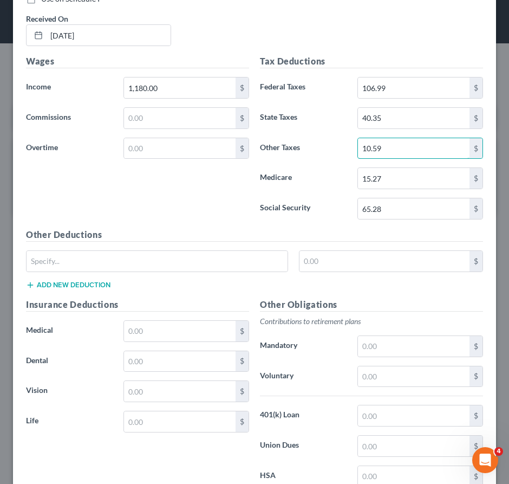
scroll to position [8958, 0]
drag, startPoint x: 146, startPoint y: 348, endPoint x: 147, endPoint y: 358, distance: 10.4
click at [148, 341] on input "text" at bounding box center [180, 330] width 112 height 21
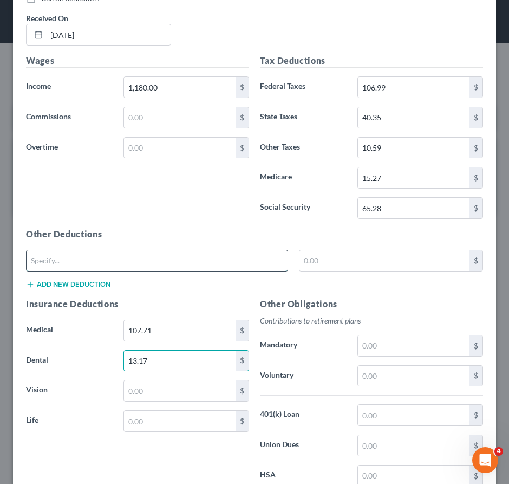
click at [144, 266] on input "text" at bounding box center [157, 260] width 261 height 21
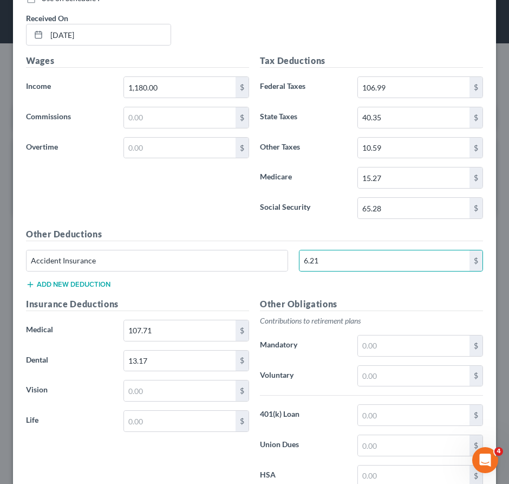
click at [83, 289] on button "Add new deduction" at bounding box center [68, 284] width 85 height 9
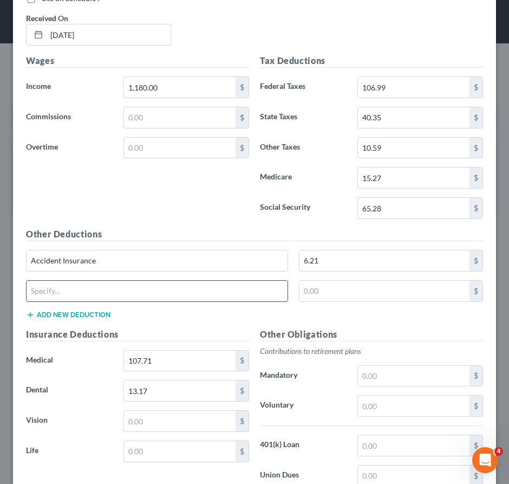
drag, startPoint x: 88, startPoint y: 302, endPoint x: 94, endPoint y: 296, distance: 8.1
click at [89, 301] on input "text" at bounding box center [157, 291] width 261 height 21
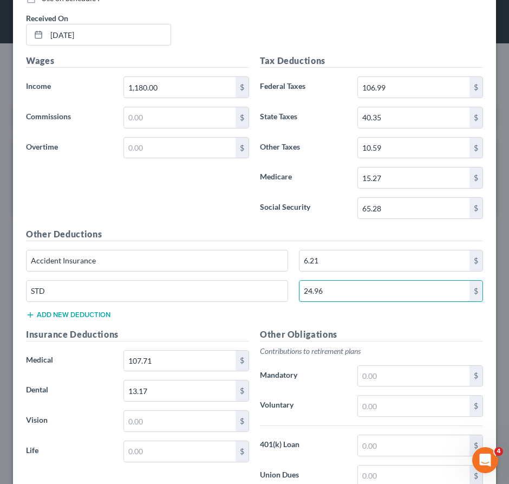
scroll to position [9108, 0]
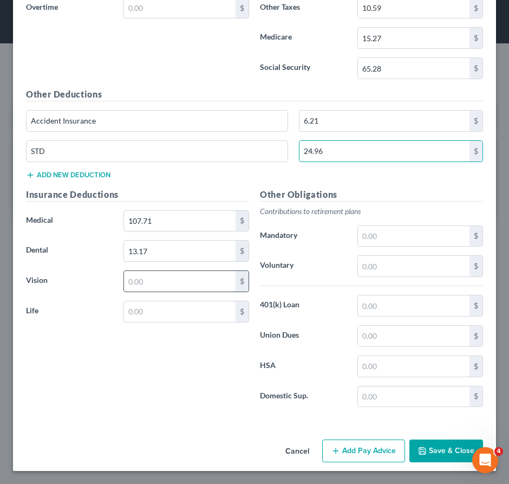
drag, startPoint x: 379, startPoint y: 449, endPoint x: 218, endPoint y: 290, distance: 226.5
click at [375, 449] on button "Add Pay Advice" at bounding box center [363, 451] width 83 height 23
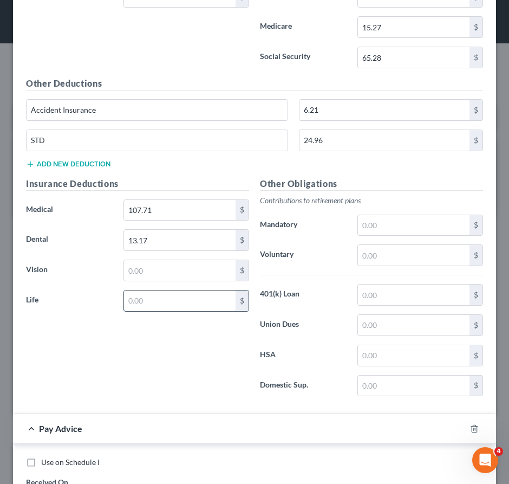
scroll to position [9271, 0]
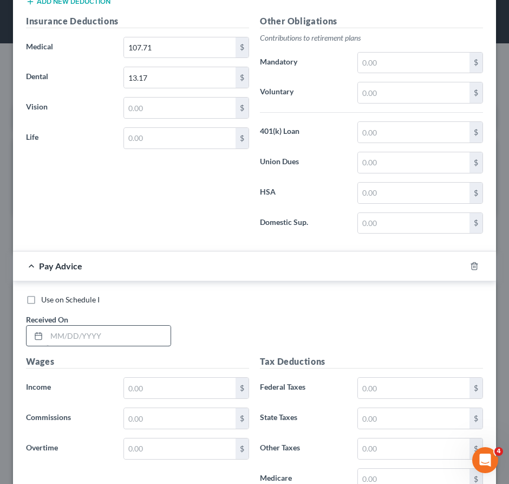
click at [122, 353] on div "Use on Schedule I Received On *" at bounding box center [255, 324] width 468 height 61
click at [119, 339] on input "text" at bounding box center [109, 336] width 124 height 21
drag, startPoint x: 381, startPoint y: 397, endPoint x: 29, endPoint y: 341, distance: 356.7
click at [381, 397] on input "text" at bounding box center [414, 388] width 112 height 21
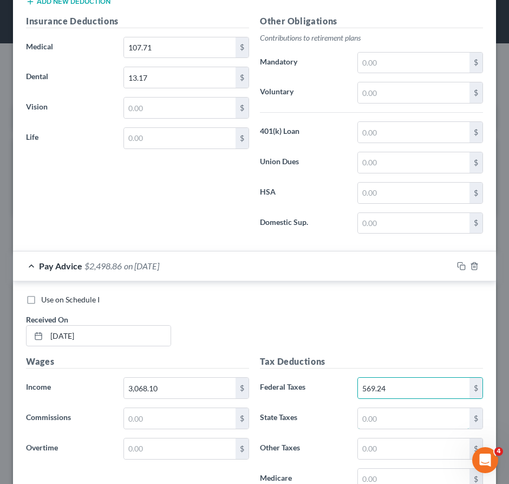
drag, startPoint x: 374, startPoint y: 424, endPoint x: 113, endPoint y: 378, distance: 265.3
click at [374, 425] on input "text" at bounding box center [414, 418] width 112 height 21
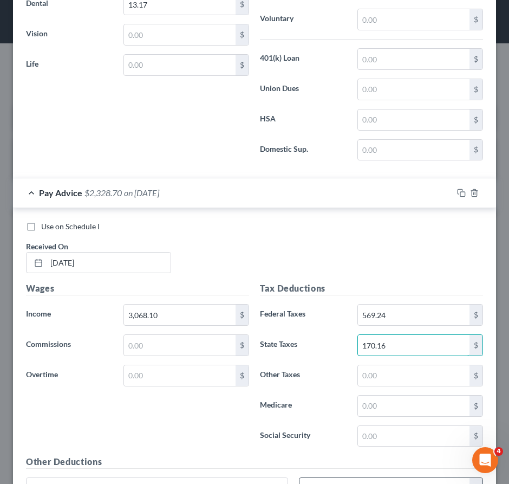
scroll to position [9434, 0]
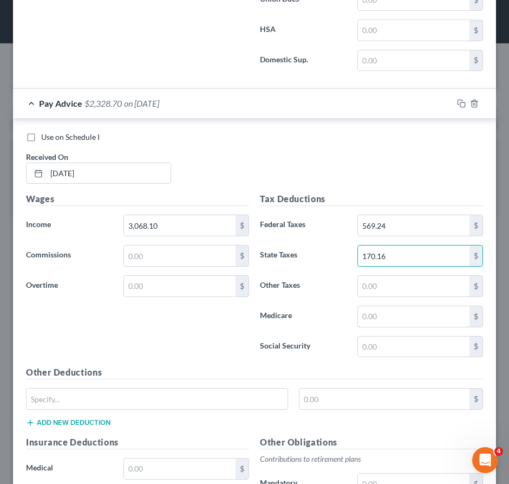
drag, startPoint x: 381, startPoint y: 322, endPoint x: 335, endPoint y: 324, distance: 45.6
click at [381, 322] on input "text" at bounding box center [414, 316] width 112 height 21
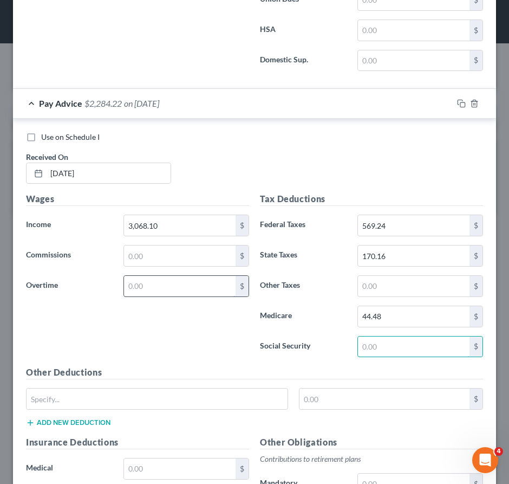
drag, startPoint x: 405, startPoint y: 354, endPoint x: 173, endPoint y: 302, distance: 237.6
click at [405, 354] on input "text" at bounding box center [414, 347] width 112 height 21
drag, startPoint x: 393, startPoint y: 299, endPoint x: 366, endPoint y: 298, distance: 26.6
click at [393, 296] on input "text" at bounding box center [414, 286] width 112 height 21
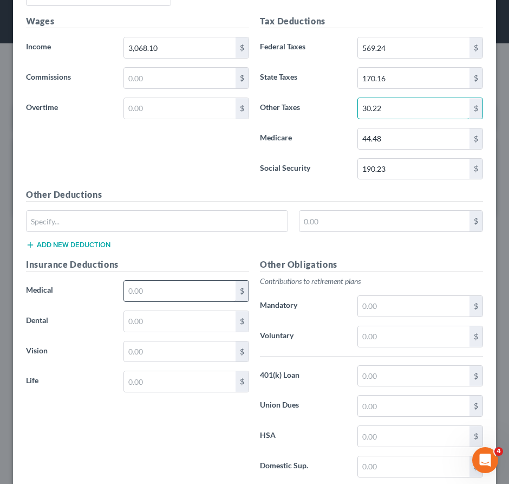
scroll to position [9638, 0]
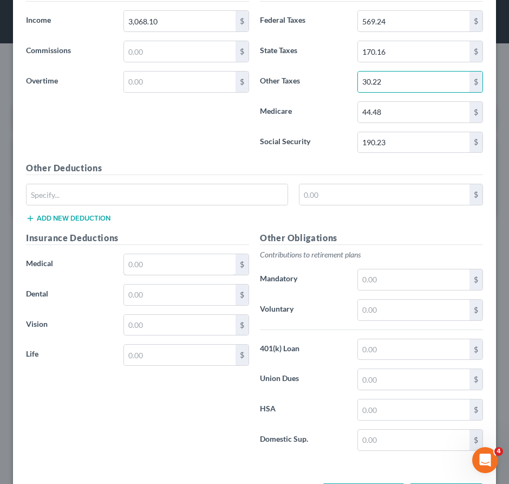
drag, startPoint x: 167, startPoint y: 273, endPoint x: 16, endPoint y: 264, distance: 150.9
click at [167, 273] on input "text" at bounding box center [180, 264] width 112 height 21
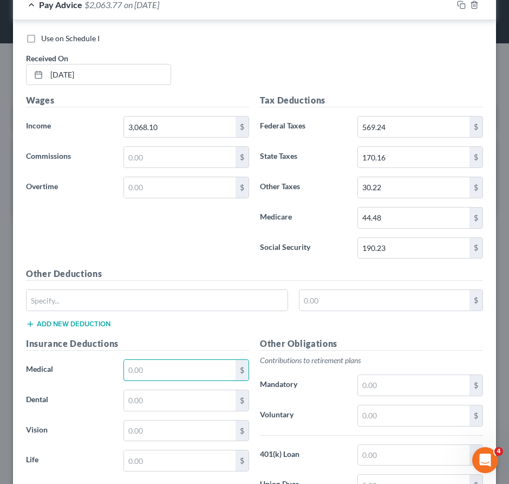
scroll to position [9692, 0]
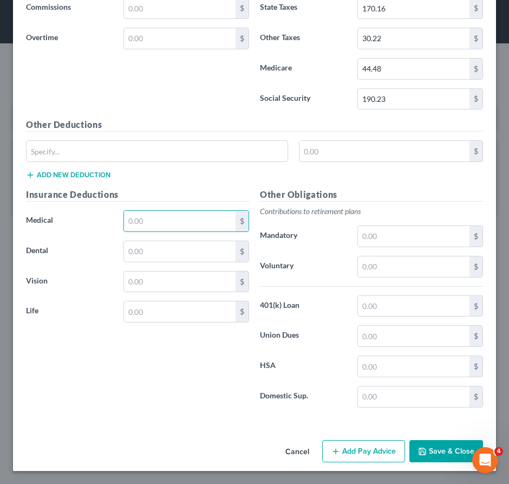
drag, startPoint x: 366, startPoint y: 454, endPoint x: 195, endPoint y: 327, distance: 212.8
click at [366, 454] on button "Add Pay Advice" at bounding box center [363, 451] width 83 height 23
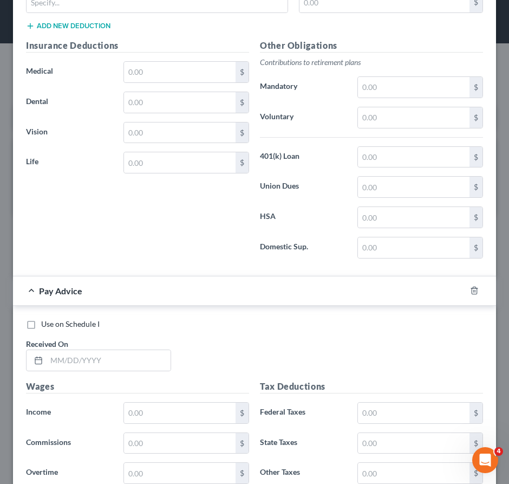
scroll to position [9939, 0]
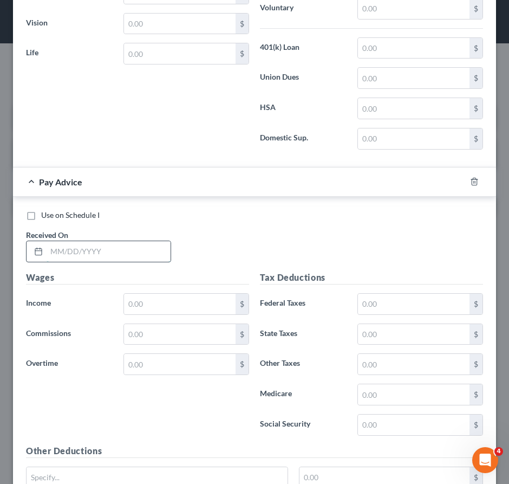
drag, startPoint x: 141, startPoint y: 259, endPoint x: 133, endPoint y: 262, distance: 8.3
click at [141, 259] on input "text" at bounding box center [109, 251] width 124 height 21
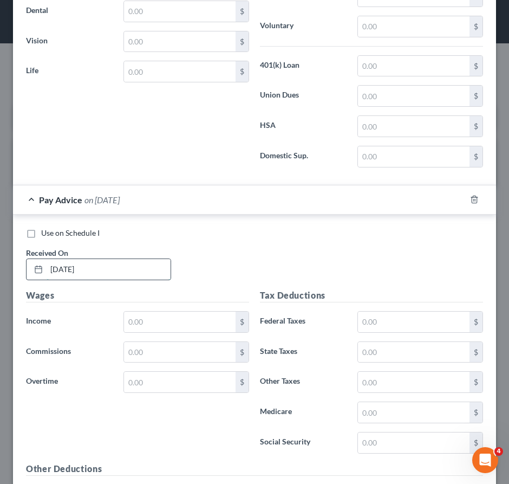
scroll to position [9993, 0]
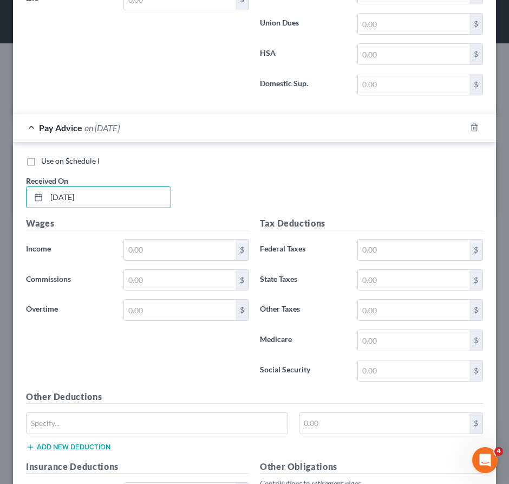
drag, startPoint x: 169, startPoint y: 259, endPoint x: 149, endPoint y: 247, distance: 23.6
click at [169, 259] on input "text" at bounding box center [180, 250] width 112 height 21
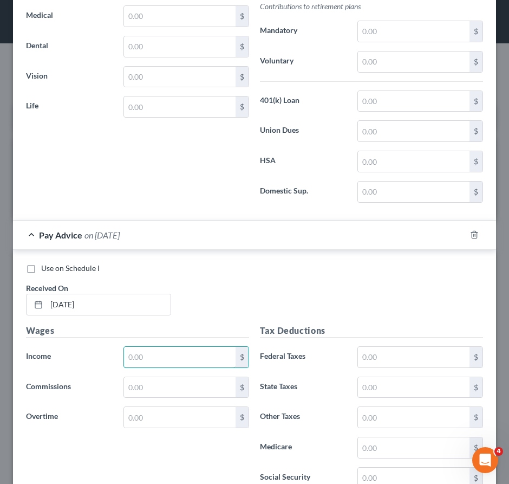
scroll to position [9939, 0]
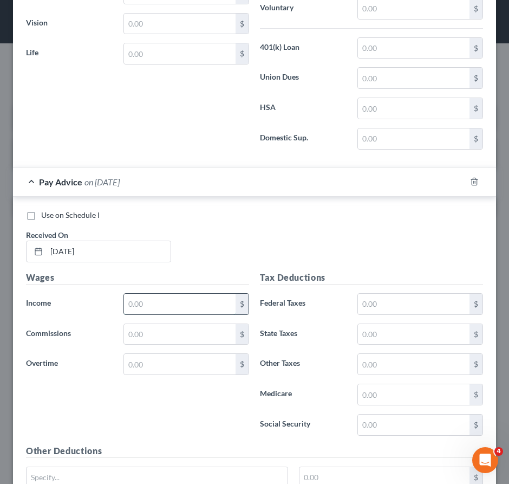
click at [143, 314] on input "text" at bounding box center [180, 304] width 112 height 21
click at [376, 311] on input "text" at bounding box center [414, 304] width 112 height 21
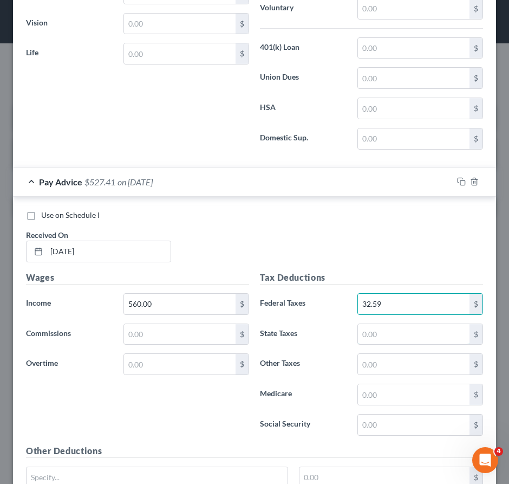
drag, startPoint x: 385, startPoint y: 346, endPoint x: 260, endPoint y: 339, distance: 125.9
click at [384, 345] on input "text" at bounding box center [414, 334] width 112 height 21
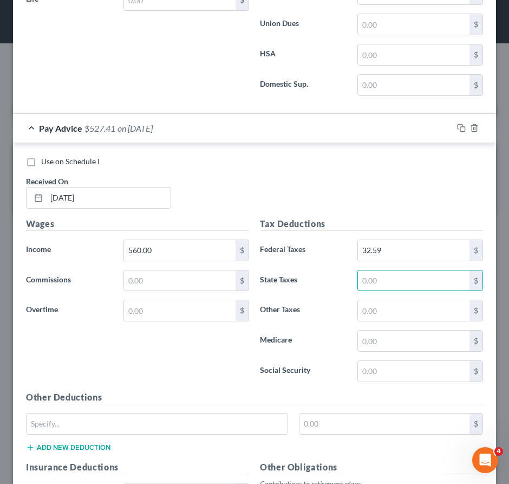
scroll to position [9993, 0]
drag, startPoint x: 387, startPoint y: 322, endPoint x: 385, endPoint y: 345, distance: 22.9
click at [387, 320] on input "text" at bounding box center [414, 310] width 112 height 21
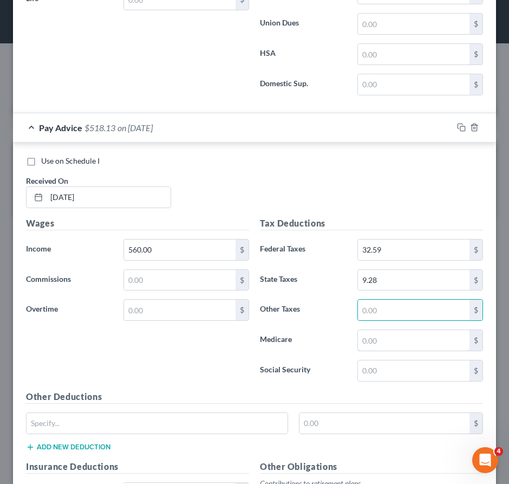
drag, startPoint x: 383, startPoint y: 352, endPoint x: 14, endPoint y: 290, distance: 374.8
click at [382, 351] on input "text" at bounding box center [414, 340] width 112 height 21
click at [381, 319] on input "text" at bounding box center [414, 310] width 112 height 21
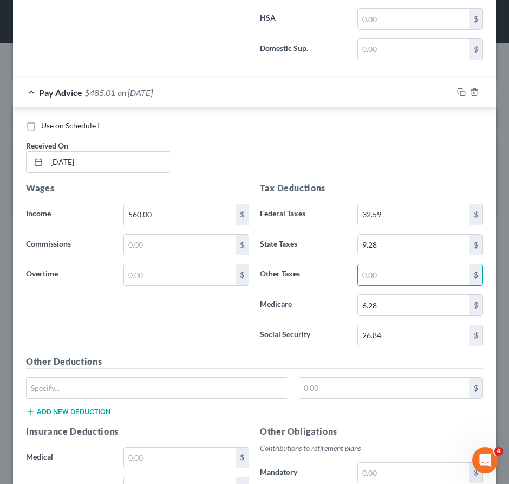
scroll to position [10048, 0]
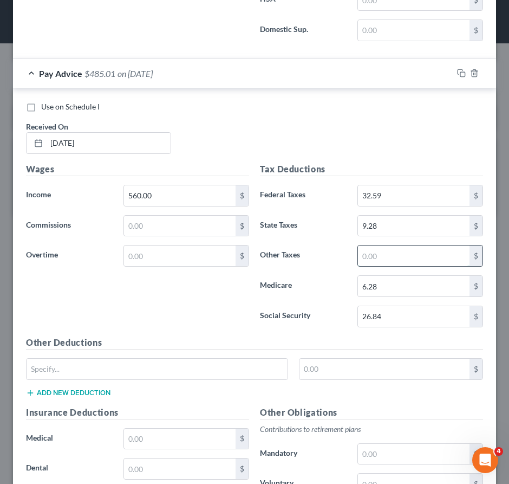
drag, startPoint x: 384, startPoint y: 261, endPoint x: 369, endPoint y: 268, distance: 16.5
click at [384, 261] on input "text" at bounding box center [414, 256] width 112 height 21
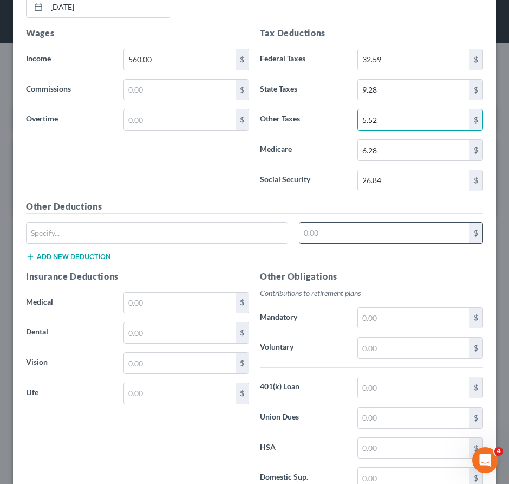
scroll to position [10210, 0]
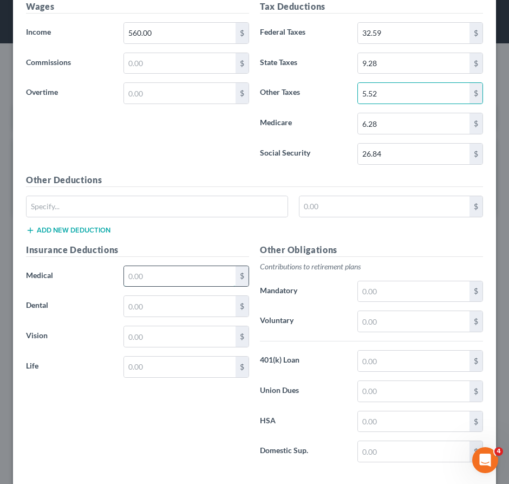
click at [171, 287] on input "text" at bounding box center [180, 276] width 112 height 21
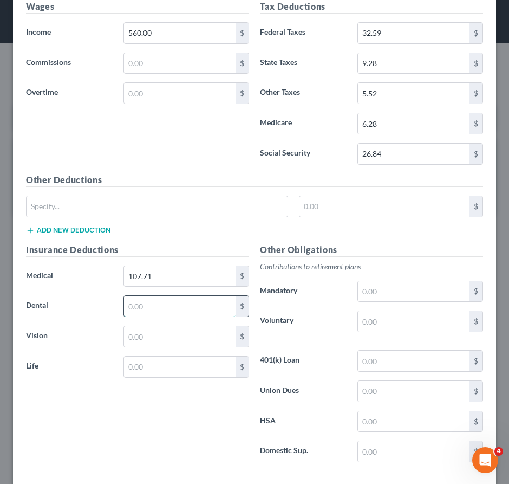
click at [148, 316] on input "text" at bounding box center [180, 306] width 112 height 21
click at [121, 208] on input "text" at bounding box center [157, 206] width 261 height 21
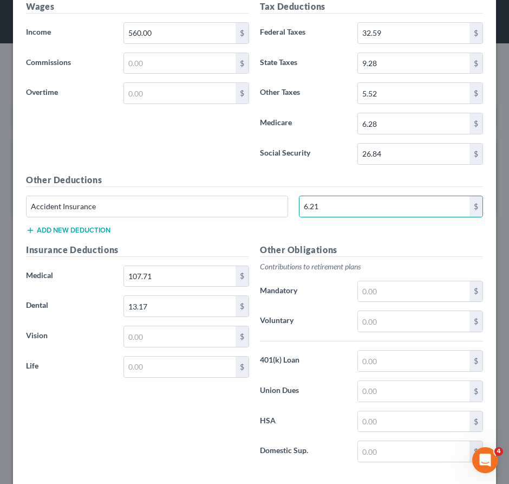
click at [97, 235] on button "Add new deduction" at bounding box center [68, 230] width 85 height 9
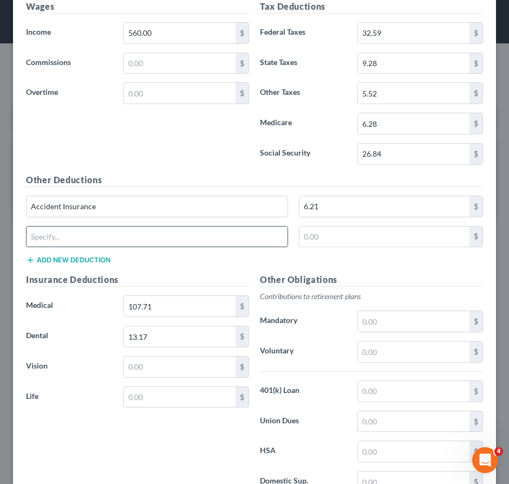
click at [83, 247] on input "text" at bounding box center [157, 237] width 261 height 21
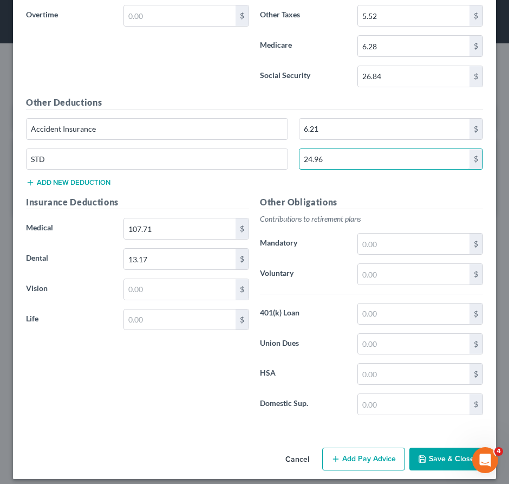
scroll to position [10307, 0]
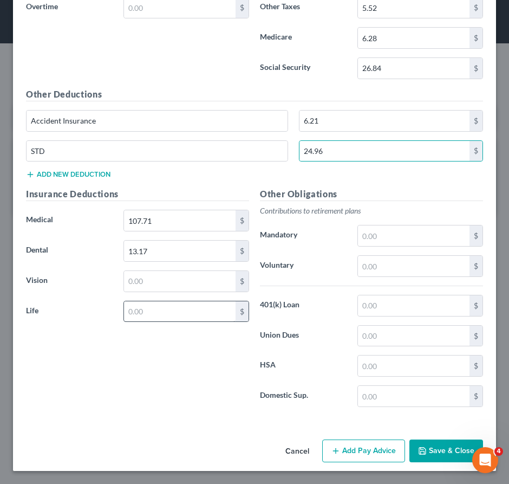
click at [351, 454] on button "Add Pay Advice" at bounding box center [363, 451] width 83 height 23
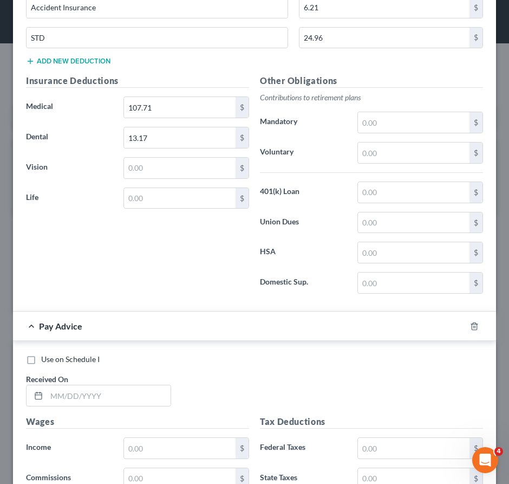
scroll to position [10523, 0]
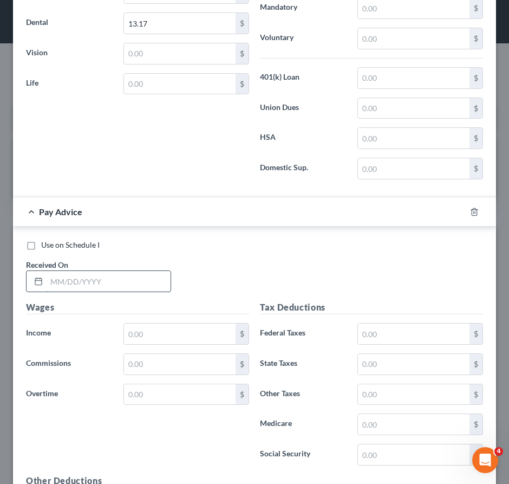
click at [96, 290] on input "text" at bounding box center [109, 281] width 124 height 21
click at [177, 344] on input "text" at bounding box center [180, 334] width 112 height 21
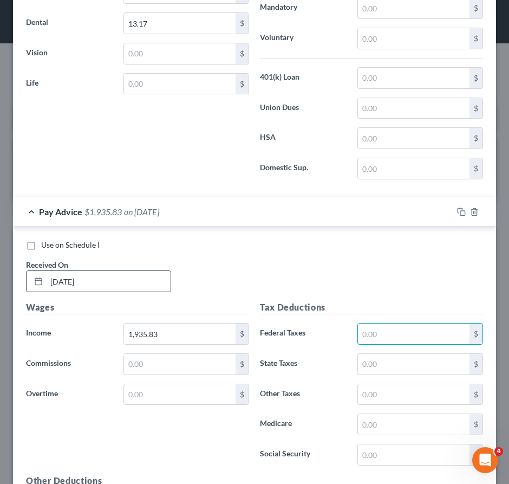
drag, startPoint x: 389, startPoint y: 339, endPoint x: 29, endPoint y: 283, distance: 364.2
click at [386, 340] on input "text" at bounding box center [414, 334] width 112 height 21
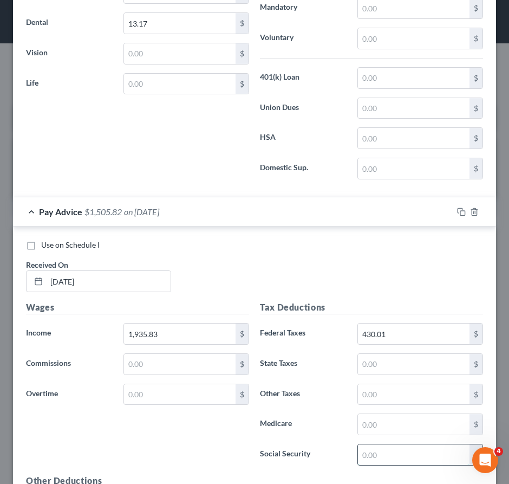
drag, startPoint x: 385, startPoint y: 459, endPoint x: 373, endPoint y: 467, distance: 14.9
click at [385, 459] on input "text" at bounding box center [414, 454] width 112 height 21
click at [392, 435] on input "text" at bounding box center [414, 424] width 112 height 21
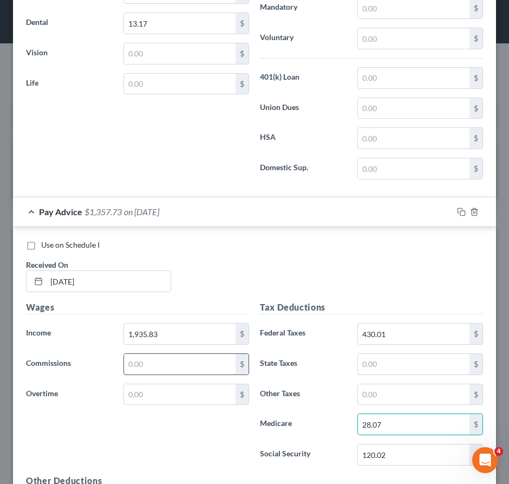
drag, startPoint x: 375, startPoint y: 373, endPoint x: 132, endPoint y: 383, distance: 243.0
click at [374, 374] on input "text" at bounding box center [414, 364] width 112 height 21
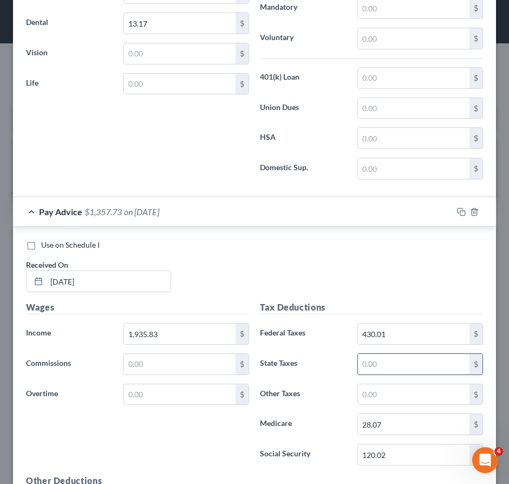
click at [404, 374] on input "text" at bounding box center [414, 364] width 112 height 21
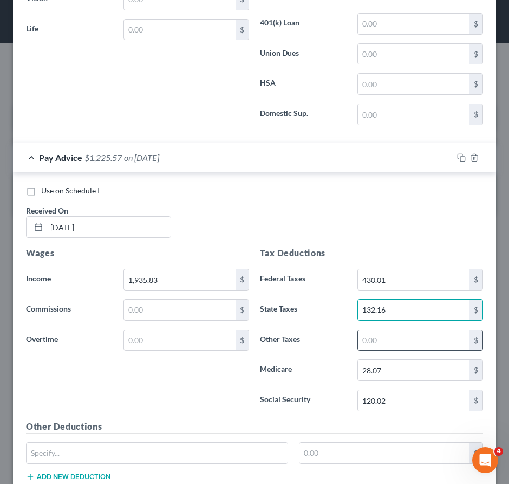
drag, startPoint x: 397, startPoint y: 352, endPoint x: 289, endPoint y: 352, distance: 108.4
click at [397, 351] on input "text" at bounding box center [414, 340] width 112 height 21
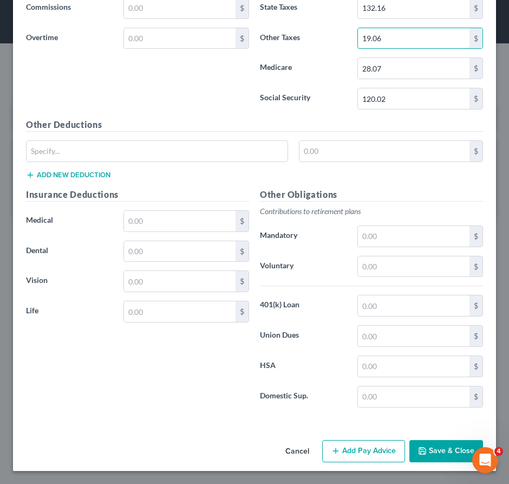
scroll to position [10890, 0]
click at [364, 446] on button "Add Pay Advice" at bounding box center [363, 451] width 83 height 23
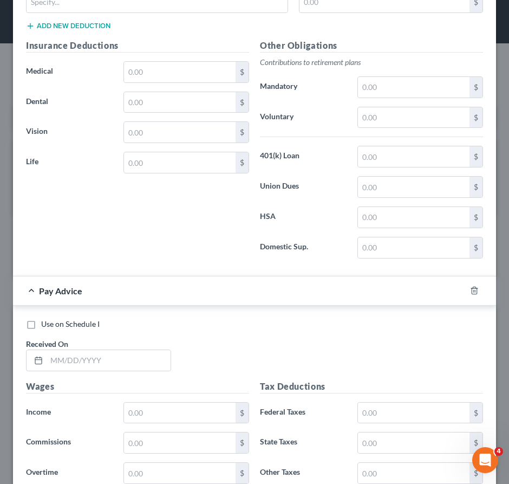
scroll to position [11083, 0]
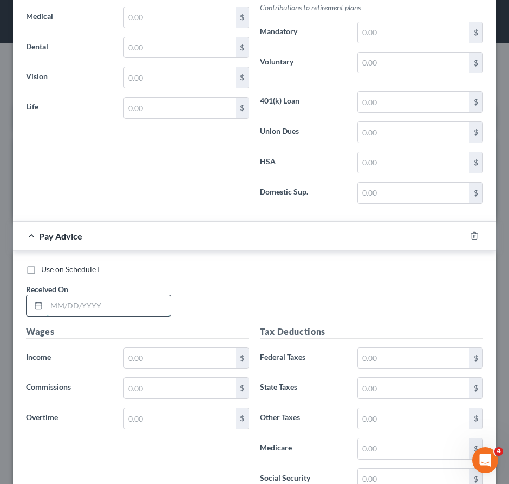
click at [118, 312] on input "text" at bounding box center [109, 305] width 124 height 21
drag, startPoint x: 158, startPoint y: 369, endPoint x: 27, endPoint y: 343, distance: 134.3
click at [158, 369] on input "text" at bounding box center [180, 358] width 112 height 21
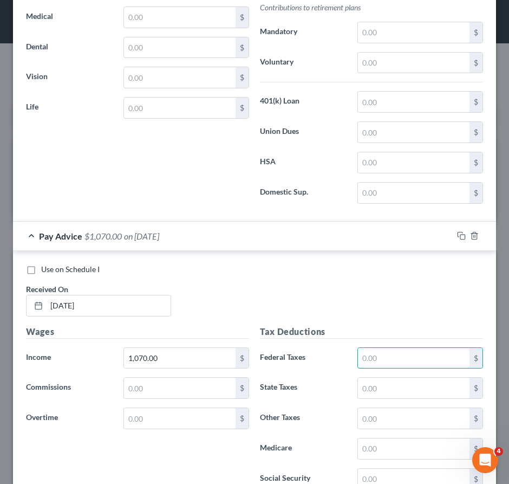
drag, startPoint x: 405, startPoint y: 370, endPoint x: 27, endPoint y: 286, distance: 387.6
click at [403, 369] on input "text" at bounding box center [414, 358] width 112 height 21
drag, startPoint x: 402, startPoint y: 390, endPoint x: 37, endPoint y: 288, distance: 378.8
click at [400, 391] on input "text" at bounding box center [414, 388] width 112 height 21
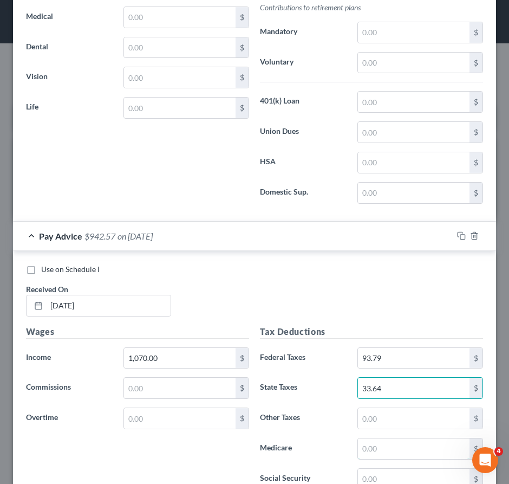
drag, startPoint x: 370, startPoint y: 455, endPoint x: 27, endPoint y: 228, distance: 411.8
click at [370, 456] on input "text" at bounding box center [414, 448] width 112 height 21
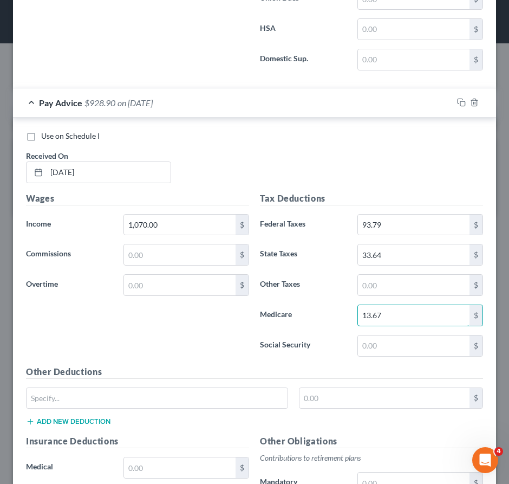
scroll to position [11246, 0]
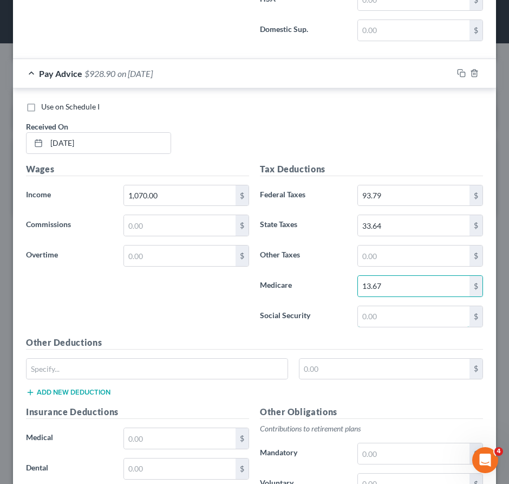
click at [376, 327] on input "text" at bounding box center [414, 316] width 112 height 21
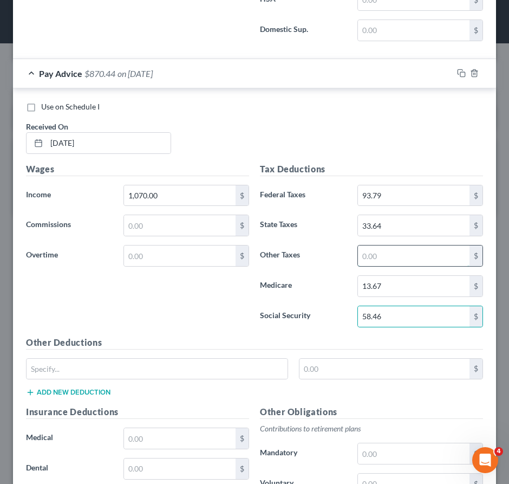
drag, startPoint x: 397, startPoint y: 265, endPoint x: 355, endPoint y: 267, distance: 41.8
click at [396, 265] on input "text" at bounding box center [414, 256] width 112 height 21
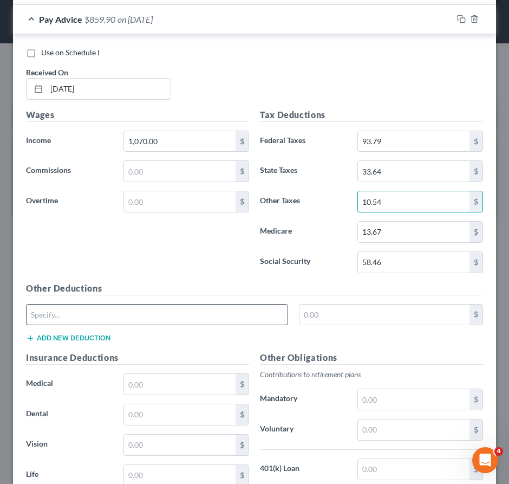
scroll to position [11354, 0]
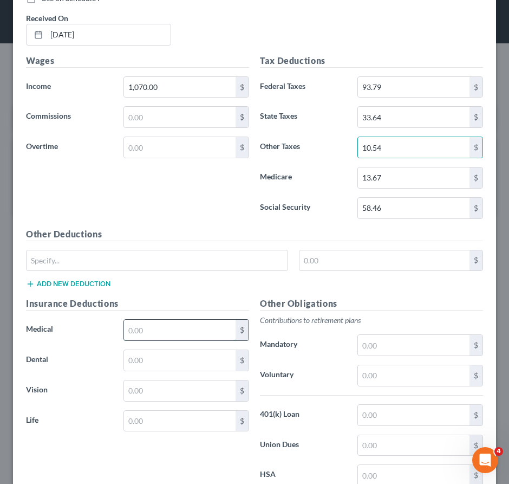
click at [132, 338] on input "text" at bounding box center [180, 330] width 112 height 21
drag, startPoint x: 153, startPoint y: 369, endPoint x: 121, endPoint y: 360, distance: 33.8
click at [153, 370] on input "text" at bounding box center [180, 360] width 112 height 21
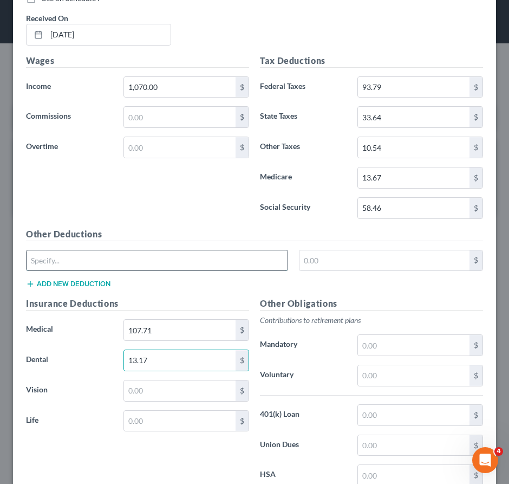
click at [116, 266] on input "text" at bounding box center [157, 260] width 261 height 21
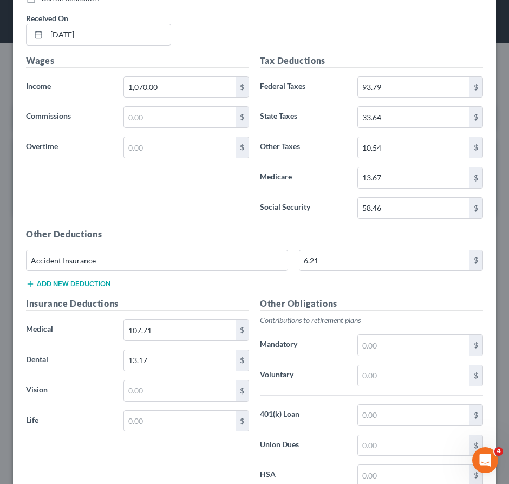
click at [91, 288] on button "Add new deduction" at bounding box center [68, 284] width 85 height 9
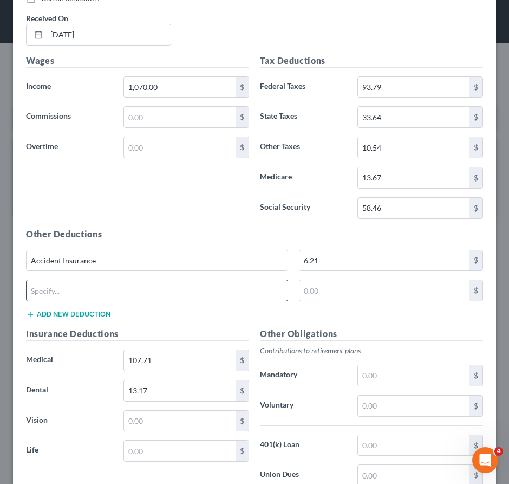
click at [102, 300] on input "text" at bounding box center [157, 290] width 261 height 21
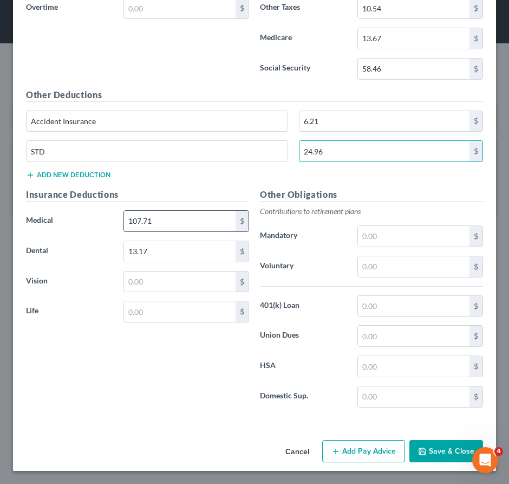
scroll to position [11504, 0]
click at [343, 443] on button "Add Pay Advice" at bounding box center [363, 451] width 83 height 23
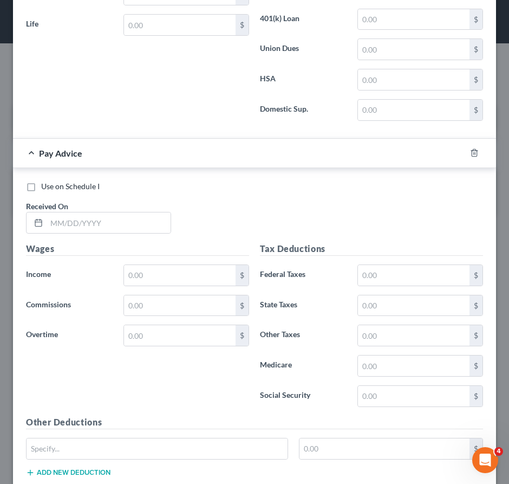
scroll to position [11830, 0]
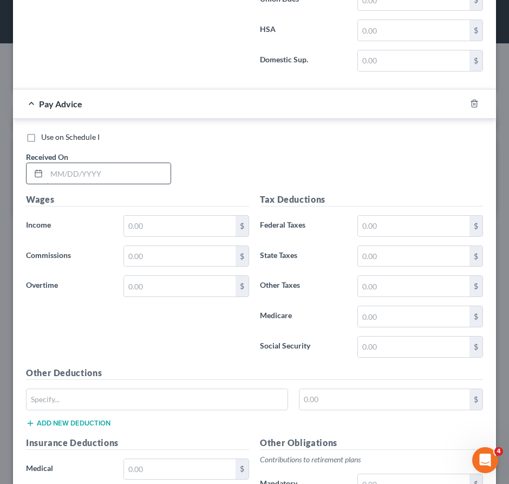
drag, startPoint x: 89, startPoint y: 178, endPoint x: 69, endPoint y: 182, distance: 20.3
click at [89, 179] on input "text" at bounding box center [109, 173] width 124 height 21
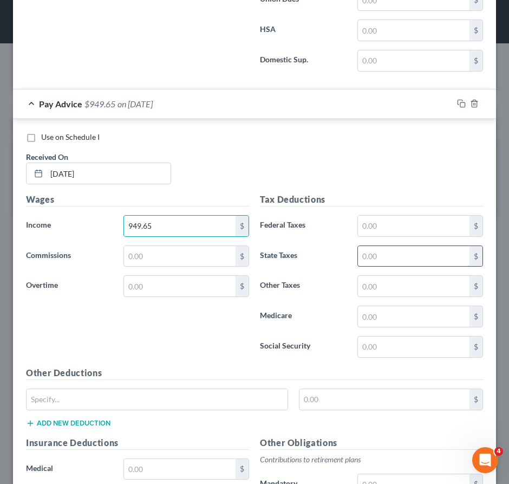
drag, startPoint x: 406, startPoint y: 266, endPoint x: 370, endPoint y: 268, distance: 36.4
click at [406, 266] on input "text" at bounding box center [414, 256] width 112 height 21
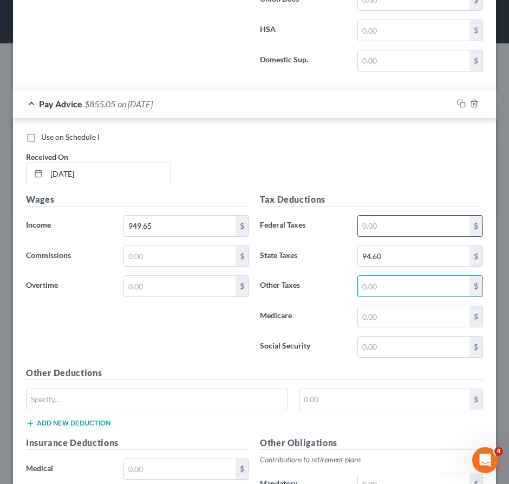
drag, startPoint x: 380, startPoint y: 232, endPoint x: 352, endPoint y: 241, distance: 29.9
click at [380, 232] on input "text" at bounding box center [414, 226] width 112 height 21
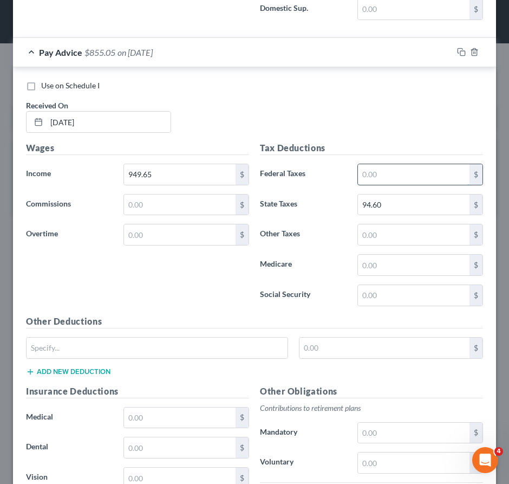
scroll to position [11884, 0]
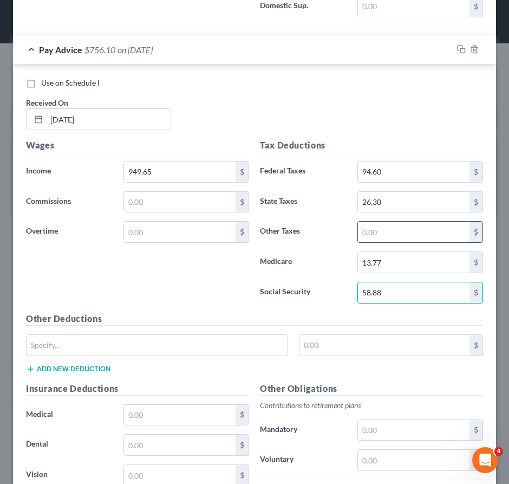
click at [374, 242] on input "text" at bounding box center [414, 232] width 112 height 21
click at [384, 242] on input "9.36" at bounding box center [414, 232] width 112 height 21
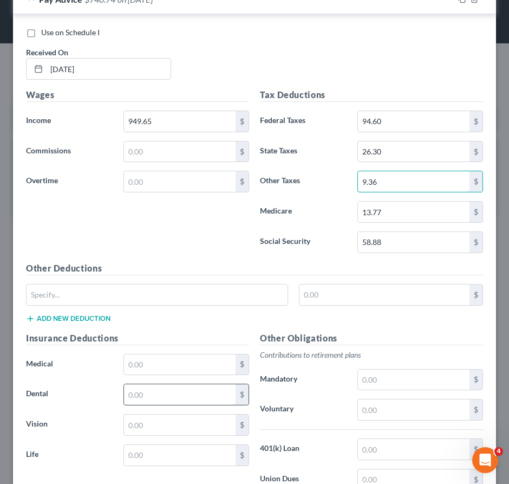
scroll to position [12089, 0]
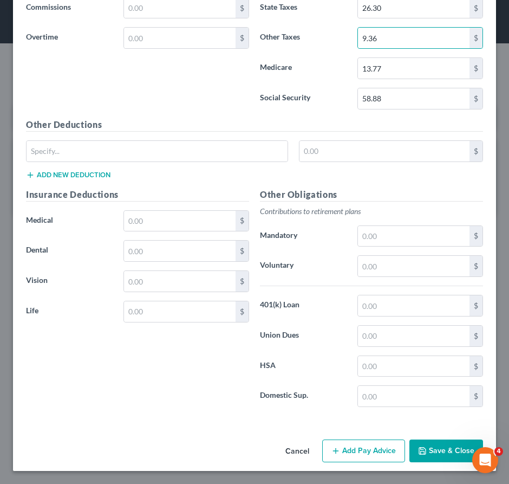
click at [347, 450] on button "Add Pay Advice" at bounding box center [363, 451] width 83 height 23
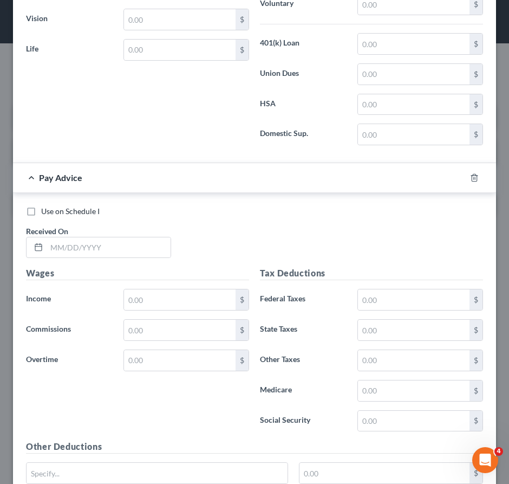
scroll to position [12444, 0]
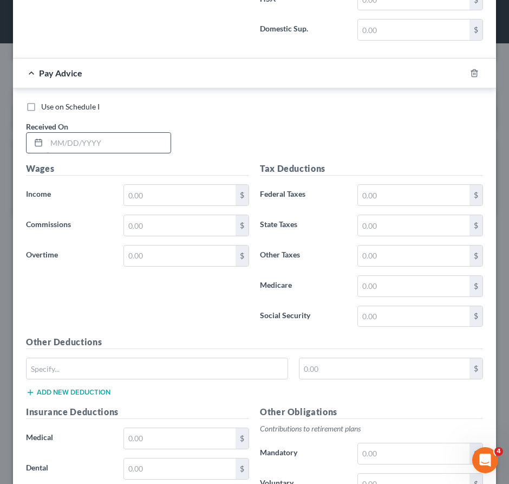
click at [130, 151] on input "text" at bounding box center [109, 143] width 124 height 21
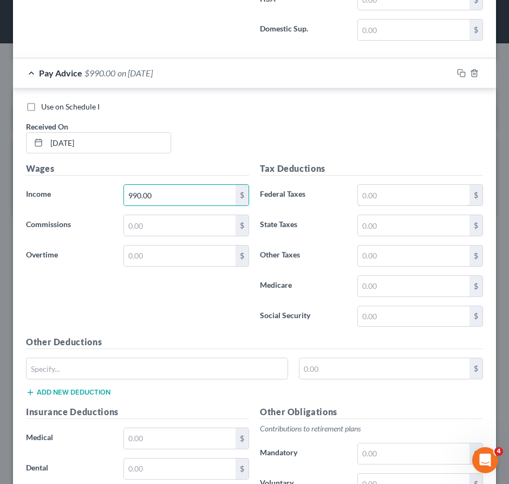
drag, startPoint x: 374, startPoint y: 205, endPoint x: 21, endPoint y: 204, distance: 353.3
click at [374, 205] on input "text" at bounding box center [414, 195] width 112 height 21
drag, startPoint x: 376, startPoint y: 263, endPoint x: 263, endPoint y: 263, distance: 112.7
click at [376, 263] on input "text" at bounding box center [414, 256] width 112 height 21
click at [395, 263] on input "12.51" at bounding box center [414, 256] width 112 height 21
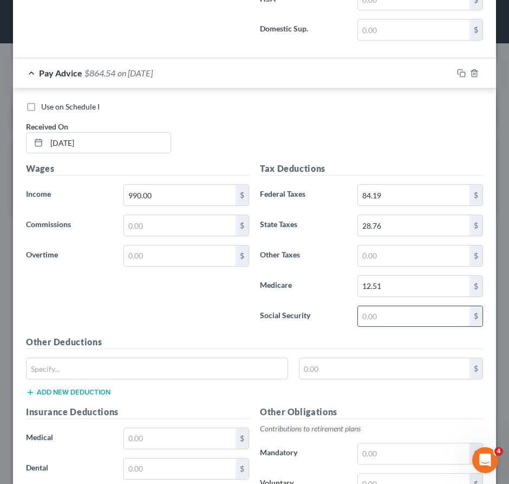
click at [376, 327] on input "text" at bounding box center [414, 316] width 112 height 21
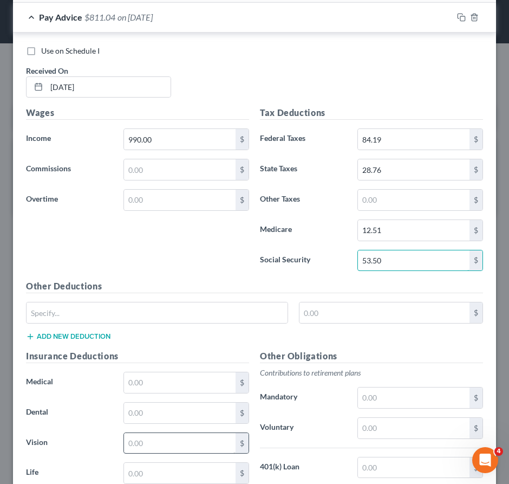
scroll to position [12607, 0]
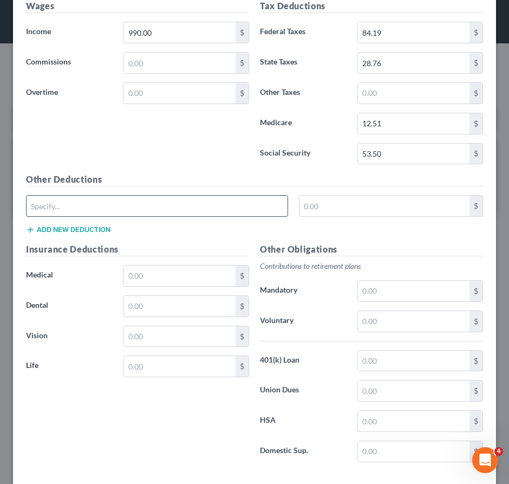
click at [109, 213] on input "text" at bounding box center [157, 206] width 261 height 21
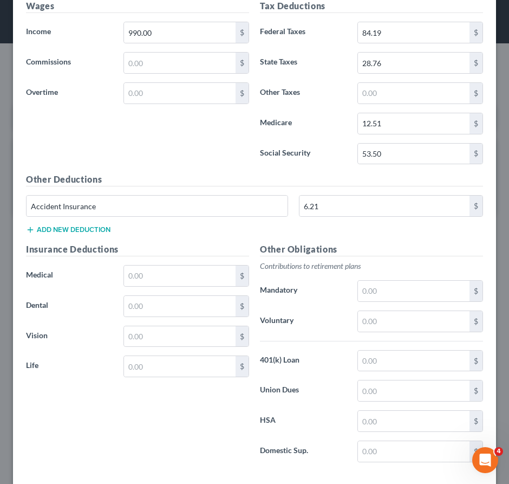
click at [72, 234] on button "Add new deduction" at bounding box center [68, 229] width 85 height 9
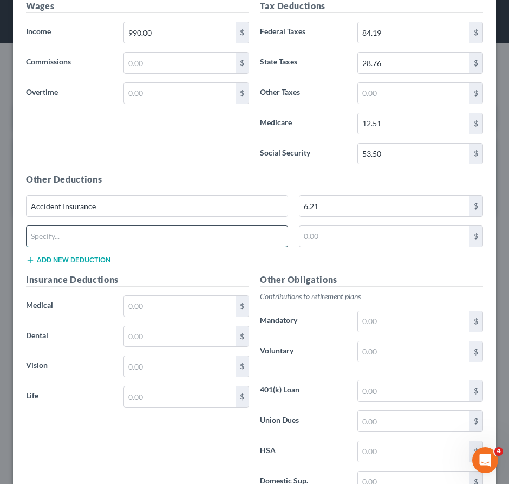
click at [75, 243] on input "text" at bounding box center [157, 236] width 261 height 21
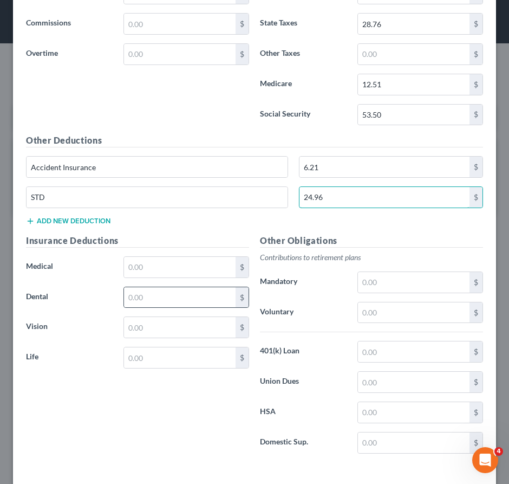
scroll to position [12703, 0]
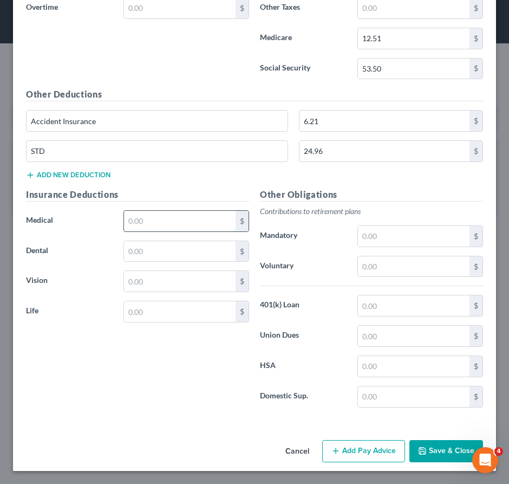
click at [193, 220] on input "text" at bounding box center [180, 221] width 112 height 21
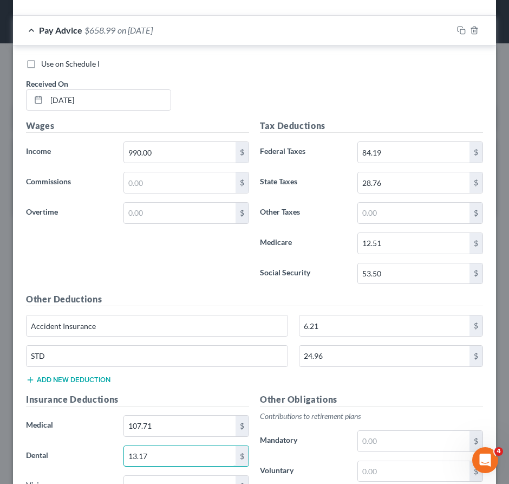
scroll to position [12486, 0]
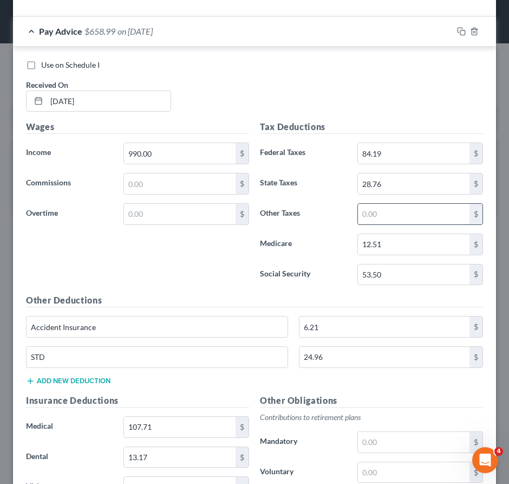
click at [369, 219] on input "text" at bounding box center [414, 214] width 112 height 21
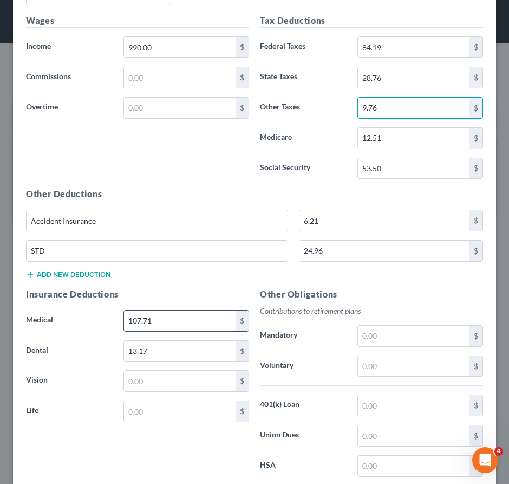
scroll to position [12703, 0]
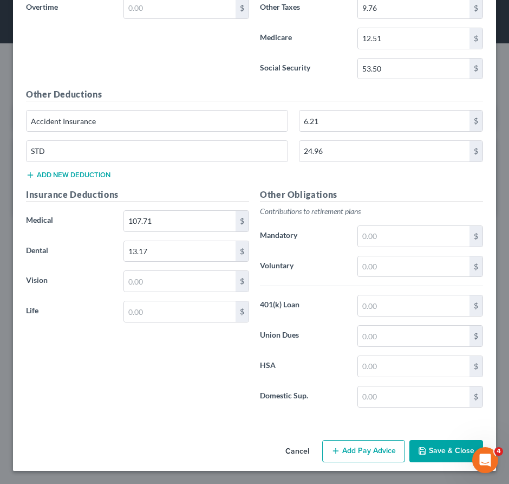
click at [361, 449] on button "Add Pay Advice" at bounding box center [363, 451] width 83 height 23
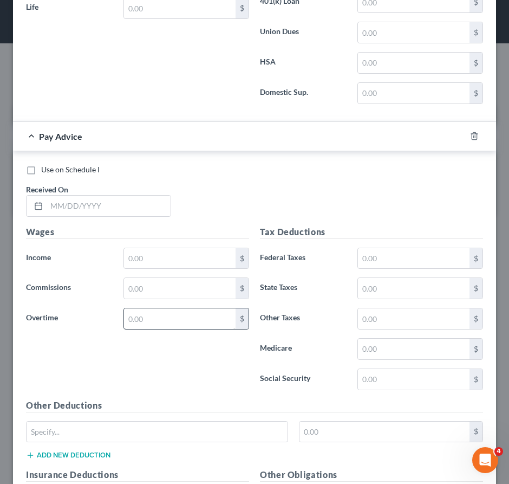
scroll to position [13082, 0]
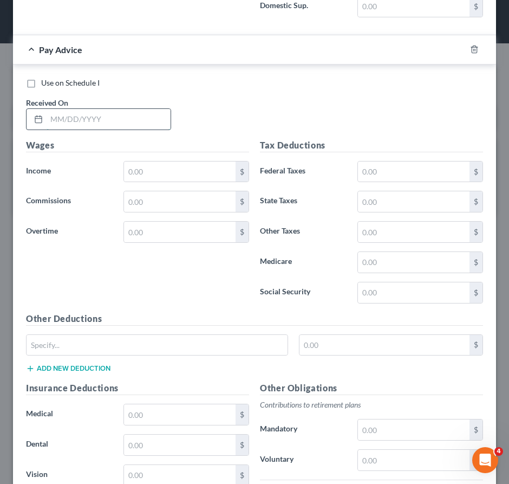
drag, startPoint x: 141, startPoint y: 127, endPoint x: 147, endPoint y: 140, distance: 14.8
click at [141, 127] on input "text" at bounding box center [109, 119] width 124 height 21
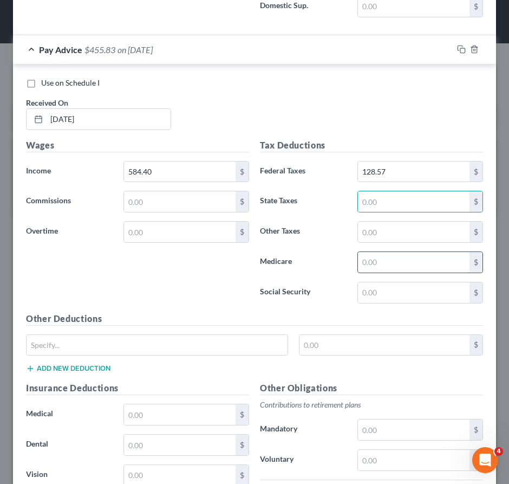
drag, startPoint x: 373, startPoint y: 271, endPoint x: 372, endPoint y: 277, distance: 6.6
click at [373, 271] on input "text" at bounding box center [414, 262] width 112 height 21
drag, startPoint x: 374, startPoint y: 216, endPoint x: 257, endPoint y: 225, distance: 117.4
click at [374, 212] on input "text" at bounding box center [414, 201] width 112 height 21
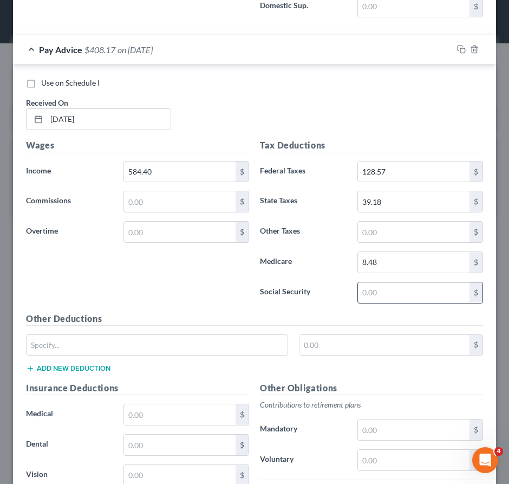
drag, startPoint x: 377, startPoint y: 305, endPoint x: 363, endPoint y: 311, distance: 14.8
click at [377, 303] on input "text" at bounding box center [414, 292] width 112 height 21
drag, startPoint x: 374, startPoint y: 236, endPoint x: 381, endPoint y: 232, distance: 8.3
click at [374, 236] on input "text" at bounding box center [414, 232] width 112 height 21
click at [380, 242] on input "text" at bounding box center [414, 232] width 112 height 21
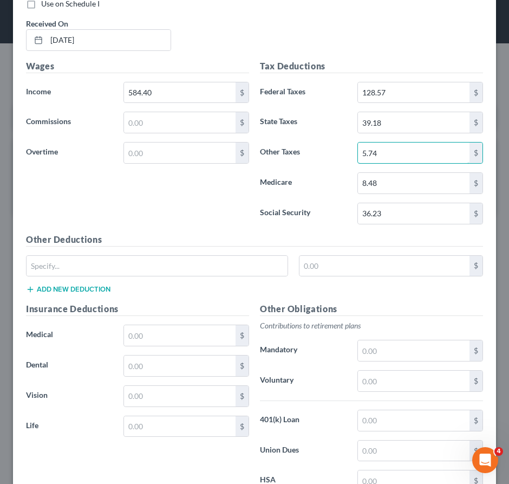
scroll to position [13287, 0]
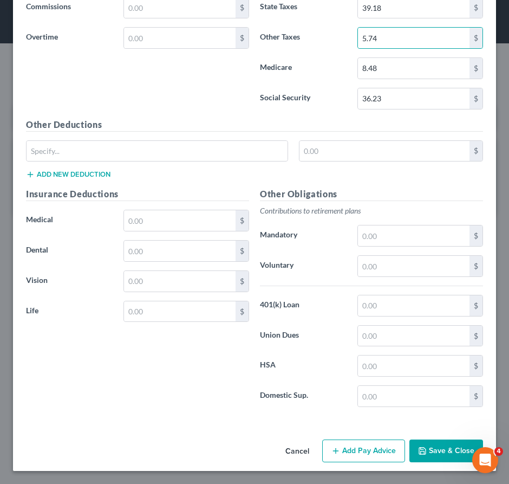
click at [350, 449] on button "Add Pay Advice" at bounding box center [363, 451] width 83 height 23
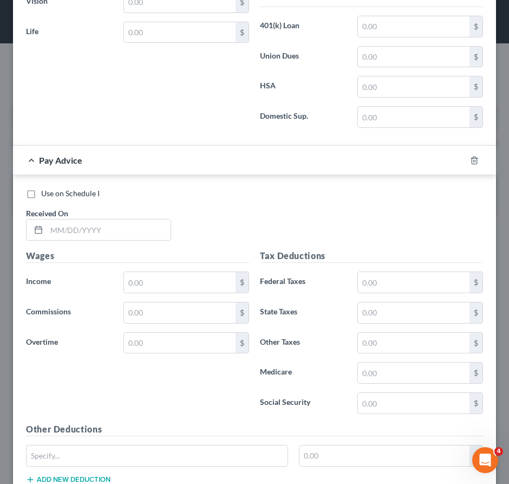
scroll to position [13666, 0]
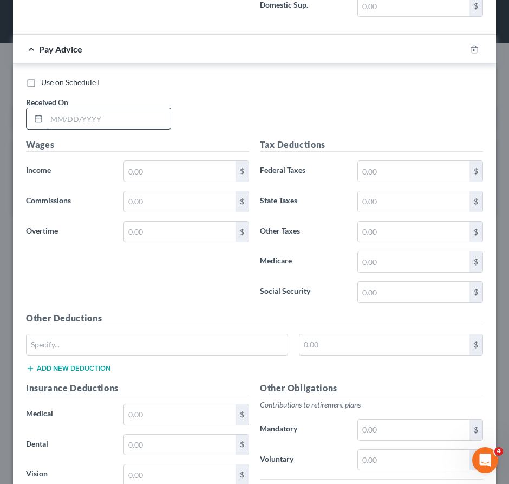
click at [131, 124] on input "text" at bounding box center [109, 118] width 124 height 21
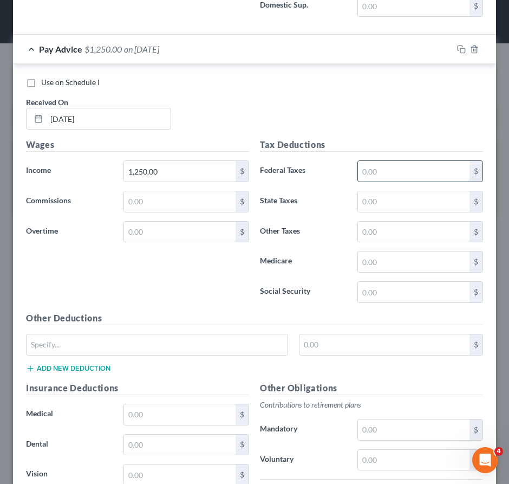
click at [410, 178] on input "text" at bounding box center [414, 171] width 112 height 21
drag, startPoint x: 416, startPoint y: 205, endPoint x: 417, endPoint y: 221, distance: 16.3
click at [413, 207] on input "text" at bounding box center [414, 201] width 112 height 21
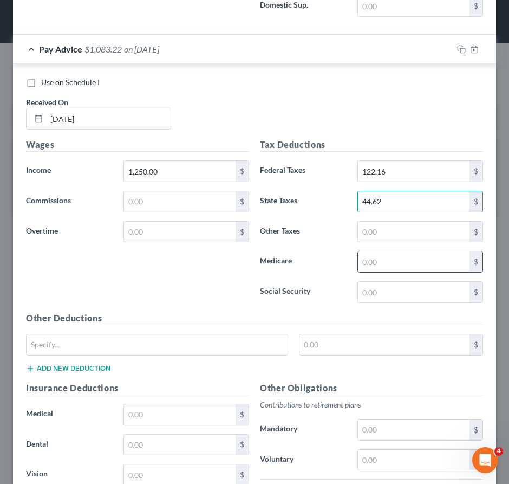
click at [366, 272] on input "text" at bounding box center [414, 261] width 112 height 21
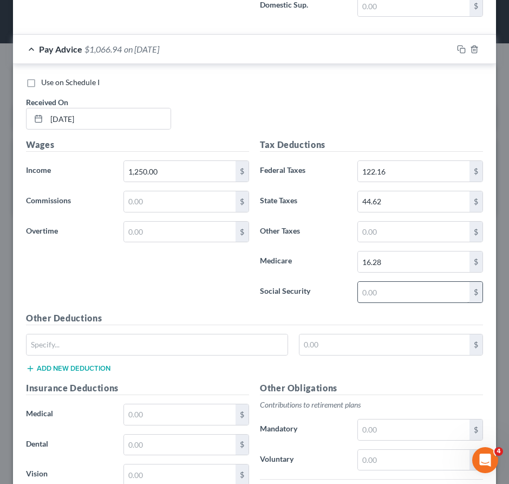
drag, startPoint x: 395, startPoint y: 291, endPoint x: 389, endPoint y: 304, distance: 14.3
click at [390, 294] on div "Tax Deductions Federal Taxes 122.16 $ State Taxes 44.62 $ Other Taxes $ Medicar…" at bounding box center [372, 224] width 234 height 173
click at [386, 302] on input "text" at bounding box center [414, 292] width 112 height 21
click at [397, 241] on input "text" at bounding box center [414, 232] width 112 height 21
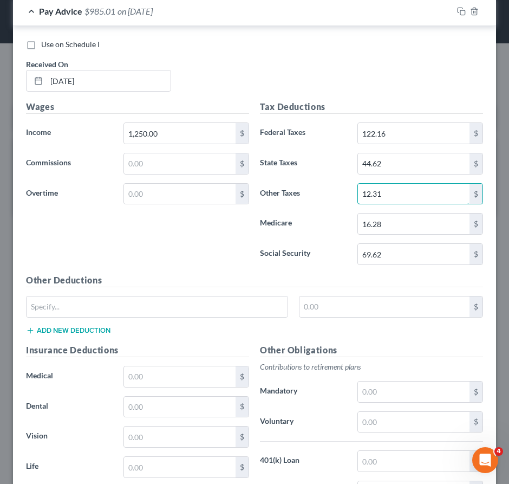
scroll to position [13720, 0]
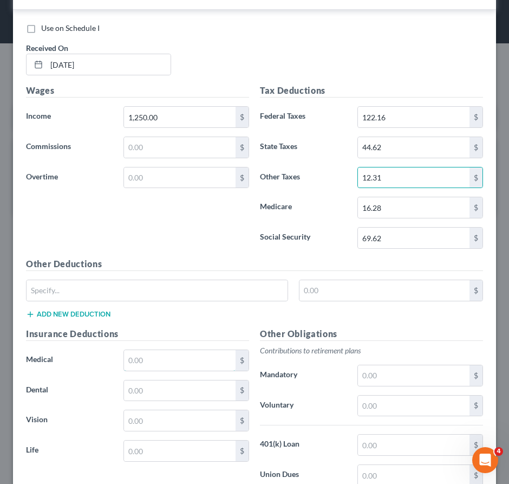
drag, startPoint x: 165, startPoint y: 373, endPoint x: 161, endPoint y: 382, distance: 9.5
click at [165, 371] on input "text" at bounding box center [180, 360] width 112 height 21
click at [188, 400] on input "text" at bounding box center [180, 390] width 112 height 21
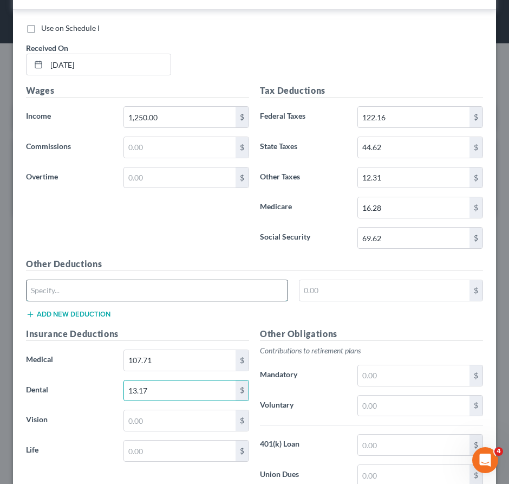
click at [156, 297] on input "text" at bounding box center [157, 290] width 261 height 21
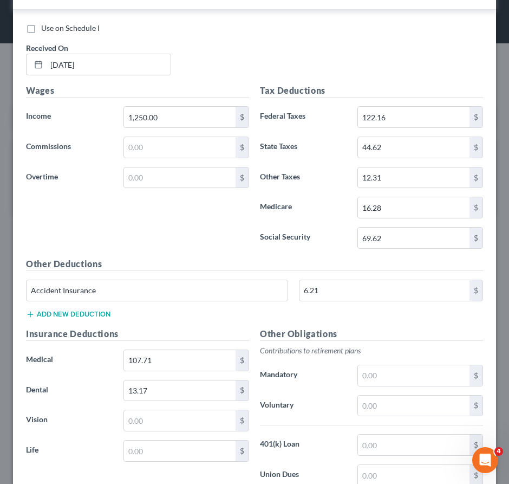
click at [91, 310] on div "Accident Insurance 6.21 $" at bounding box center [255, 295] width 468 height 30
click at [91, 319] on button "Add new deduction" at bounding box center [68, 314] width 85 height 9
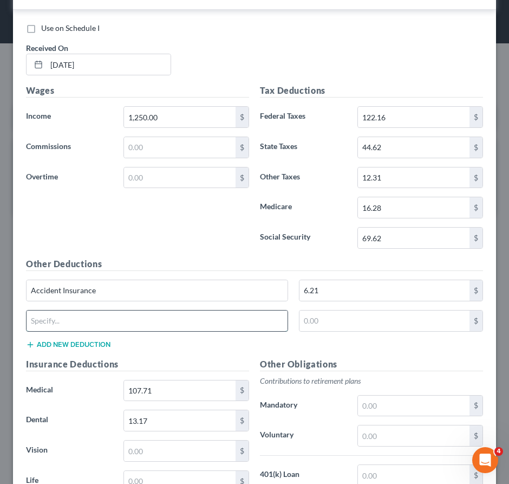
click at [102, 325] on input "text" at bounding box center [157, 321] width 261 height 21
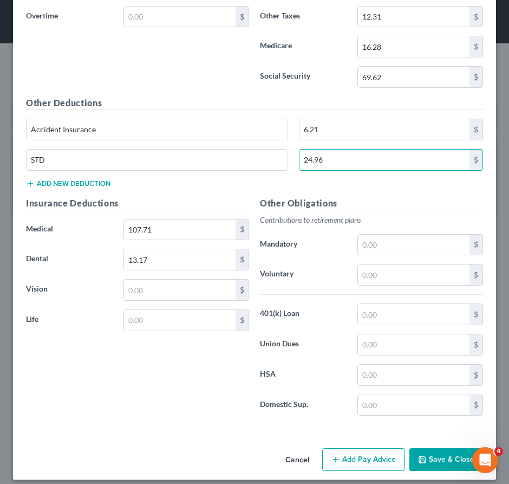
scroll to position [13901, 0]
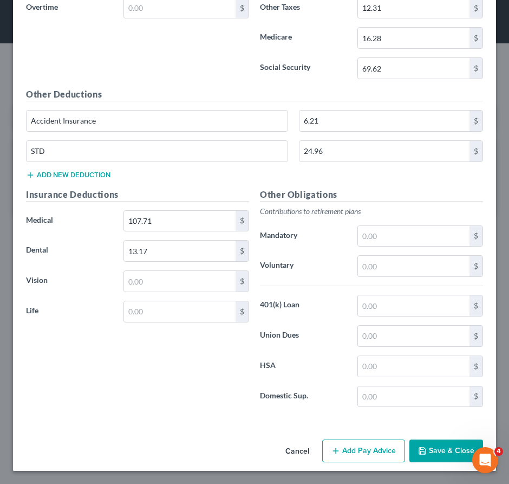
click at [356, 453] on button "Add Pay Advice" at bounding box center [363, 451] width 83 height 23
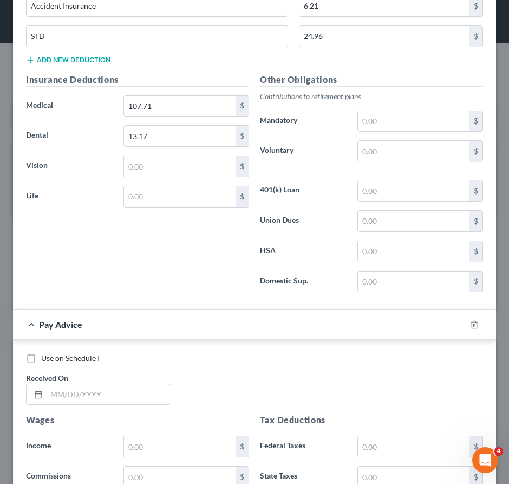
scroll to position [14172, 0]
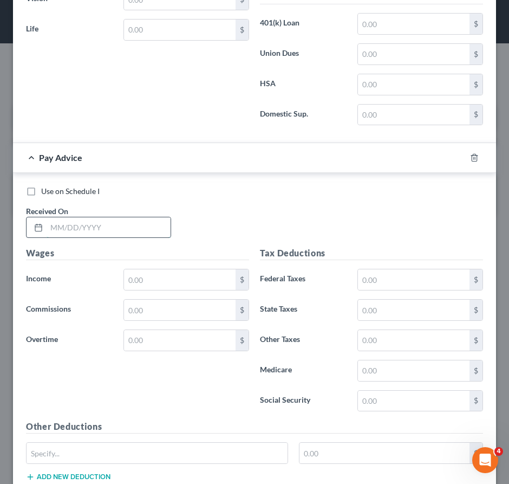
drag, startPoint x: 120, startPoint y: 233, endPoint x: 125, endPoint y: 248, distance: 15.9
click at [121, 233] on input "text" at bounding box center [109, 227] width 124 height 21
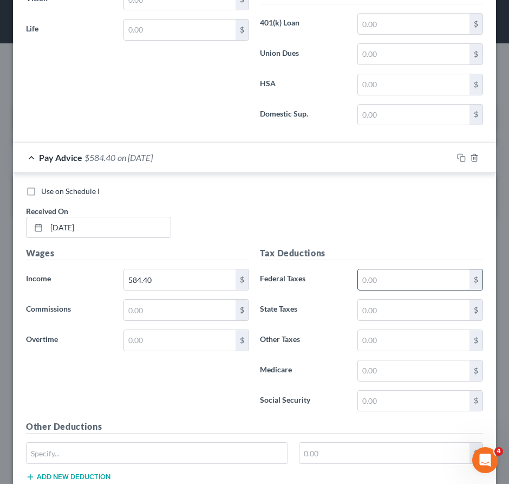
click at [396, 290] on input "text" at bounding box center [414, 279] width 112 height 21
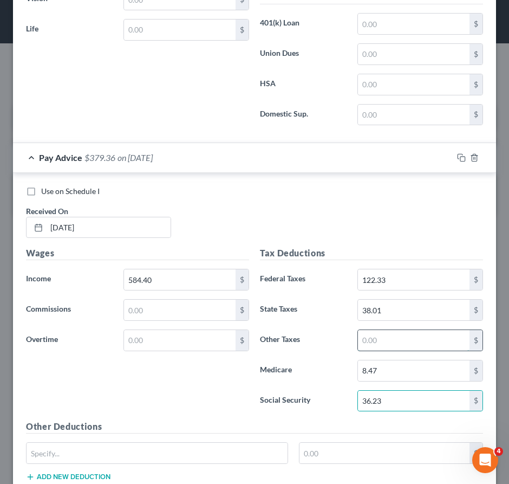
click at [372, 351] on input "text" at bounding box center [414, 340] width 112 height 21
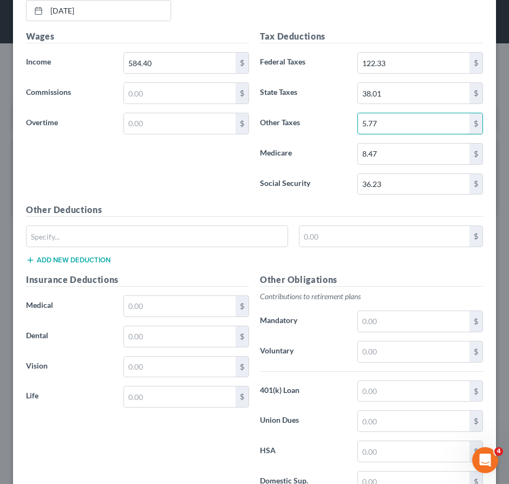
scroll to position [14485, 0]
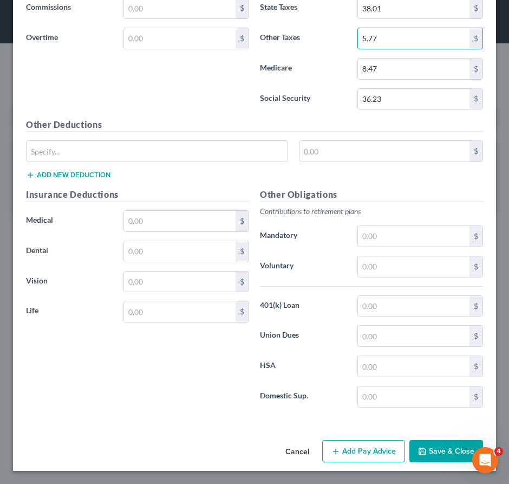
drag, startPoint x: 341, startPoint y: 450, endPoint x: 281, endPoint y: 290, distance: 171.1
click at [342, 451] on button "Add Pay Advice" at bounding box center [363, 451] width 83 height 23
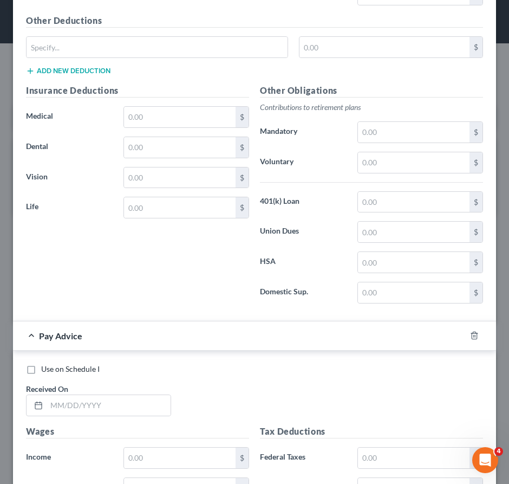
scroll to position [14701, 0]
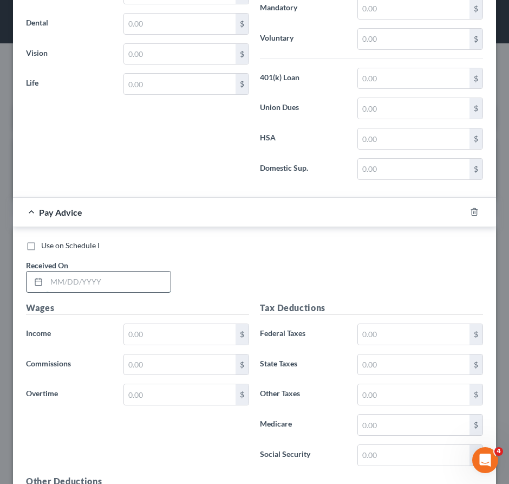
click at [131, 292] on input "text" at bounding box center [109, 282] width 124 height 21
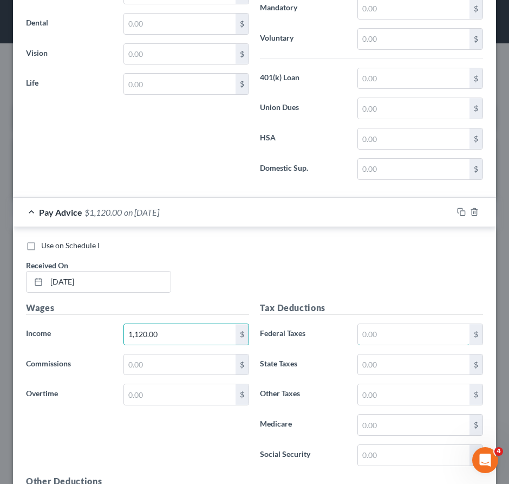
drag, startPoint x: 395, startPoint y: 350, endPoint x: 36, endPoint y: 268, distance: 368.0
click at [394, 345] on input "text" at bounding box center [414, 334] width 112 height 21
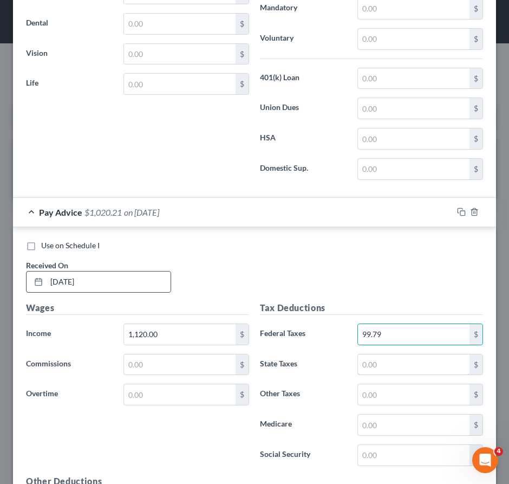
drag, startPoint x: 417, startPoint y: 379, endPoint x: 35, endPoint y: 301, distance: 390.5
click at [415, 375] on input "text" at bounding box center [414, 364] width 112 height 21
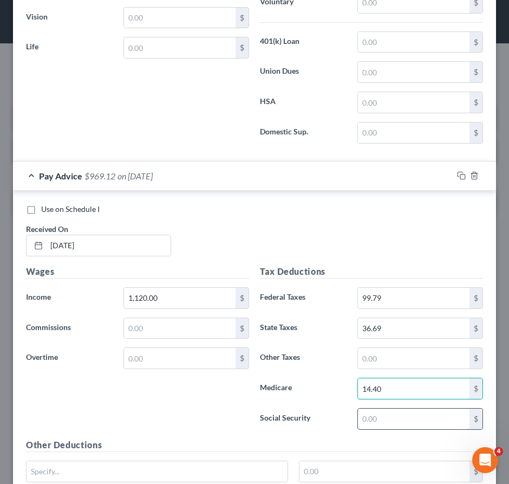
scroll to position [14755, 0]
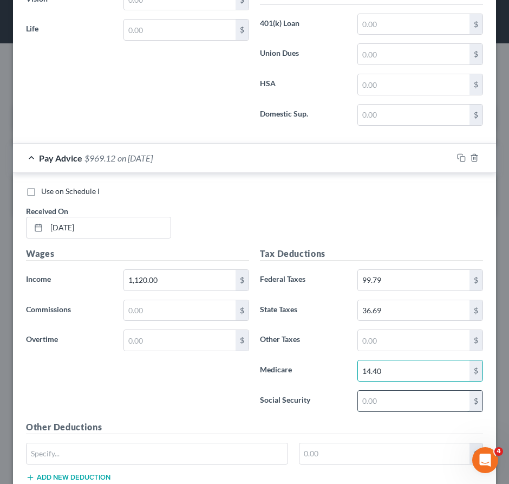
click at [386, 411] on input "text" at bounding box center [414, 401] width 112 height 21
drag, startPoint x: 380, startPoint y: 350, endPoint x: 357, endPoint y: 358, distance: 24.7
click at [380, 350] on input "text" at bounding box center [414, 340] width 112 height 21
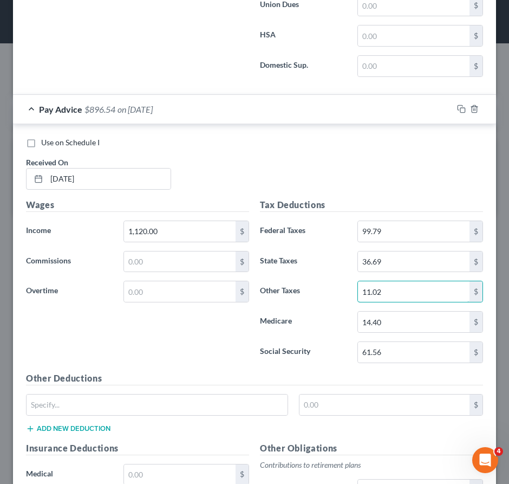
scroll to position [14864, 0]
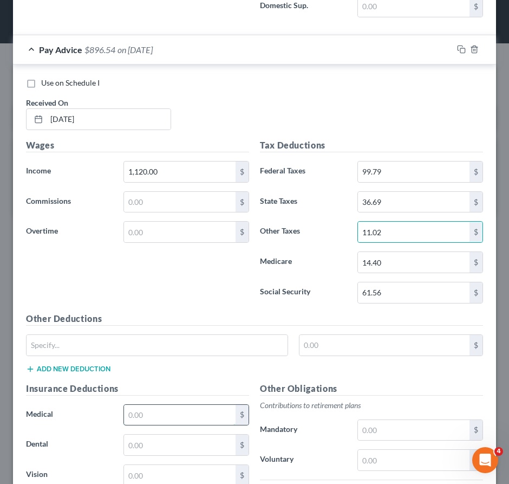
click at [137, 422] on input "text" at bounding box center [180, 415] width 112 height 21
click at [176, 455] on input "text" at bounding box center [180, 445] width 112 height 21
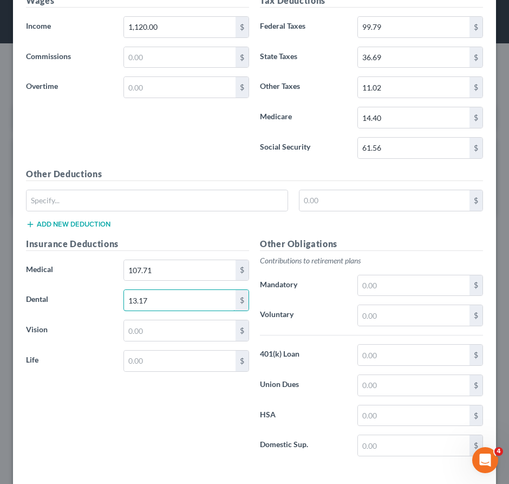
scroll to position [15069, 0]
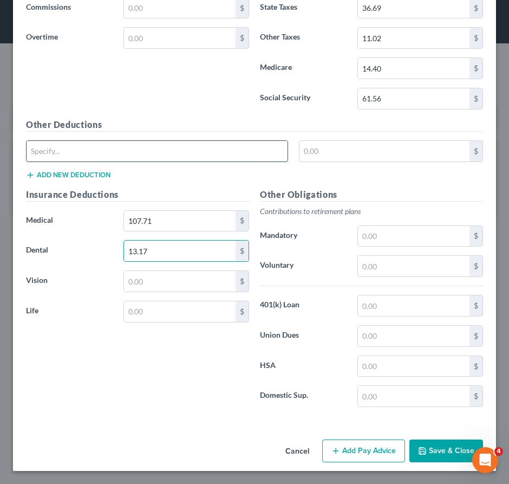
click at [117, 147] on input "text" at bounding box center [157, 151] width 261 height 21
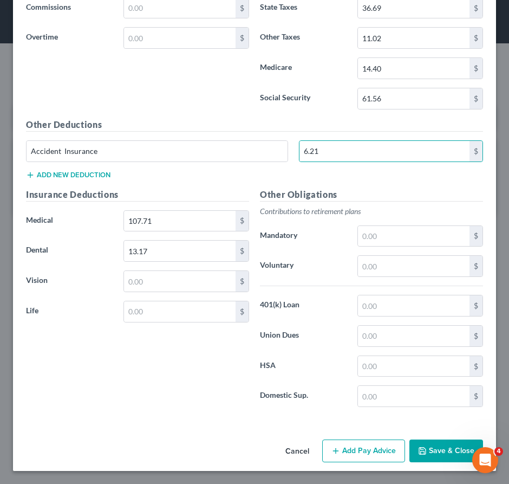
click at [84, 172] on button "Add new deduction" at bounding box center [68, 175] width 85 height 9
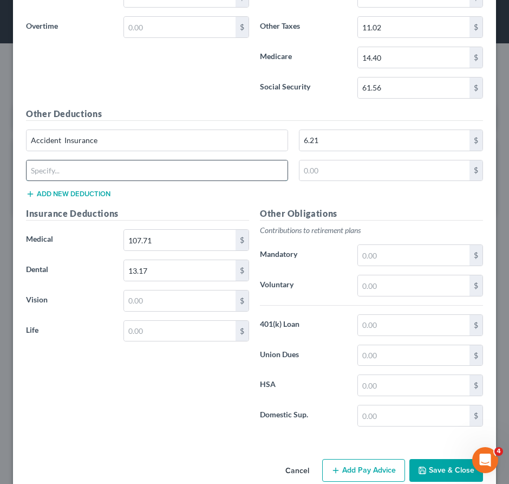
click at [104, 177] on input "text" at bounding box center [157, 170] width 261 height 21
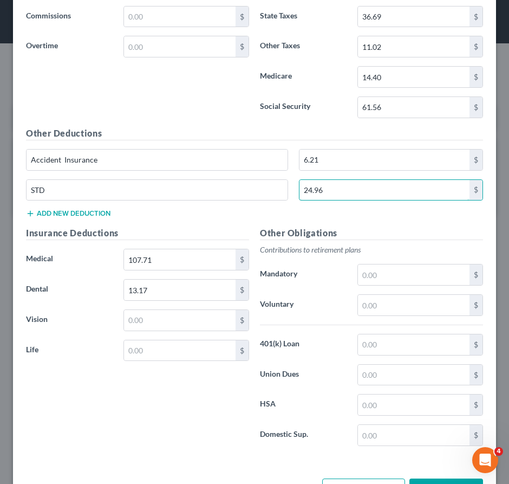
scroll to position [15099, 0]
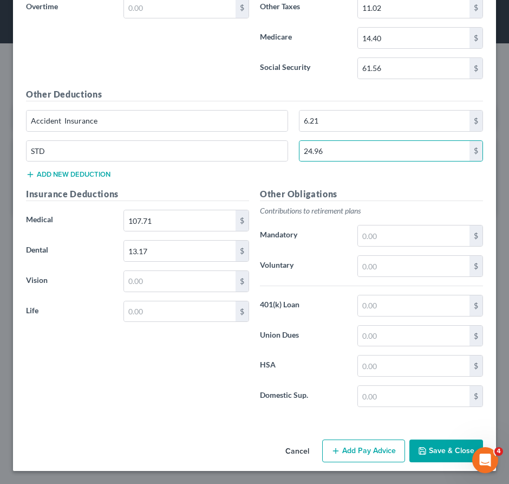
click at [353, 447] on button "Add Pay Advice" at bounding box center [363, 451] width 83 height 23
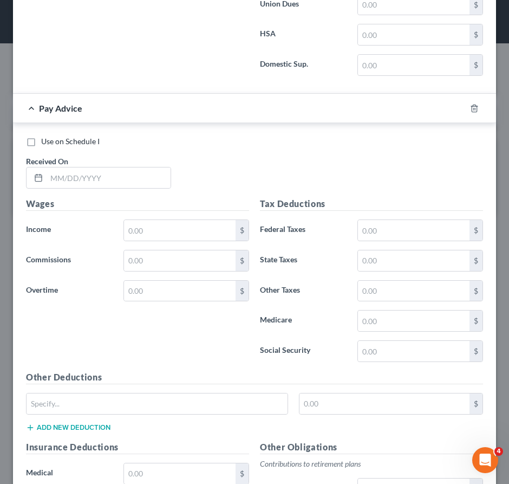
scroll to position [15424, 0]
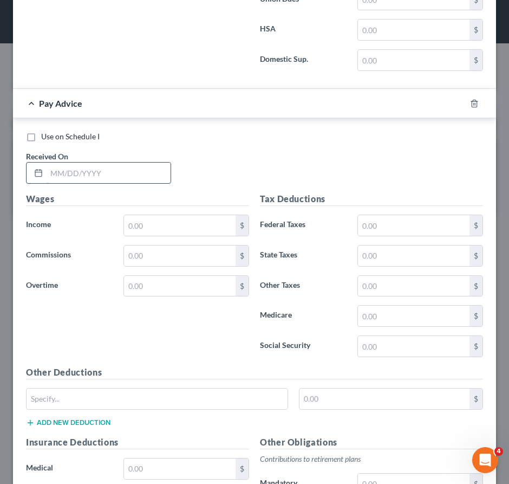
click at [148, 177] on input "text" at bounding box center [109, 173] width 124 height 21
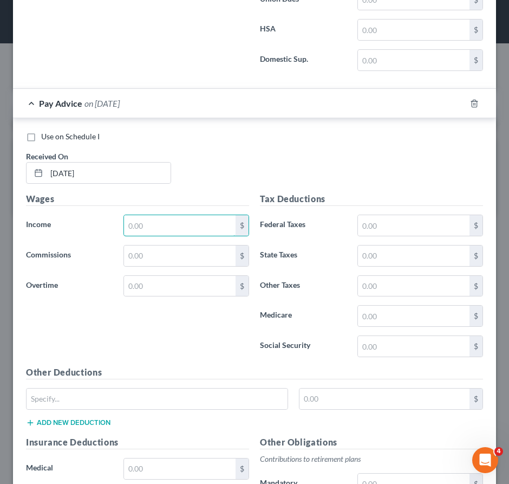
drag, startPoint x: 147, startPoint y: 233, endPoint x: 2, endPoint y: 247, distance: 145.3
click at [147, 233] on input "text" at bounding box center [180, 225] width 112 height 21
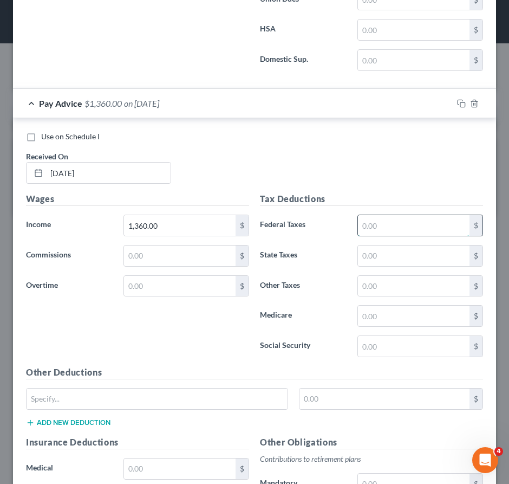
click at [376, 235] on input "text" at bounding box center [414, 225] width 112 height 21
drag, startPoint x: 393, startPoint y: 263, endPoint x: 37, endPoint y: 299, distance: 357.9
click at [392, 263] on input "text" at bounding box center [414, 256] width 112 height 21
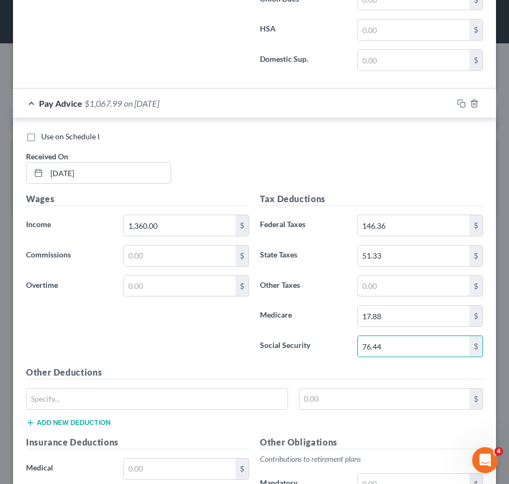
drag, startPoint x: 386, startPoint y: 298, endPoint x: 298, endPoint y: 293, distance: 88.5
click at [384, 296] on input "text" at bounding box center [414, 286] width 112 height 21
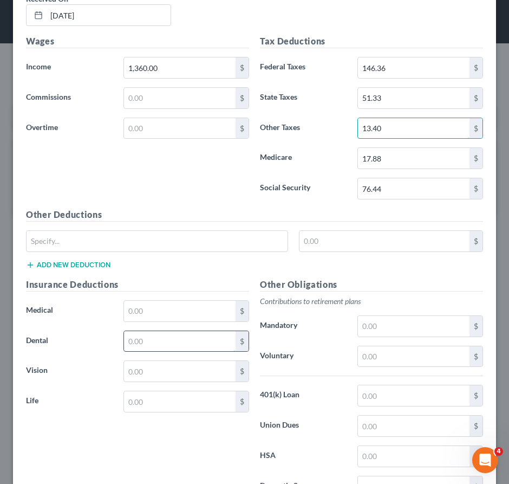
scroll to position [15641, 0]
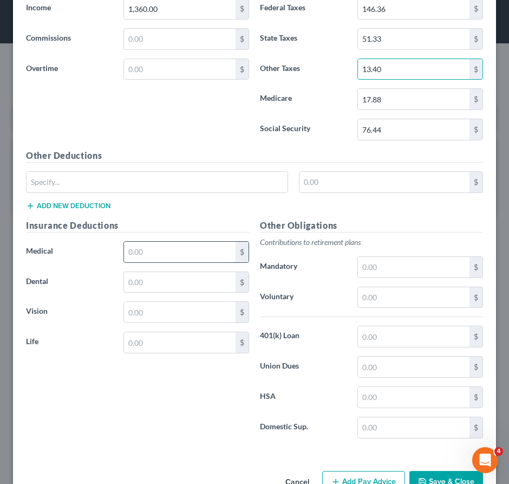
click at [160, 262] on input "text" at bounding box center [180, 252] width 112 height 21
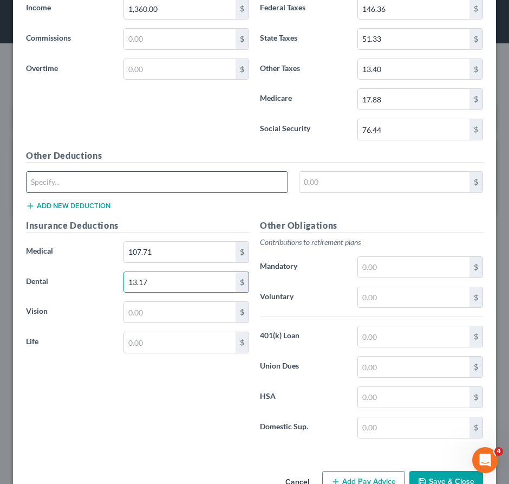
click at [101, 192] on input "text" at bounding box center [157, 182] width 261 height 21
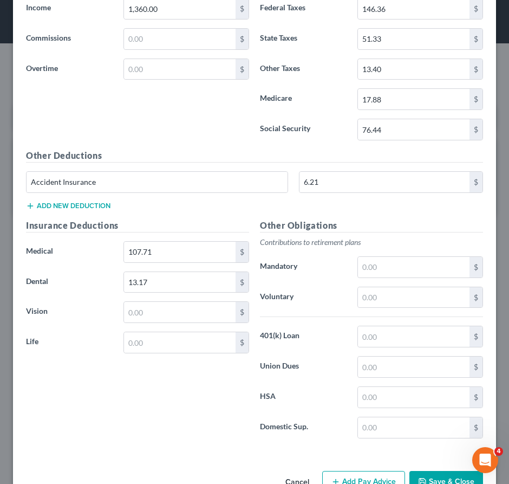
click at [85, 202] on div "Accident Insurance 6.21 $" at bounding box center [255, 186] width 468 height 30
click at [81, 210] on button "Add new deduction" at bounding box center [68, 206] width 85 height 9
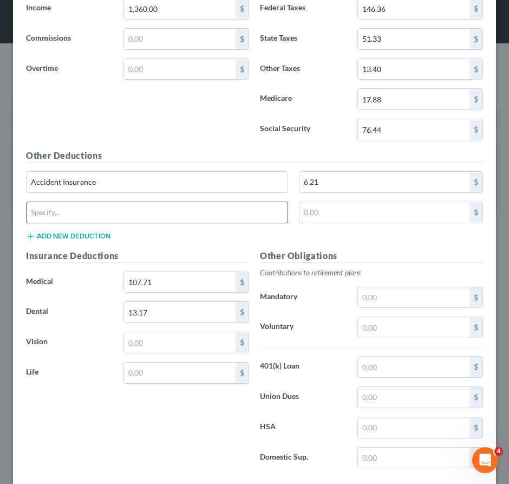
click at [91, 223] on input "text" at bounding box center [157, 212] width 261 height 21
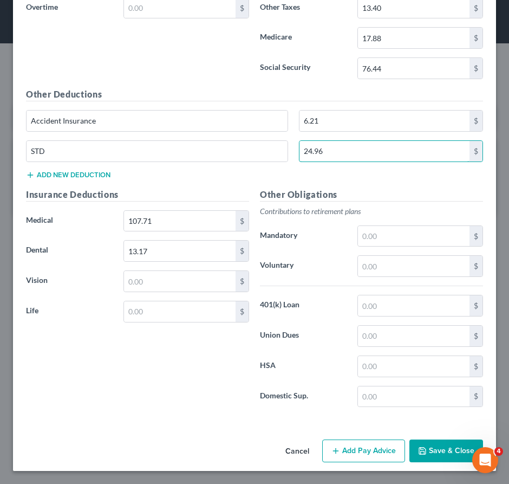
scroll to position [15713, 0]
click at [341, 447] on button "Add Pay Advice" at bounding box center [363, 451] width 83 height 23
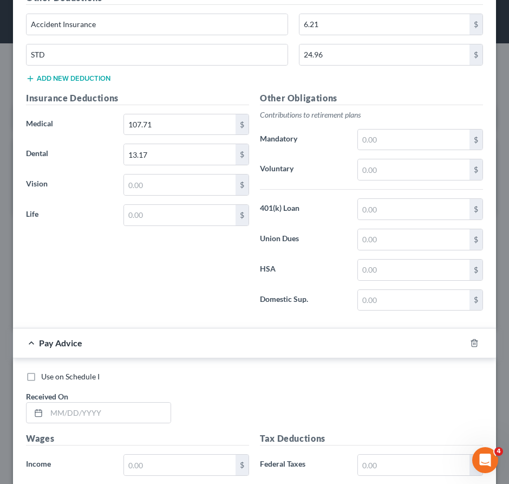
scroll to position [15876, 0]
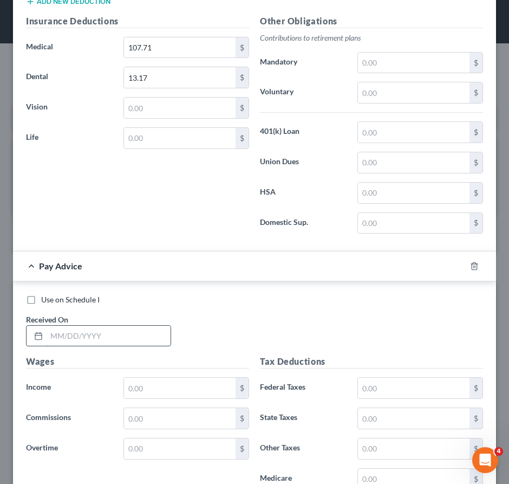
click at [104, 346] on input "text" at bounding box center [109, 336] width 124 height 21
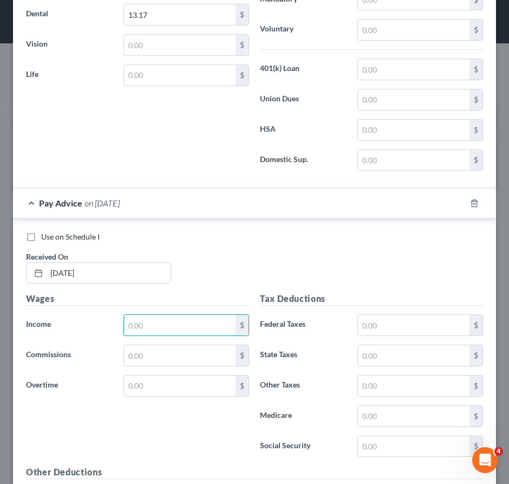
scroll to position [16038, 0]
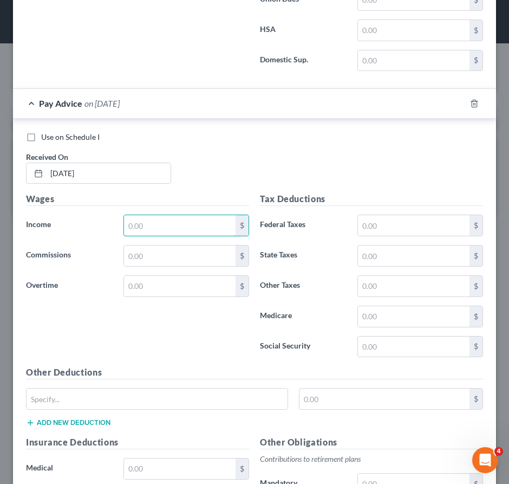
drag, startPoint x: 158, startPoint y: 230, endPoint x: 7, endPoint y: 240, distance: 151.5
click at [157, 234] on input "text" at bounding box center [180, 225] width 112 height 21
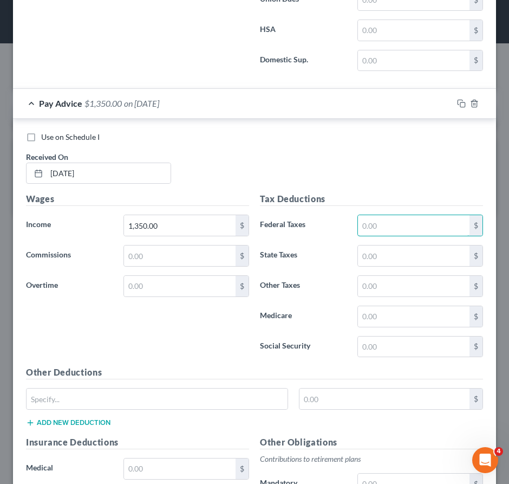
drag, startPoint x: 423, startPoint y: 235, endPoint x: 25, endPoint y: 260, distance: 398.0
click at [419, 235] on input "text" at bounding box center [414, 225] width 112 height 21
drag, startPoint x: 382, startPoint y: 267, endPoint x: 15, endPoint y: 323, distance: 371.7
click at [379, 266] on input "text" at bounding box center [414, 256] width 112 height 21
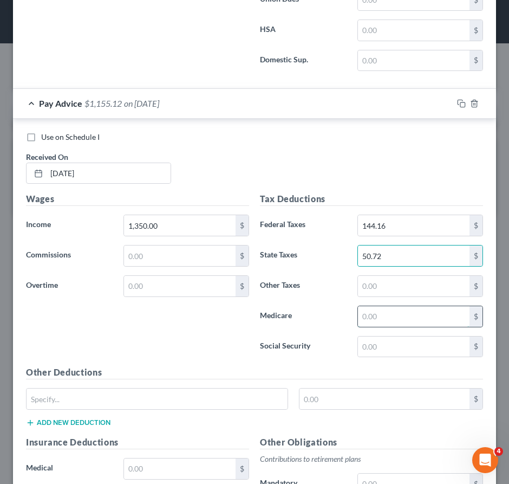
drag, startPoint x: 378, startPoint y: 330, endPoint x: 357, endPoint y: 325, distance: 22.2
click at [378, 327] on input "text" at bounding box center [414, 316] width 112 height 21
drag, startPoint x: 378, startPoint y: 354, endPoint x: 345, endPoint y: 346, distance: 34.6
click at [376, 356] on input "text" at bounding box center [414, 347] width 112 height 21
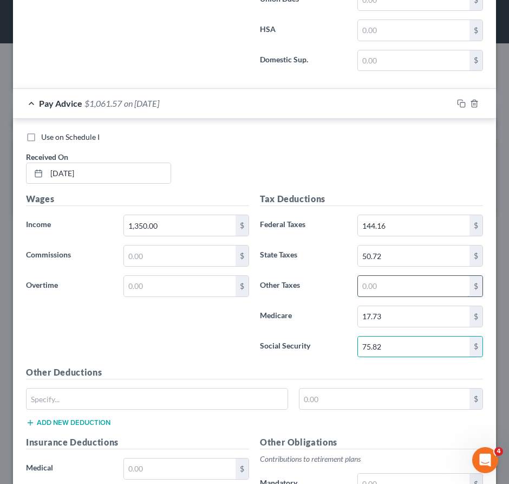
drag, startPoint x: 397, startPoint y: 295, endPoint x: 388, endPoint y: 302, distance: 11.5
click at [395, 296] on input "text" at bounding box center [414, 286] width 112 height 21
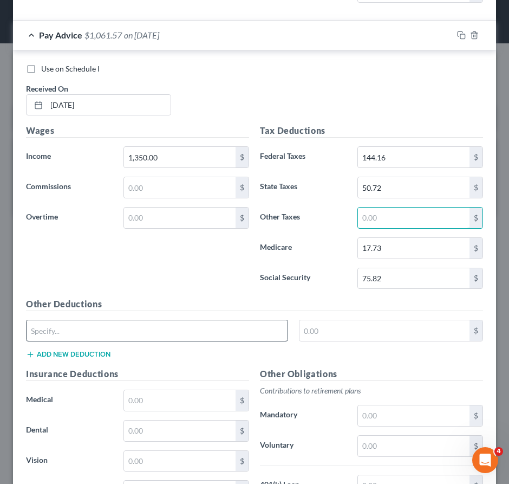
scroll to position [16147, 0]
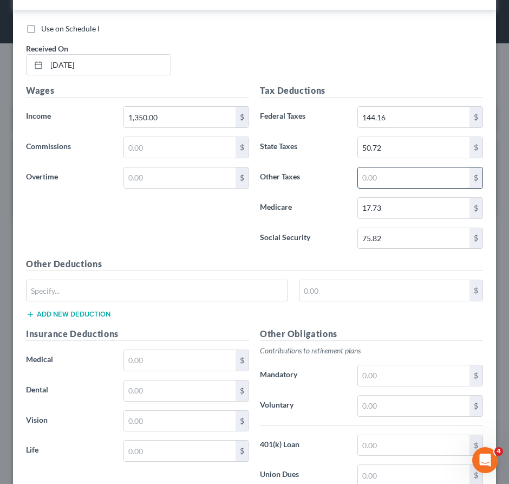
click at [380, 186] on input "text" at bounding box center [414, 177] width 112 height 21
drag, startPoint x: 117, startPoint y: 289, endPoint x: 115, endPoint y: 294, distance: 5.8
click at [117, 290] on div "Other Deductions $ Add new deduction" at bounding box center [255, 292] width 468 height 70
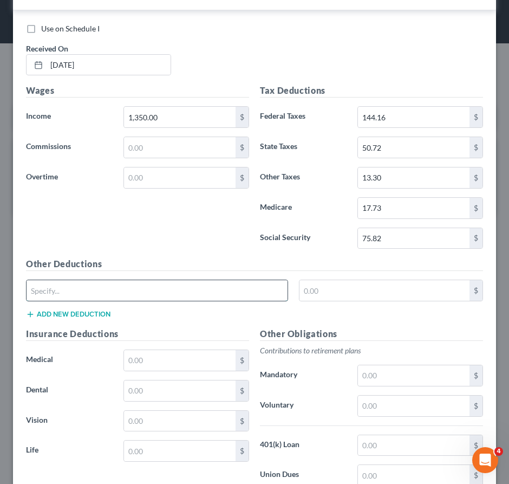
click at [115, 294] on input "text" at bounding box center [157, 290] width 261 height 21
click at [85, 319] on button "Add new deduction" at bounding box center [68, 314] width 85 height 9
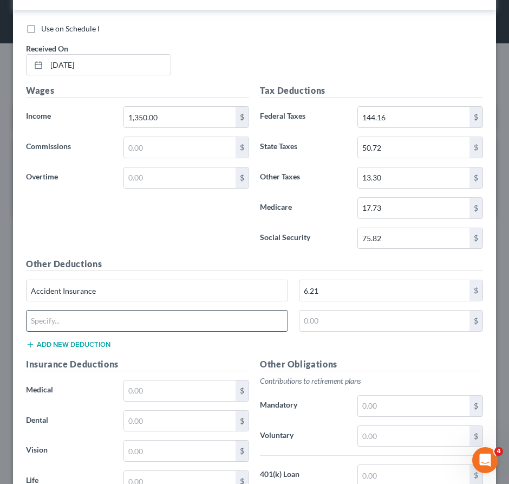
click at [97, 327] on input "text" at bounding box center [157, 321] width 261 height 21
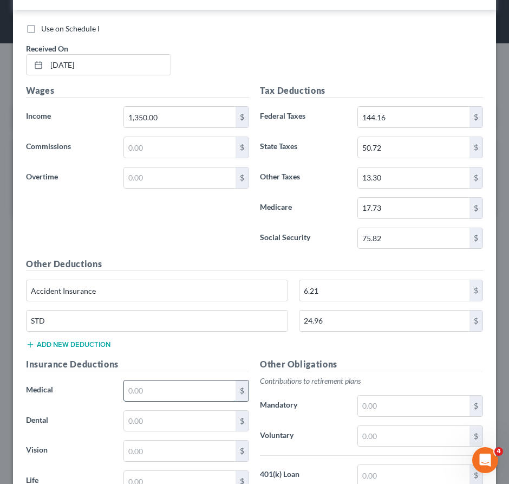
click at [160, 397] on input "text" at bounding box center [180, 390] width 112 height 21
click at [133, 421] on div "Insurance Deductions Medical 107.71 $ Dental $ Vision $ Life $" at bounding box center [138, 472] width 234 height 228
click at [133, 424] on input "text" at bounding box center [180, 421] width 112 height 21
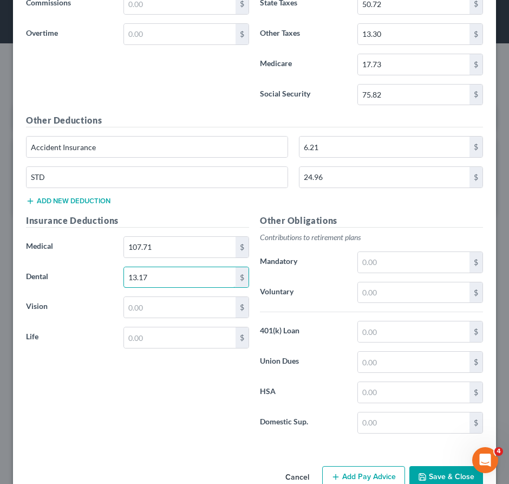
scroll to position [16327, 0]
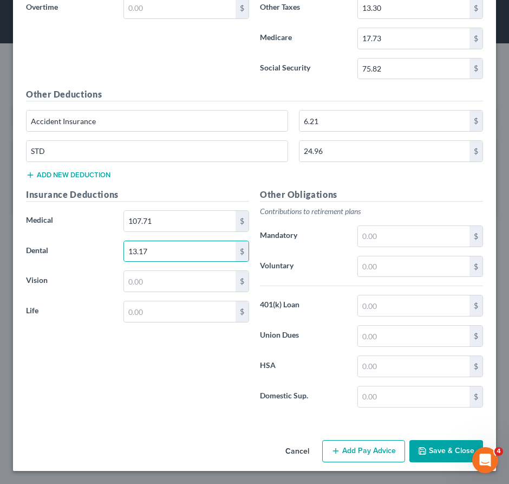
drag, startPoint x: 350, startPoint y: 449, endPoint x: 277, endPoint y: 280, distance: 184.2
click at [351, 449] on button "Add Pay Advice" at bounding box center [363, 451] width 83 height 23
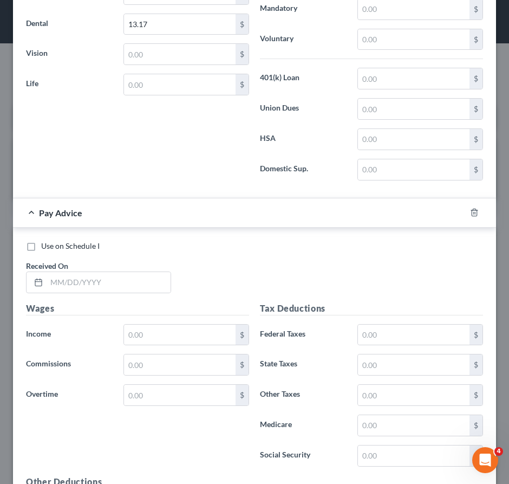
scroll to position [16544, 0]
click at [87, 292] on input "text" at bounding box center [109, 282] width 124 height 21
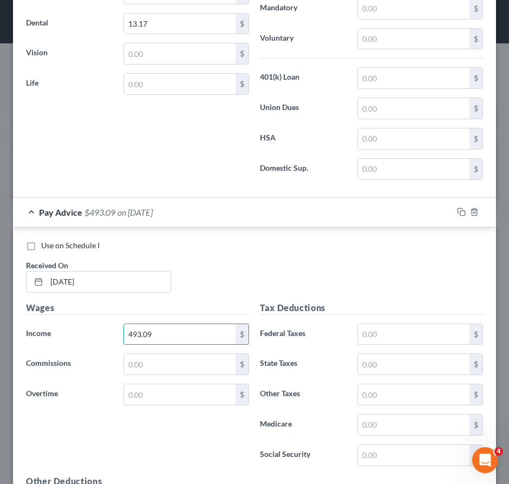
drag, startPoint x: 400, startPoint y: 349, endPoint x: 14, endPoint y: 293, distance: 390.4
click at [400, 345] on input "text" at bounding box center [414, 334] width 112 height 21
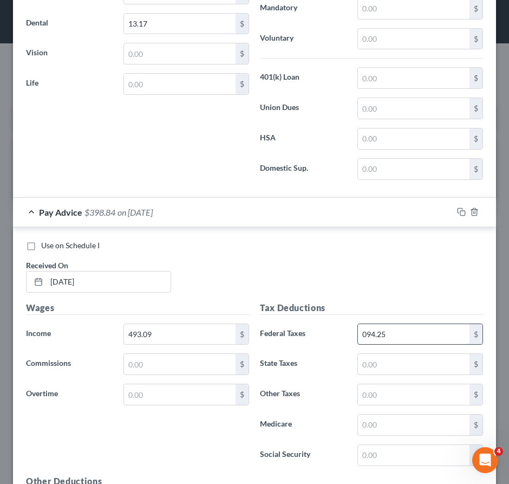
click at [360, 345] on input "094.25" at bounding box center [414, 334] width 112 height 21
drag, startPoint x: 409, startPoint y: 371, endPoint x: 28, endPoint y: 345, distance: 382.4
click at [407, 371] on input "text" at bounding box center [414, 364] width 112 height 21
drag, startPoint x: 378, startPoint y: 434, endPoint x: 22, endPoint y: 373, distance: 361.2
click at [378, 434] on input "text" at bounding box center [414, 425] width 112 height 21
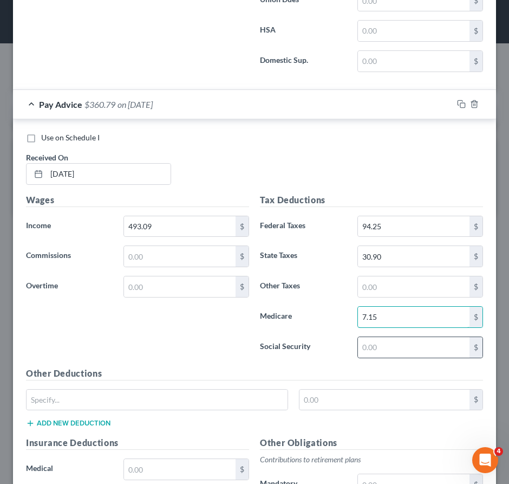
scroll to position [16652, 0]
drag, startPoint x: 366, startPoint y: 353, endPoint x: 341, endPoint y: 347, distance: 25.1
click at [366, 353] on input "text" at bounding box center [414, 347] width 112 height 21
click at [393, 357] on input "30.48" at bounding box center [414, 347] width 112 height 21
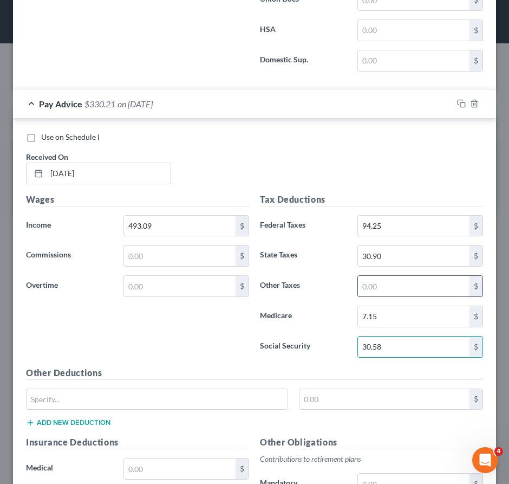
click at [370, 296] on input "text" at bounding box center [414, 286] width 112 height 21
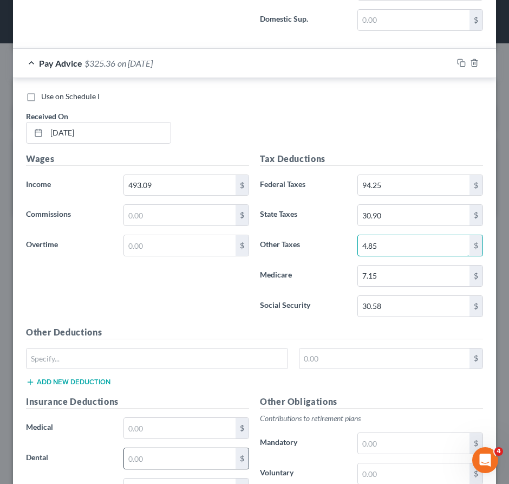
scroll to position [16911, 0]
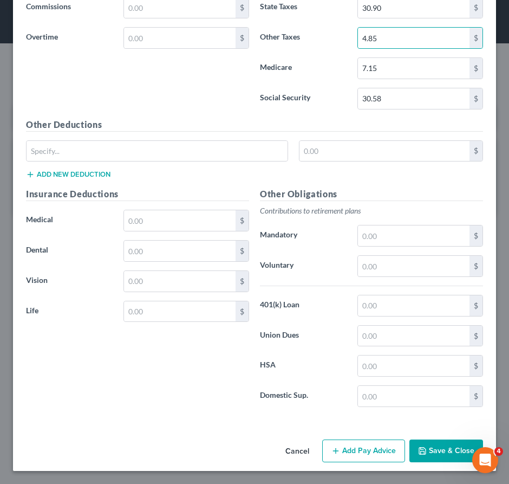
click at [344, 445] on button "Add Pay Advice" at bounding box center [363, 451] width 83 height 23
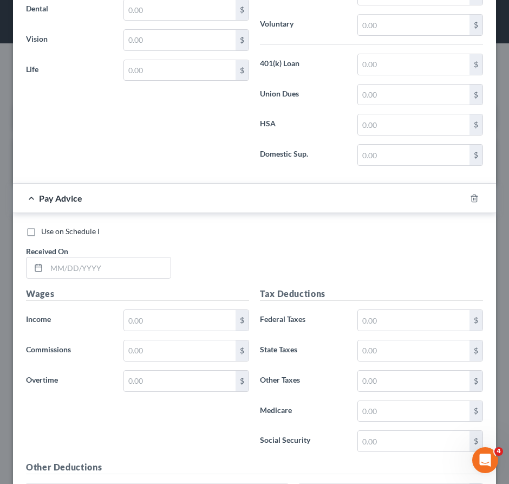
scroll to position [17291, 0]
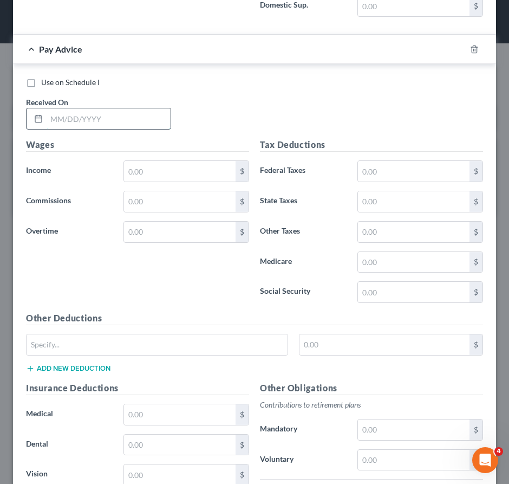
drag, startPoint x: 124, startPoint y: 125, endPoint x: 138, endPoint y: 139, distance: 20.3
click at [124, 126] on input "text" at bounding box center [109, 118] width 124 height 21
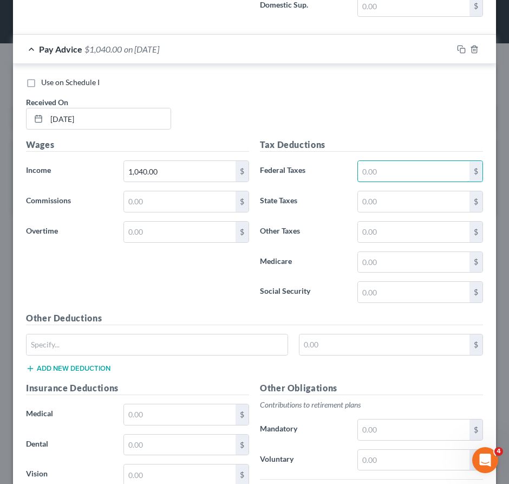
drag, startPoint x: 377, startPoint y: 175, endPoint x: 23, endPoint y: 235, distance: 359.4
click at [377, 175] on input "text" at bounding box center [414, 171] width 112 height 21
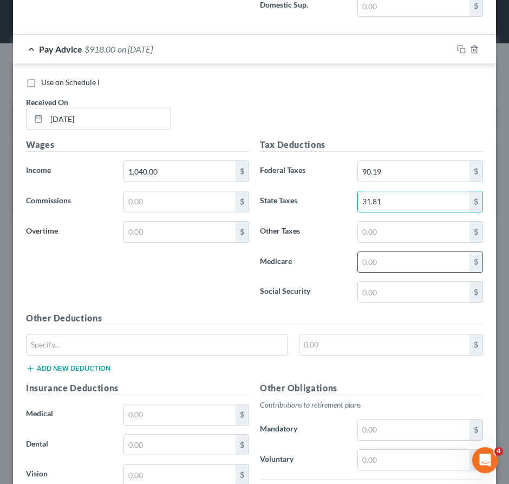
drag, startPoint x: 393, startPoint y: 274, endPoint x: 382, endPoint y: 279, distance: 12.4
click at [393, 273] on input "text" at bounding box center [414, 262] width 112 height 21
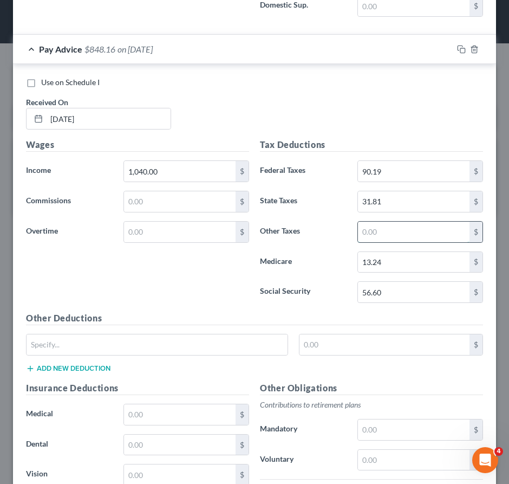
click at [393, 242] on input "text" at bounding box center [414, 232] width 112 height 21
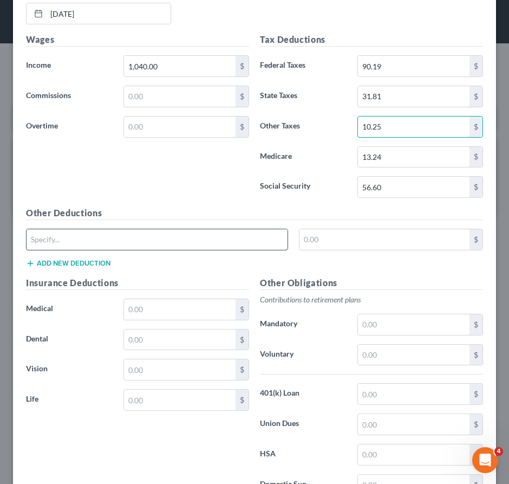
scroll to position [17399, 0]
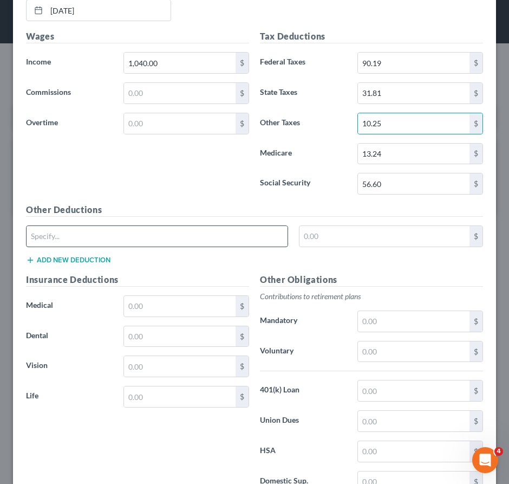
click at [135, 244] on input "text" at bounding box center [157, 236] width 261 height 21
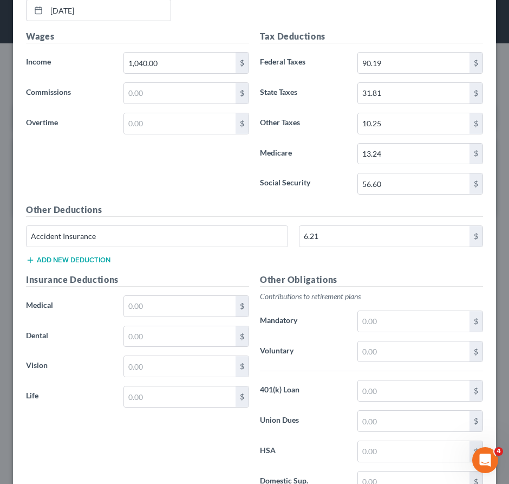
drag, startPoint x: 69, startPoint y: 268, endPoint x: 49, endPoint y: 263, distance: 20.5
click at [69, 264] on button "Add new deduction" at bounding box center [68, 260] width 85 height 9
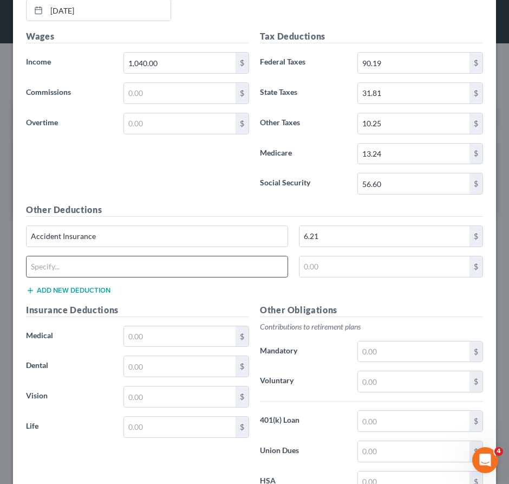
drag, startPoint x: 87, startPoint y: 285, endPoint x: 86, endPoint y: 279, distance: 6.7
click at [87, 277] on input "text" at bounding box center [157, 266] width 261 height 21
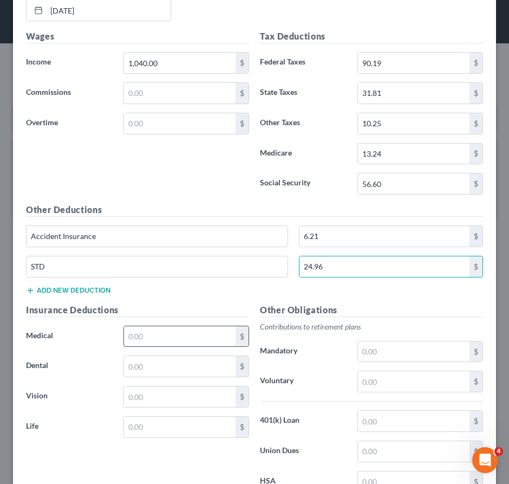
drag, startPoint x: 156, startPoint y: 345, endPoint x: 164, endPoint y: 345, distance: 8.1
click at [156, 345] on input "text" at bounding box center [180, 336] width 112 height 21
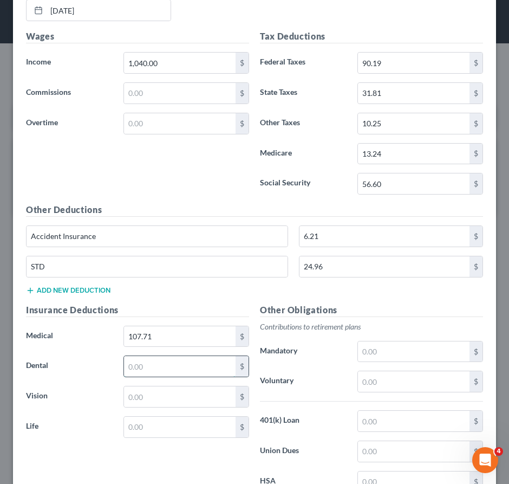
click at [162, 377] on input "text" at bounding box center [180, 366] width 112 height 21
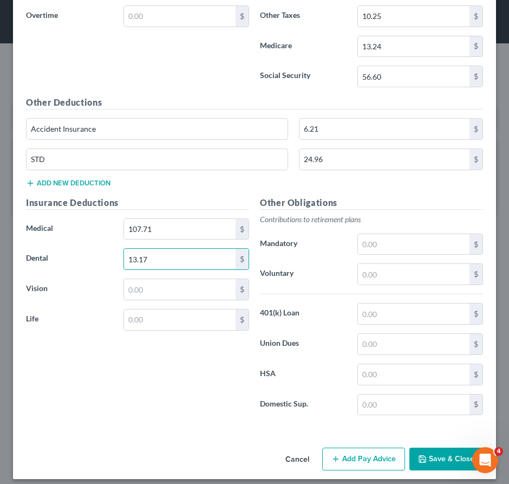
scroll to position [17525, 0]
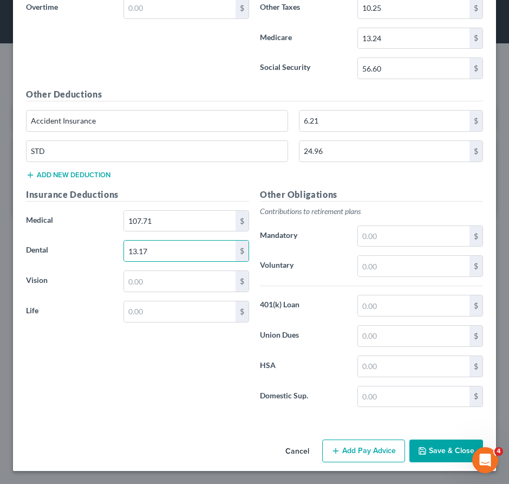
drag, startPoint x: 350, startPoint y: 454, endPoint x: 186, endPoint y: 221, distance: 285.1
click at [348, 453] on button "Add Pay Advice" at bounding box center [363, 451] width 83 height 23
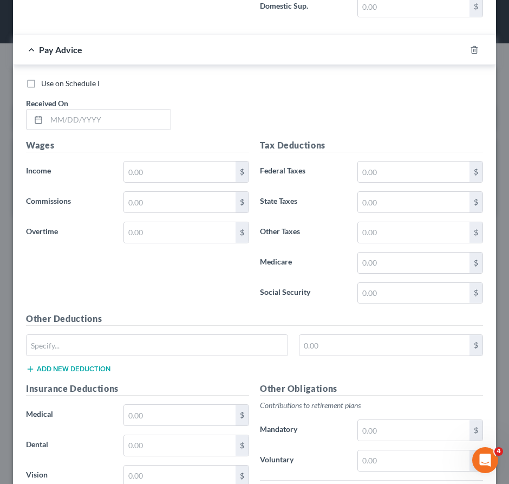
scroll to position [17905, 0]
drag, startPoint x: 125, startPoint y: 132, endPoint x: 128, endPoint y: 139, distance: 7.5
click at [125, 130] on input "text" at bounding box center [109, 119] width 124 height 21
click at [134, 179] on input "text" at bounding box center [180, 171] width 112 height 21
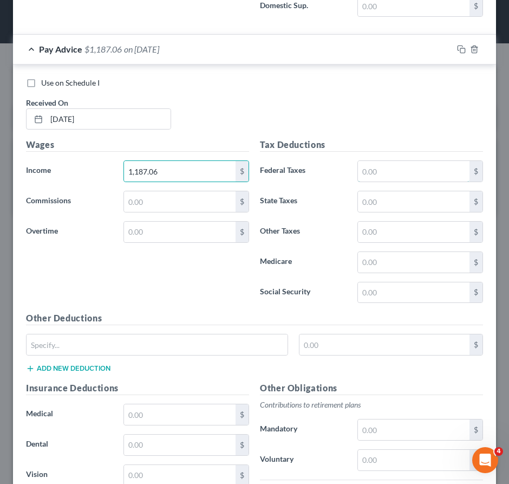
drag, startPoint x: 385, startPoint y: 180, endPoint x: 30, endPoint y: 229, distance: 358.4
click at [385, 180] on input "text" at bounding box center [414, 171] width 112 height 21
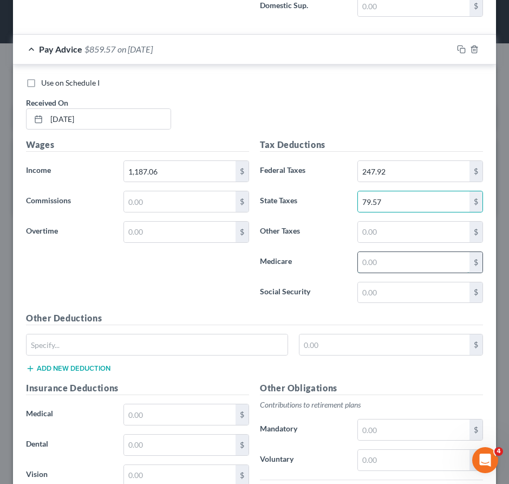
drag, startPoint x: 401, startPoint y: 263, endPoint x: 388, endPoint y: 278, distance: 20.0
click at [400, 262] on input "text" at bounding box center [414, 262] width 112 height 21
drag, startPoint x: 379, startPoint y: 301, endPoint x: 111, endPoint y: 299, distance: 268.3
click at [379, 301] on input "text" at bounding box center [414, 292] width 112 height 21
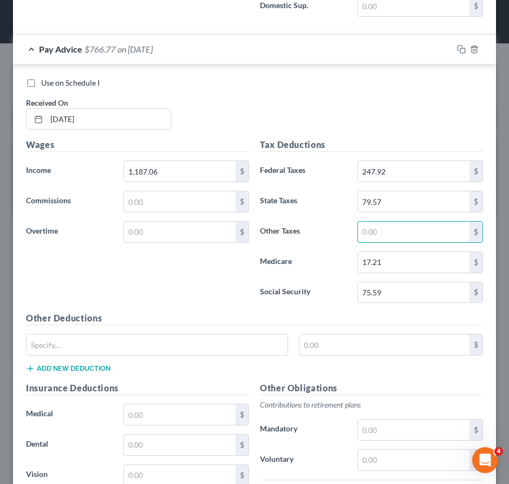
drag, startPoint x: 374, startPoint y: 245, endPoint x: 341, endPoint y: 260, distance: 36.2
click at [372, 242] on input "text" at bounding box center [414, 232] width 112 height 21
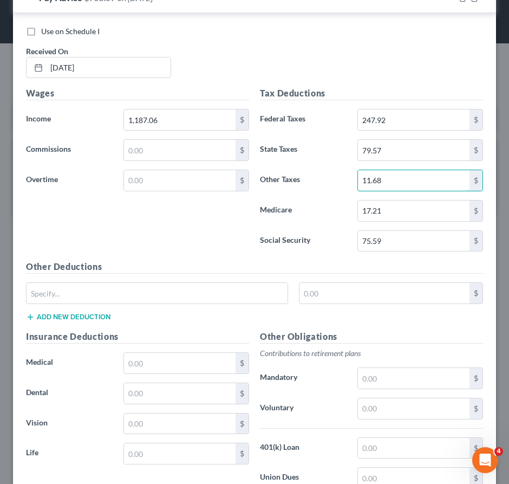
scroll to position [17959, 0]
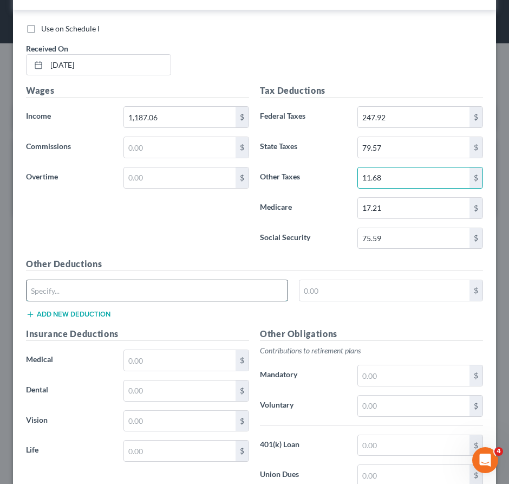
click at [108, 298] on input "text" at bounding box center [157, 290] width 261 height 21
drag, startPoint x: 52, startPoint y: 306, endPoint x: -18, endPoint y: 308, distance: 70.5
click at [0, 308] on html "Home New Case Client Portal [PERSON_NAME] & Associates, [PERSON_NAME]. [DOMAIN_…" at bounding box center [254, 242] width 509 height 484
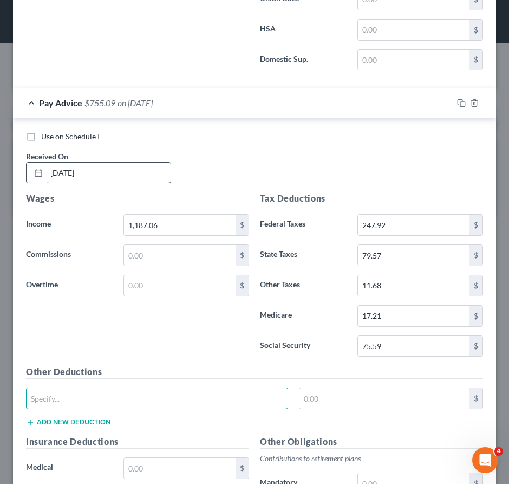
scroll to position [17851, 0]
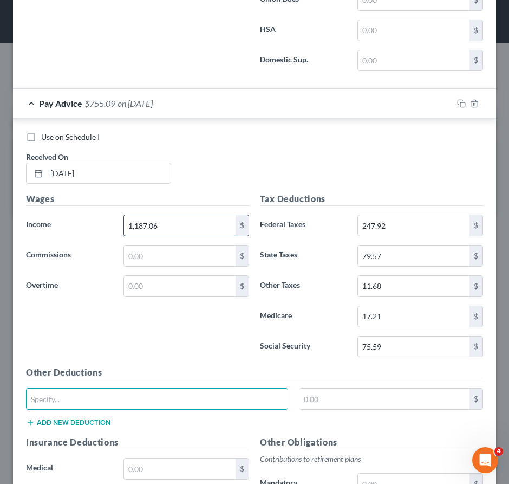
click at [183, 236] on input "1,187.06" at bounding box center [180, 225] width 112 height 21
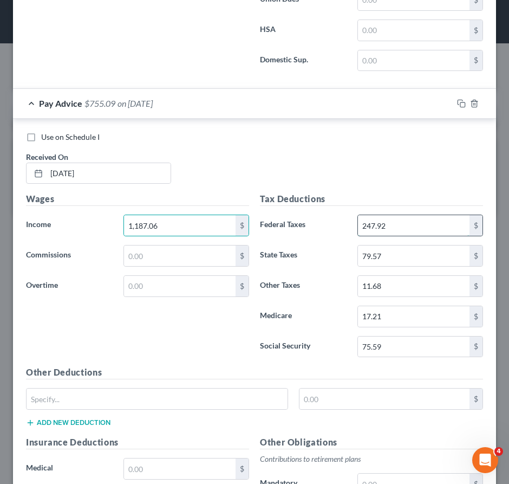
click at [399, 236] on input "247.92" at bounding box center [414, 225] width 112 height 21
click at [410, 263] on input "79.57" at bounding box center [414, 256] width 112 height 21
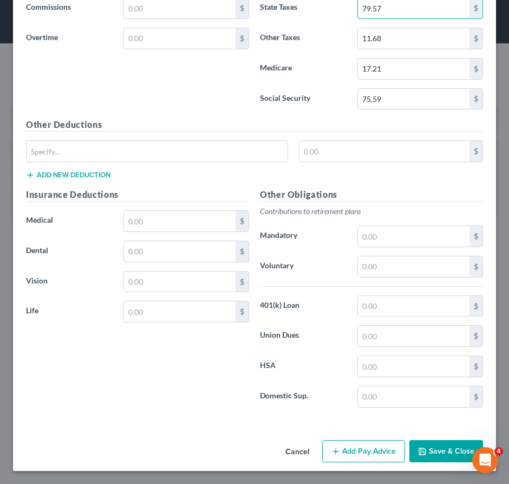
scroll to position [18109, 0]
drag, startPoint x: 364, startPoint y: 454, endPoint x: 212, endPoint y: 218, distance: 280.4
click at [360, 453] on button "Add Pay Advice" at bounding box center [363, 451] width 83 height 23
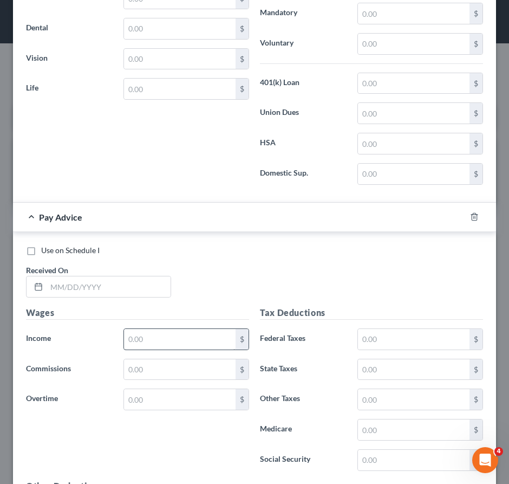
scroll to position [18410, 0]
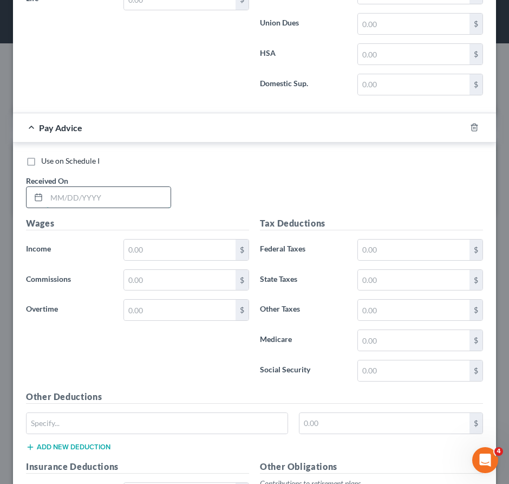
click at [136, 202] on input "text" at bounding box center [109, 197] width 124 height 21
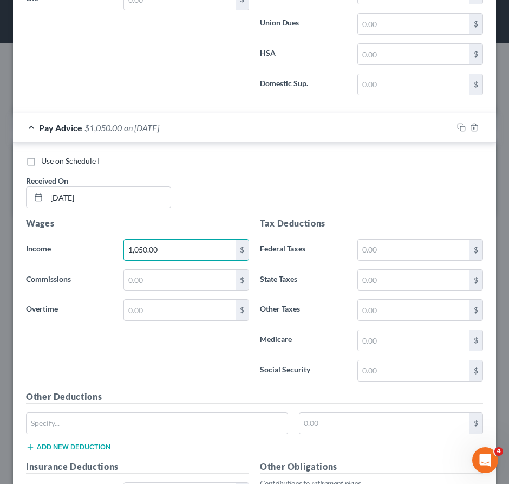
drag, startPoint x: 409, startPoint y: 263, endPoint x: 24, endPoint y: 248, distance: 385.1
click at [409, 260] on input "text" at bounding box center [414, 250] width 112 height 21
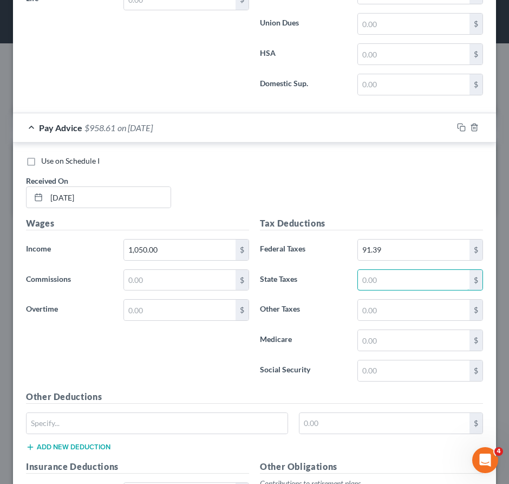
drag, startPoint x: 382, startPoint y: 294, endPoint x: 5, endPoint y: 296, distance: 377.2
click at [382, 290] on input "text" at bounding box center [414, 280] width 112 height 21
drag, startPoint x: 399, startPoint y: 345, endPoint x: 217, endPoint y: 361, distance: 183.4
click at [399, 345] on input "text" at bounding box center [414, 340] width 112 height 21
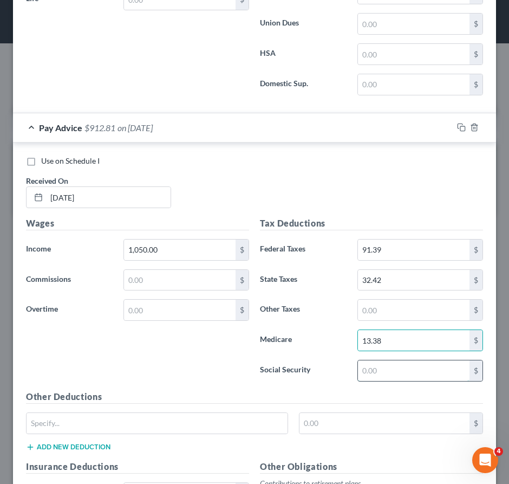
drag, startPoint x: 377, startPoint y: 375, endPoint x: 367, endPoint y: 385, distance: 14.2
click at [377, 375] on input "text" at bounding box center [414, 370] width 112 height 21
drag, startPoint x: 380, startPoint y: 320, endPoint x: 262, endPoint y: 353, distance: 122.7
click at [379, 320] on input "text" at bounding box center [414, 310] width 112 height 21
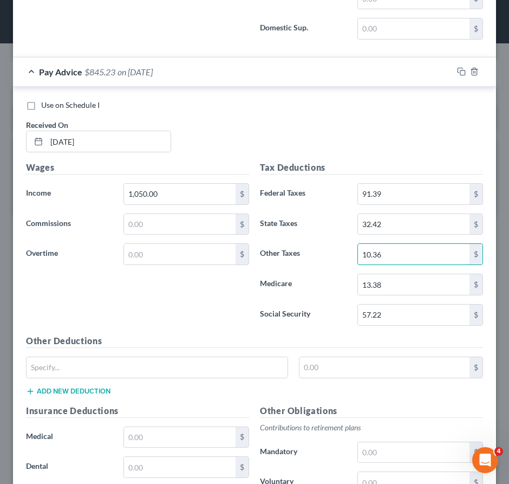
scroll to position [18519, 0]
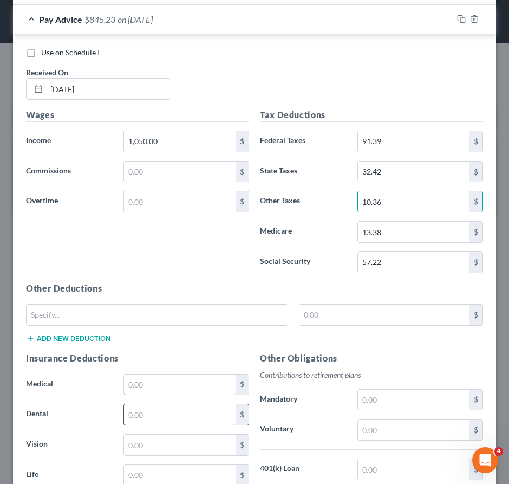
click at [150, 392] on input "text" at bounding box center [180, 384] width 112 height 21
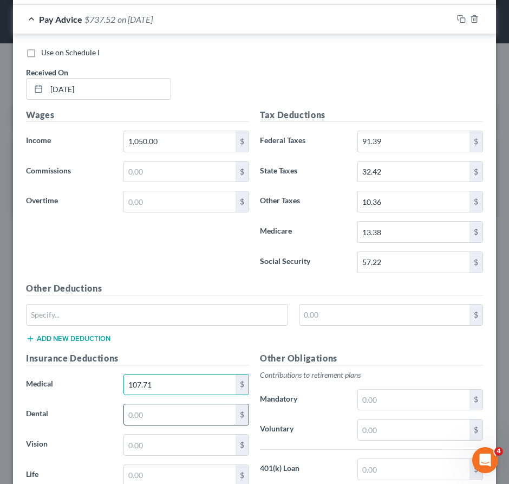
click at [161, 424] on input "text" at bounding box center [180, 414] width 112 height 21
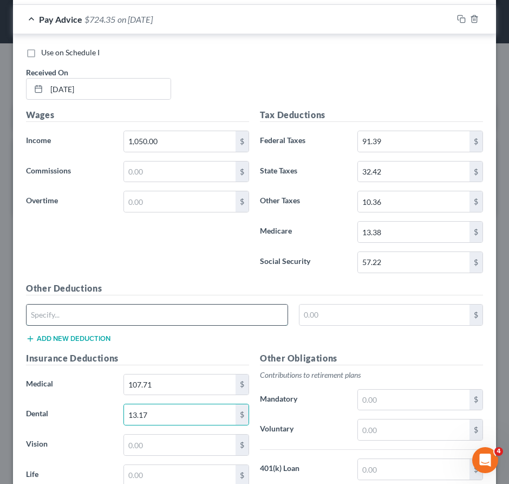
click at [132, 325] on input "text" at bounding box center [157, 315] width 261 height 21
drag, startPoint x: 135, startPoint y: 320, endPoint x: 123, endPoint y: 370, distance: 51.8
click at [135, 320] on input "Accident Insurance6.21" at bounding box center [157, 315] width 261 height 21
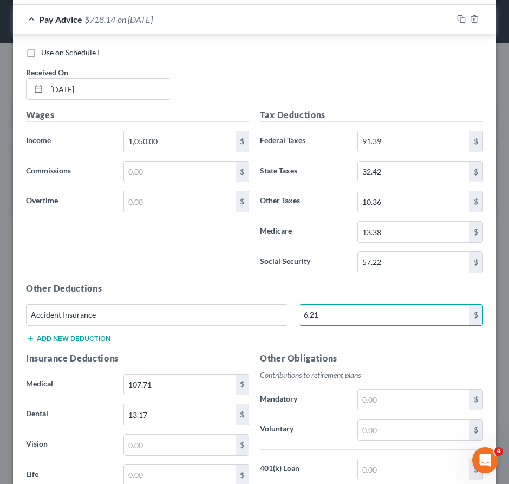
click at [69, 343] on button "Add new deduction" at bounding box center [68, 338] width 85 height 9
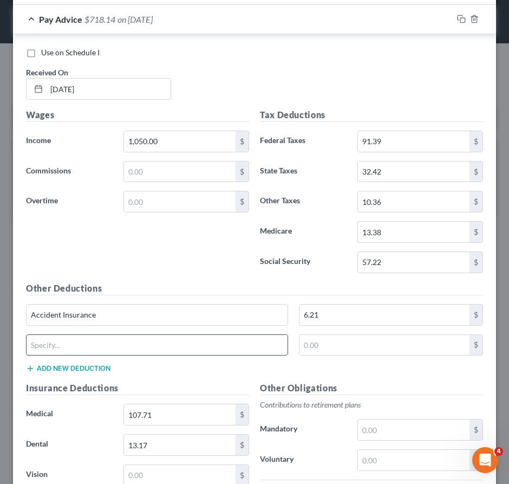
click at [86, 353] on input "text" at bounding box center [157, 345] width 261 height 21
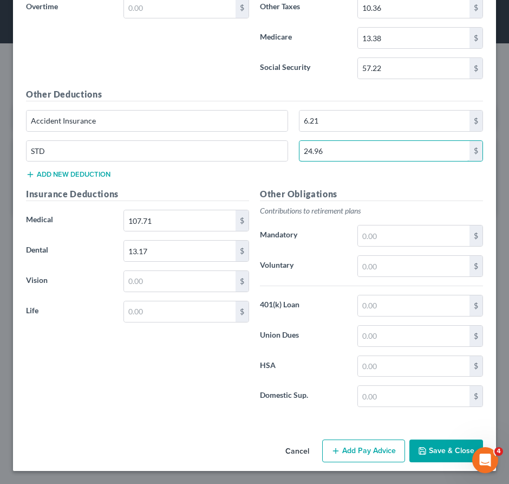
scroll to position [18724, 0]
click at [349, 454] on button "Add Pay Advice" at bounding box center [363, 451] width 83 height 23
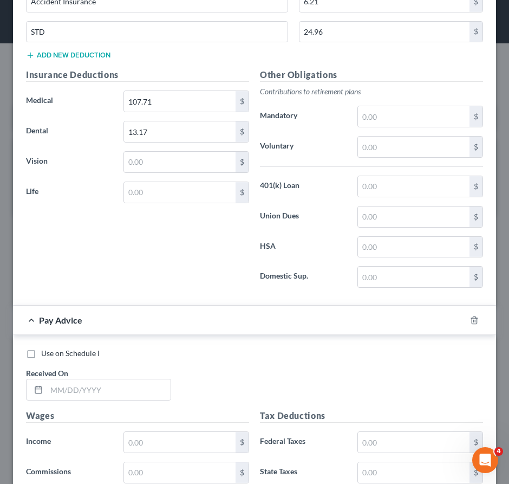
scroll to position [18995, 0]
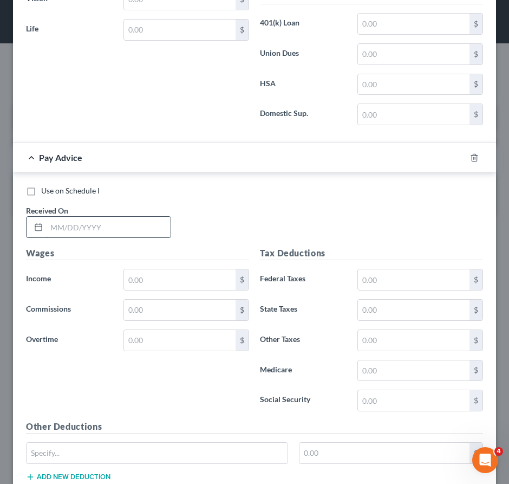
drag, startPoint x: 120, startPoint y: 240, endPoint x: 124, endPoint y: 246, distance: 7.1
click at [121, 237] on input "text" at bounding box center [109, 227] width 124 height 21
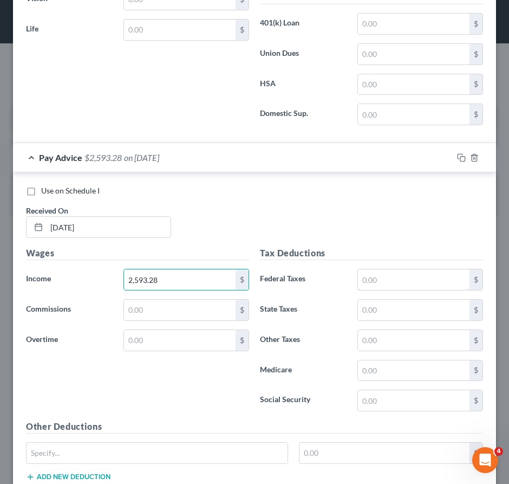
drag, startPoint x: 389, startPoint y: 283, endPoint x: 5, endPoint y: 293, distance: 383.8
click at [388, 283] on input "text" at bounding box center [414, 279] width 112 height 21
drag, startPoint x: 372, startPoint y: 318, endPoint x: 4, endPoint y: 336, distance: 368.4
click at [372, 318] on input "text" at bounding box center [414, 310] width 112 height 21
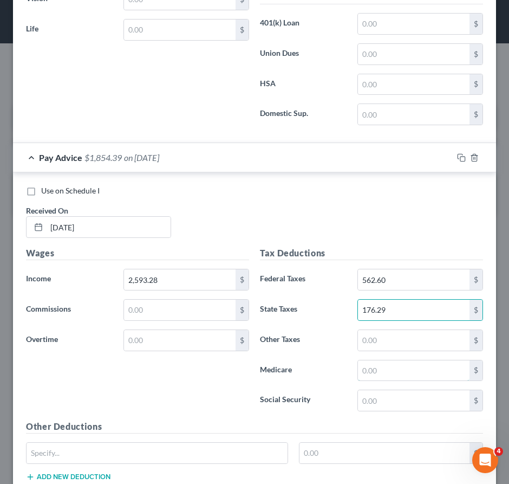
drag, startPoint x: 375, startPoint y: 380, endPoint x: 127, endPoint y: 384, distance: 248.2
click at [375, 380] on input "text" at bounding box center [414, 370] width 112 height 21
click at [381, 408] on input "text" at bounding box center [414, 400] width 112 height 21
click at [395, 343] on input "text" at bounding box center [414, 340] width 112 height 21
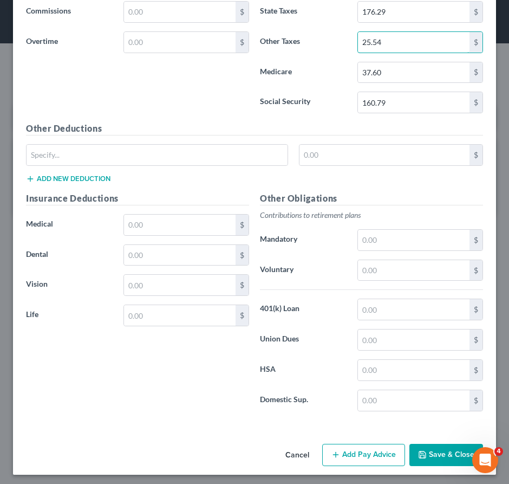
scroll to position [19307, 0]
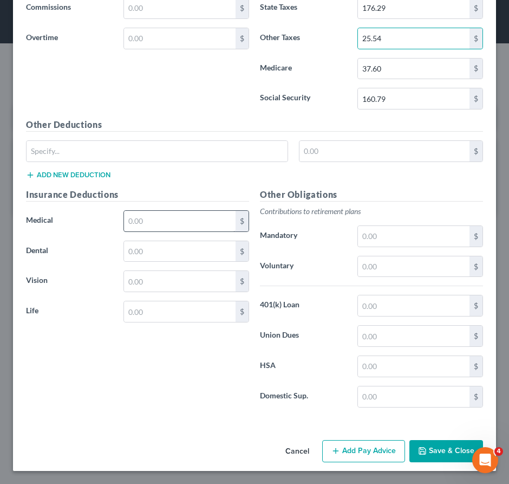
click at [360, 451] on button "Add Pay Advice" at bounding box center [363, 451] width 83 height 23
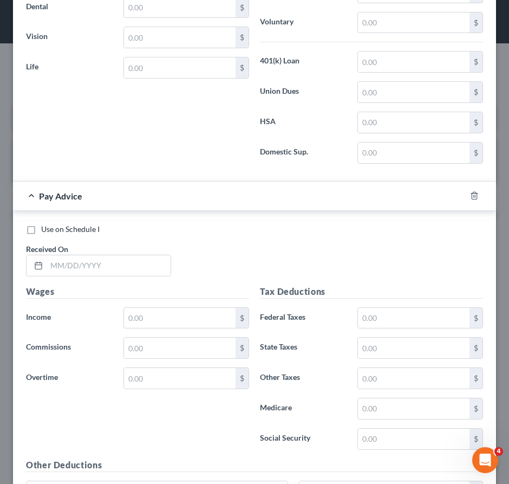
scroll to position [19630, 0]
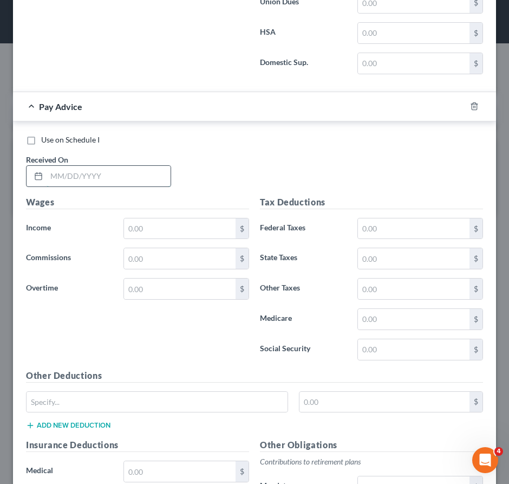
click at [131, 186] on input "text" at bounding box center [109, 176] width 124 height 21
click at [382, 238] on input "text" at bounding box center [414, 228] width 112 height 21
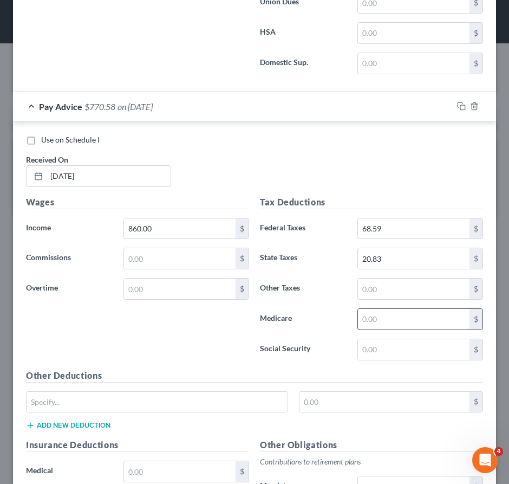
drag, startPoint x: 386, startPoint y: 326, endPoint x: 384, endPoint y: 333, distance: 7.9
click at [386, 326] on input "text" at bounding box center [414, 319] width 112 height 21
click at [373, 359] on input "text" at bounding box center [414, 349] width 112 height 21
drag, startPoint x: 390, startPoint y: 292, endPoint x: 390, endPoint y: 299, distance: 7.6
click at [390, 295] on input "text" at bounding box center [414, 289] width 112 height 21
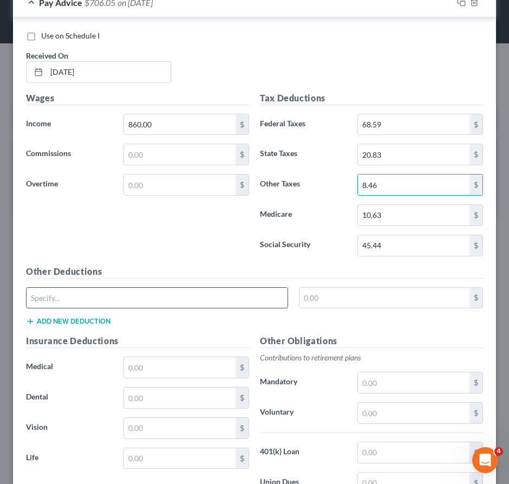
scroll to position [19738, 0]
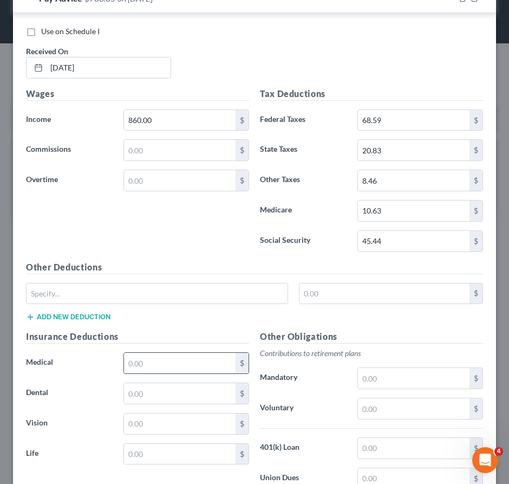
drag, startPoint x: 139, startPoint y: 374, endPoint x: 138, endPoint y: 384, distance: 9.8
click at [140, 373] on input "text" at bounding box center [180, 363] width 112 height 21
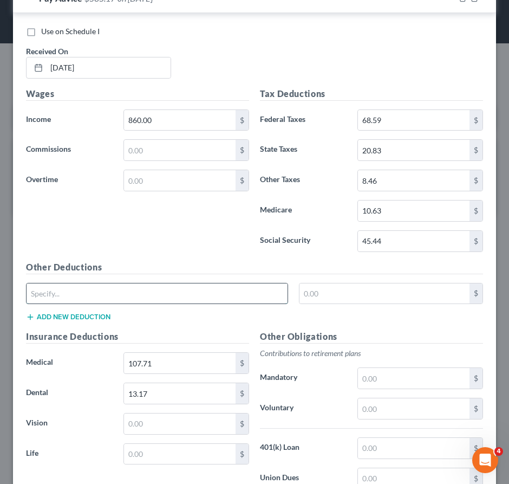
click at [118, 303] on input "text" at bounding box center [157, 293] width 261 height 21
click at [93, 321] on button "Add new deduction" at bounding box center [68, 317] width 85 height 9
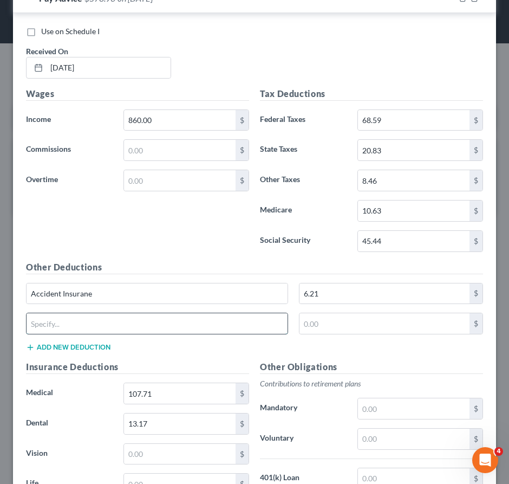
click at [92, 332] on input "text" at bounding box center [157, 323] width 261 height 21
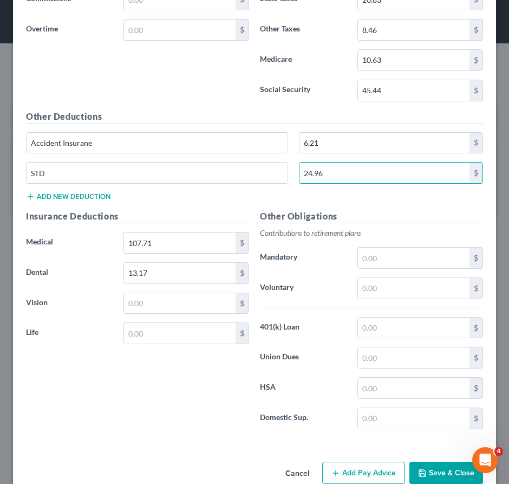
scroll to position [19921, 0]
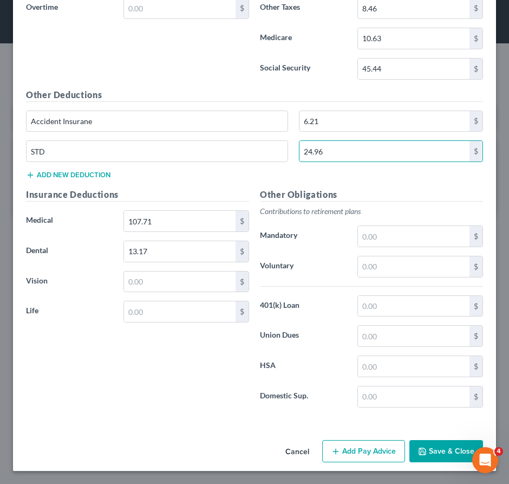
click at [350, 453] on button "Add Pay Advice" at bounding box center [363, 451] width 83 height 23
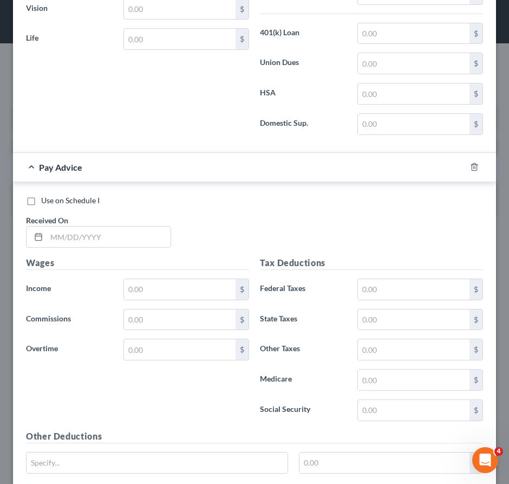
scroll to position [20192, 0]
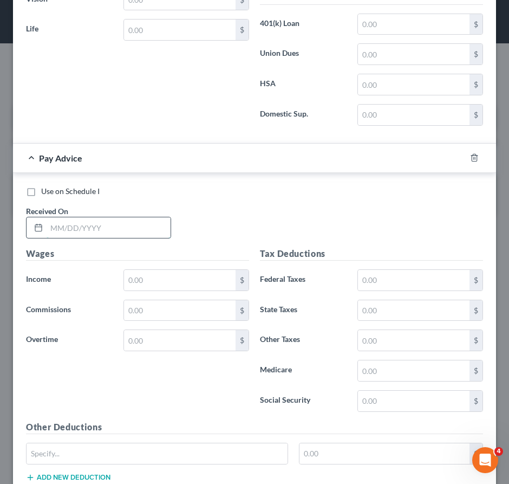
drag, startPoint x: 130, startPoint y: 238, endPoint x: 130, endPoint y: 246, distance: 7.6
click at [130, 238] on input "text" at bounding box center [109, 227] width 124 height 21
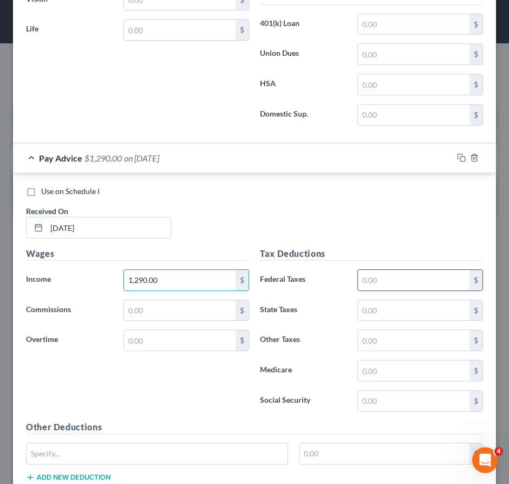
drag, startPoint x: 371, startPoint y: 285, endPoint x: 354, endPoint y: 285, distance: 16.8
click at [372, 284] on input "text" at bounding box center [414, 280] width 112 height 21
drag, startPoint x: 402, startPoint y: 383, endPoint x: 396, endPoint y: 383, distance: 6.0
click at [402, 381] on input "text" at bounding box center [414, 370] width 112 height 21
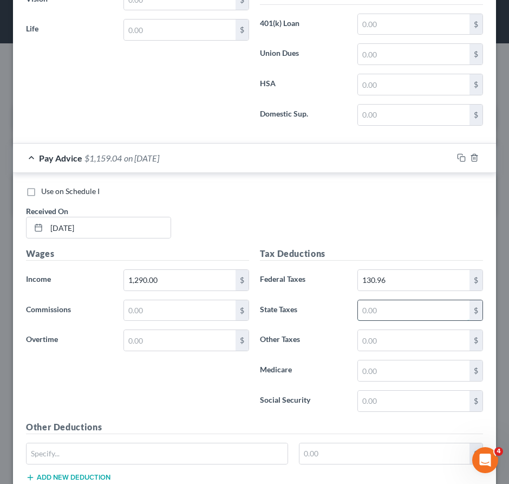
click at [367, 321] on input "text" at bounding box center [414, 310] width 112 height 21
click at [367, 408] on input "text" at bounding box center [414, 401] width 112 height 21
click at [395, 379] on input "text" at bounding box center [414, 370] width 112 height 21
drag, startPoint x: 391, startPoint y: 324, endPoint x: 346, endPoint y: 325, distance: 45.0
click at [391, 321] on input "text" at bounding box center [414, 310] width 112 height 21
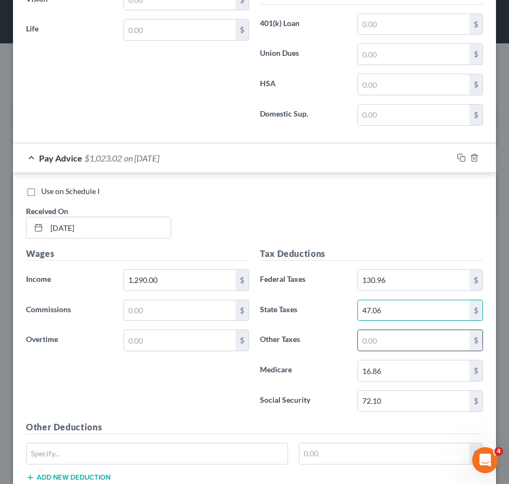
drag, startPoint x: 384, startPoint y: 344, endPoint x: 370, endPoint y: 347, distance: 14.1
click at [384, 344] on input "text" at bounding box center [414, 340] width 112 height 21
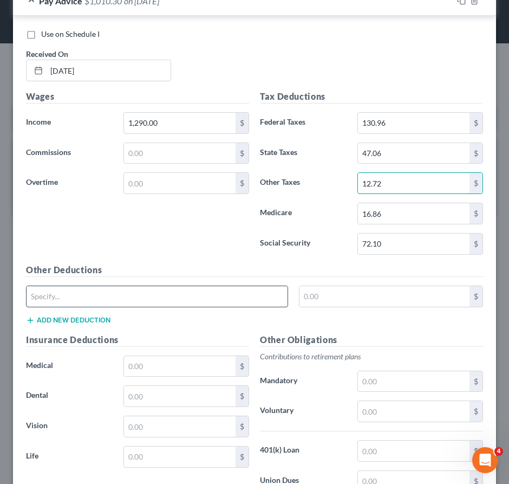
scroll to position [20355, 0]
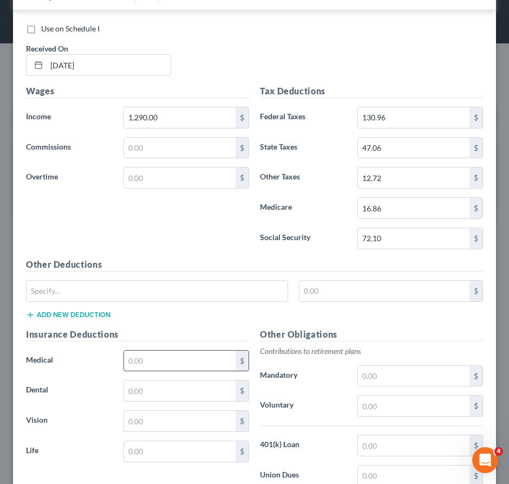
click at [143, 363] on input "text" at bounding box center [180, 361] width 112 height 21
click at [149, 399] on input "text" at bounding box center [180, 390] width 112 height 21
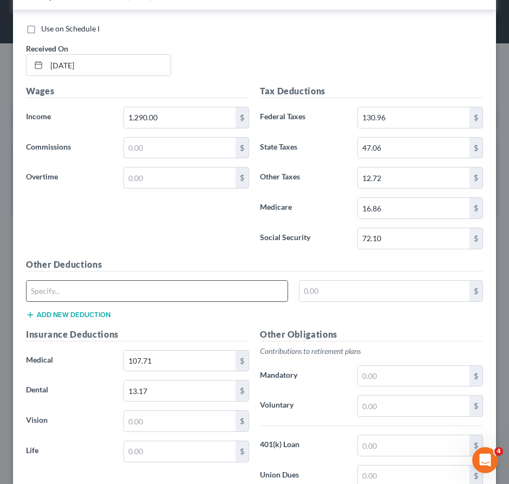
click at [75, 301] on input "text" at bounding box center [157, 291] width 261 height 21
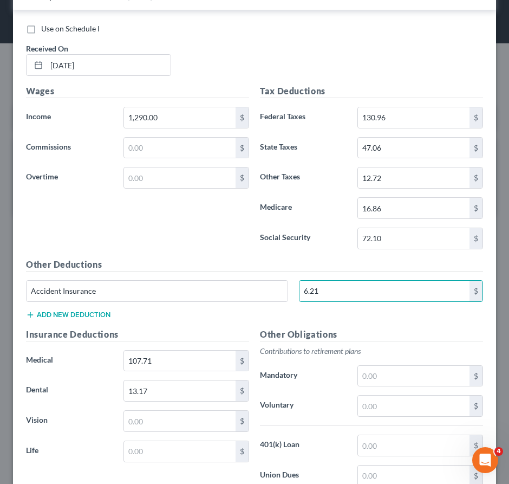
drag, startPoint x: 100, startPoint y: 318, endPoint x: 96, endPoint y: 325, distance: 7.5
click at [98, 311] on div "Accident Insurance 6.21 $" at bounding box center [255, 295] width 468 height 30
click at [96, 319] on button "Add new deduction" at bounding box center [68, 315] width 85 height 9
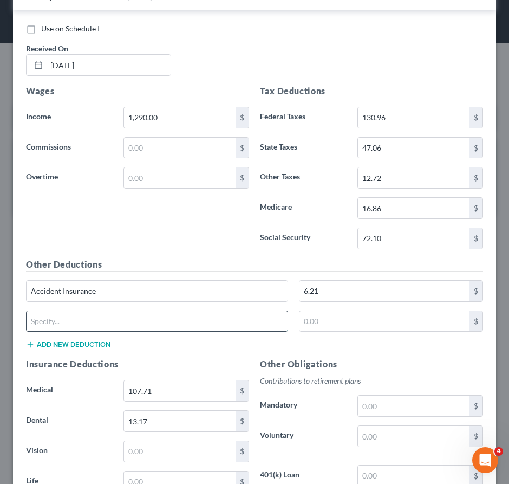
click at [114, 323] on input "text" at bounding box center [157, 321] width 261 height 21
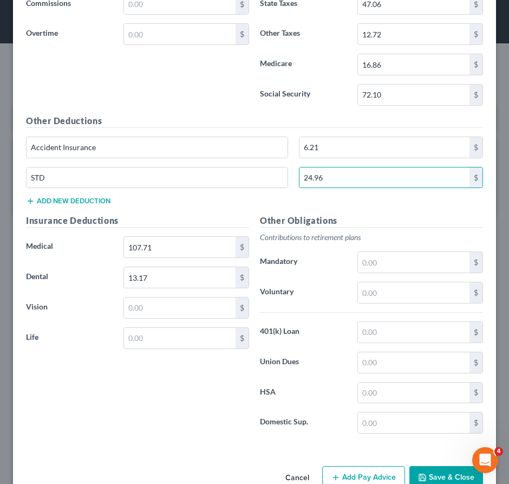
scroll to position [20536, 0]
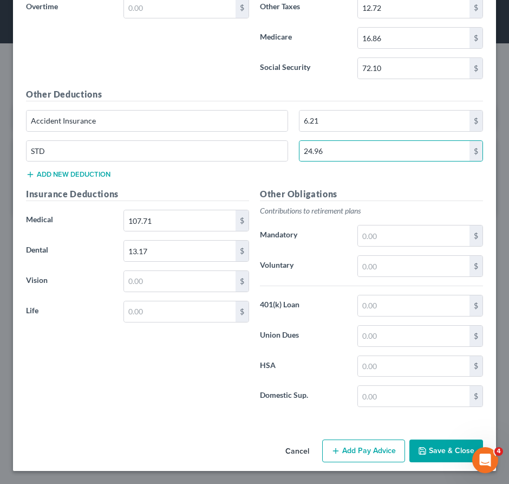
click at [356, 453] on button "Add Pay Advice" at bounding box center [363, 451] width 83 height 23
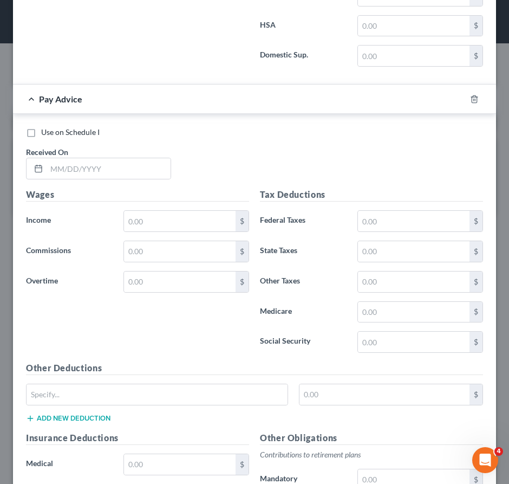
scroll to position [20948, 0]
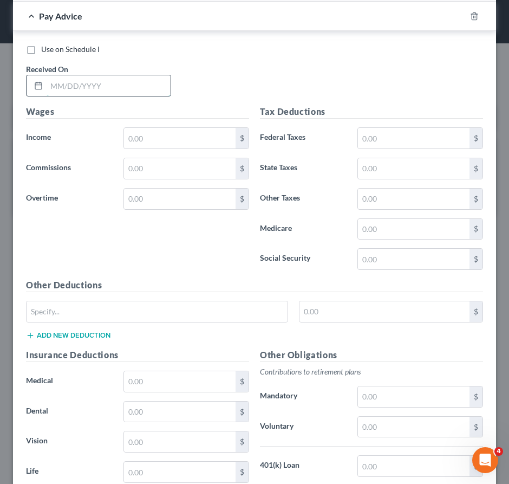
drag, startPoint x: 123, startPoint y: 95, endPoint x: 129, endPoint y: 106, distance: 12.4
click at [122, 95] on input "text" at bounding box center [109, 85] width 124 height 21
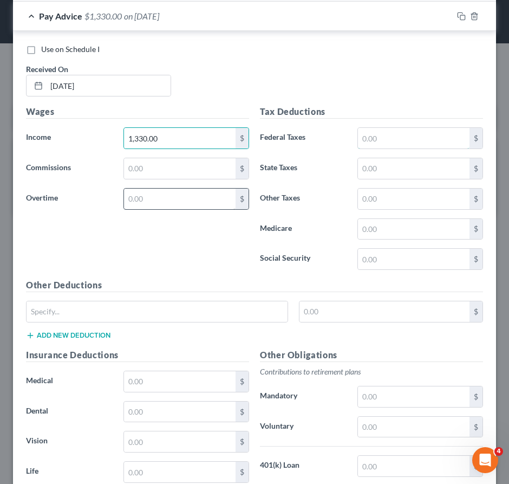
drag, startPoint x: 407, startPoint y: 155, endPoint x: 169, endPoint y: 208, distance: 244.3
click at [407, 148] on input "text" at bounding box center [414, 138] width 112 height 21
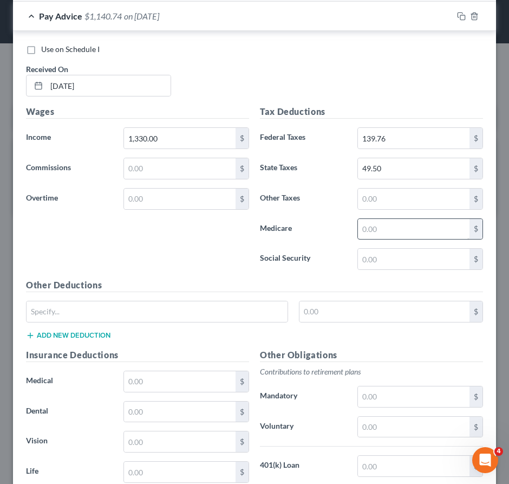
drag, startPoint x: 389, startPoint y: 225, endPoint x: 384, endPoint y: 232, distance: 8.9
click at [387, 228] on div "Tax Deductions Federal Taxes 139.76 $ State Taxes 49.50 $ Other Taxes $ Medicar…" at bounding box center [372, 191] width 234 height 173
drag, startPoint x: 383, startPoint y: 232, endPoint x: 325, endPoint y: 235, distance: 58.1
click at [383, 234] on input "text" at bounding box center [414, 229] width 112 height 21
drag, startPoint x: 406, startPoint y: 272, endPoint x: 360, endPoint y: 295, distance: 51.4
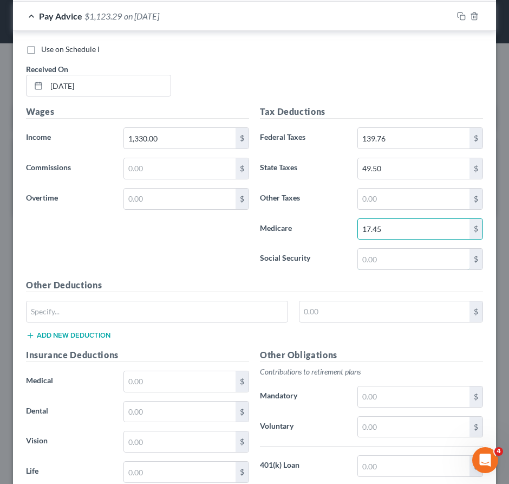
click at [406, 269] on input "text" at bounding box center [414, 259] width 112 height 21
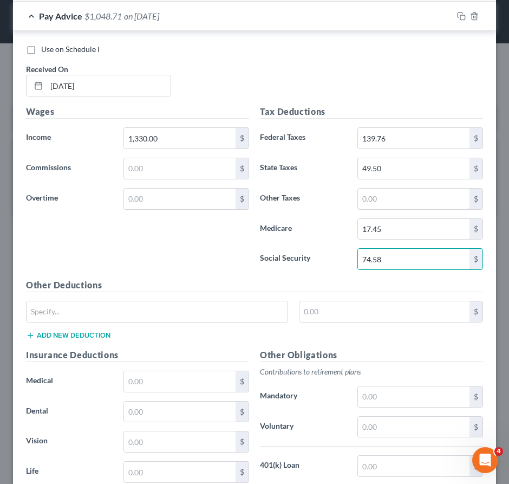
drag, startPoint x: 387, startPoint y: 200, endPoint x: 383, endPoint y: 221, distance: 21.2
click at [387, 200] on input "text" at bounding box center [414, 199] width 112 height 21
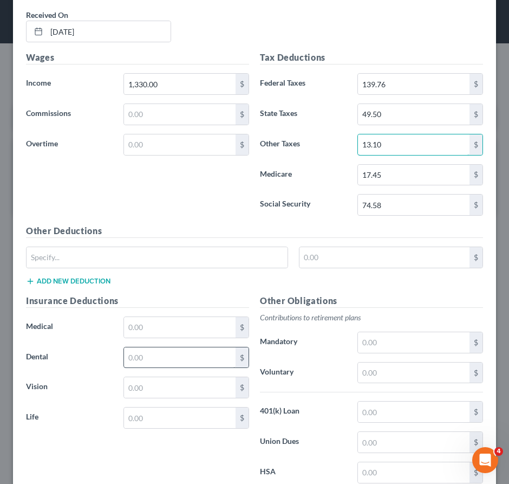
scroll to position [21111, 0]
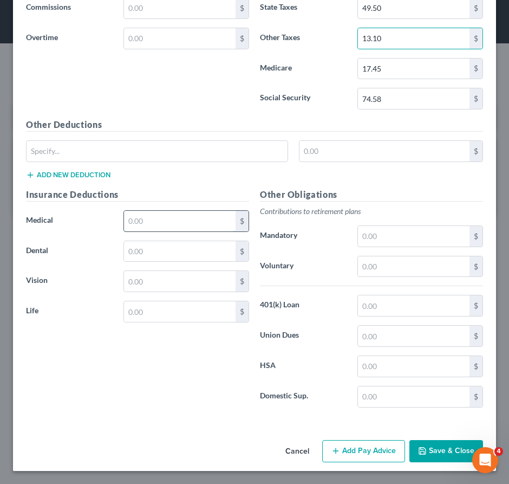
click at [151, 229] on input "text" at bounding box center [180, 221] width 112 height 21
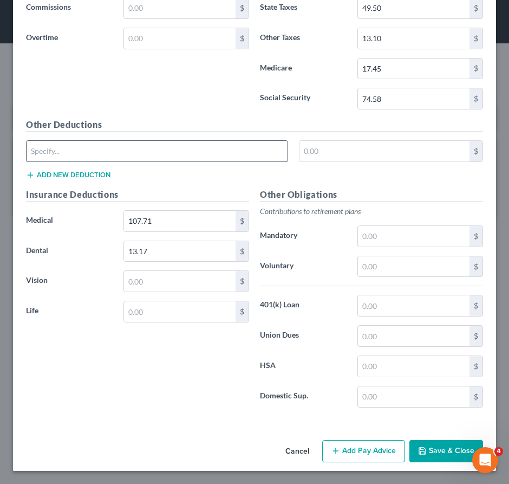
click at [171, 152] on input "text" at bounding box center [157, 151] width 261 height 21
click at [62, 179] on button "Add new deduction" at bounding box center [68, 175] width 85 height 9
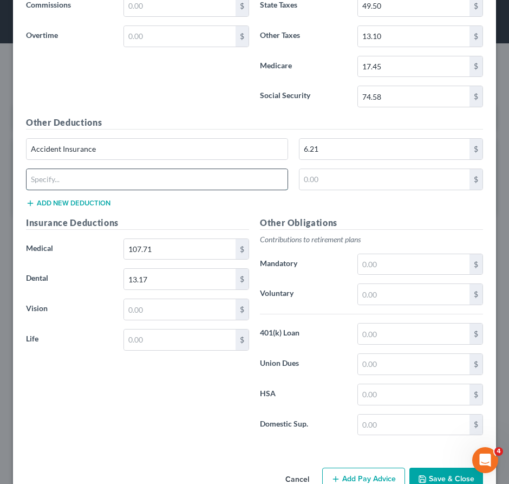
click at [71, 190] on input "text" at bounding box center [157, 179] width 261 height 21
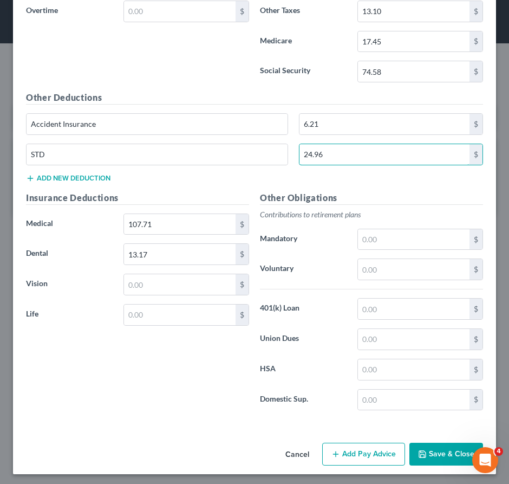
scroll to position [21150, 0]
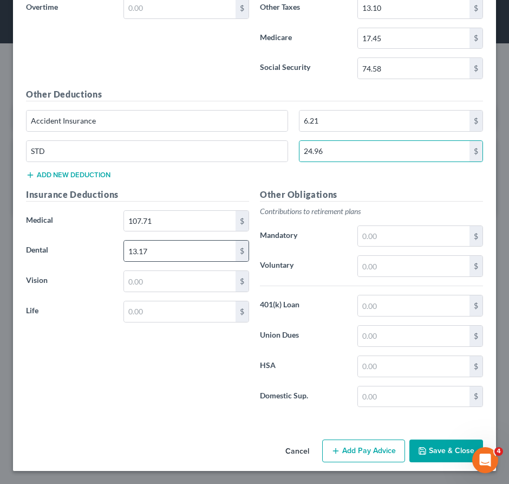
drag, startPoint x: 347, startPoint y: 446, endPoint x: 242, endPoint y: 256, distance: 217.3
click at [347, 447] on button "Add Pay Advice" at bounding box center [363, 451] width 83 height 23
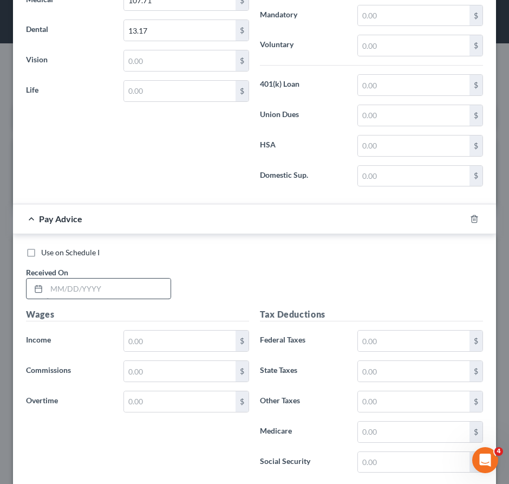
scroll to position [21421, 0]
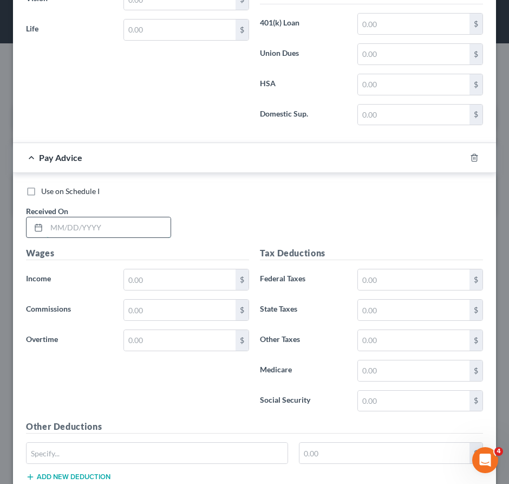
click at [131, 236] on input "text" at bounding box center [109, 227] width 124 height 21
drag, startPoint x: 155, startPoint y: 293, endPoint x: 135, endPoint y: 289, distance: 19.8
click at [154, 290] on input "text" at bounding box center [180, 279] width 112 height 21
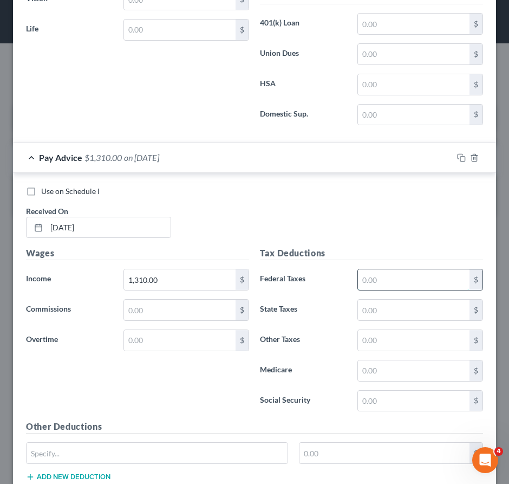
click at [405, 290] on input "text" at bounding box center [414, 279] width 112 height 21
drag, startPoint x: 399, startPoint y: 349, endPoint x: 394, endPoint y: 360, distance: 12.6
click at [399, 349] on input "text" at bounding box center [414, 340] width 112 height 21
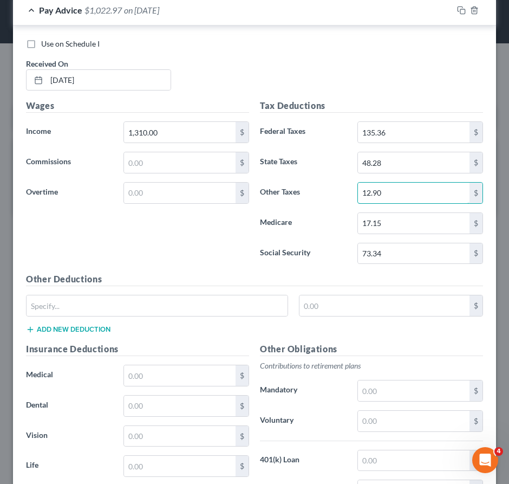
scroll to position [21583, 0]
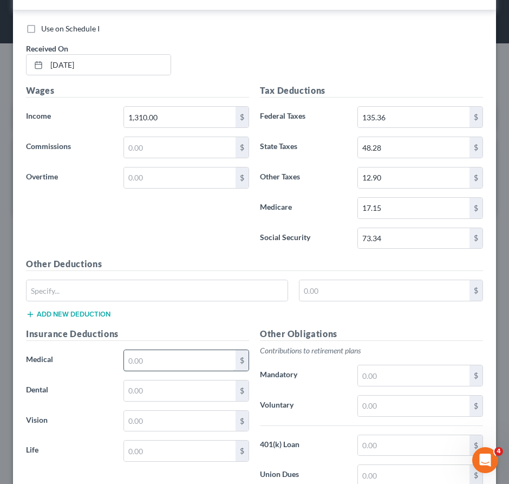
click at [139, 371] on input "text" at bounding box center [180, 360] width 112 height 21
click at [143, 401] on input "text" at bounding box center [180, 390] width 112 height 21
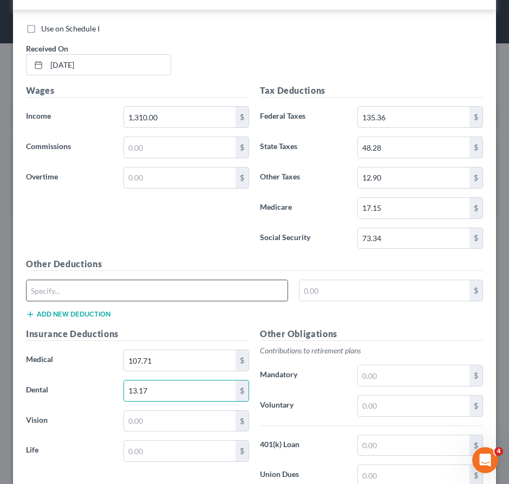
click at [132, 296] on input "text" at bounding box center [157, 290] width 261 height 21
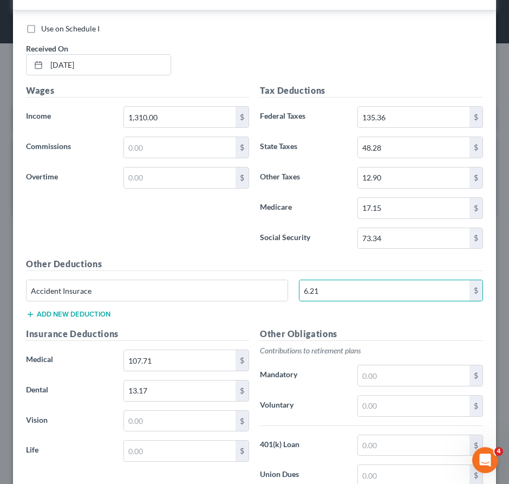
click at [49, 319] on button "Add new deduction" at bounding box center [68, 314] width 85 height 9
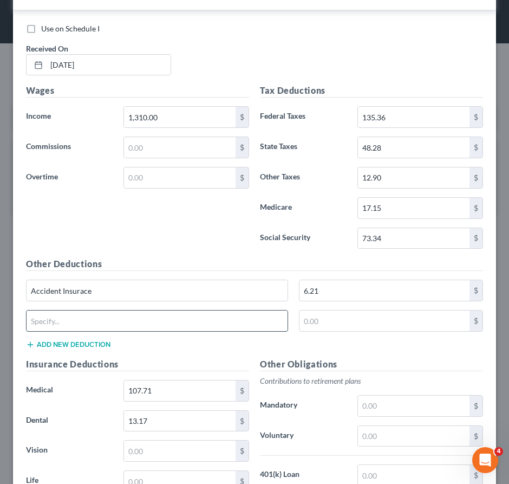
click at [72, 331] on input "text" at bounding box center [157, 321] width 261 height 21
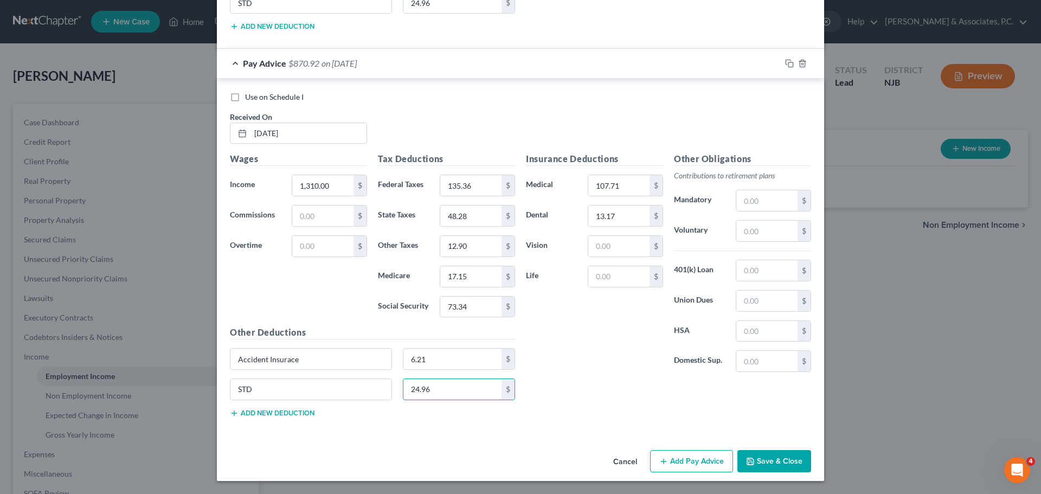
scroll to position [13529, 0]
click at [772, 458] on button "Save & Close" at bounding box center [774, 461] width 74 height 23
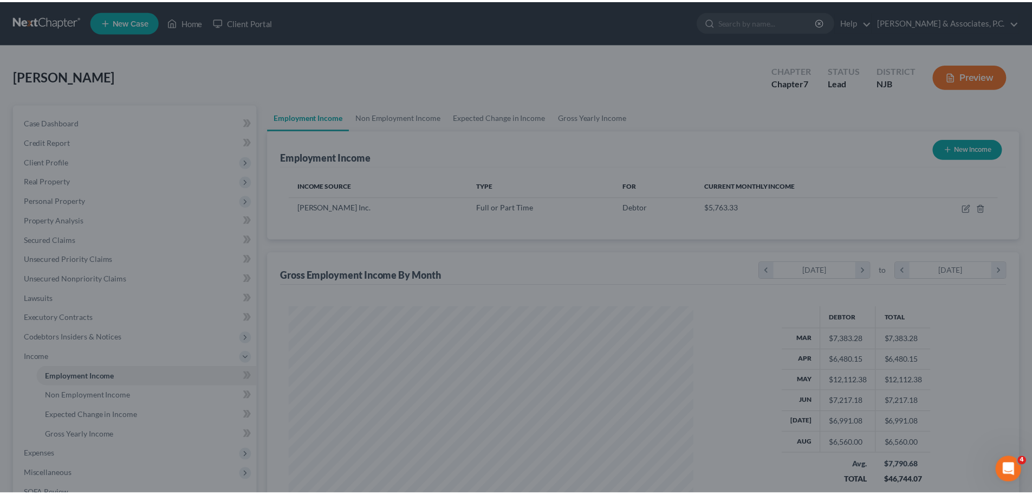
scroll to position [202, 426]
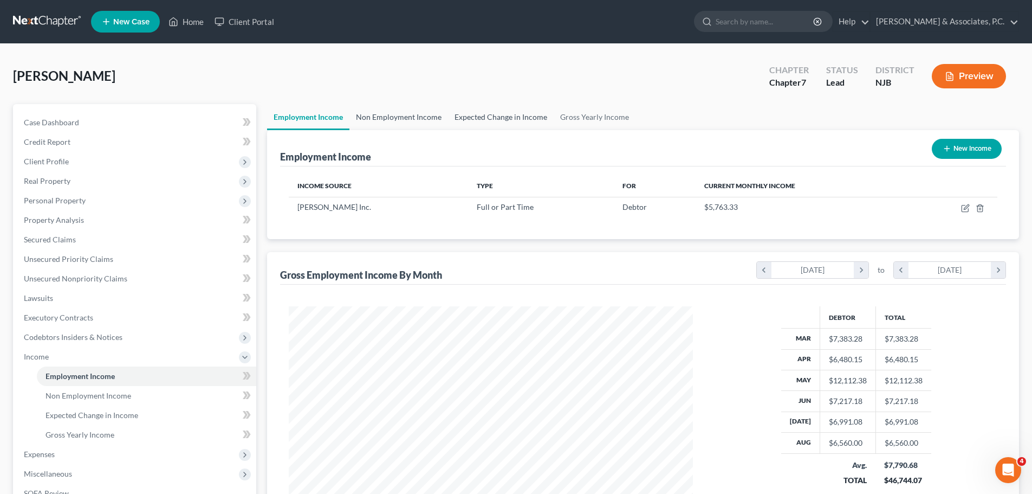
drag, startPoint x: 405, startPoint y: 113, endPoint x: 450, endPoint y: 111, distance: 45.6
click at [405, 113] on link "Non Employment Income" at bounding box center [399, 117] width 99 height 26
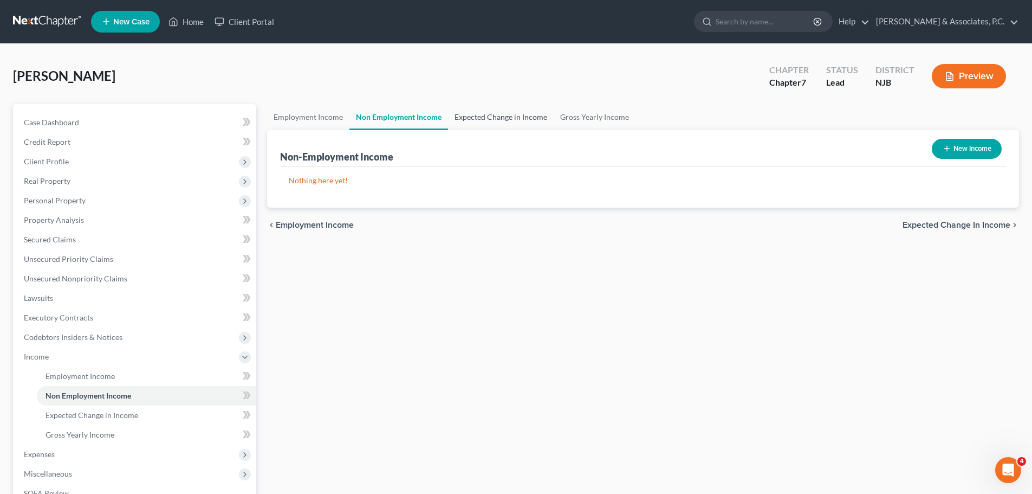
click at [482, 120] on link "Expected Change in Income" at bounding box center [501, 117] width 106 height 26
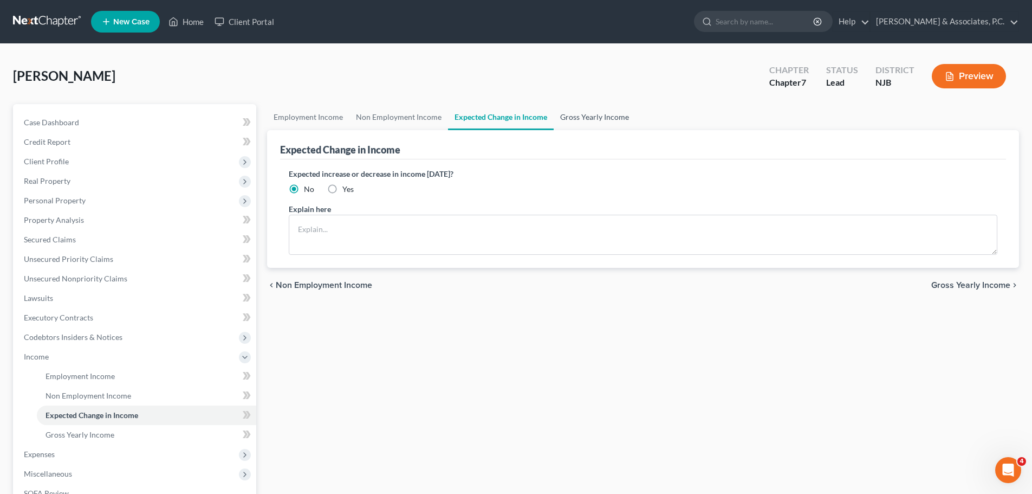
drag, startPoint x: 602, startPoint y: 115, endPoint x: 623, endPoint y: 126, distance: 23.8
click at [601, 115] on link "Gross Yearly Income" at bounding box center [595, 117] width 82 height 26
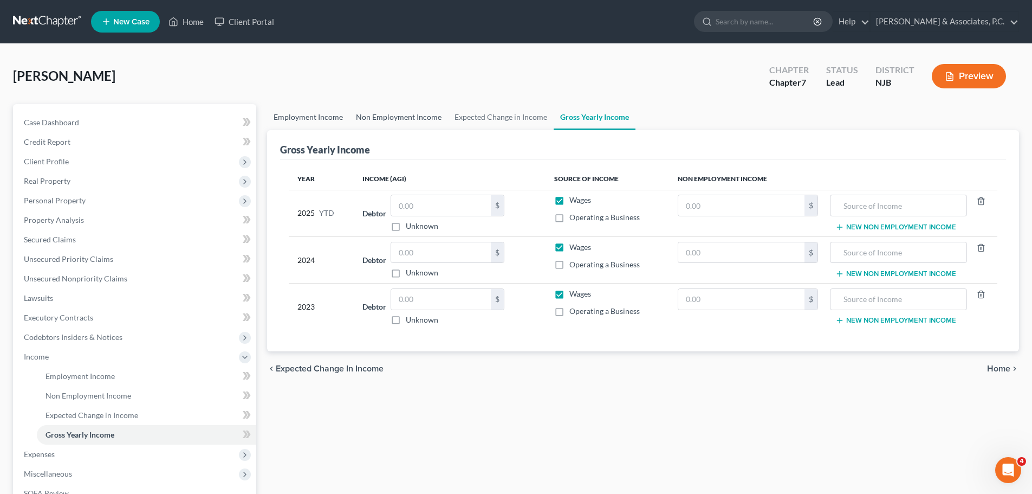
click at [303, 112] on link "Employment Income" at bounding box center [308, 117] width 82 height 26
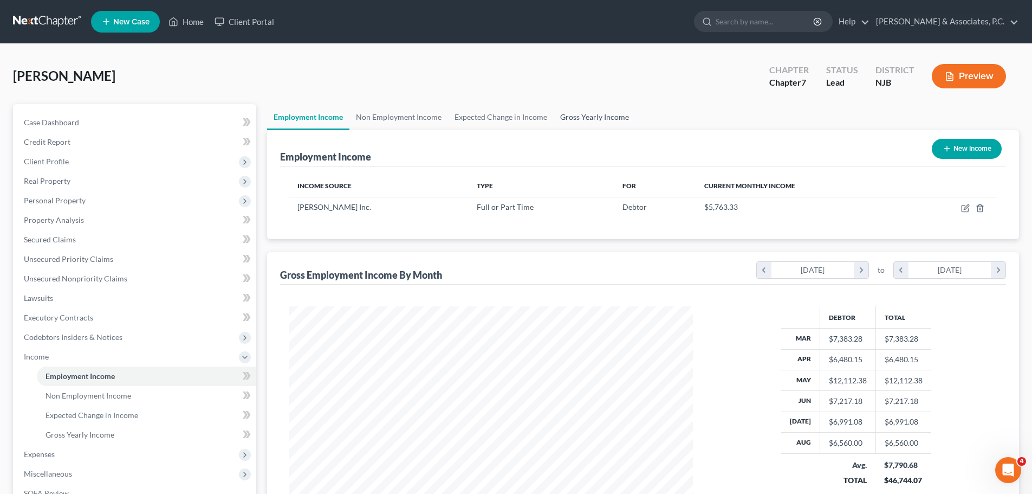
drag, startPoint x: 602, startPoint y: 115, endPoint x: 583, endPoint y: 114, distance: 18.5
click at [601, 115] on link "Gross Yearly Income" at bounding box center [595, 117] width 82 height 26
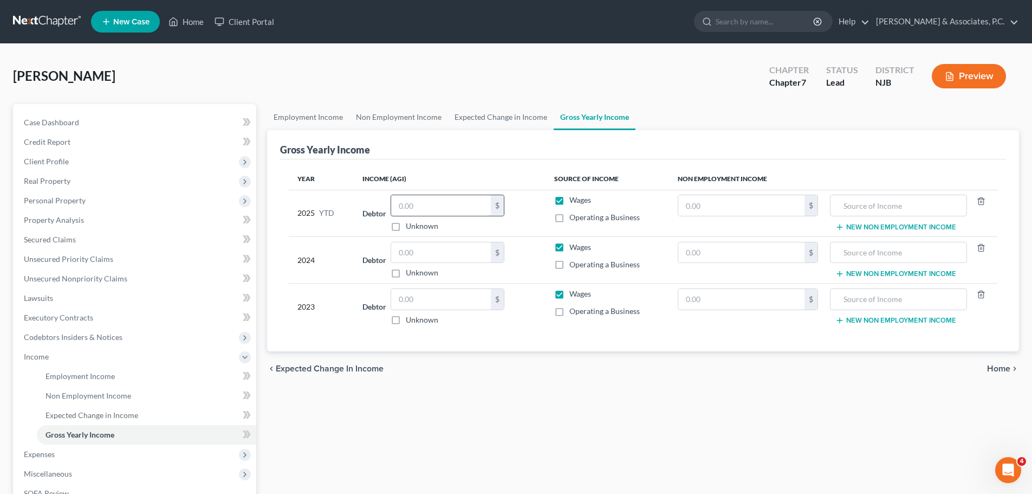
click at [425, 208] on input "text" at bounding box center [441, 205] width 100 height 21
click at [442, 253] on input "text" at bounding box center [441, 252] width 100 height 21
click at [1000, 369] on span "Home" at bounding box center [998, 368] width 23 height 9
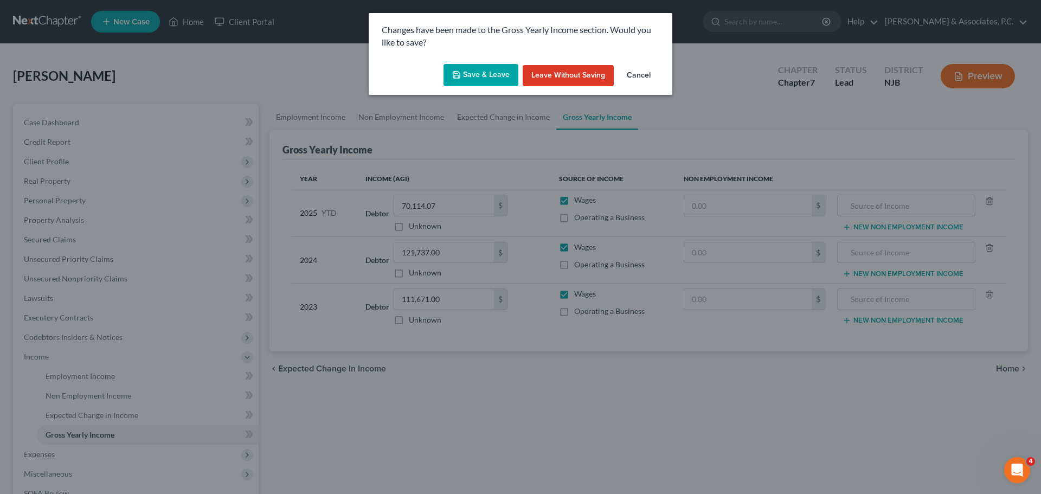
click at [466, 77] on button "Save & Leave" at bounding box center [480, 75] width 75 height 23
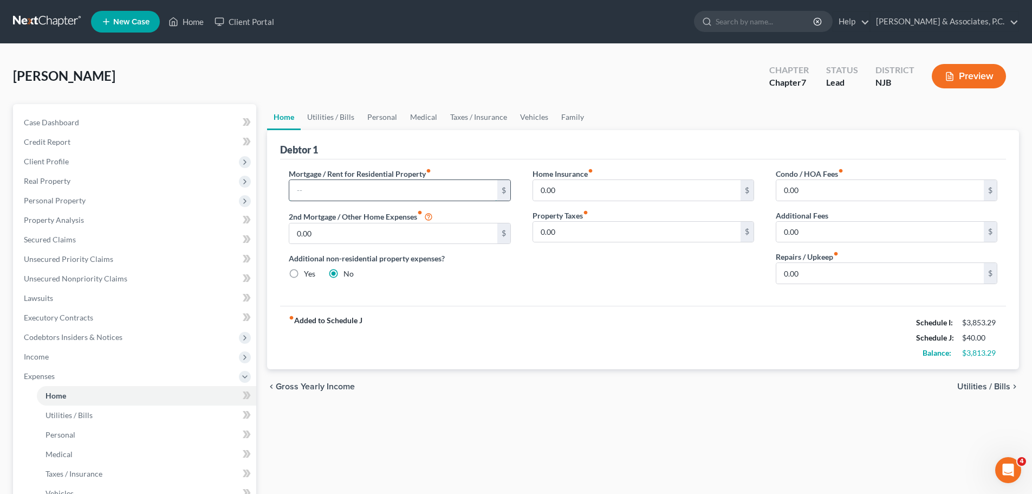
click at [356, 186] on input "text" at bounding box center [393, 190] width 208 height 21
click at [408, 188] on input "800.00" at bounding box center [393, 190] width 208 height 21
click at [417, 195] on input "800.00" at bounding box center [393, 190] width 208 height 21
click at [399, 188] on input "800.00" at bounding box center [393, 190] width 208 height 21
click at [372, 185] on input "800.00" at bounding box center [393, 190] width 208 height 21
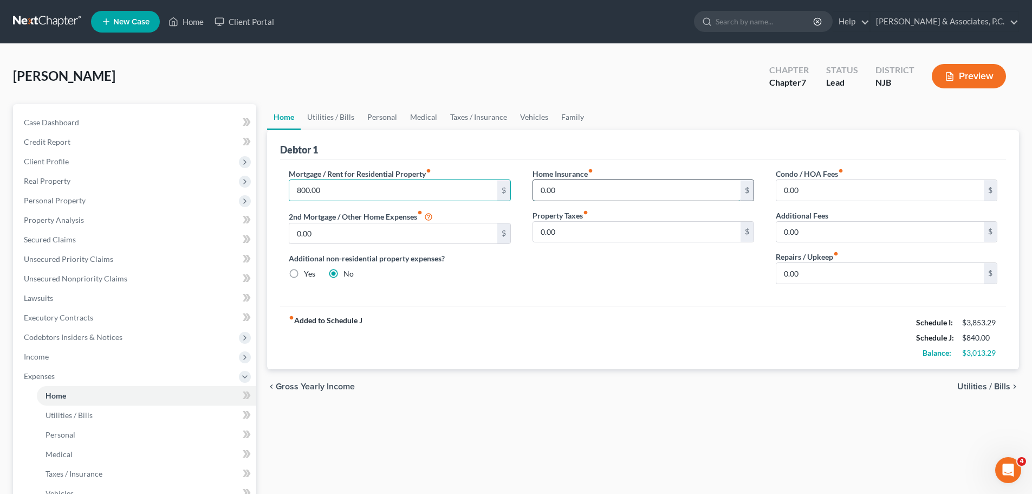
click at [576, 183] on input "0.00" at bounding box center [637, 190] width 208 height 21
drag, startPoint x: 580, startPoint y: 229, endPoint x: 518, endPoint y: 219, distance: 62.5
click at [579, 228] on input "0.00" at bounding box center [637, 232] width 208 height 21
click at [343, 113] on link "Utilities / Bills" at bounding box center [331, 117] width 60 height 26
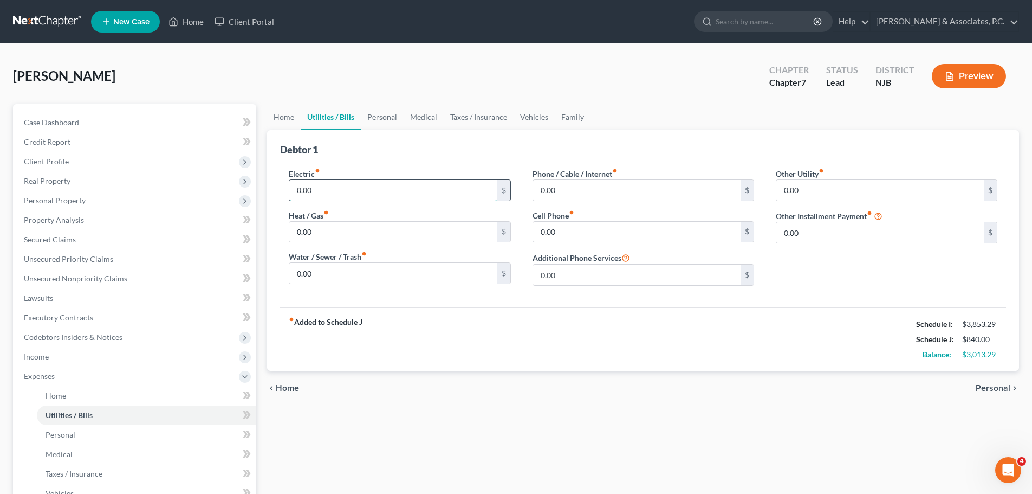
click at [352, 196] on input "0.00" at bounding box center [393, 190] width 208 height 21
click at [591, 230] on input "0.00" at bounding box center [637, 232] width 208 height 21
click at [571, 186] on input "0.00" at bounding box center [637, 190] width 208 height 21
drag, startPoint x: 384, startPoint y: 112, endPoint x: 396, endPoint y: 115, distance: 12.9
click at [384, 112] on link "Personal" at bounding box center [382, 117] width 43 height 26
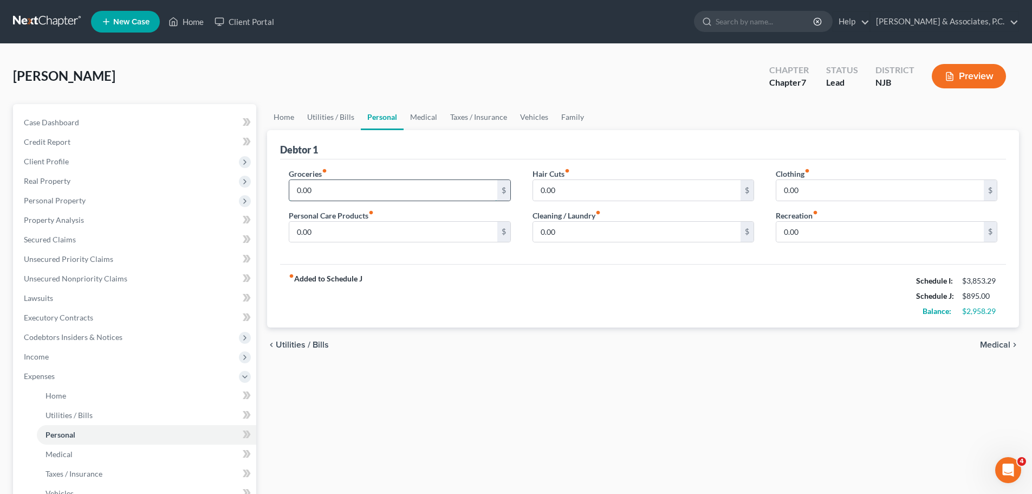
click at [376, 191] on input "0.00" at bounding box center [393, 190] width 208 height 21
click at [602, 185] on input "0.00" at bounding box center [637, 190] width 208 height 21
click at [399, 242] on input "0.00" at bounding box center [393, 232] width 208 height 21
click at [583, 184] on input "0.00" at bounding box center [637, 190] width 208 height 21
click at [591, 233] on input "0.00" at bounding box center [637, 232] width 208 height 21
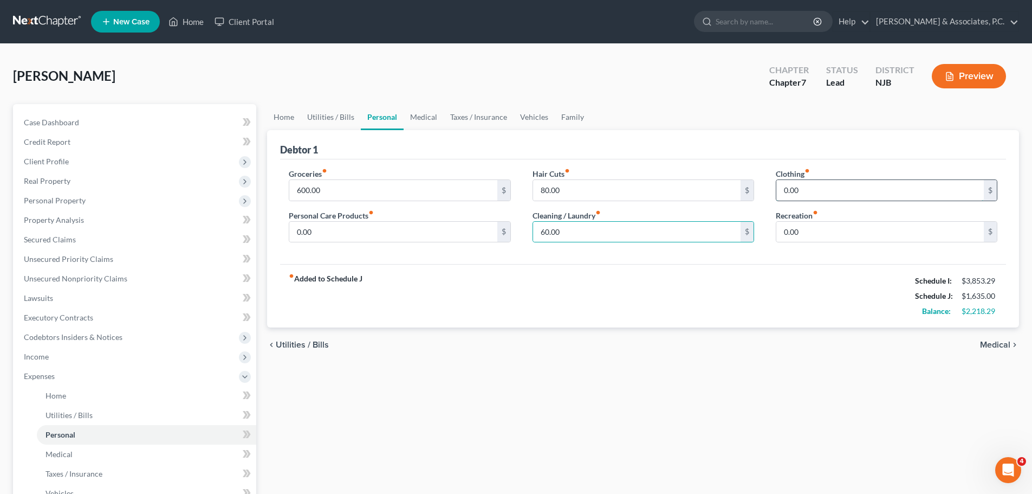
drag, startPoint x: 824, startPoint y: 187, endPoint x: 802, endPoint y: 199, distance: 25.0
click at [823, 189] on input "0.00" at bounding box center [881, 190] width 208 height 21
click at [821, 233] on input "0.00" at bounding box center [881, 232] width 208 height 21
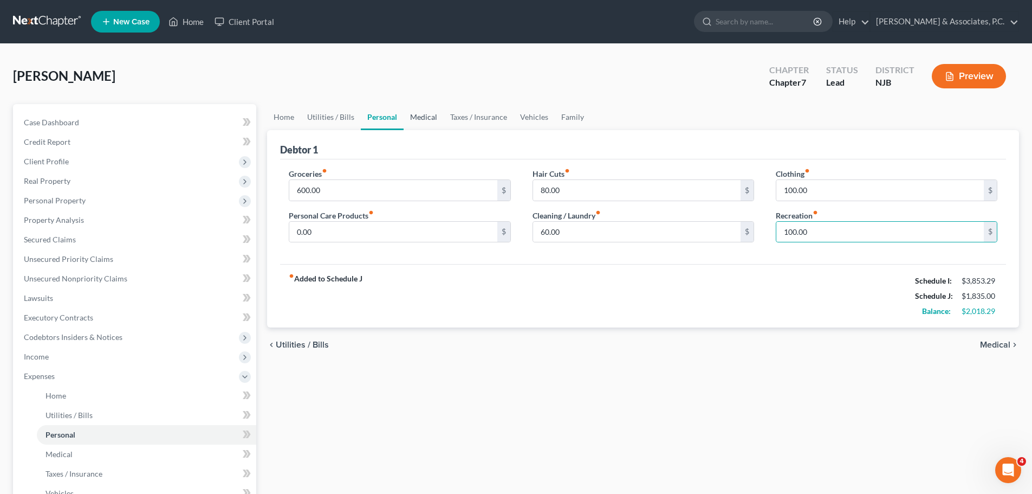
drag, startPoint x: 421, startPoint y: 113, endPoint x: 431, endPoint y: 127, distance: 17.5
click at [420, 115] on link "Medical" at bounding box center [424, 117] width 40 height 26
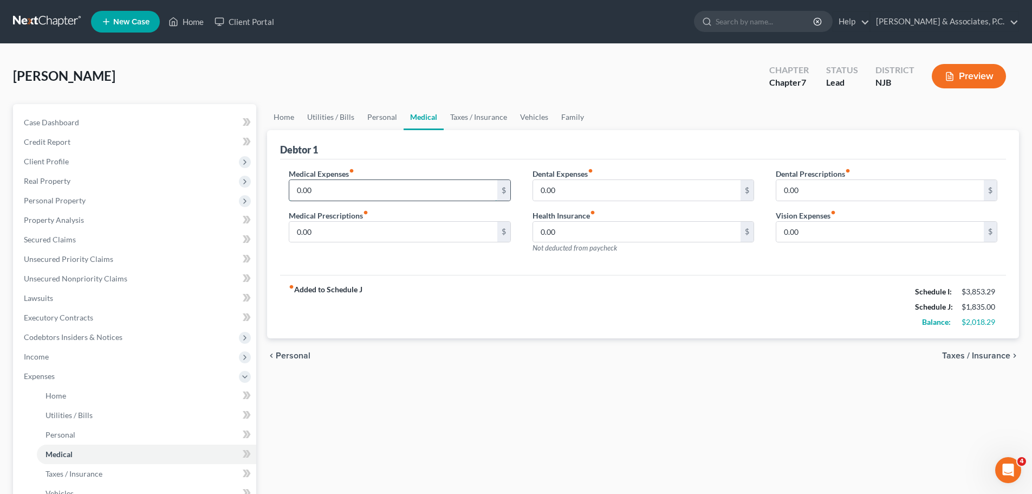
click at [355, 189] on input "0.00" at bounding box center [393, 190] width 208 height 21
click at [357, 227] on input "0.00" at bounding box center [393, 232] width 208 height 21
click at [354, 192] on input "0.00" at bounding box center [393, 190] width 208 height 21
click at [412, 199] on input "0.00" at bounding box center [393, 190] width 208 height 21
click at [620, 196] on input "0.00" at bounding box center [637, 190] width 208 height 21
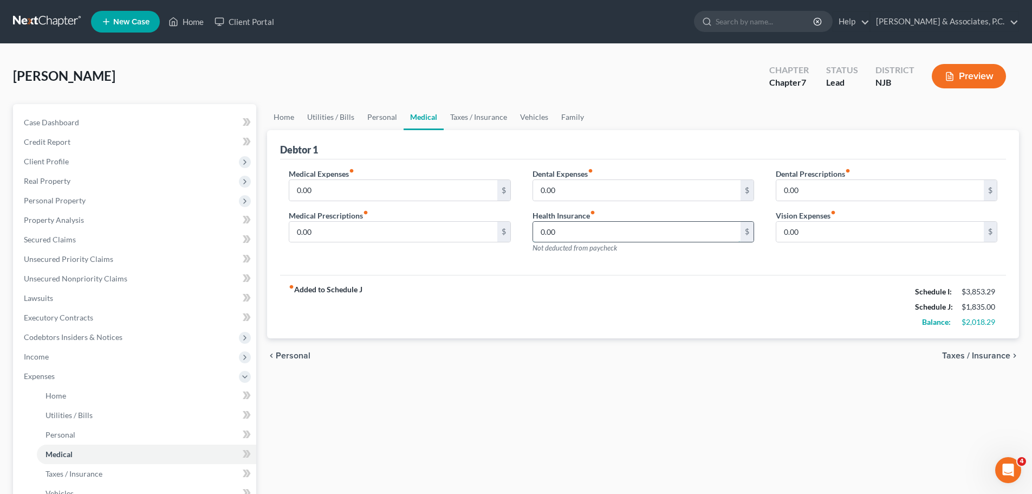
click at [651, 226] on input "0.00" at bounding box center [637, 232] width 208 height 21
click at [824, 231] on input "0.00" at bounding box center [881, 232] width 208 height 21
drag, startPoint x: 490, startPoint y: 117, endPoint x: 490, endPoint y: 124, distance: 6.5
click at [490, 117] on link "Taxes / Insurance" at bounding box center [479, 117] width 70 height 26
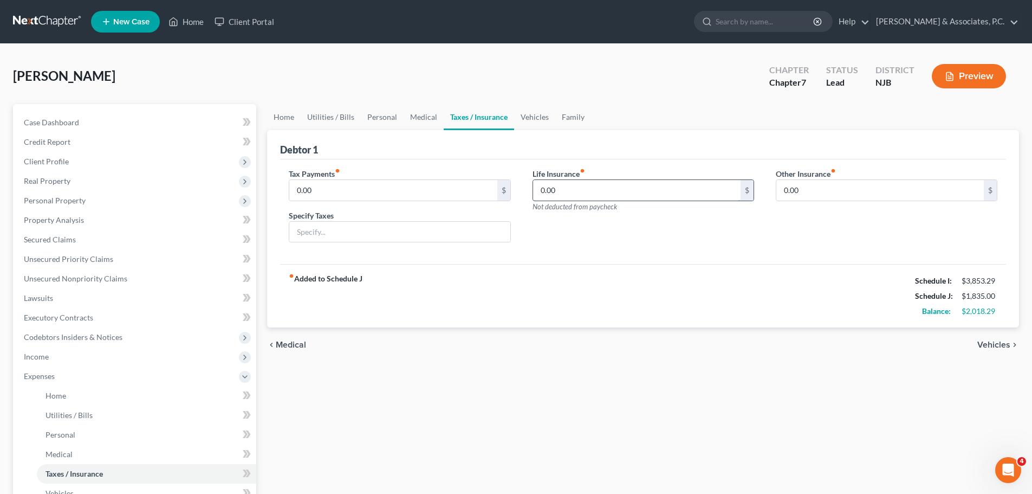
click at [574, 186] on input "0.00" at bounding box center [637, 190] width 208 height 21
drag, startPoint x: 530, startPoint y: 117, endPoint x: 512, endPoint y: 148, distance: 36.2
click at [530, 115] on link "Vehicles" at bounding box center [534, 117] width 41 height 26
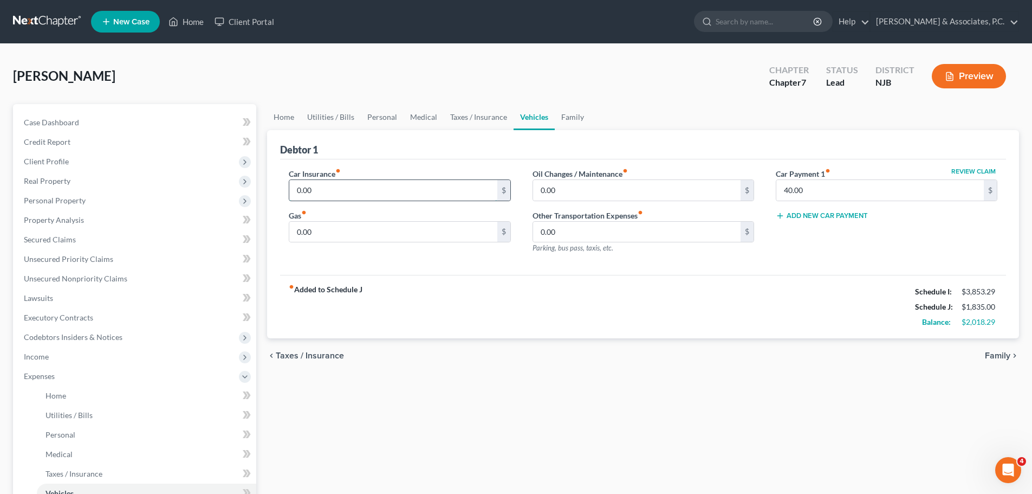
click at [390, 190] on input "0.00" at bounding box center [393, 190] width 208 height 21
click at [287, 115] on link "Home" at bounding box center [284, 117] width 34 height 26
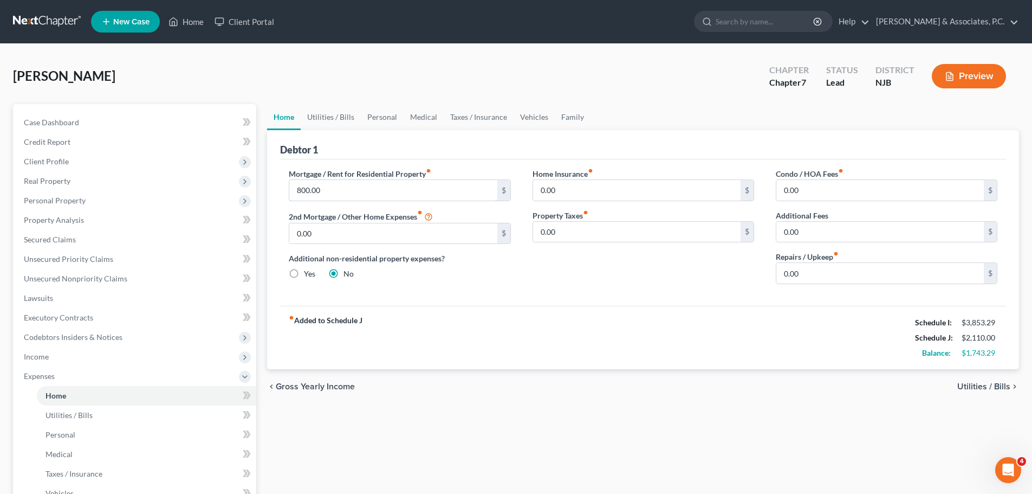
drag, startPoint x: 353, startPoint y: 193, endPoint x: 349, endPoint y: 166, distance: 28.0
click at [353, 193] on input "800.00" at bounding box center [393, 190] width 208 height 21
drag, startPoint x: 537, startPoint y: 118, endPoint x: 544, endPoint y: 128, distance: 13.2
click at [538, 118] on link "Vehicles" at bounding box center [534, 117] width 41 height 26
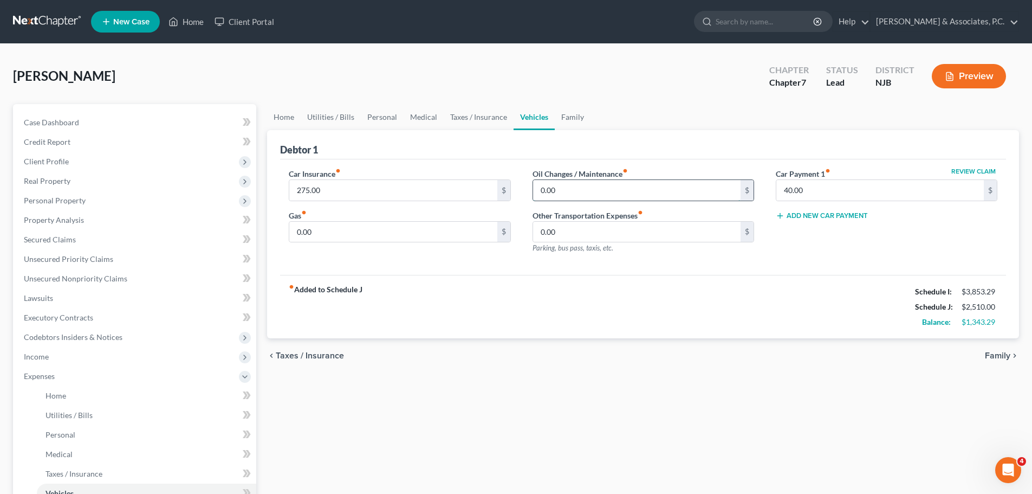
click at [572, 196] on input "0.00" at bounding box center [637, 190] width 208 height 21
drag, startPoint x: 592, startPoint y: 184, endPoint x: 520, endPoint y: 186, distance: 72.1
click at [503, 186] on div "Car Insurance fiber_manual_record 275.00 $ Gas fiber_manual_record 0.00 $ Oil C…" at bounding box center [643, 215] width 731 height 94
click at [573, 195] on input "80.00" at bounding box center [637, 190] width 208 height 21
click at [378, 233] on input "0.00" at bounding box center [393, 232] width 208 height 21
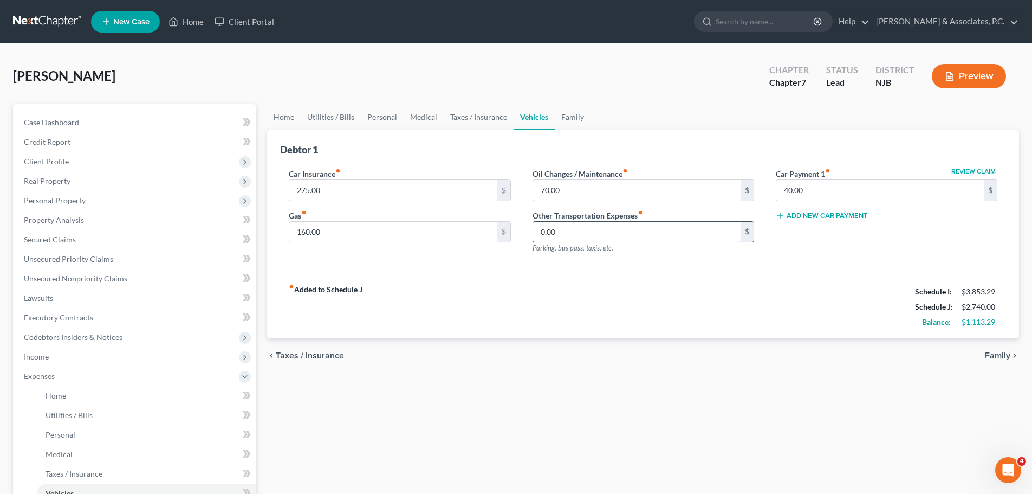
click at [566, 229] on input "0.00" at bounding box center [637, 232] width 208 height 21
click at [570, 118] on link "Family" at bounding box center [573, 117] width 36 height 26
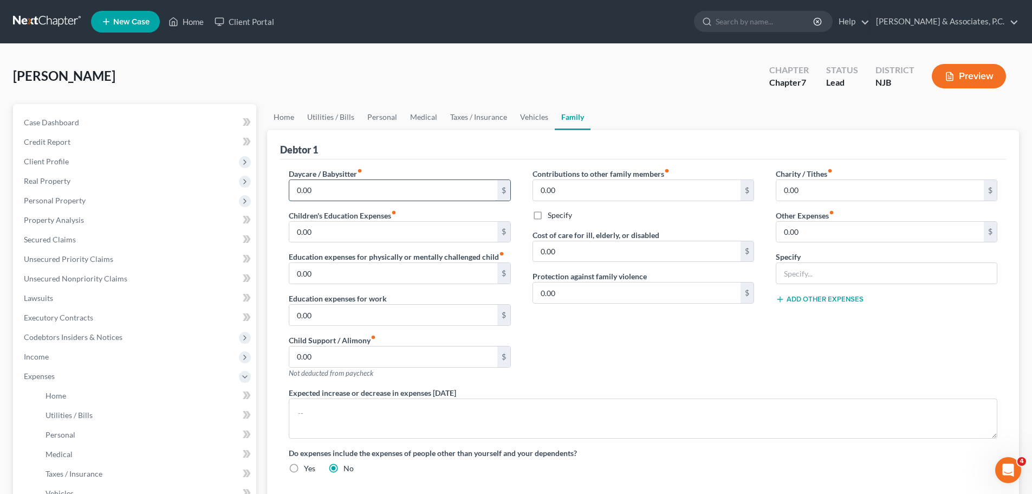
click at [384, 191] on input "0.00" at bounding box center [393, 190] width 208 height 21
click at [608, 140] on div "Debtor 1" at bounding box center [643, 144] width 726 height 29
click at [533, 121] on link "Vehicles" at bounding box center [534, 117] width 41 height 26
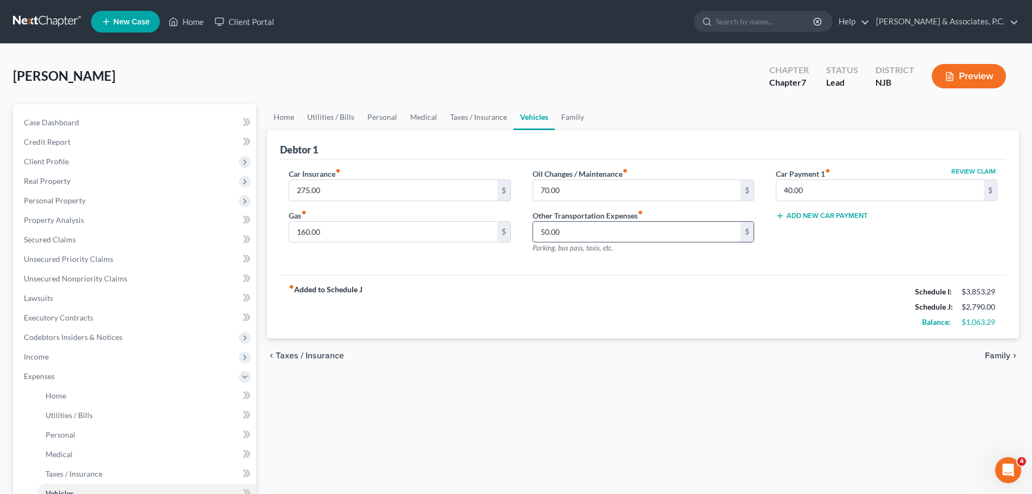
click at [590, 235] on input "50.00" at bounding box center [637, 232] width 208 height 21
click at [567, 119] on link "Family" at bounding box center [573, 117] width 36 height 26
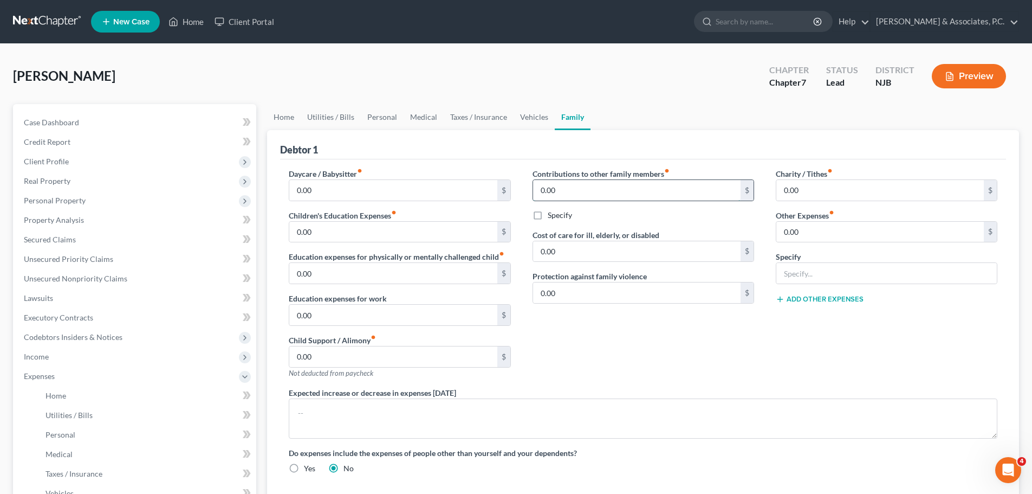
click at [635, 188] on input "0.00" at bounding box center [637, 190] width 208 height 21
click at [842, 188] on input "0.00" at bounding box center [881, 190] width 208 height 21
click at [656, 191] on input "0.00" at bounding box center [637, 190] width 208 height 21
click at [649, 189] on input "0.00" at bounding box center [637, 190] width 208 height 21
click at [818, 187] on input "0.00" at bounding box center [881, 190] width 208 height 21
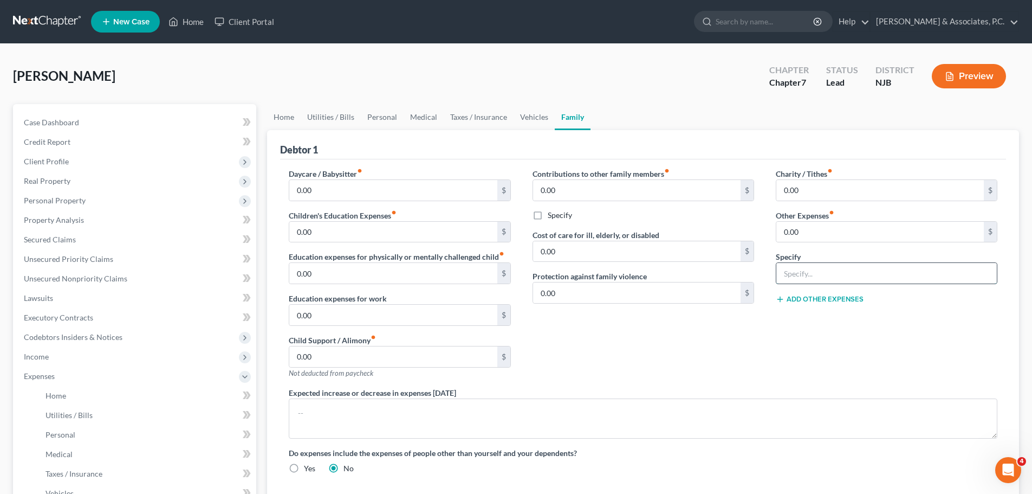
click at [831, 274] on input "text" at bounding box center [887, 273] width 221 height 21
click at [629, 191] on input "0.00" at bounding box center [637, 190] width 208 height 21
click at [548, 216] on label "Specify" at bounding box center [560, 215] width 24 height 11
click at [552, 216] on input "Specify" at bounding box center [555, 213] width 7 height 7
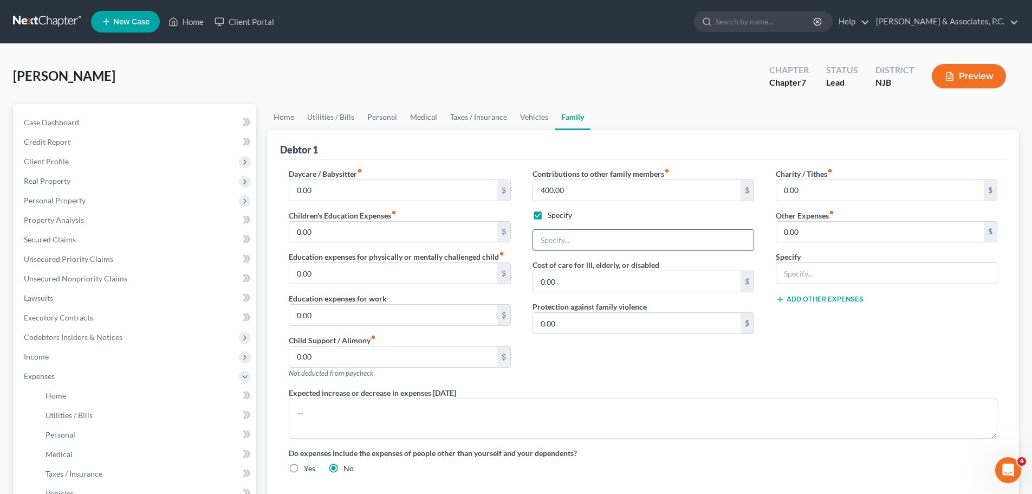
click at [609, 240] on input "text" at bounding box center [643, 240] width 221 height 21
drag, startPoint x: 282, startPoint y: 115, endPoint x: 369, endPoint y: 120, distance: 86.3
click at [283, 115] on link "Home" at bounding box center [284, 117] width 34 height 26
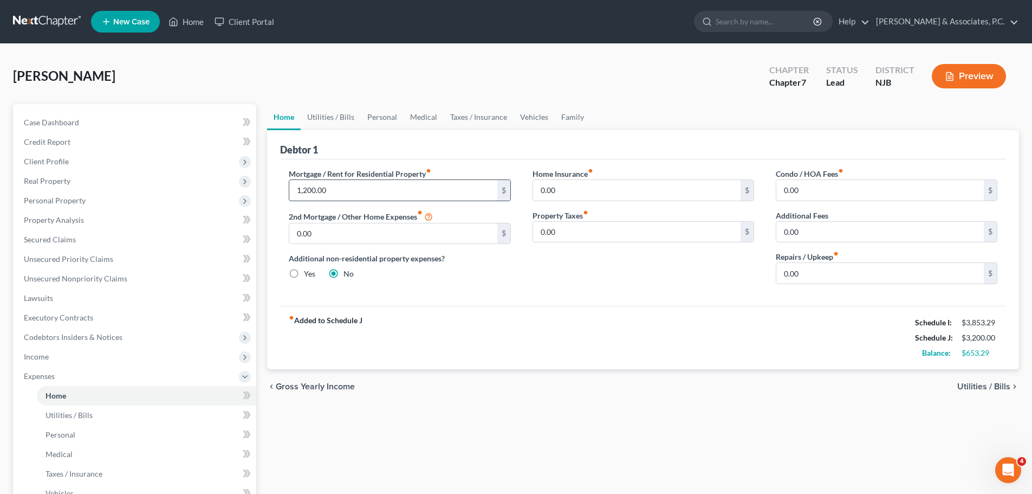
click at [345, 189] on input "1,200.00" at bounding box center [393, 190] width 208 height 21
click at [328, 114] on link "Utilities / Bills" at bounding box center [331, 117] width 60 height 26
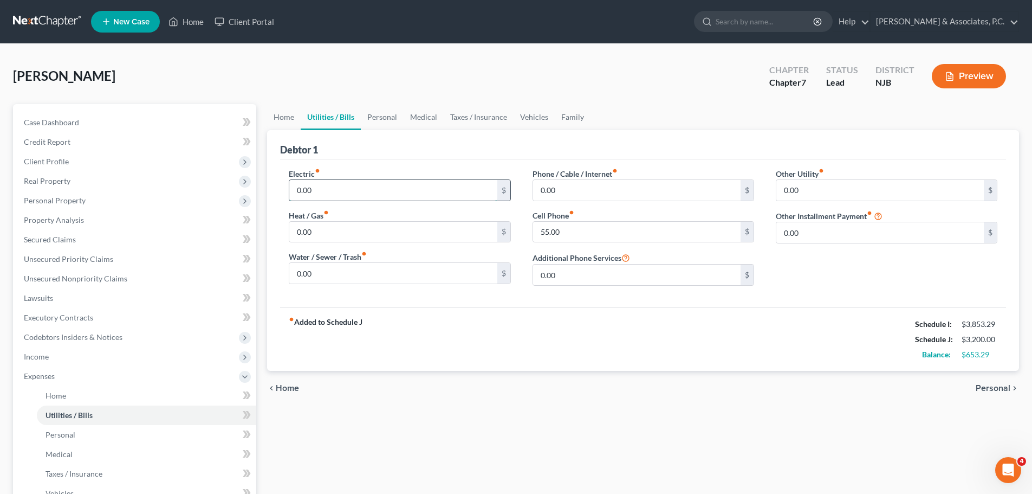
click at [341, 198] on input "0.00" at bounding box center [393, 190] width 208 height 21
click at [570, 232] on input "55.00" at bounding box center [637, 232] width 208 height 21
drag, startPoint x: 549, startPoint y: 186, endPoint x: 557, endPoint y: 191, distance: 9.3
click at [550, 187] on input "182.00" at bounding box center [637, 190] width 208 height 21
click at [283, 115] on link "Home" at bounding box center [284, 117] width 34 height 26
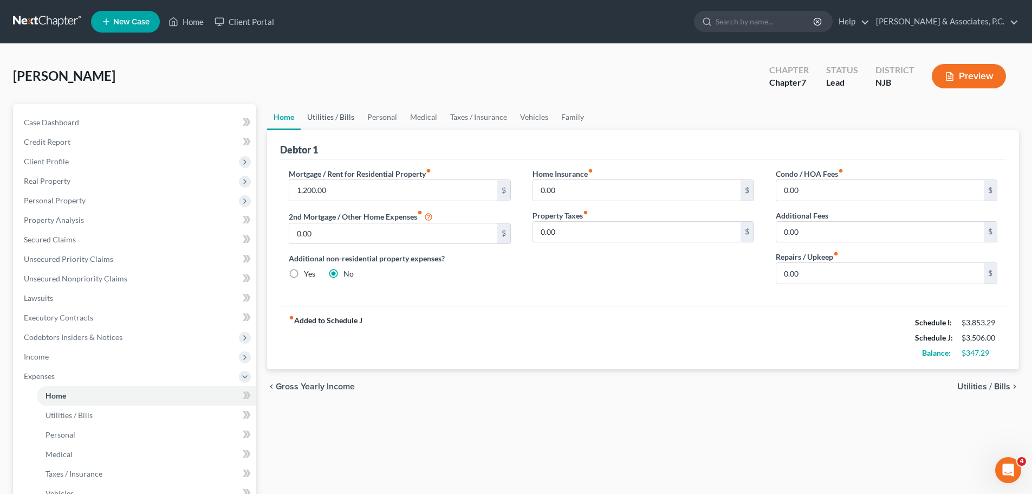
click at [343, 119] on link "Utilities / Bills" at bounding box center [331, 117] width 60 height 26
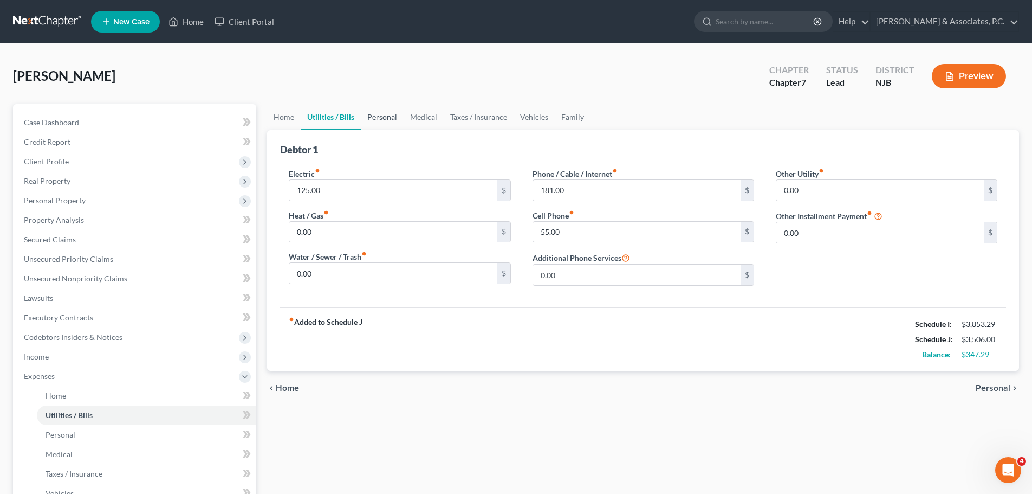
drag, startPoint x: 386, startPoint y: 114, endPoint x: 415, endPoint y: 121, distance: 29.6
click at [386, 114] on link "Personal" at bounding box center [382, 117] width 43 height 26
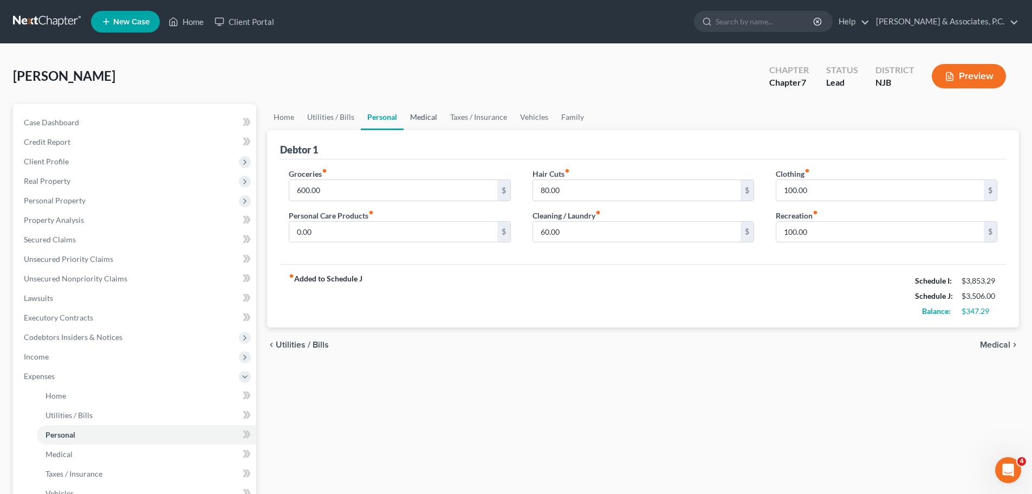
click at [421, 119] on link "Medical" at bounding box center [424, 117] width 40 height 26
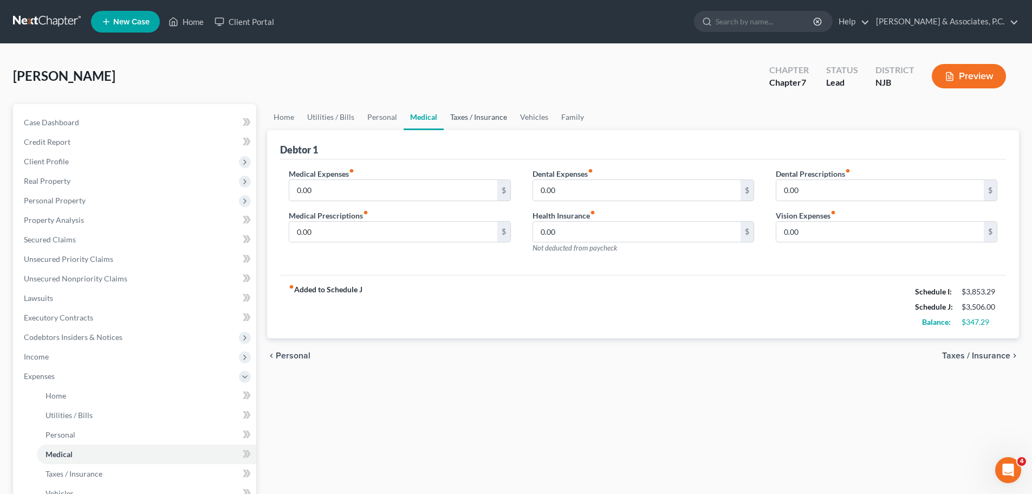
click at [473, 117] on link "Taxes / Insurance" at bounding box center [479, 117] width 70 height 26
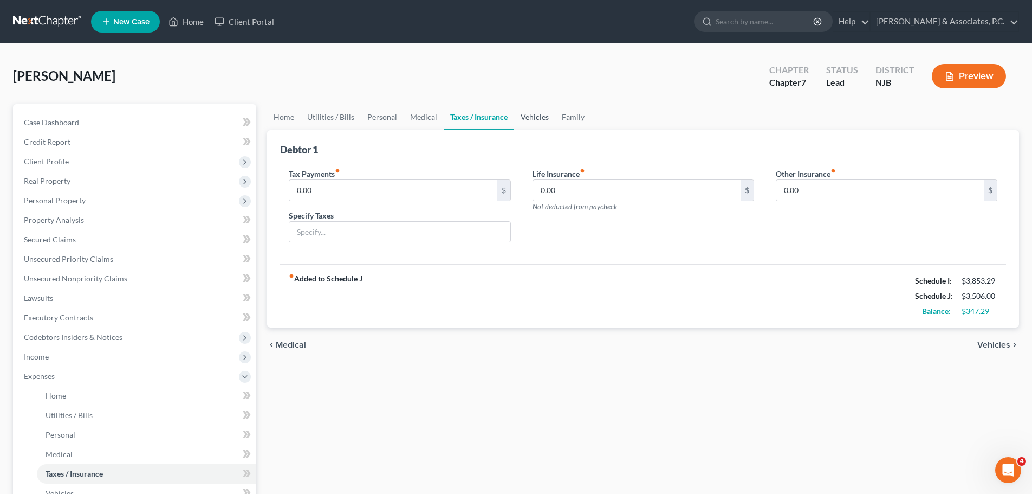
click at [531, 115] on link "Vehicles" at bounding box center [534, 117] width 41 height 26
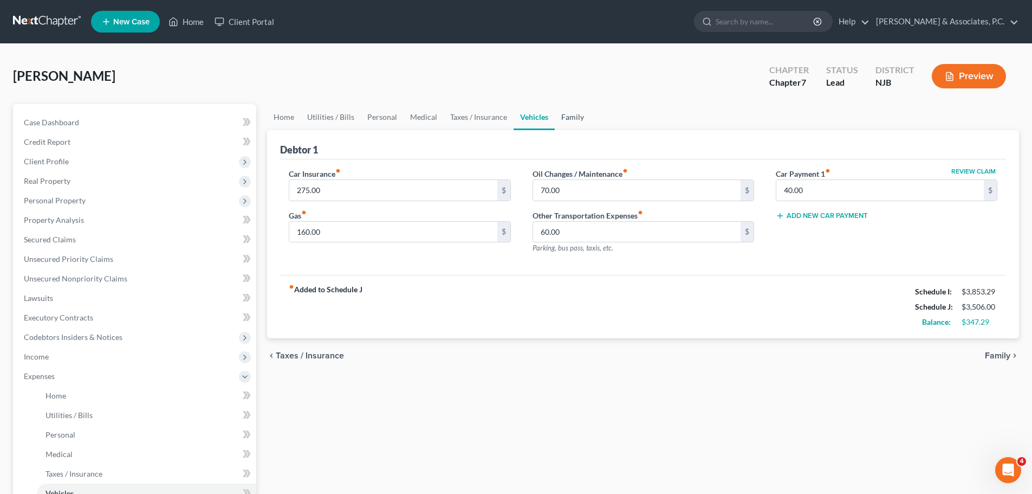
click at [580, 115] on link "Family" at bounding box center [573, 117] width 36 height 26
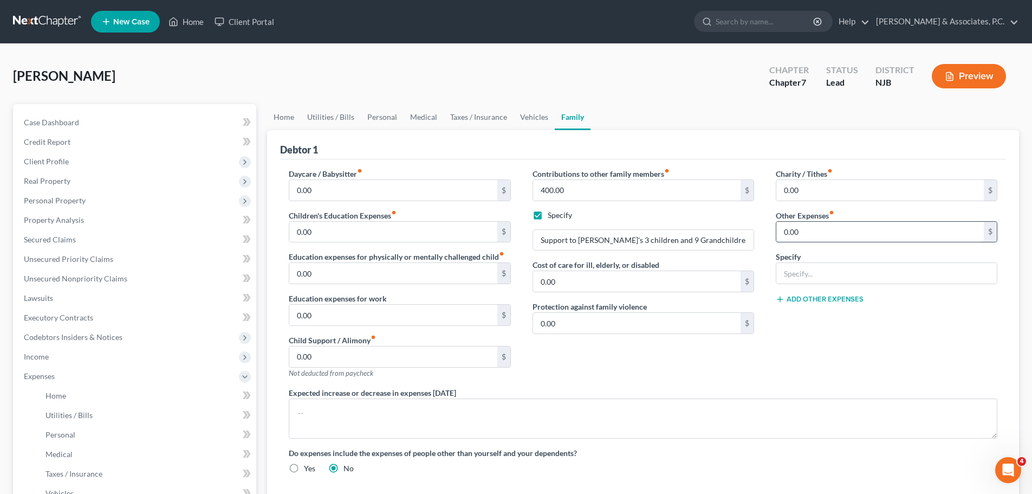
click at [818, 231] on input "0.00" at bounding box center [881, 232] width 208 height 21
click at [282, 112] on link "Home" at bounding box center [284, 117] width 34 height 26
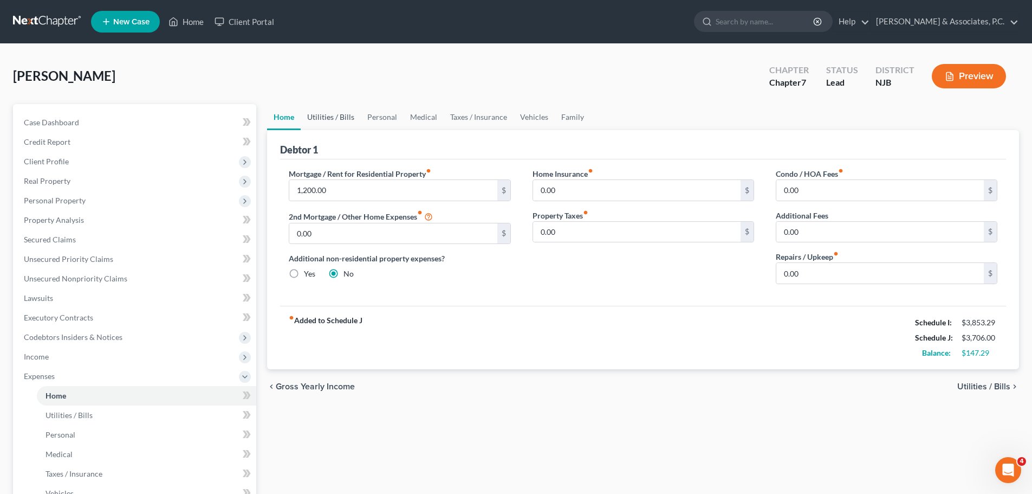
click at [335, 113] on link "Utilities / Bills" at bounding box center [331, 117] width 60 height 26
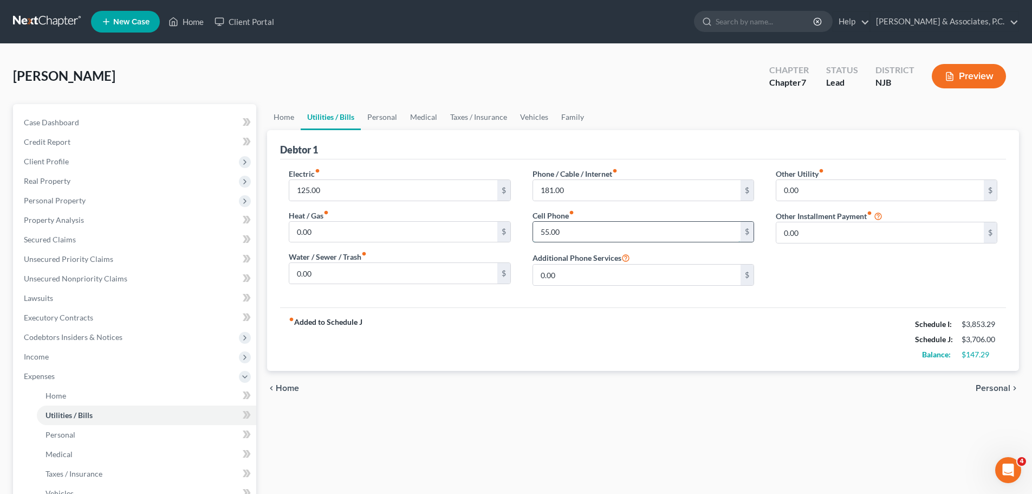
drag, startPoint x: 587, startPoint y: 237, endPoint x: 604, endPoint y: 236, distance: 16.8
click at [589, 235] on input "55.00" at bounding box center [637, 232] width 208 height 21
click at [383, 120] on link "Personal" at bounding box center [382, 117] width 43 height 26
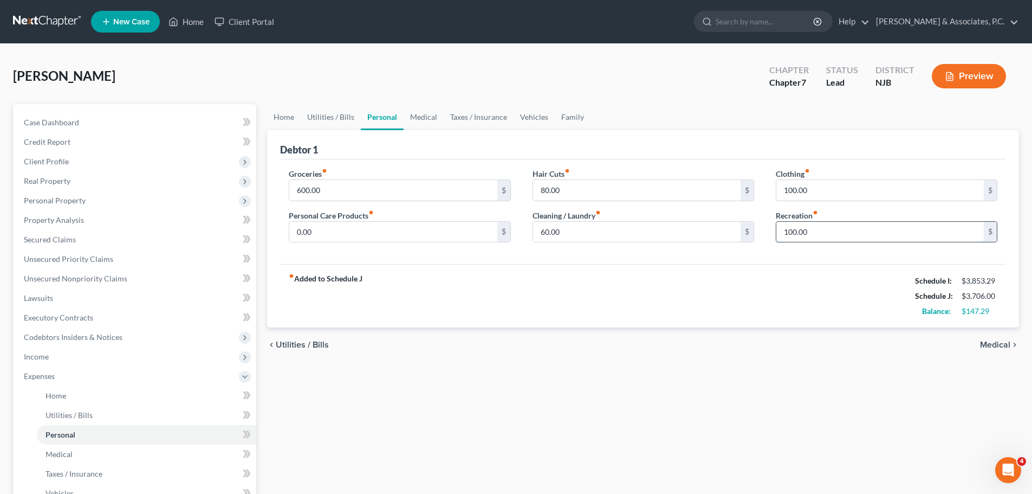
click at [828, 228] on input "100.00" at bounding box center [881, 232] width 208 height 21
click at [594, 236] on input "60.00" at bounding box center [637, 232] width 208 height 21
click at [422, 231] on input "0.00" at bounding box center [393, 232] width 208 height 21
drag, startPoint x: 436, startPoint y: 112, endPoint x: 449, endPoint y: 116, distance: 13.2
click at [435, 112] on link "Medical" at bounding box center [424, 117] width 40 height 26
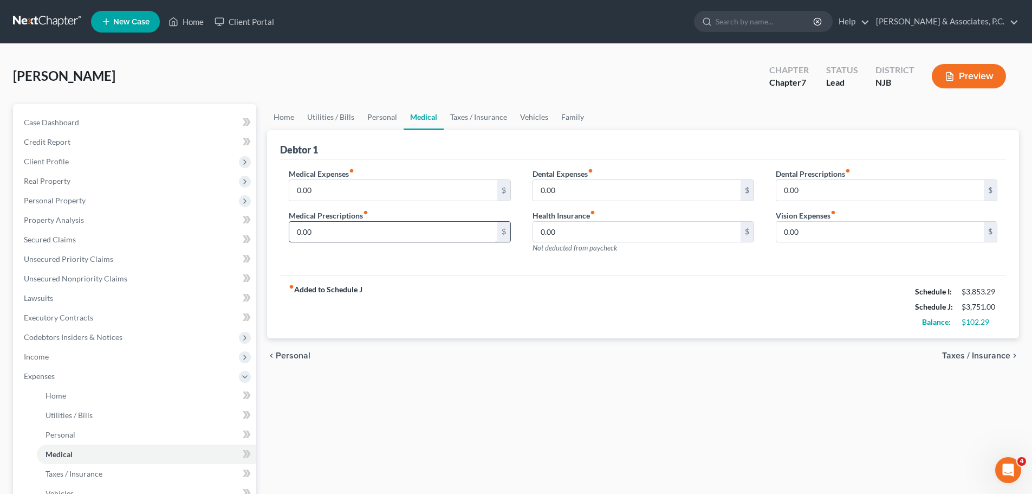
click at [398, 223] on input "0.00" at bounding box center [393, 232] width 208 height 21
click at [409, 188] on input "0.00" at bounding box center [393, 190] width 208 height 21
click at [374, 229] on input "40.00" at bounding box center [393, 232] width 208 height 21
drag, startPoint x: 464, startPoint y: 118, endPoint x: 482, endPoint y: 134, distance: 24.2
click at [464, 118] on link "Taxes / Insurance" at bounding box center [479, 117] width 70 height 26
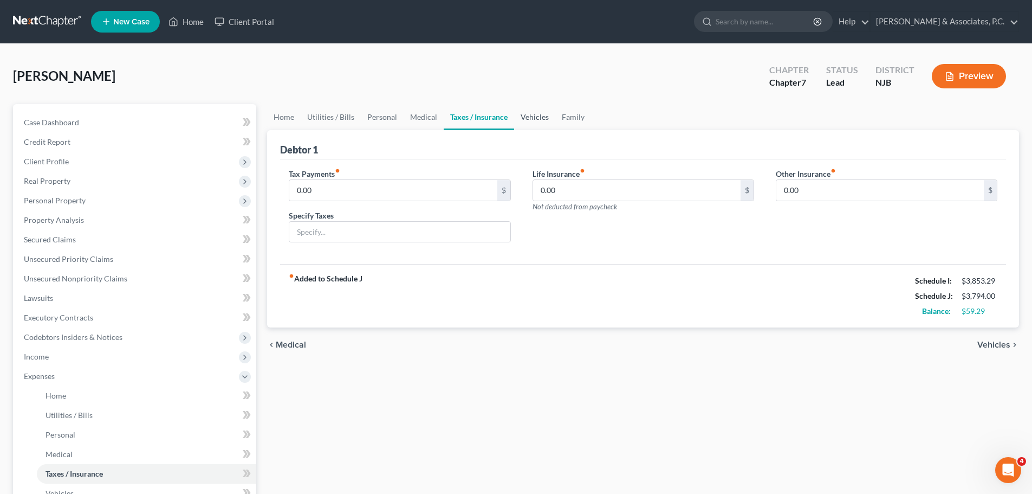
click at [528, 119] on link "Vehicles" at bounding box center [534, 117] width 41 height 26
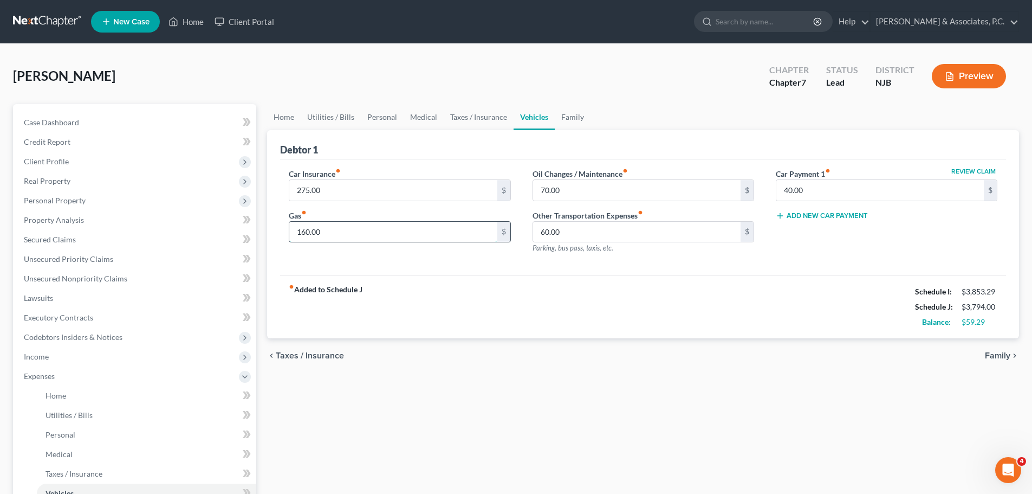
click at [389, 234] on input "160.00" at bounding box center [393, 232] width 208 height 21
click at [589, 232] on input "60.00" at bounding box center [637, 232] width 208 height 21
drag, startPoint x: 578, startPoint y: 232, endPoint x: 513, endPoint y: 235, distance: 65.7
click at [509, 233] on div "Car Insurance fiber_manual_record 275.00 $ Gas fiber_manual_record 230.00 $ Oil…" at bounding box center [643, 215] width 731 height 94
drag, startPoint x: 574, startPoint y: 235, endPoint x: 481, endPoint y: 229, distance: 93.4
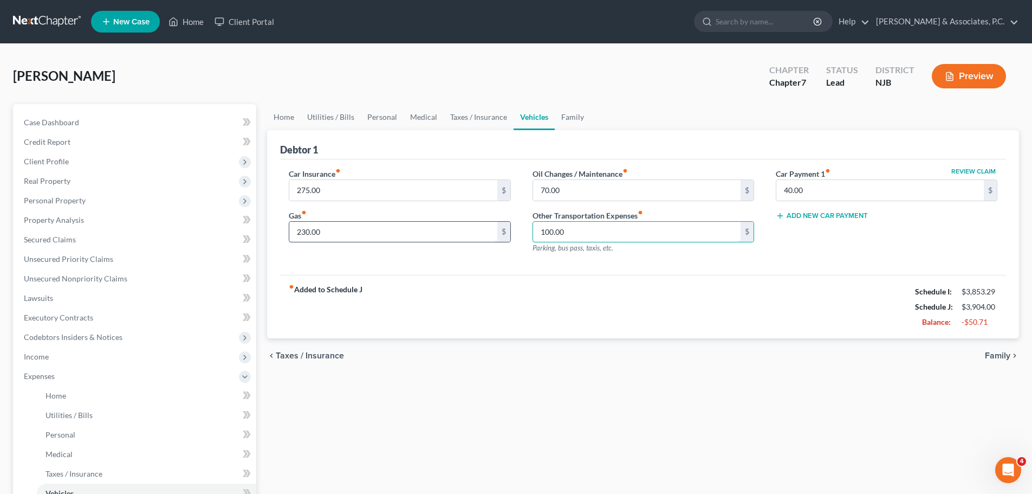
click at [492, 228] on div "Car Insurance fiber_manual_record 275.00 $ Gas fiber_manual_record 230.00 $ Oil…" at bounding box center [643, 215] width 731 height 94
drag, startPoint x: 340, startPoint y: 229, endPoint x: 350, endPoint y: 211, distance: 20.6
click at [341, 229] on input "230.00" at bounding box center [393, 232] width 208 height 21
drag, startPoint x: 391, startPoint y: 221, endPoint x: 390, endPoint y: 228, distance: 7.8
click at [389, 223] on div "200.00 $" at bounding box center [400, 232] width 222 height 22
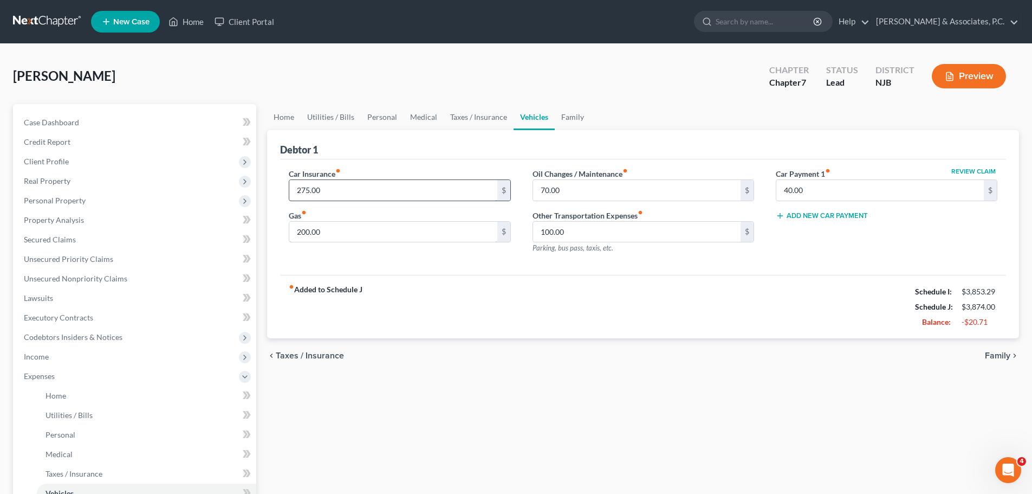
drag, startPoint x: 383, startPoint y: 229, endPoint x: 451, endPoint y: 198, distance: 75.4
click at [382, 229] on input "200.00" at bounding box center [393, 232] width 208 height 21
click at [587, 233] on input "100.00" at bounding box center [637, 232] width 208 height 21
drag, startPoint x: 345, startPoint y: 192, endPoint x: 595, endPoint y: 188, distance: 250.4
click at [345, 191] on input "275.00" at bounding box center [393, 190] width 208 height 21
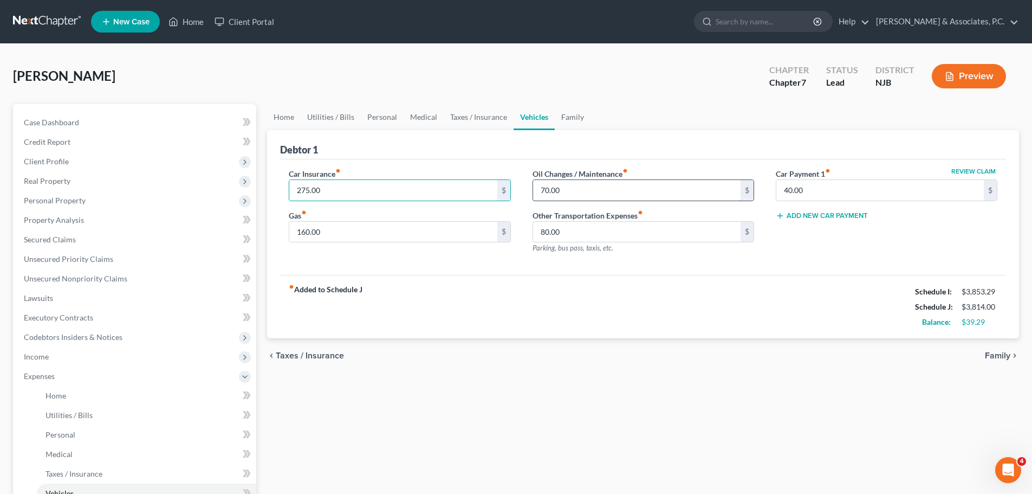
click at [604, 188] on input "70.00" at bounding box center [637, 190] width 208 height 21
drag, startPoint x: 841, startPoint y: 188, endPoint x: 835, endPoint y: 193, distance: 7.3
click at [840, 188] on input "40.00" at bounding box center [881, 190] width 208 height 21
click at [571, 191] on input "70.00" at bounding box center [637, 190] width 208 height 21
click at [579, 232] on input "80.00" at bounding box center [637, 232] width 208 height 21
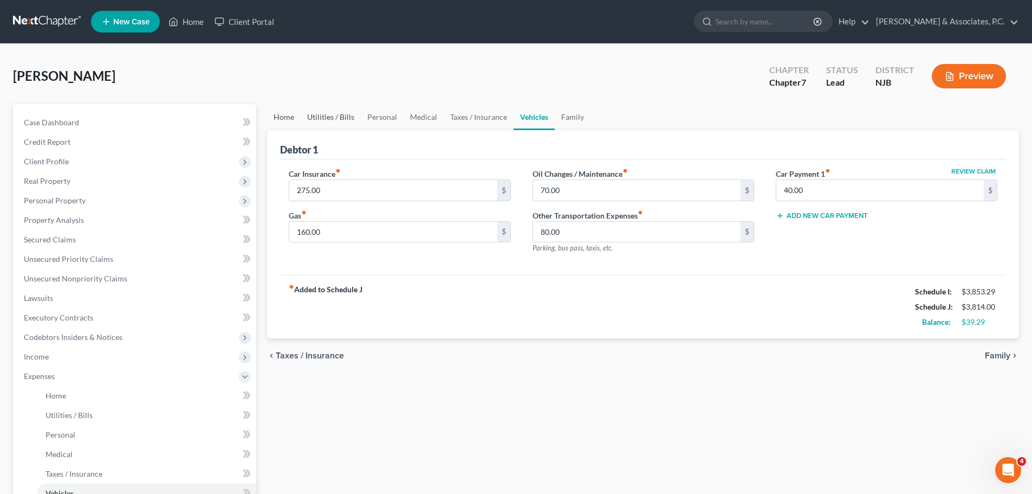
drag, startPoint x: 293, startPoint y: 120, endPoint x: 319, endPoint y: 124, distance: 26.8
click at [292, 120] on link "Home" at bounding box center [284, 117] width 34 height 26
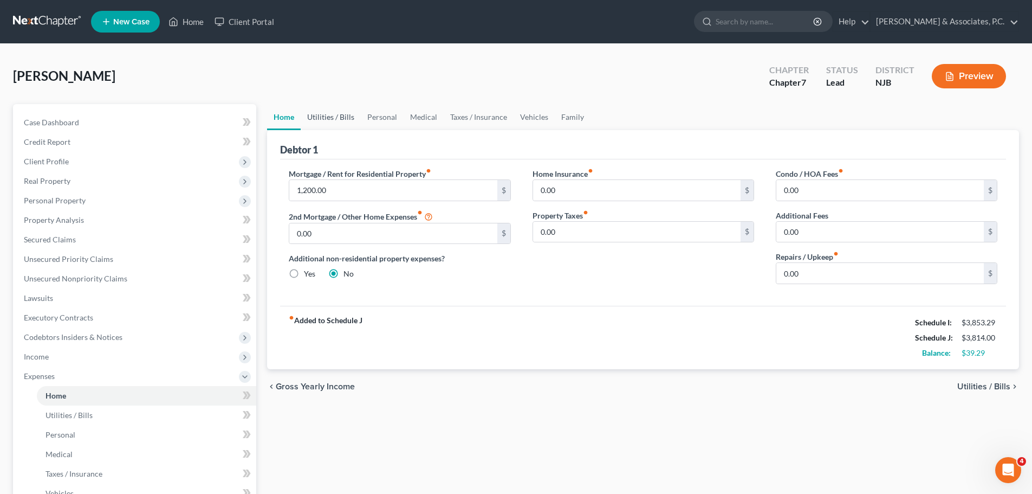
click at [344, 121] on link "Utilities / Bills" at bounding box center [331, 117] width 60 height 26
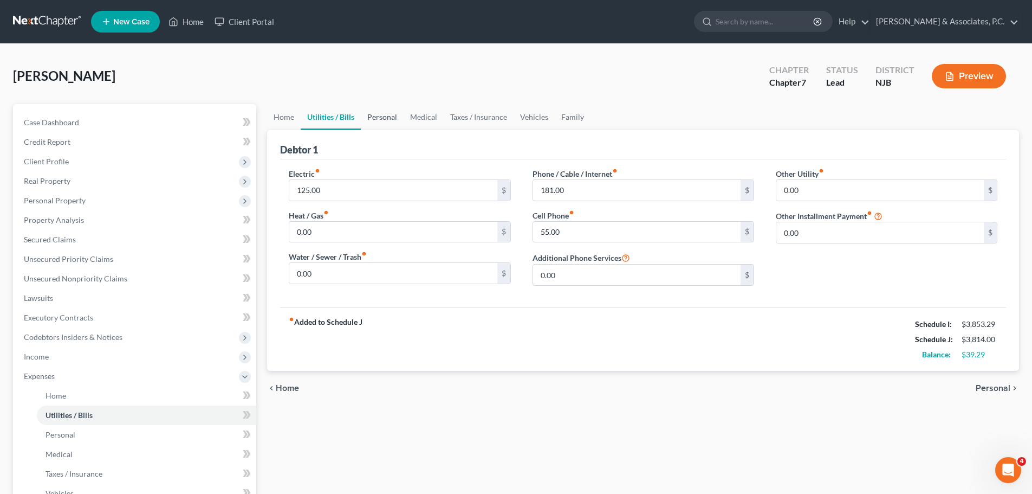
drag, startPoint x: 384, startPoint y: 117, endPoint x: 417, endPoint y: 146, distance: 44.2
click at [384, 117] on link "Personal" at bounding box center [382, 117] width 43 height 26
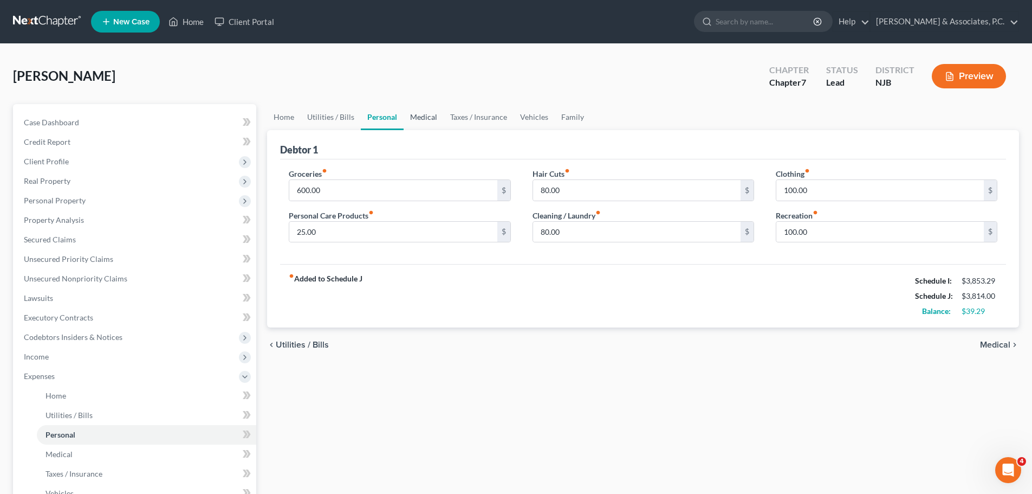
click at [431, 119] on link "Medical" at bounding box center [424, 117] width 40 height 26
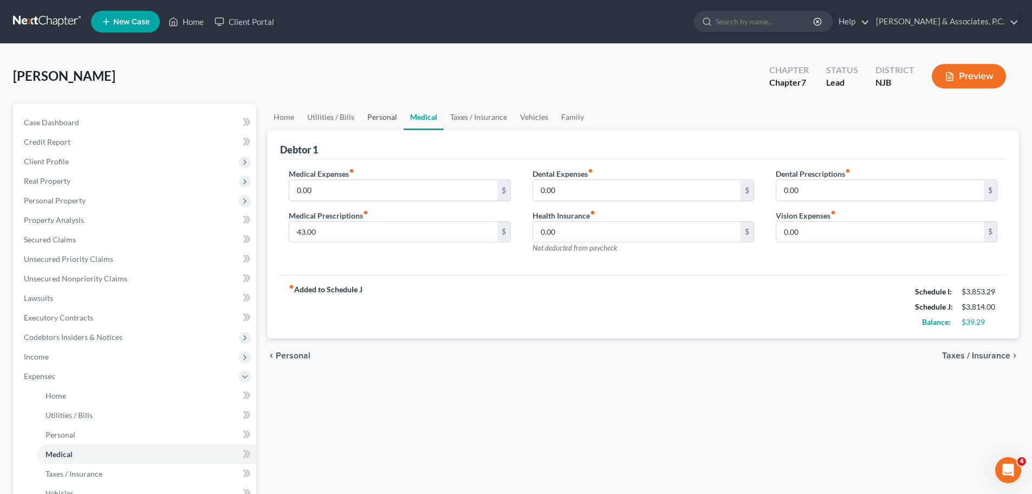
click at [378, 117] on link "Personal" at bounding box center [382, 117] width 43 height 26
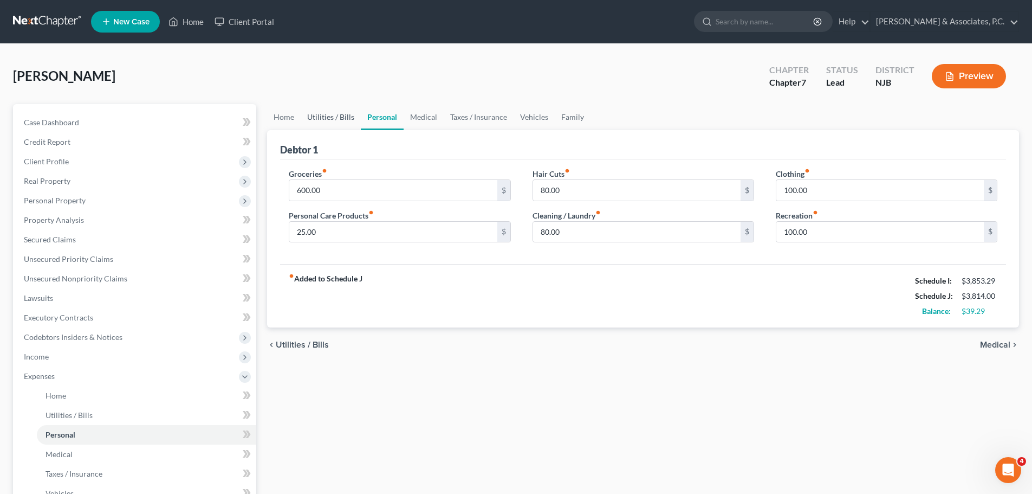
click at [348, 116] on link "Utilities / Bills" at bounding box center [331, 117] width 60 height 26
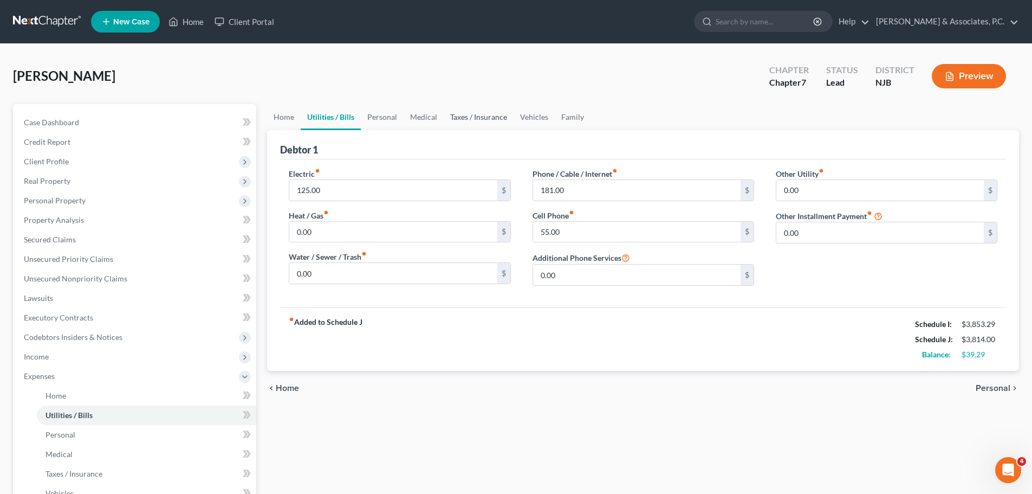
drag, startPoint x: 501, startPoint y: 117, endPoint x: 541, endPoint y: 115, distance: 39.6
click at [502, 117] on link "Taxes / Insurance" at bounding box center [479, 117] width 70 height 26
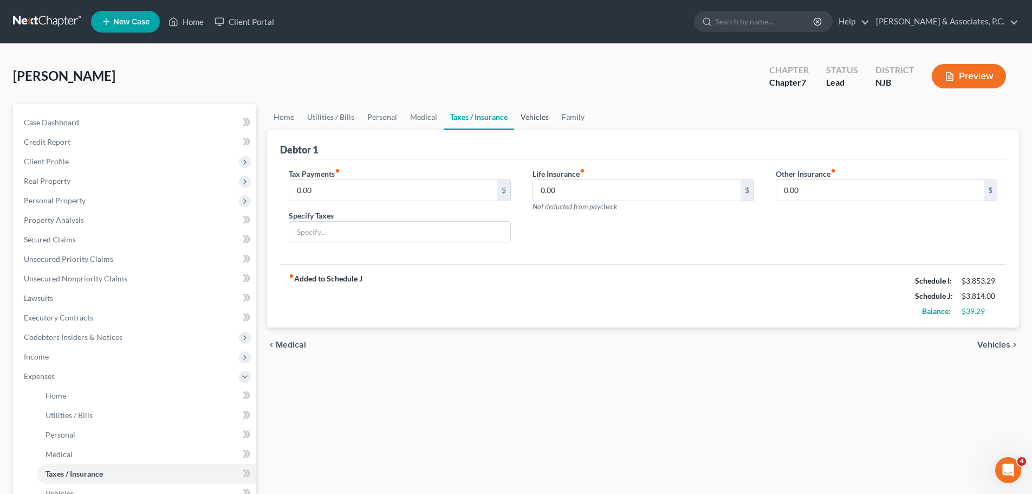
drag, startPoint x: 541, startPoint y: 115, endPoint x: 548, endPoint y: 118, distance: 7.5
click at [541, 114] on link "Vehicles" at bounding box center [534, 117] width 41 height 26
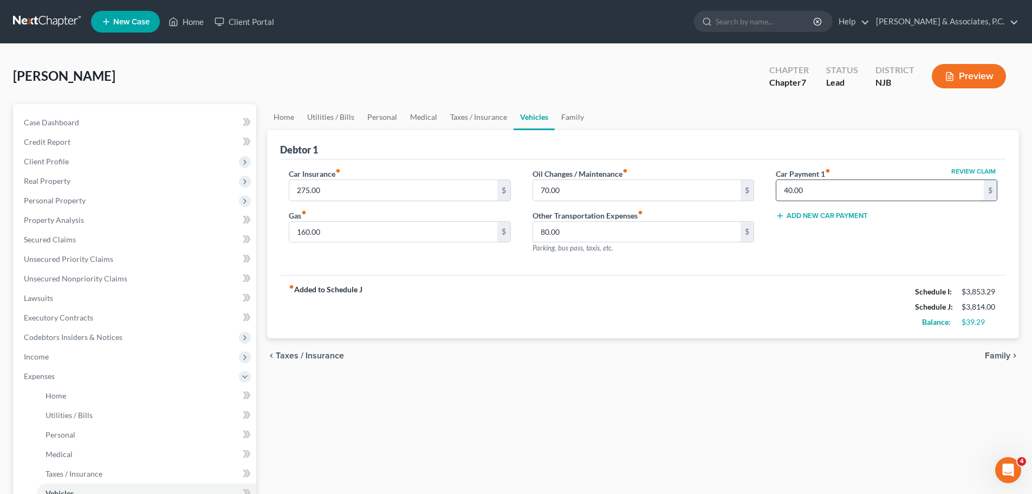
click at [813, 187] on input "40.00" at bounding box center [881, 190] width 208 height 21
drag, startPoint x: 358, startPoint y: 232, endPoint x: 404, endPoint y: 231, distance: 46.1
click at [359, 231] on input "160.00" at bounding box center [393, 232] width 208 height 21
click at [610, 188] on input "70.00" at bounding box center [637, 190] width 208 height 21
drag, startPoint x: 397, startPoint y: 115, endPoint x: 438, endPoint y: 124, distance: 42.6
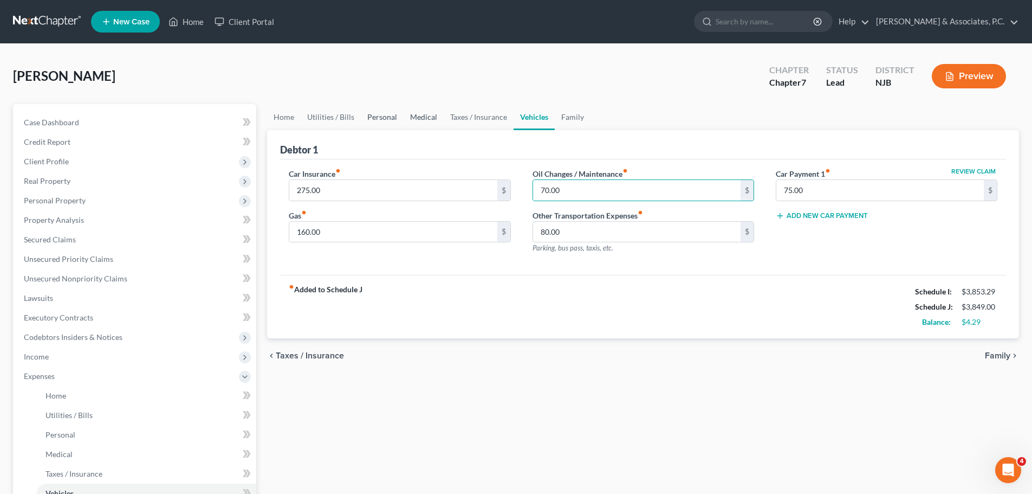
click at [396, 115] on link "Personal" at bounding box center [382, 117] width 43 height 26
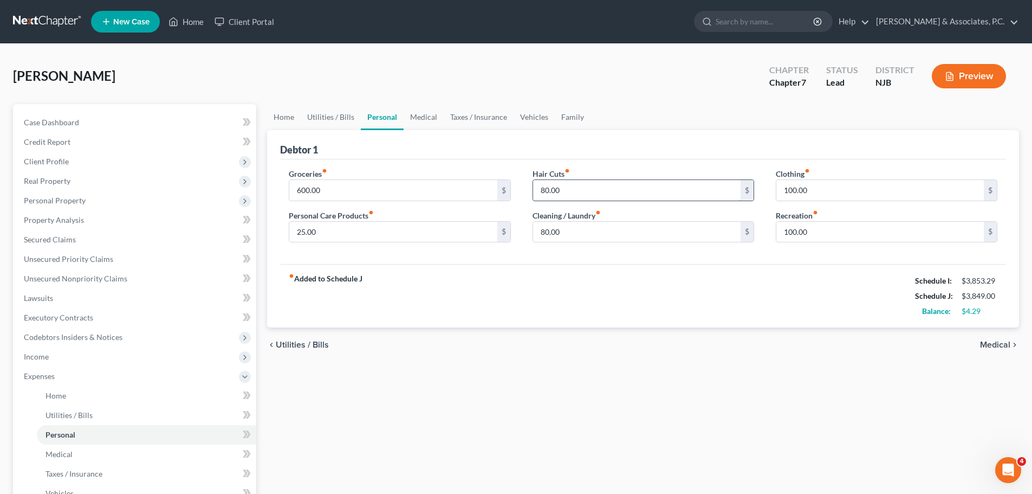
click at [590, 190] on input "80.00" at bounding box center [637, 190] width 208 height 21
click at [834, 229] on input "100.00" at bounding box center [881, 232] width 208 height 21
click at [399, 234] on input "25.00" at bounding box center [393, 232] width 208 height 21
click at [374, 189] on input "600.00" at bounding box center [393, 190] width 208 height 21
click at [588, 197] on input "50.00" at bounding box center [637, 190] width 208 height 21
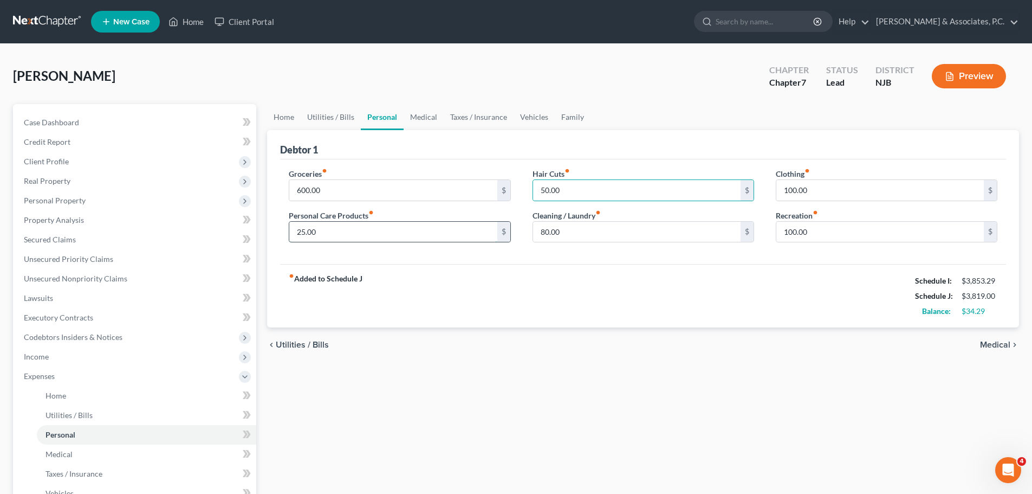
click at [383, 224] on input "25.00" at bounding box center [393, 232] width 208 height 21
click at [831, 185] on input "100.00" at bounding box center [881, 190] width 208 height 21
click at [826, 231] on input "100.00" at bounding box center [881, 232] width 208 height 21
drag, startPoint x: 831, startPoint y: 232, endPoint x: 819, endPoint y: 234, distance: 12.5
click at [828, 232] on input "80.00" at bounding box center [881, 232] width 208 height 21
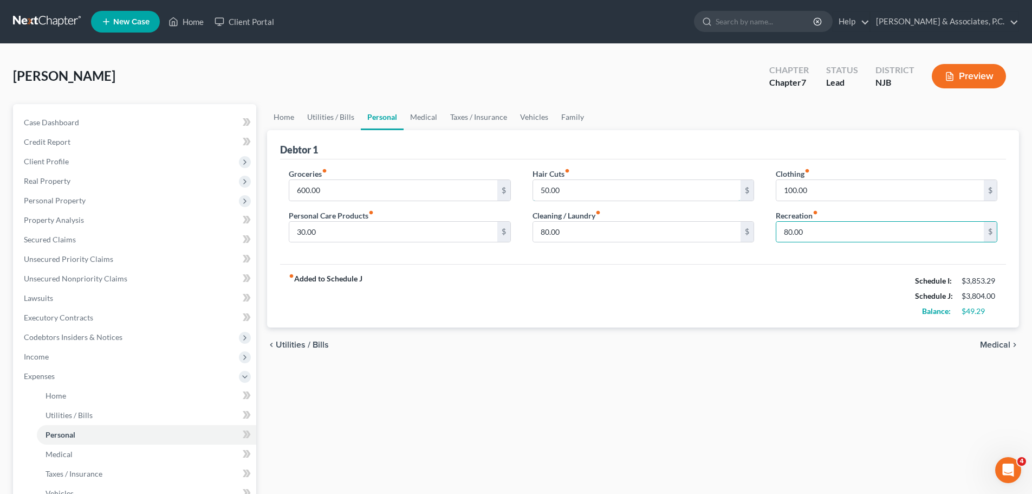
click at [591, 180] on input "50.00" at bounding box center [637, 190] width 208 height 21
drag, startPoint x: 347, startPoint y: 117, endPoint x: 351, endPoint y: 126, distance: 9.5
click at [346, 117] on link "Utilities / Bills" at bounding box center [331, 117] width 60 height 26
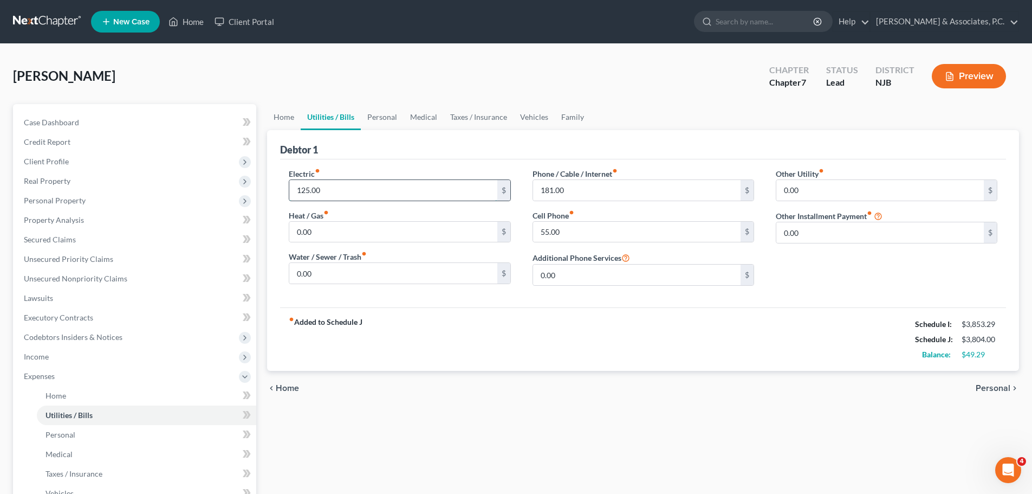
click at [370, 197] on input "125.00" at bounding box center [393, 190] width 208 height 21
drag, startPoint x: 624, startPoint y: 192, endPoint x: 608, endPoint y: 223, distance: 34.7
click at [624, 193] on input "181.00" at bounding box center [637, 190] width 208 height 21
click at [603, 236] on input "55.00" at bounding box center [637, 232] width 208 height 21
click at [378, 116] on link "Personal" at bounding box center [382, 117] width 43 height 26
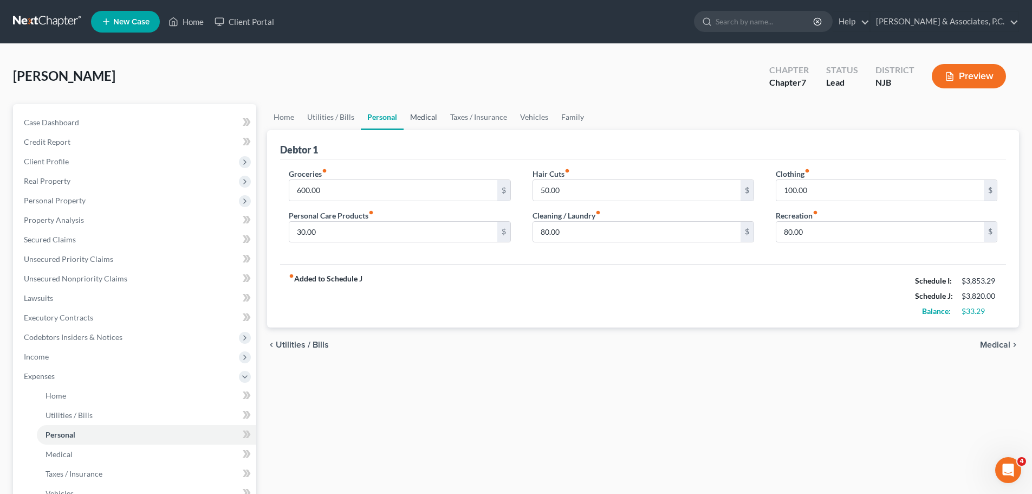
click at [428, 112] on link "Medical" at bounding box center [424, 117] width 40 height 26
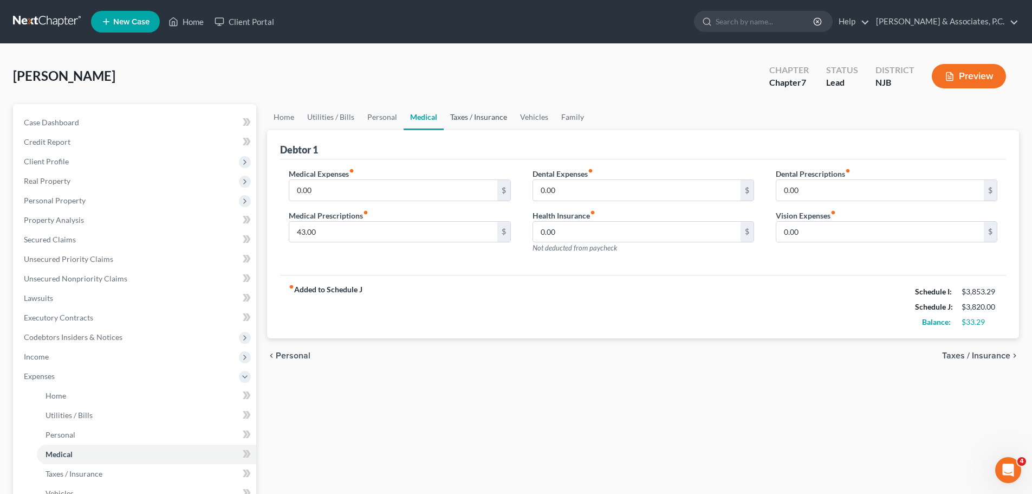
click at [480, 112] on link "Taxes / Insurance" at bounding box center [479, 117] width 70 height 26
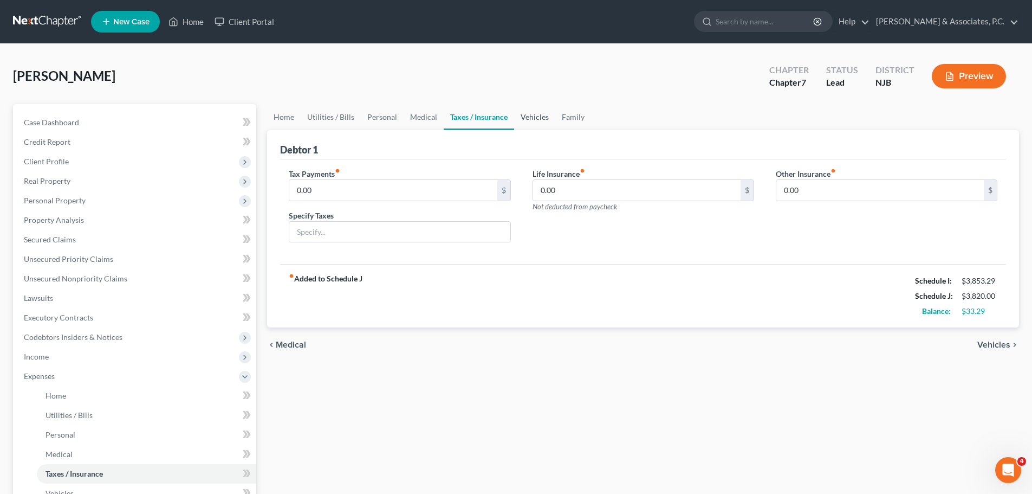
drag, startPoint x: 515, startPoint y: 113, endPoint x: 564, endPoint y: 113, distance: 49.3
click at [516, 113] on link "Vehicles" at bounding box center [534, 117] width 41 height 26
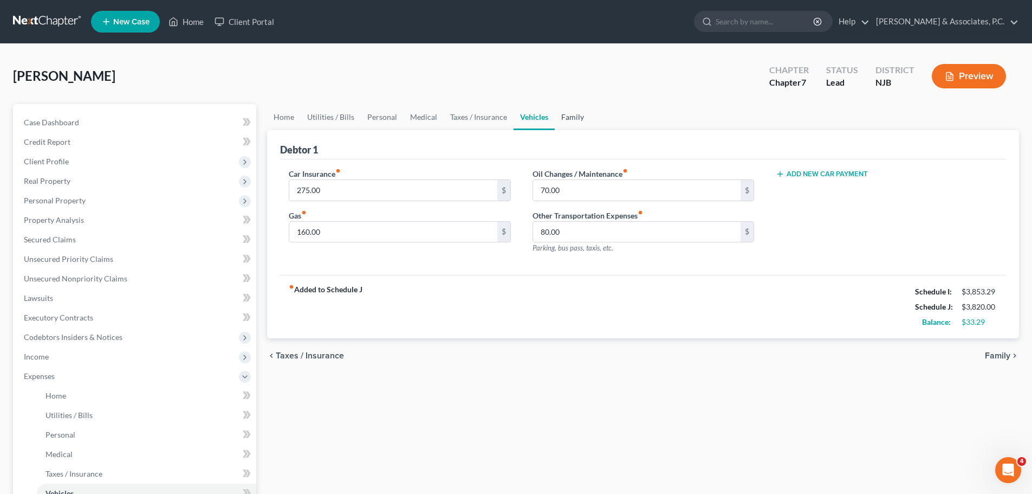
click at [565, 113] on link "Family" at bounding box center [573, 117] width 36 height 26
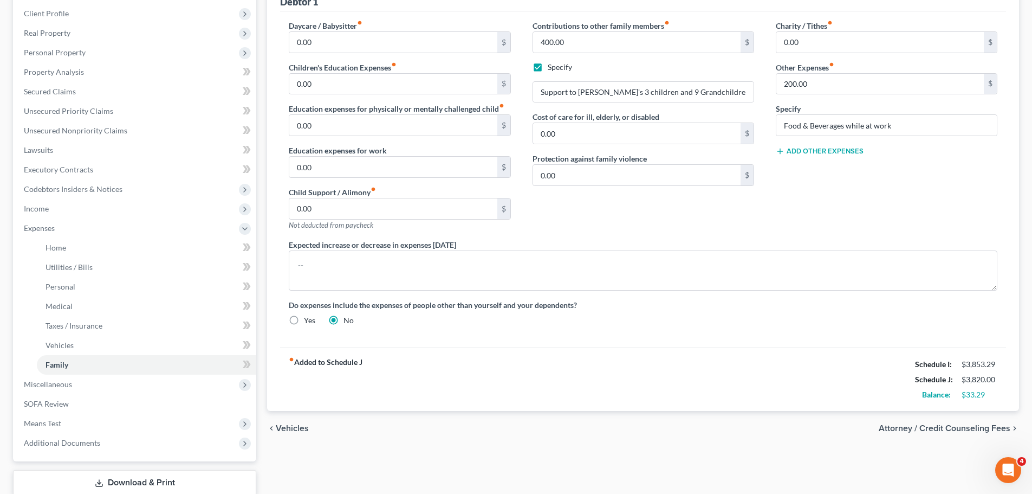
scroll to position [56, 0]
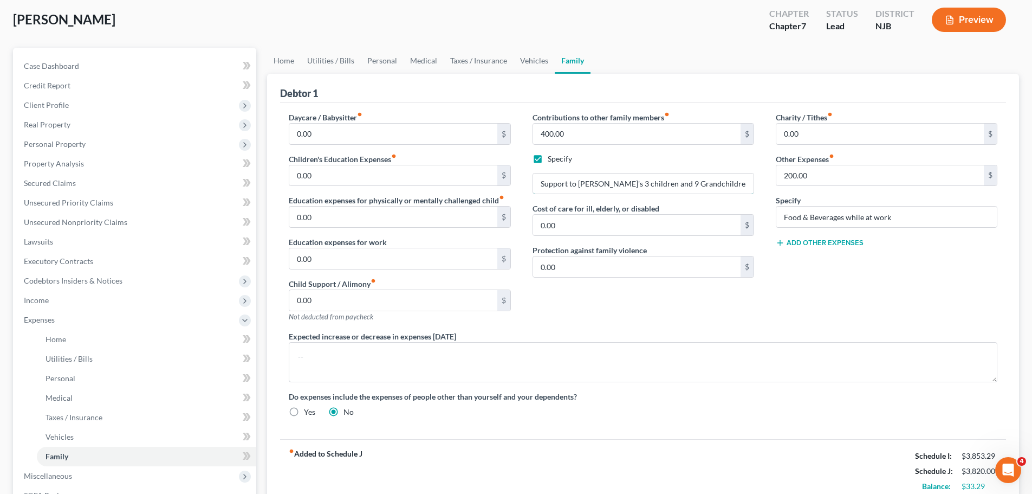
click at [595, 179] on input "Support to [PERSON_NAME]'s 3 children and 9 Grandchildren" at bounding box center [643, 183] width 221 height 21
drag, startPoint x: 742, startPoint y: 182, endPoint x: 839, endPoint y: 261, distance: 125.6
click at [740, 183] on input "Support to [PERSON_NAME]'s 3 adult children and 9 Grandchildren" at bounding box center [643, 183] width 221 height 21
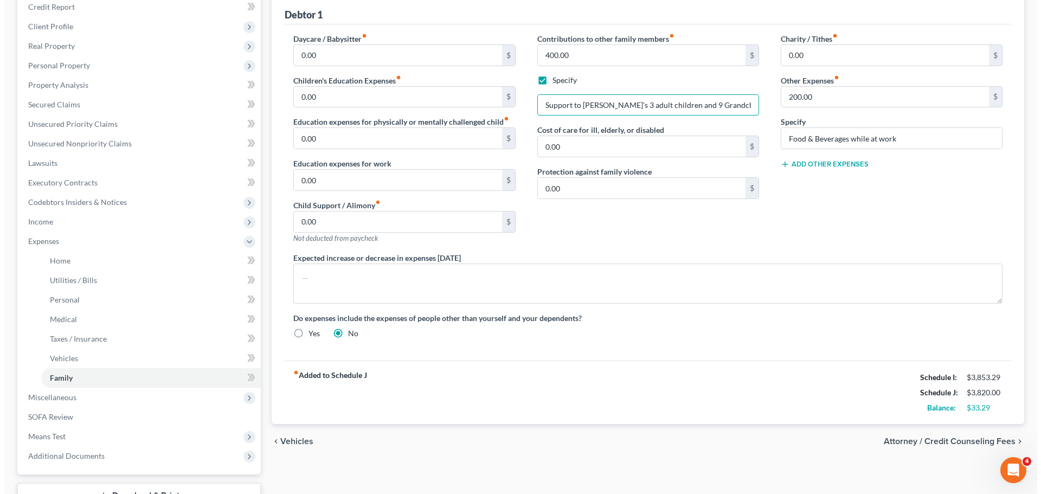
scroll to position [219, 0]
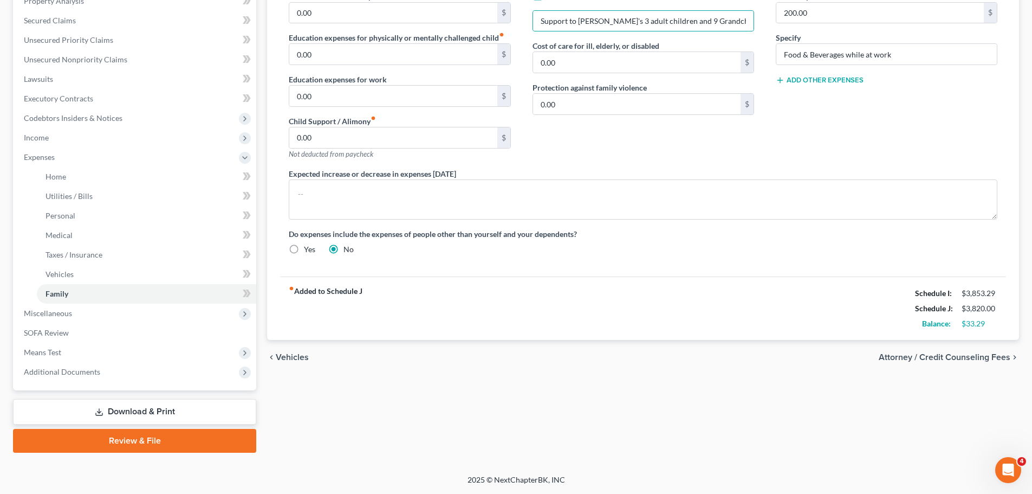
click at [940, 353] on span "Attorney / Credit Counseling Fees" at bounding box center [945, 357] width 132 height 9
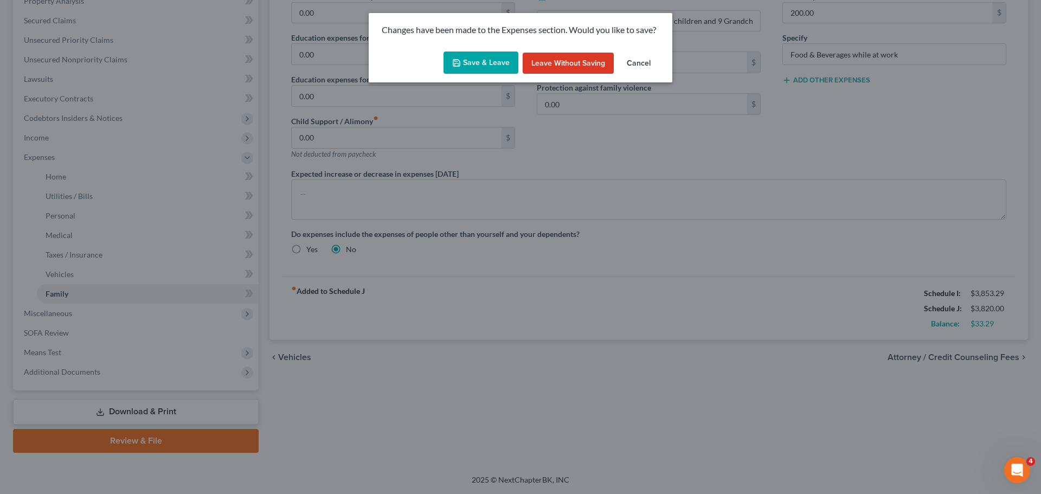
click at [476, 60] on button "Save & Leave" at bounding box center [480, 62] width 75 height 23
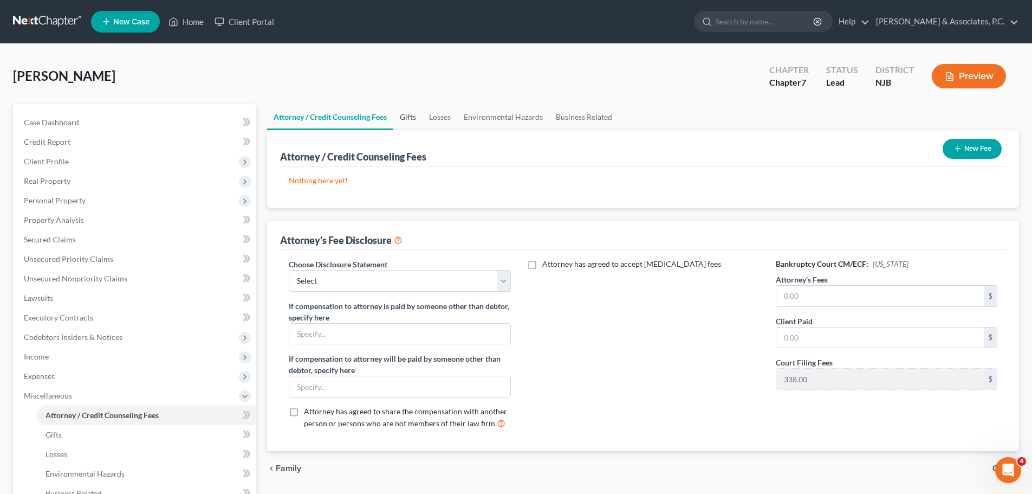
click at [410, 116] on link "Gifts" at bounding box center [407, 117] width 29 height 26
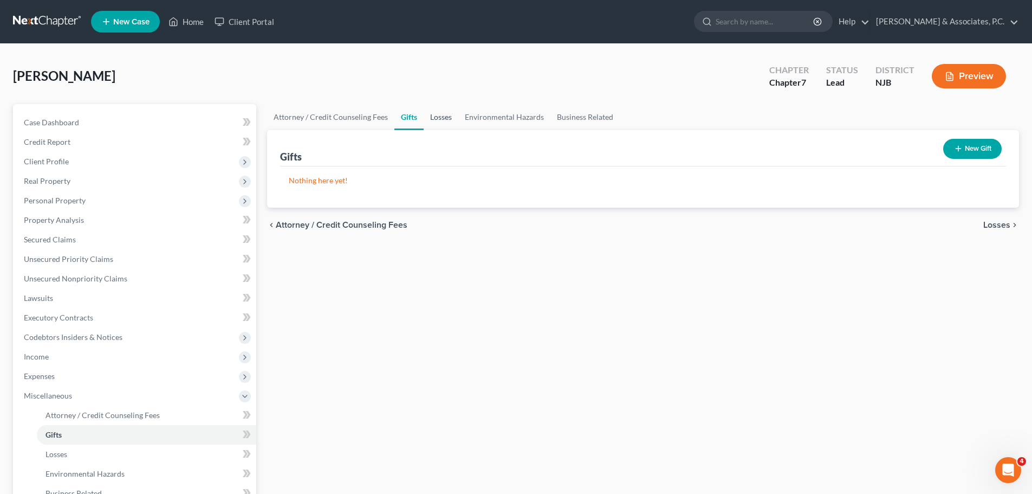
click at [429, 113] on link "Losses" at bounding box center [441, 117] width 35 height 26
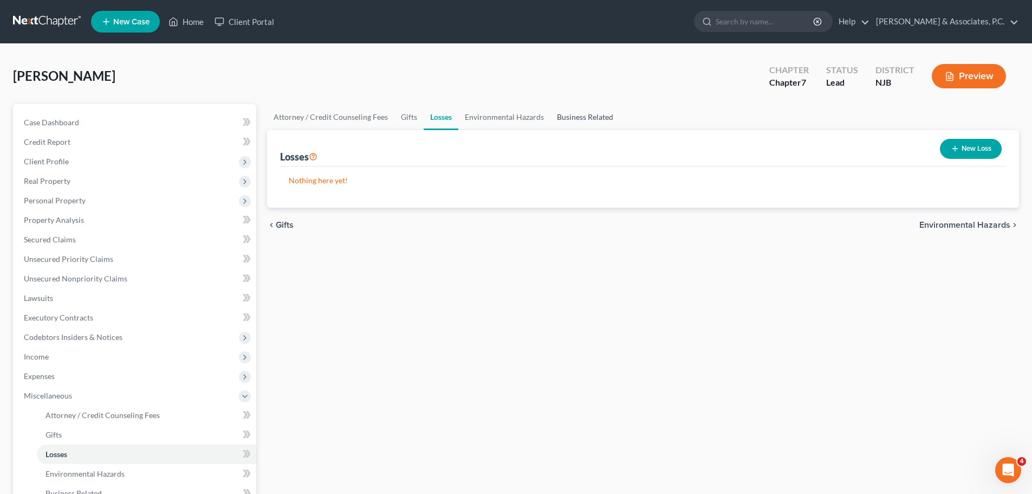
click at [593, 118] on link "Business Related" at bounding box center [585, 117] width 69 height 26
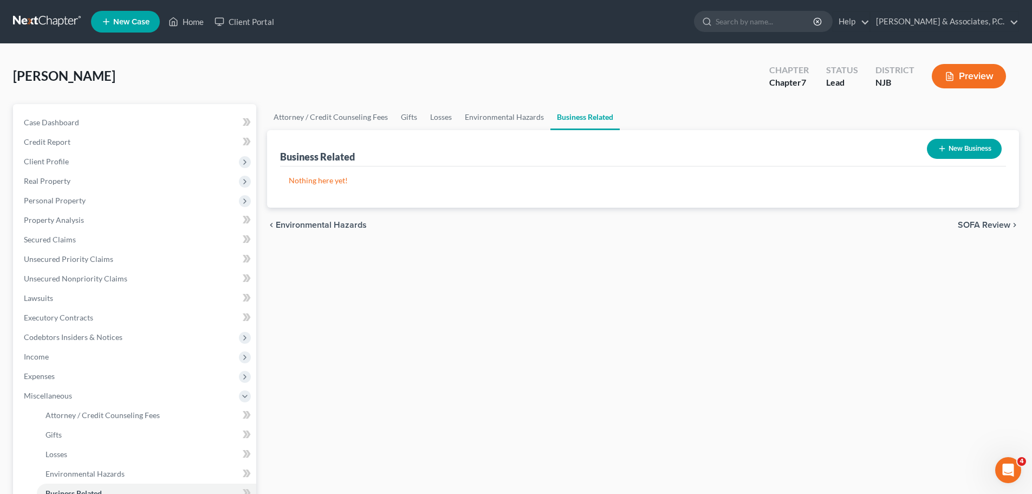
click at [989, 223] on span "SOFA Review" at bounding box center [984, 225] width 53 height 9
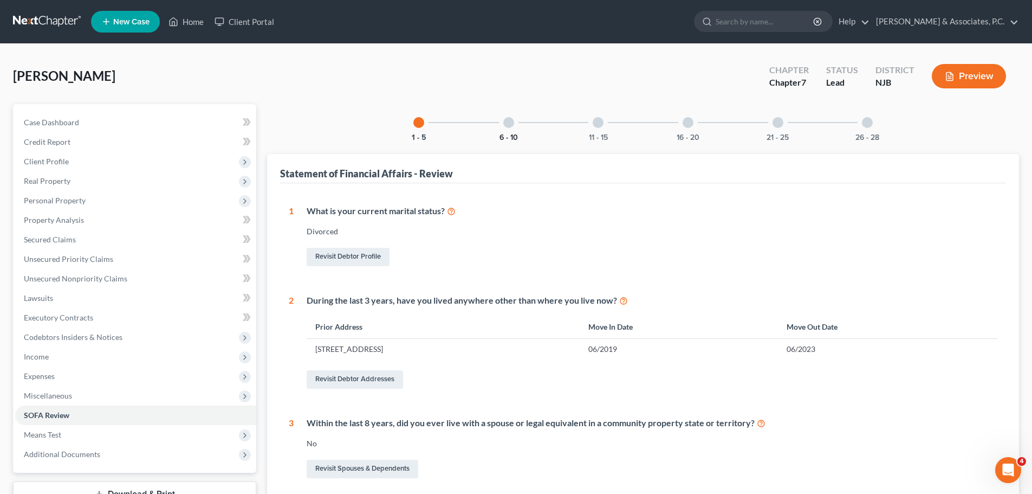
drag, startPoint x: 513, startPoint y: 132, endPoint x: 534, endPoint y: 141, distance: 23.3
click at [513, 132] on div "6 - 10" at bounding box center [508, 122] width 37 height 37
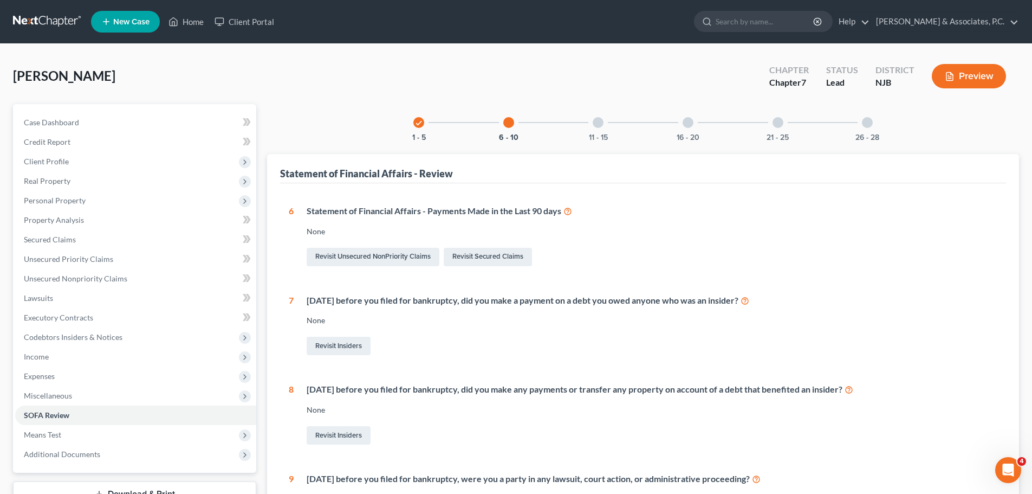
drag, startPoint x: 591, startPoint y: 119, endPoint x: 592, endPoint y: 137, distance: 18.5
click at [592, 119] on div "11 - 15" at bounding box center [598, 122] width 37 height 37
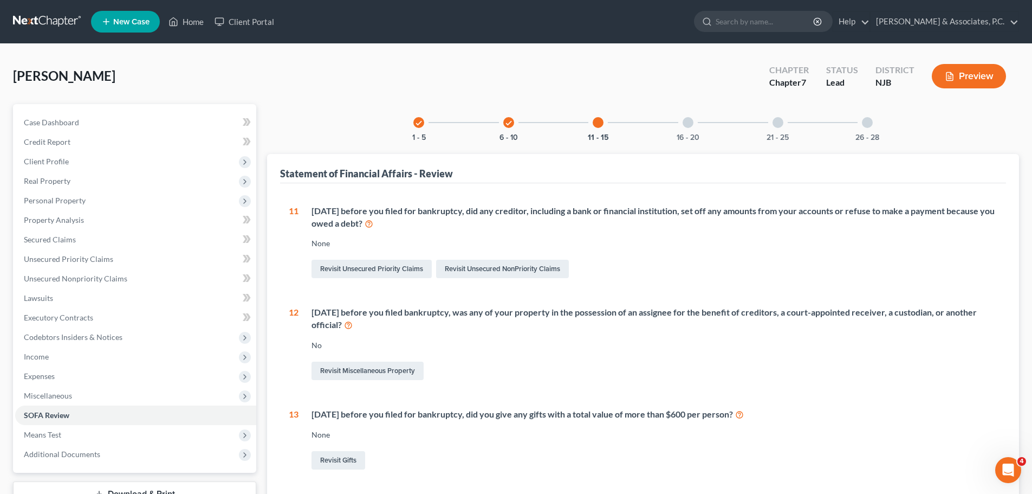
drag, startPoint x: 687, startPoint y: 125, endPoint x: 689, endPoint y: 130, distance: 5.6
click at [687, 126] on div at bounding box center [688, 122] width 11 height 11
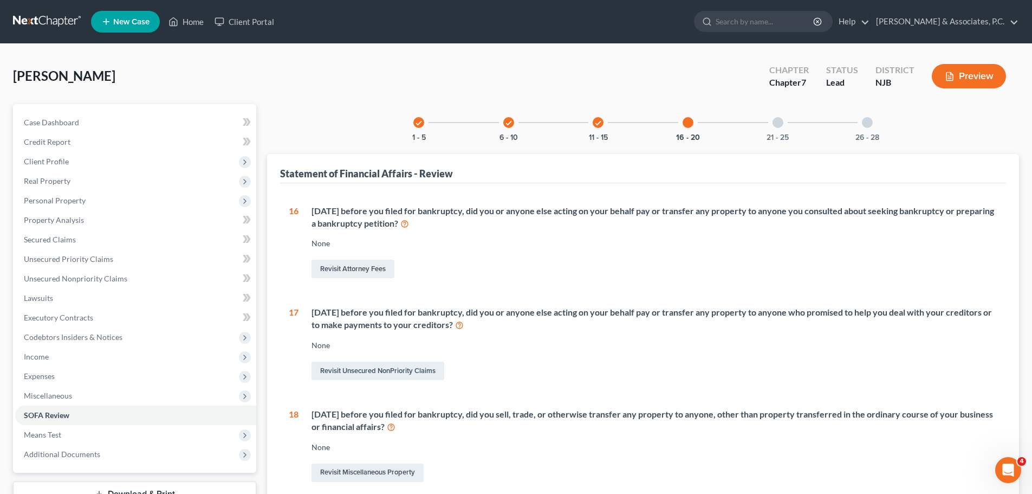
scroll to position [108, 0]
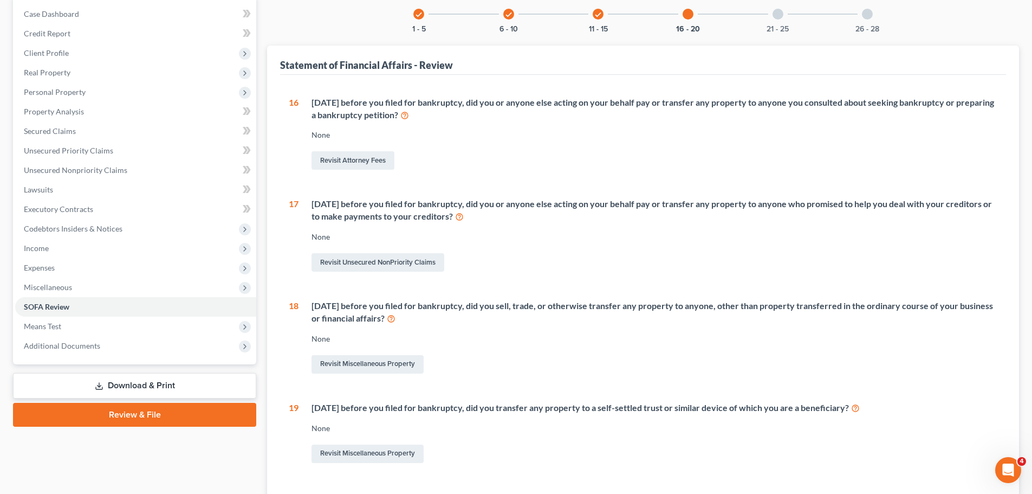
drag, startPoint x: 783, startPoint y: 22, endPoint x: 887, endPoint y: 33, distance: 104.7
click at [783, 21] on div "21 - 25" at bounding box center [778, 14] width 37 height 37
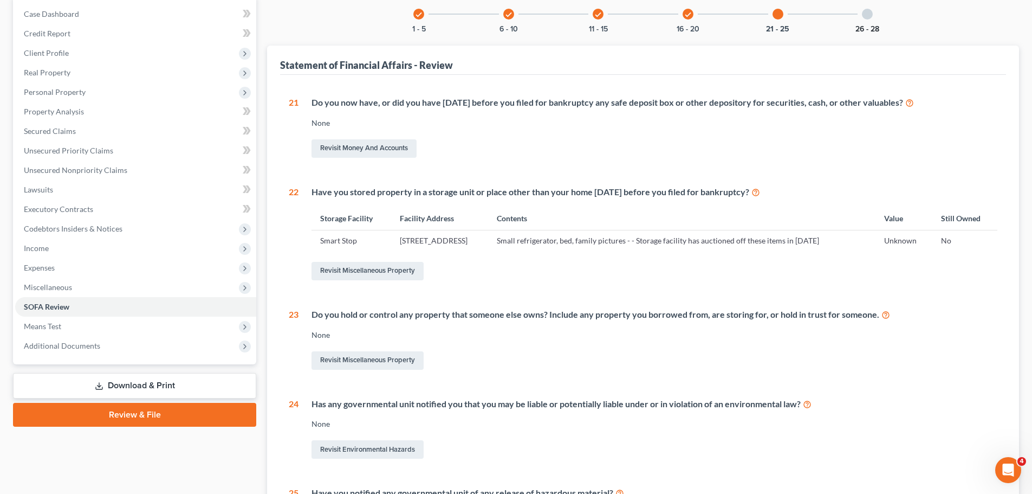
click at [871, 26] on button "26 - 28" at bounding box center [868, 29] width 24 height 8
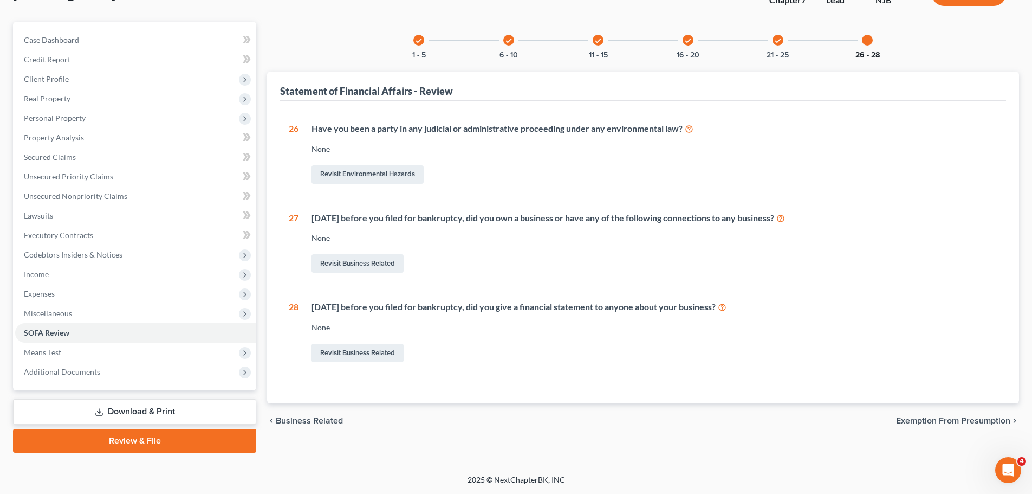
scroll to position [82, 0]
click at [952, 423] on span "Exemption from Presumption" at bounding box center [953, 420] width 114 height 9
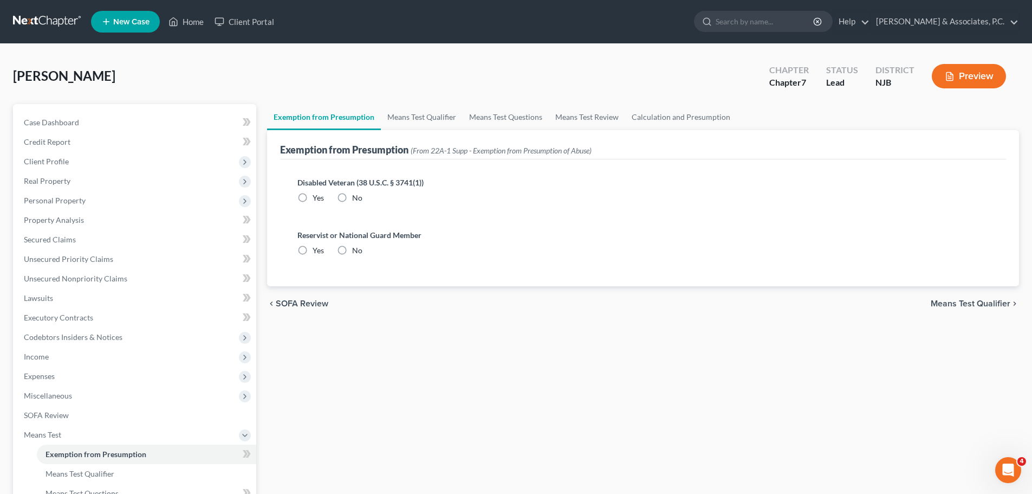
click at [352, 197] on label "No" at bounding box center [357, 197] width 10 height 11
click at [357, 197] on input "No" at bounding box center [360, 195] width 7 height 7
drag, startPoint x: 342, startPoint y: 248, endPoint x: 488, endPoint y: 248, distance: 145.8
click at [352, 248] on label "No" at bounding box center [357, 250] width 10 height 11
click at [357, 248] on input "No" at bounding box center [360, 248] width 7 height 7
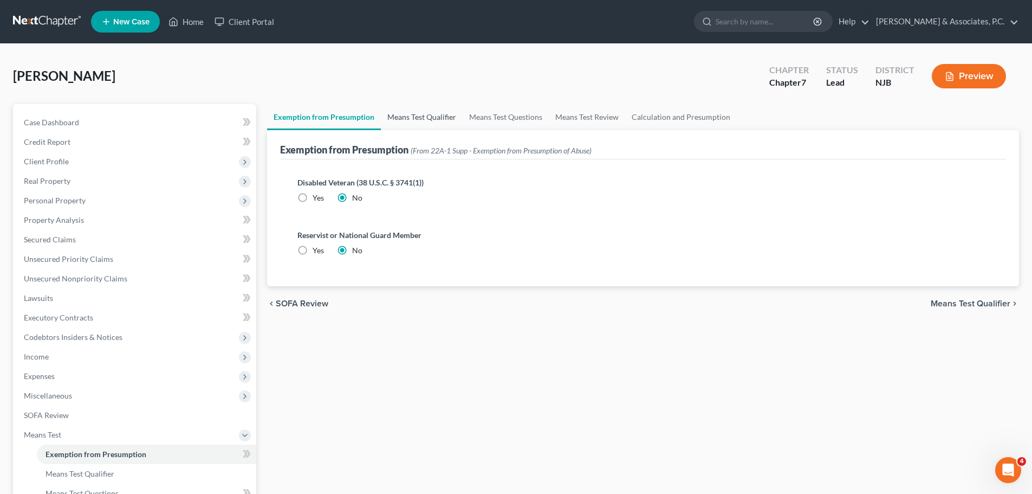
drag, startPoint x: 436, startPoint y: 114, endPoint x: 462, endPoint y: 134, distance: 32.8
click at [436, 114] on link "Means Test Qualifier" at bounding box center [422, 117] width 82 height 26
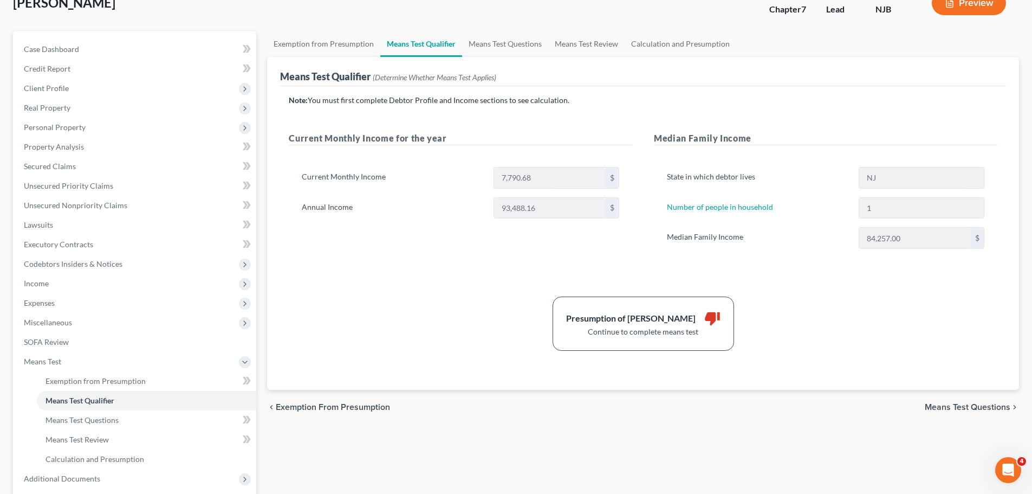
scroll to position [54, 0]
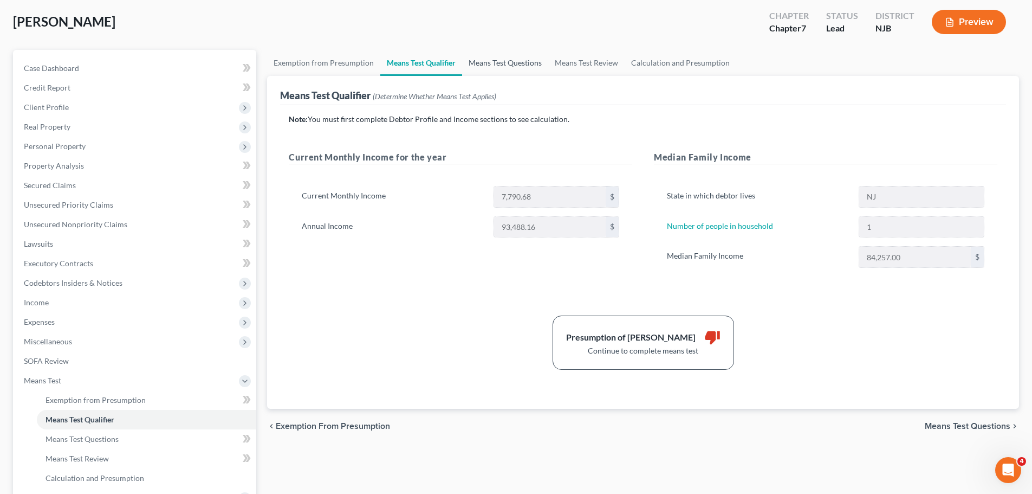
click at [515, 63] on link "Means Test Questions" at bounding box center [505, 63] width 86 height 26
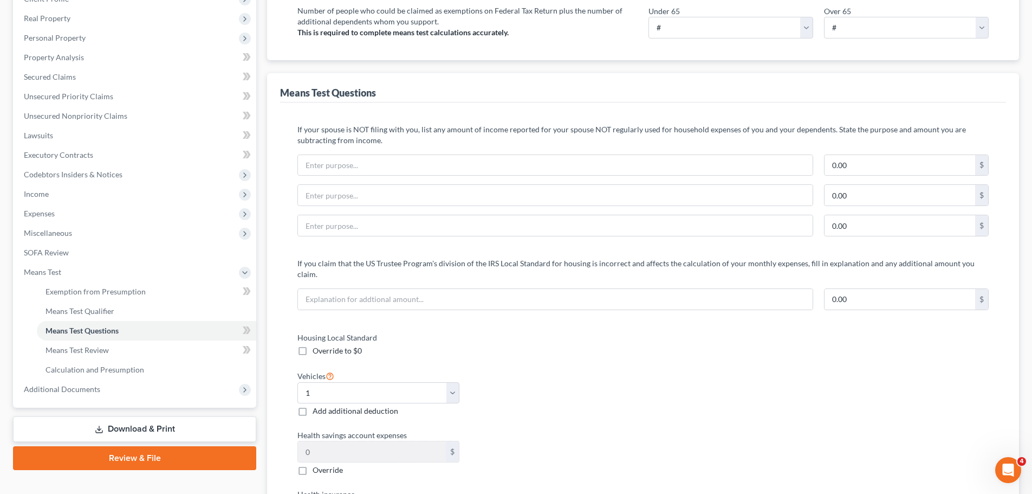
scroll to position [54, 0]
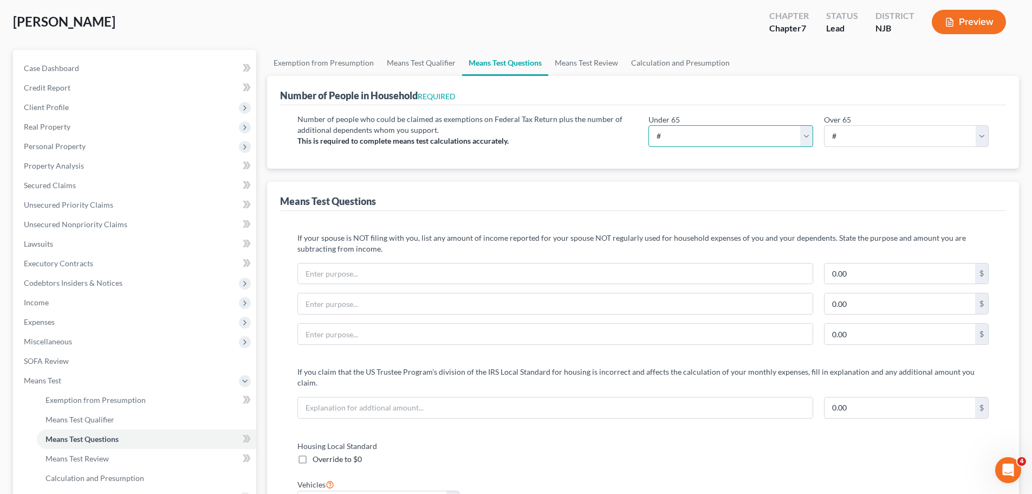
click at [806, 135] on select "# 0 1 2 3 4 5 6 7 8 9 10" at bounding box center [731, 136] width 165 height 22
click at [649, 125] on select "# 0 1 2 3 4 5 6 7 8 9 10" at bounding box center [731, 136] width 165 height 22
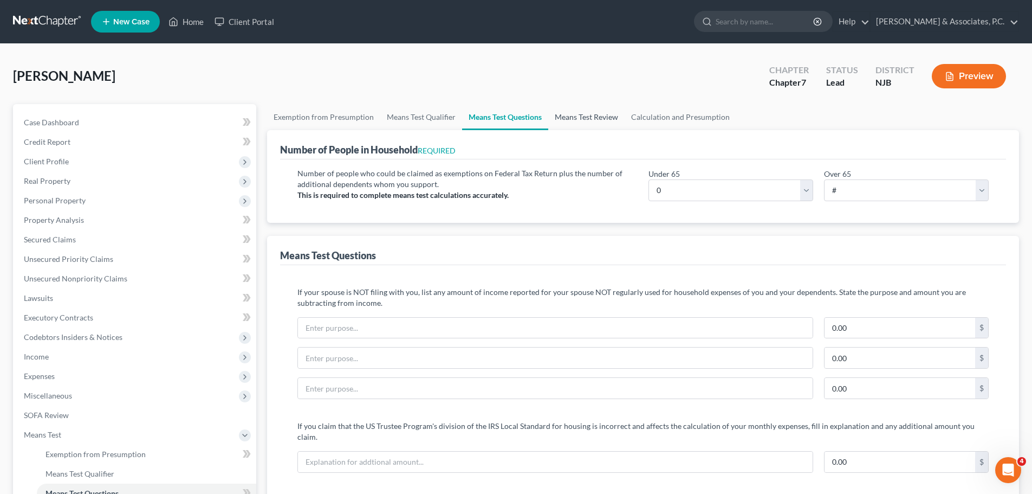
click at [595, 120] on link "Means Test Review" at bounding box center [586, 117] width 76 height 26
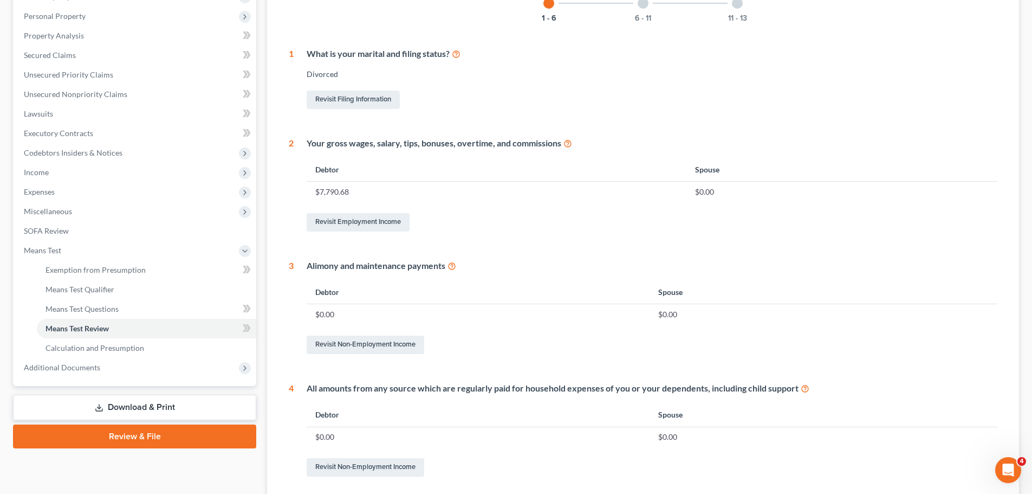
scroll to position [108, 0]
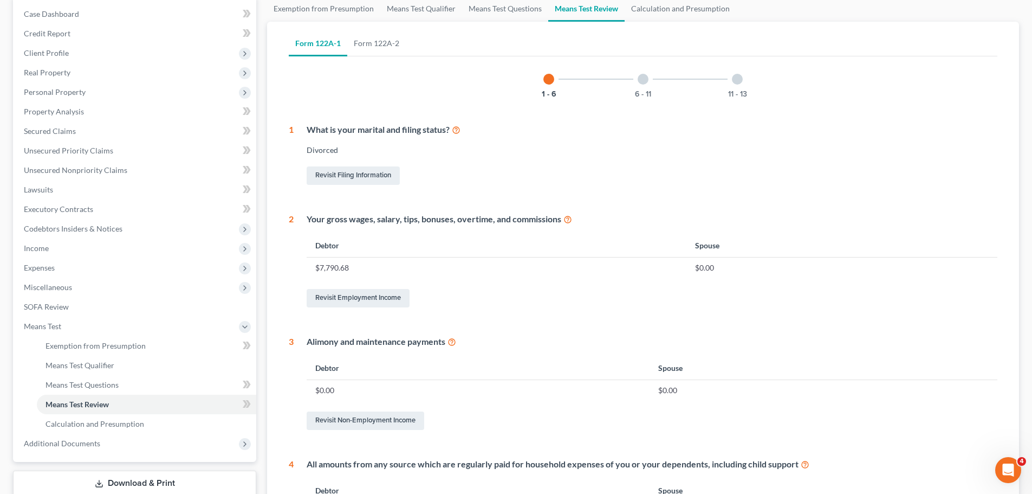
click at [643, 85] on div "6 - 11" at bounding box center [643, 79] width 37 height 37
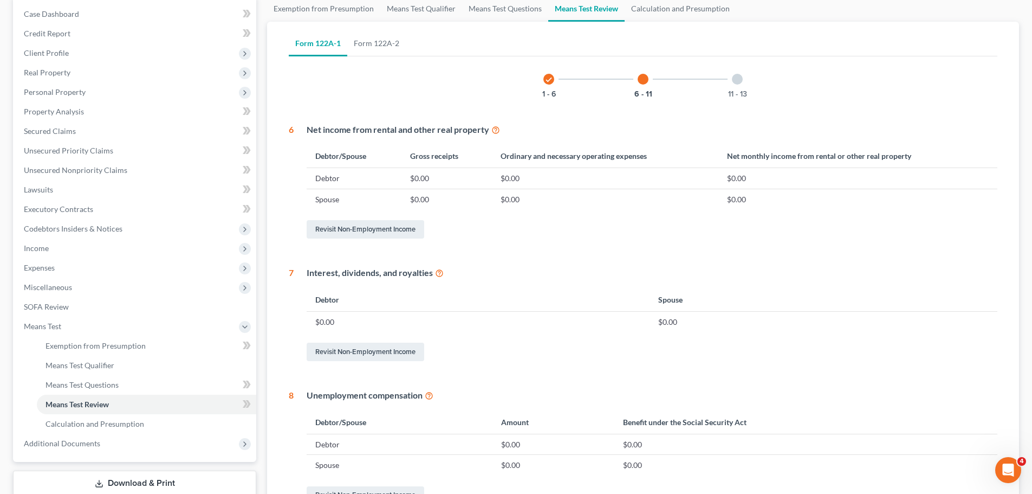
click at [740, 85] on div "11 - 13" at bounding box center [737, 79] width 37 height 37
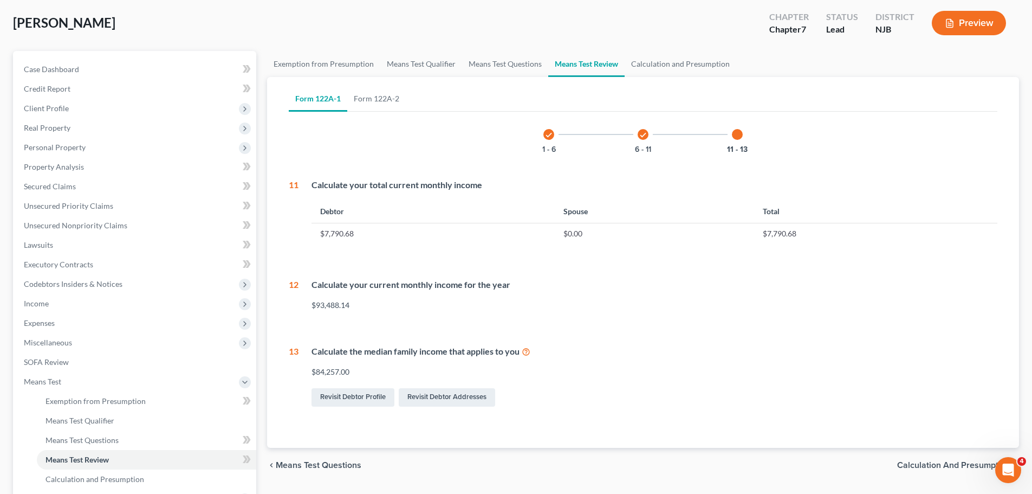
scroll to position [0, 0]
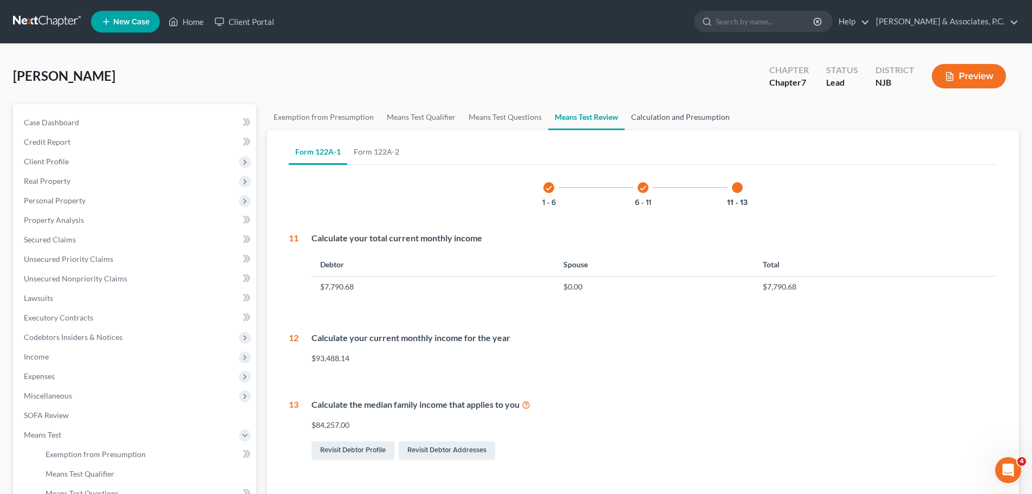
click at [686, 112] on link "Calculation and Presumption" at bounding box center [681, 117] width 112 height 26
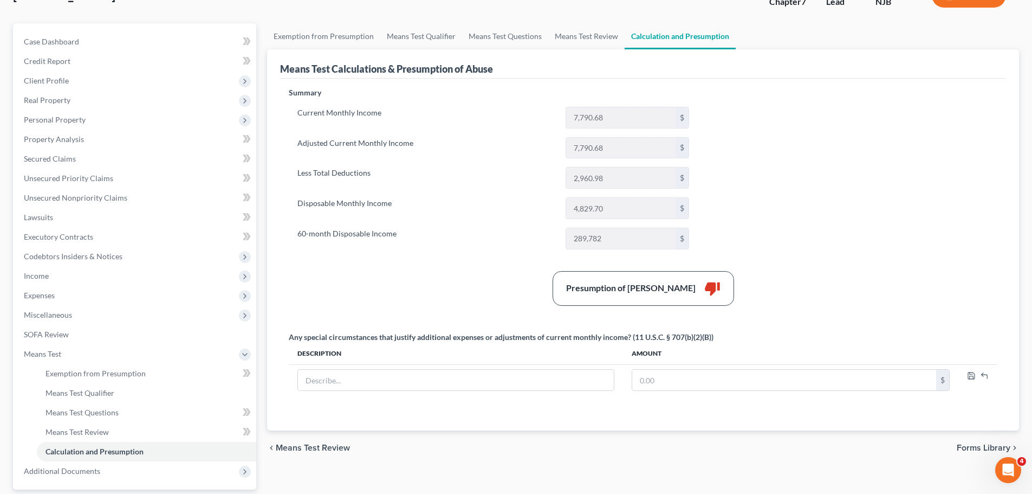
scroll to position [180, 0]
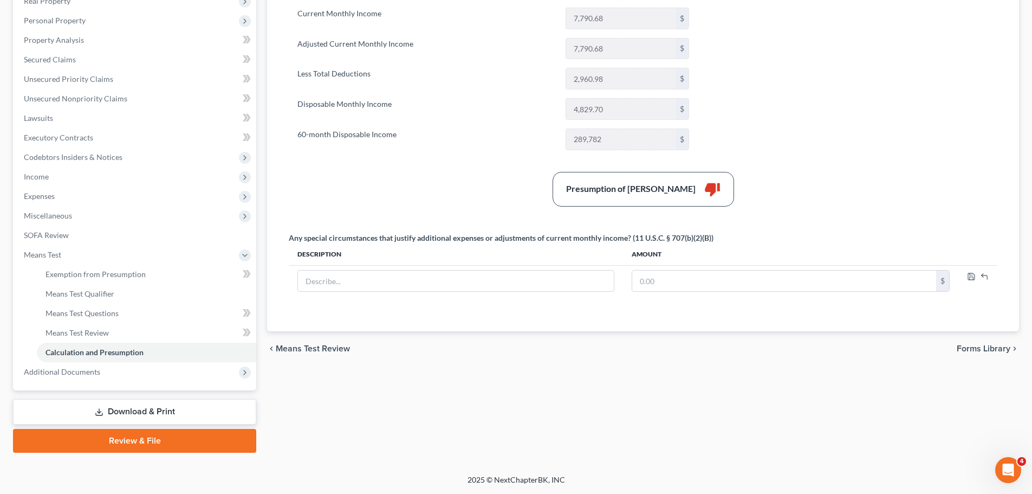
click at [975, 350] on span "Forms Library" at bounding box center [984, 348] width 54 height 9
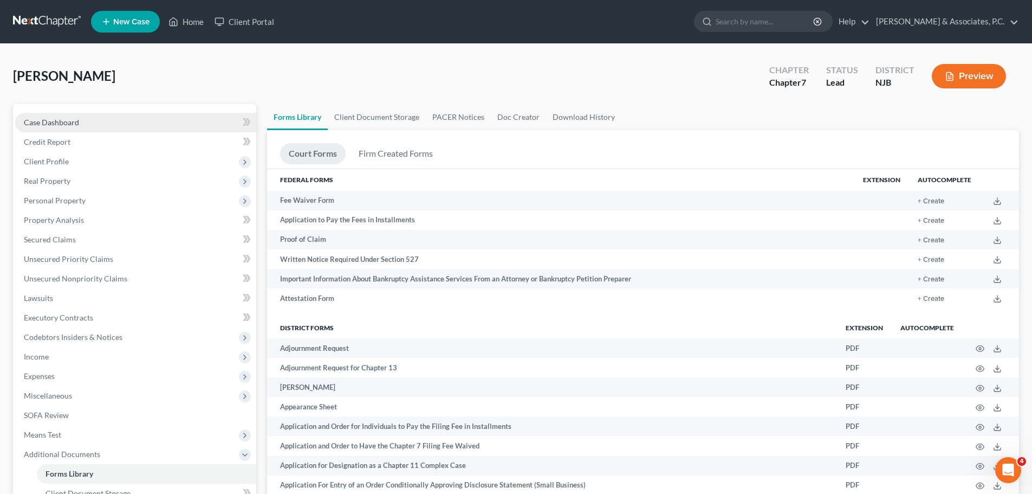
click at [77, 122] on span "Case Dashboard" at bounding box center [51, 122] width 55 height 9
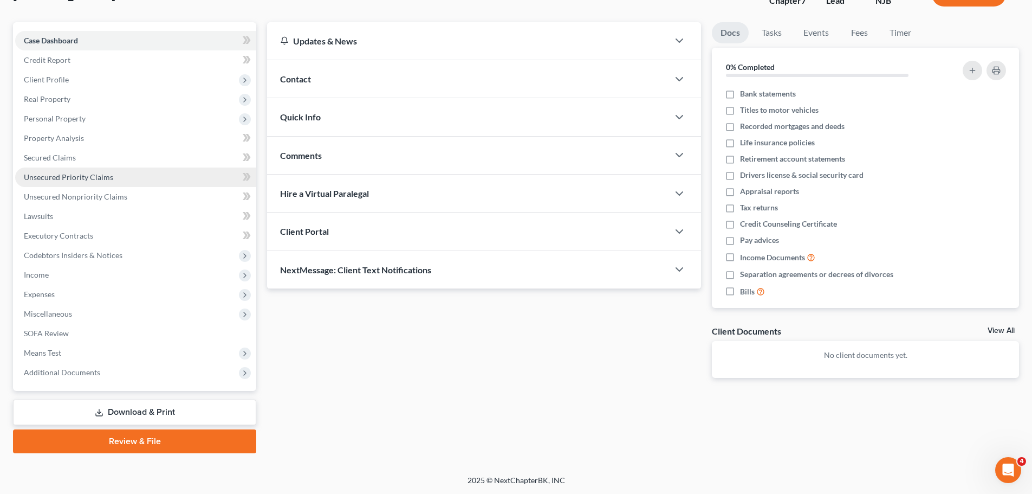
scroll to position [82, 0]
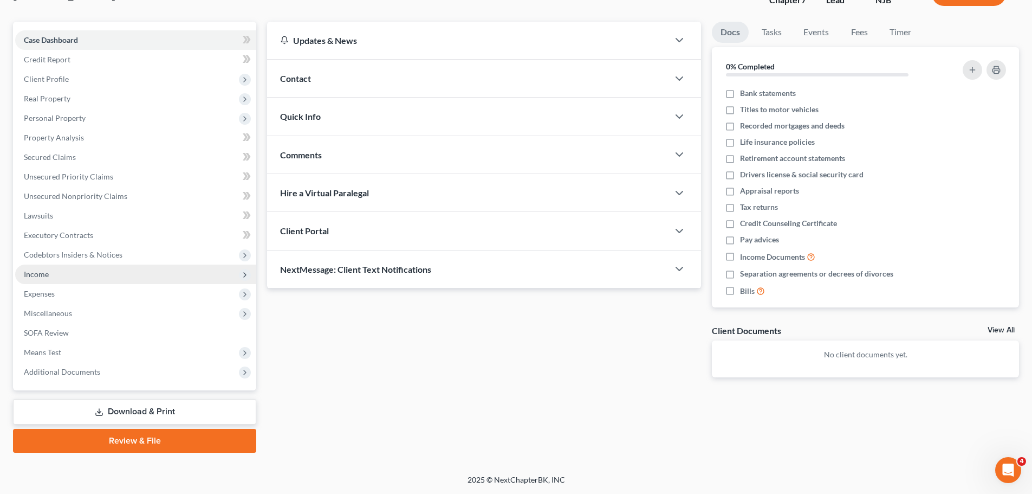
click at [71, 273] on span "Income" at bounding box center [135, 274] width 241 height 20
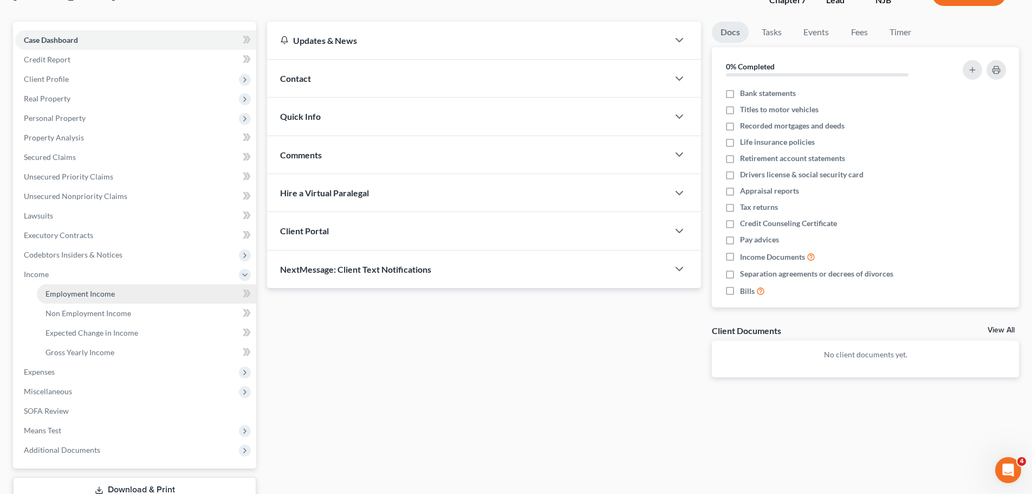
click at [108, 297] on span "Employment Income" at bounding box center [80, 293] width 69 height 9
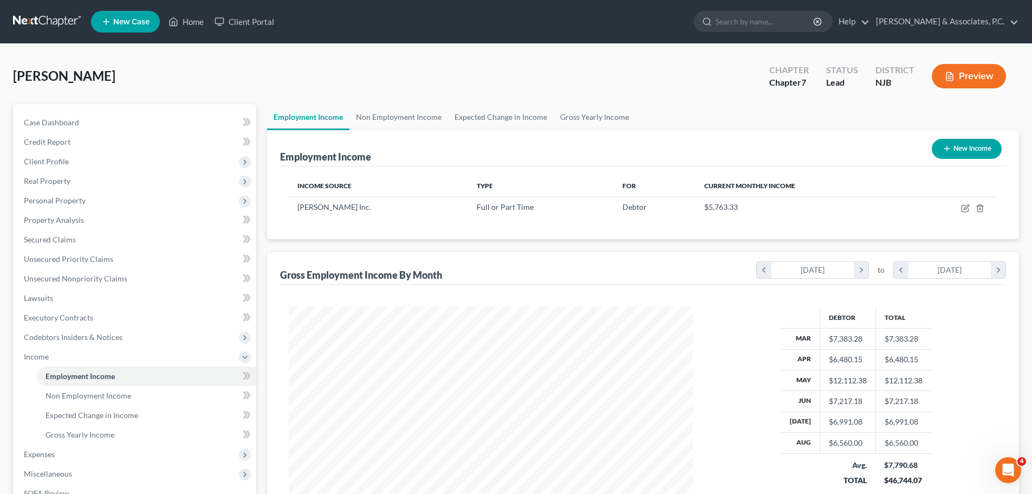
scroll to position [202, 426]
click at [410, 114] on link "Non Employment Income" at bounding box center [399, 117] width 99 height 26
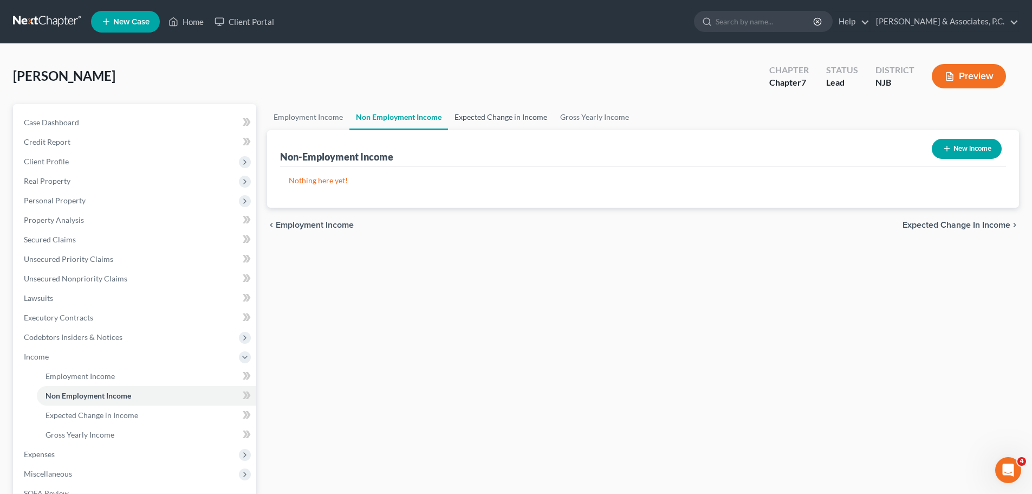
click at [486, 115] on link "Expected Change in Income" at bounding box center [501, 117] width 106 height 26
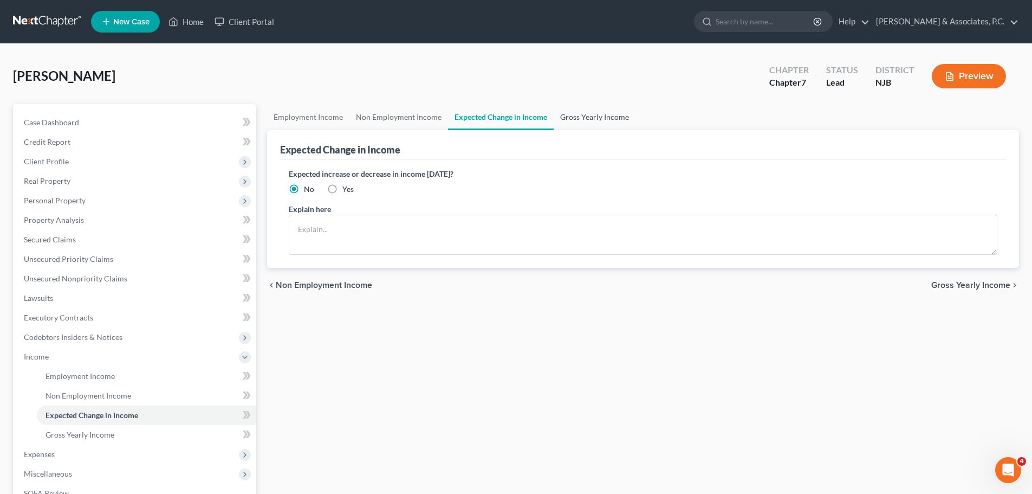
click at [595, 117] on link "Gross Yearly Income" at bounding box center [595, 117] width 82 height 26
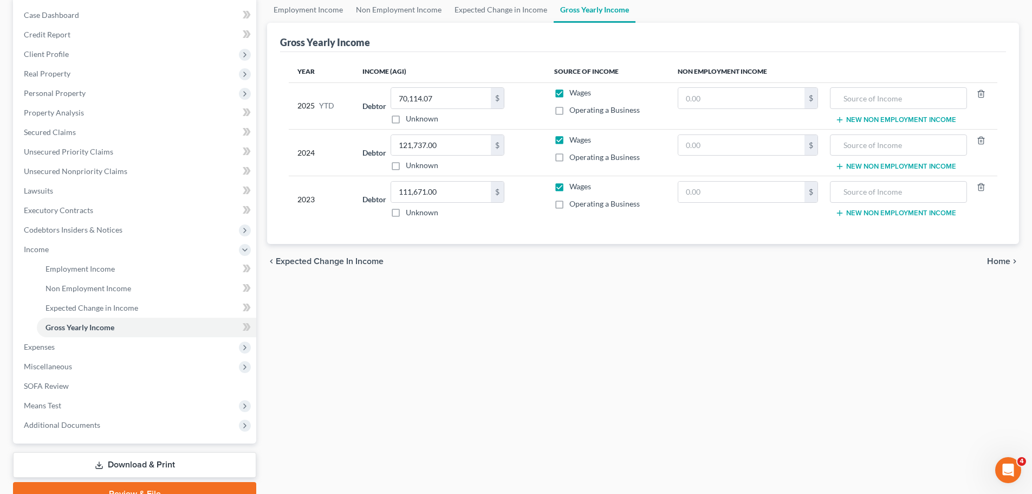
scroll to position [108, 0]
drag, startPoint x: 75, startPoint y: 406, endPoint x: 167, endPoint y: 424, distance: 93.7
click at [75, 406] on span "Means Test" at bounding box center [135, 405] width 241 height 20
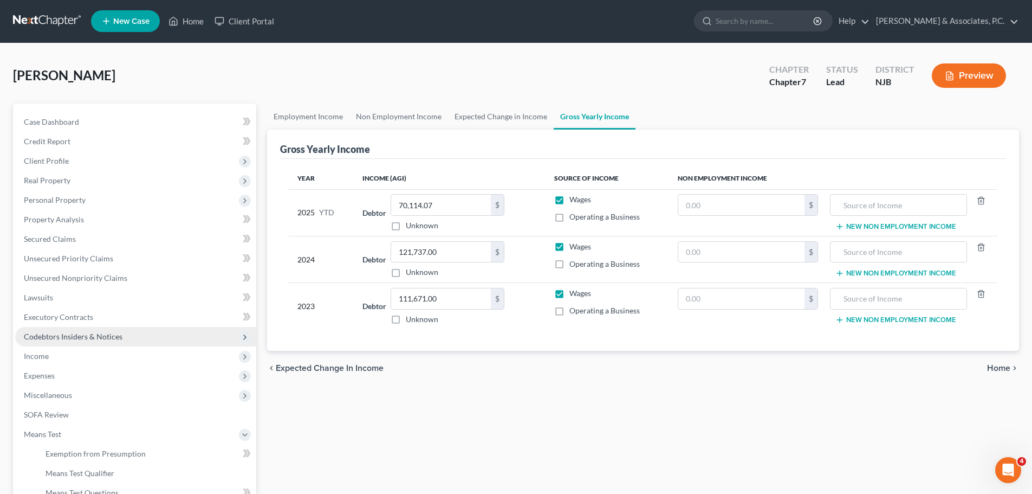
scroll to position [0, 0]
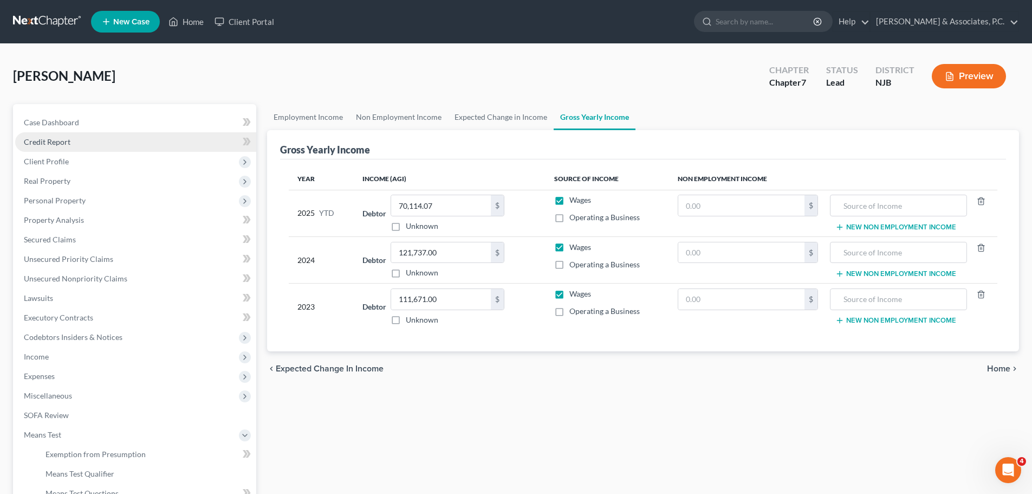
click at [62, 140] on span "Credit Report" at bounding box center [47, 141] width 47 height 9
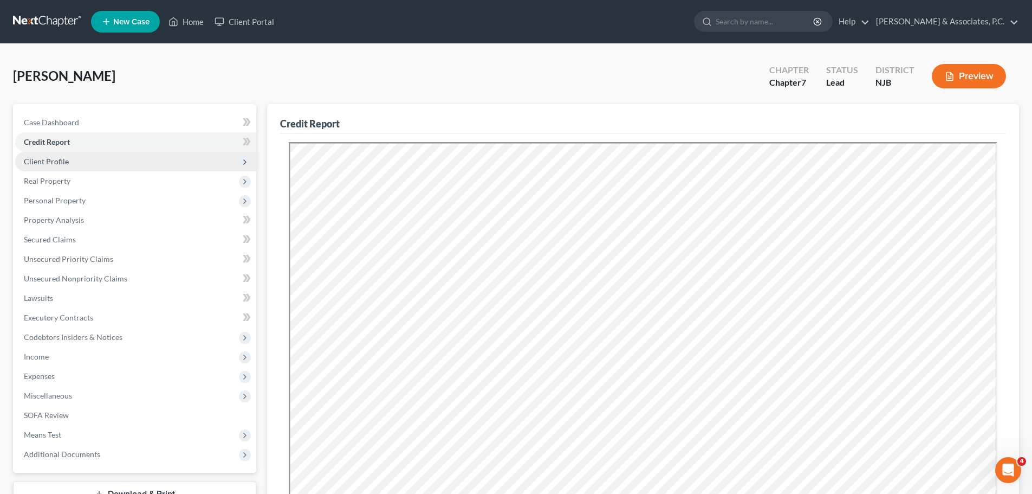
click at [70, 165] on span "Client Profile" at bounding box center [135, 162] width 241 height 20
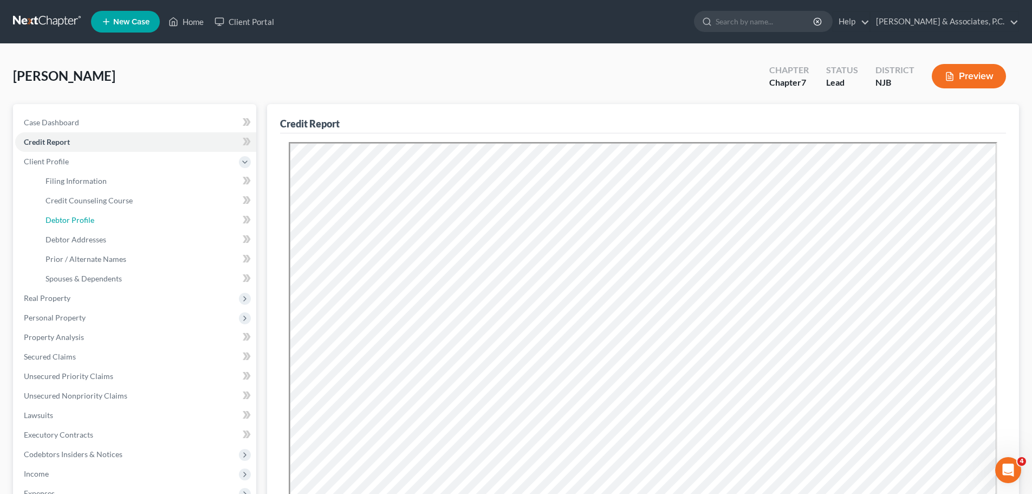
drag, startPoint x: 94, startPoint y: 216, endPoint x: 266, endPoint y: 239, distance: 172.8
click at [95, 216] on link "Debtor Profile" at bounding box center [146, 220] width 219 height 20
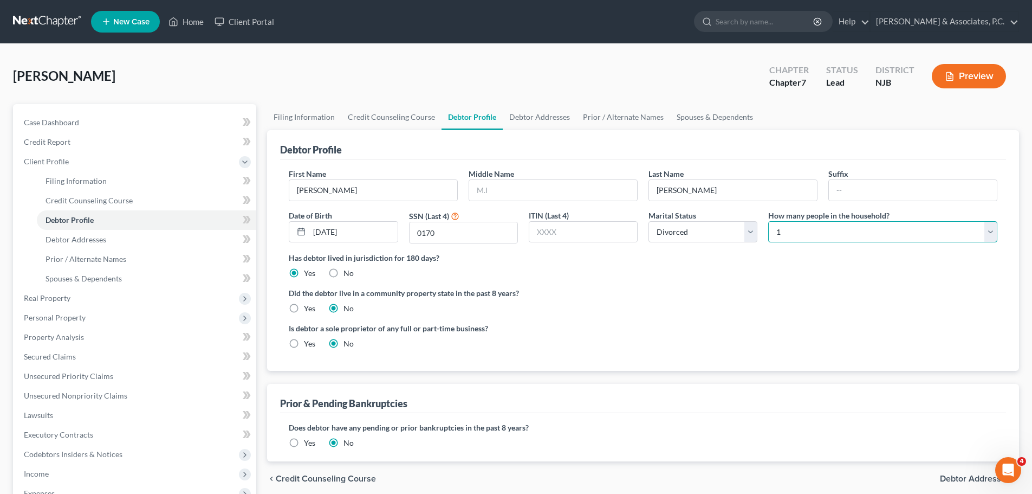
drag, startPoint x: 902, startPoint y: 234, endPoint x: 868, endPoint y: 241, distance: 34.3
click at [902, 234] on select "Select 1 2 3 4 5 6 7 8 9 10 11 12 13 14 15 16 17 18 19 20" at bounding box center [882, 232] width 229 height 22
click at [768, 221] on select "Select 1 2 3 4 5 6 7 8 9 10 11 12 13 14 15 16 17 18 19 20" at bounding box center [882, 232] width 229 height 22
click at [768, 280] on ng-include "First Name [PERSON_NAME] Middle Name Last Name [PERSON_NAME] Suffix Date of Bir…" at bounding box center [643, 263] width 709 height 190
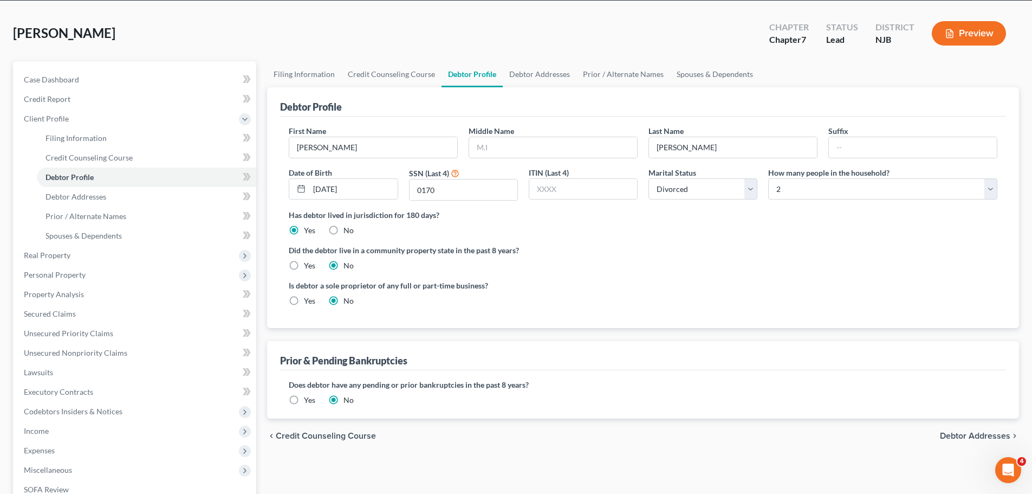
scroll to position [108, 0]
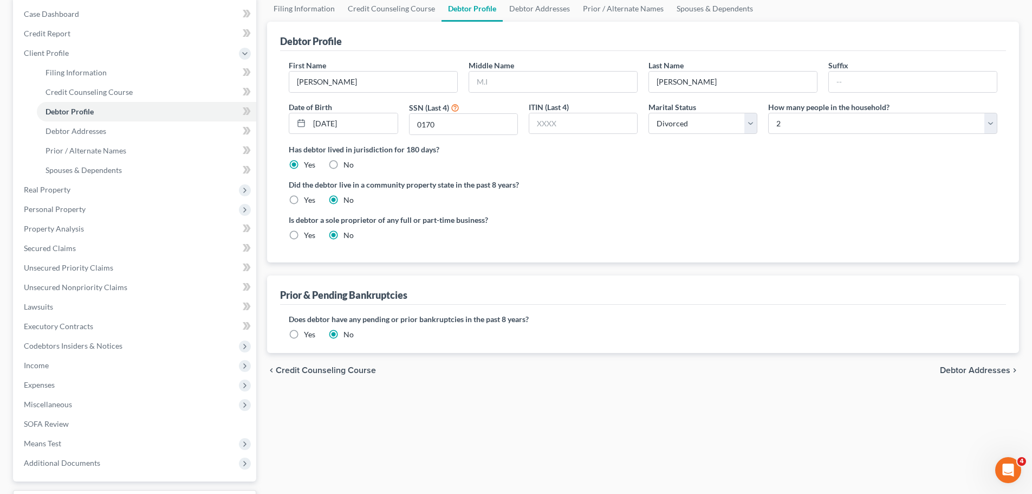
click at [979, 367] on span "Debtor Addresses" at bounding box center [975, 370] width 70 height 9
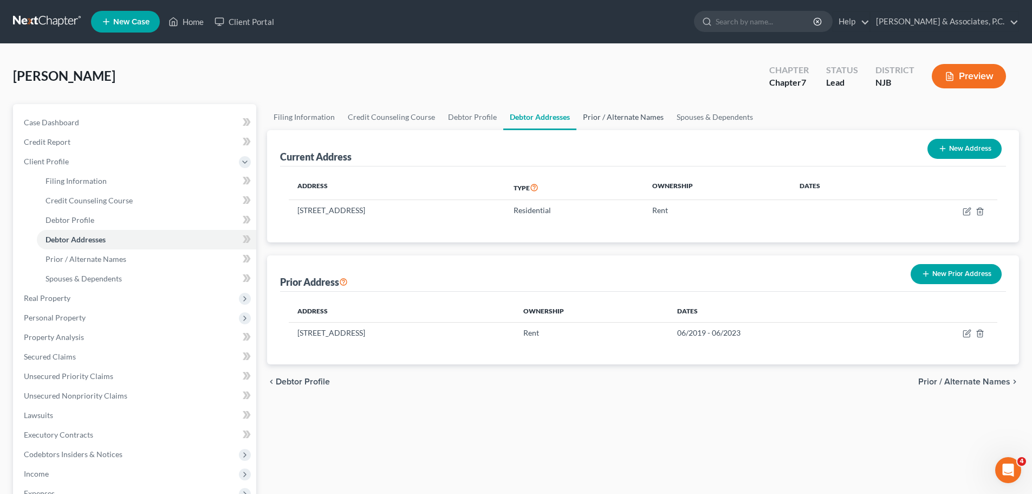
drag, startPoint x: 614, startPoint y: 119, endPoint x: 695, endPoint y: 116, distance: 80.8
click at [614, 118] on link "Prior / Alternate Names" at bounding box center [624, 117] width 94 height 26
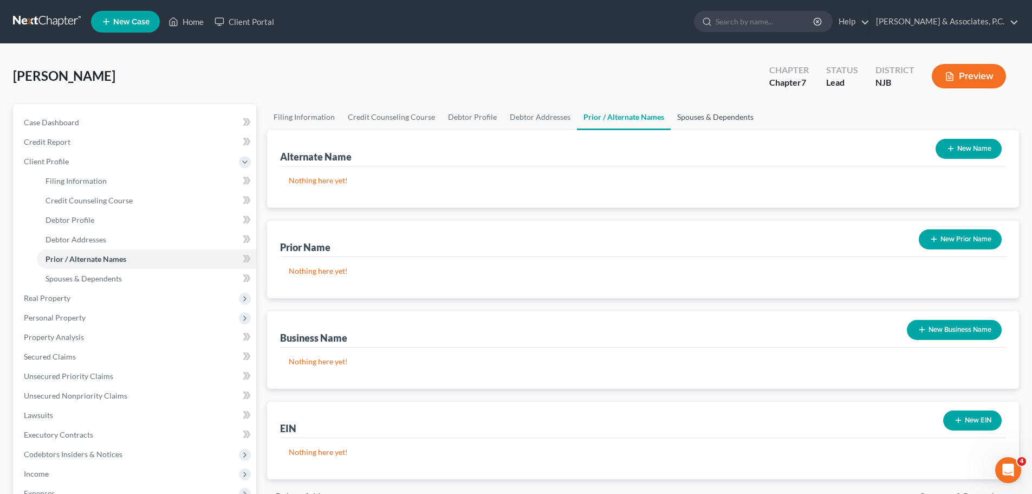
click at [709, 119] on link "Spouses & Dependents" at bounding box center [715, 117] width 89 height 26
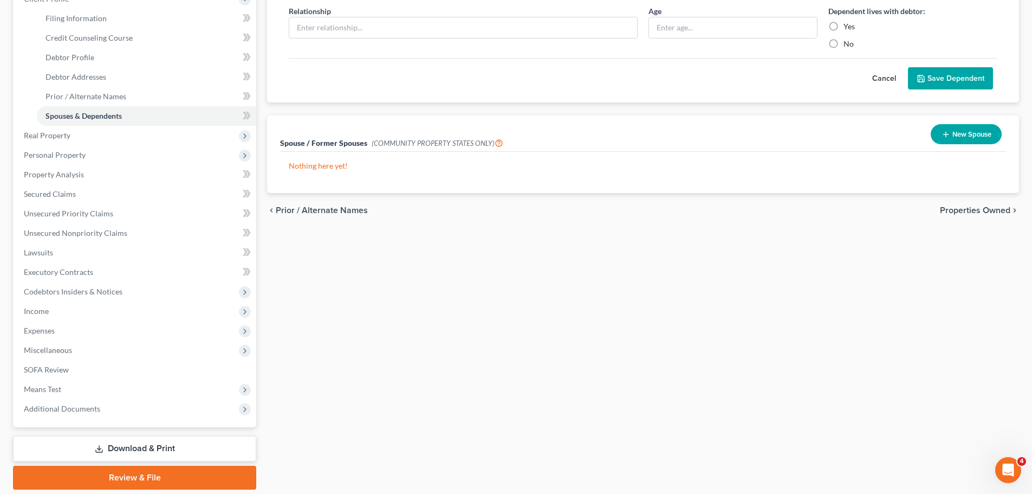
click at [979, 211] on span "Properties Owned" at bounding box center [975, 210] width 70 height 9
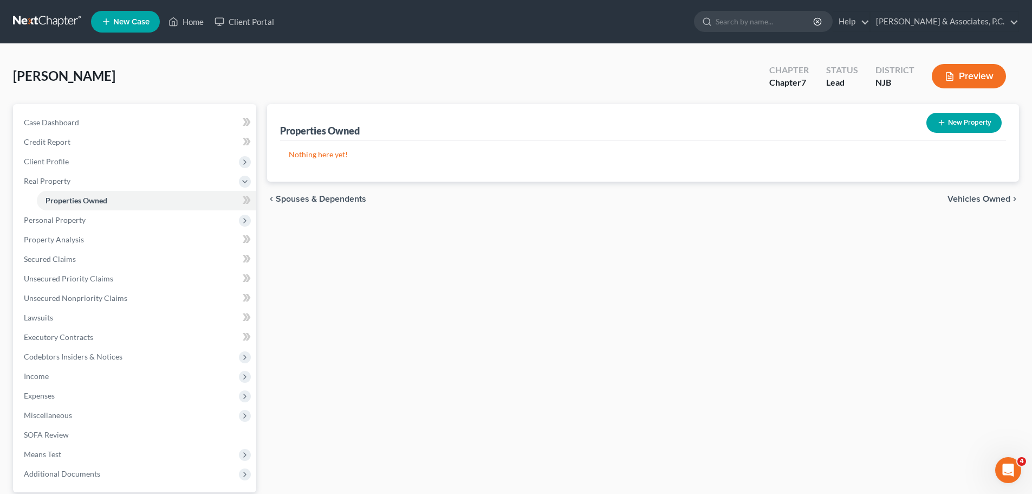
click at [989, 196] on span "Vehicles Owned" at bounding box center [979, 199] width 63 height 9
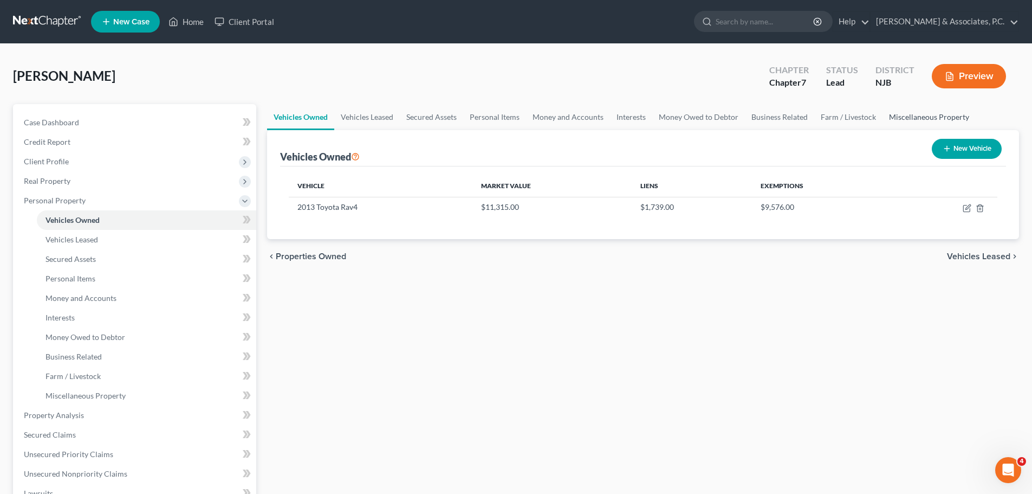
click at [917, 118] on link "Miscellaneous Property" at bounding box center [929, 117] width 93 height 26
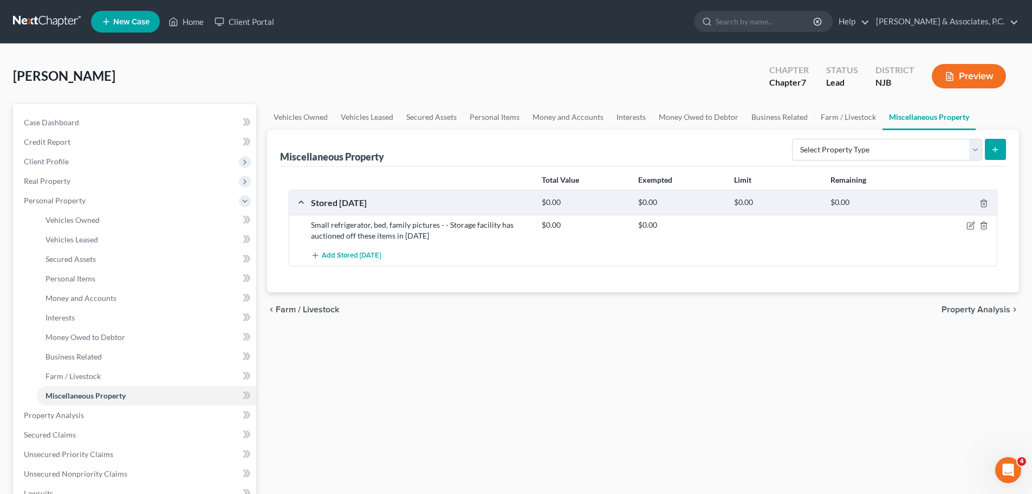
click at [983, 312] on span "Property Analysis" at bounding box center [976, 309] width 69 height 9
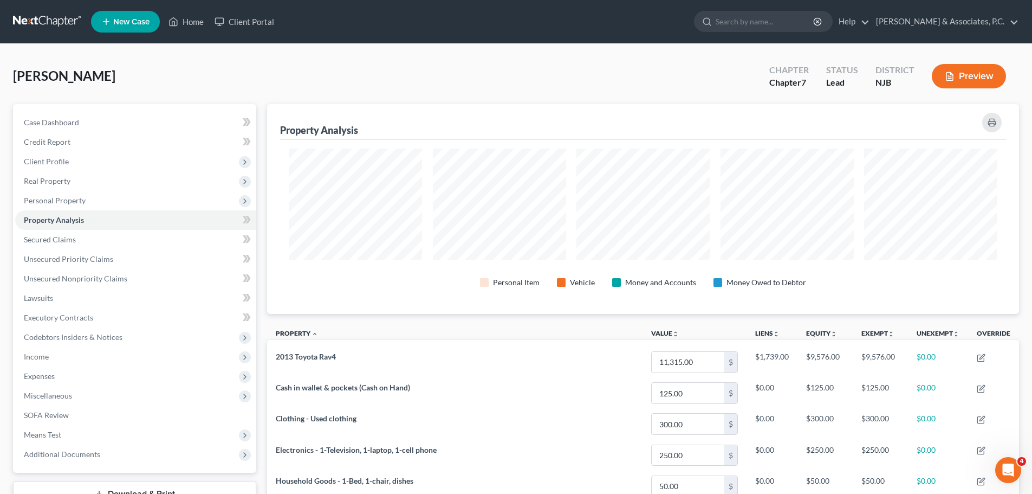
scroll to position [541733, 541190]
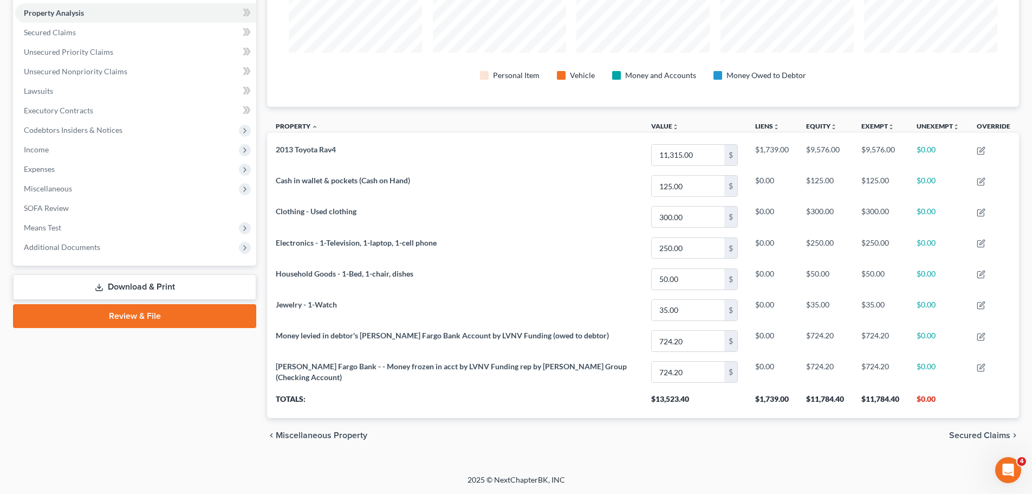
drag, startPoint x: 972, startPoint y: 434, endPoint x: 839, endPoint y: 381, distance: 142.8
click at [972, 434] on span "Secured Claims" at bounding box center [979, 435] width 61 height 9
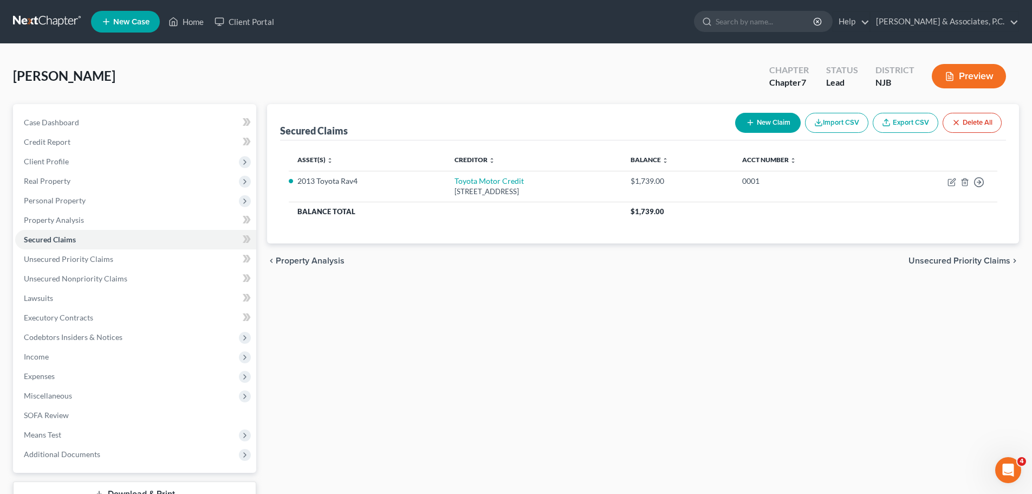
drag, startPoint x: 967, startPoint y: 261, endPoint x: 828, endPoint y: 251, distance: 139.7
click at [967, 262] on span "Unsecured Priority Claims" at bounding box center [960, 260] width 102 height 9
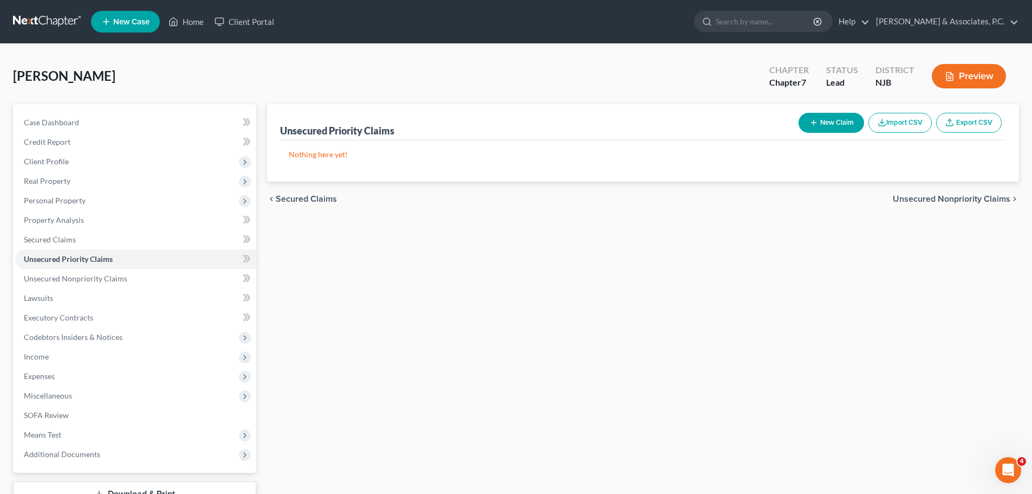
click at [978, 198] on span "Unsecured Nonpriority Claims" at bounding box center [952, 199] width 118 height 9
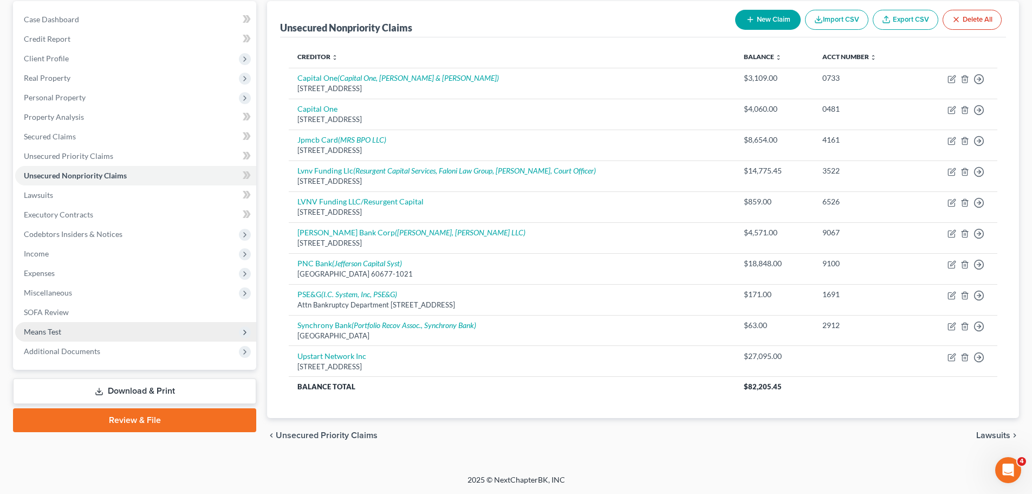
click at [47, 328] on span "Means Test" at bounding box center [42, 331] width 37 height 9
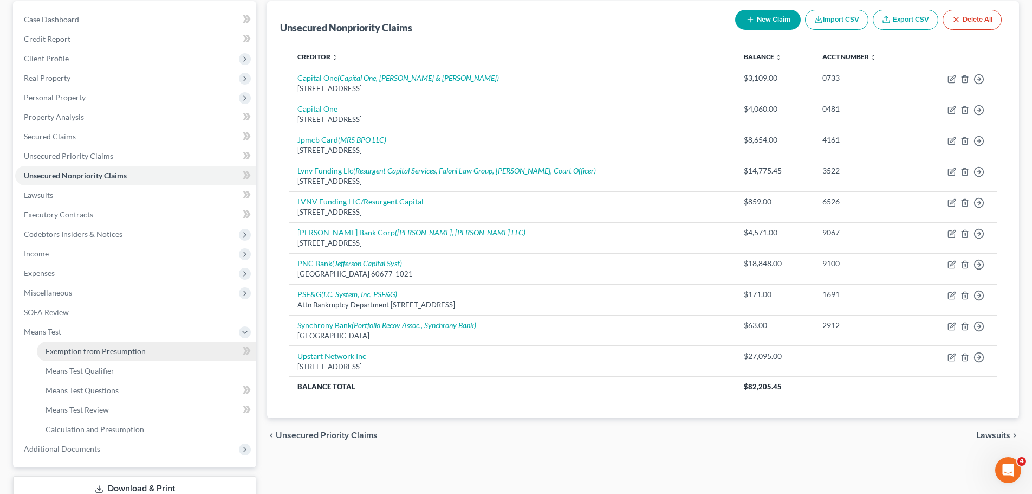
click at [94, 350] on span "Exemption from Presumption" at bounding box center [96, 350] width 100 height 9
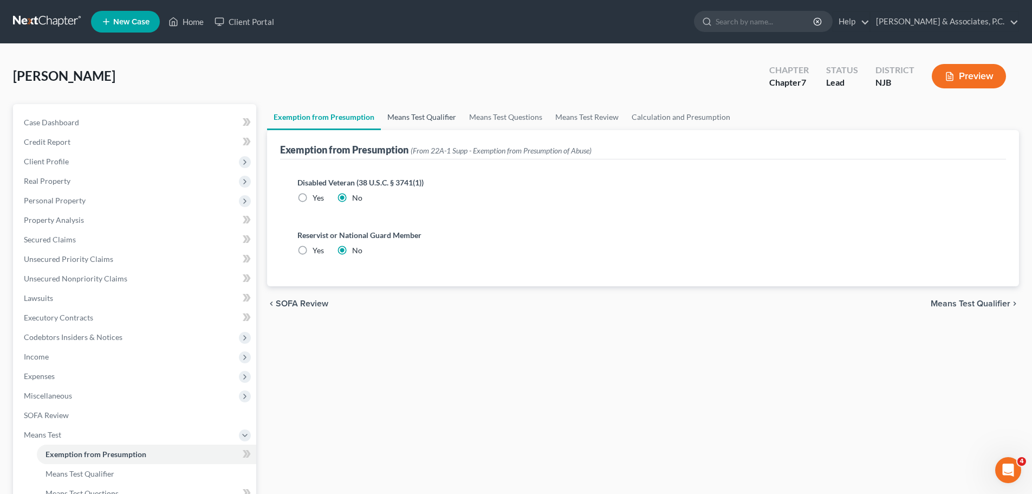
click at [438, 111] on link "Means Test Qualifier" at bounding box center [422, 117] width 82 height 26
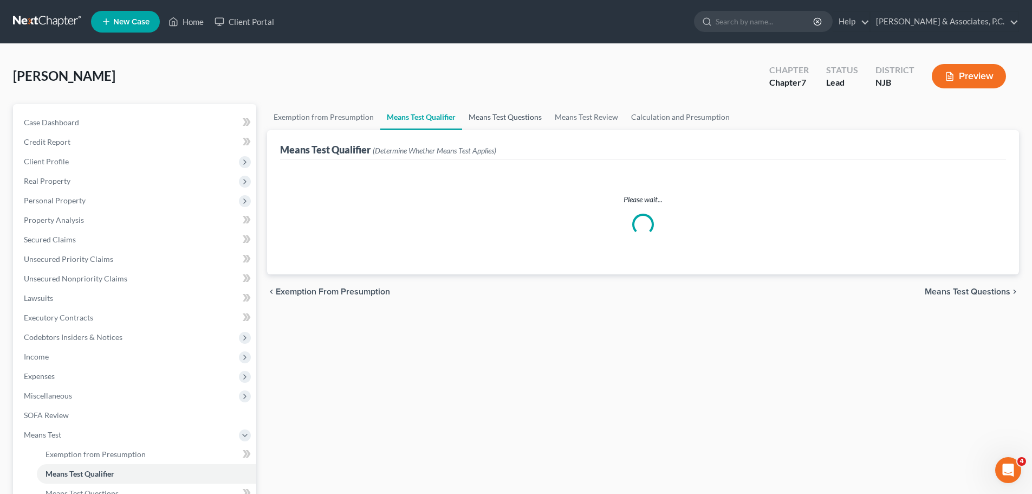
click at [511, 122] on link "Means Test Questions" at bounding box center [505, 117] width 86 height 26
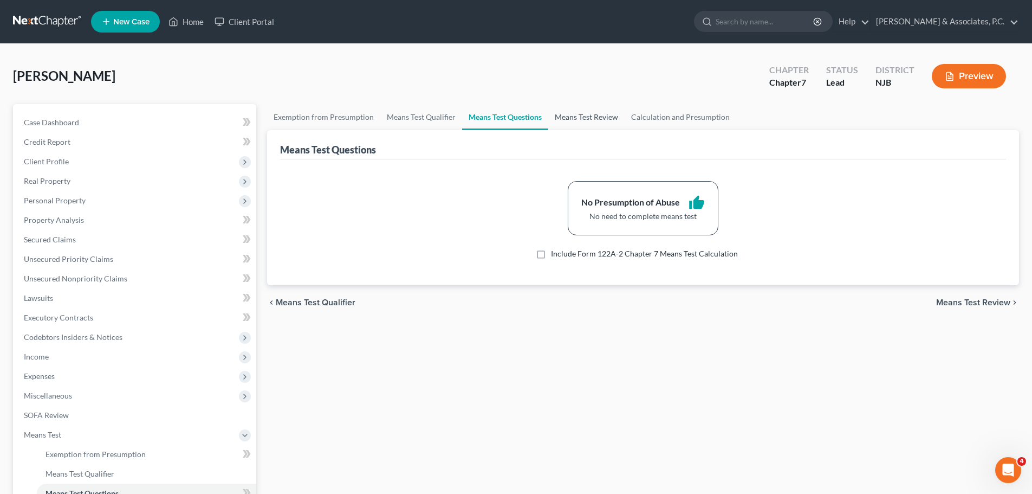
click at [570, 114] on link "Means Test Review" at bounding box center [586, 117] width 76 height 26
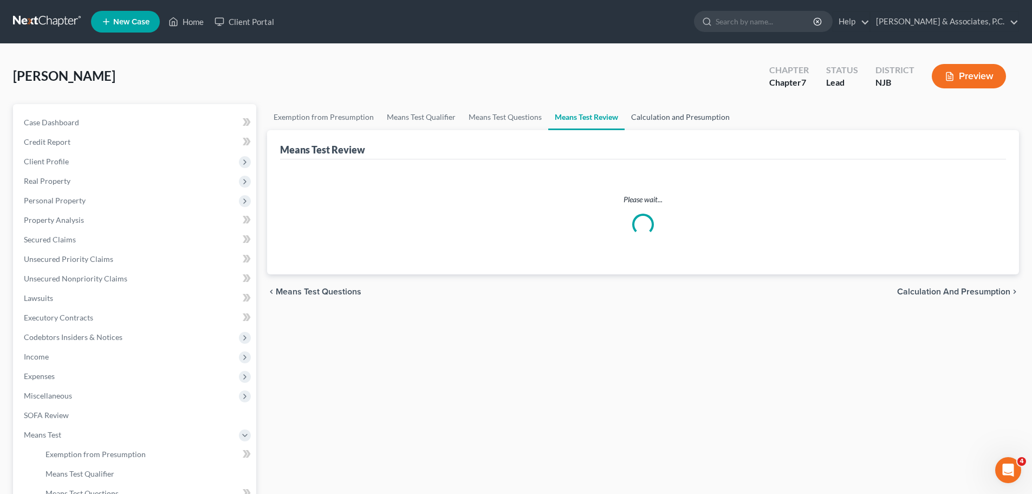
drag, startPoint x: 671, startPoint y: 113, endPoint x: 654, endPoint y: 121, distance: 18.7
click at [671, 114] on link "Calculation and Presumption" at bounding box center [681, 117] width 112 height 26
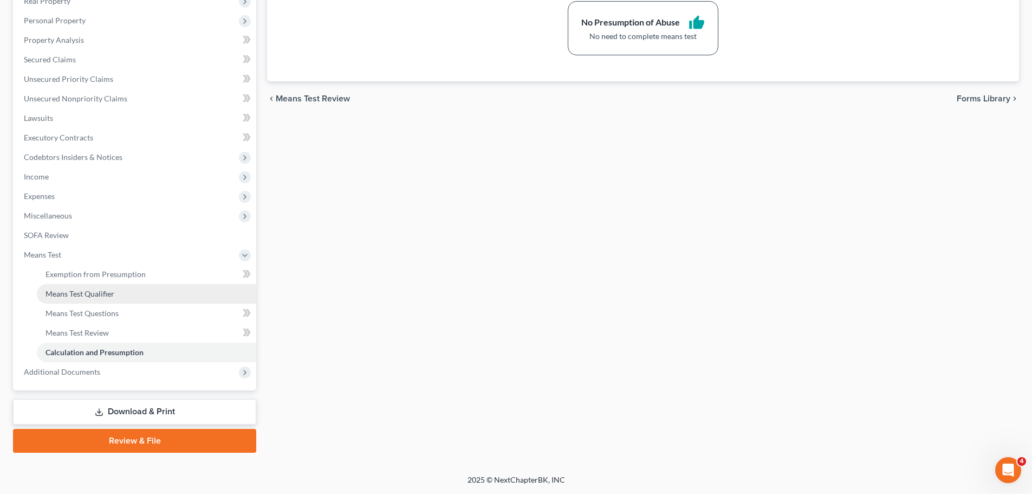
click at [96, 289] on span "Means Test Qualifier" at bounding box center [80, 293] width 69 height 9
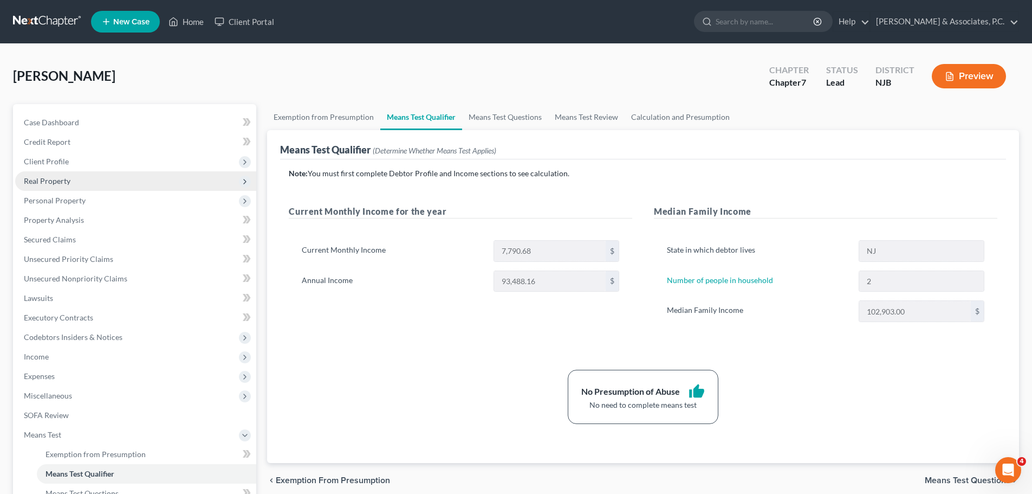
click at [53, 159] on span "Client Profile" at bounding box center [46, 161] width 45 height 9
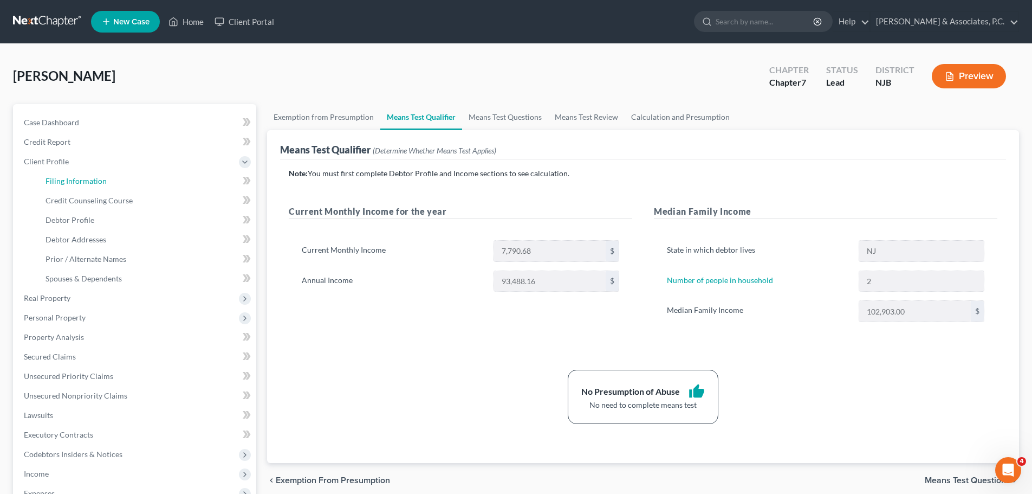
click at [68, 177] on span "Filing Information" at bounding box center [76, 180] width 61 height 9
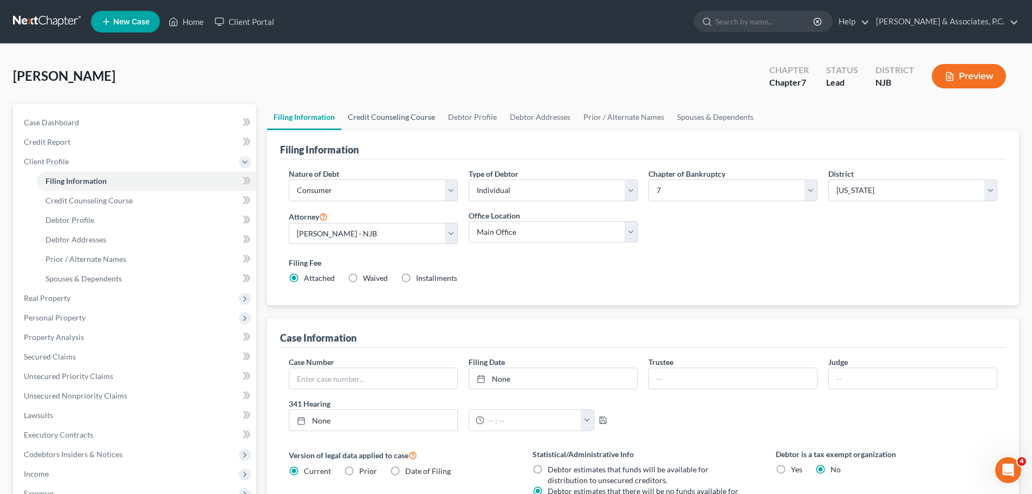
click at [381, 117] on link "Credit Counseling Course" at bounding box center [391, 117] width 100 height 26
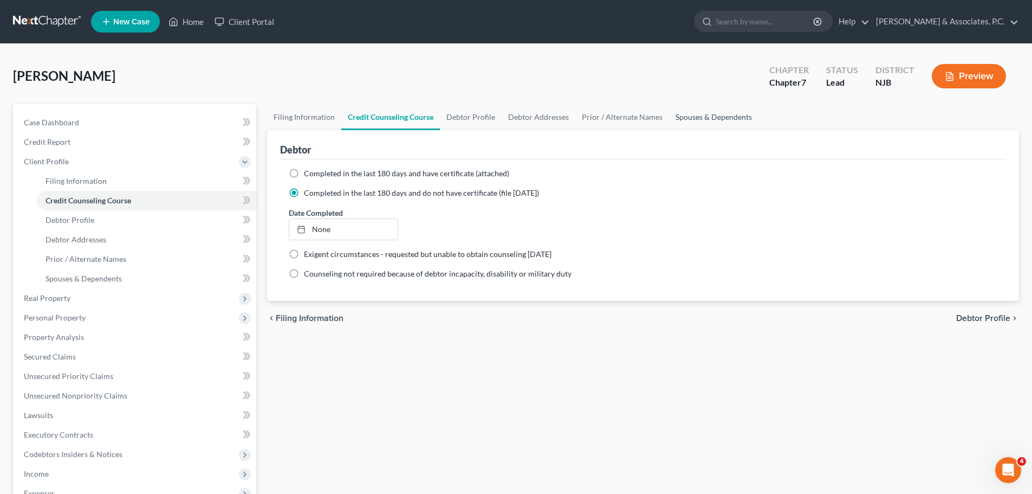
click at [714, 118] on link "Spouses & Dependents" at bounding box center [713, 117] width 89 height 26
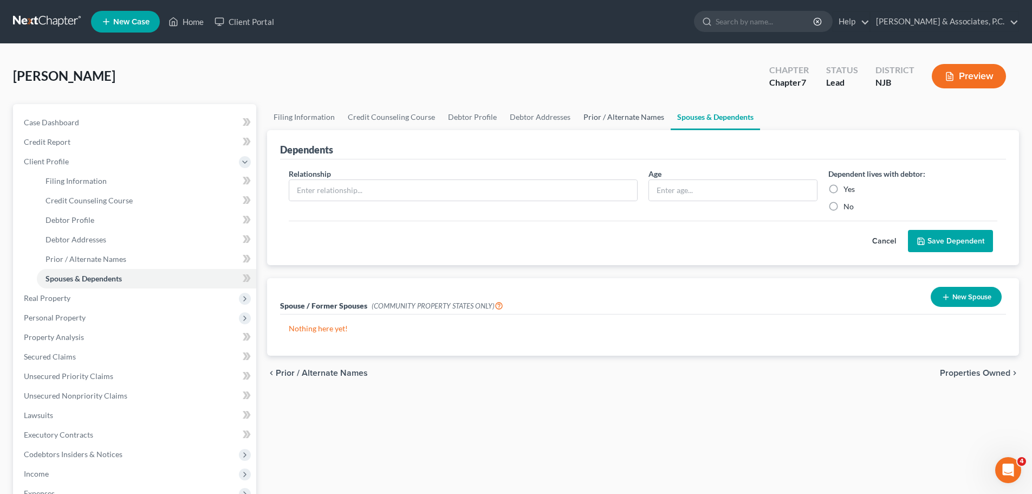
click at [637, 115] on link "Prior / Alternate Names" at bounding box center [624, 117] width 94 height 26
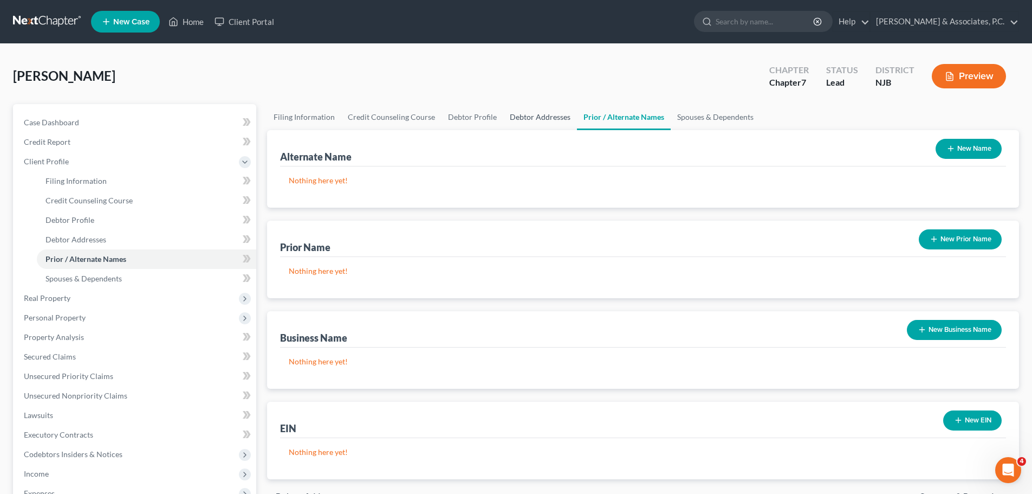
click at [543, 117] on link "Debtor Addresses" at bounding box center [540, 117] width 74 height 26
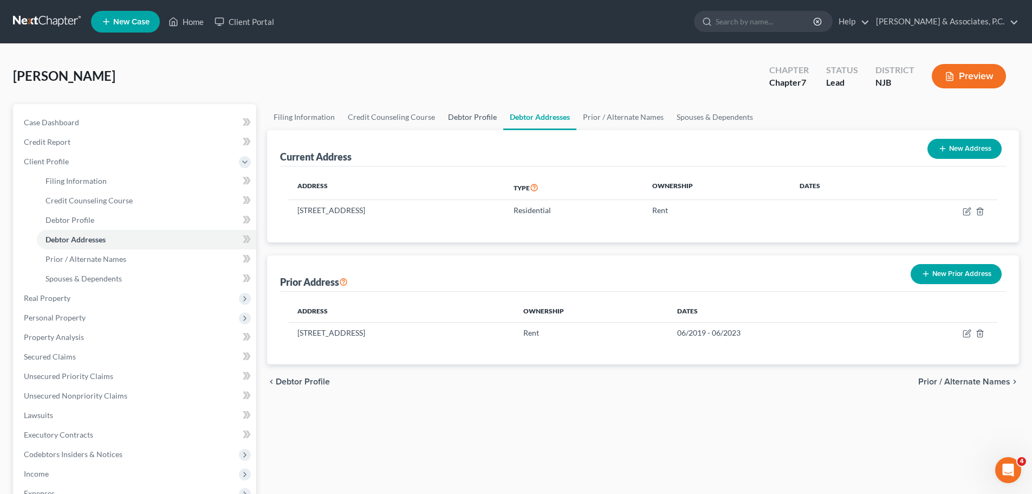
click at [461, 120] on link "Debtor Profile" at bounding box center [473, 117] width 62 height 26
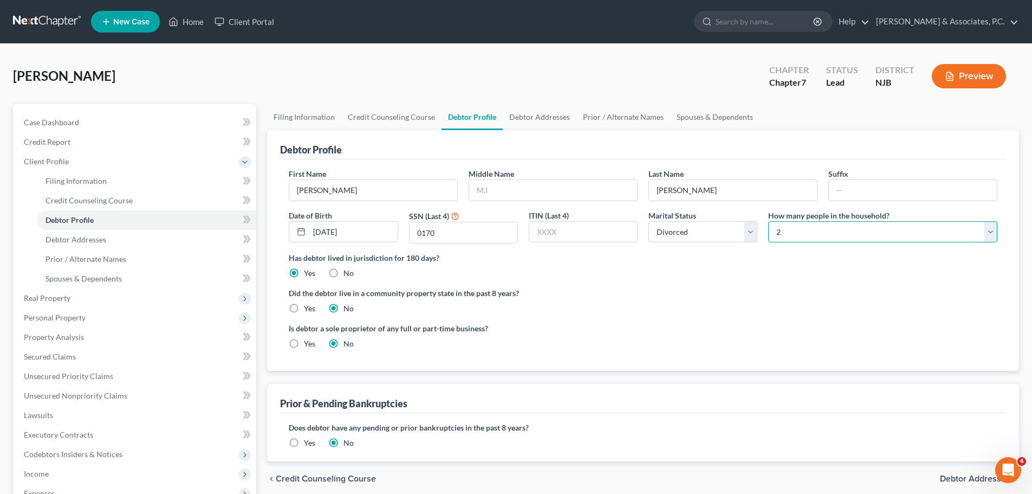
drag, startPoint x: 832, startPoint y: 227, endPoint x: 807, endPoint y: 237, distance: 26.3
click at [832, 227] on select "Select 1 2 3 4 5 6 7 8 9 10 11 12 13 14 15 16 17 18 19 20" at bounding box center [882, 232] width 229 height 22
click at [768, 221] on select "Select 1 2 3 4 5 6 7 8 9 10 11 12 13 14 15 16 17 18 19 20" at bounding box center [882, 232] width 229 height 22
drag, startPoint x: 819, startPoint y: 232, endPoint x: 810, endPoint y: 223, distance: 13.0
click at [819, 232] on select "Select 1 2 3 4 5 6 7 8 9 10 11 12 13 14 15 16 17 18 19 20" at bounding box center [882, 232] width 229 height 22
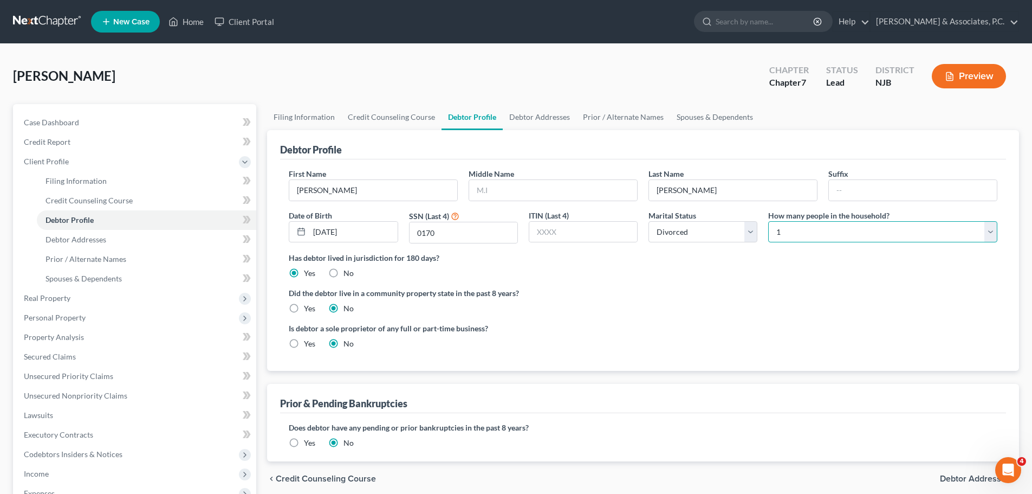
click at [768, 221] on select "Select 1 2 3 4 5 6 7 8 9 10 11 12 13 14 15 16 17 18 19 20" at bounding box center [882, 232] width 229 height 22
click at [815, 280] on ng-include "First Name [PERSON_NAME] Middle Name Last Name [PERSON_NAME] Suffix Date of Bir…" at bounding box center [643, 263] width 709 height 190
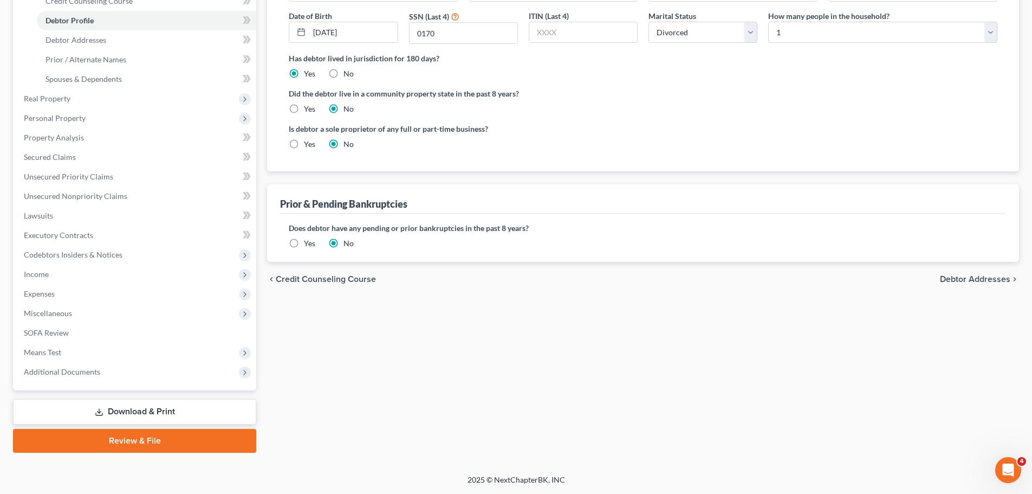
click at [957, 277] on span "Debtor Addresses" at bounding box center [975, 279] width 70 height 9
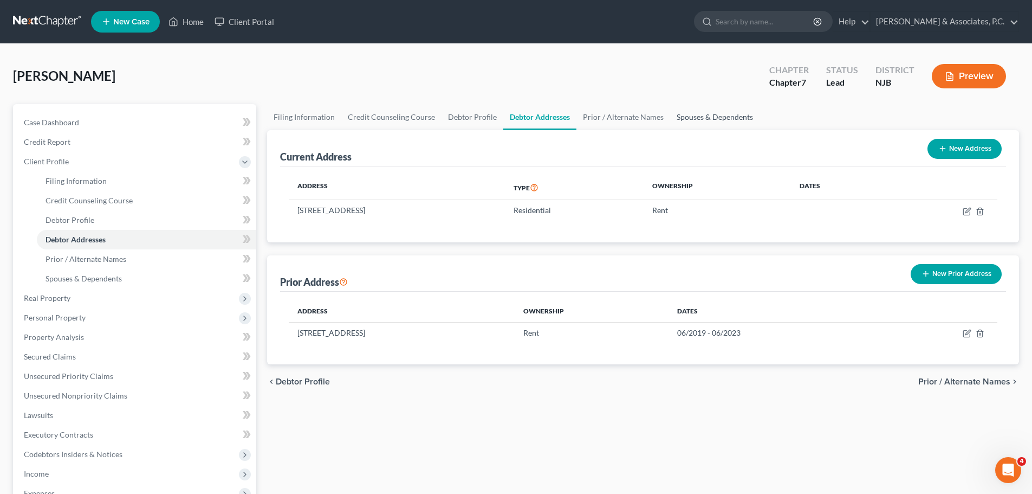
click at [705, 113] on link "Spouses & Dependents" at bounding box center [714, 117] width 89 height 26
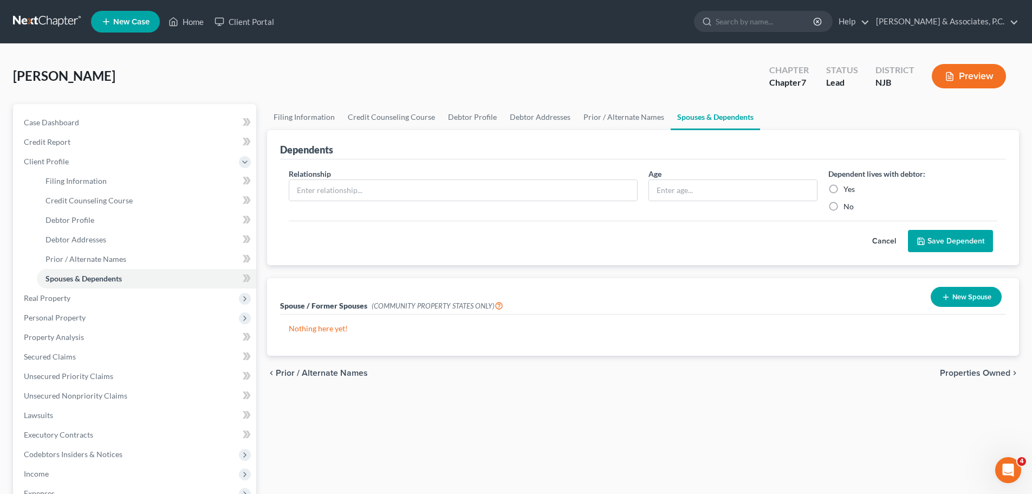
click at [963, 374] on span "Properties Owned" at bounding box center [975, 373] width 70 height 9
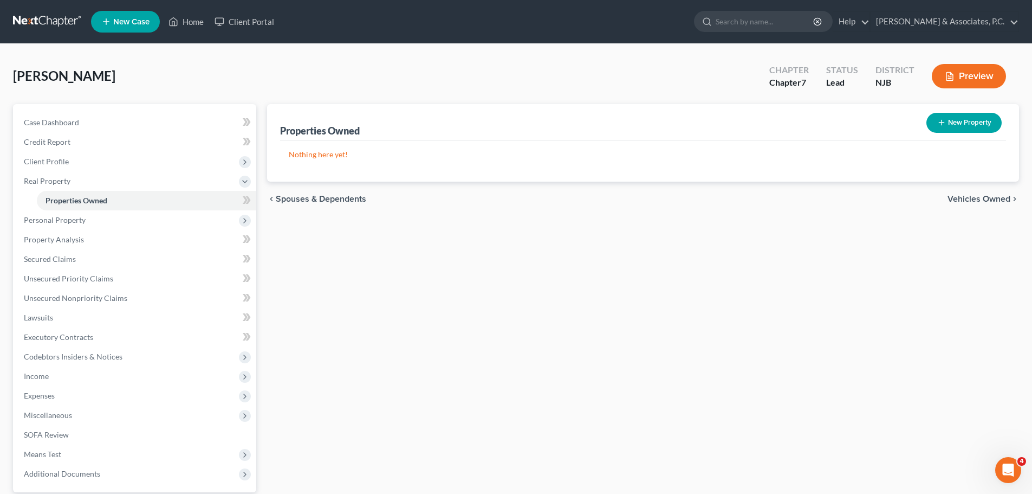
click at [964, 196] on span "Vehicles Owned" at bounding box center [979, 199] width 63 height 9
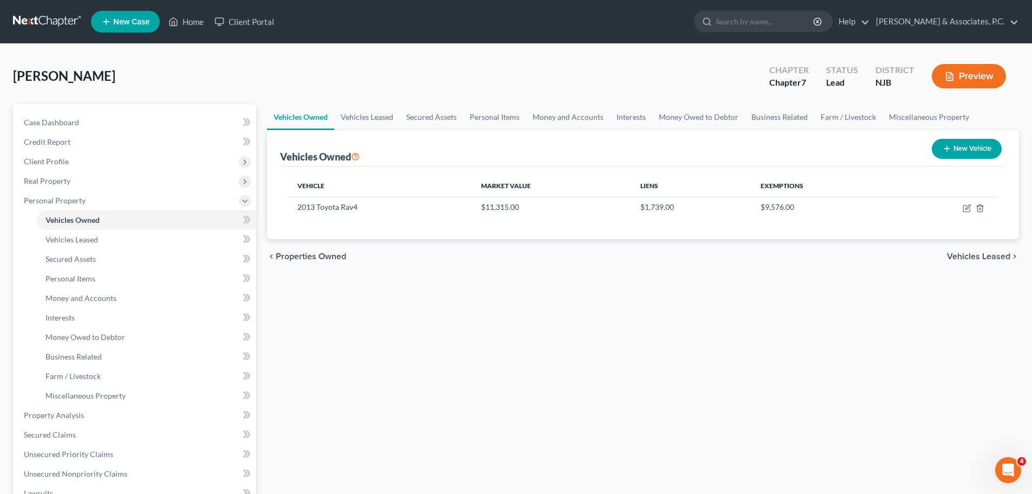
click at [977, 259] on span "Vehicles Leased" at bounding box center [978, 256] width 63 height 9
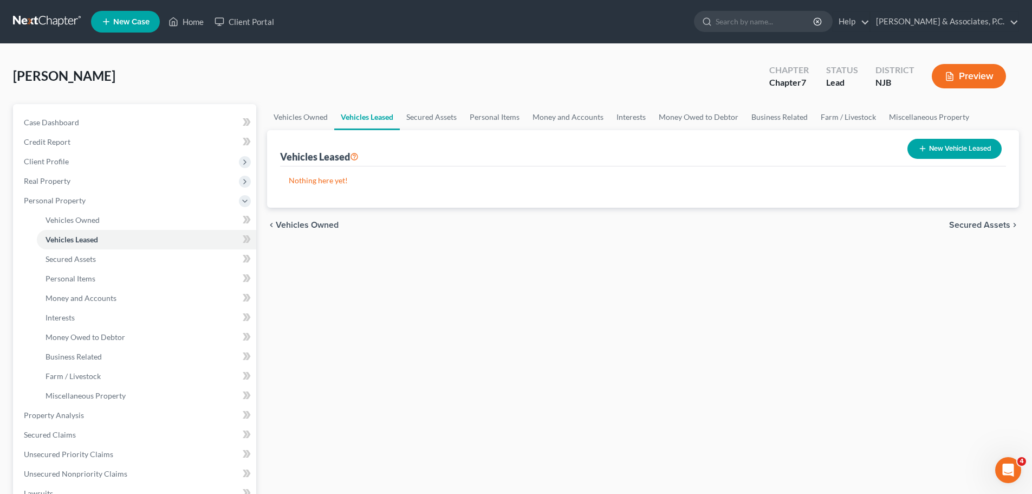
click at [1001, 224] on span "Secured Assets" at bounding box center [979, 225] width 61 height 9
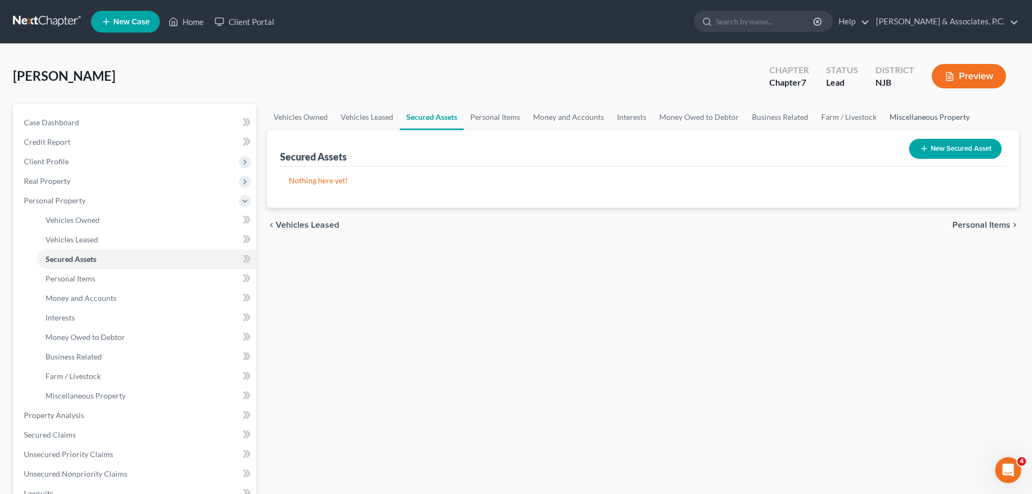
click at [896, 115] on link "Miscellaneous Property" at bounding box center [929, 117] width 93 height 26
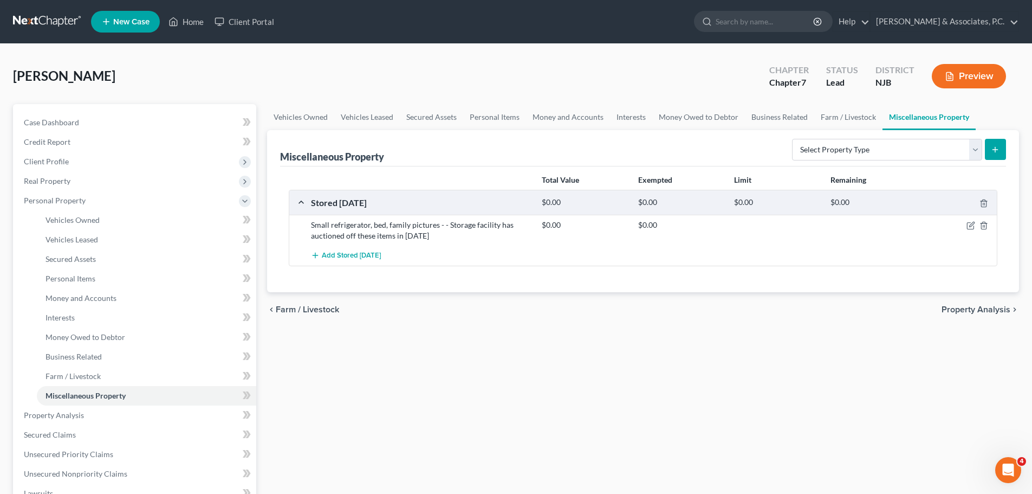
click at [965, 305] on div "chevron_left Farm / Livestock Property Analysis chevron_right" at bounding box center [643, 309] width 752 height 35
click at [962, 307] on span "Property Analysis" at bounding box center [976, 309] width 69 height 9
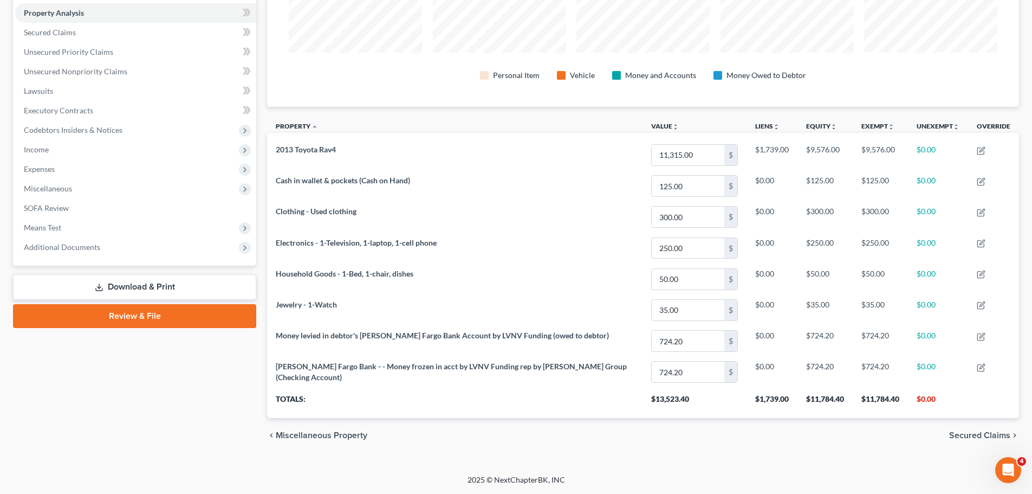
click at [970, 437] on span "Secured Claims" at bounding box center [979, 435] width 61 height 9
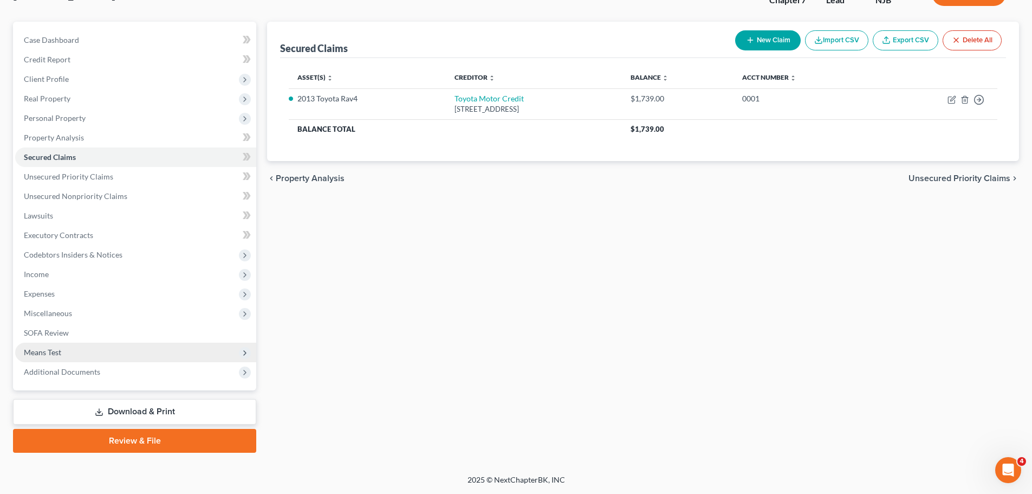
click at [60, 351] on span "Means Test" at bounding box center [42, 351] width 37 height 9
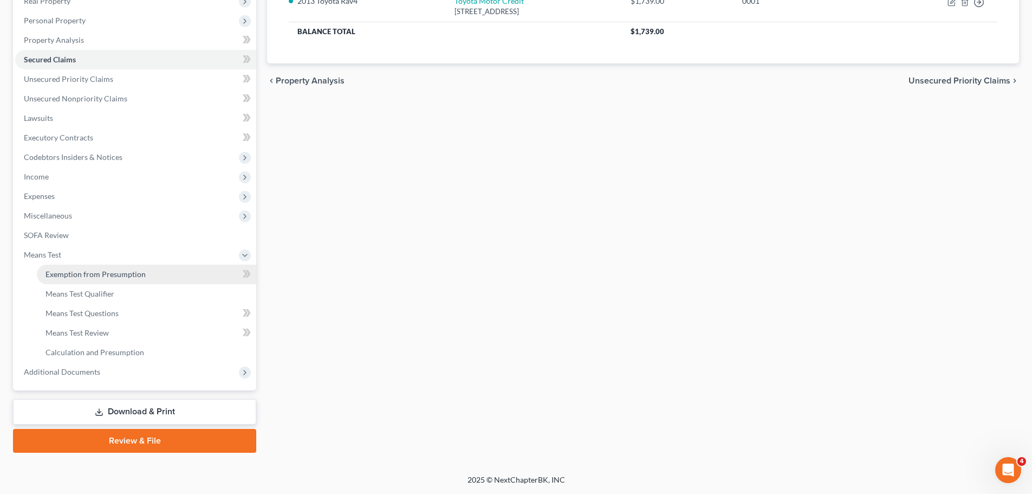
click at [91, 267] on link "Exemption from Presumption" at bounding box center [146, 274] width 219 height 20
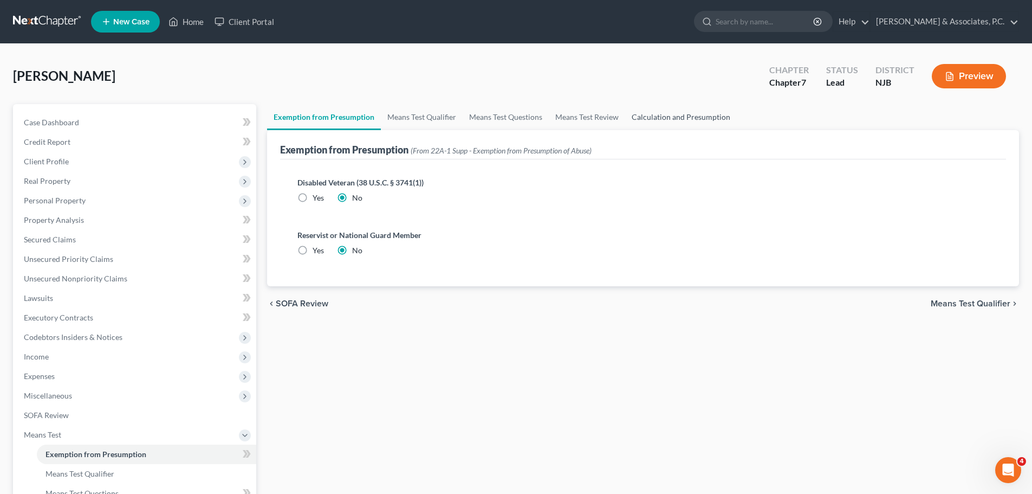
click at [699, 117] on link "Calculation and Presumption" at bounding box center [681, 117] width 112 height 26
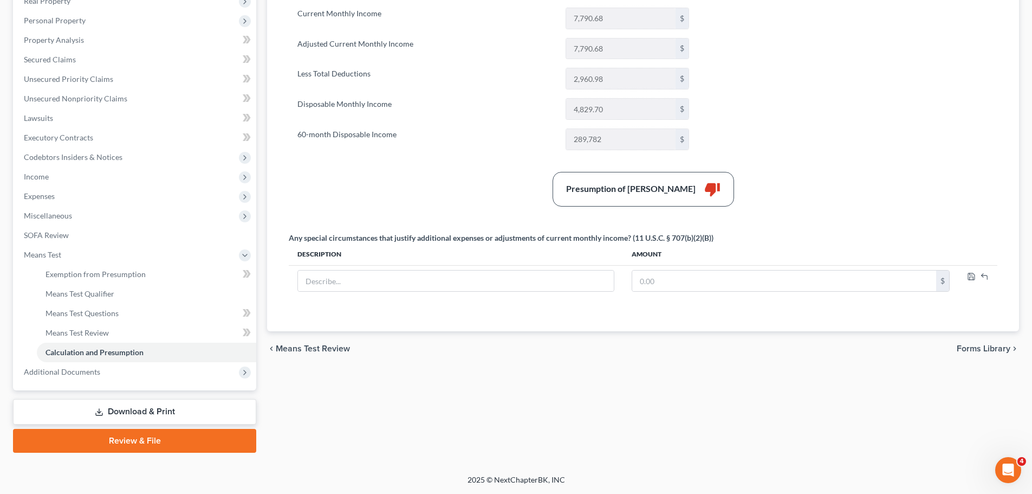
click at [970, 347] on span "Forms Library" at bounding box center [984, 348] width 54 height 9
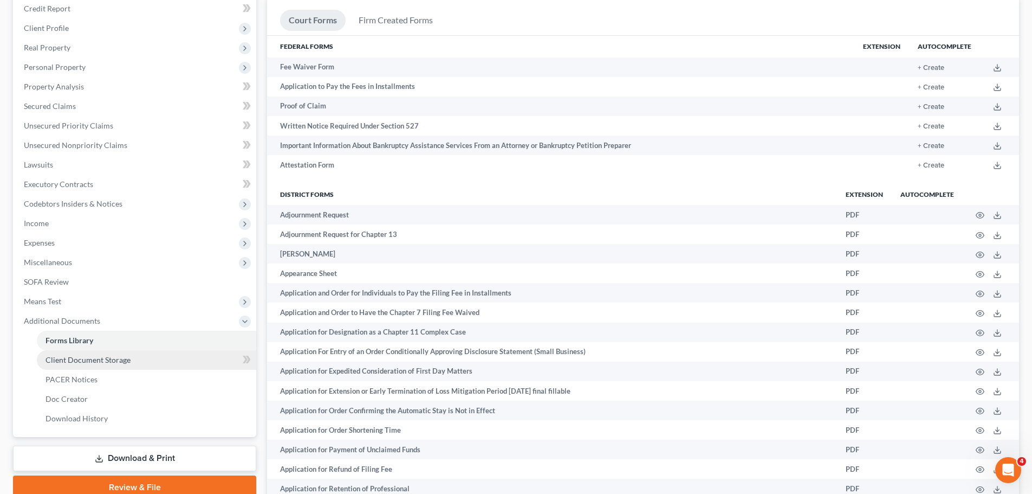
scroll to position [217, 0]
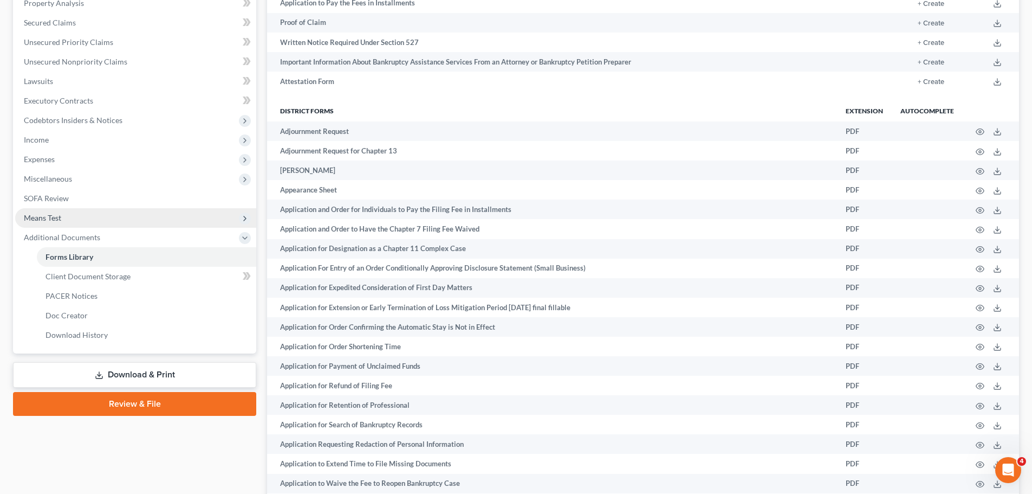
click at [59, 212] on span "Means Test" at bounding box center [135, 218] width 241 height 20
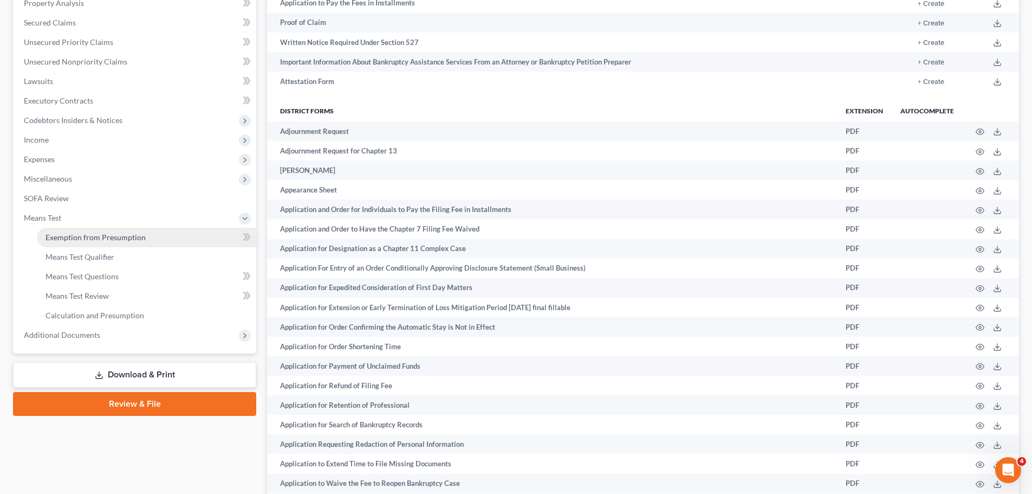
click at [107, 238] on span "Exemption from Presumption" at bounding box center [96, 236] width 100 height 9
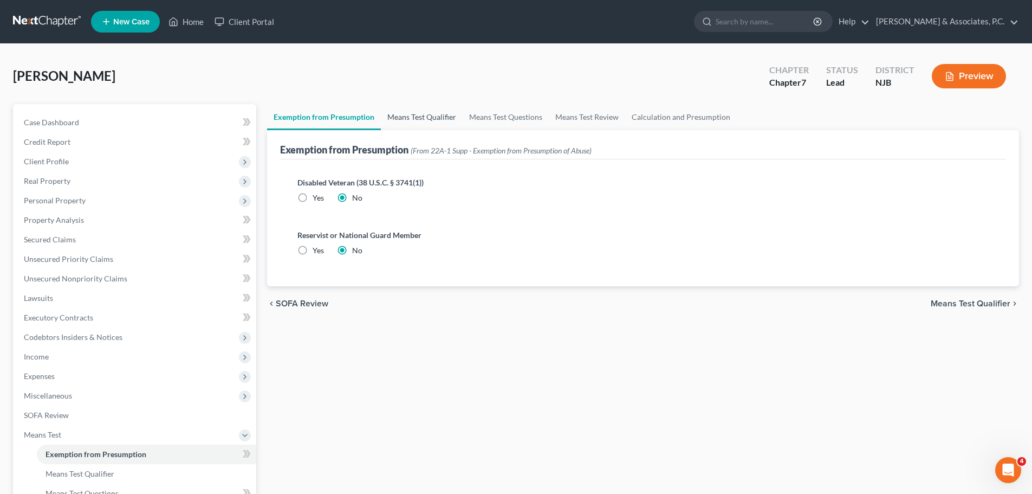
drag, startPoint x: 413, startPoint y: 114, endPoint x: 483, endPoint y: 117, distance: 70.5
click at [413, 114] on link "Means Test Qualifier" at bounding box center [422, 117] width 82 height 26
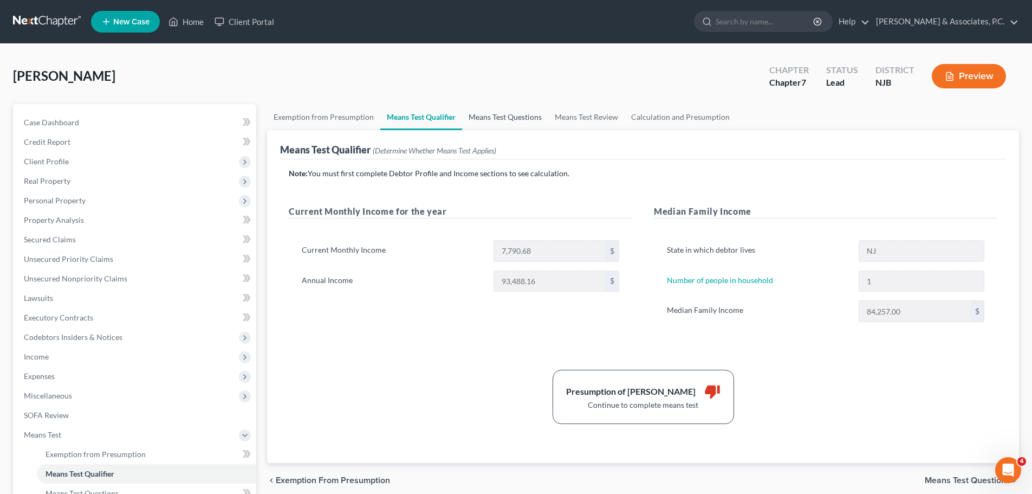
click at [495, 114] on link "Means Test Questions" at bounding box center [505, 117] width 86 height 26
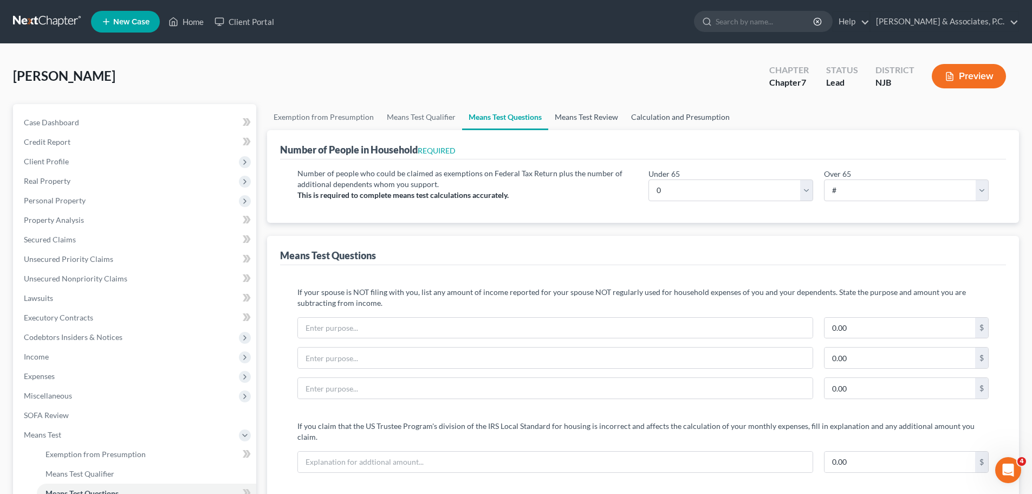
drag, startPoint x: 577, startPoint y: 115, endPoint x: 663, endPoint y: 115, distance: 86.2
click at [578, 115] on link "Means Test Review" at bounding box center [586, 117] width 76 height 26
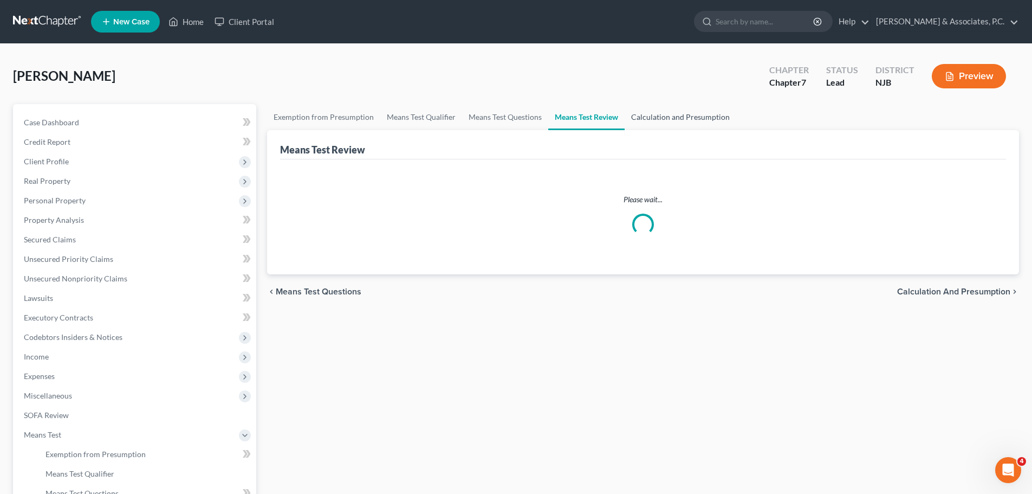
click at [667, 115] on link "Calculation and Presumption" at bounding box center [681, 117] width 112 height 26
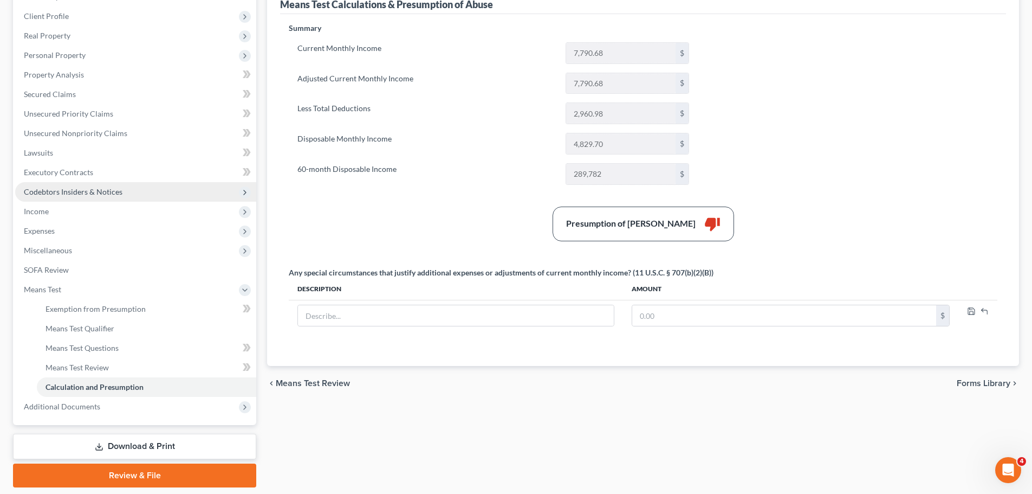
scroll to position [180, 0]
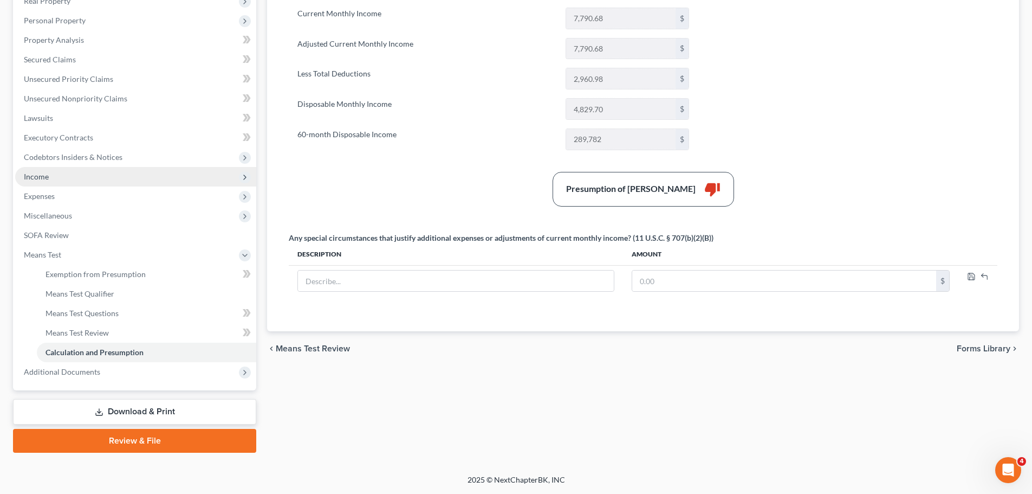
click at [41, 179] on span "Income" at bounding box center [36, 176] width 25 height 9
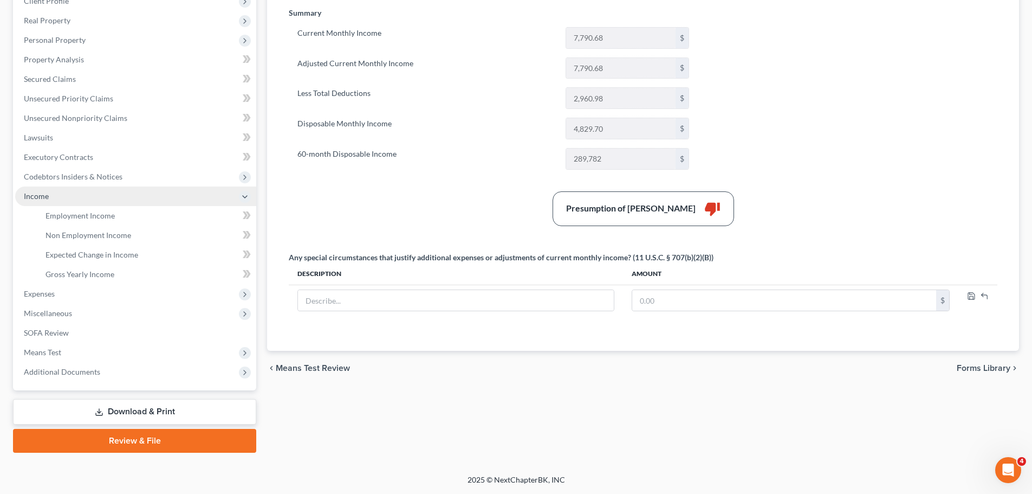
scroll to position [160, 0]
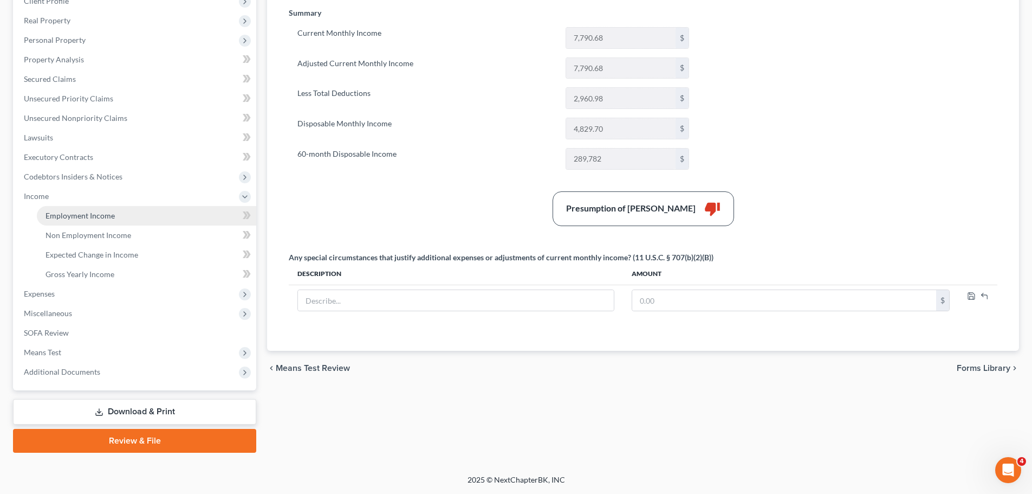
click at [101, 215] on span "Employment Income" at bounding box center [80, 215] width 69 height 9
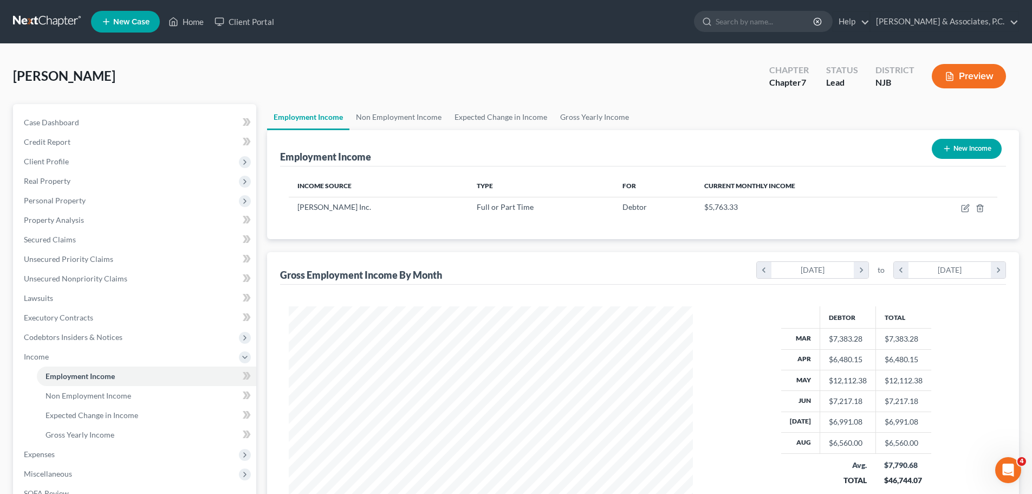
scroll to position [541740, 541517]
click at [608, 116] on link "Gross Yearly Income" at bounding box center [595, 117] width 82 height 26
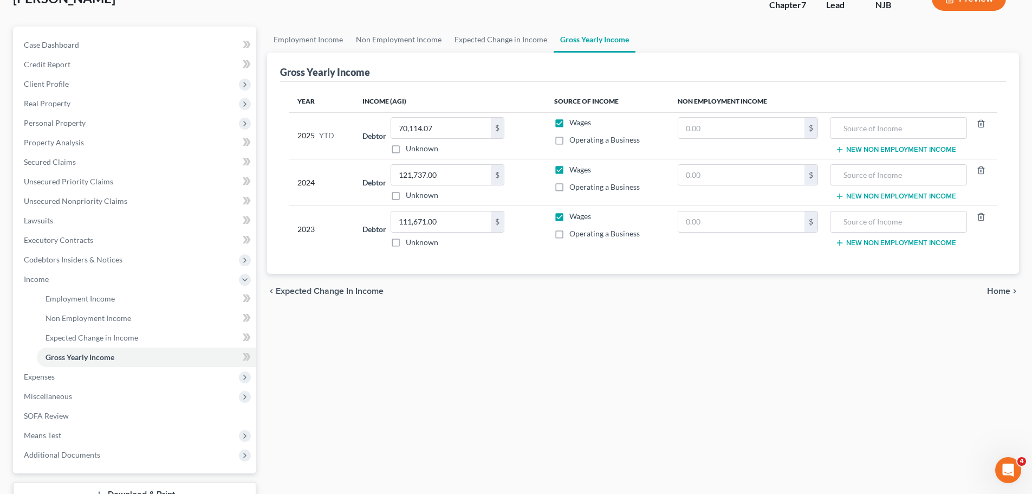
scroll to position [160, 0]
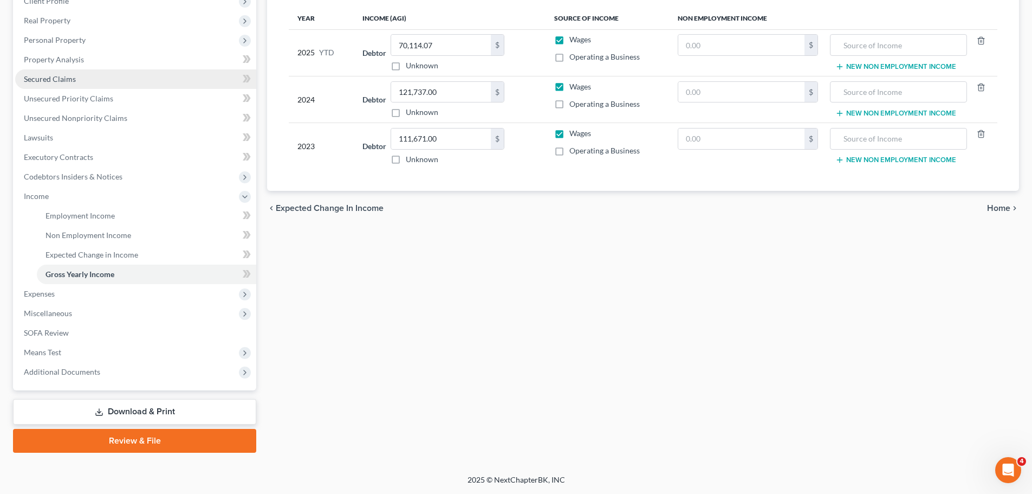
click at [57, 76] on span "Secured Claims" at bounding box center [50, 78] width 52 height 9
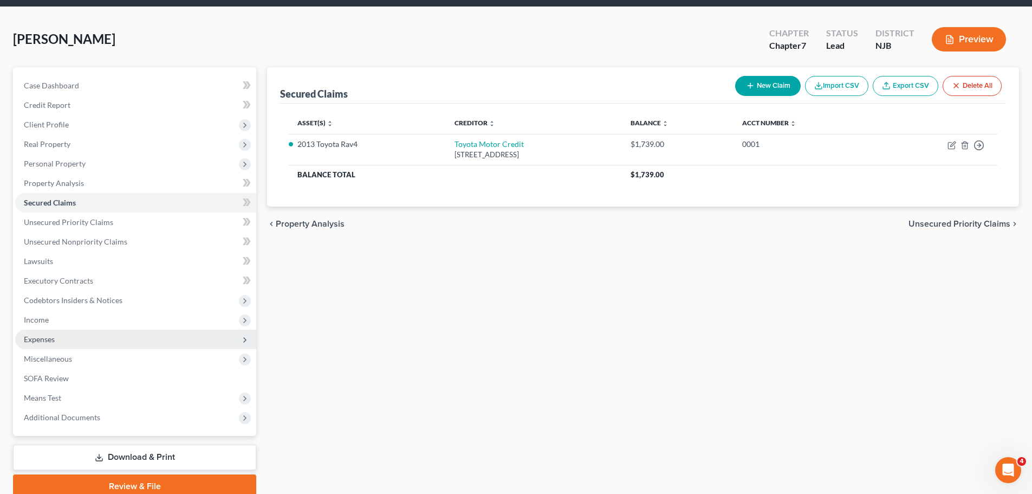
scroll to position [82, 0]
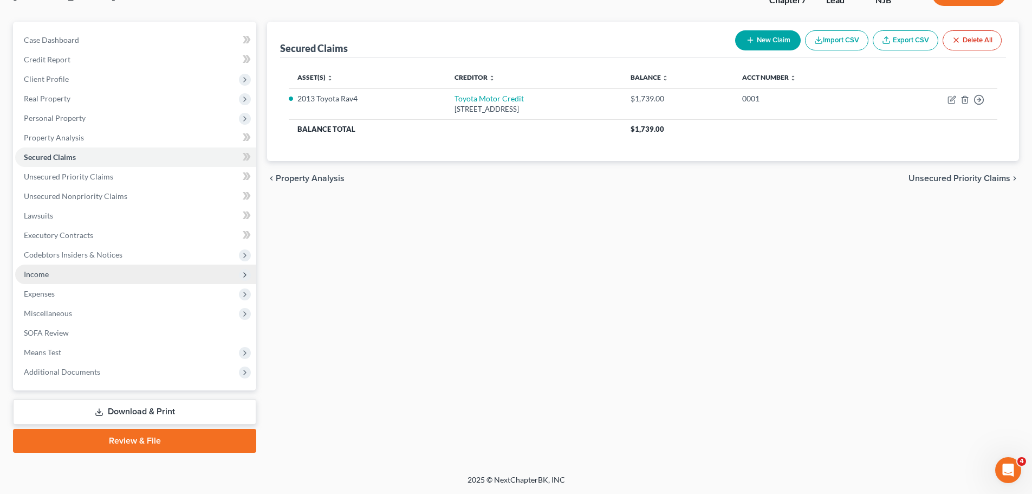
click at [54, 272] on span "Income" at bounding box center [135, 274] width 241 height 20
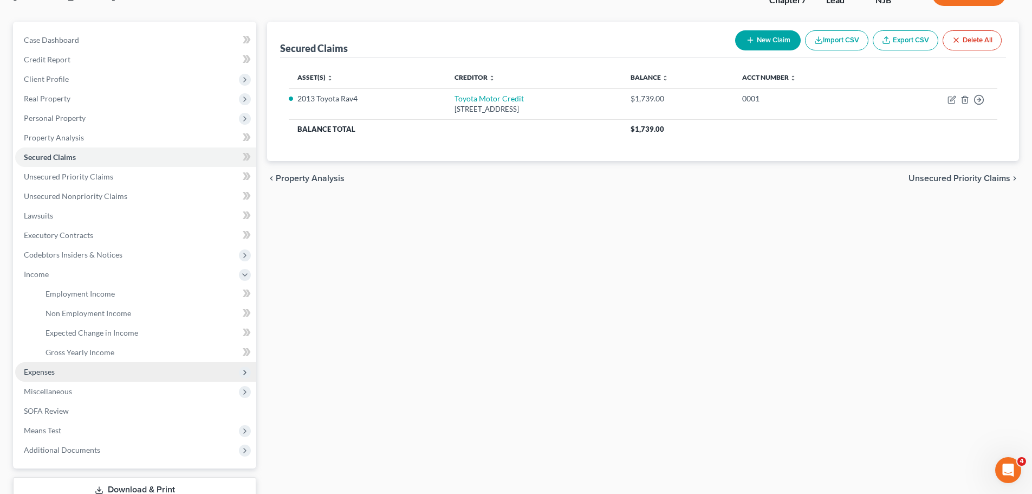
drag, startPoint x: 53, startPoint y: 370, endPoint x: 105, endPoint y: 398, distance: 58.9
click at [52, 370] on span "Expenses" at bounding box center [39, 371] width 31 height 9
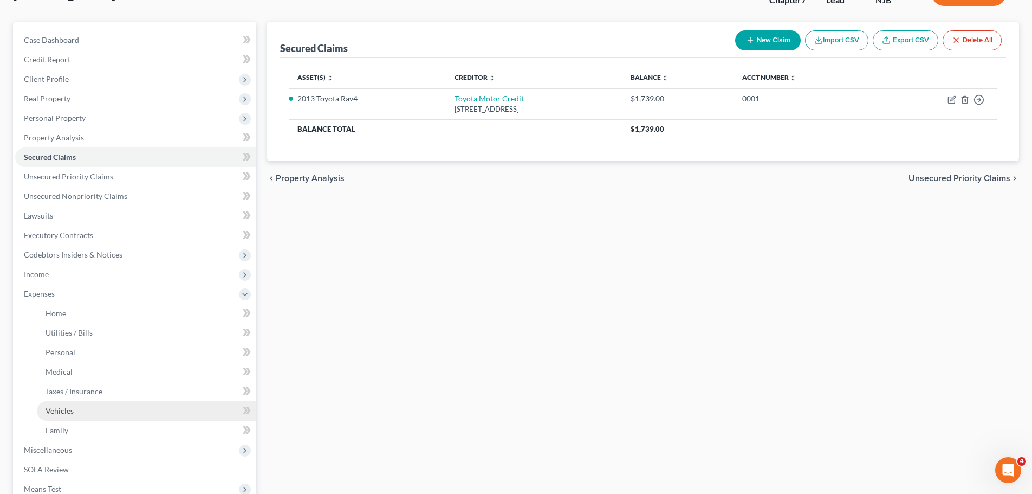
click at [76, 406] on link "Vehicles" at bounding box center [146, 411] width 219 height 20
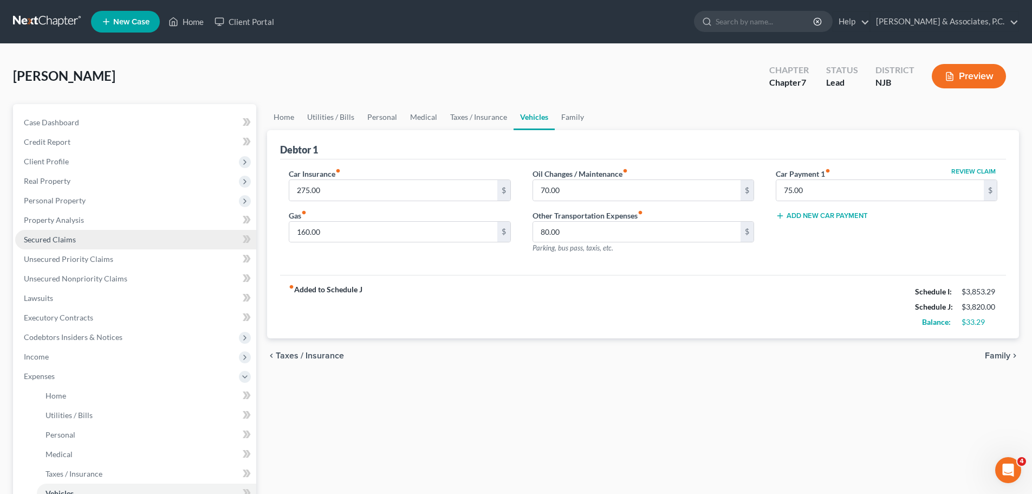
click at [51, 243] on span "Secured Claims" at bounding box center [50, 239] width 52 height 9
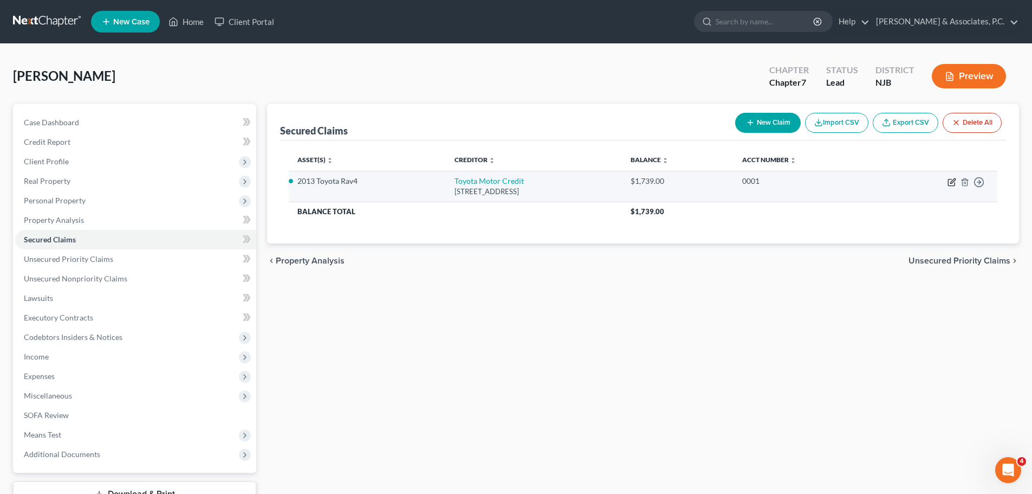
click at [950, 181] on icon "button" at bounding box center [952, 182] width 9 height 9
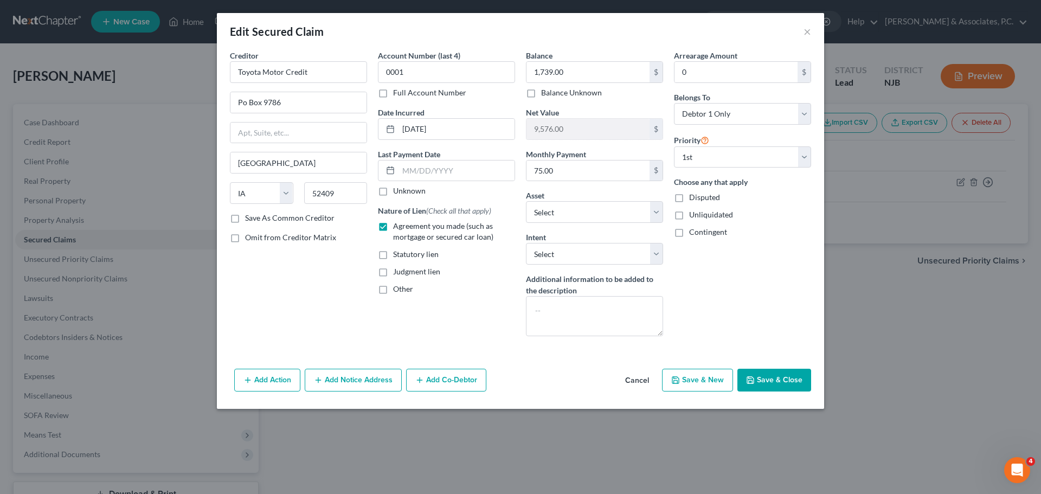
click at [790, 379] on button "Save & Close" at bounding box center [774, 380] width 74 height 23
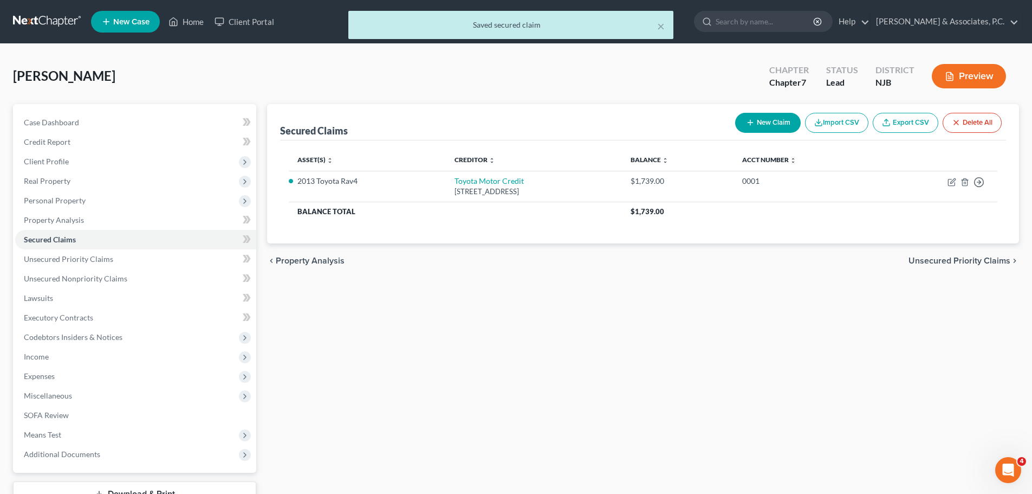
click at [968, 261] on span "Unsecured Priority Claims" at bounding box center [960, 260] width 102 height 9
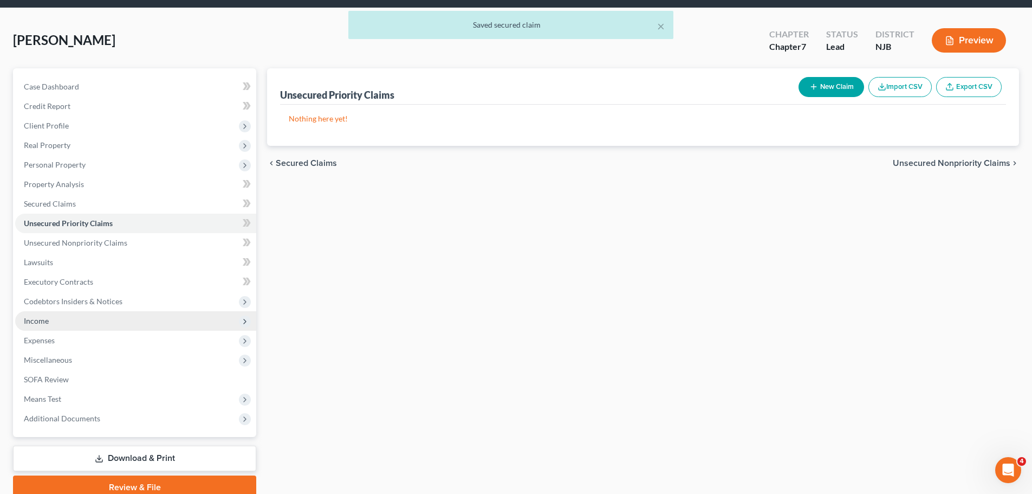
scroll to position [82, 0]
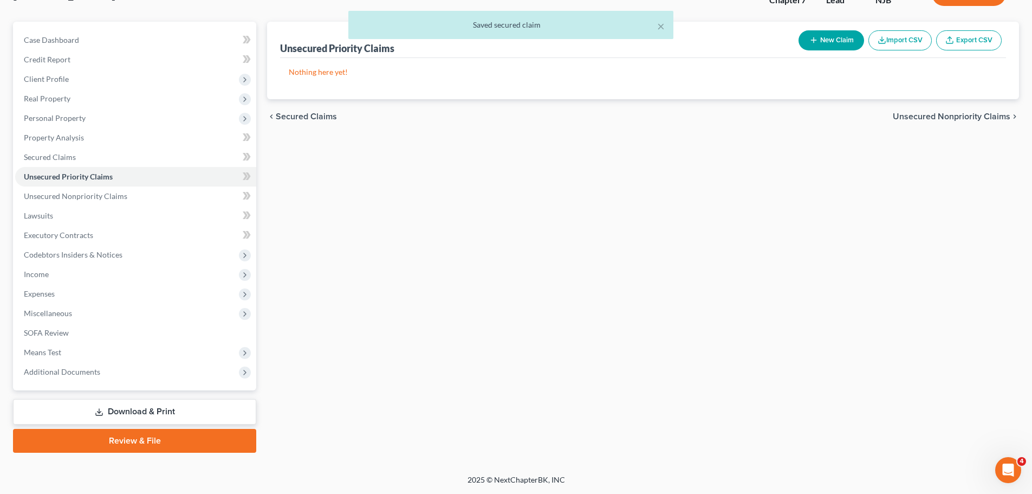
drag, startPoint x: 149, startPoint y: 416, endPoint x: 439, endPoint y: 405, distance: 290.1
click at [150, 415] on link "Download & Print" at bounding box center [134, 411] width 243 height 25
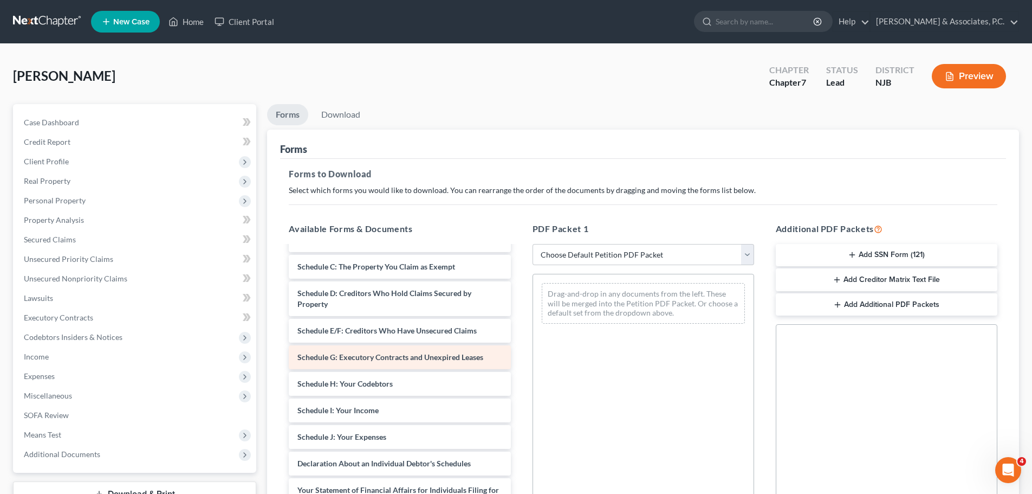
scroll to position [54, 0]
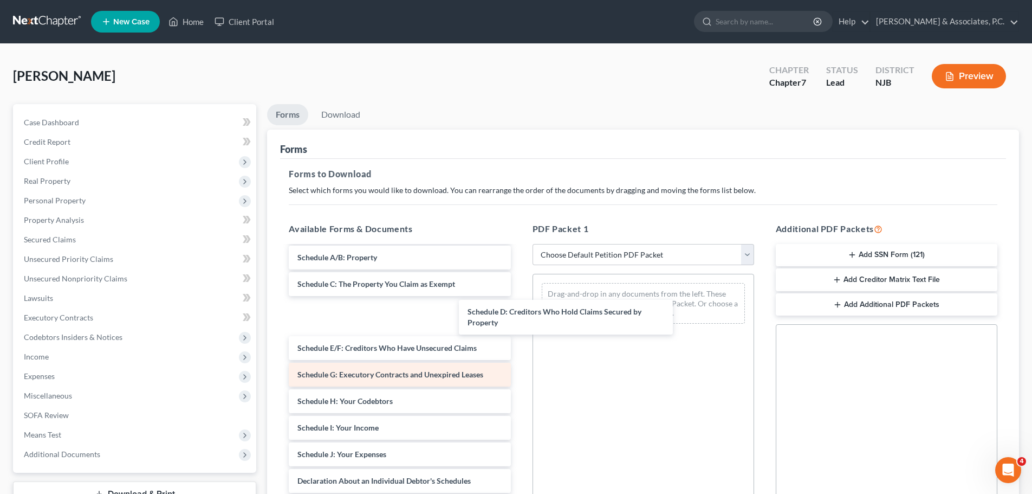
drag, startPoint x: 352, startPoint y: 322, endPoint x: 471, endPoint y: 333, distance: 119.7
click at [519, 322] on div "Schedule D: Creditors Who Hold Claims Secured by Property Voluntary Petition fo…" at bounding box center [399, 464] width 239 height 545
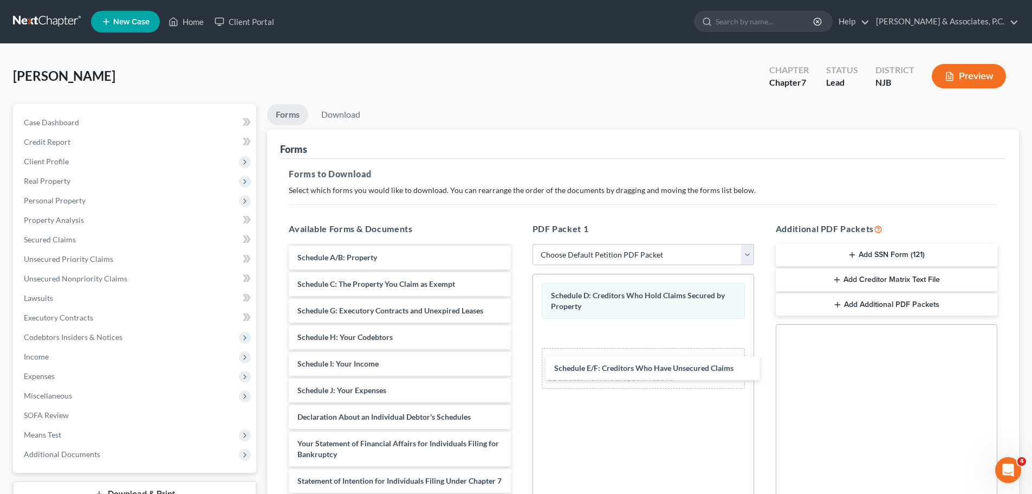
drag, startPoint x: 364, startPoint y: 312, endPoint x: 516, endPoint y: 357, distance: 158.6
click at [519, 369] on div "Schedule E/F: Creditors Who Have Unsecured Claims Voluntary Petition for Indivi…" at bounding box center [399, 432] width 239 height 481
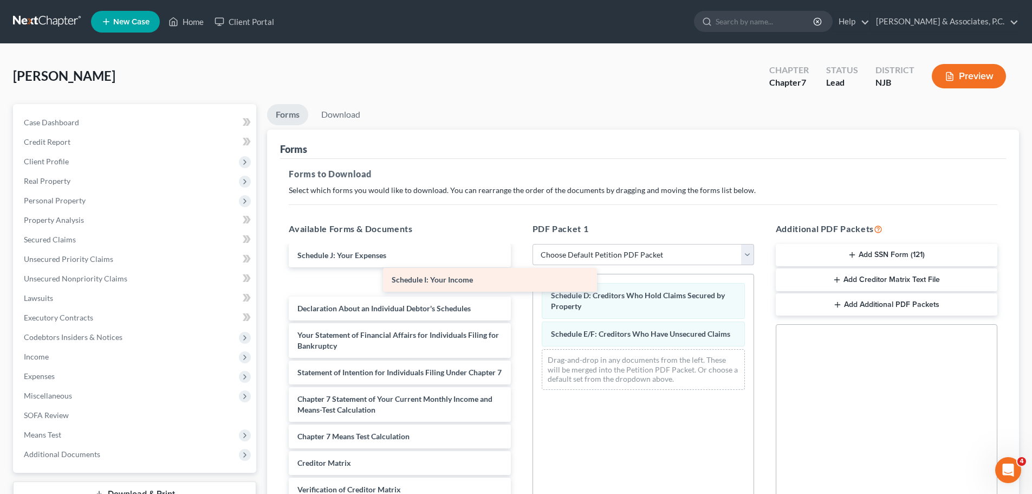
scroll to position [136, 0]
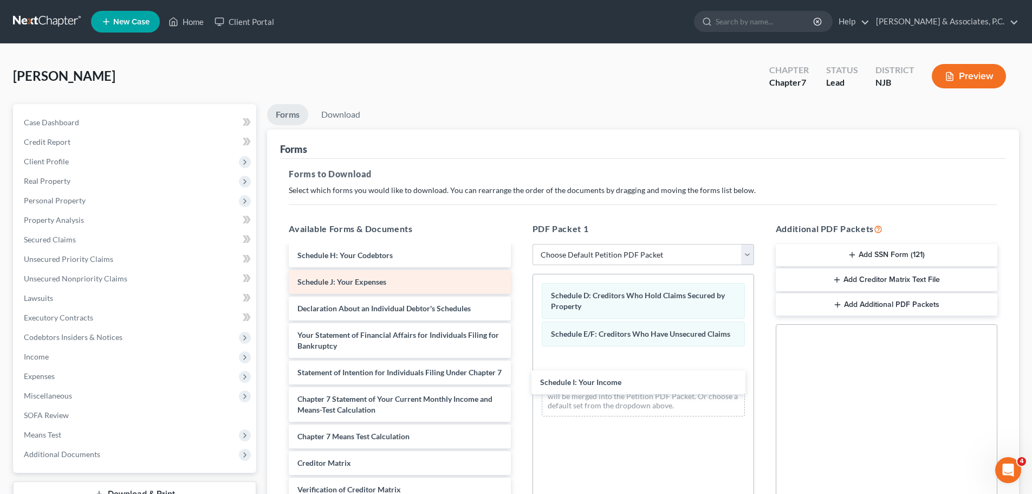
drag, startPoint x: 342, startPoint y: 259, endPoint x: 399, endPoint y: 269, distance: 57.8
click at [519, 380] on div "Schedule I: Your Income Voluntary Petition for Individuals Filing for Bankruptc…" at bounding box center [399, 338] width 239 height 455
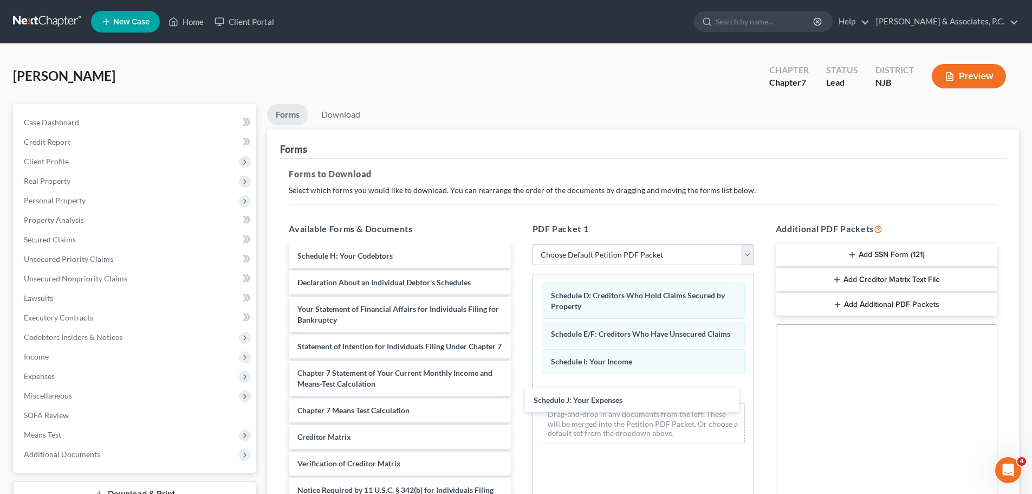
drag, startPoint x: 389, startPoint y: 283, endPoint x: 605, endPoint y: 387, distance: 240.2
click at [519, 408] on div "Schedule J: Your Expenses Voluntary Petition for Individuals Filing for Bankrup…" at bounding box center [399, 325] width 239 height 428
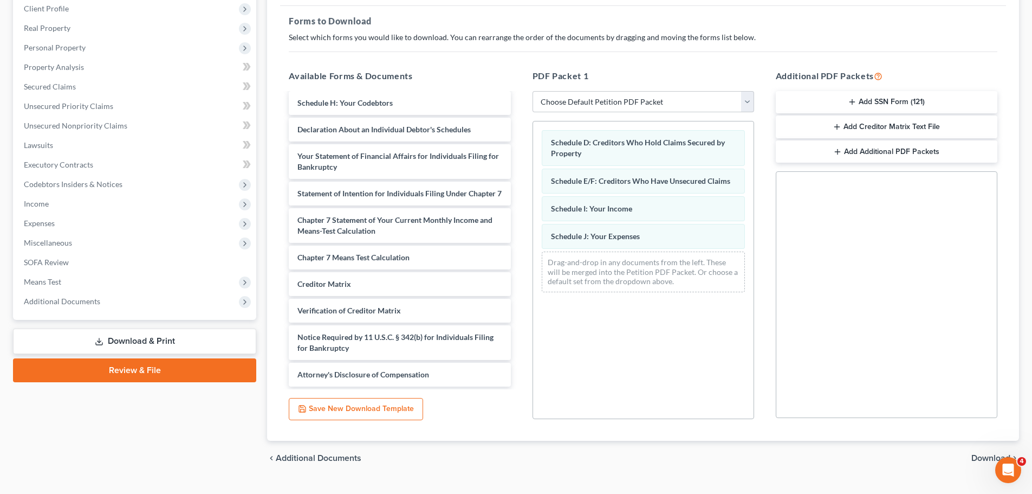
scroll to position [163, 0]
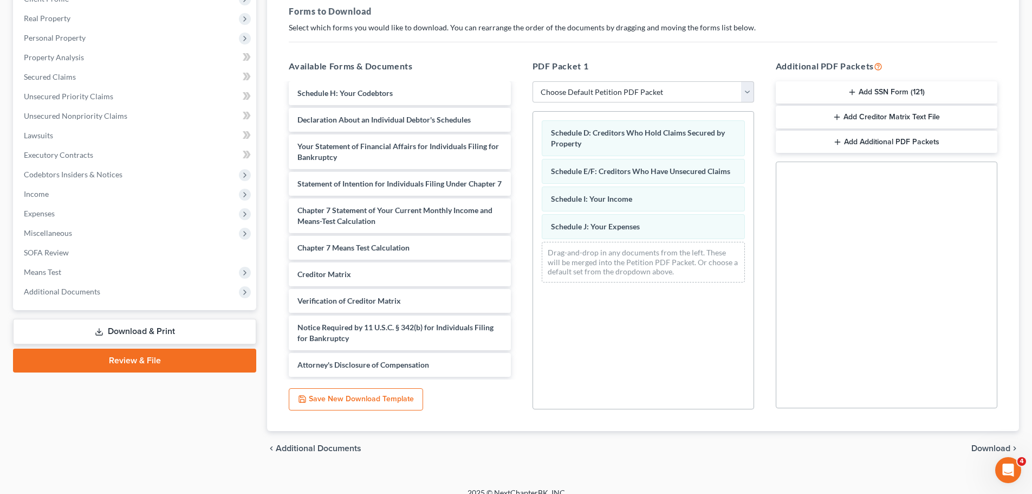
click at [978, 448] on span "Download" at bounding box center [991, 448] width 39 height 9
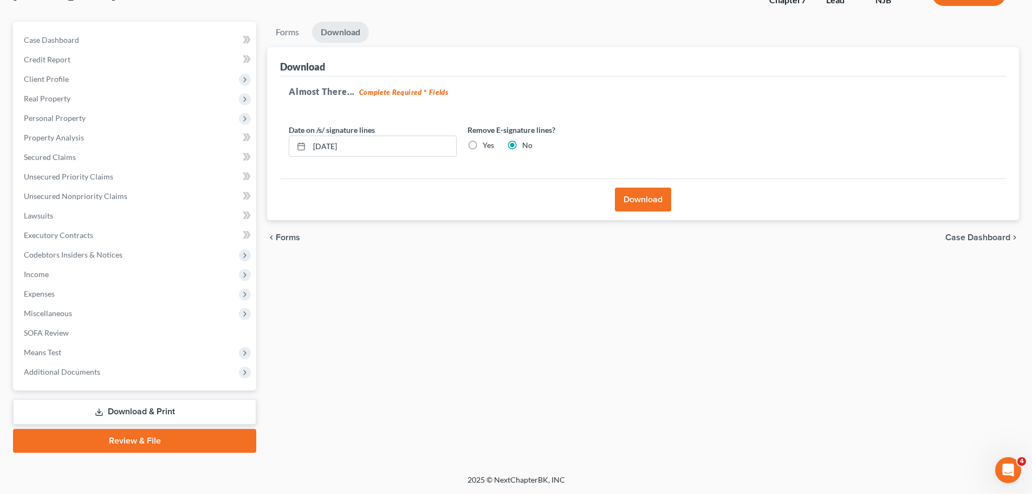
scroll to position [82, 0]
click at [483, 144] on label "Yes" at bounding box center [488, 145] width 11 height 11
click at [487, 144] on input "Yes" at bounding box center [490, 143] width 7 height 7
drag, startPoint x: 641, startPoint y: 198, endPoint x: 636, endPoint y: 216, distance: 18.0
click at [641, 199] on button "Download" at bounding box center [643, 200] width 56 height 24
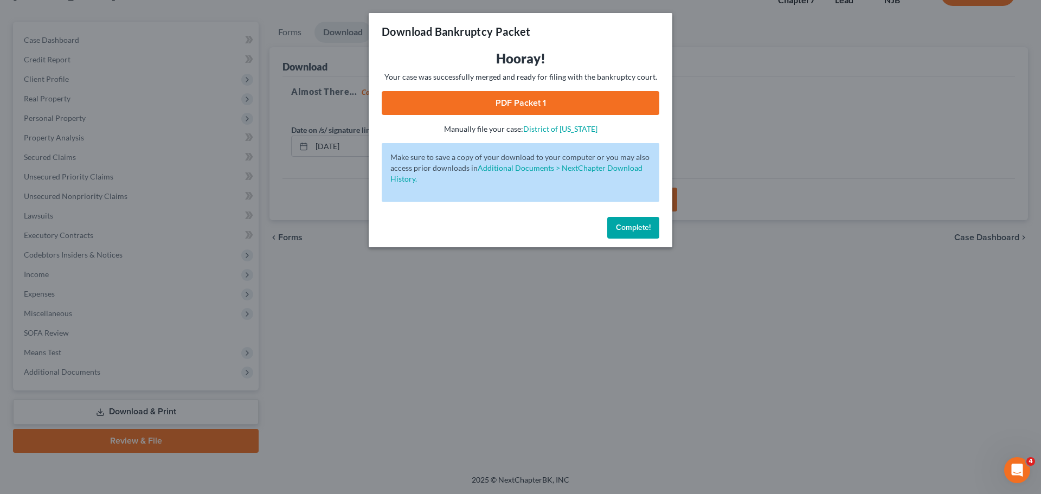
click at [547, 97] on link "PDF Packet 1" at bounding box center [520, 103] width 277 height 24
drag, startPoint x: 648, startPoint y: 231, endPoint x: 731, endPoint y: 220, distance: 83.6
click at [647, 231] on span "Complete!" at bounding box center [633, 227] width 35 height 9
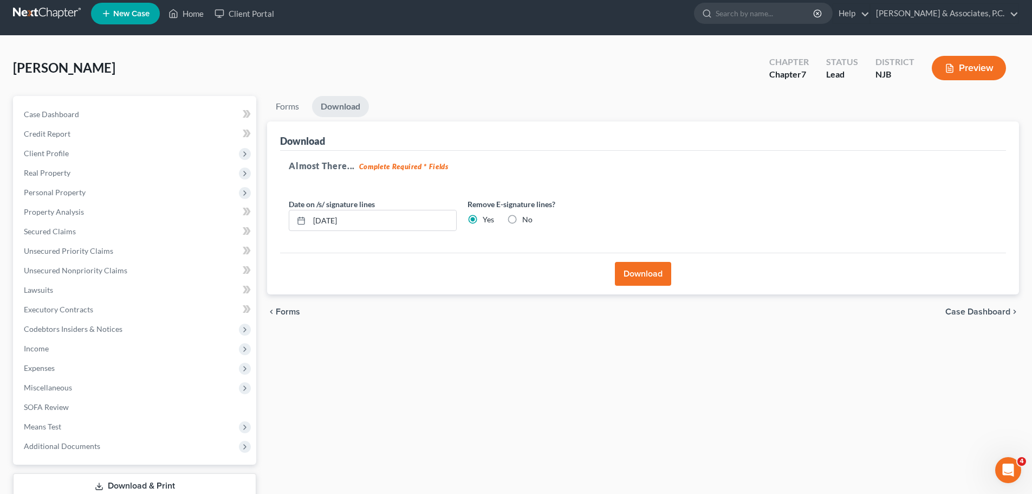
scroll to position [0, 0]
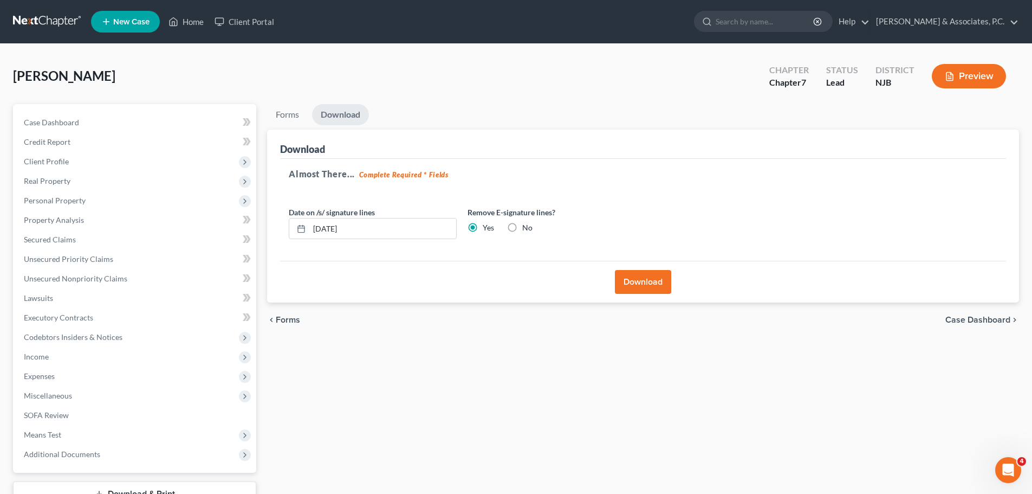
drag, startPoint x: 32, startPoint y: 17, endPoint x: 300, endPoint y: 60, distance: 271.7
click at [32, 17] on link at bounding box center [47, 22] width 69 height 20
